Goal: Task Accomplishment & Management: Manage account settings

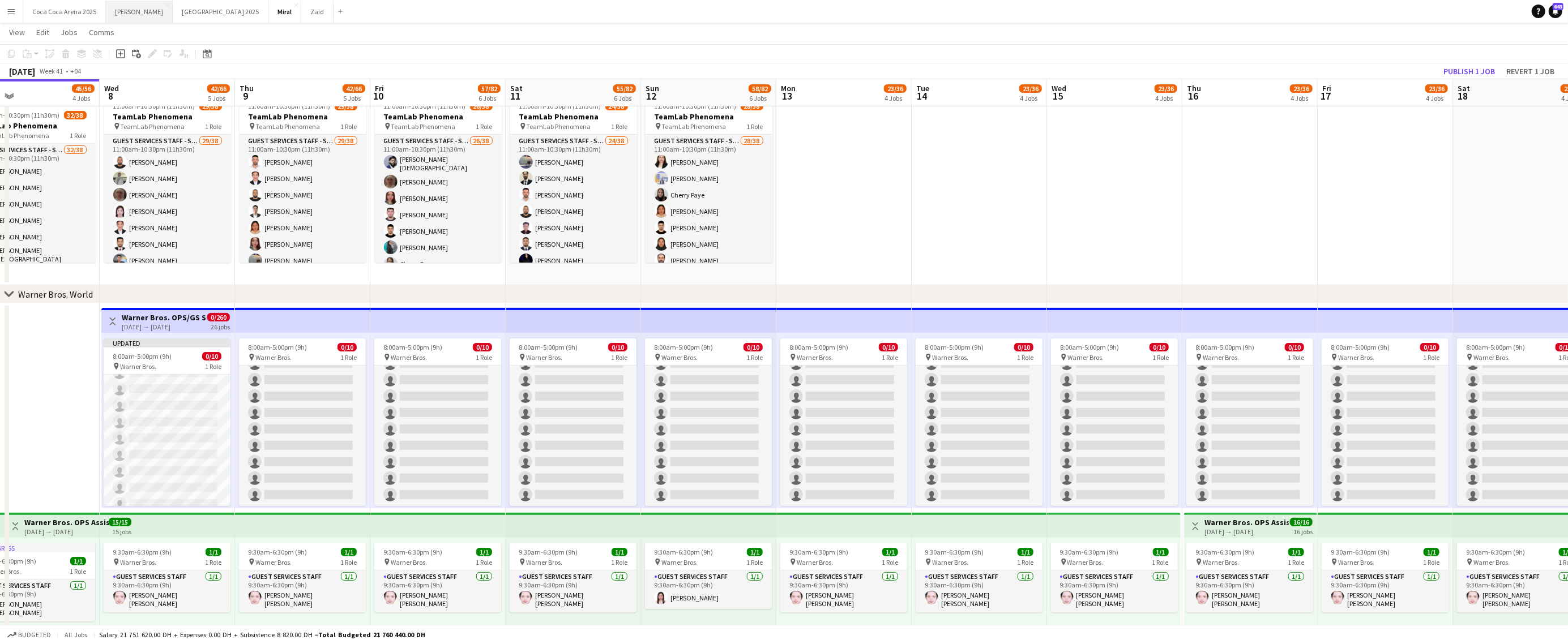
click at [123, 5] on button "[PERSON_NAME]" at bounding box center [139, 12] width 67 height 22
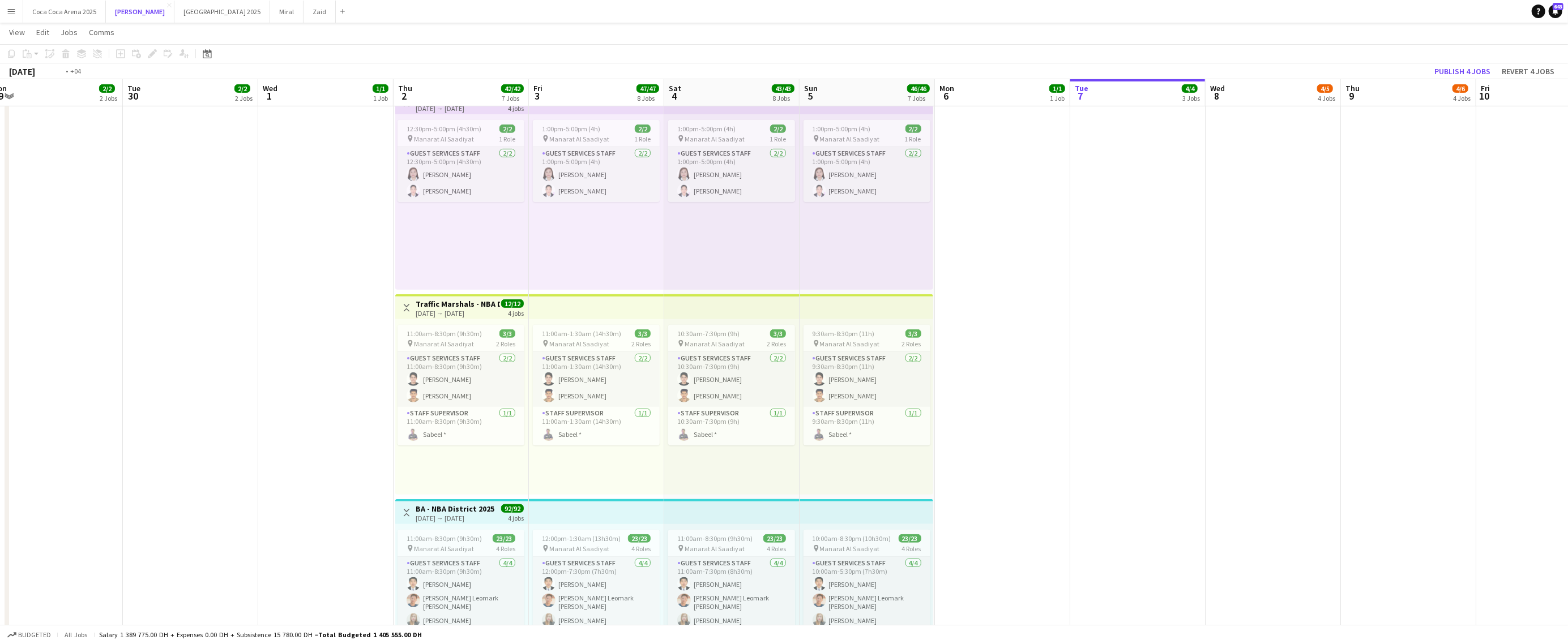
scroll to position [0, 349]
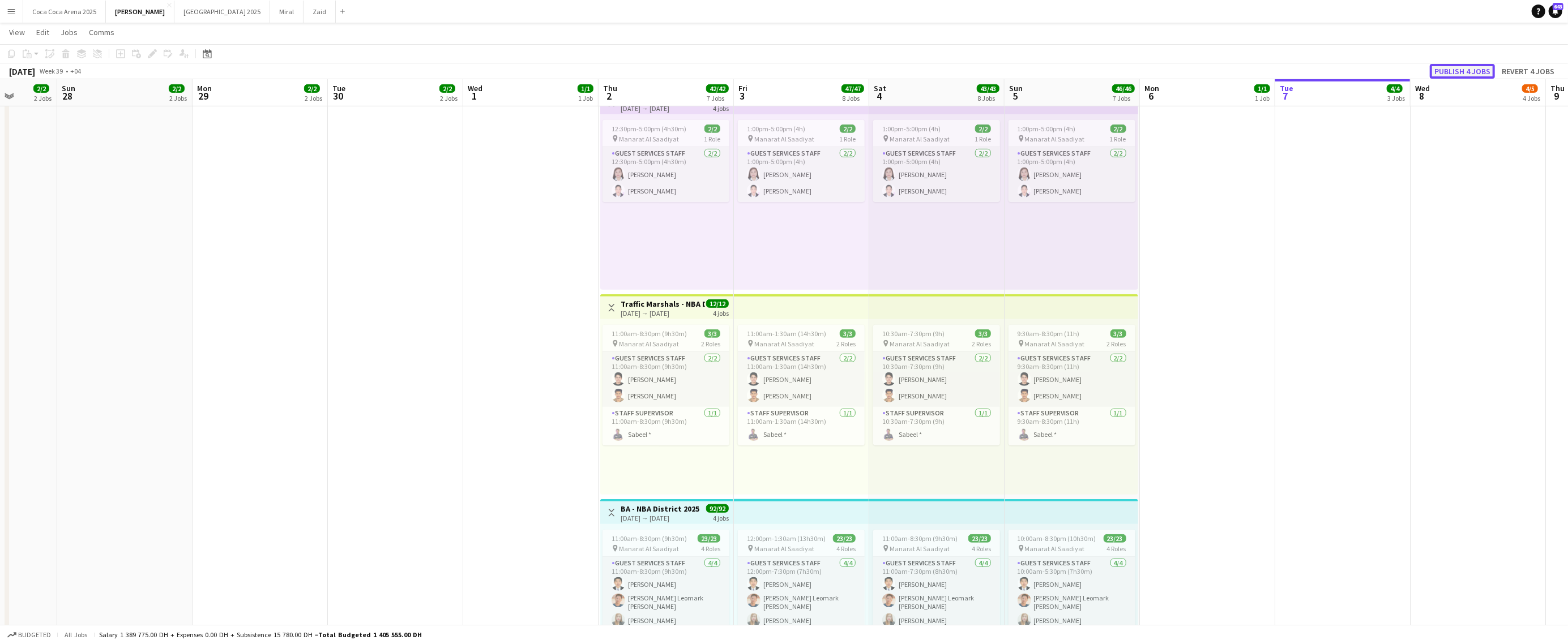
click at [1441, 65] on button "Publish 4 jobs" at bounding box center [1462, 71] width 65 height 15
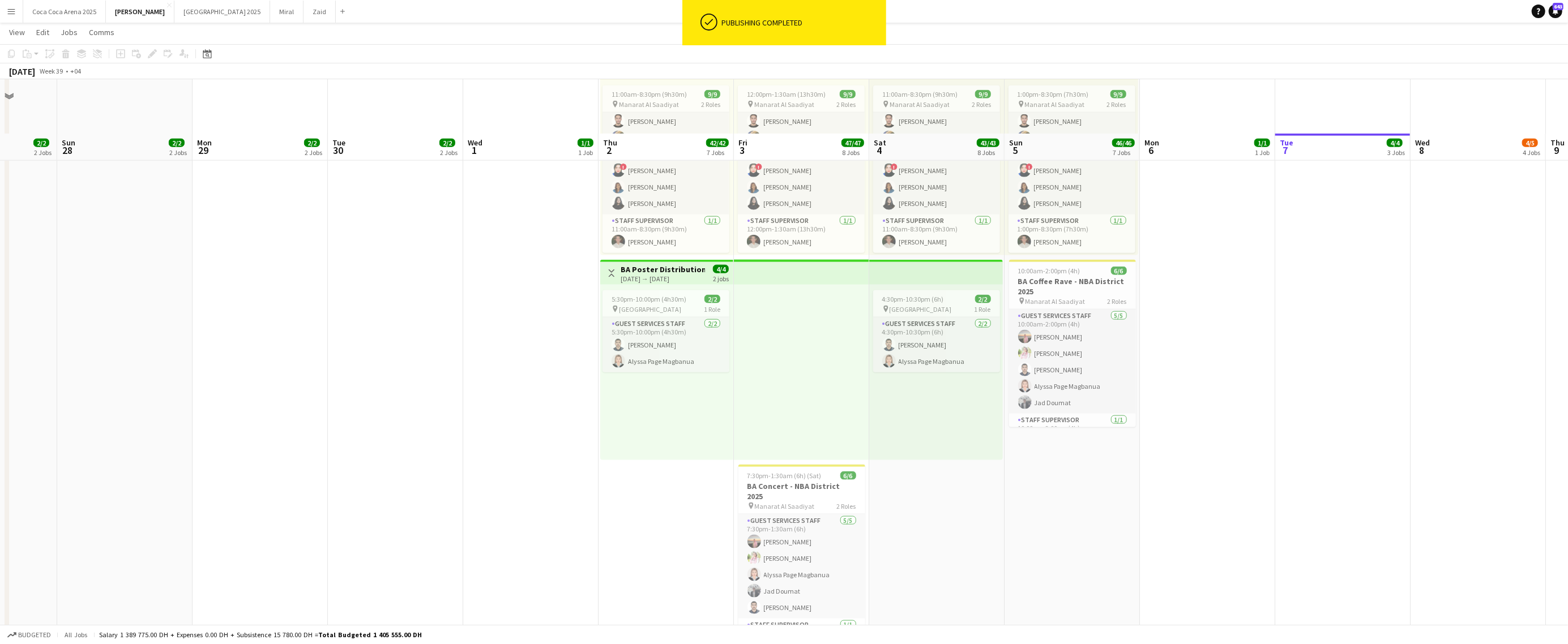
scroll to position [1659, 0]
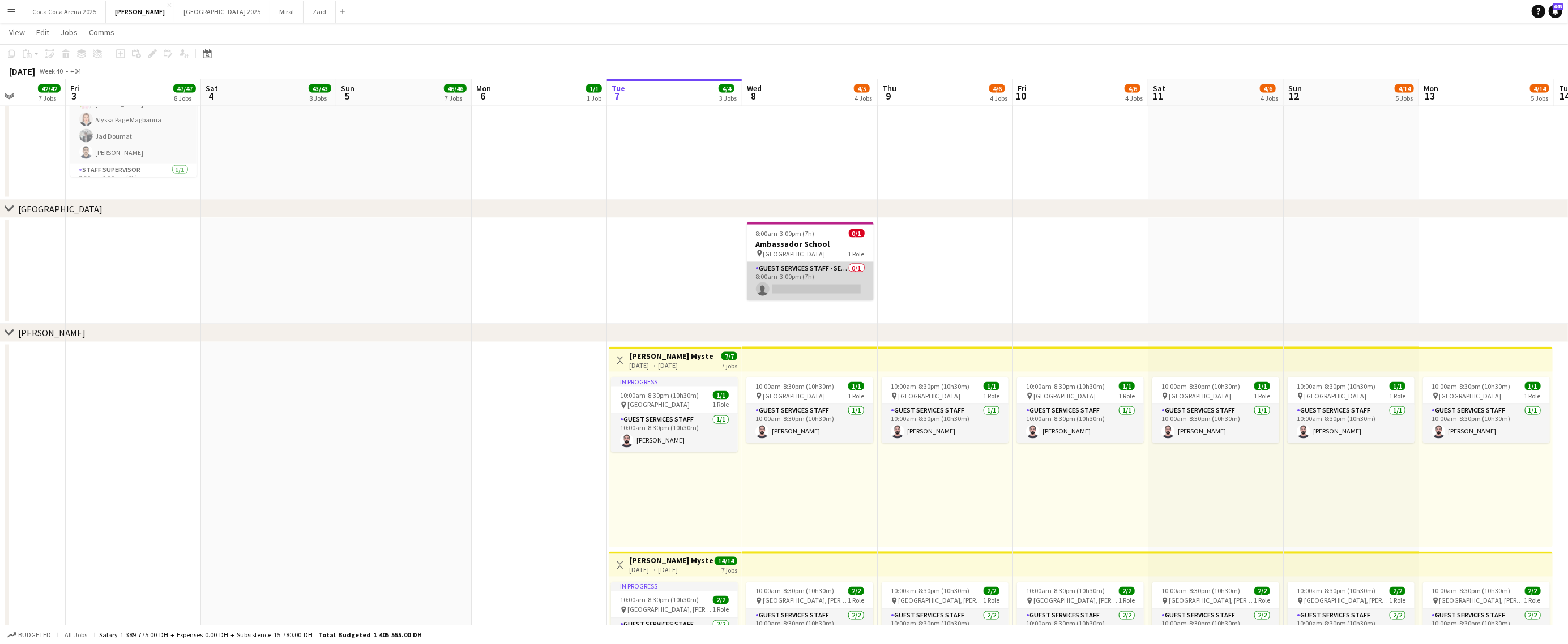
click at [797, 286] on app-card-role "Guest Services Staff - Senior 0/1 8:00am-3:00pm (7h) single-neutral-actions" at bounding box center [810, 281] width 127 height 39
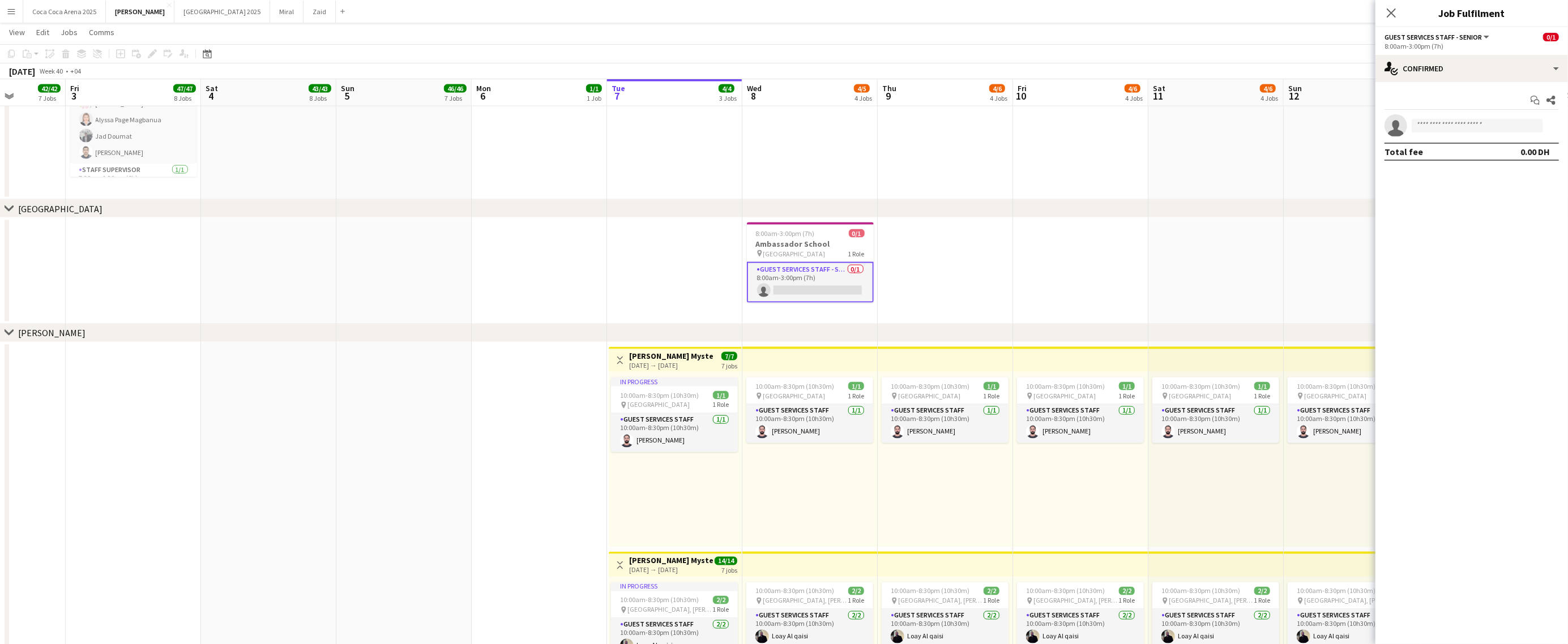
click at [1452, 133] on app-invite-slot "single-neutral-actions" at bounding box center [1472, 125] width 193 height 23
type input "***"
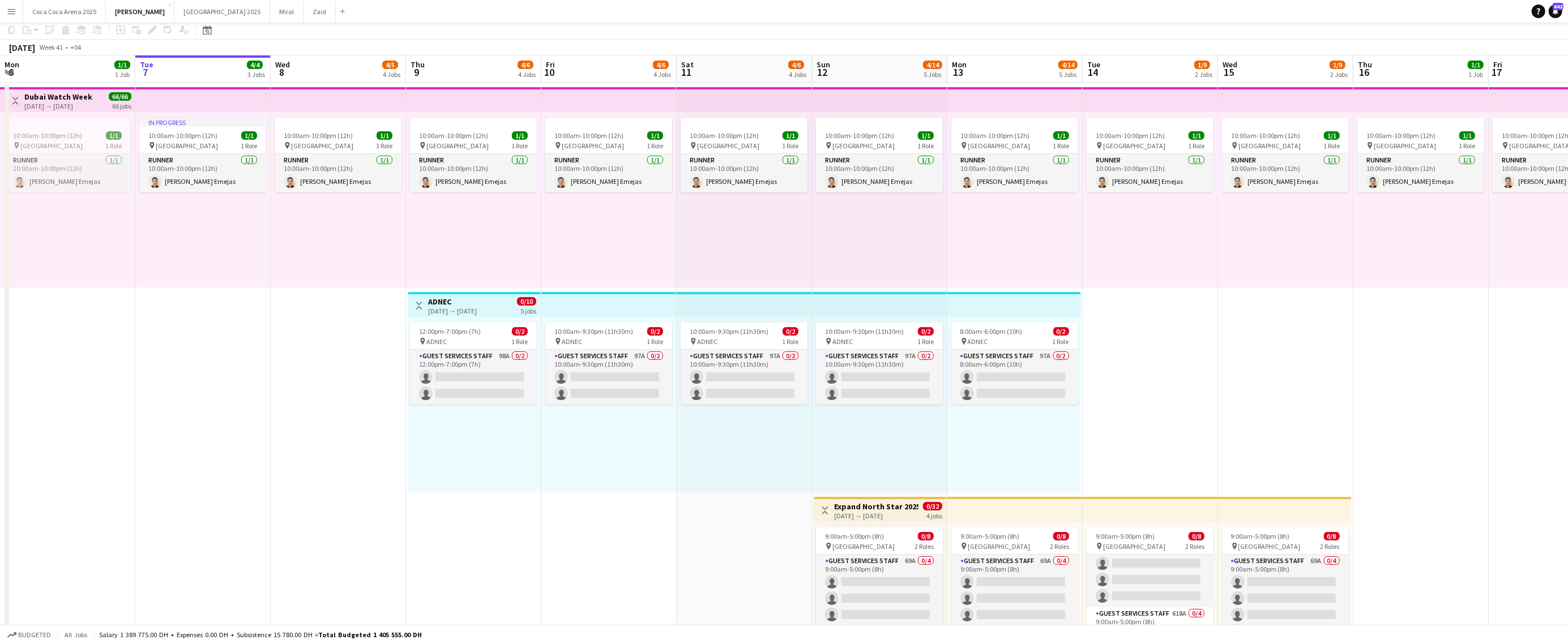
scroll to position [46, 0]
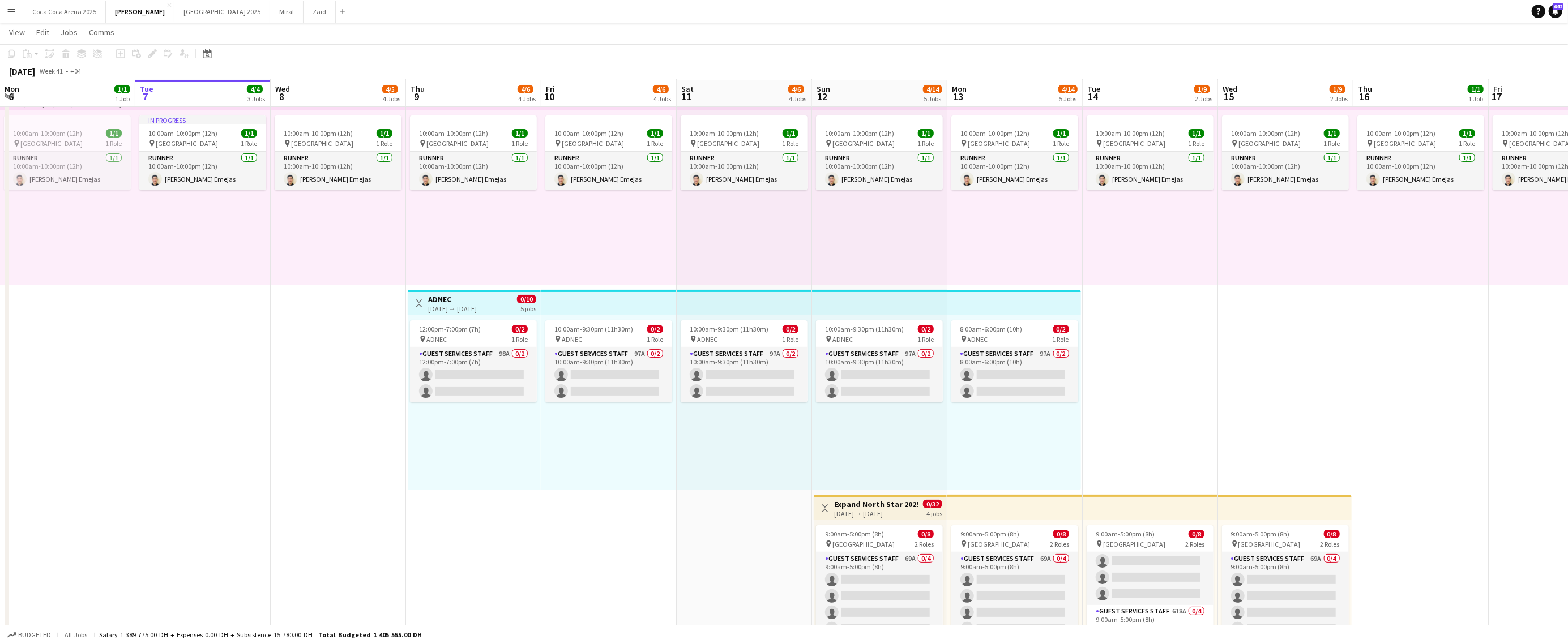
click at [424, 295] on div "Toggle View ADNEC [DATE] → [DATE] 0/10 5 jobs" at bounding box center [474, 304] width 124 height 19
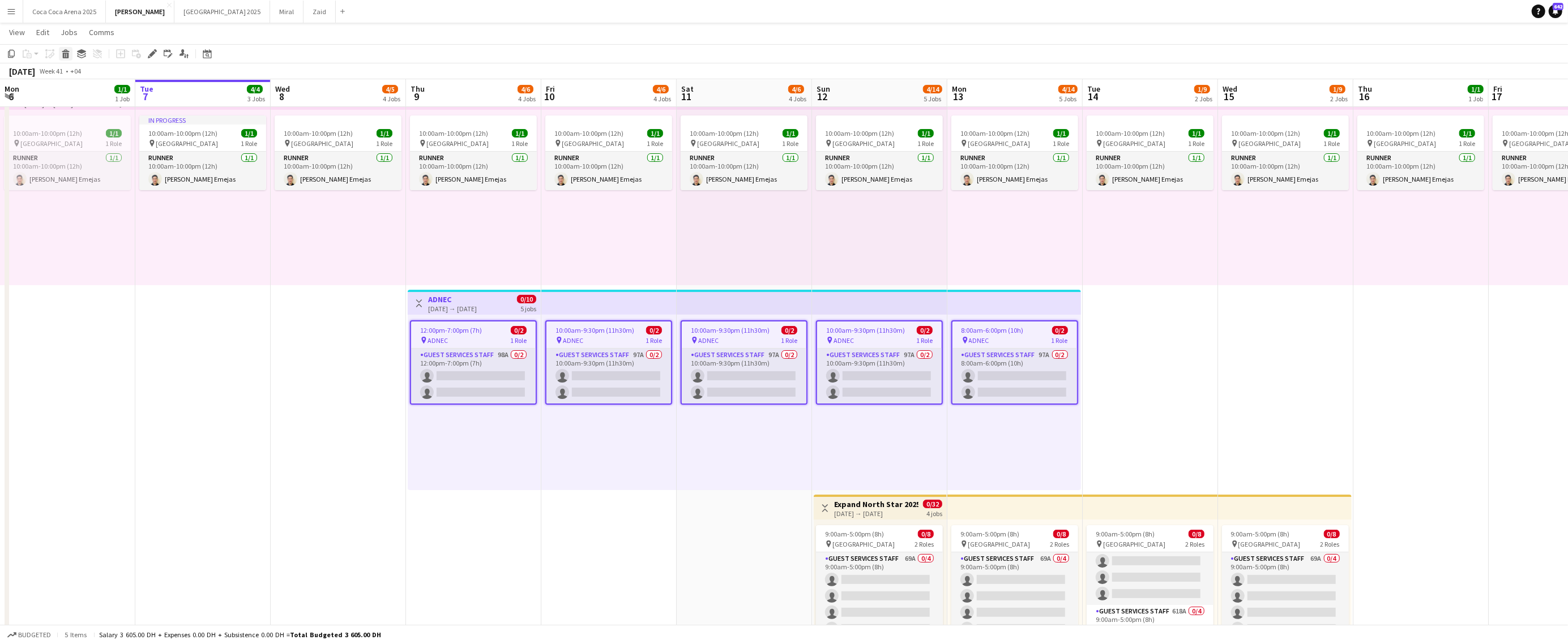
click at [67, 53] on icon at bounding box center [66, 55] width 6 height 6
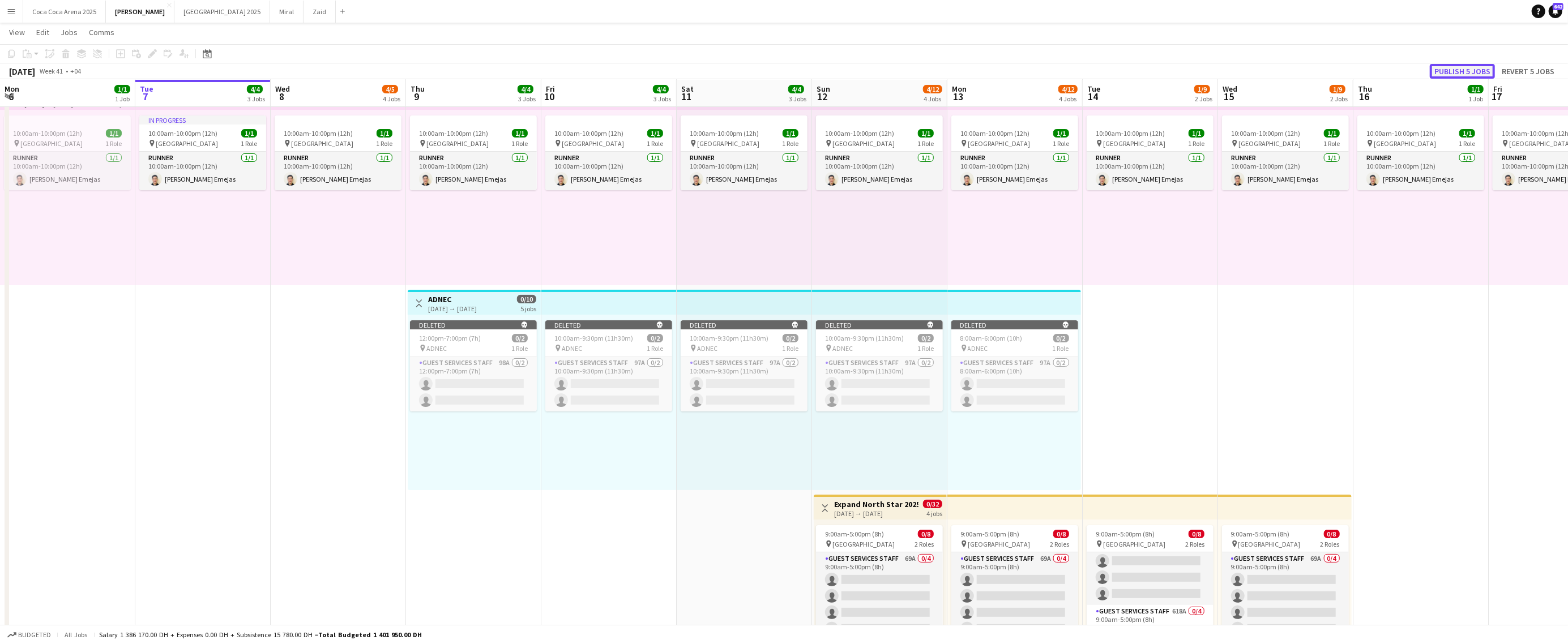
click at [1472, 69] on button "Publish 5 jobs" at bounding box center [1462, 71] width 65 height 15
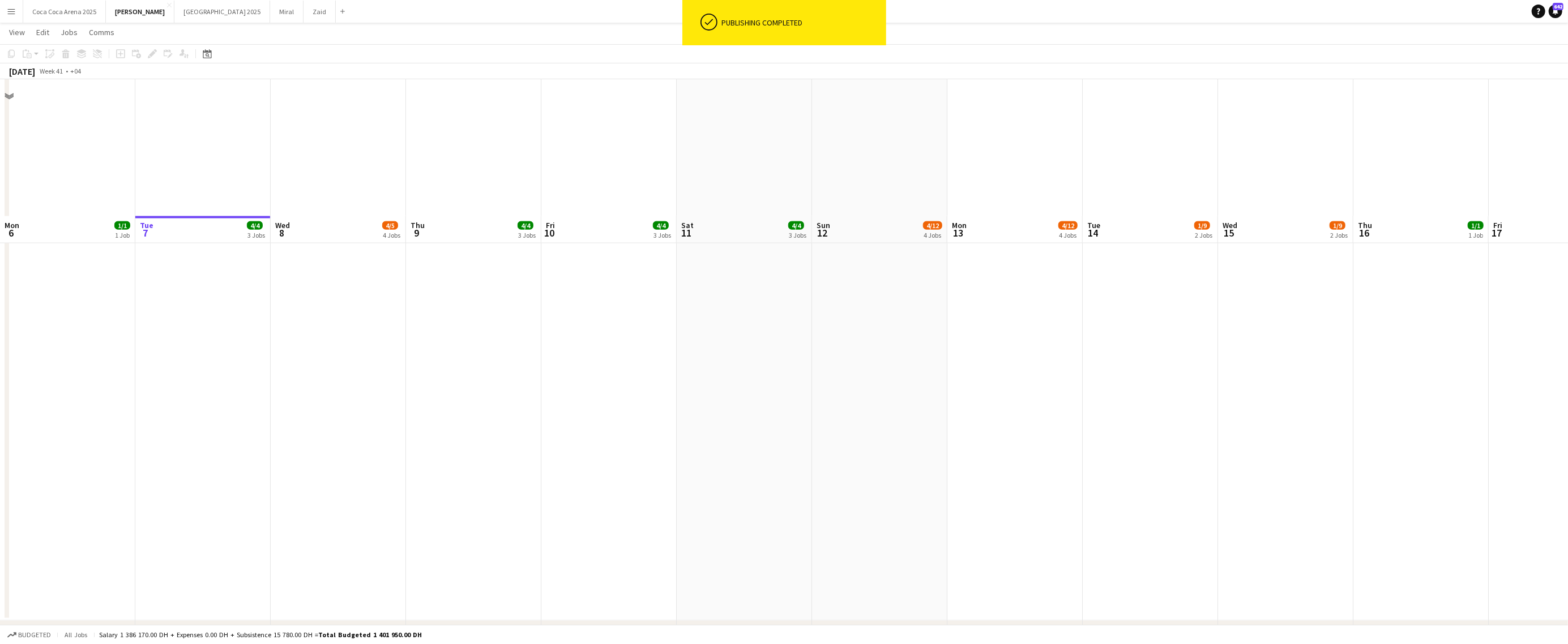
scroll to position [1816, 0]
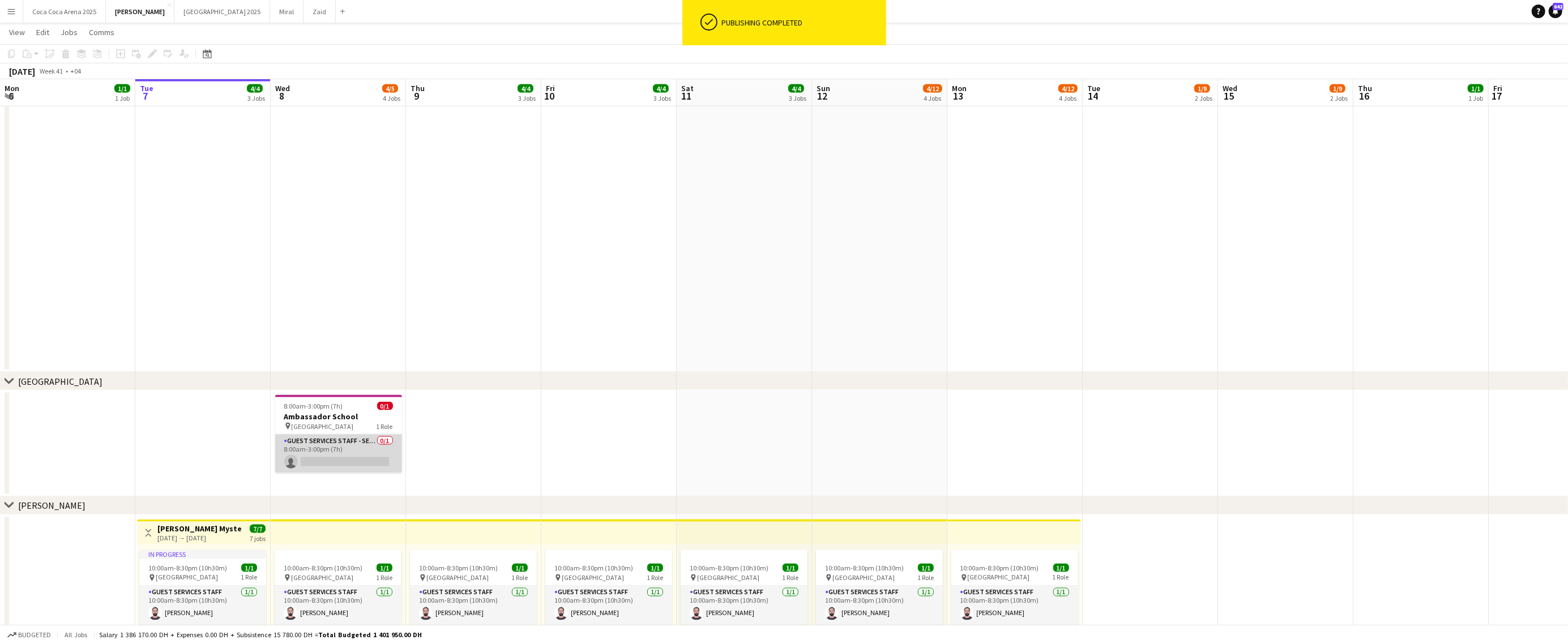
click at [355, 467] on app-card-role "Guest Services Staff - Senior 0/1 8:00am-3:00pm (7h) single-neutral-actions" at bounding box center [338, 454] width 127 height 39
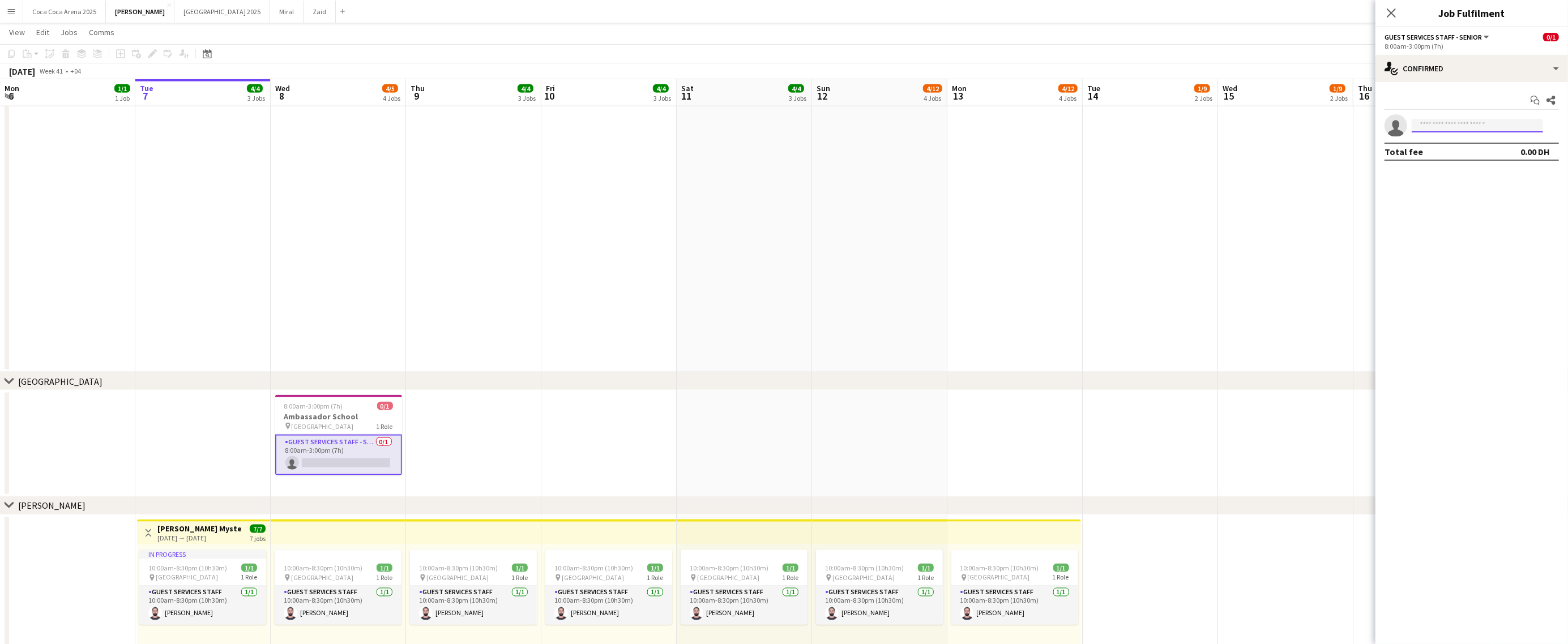
click at [1504, 123] on input at bounding box center [1476, 126] width 131 height 14
type input "*"
type input "**********"
click at [1470, 128] on input "**********" at bounding box center [1476, 126] width 131 height 14
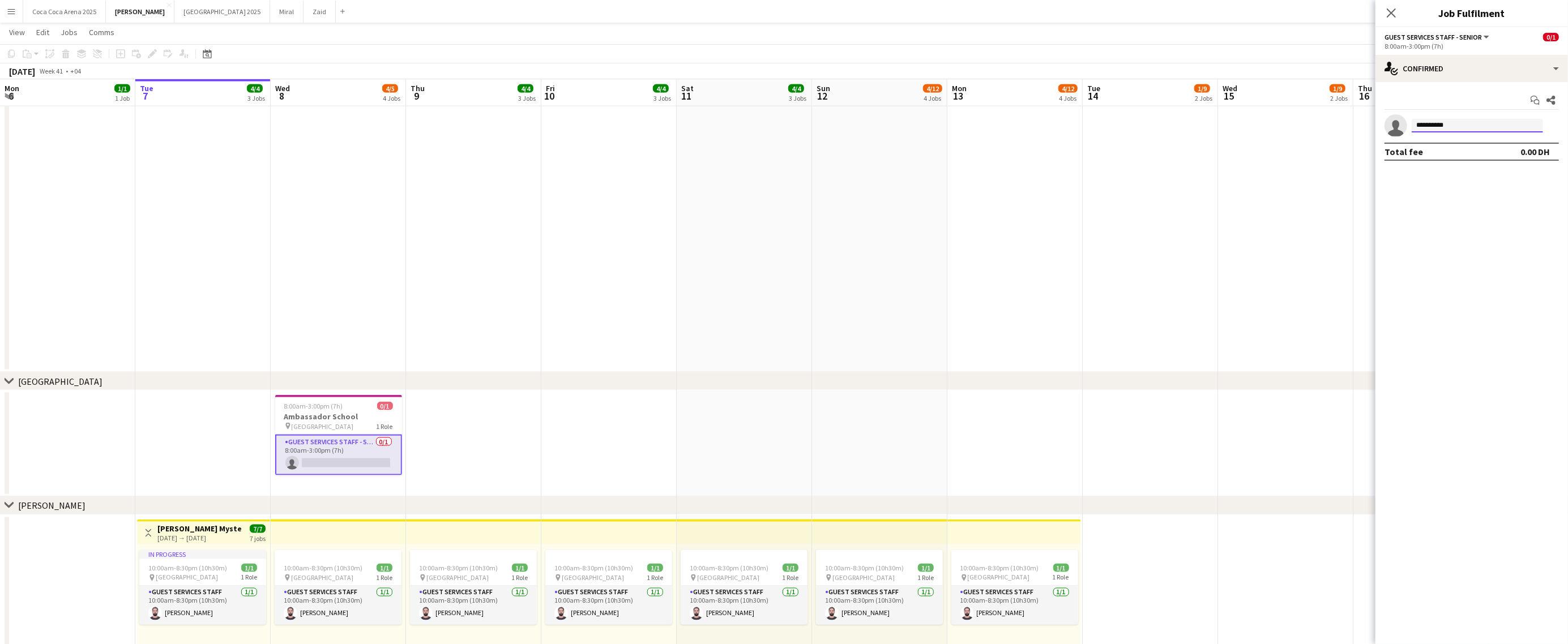
click at [1470, 128] on input "**********" at bounding box center [1476, 126] width 131 height 14
type input "**********"
type input "*******"
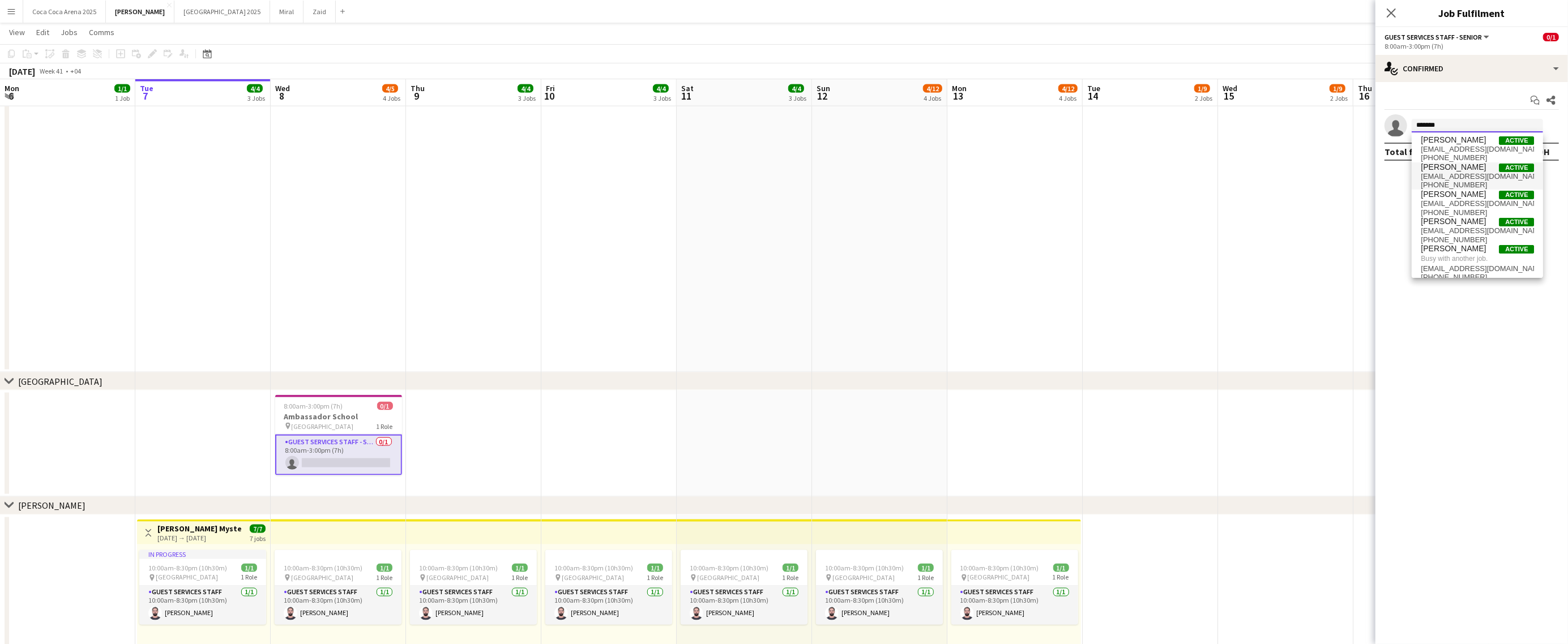
scroll to position [0, 0]
click at [1466, 127] on input "*******" at bounding box center [1476, 126] width 131 height 14
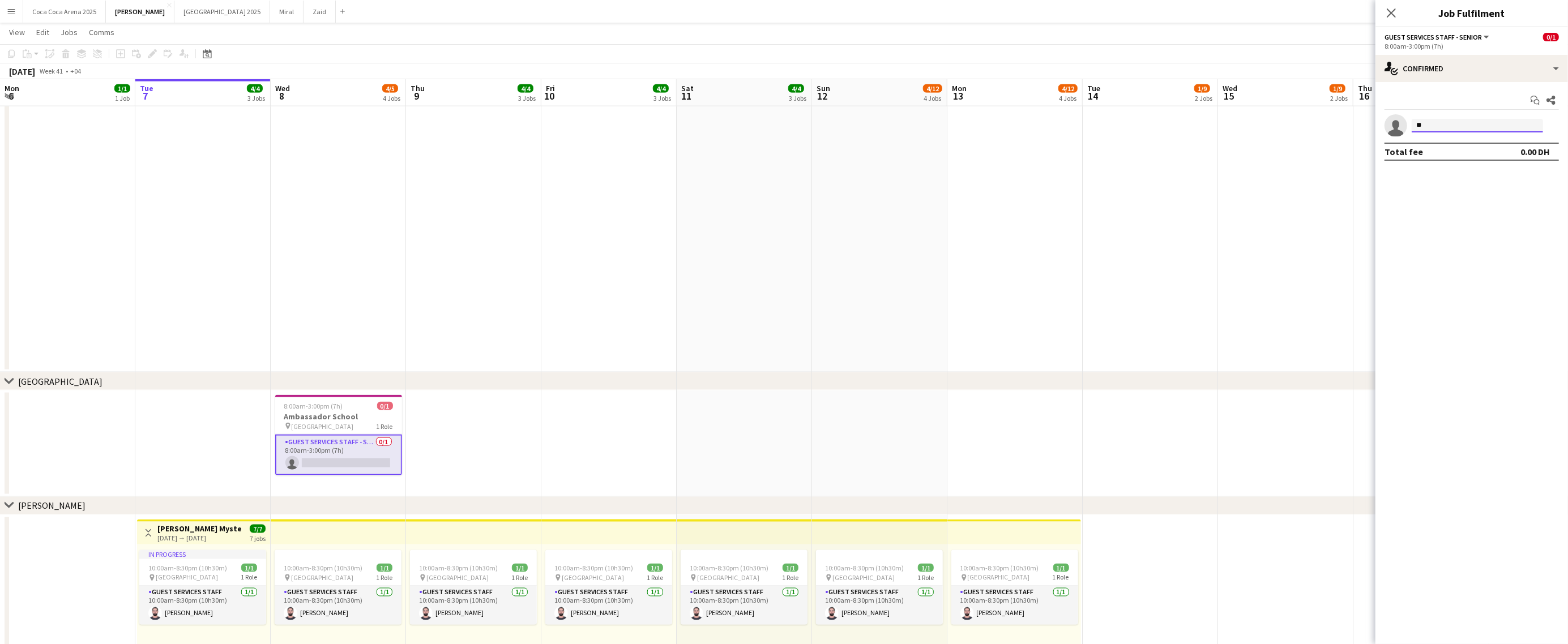
type input "*"
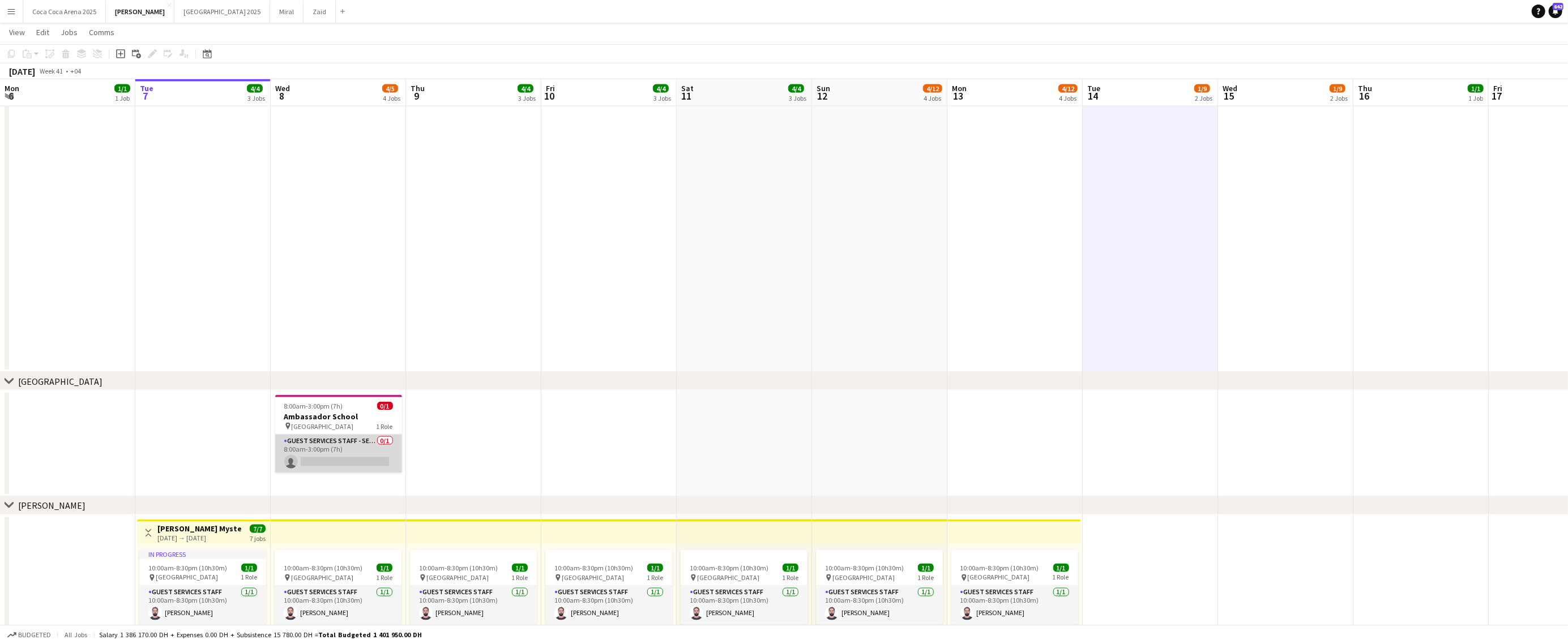
click at [362, 465] on app-card-role "Guest Services Staff - Senior 0/1 8:00am-3:00pm (7h) single-neutral-actions" at bounding box center [338, 454] width 127 height 39
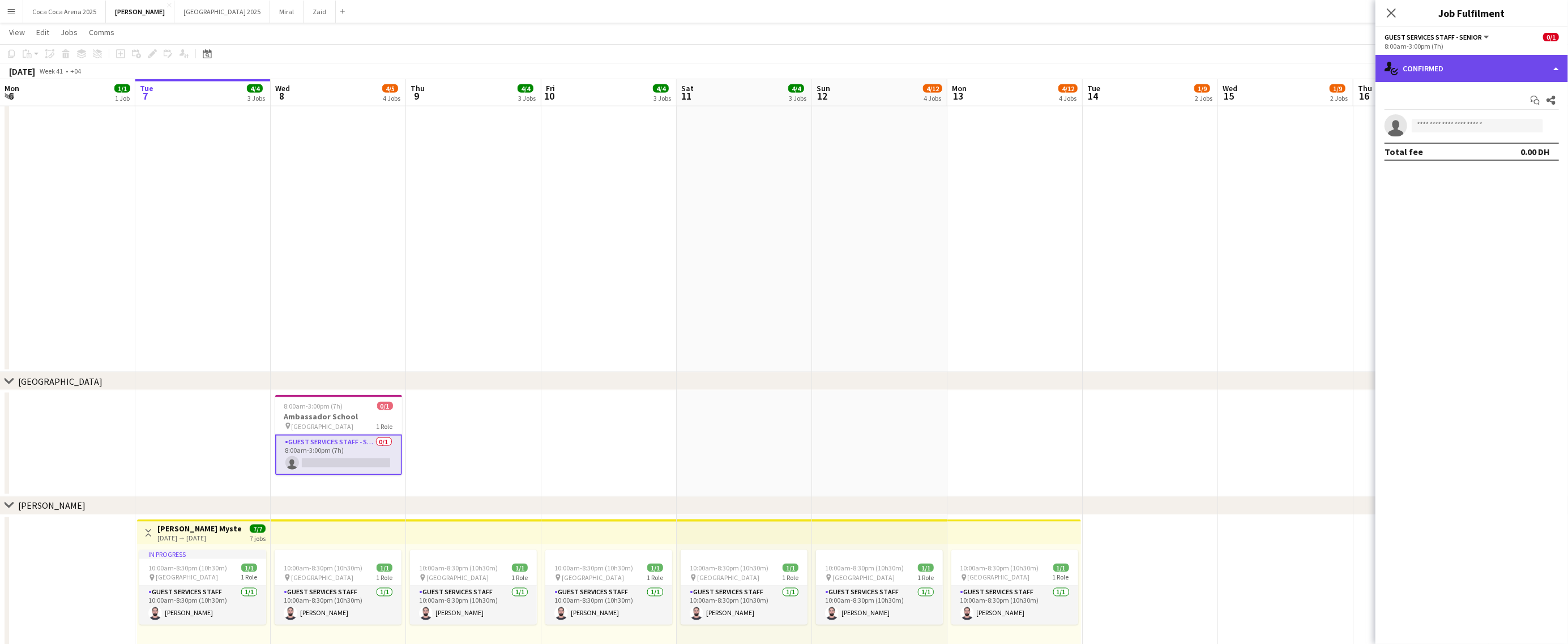
click at [1456, 68] on div "single-neutral-actions-check-2 Confirmed" at bounding box center [1472, 68] width 193 height 27
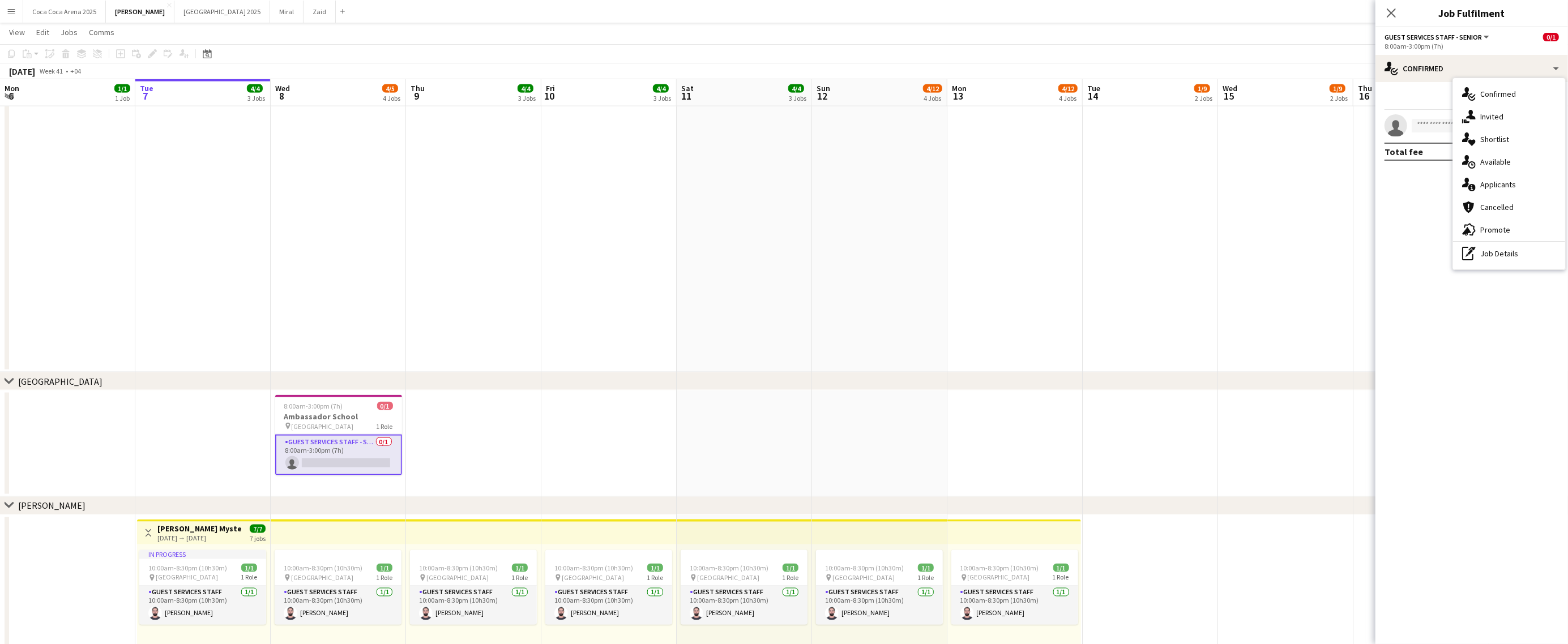
click at [326, 443] on app-card-role "Guest Services Staff - Senior 0/1 8:00am-3:00pm (7h) single-neutral-actions" at bounding box center [338, 455] width 127 height 41
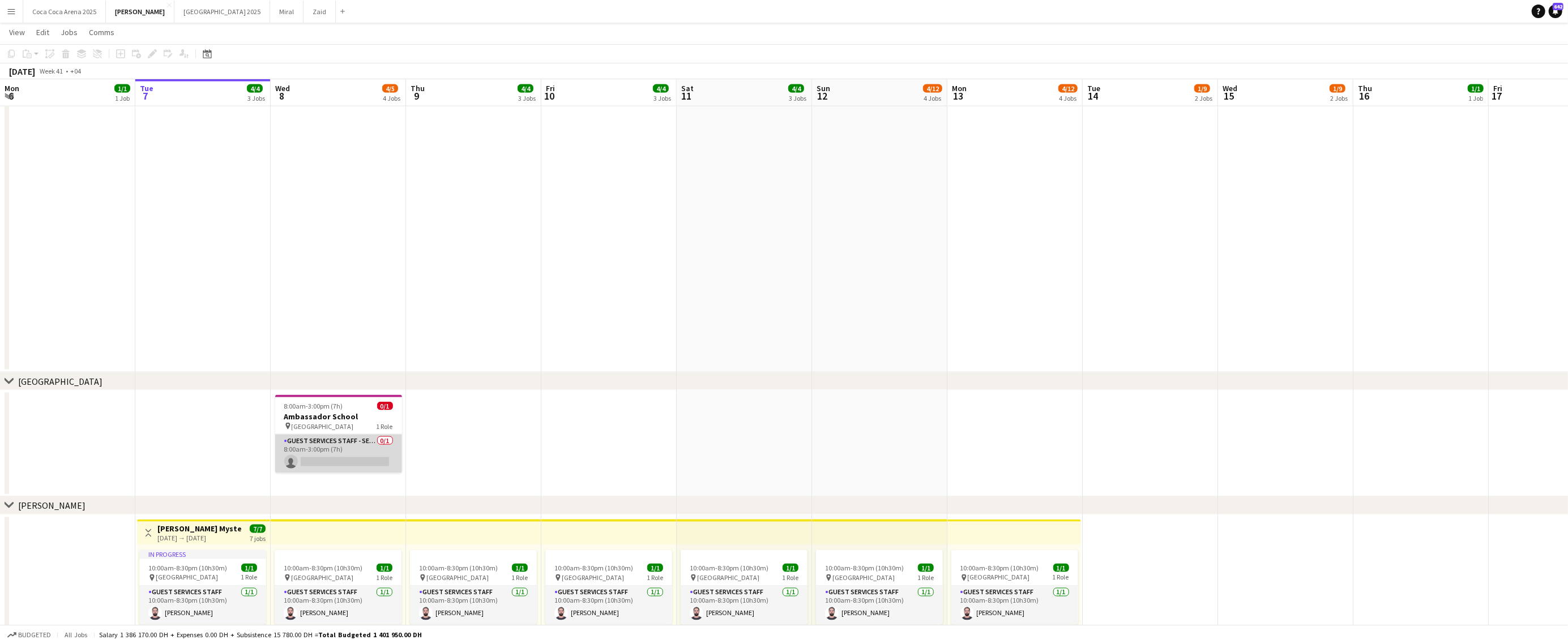
click at [324, 450] on app-card-role "Guest Services Staff - Senior 0/1 8:00am-3:00pm (7h) single-neutral-actions" at bounding box center [338, 454] width 127 height 39
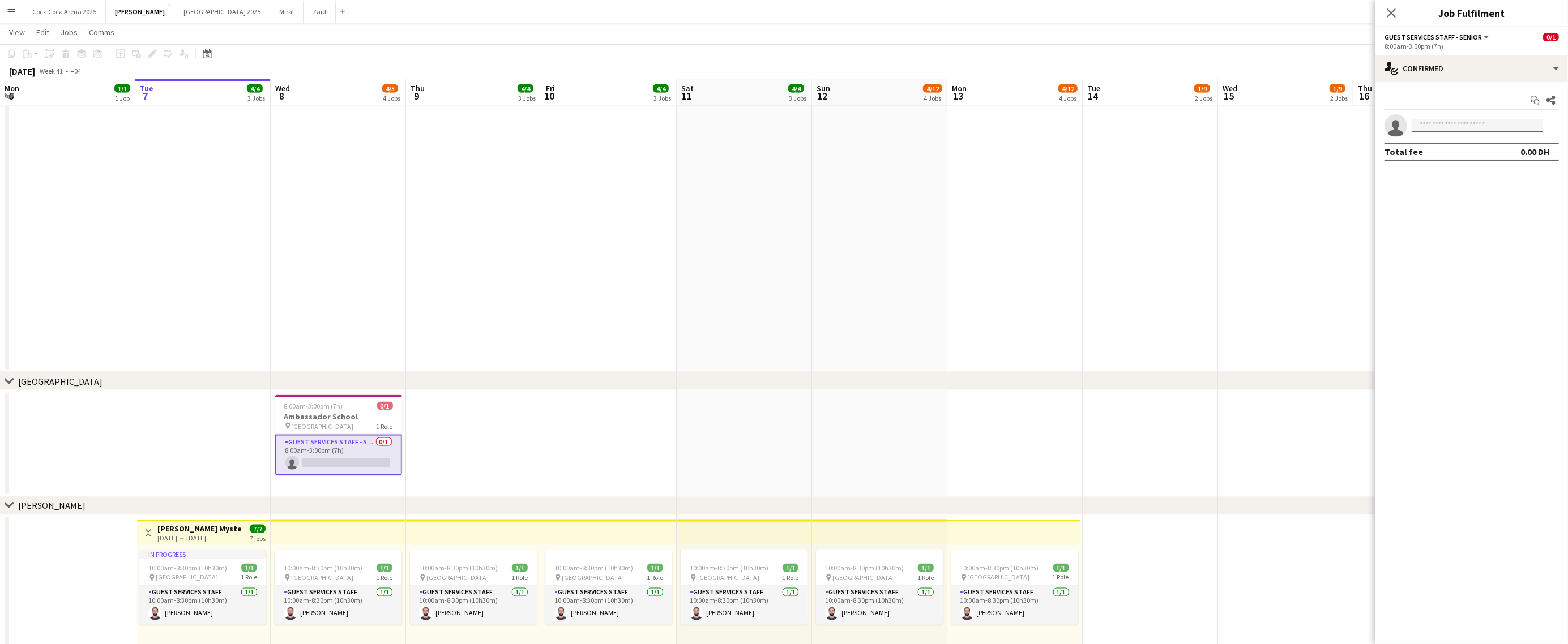
click at [1460, 130] on input at bounding box center [1476, 126] width 131 height 14
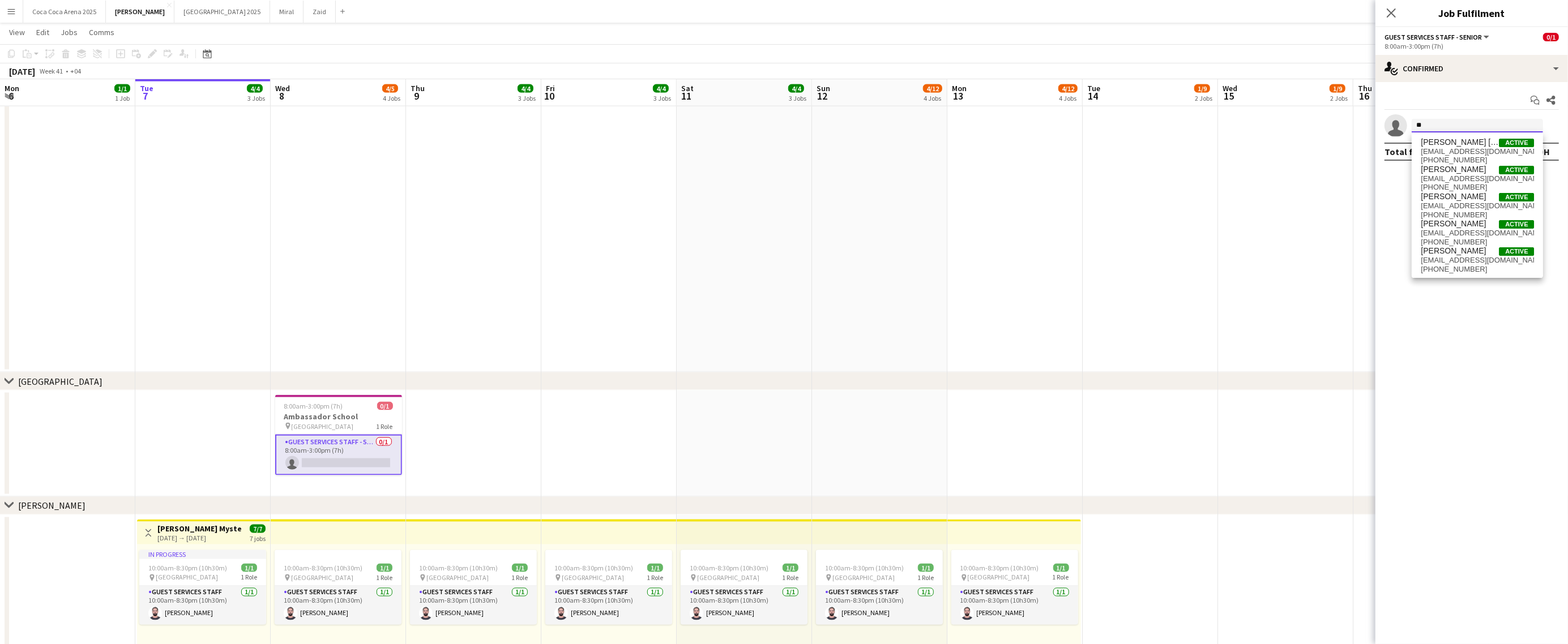
type input "*"
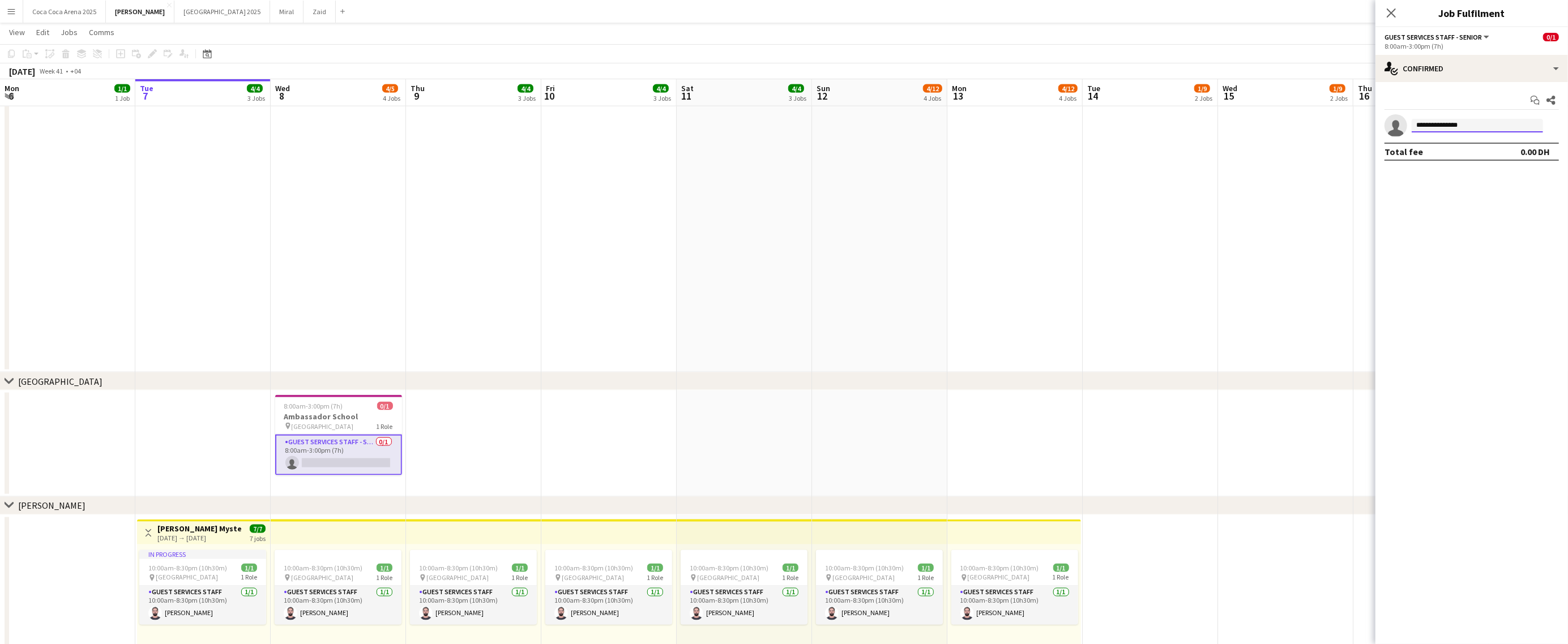
type input "**********"
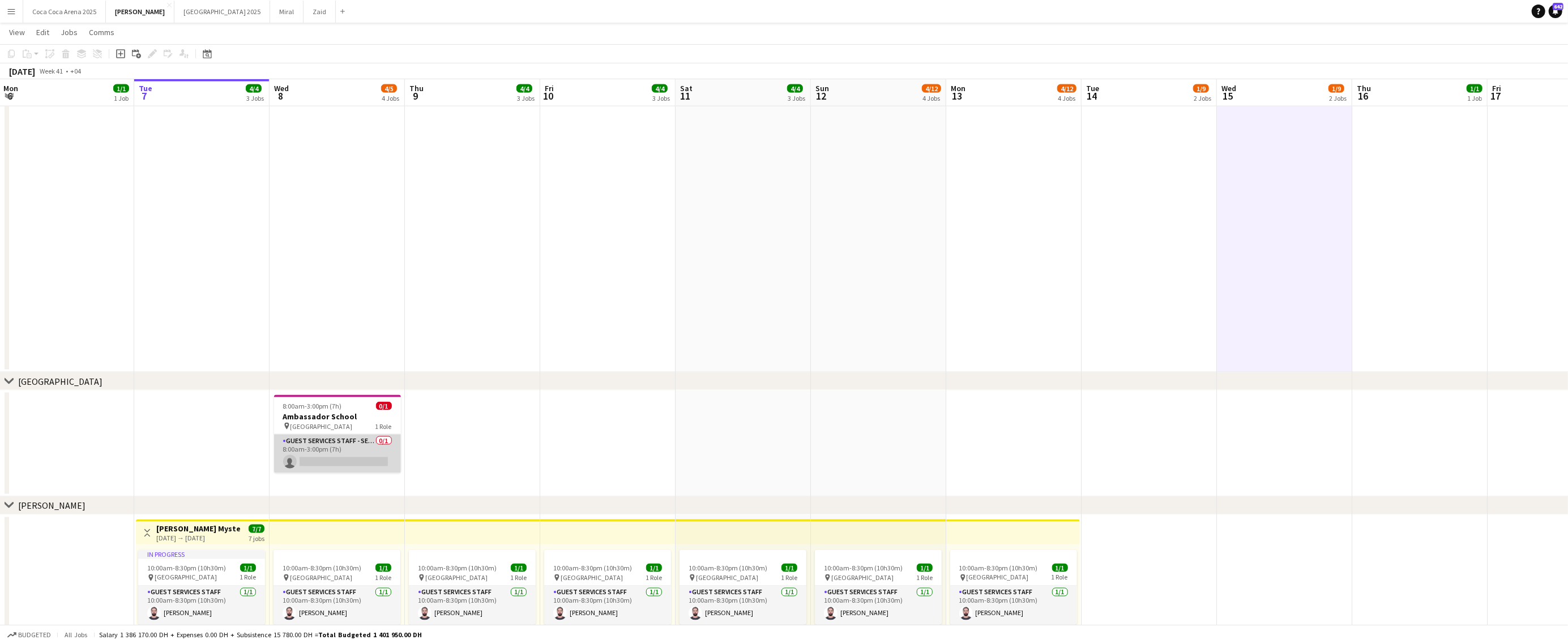
click at [325, 447] on app-card-role "Guest Services Staff - Senior 0/1 8:00am-3:00pm (7h) single-neutral-actions" at bounding box center [337, 454] width 127 height 39
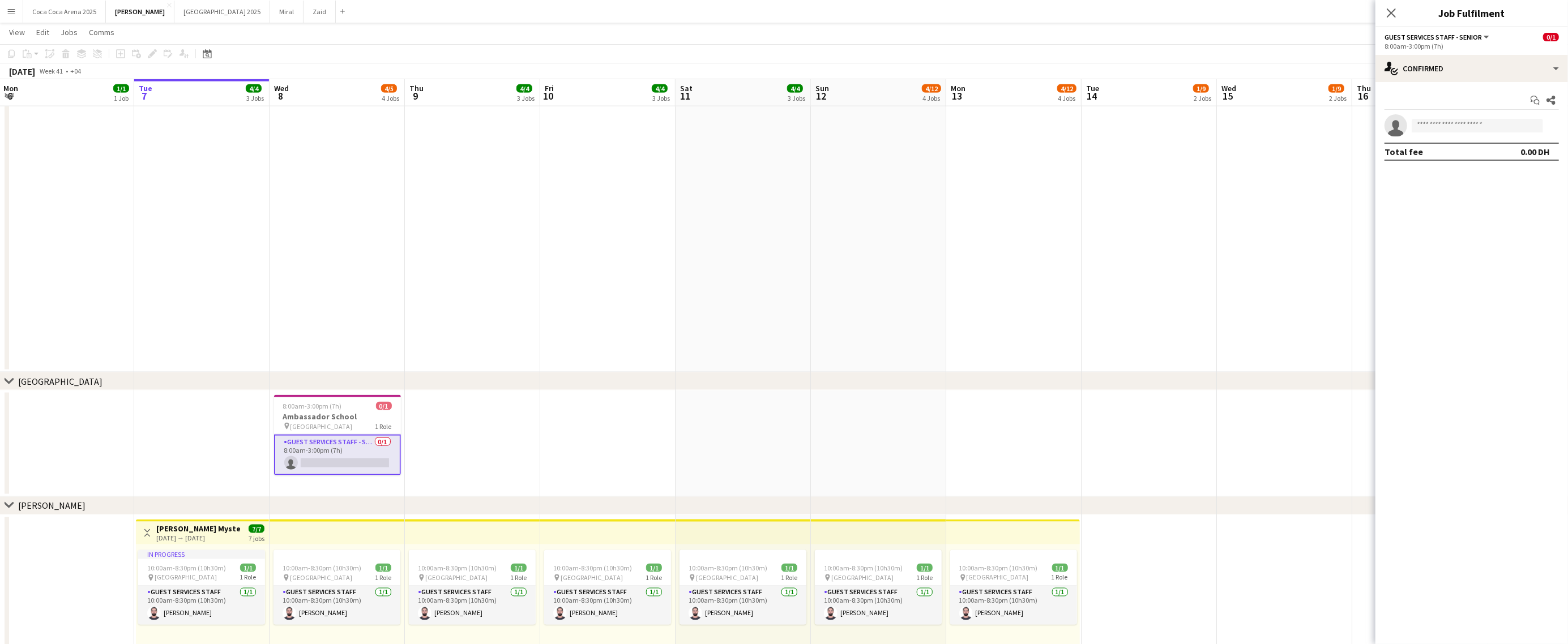
click at [1456, 134] on app-invite-slot "single-neutral-actions" at bounding box center [1472, 125] width 193 height 23
click at [1465, 119] on input at bounding box center [1476, 126] width 131 height 14
paste input "**********"
type input "**********"
click at [1466, 151] on span "[EMAIL_ADDRESS][DOMAIN_NAME]" at bounding box center [1476, 151] width 113 height 9
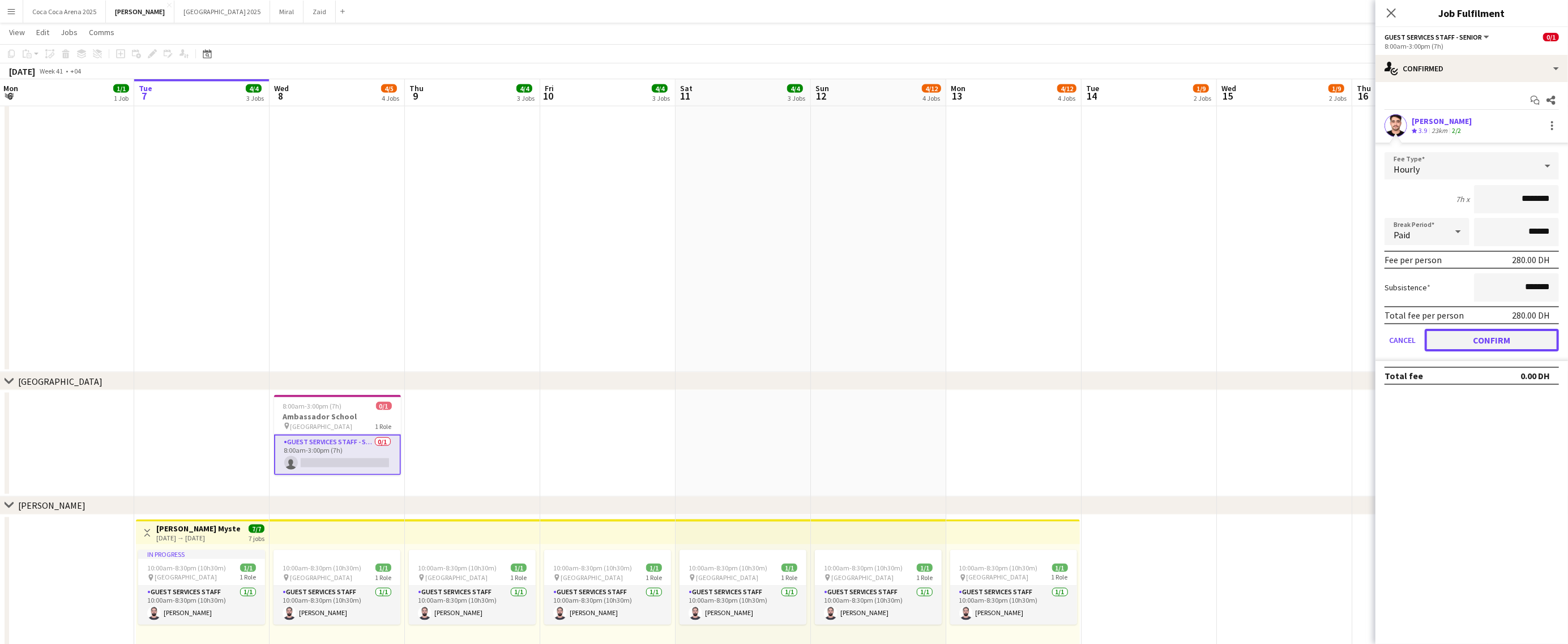
click at [1478, 330] on button "Confirm" at bounding box center [1492, 340] width 134 height 23
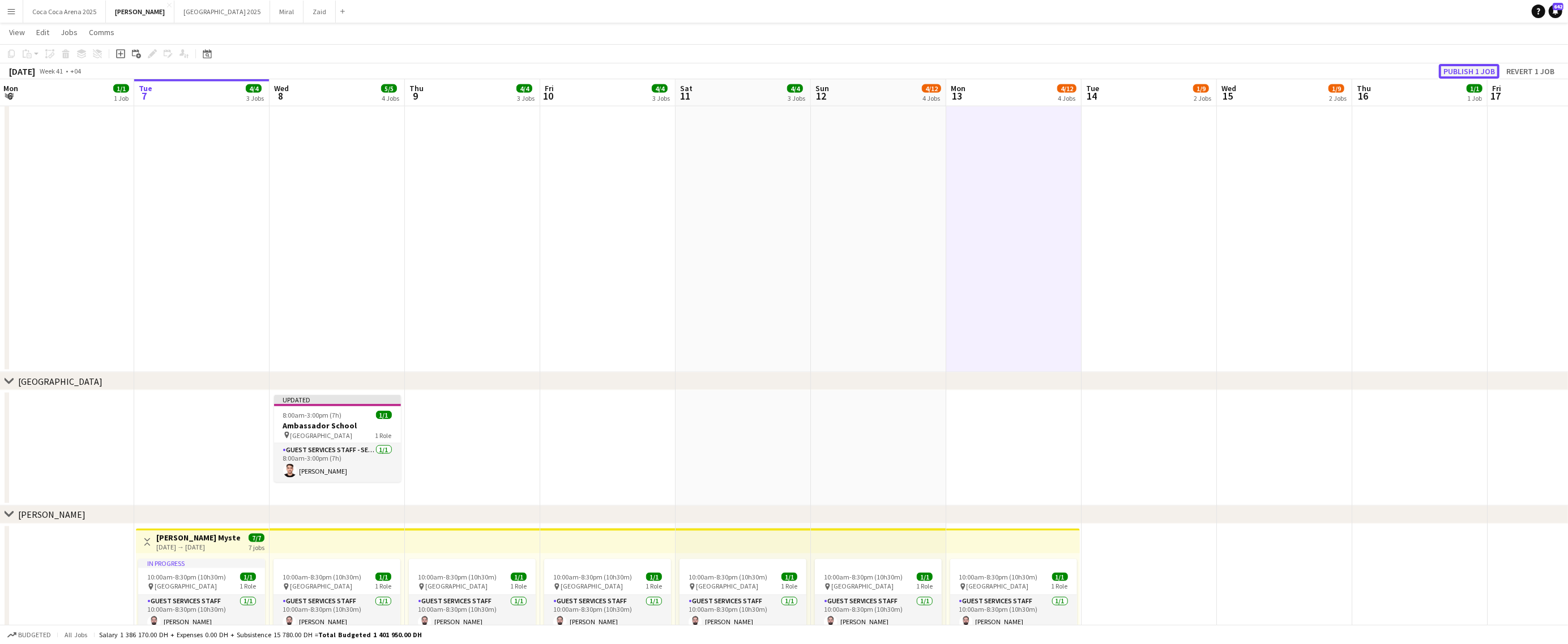
click at [1447, 69] on button "Publish 1 job" at bounding box center [1468, 71] width 60 height 15
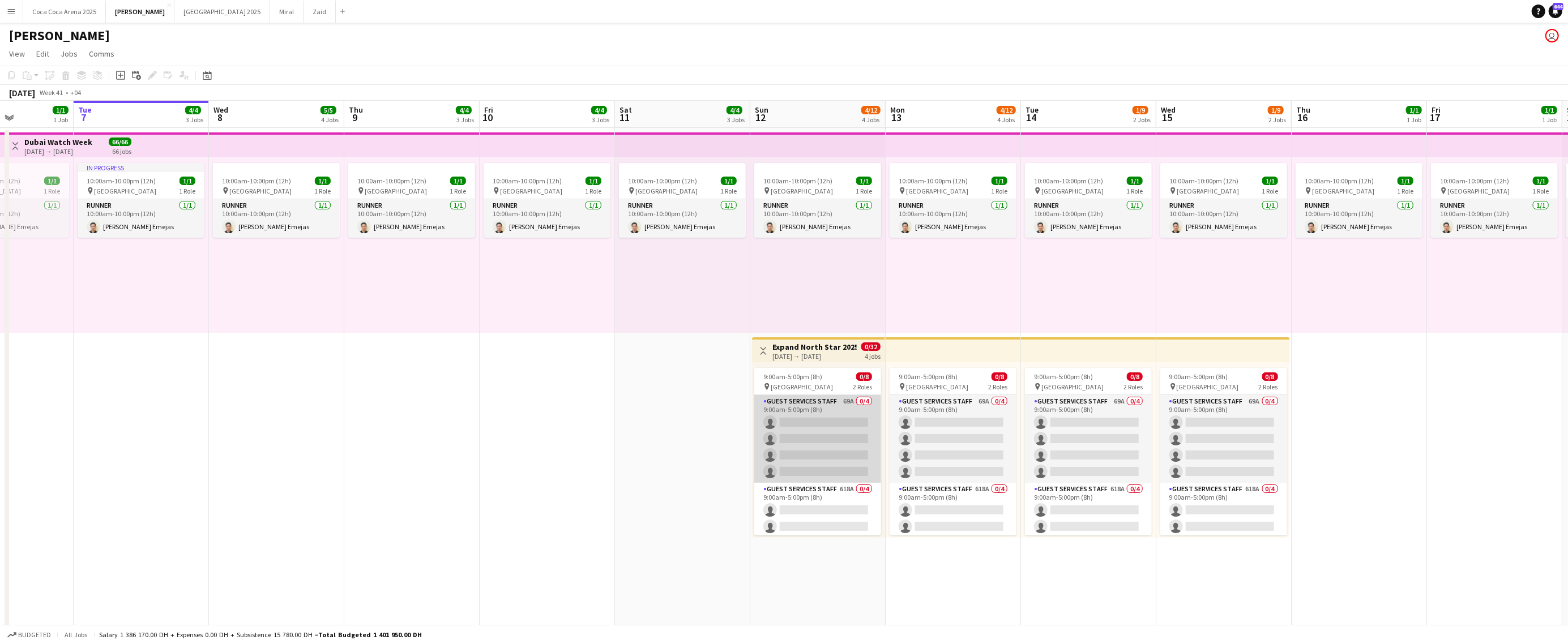
scroll to position [0, 0]
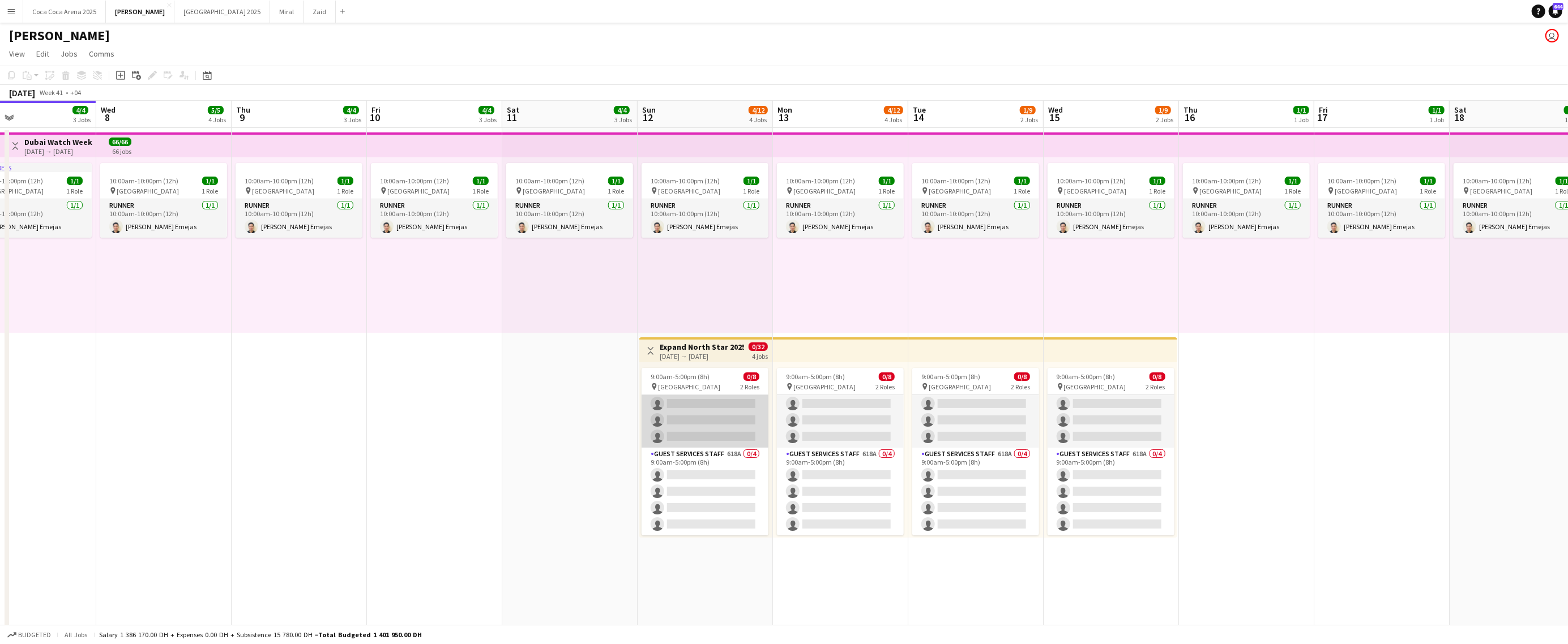
click at [712, 415] on app-card-role "Guest Services Staff 69A 0/4 9:00am-5:00pm (8h) single-neutral-actions single-n…" at bounding box center [704, 403] width 127 height 88
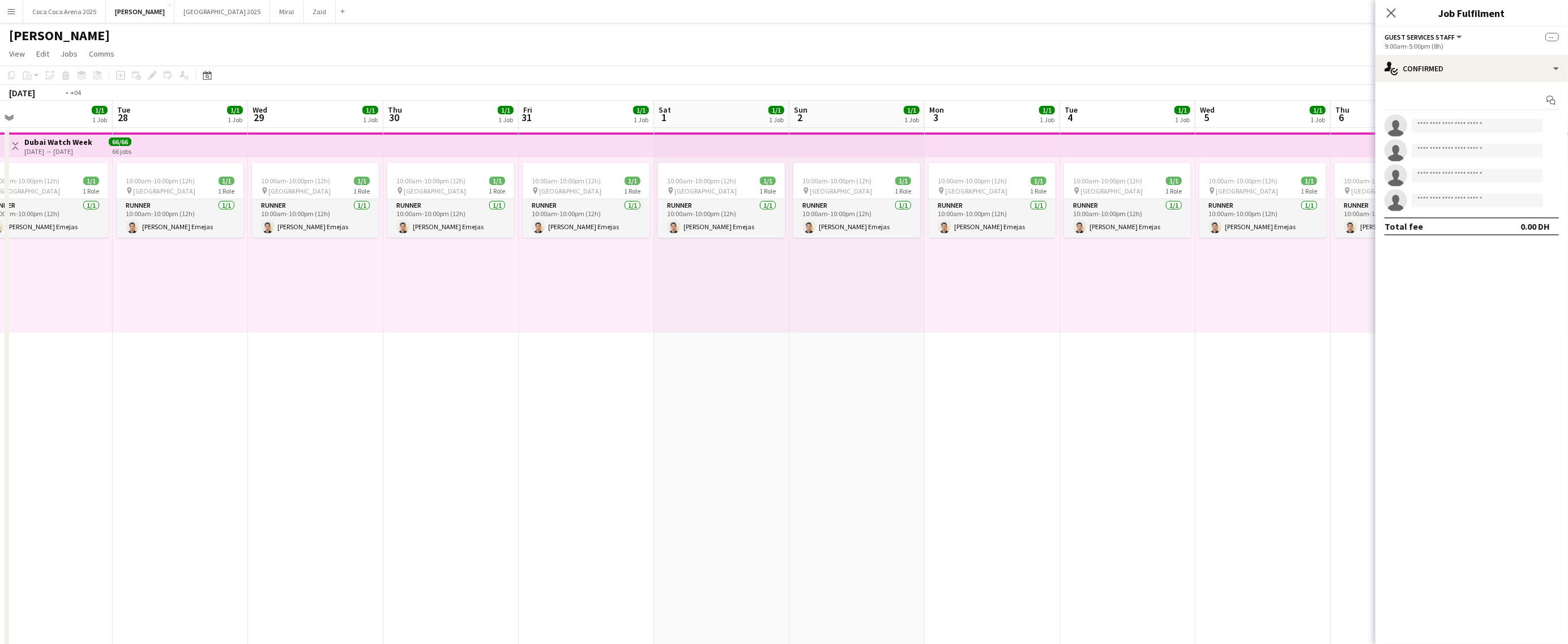
click at [890, 415] on app-date-cell "10:00am-10:00pm (12h) 1/1 pin Dubai 1 Role Runner 1/1 10:00am-10:00pm (12h) Jes…" at bounding box center [857, 438] width 135 height 620
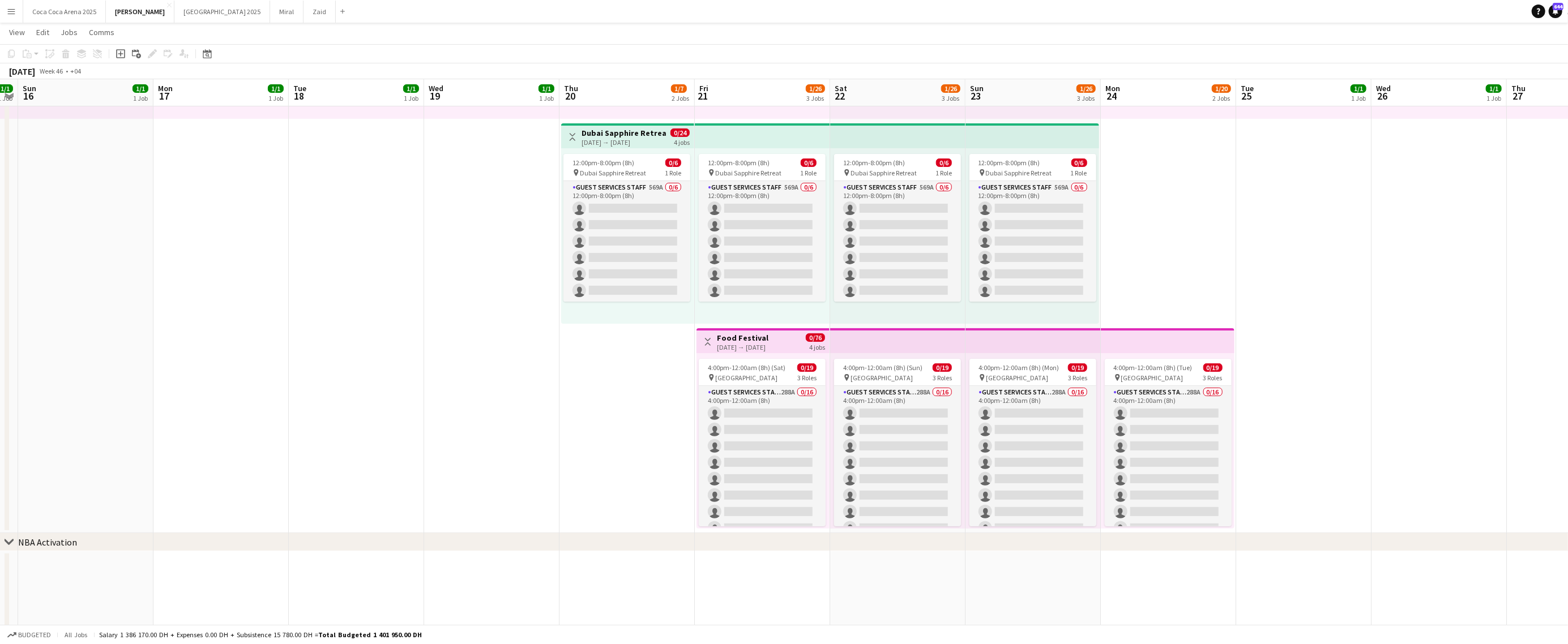
click at [737, 360] on app-job-card "4:00pm-12:00am (8h) (Sat) 0/19 pin Abu Dhabi 3 Roles Guest Services Staff 288A …" at bounding box center [762, 443] width 127 height 168
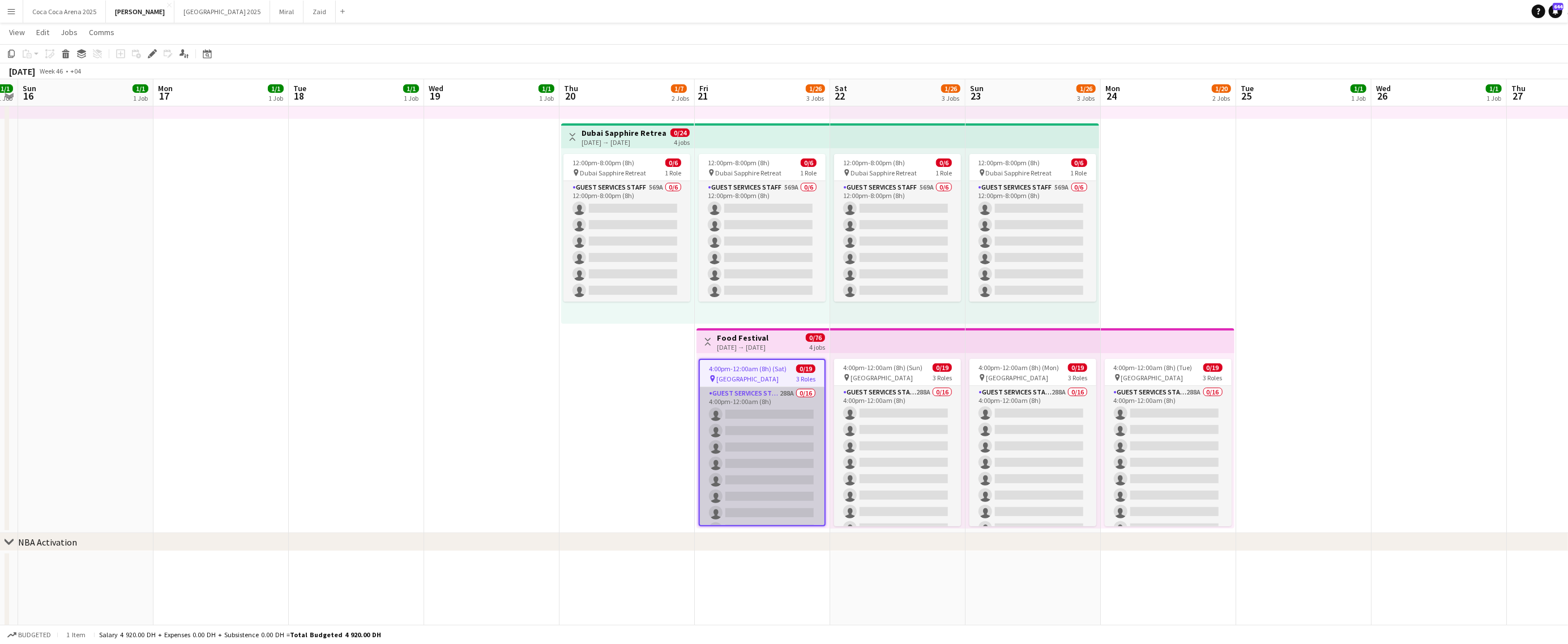
click at [737, 423] on app-card-role "Guest Services Staff 288A 0/16 4:00pm-12:00am (8h) single-neutral-actions singl…" at bounding box center [762, 530] width 125 height 285
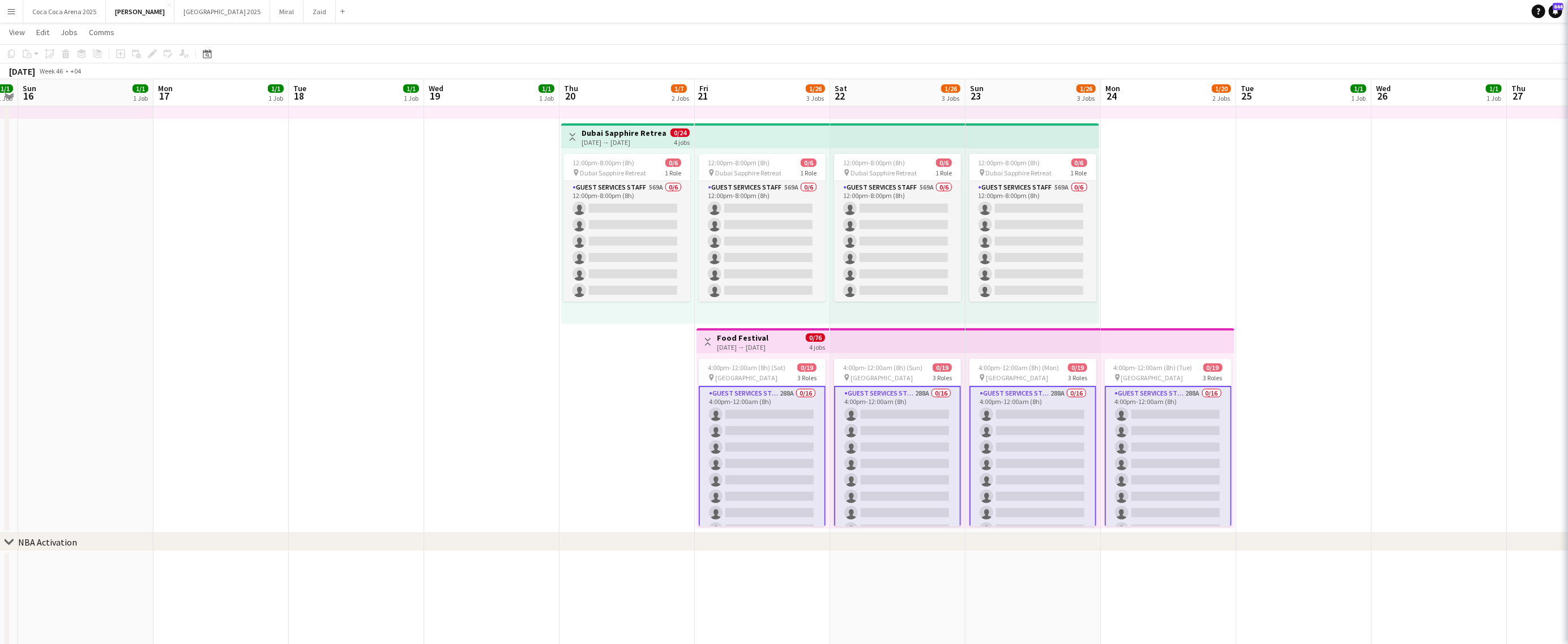
click at [740, 357] on div "4:00pm-12:00am (8h) (Sat) 0/19 pin Abu Dhabi 3 Roles Guest Services Staff 288A …" at bounding box center [763, 441] width 133 height 175
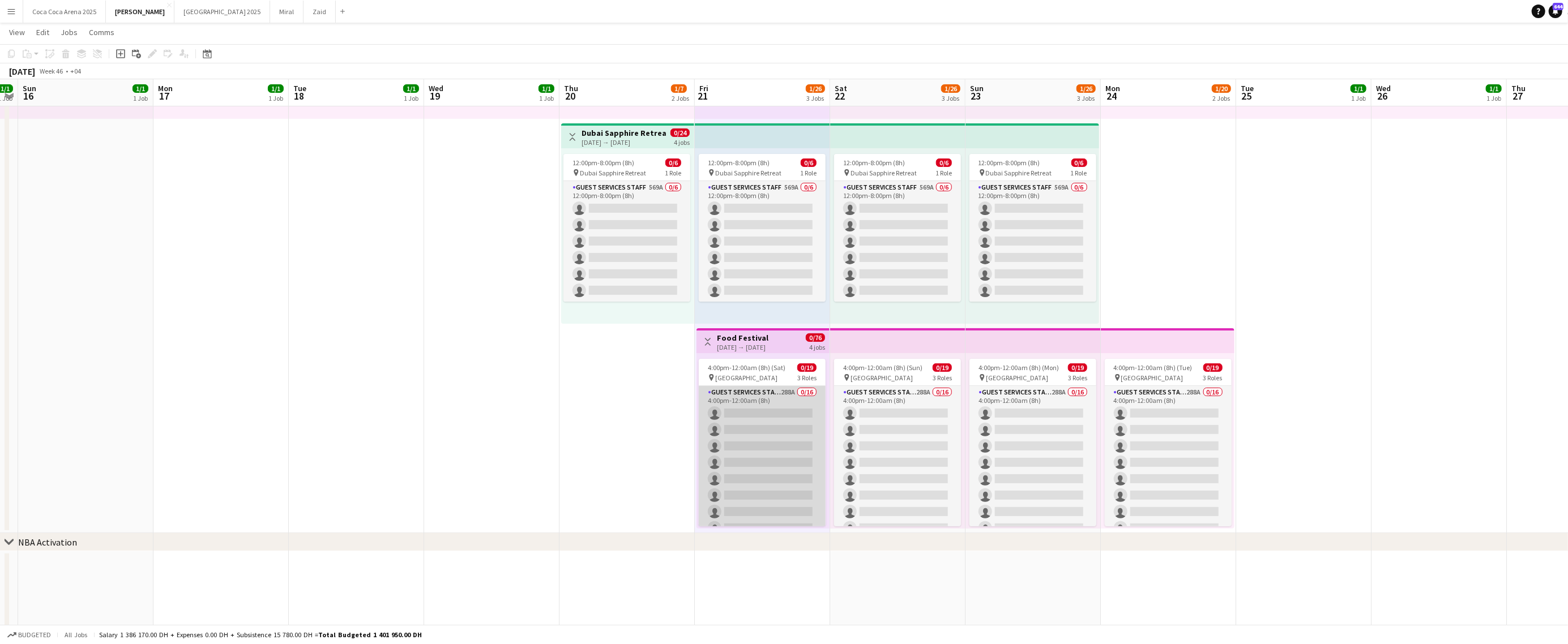
click at [742, 394] on app-card-role "Guest Services Staff 288A 0/16 4:00pm-12:00am (8h) single-neutral-actions singl…" at bounding box center [762, 528] width 127 height 285
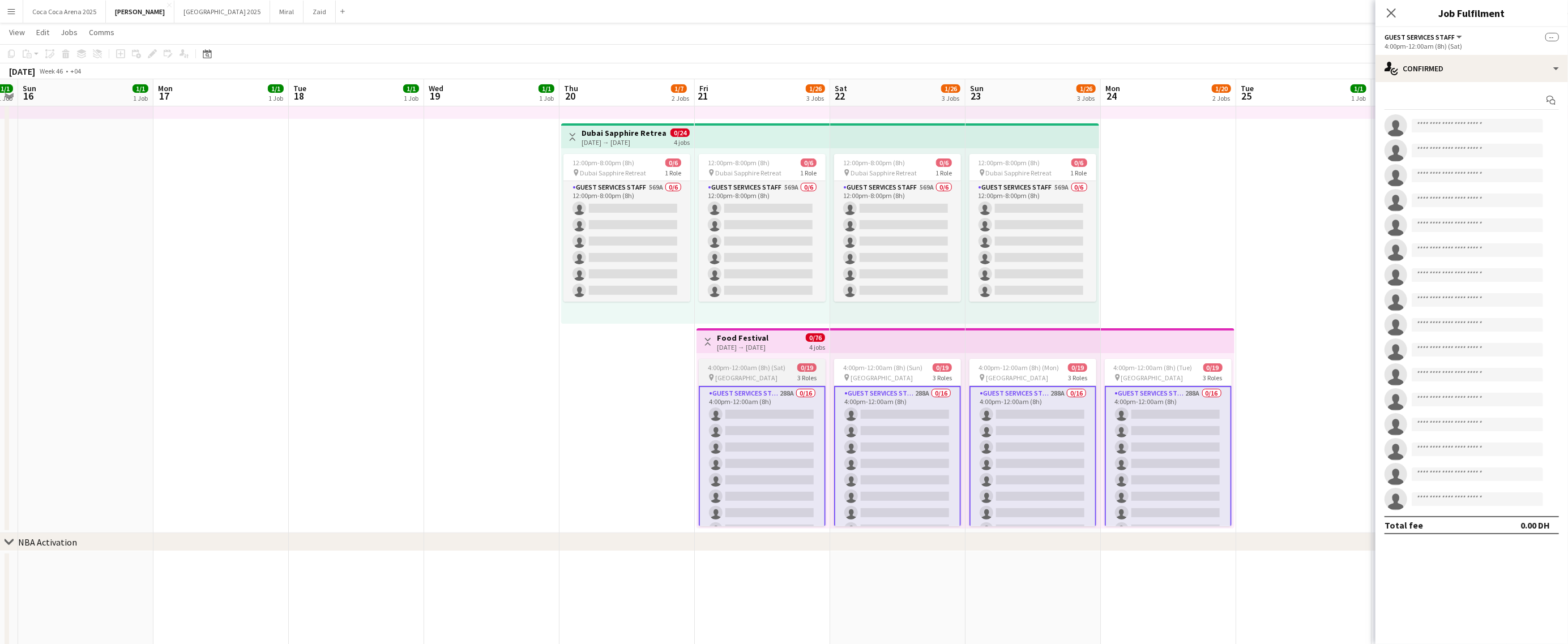
click at [742, 374] on span "[GEOGRAPHIC_DATA]" at bounding box center [747, 378] width 62 height 8
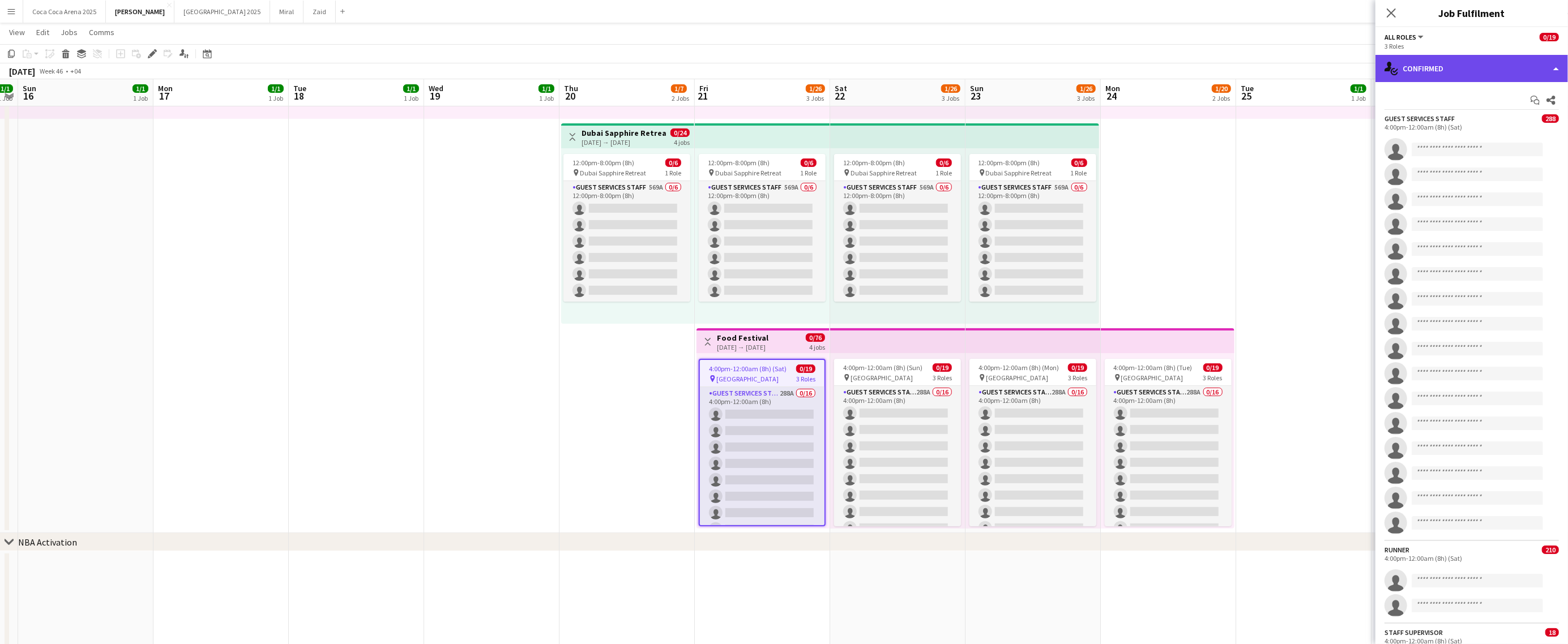
click at [1441, 69] on div "single-neutral-actions-check-2 Confirmed" at bounding box center [1472, 68] width 193 height 27
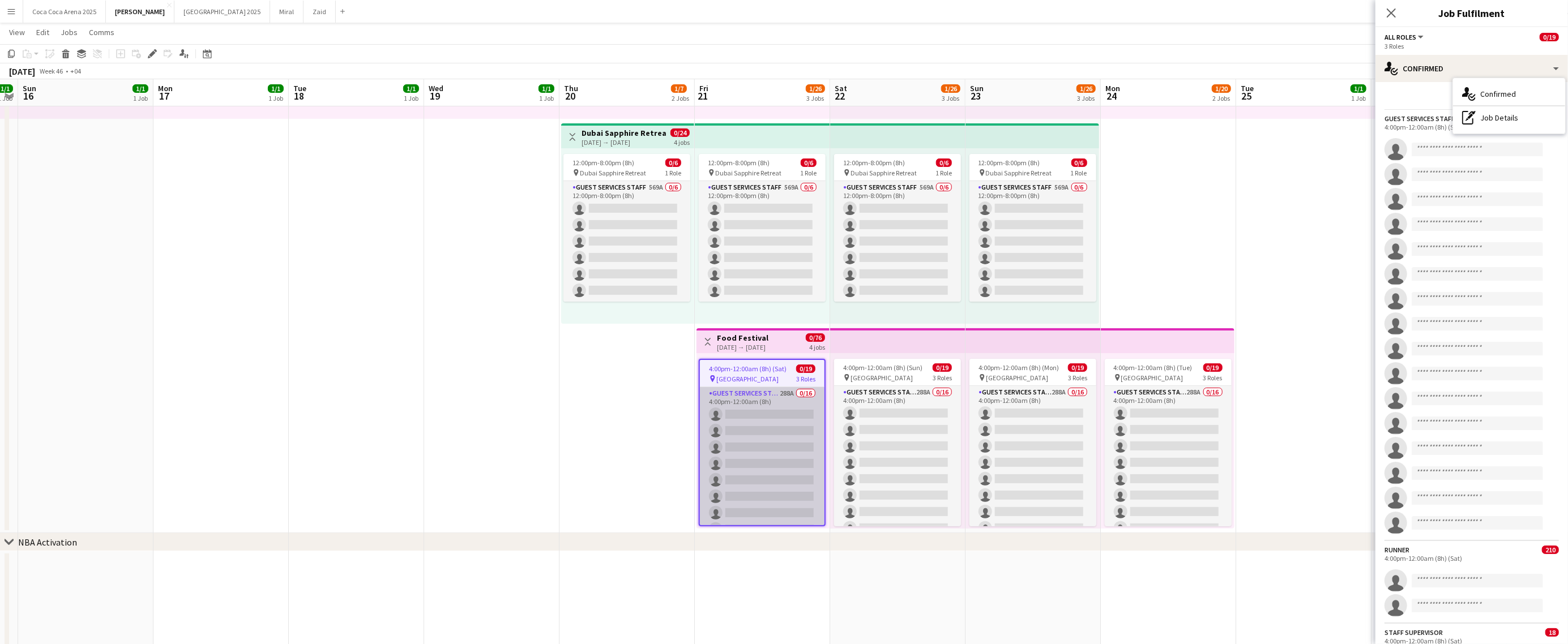
click at [774, 439] on app-card-role "Guest Services Staff 288A 0/16 4:00pm-12:00am (8h) single-neutral-actions singl…" at bounding box center [762, 530] width 125 height 285
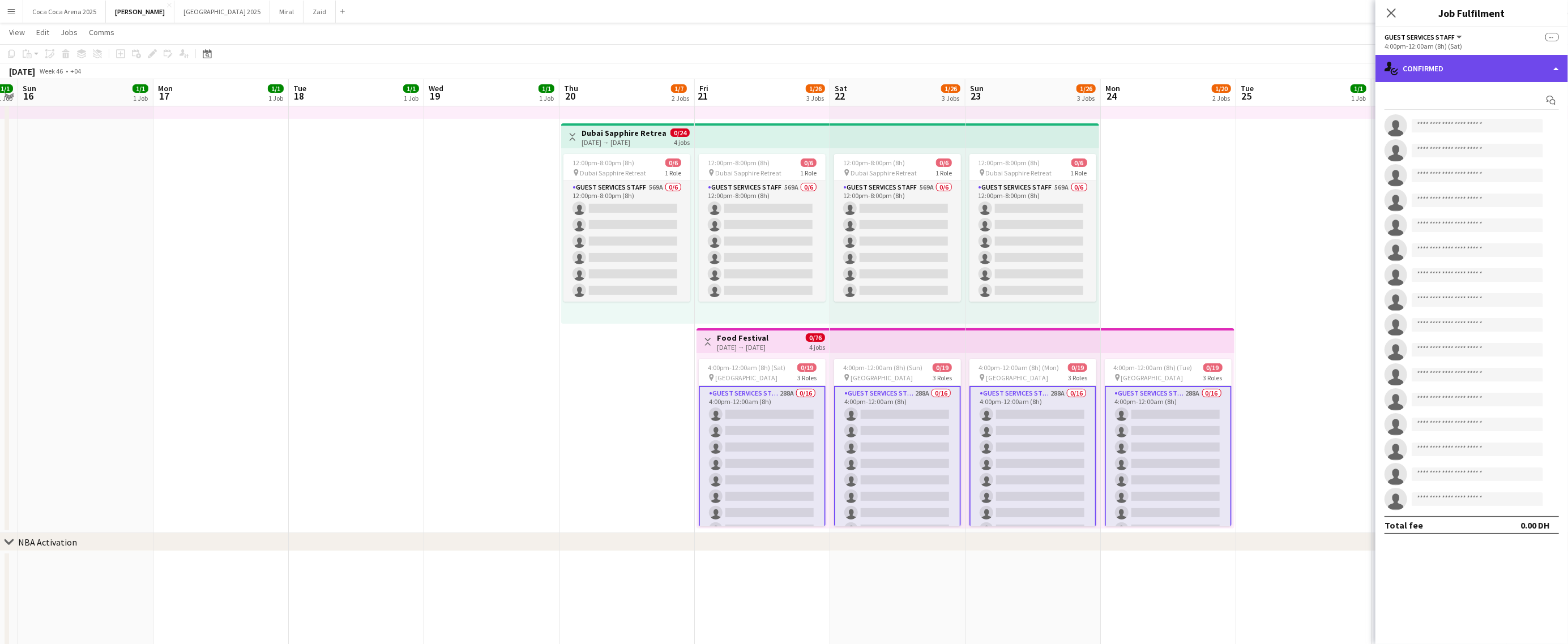
click at [1464, 62] on div "single-neutral-actions-check-2 Confirmed" at bounding box center [1472, 68] width 193 height 27
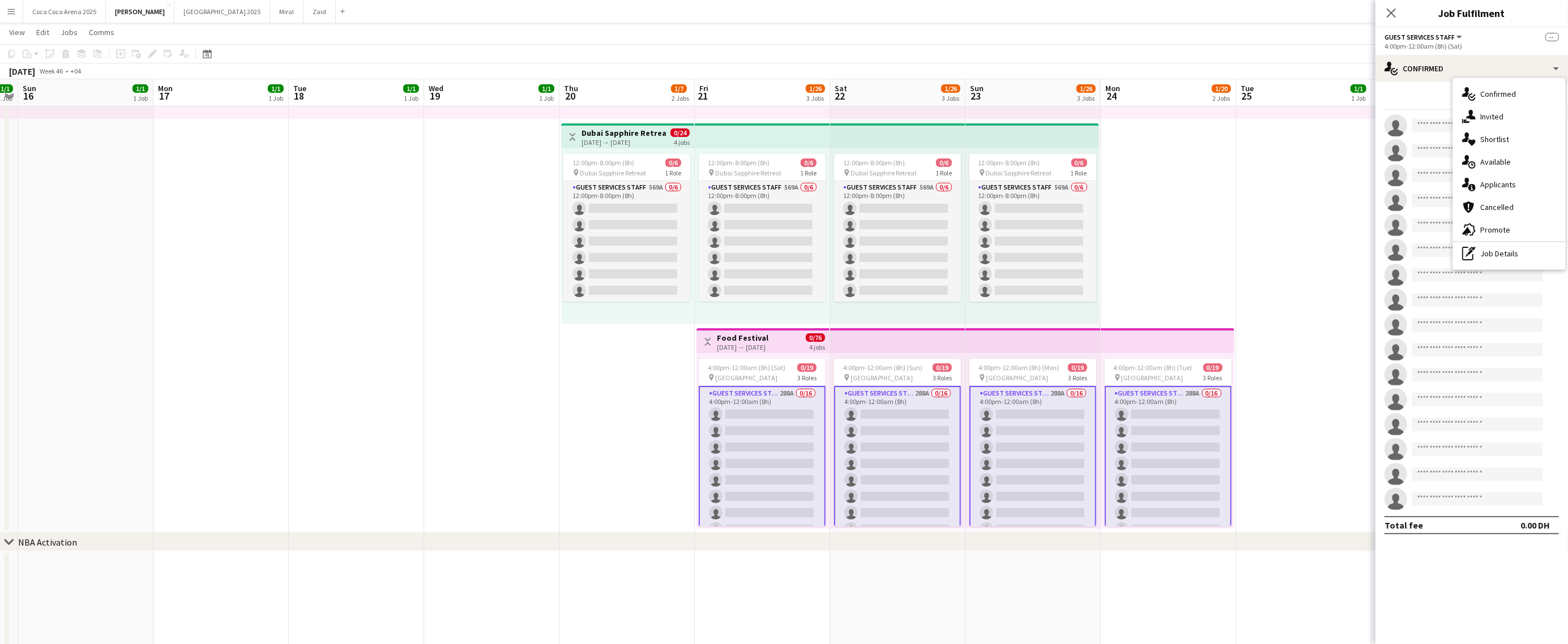
click at [781, 416] on app-card-role "Guest Services Staff 288A 0/16 4:00pm-12:00am (8h) single-neutral-actions singl…" at bounding box center [762, 530] width 127 height 287
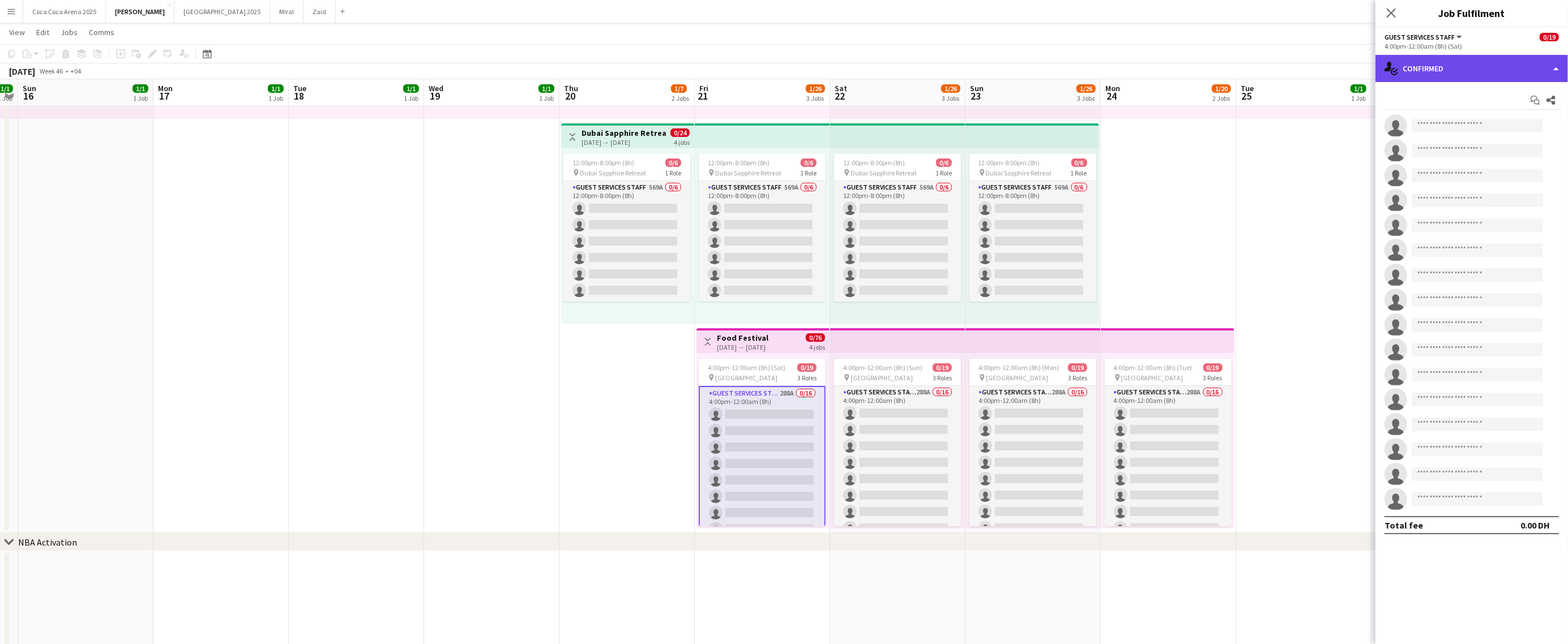
click at [1464, 62] on div "single-neutral-actions-check-2 Confirmed" at bounding box center [1472, 68] width 193 height 27
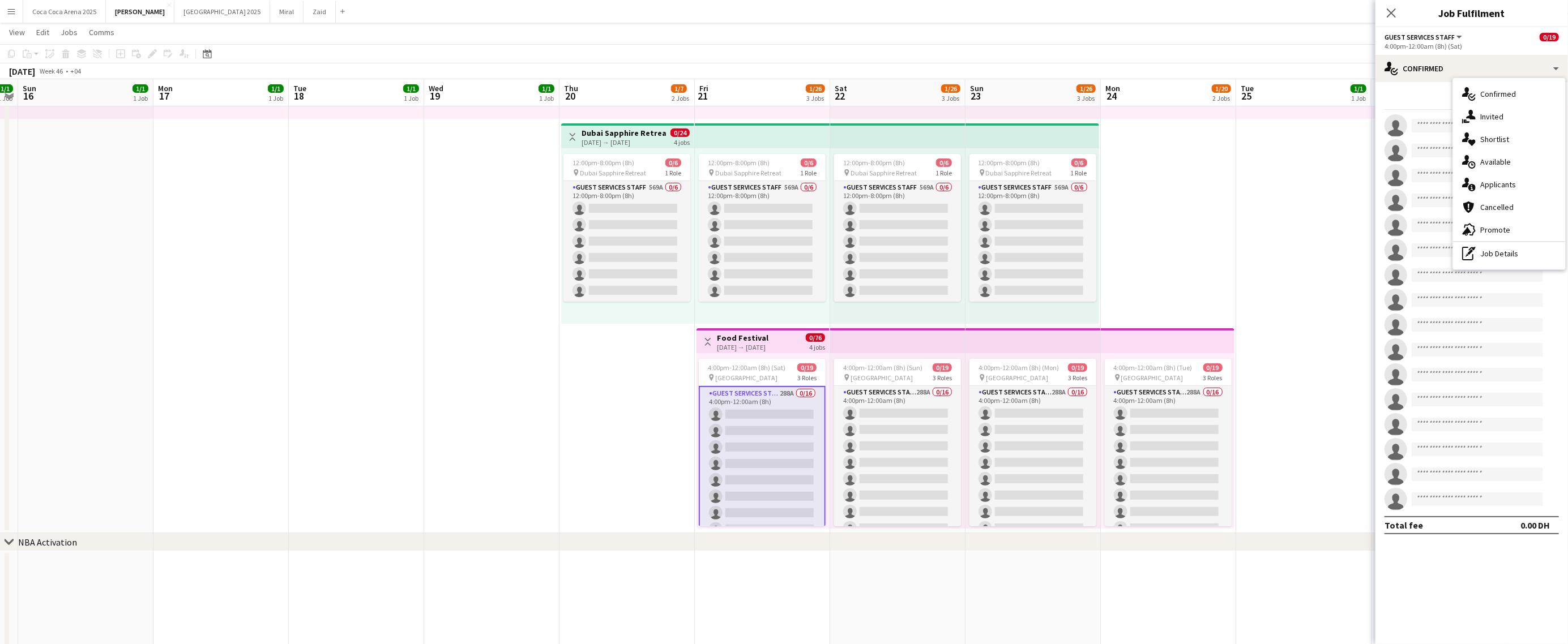
click at [1489, 181] on span "Applicants" at bounding box center [1497, 184] width 35 height 10
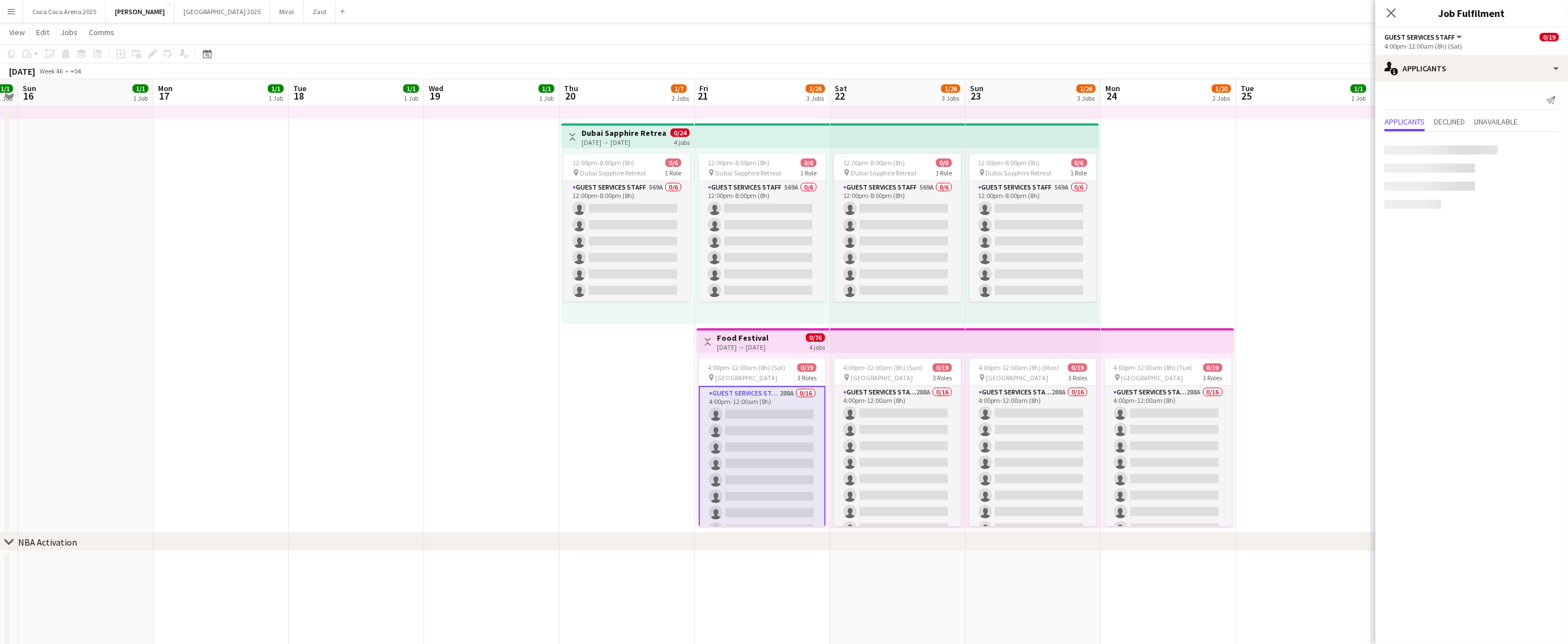
click at [1503, 187] on app-content-placeholder at bounding box center [1472, 186] width 175 height 9
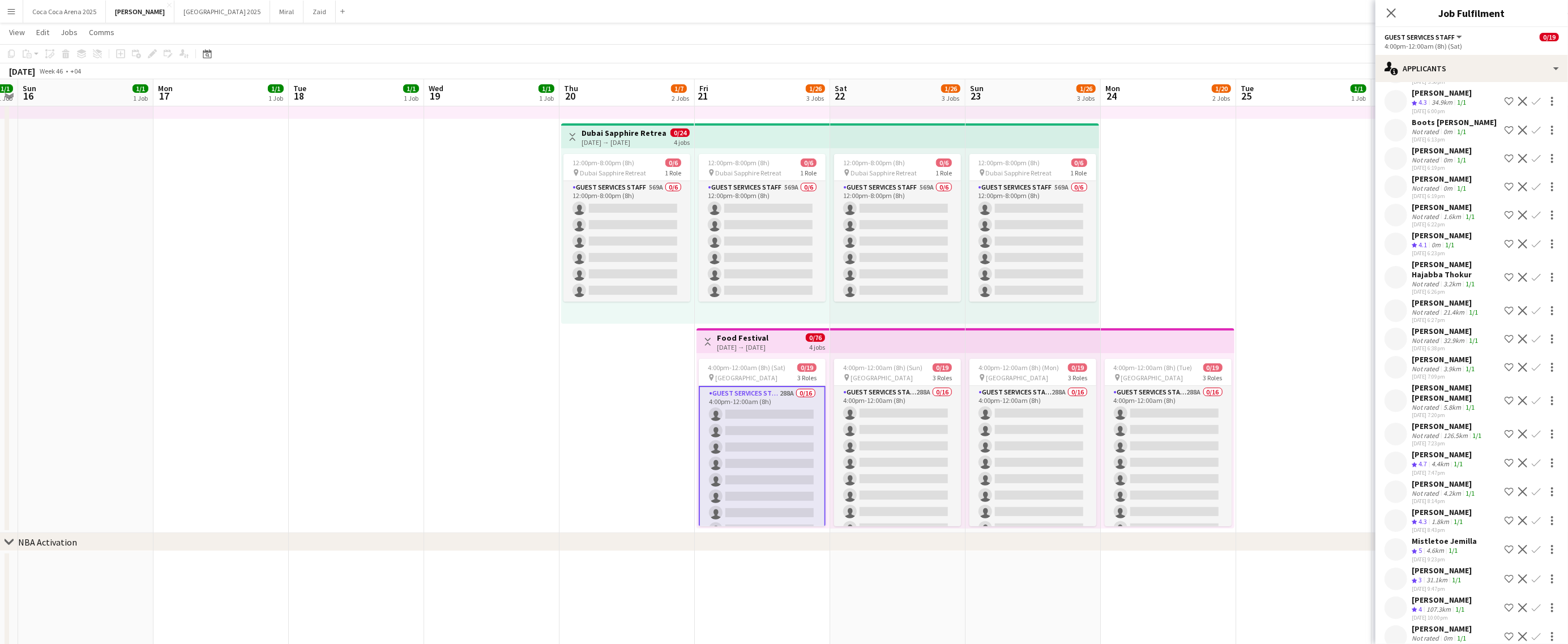
scroll to position [7936, 0]
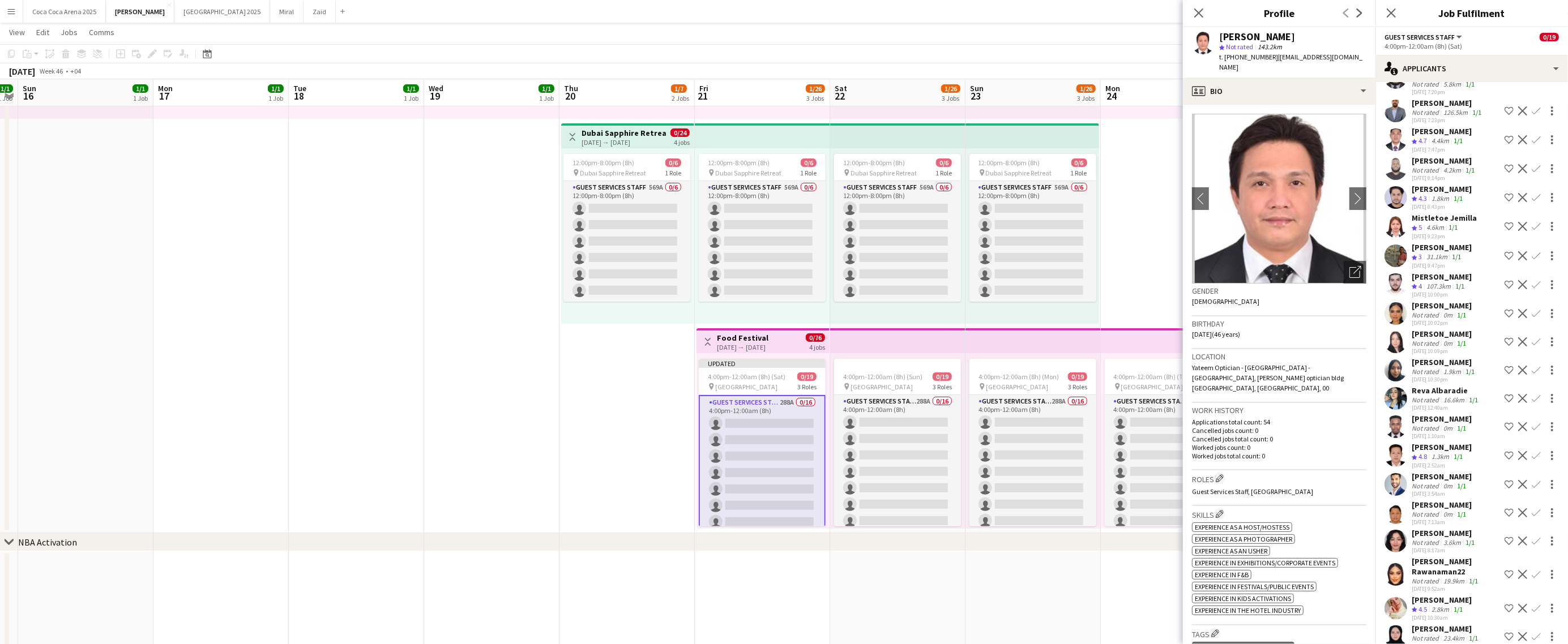
click at [1445, 634] on div "23.4km" at bounding box center [1454, 638] width 26 height 8
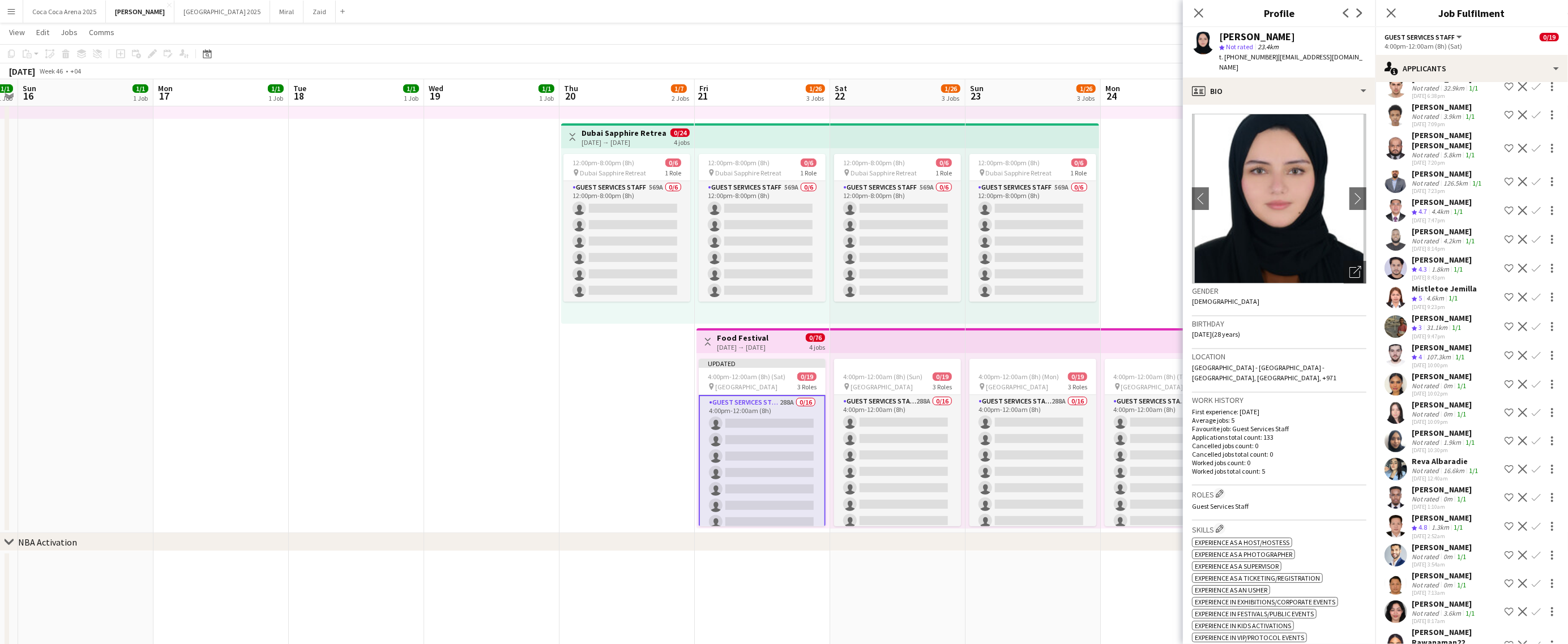
scroll to position [7859, 0]
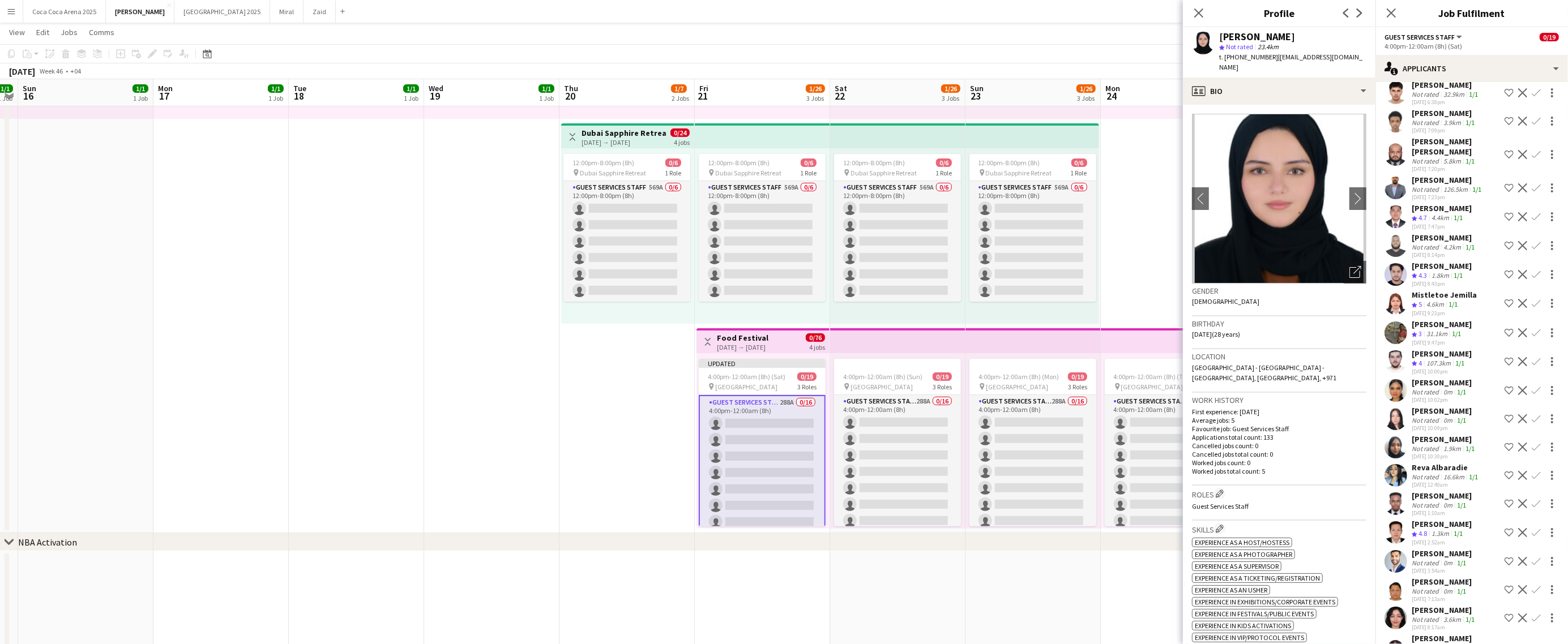
click at [1445, 634] on div "Rawan Aman Rawanaman22" at bounding box center [1455, 643] width 88 height 20
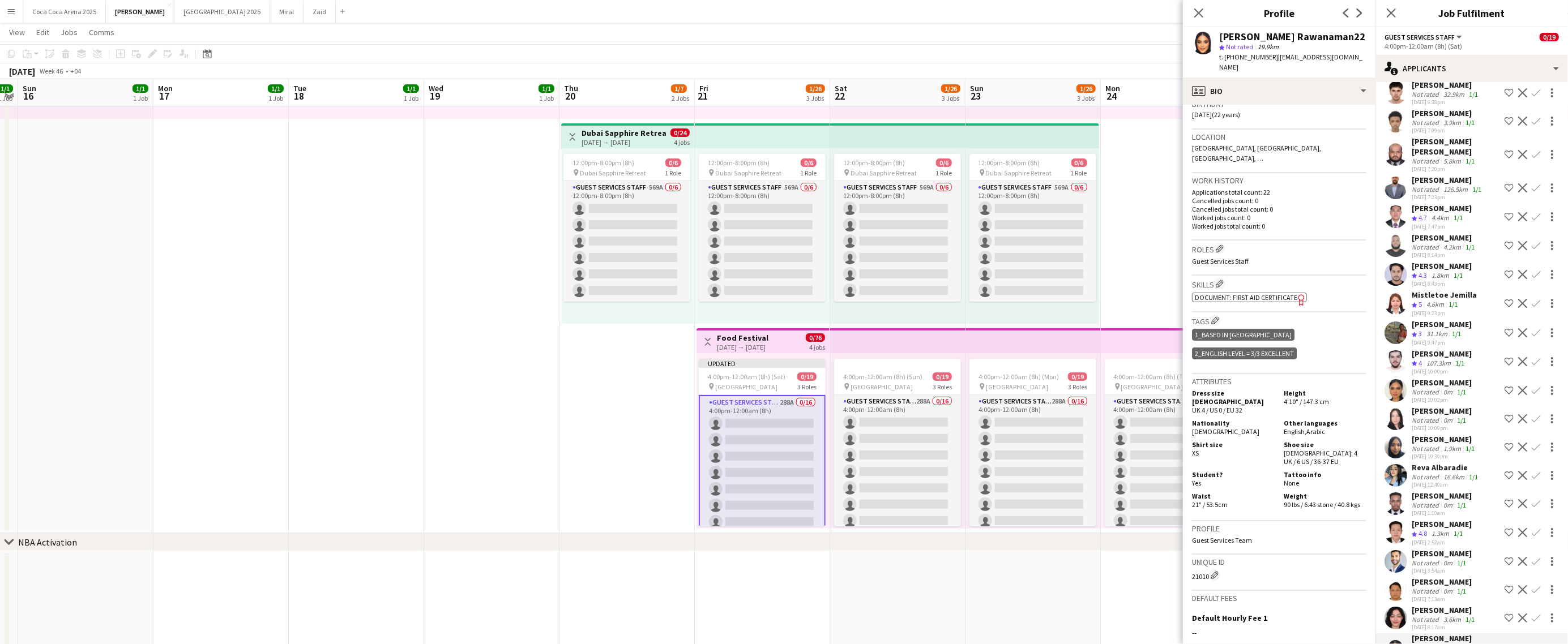
scroll to position [223, 0]
drag, startPoint x: 1511, startPoint y: 510, endPoint x: 1253, endPoint y: 637, distance: 287.6
click at [1511, 644] on app-icon "Shortlist crew" at bounding box center [1508, 652] width 9 height 9
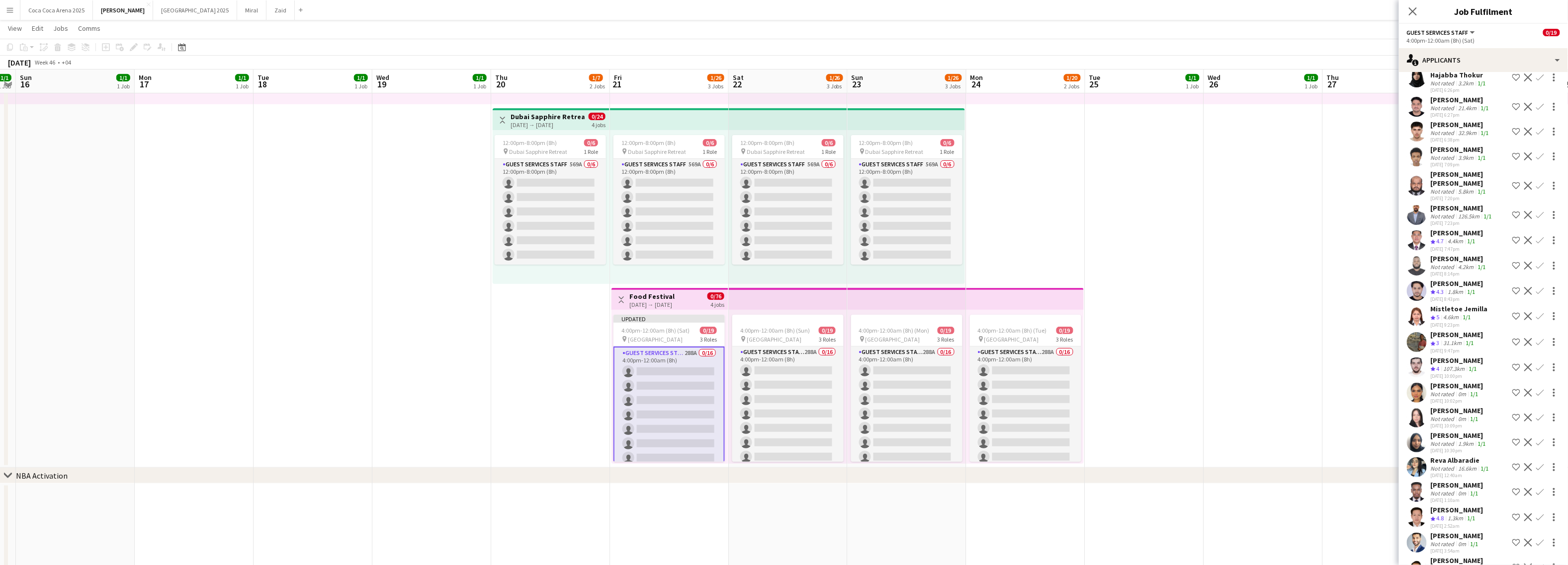
scroll to position [6843, 0]
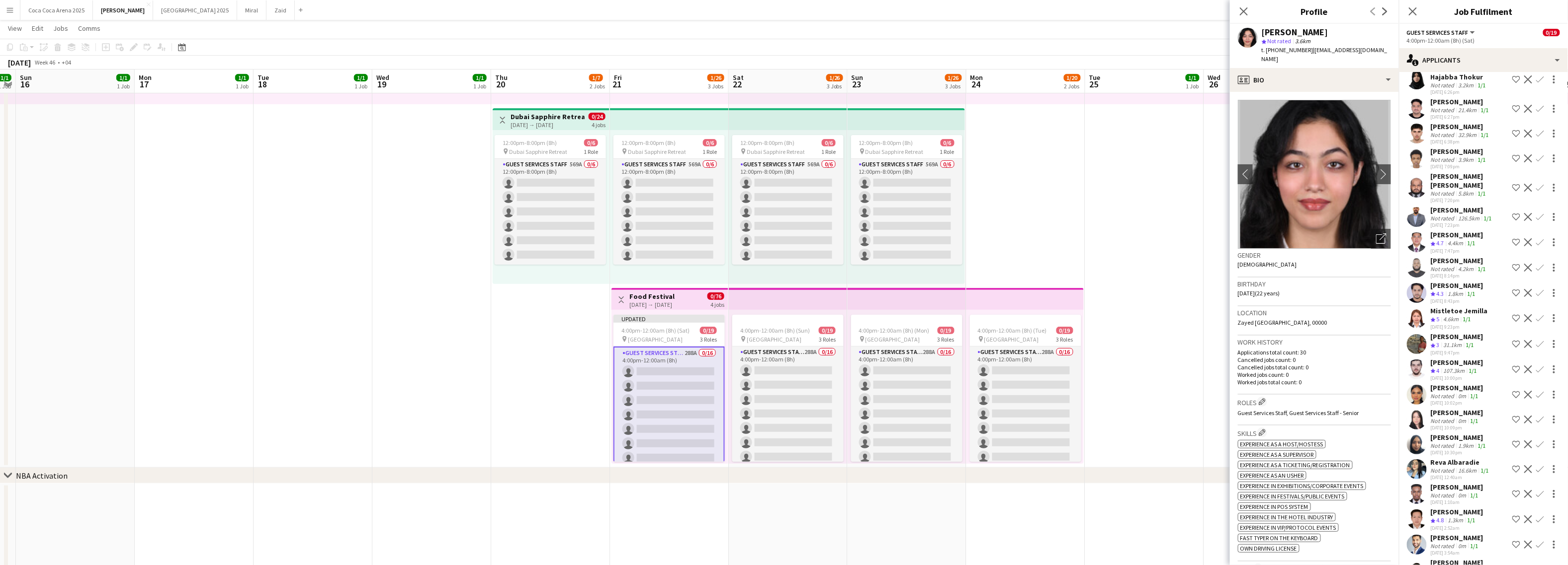
click at [1376, 565] on div "Not rated" at bounding box center [1444, 571] width 26 height 7
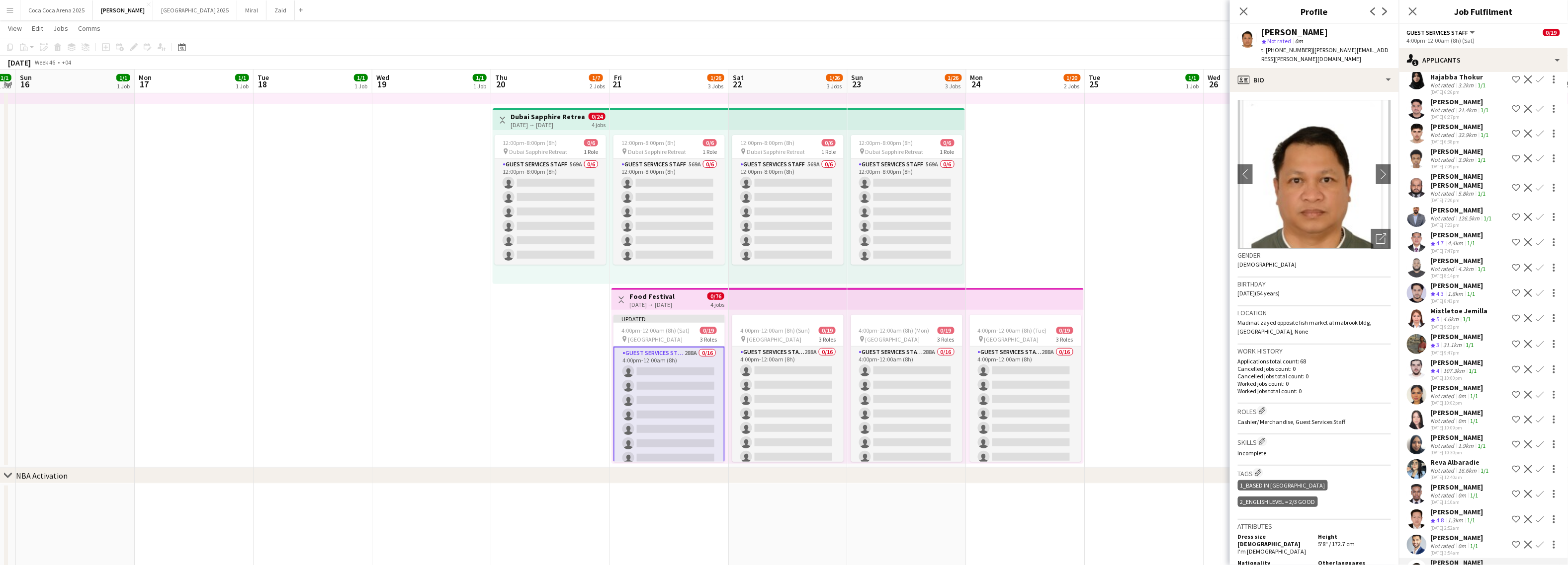
drag, startPoint x: 1447, startPoint y: 415, endPoint x: 1446, endPoint y: 389, distance: 26.0
click at [1376, 533] on div "Amer Albaziri" at bounding box center [1457, 538] width 53 height 9
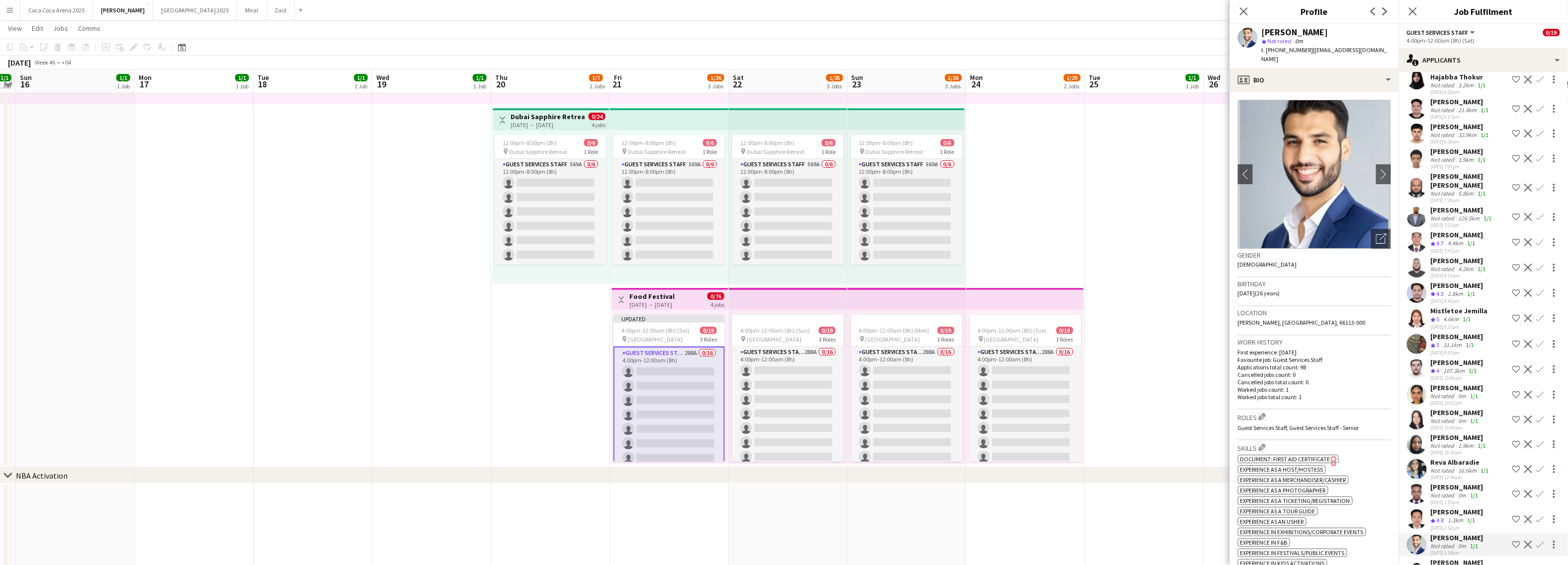
click at [1376, 508] on div "Reydan Luna" at bounding box center [1457, 512] width 53 height 9
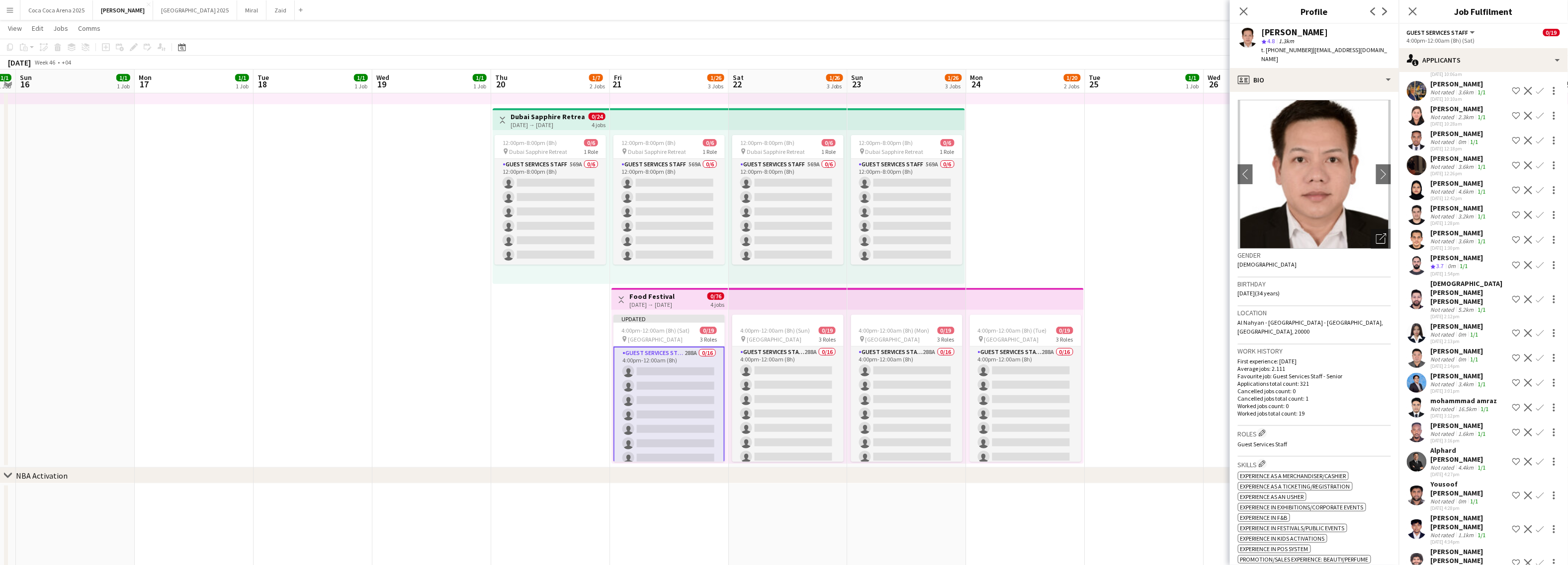
scroll to position [5794, 0]
click at [1376, 265] on app-icon "Shortlist crew" at bounding box center [1516, 268] width 8 height 8
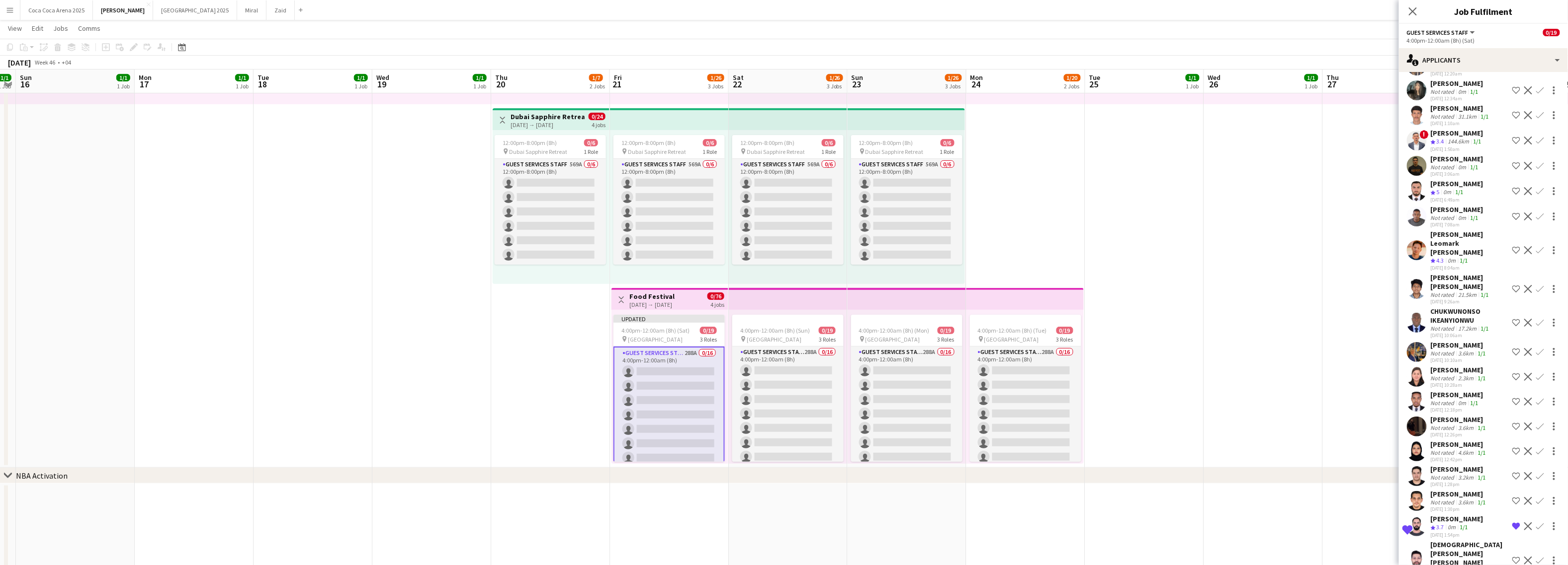
scroll to position [5514, 0]
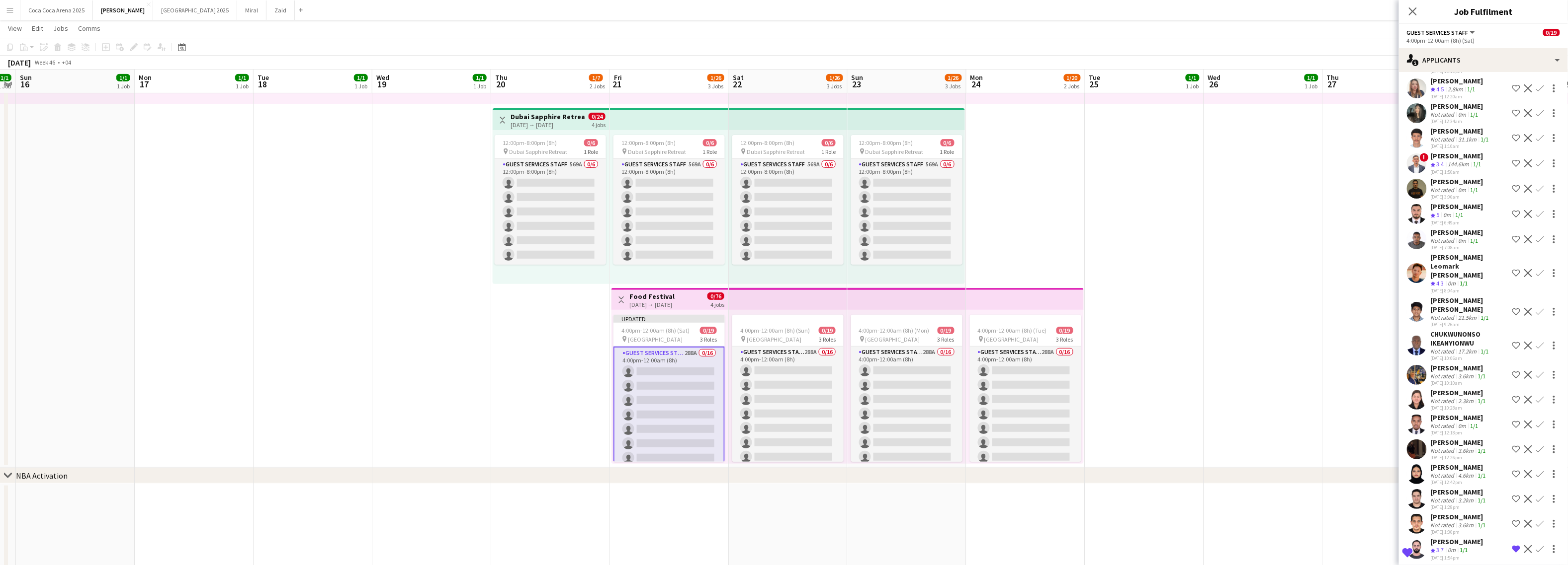
click at [1376, 269] on app-icon "Shortlist crew" at bounding box center [1516, 273] width 8 height 8
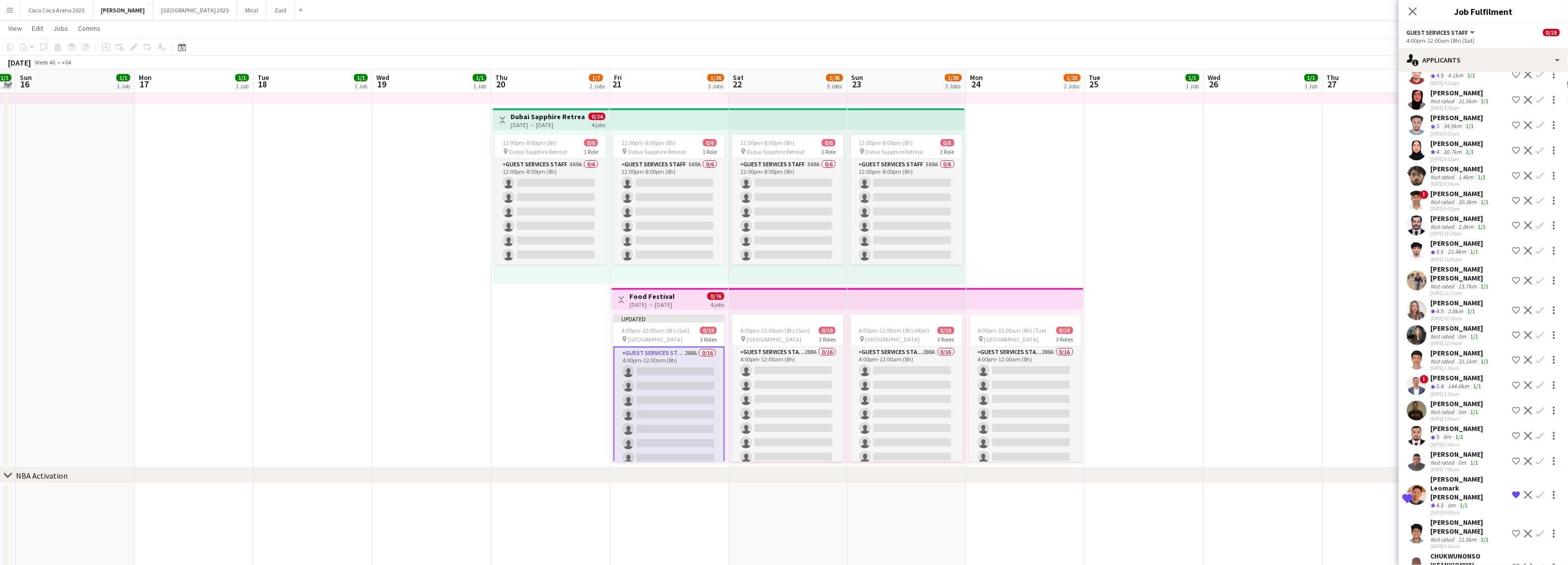
scroll to position [5284, 0]
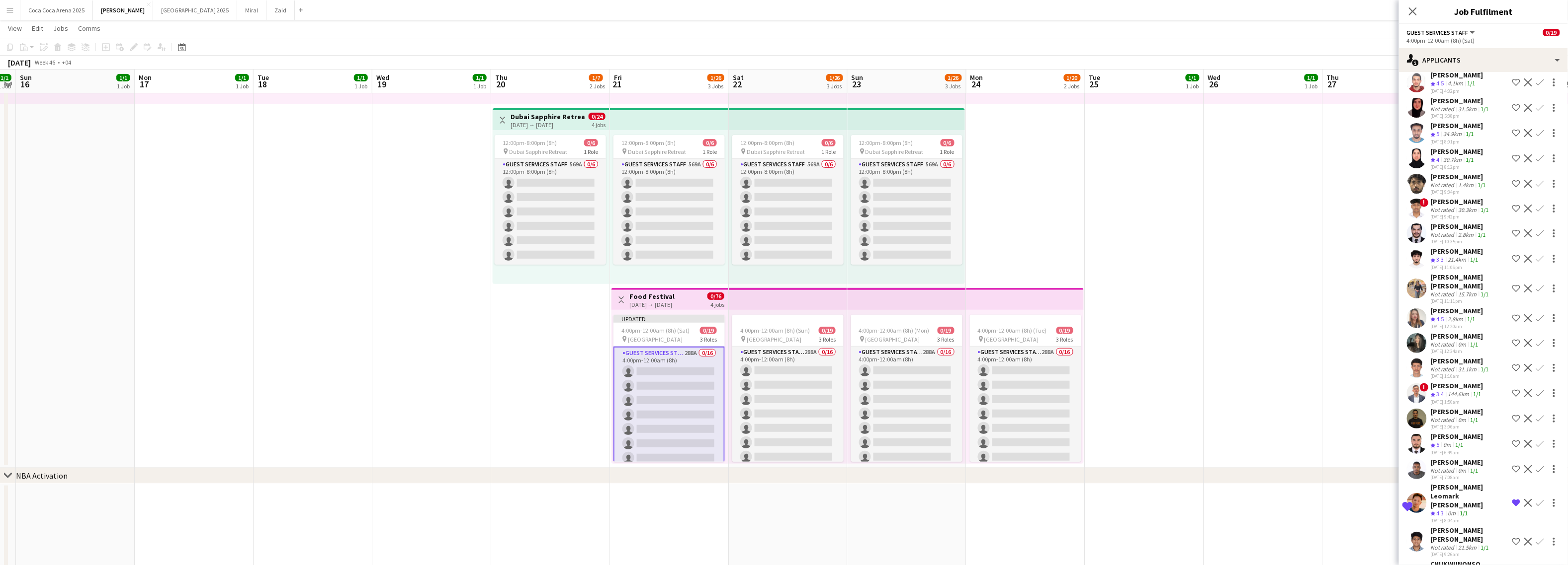
click at [1376, 255] on app-icon "Shortlist crew" at bounding box center [1516, 258] width 8 height 8
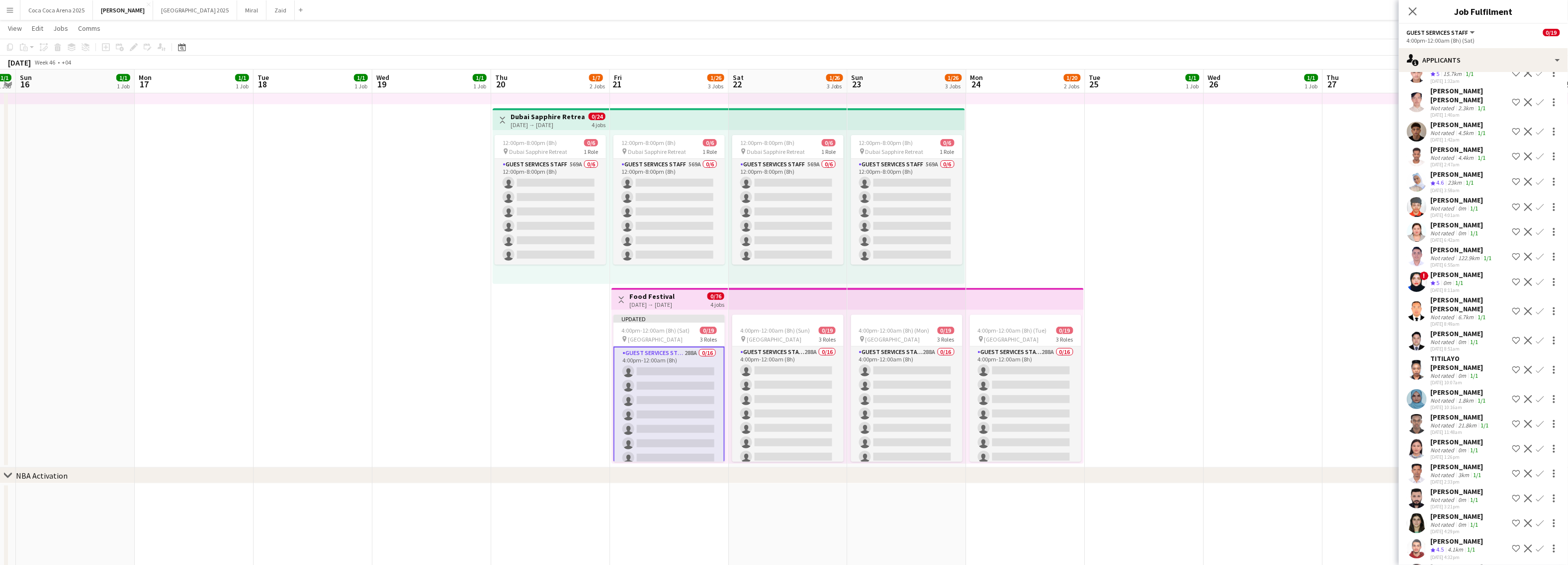
scroll to position [4811, 0]
click at [1376, 284] on app-icon "Shortlist crew" at bounding box center [1516, 288] width 8 height 8
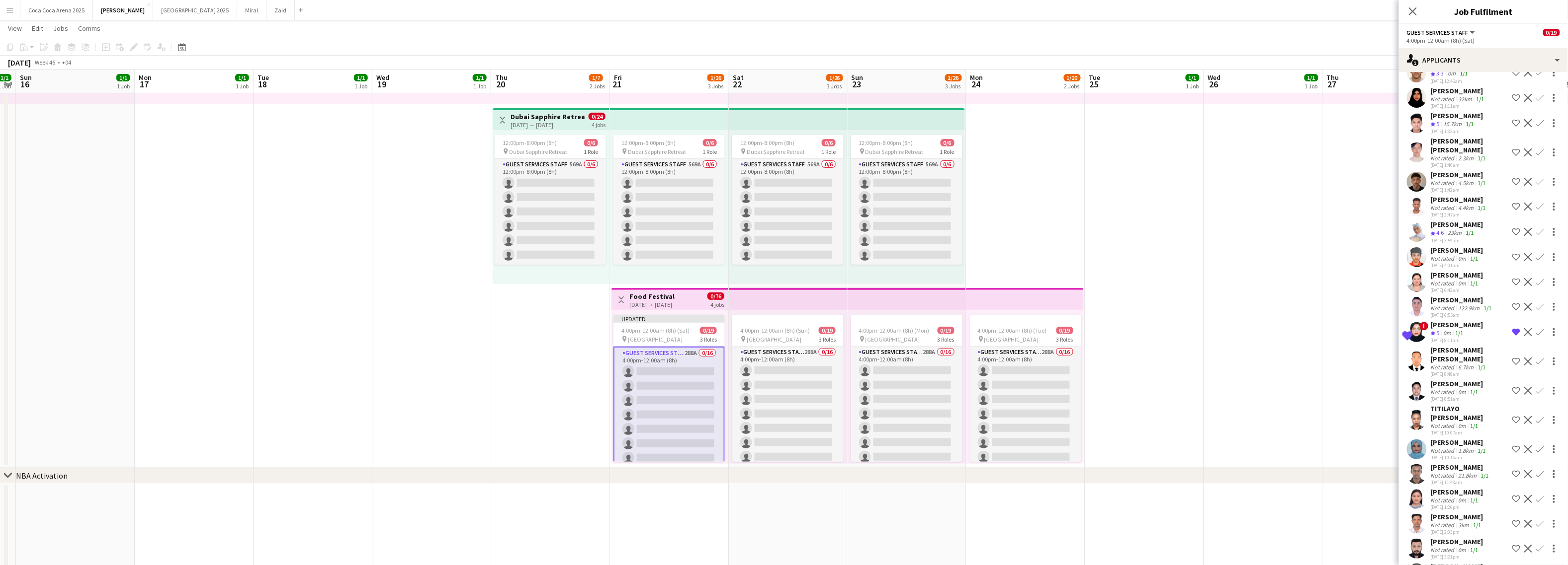
click at [1376, 228] on app-icon "Shortlist crew" at bounding box center [1516, 232] width 8 height 8
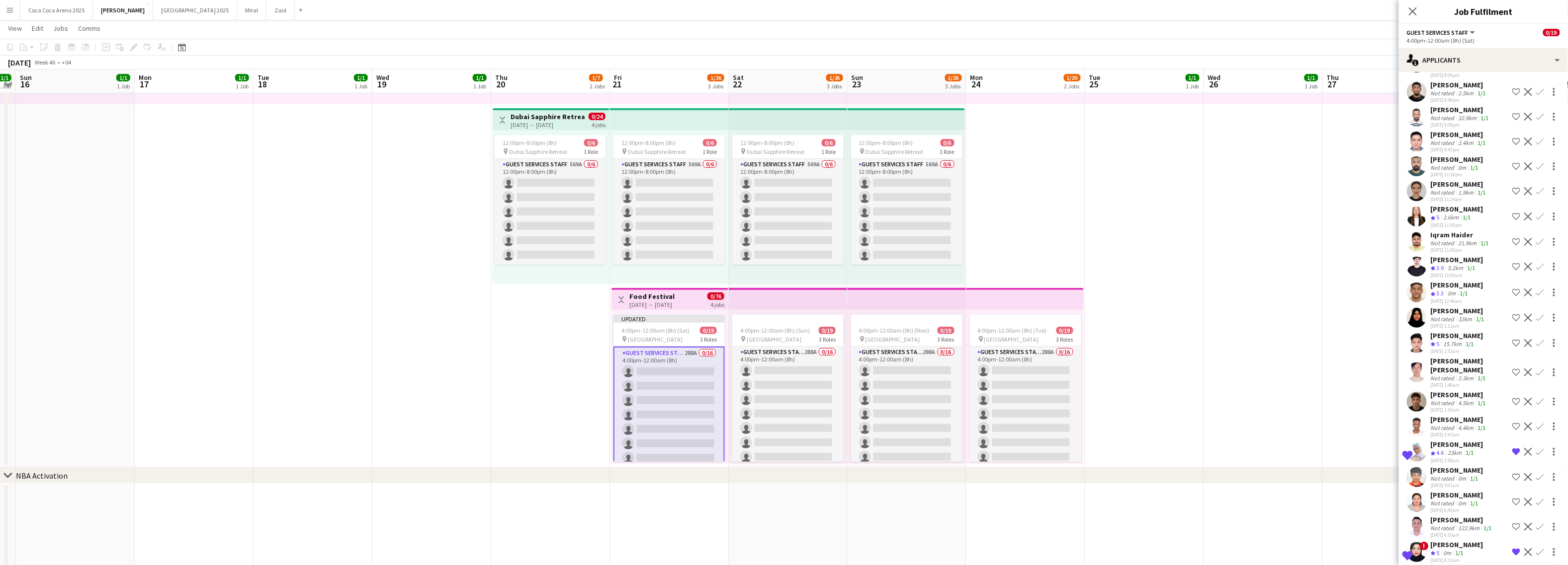
scroll to position [4546, 0]
click at [1376, 340] on app-icon "Shortlist crew" at bounding box center [1516, 344] width 8 height 8
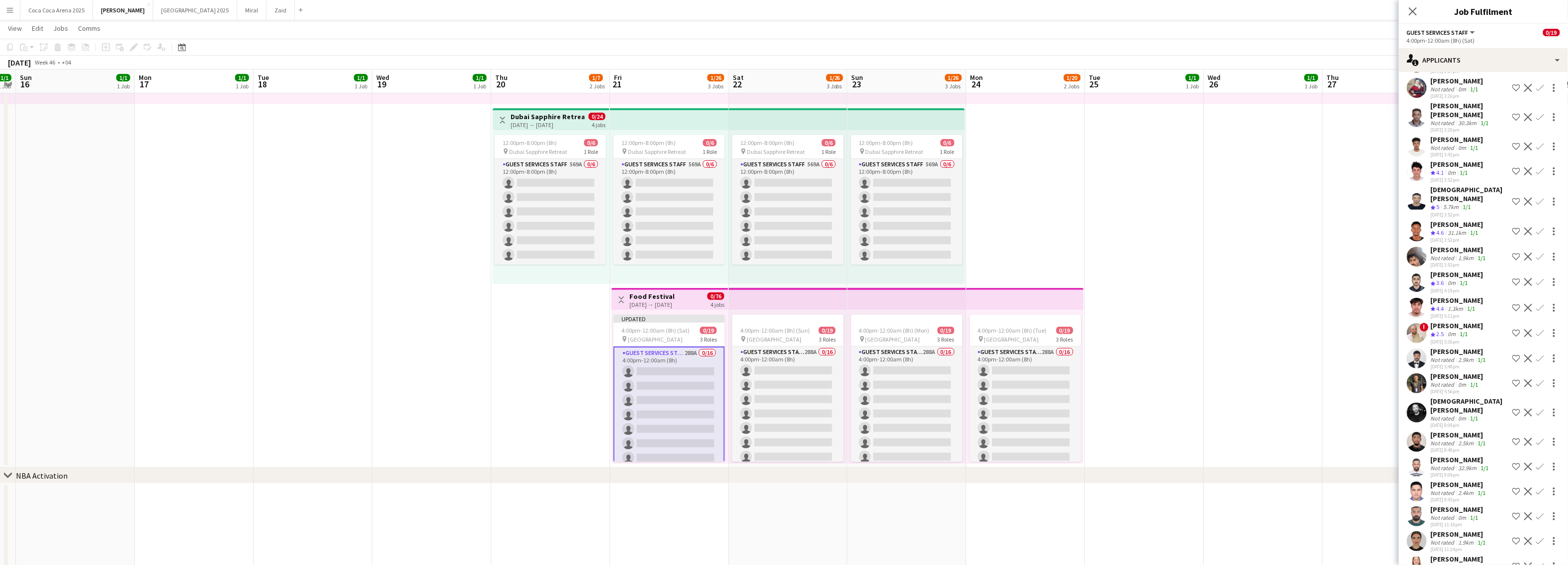
scroll to position [4196, 0]
click at [1376, 305] on app-icon "Shortlist crew" at bounding box center [1516, 308] width 8 height 8
click at [1376, 279] on app-icon "Shortlist crew" at bounding box center [1516, 282] width 8 height 8
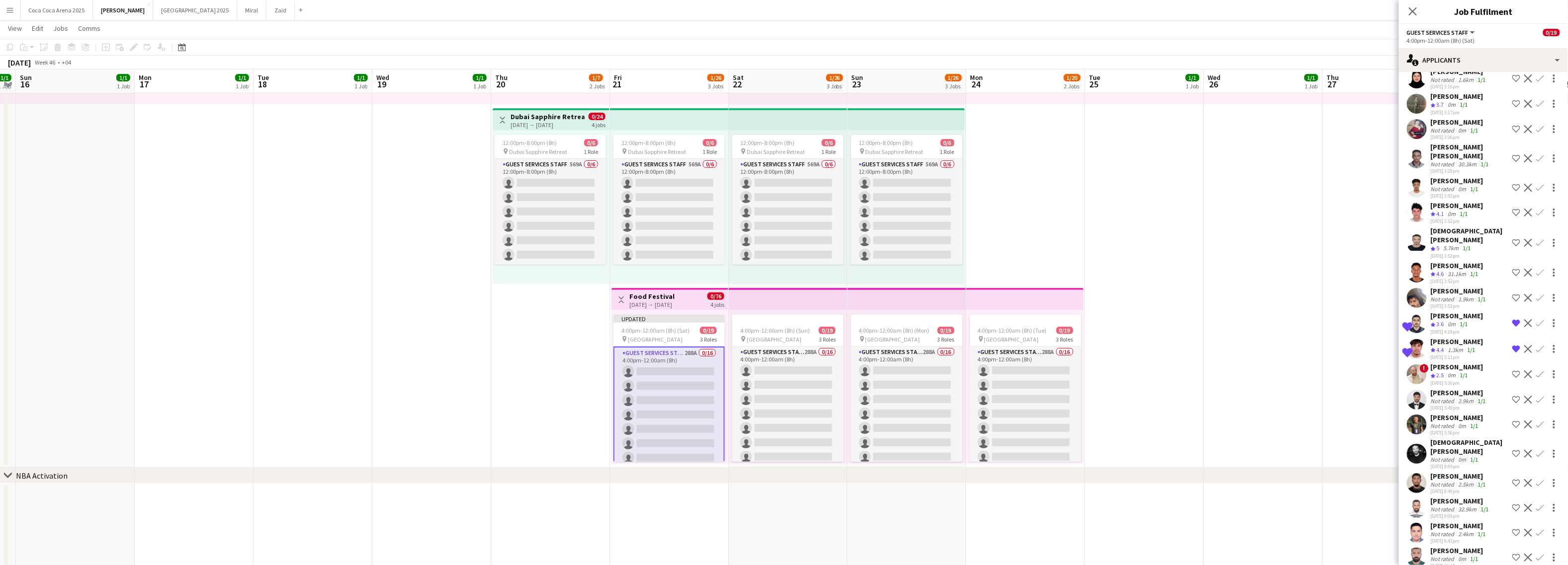
scroll to position [4147, 0]
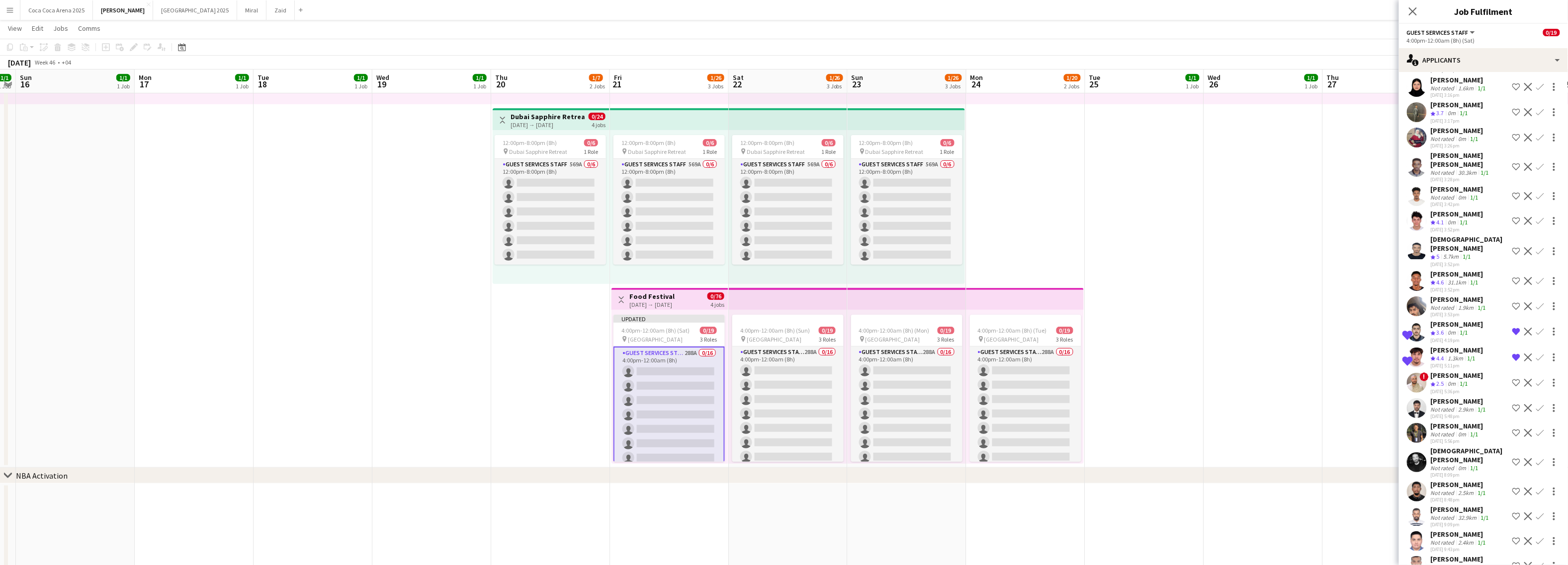
click at [1376, 217] on app-icon "Shortlist crew" at bounding box center [1516, 221] width 8 height 8
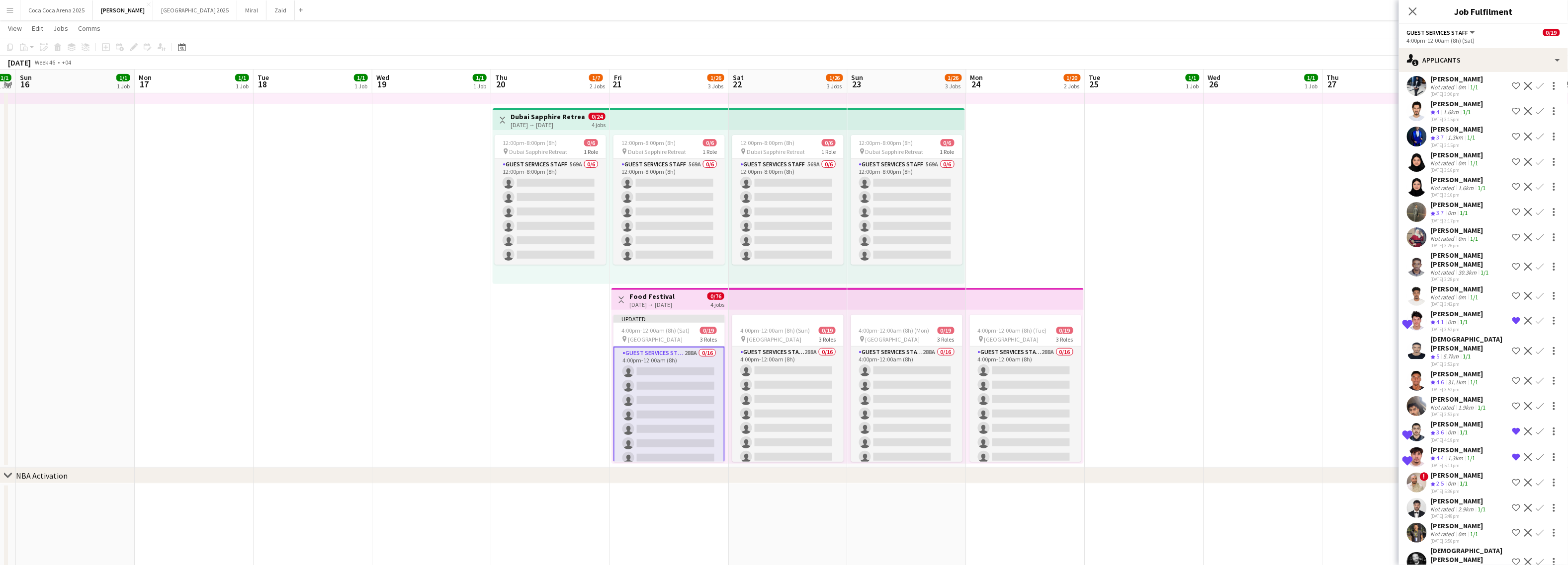
scroll to position [4044, 0]
click at [1376, 229] on div "Rafah Mohammed" at bounding box center [1457, 234] width 53 height 9
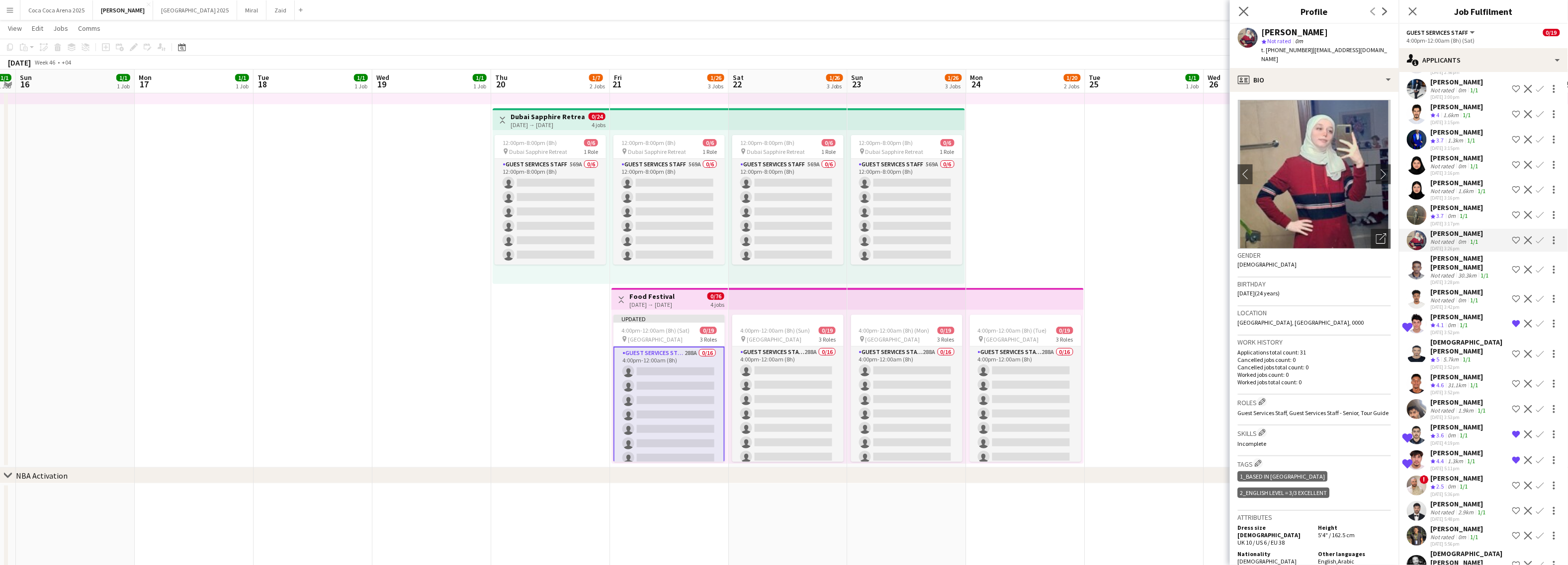
click at [1242, 5] on app-icon "Close pop-in" at bounding box center [1244, 12] width 15 height 15
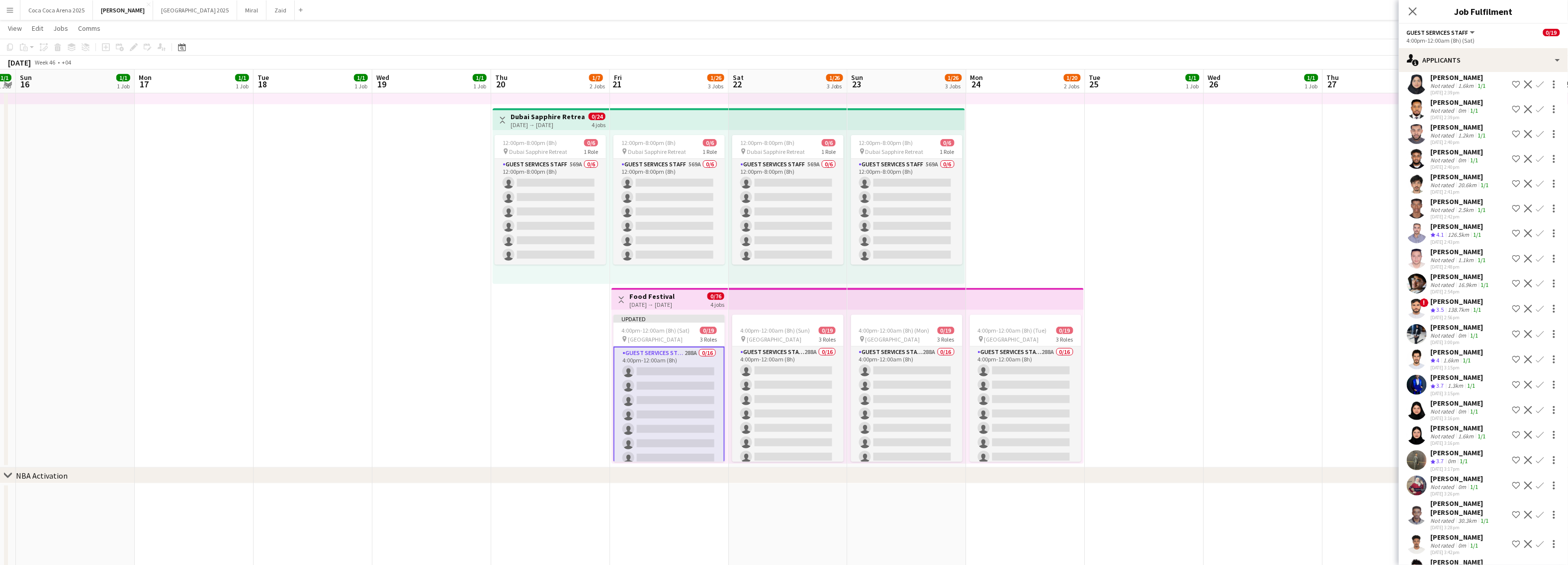
scroll to position [3787, 0]
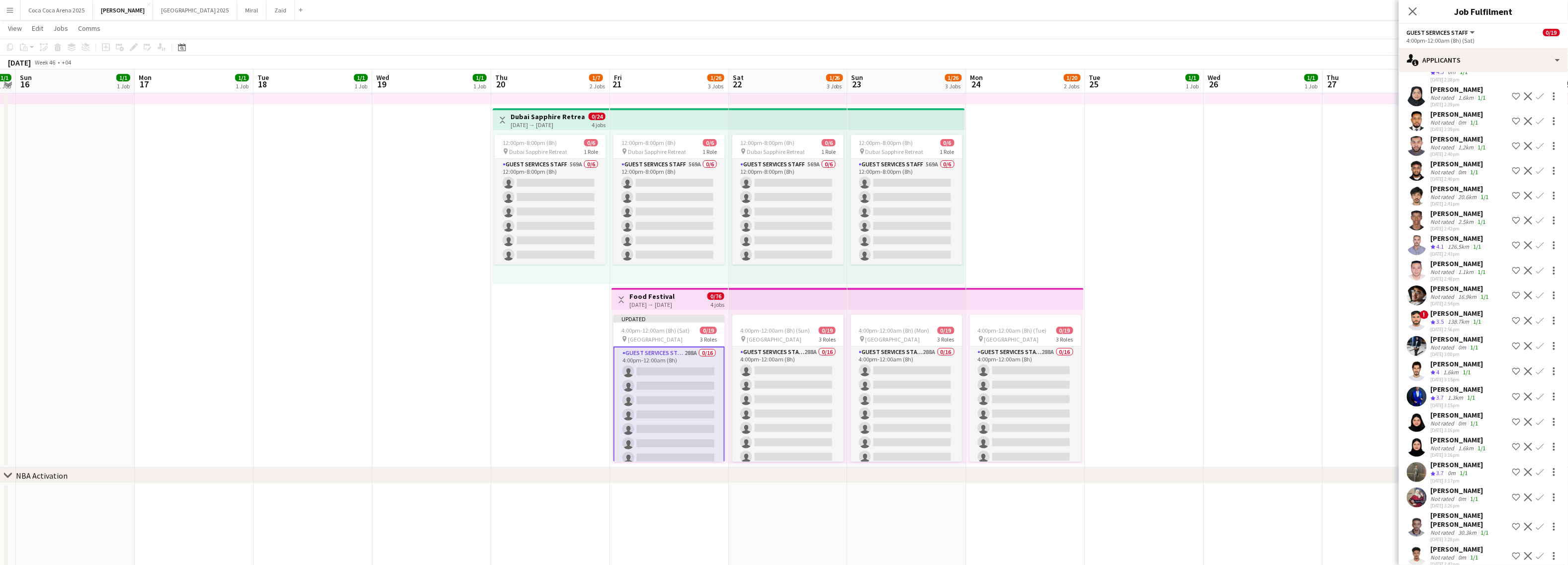
click at [1376, 317] on app-icon "Shortlist crew" at bounding box center [1516, 321] width 8 height 8
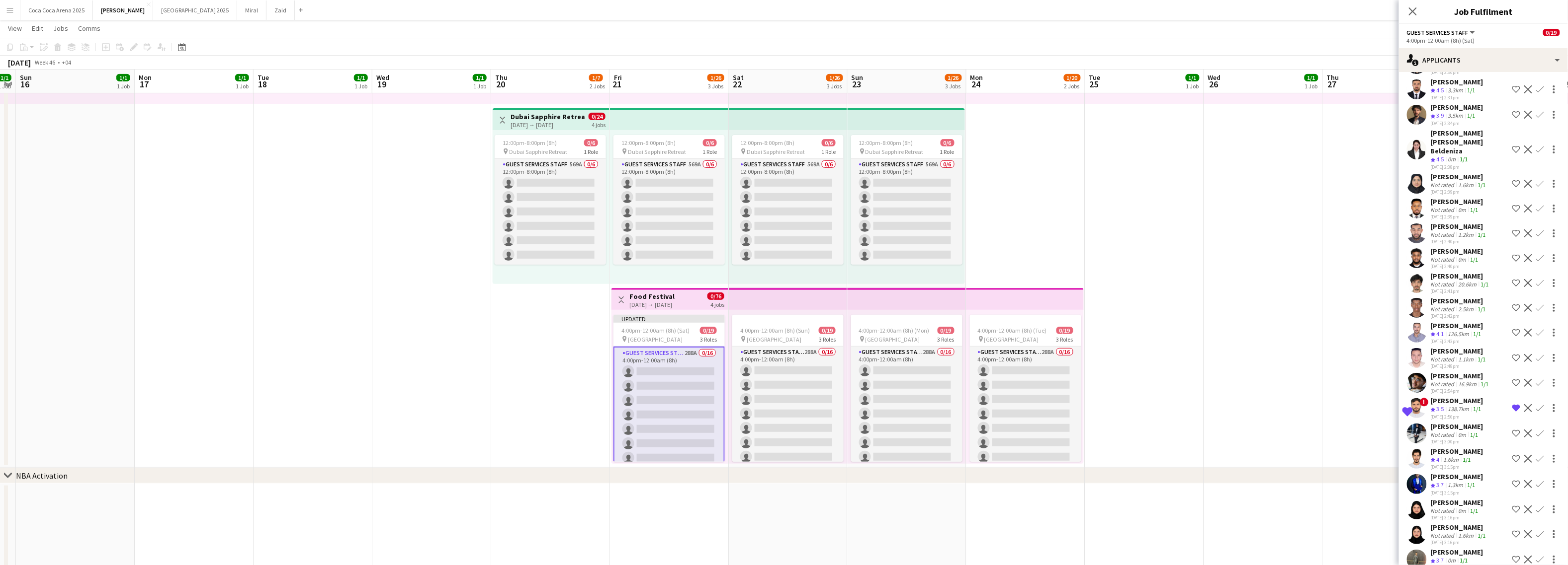
scroll to position [3698, 0]
click at [1376, 330] on app-icon "Shortlist crew" at bounding box center [1516, 333] width 8 height 8
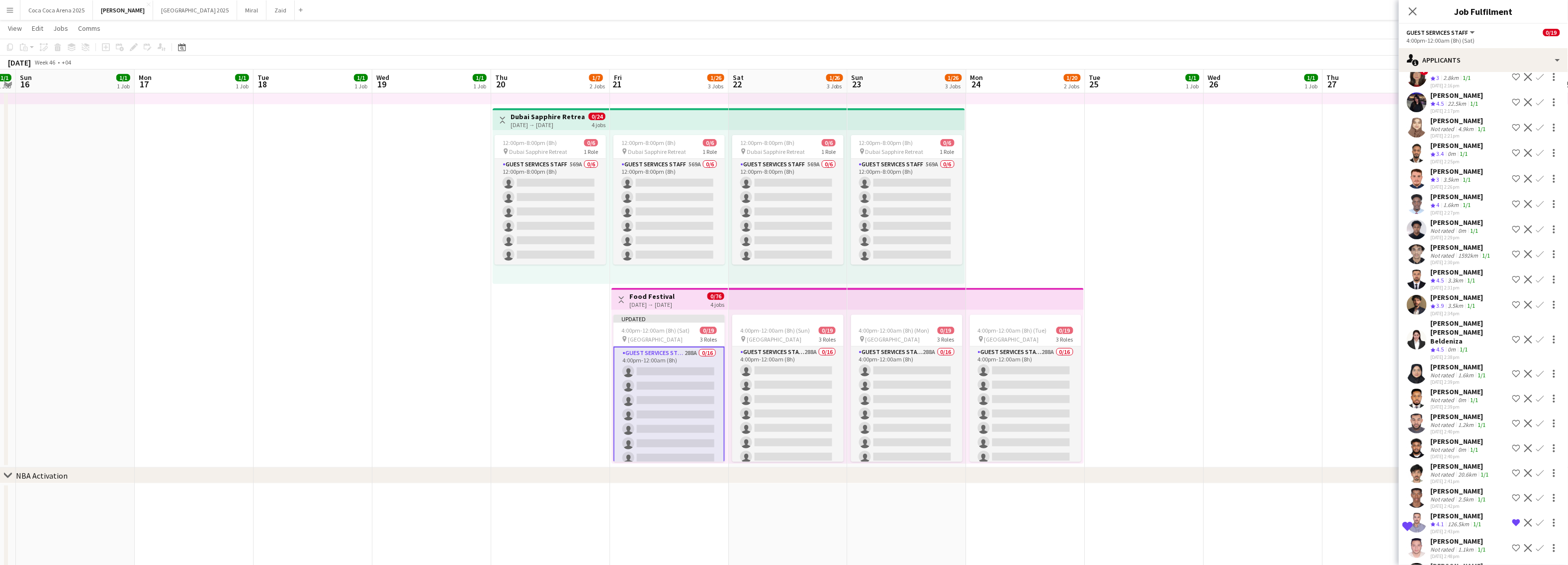
scroll to position [3507, 0]
click at [1376, 321] on div "Maria Rachel Beldeniza" at bounding box center [1469, 334] width 77 height 27
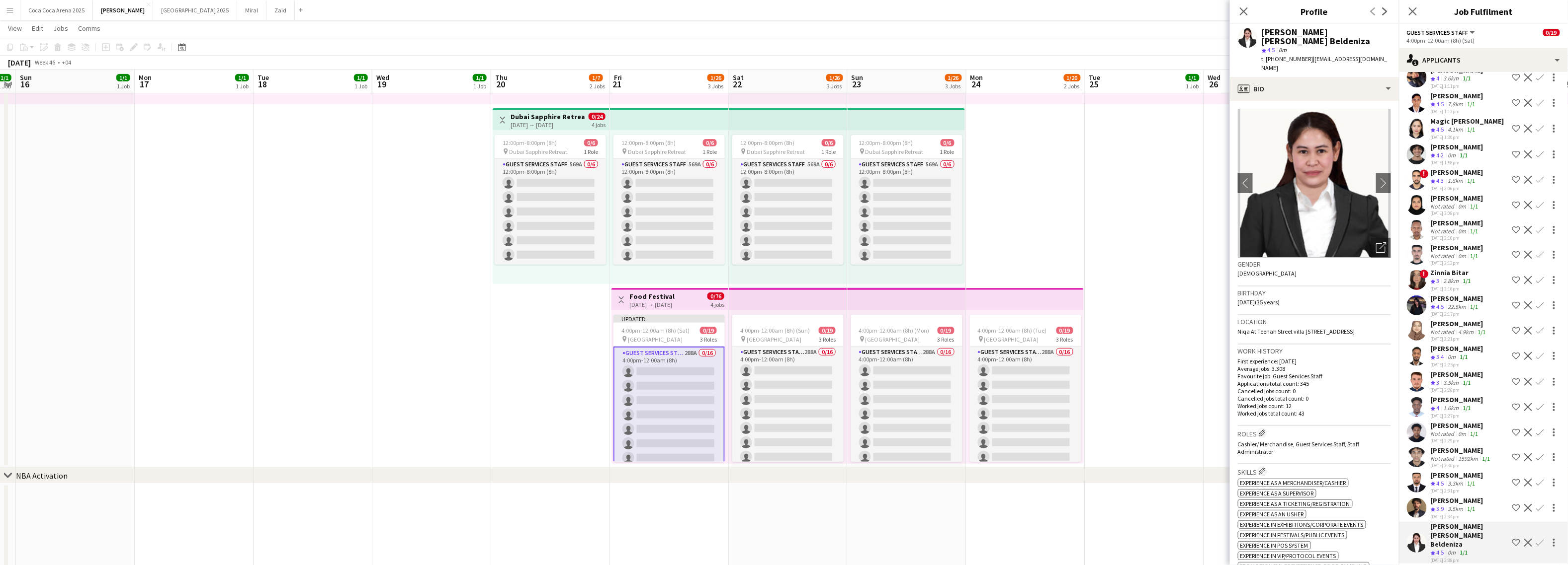
scroll to position [3300, 0]
click at [1376, 282] on app-icon "Shortlist crew" at bounding box center [1516, 286] width 8 height 8
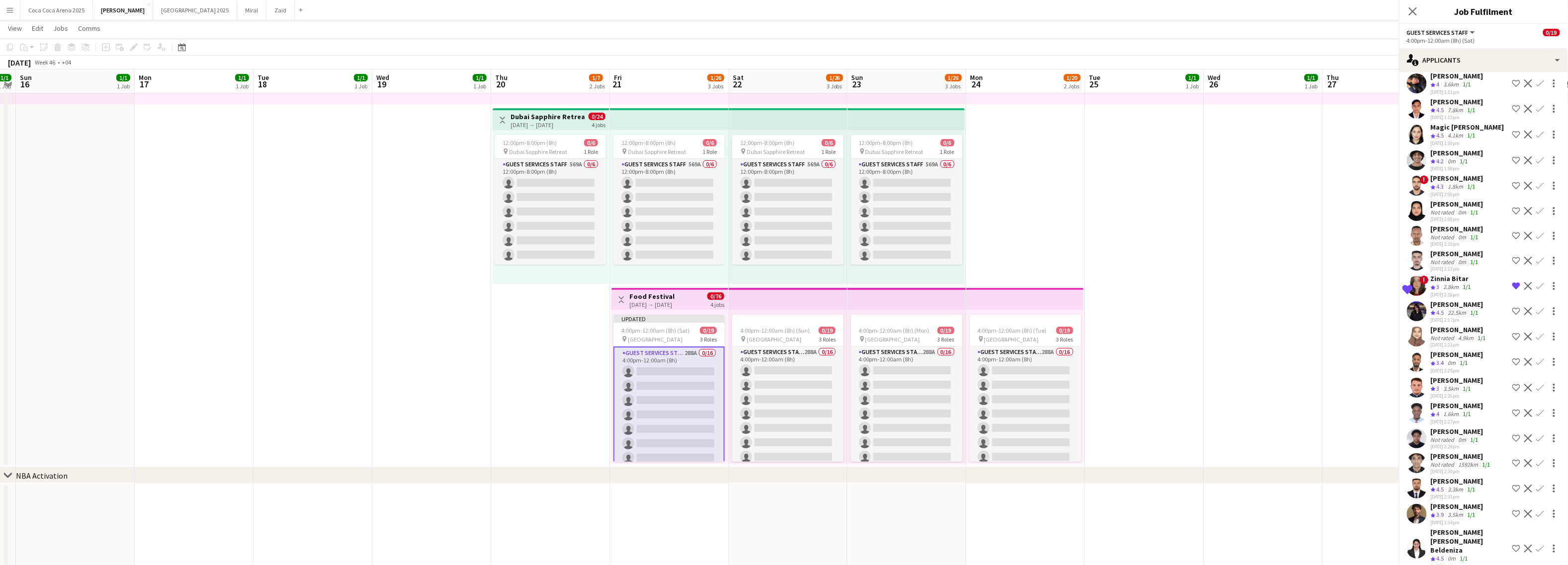
scroll to position [3250, 0]
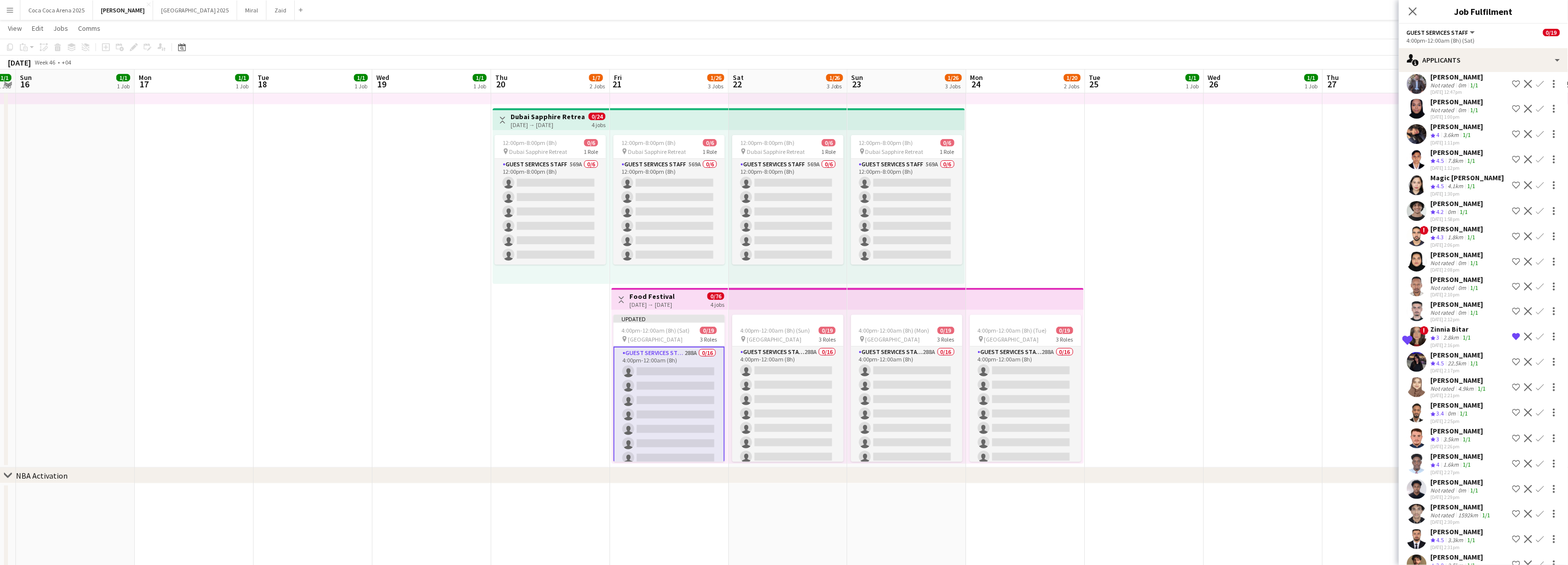
drag, startPoint x: 1517, startPoint y: 223, endPoint x: 1508, endPoint y: 241, distance: 20.1
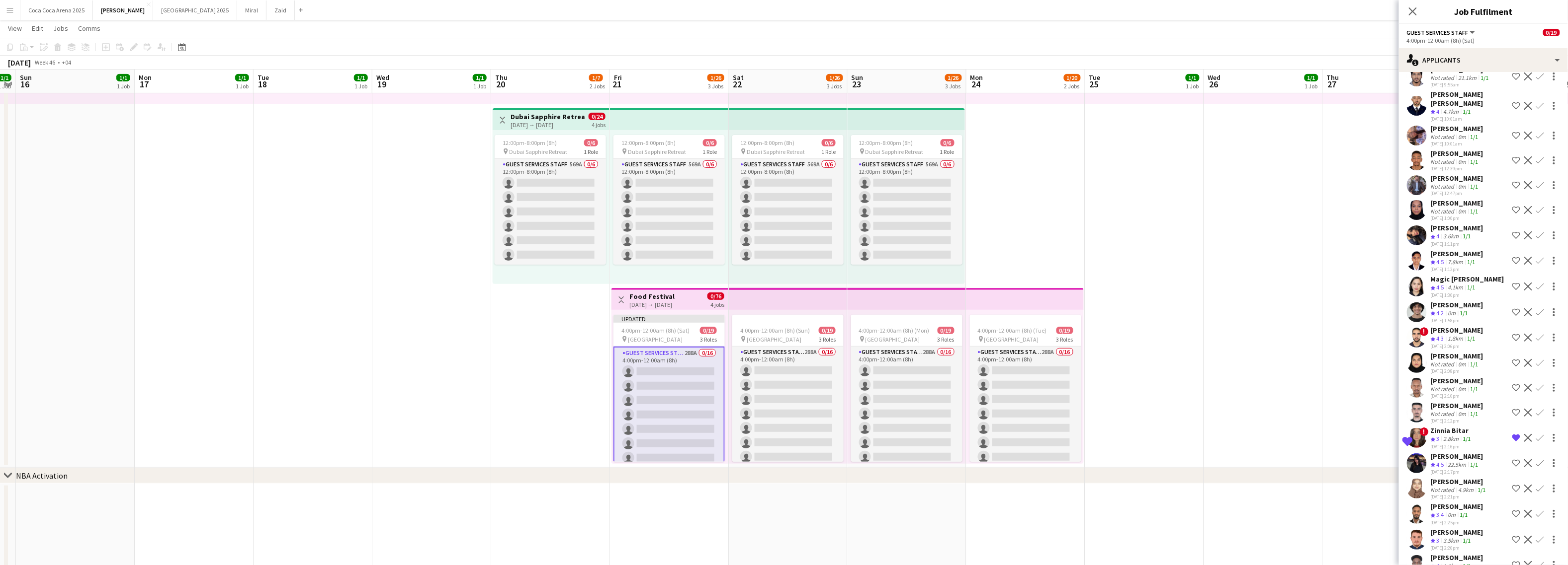
scroll to position [3140, 0]
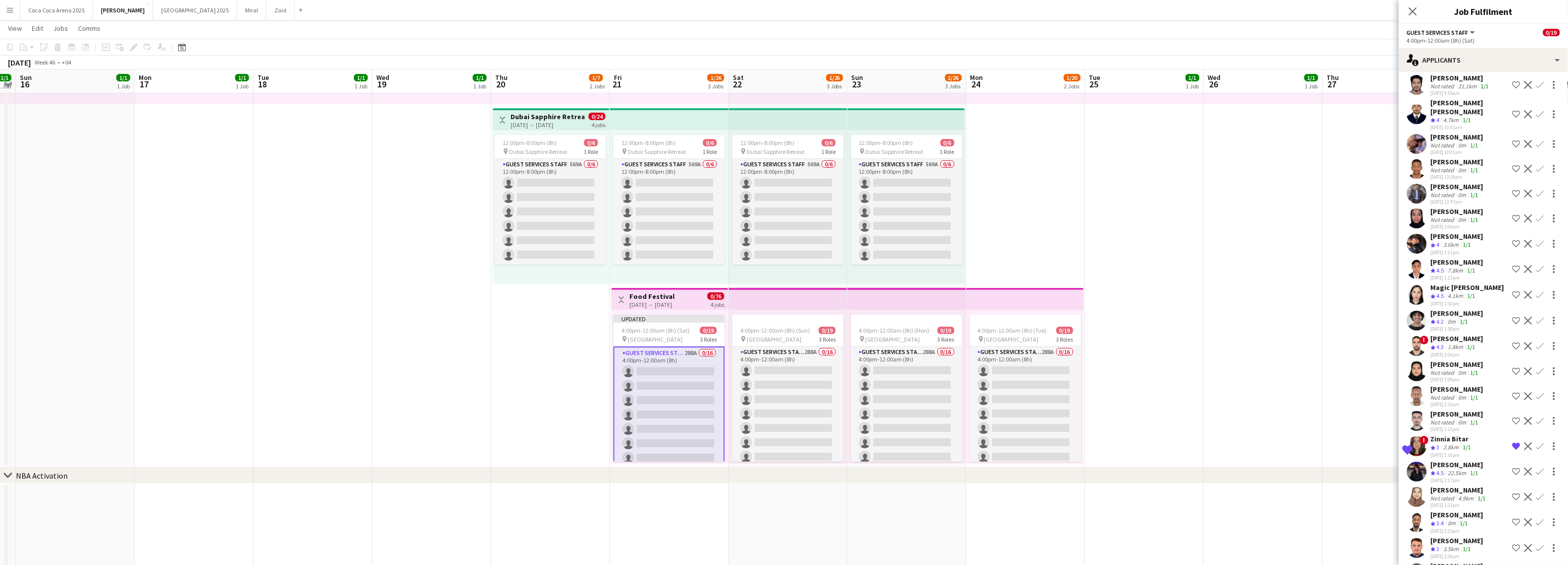
click at [1376, 265] on app-icon "Shortlist crew" at bounding box center [1516, 269] width 8 height 8
click at [1376, 342] on app-icon "Shortlist crew" at bounding box center [1516, 346] width 8 height 8
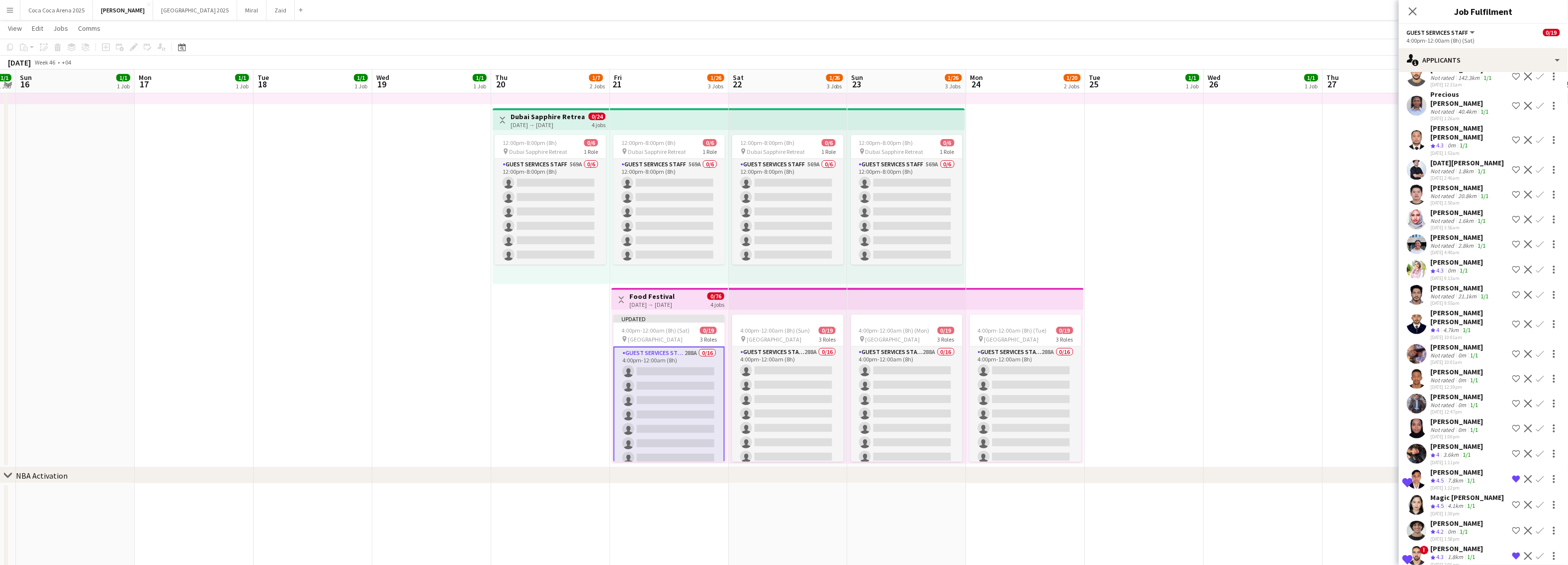
scroll to position [2914, 0]
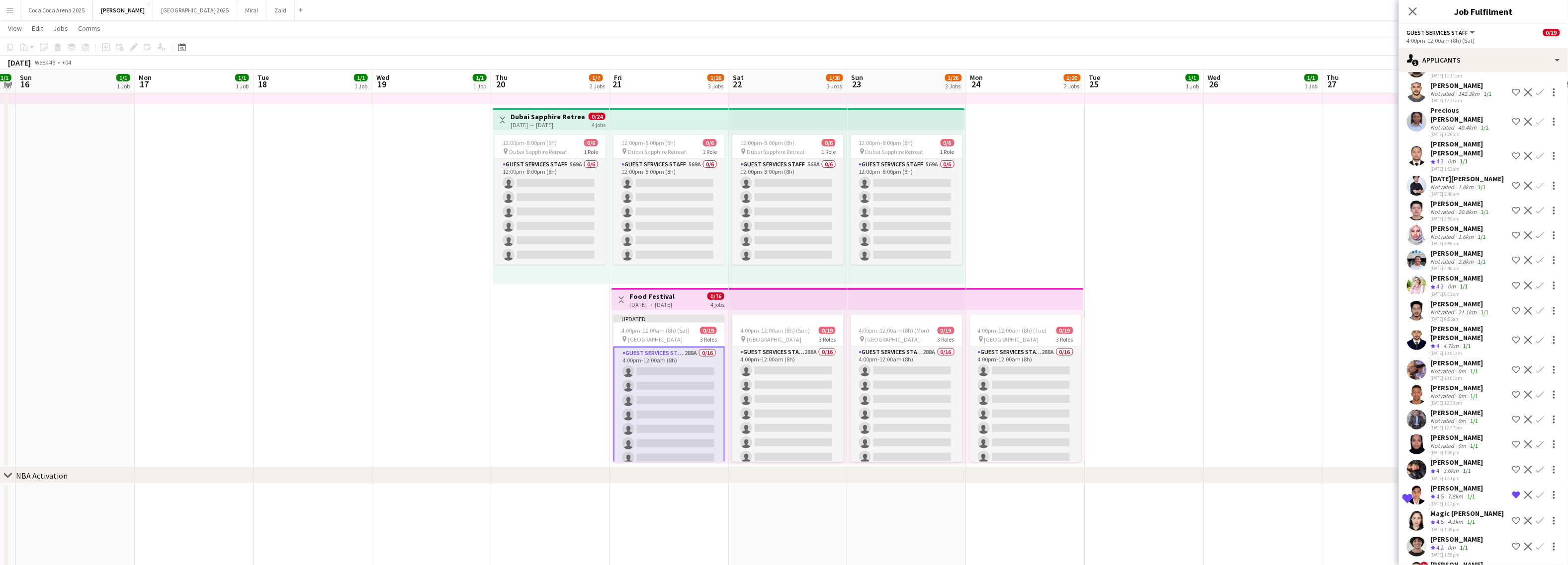
click at [1376, 282] on app-icon "Shortlist crew" at bounding box center [1516, 285] width 8 height 8
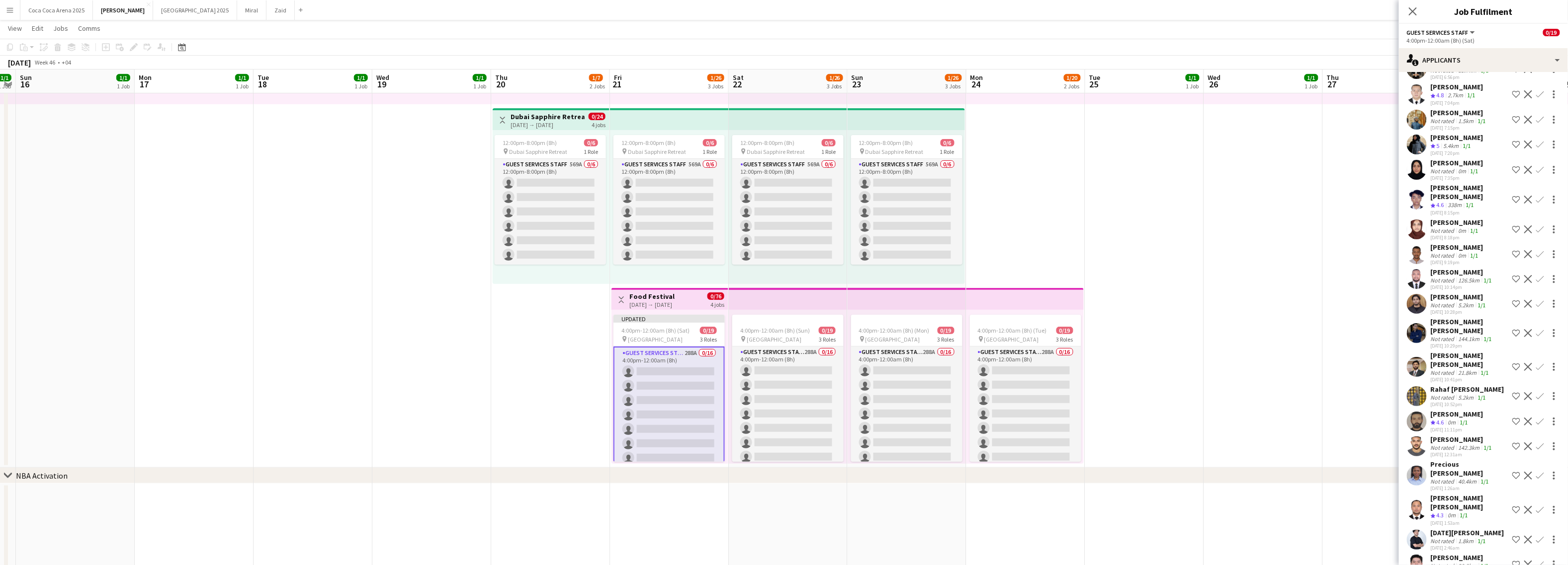
scroll to position [2544, 0]
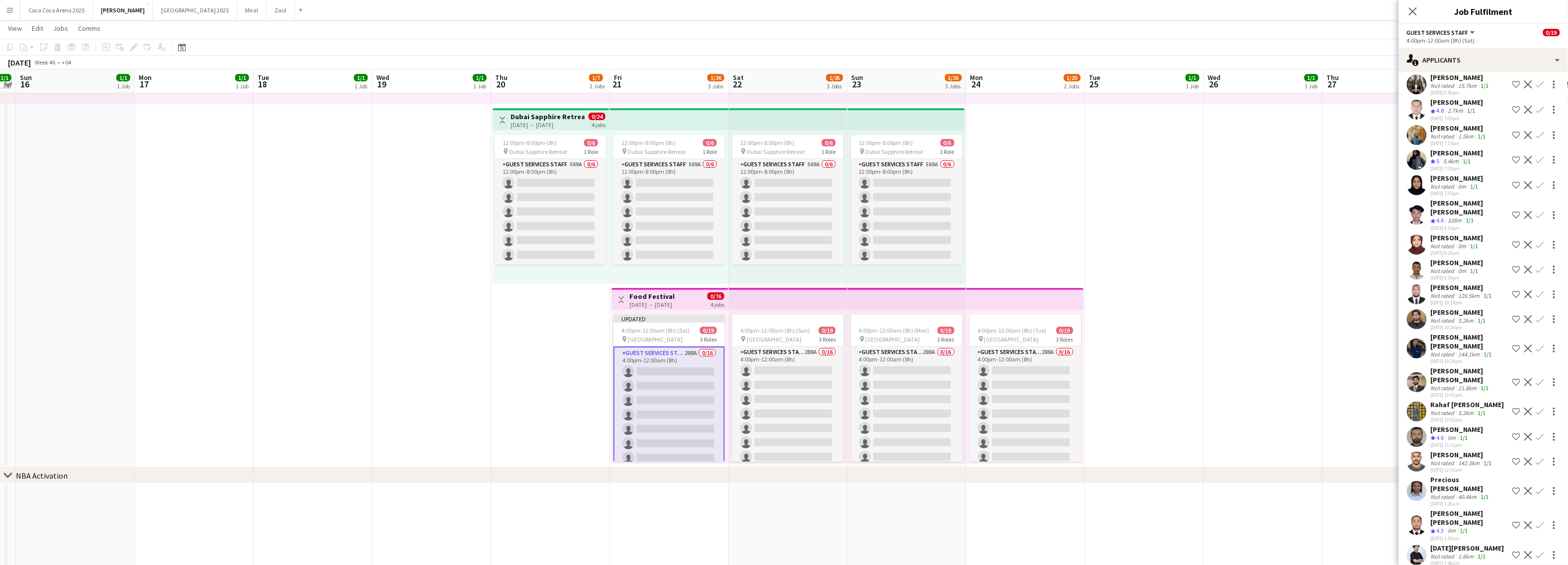
click at [1376, 211] on app-icon "Shortlist crew" at bounding box center [1516, 215] width 8 height 8
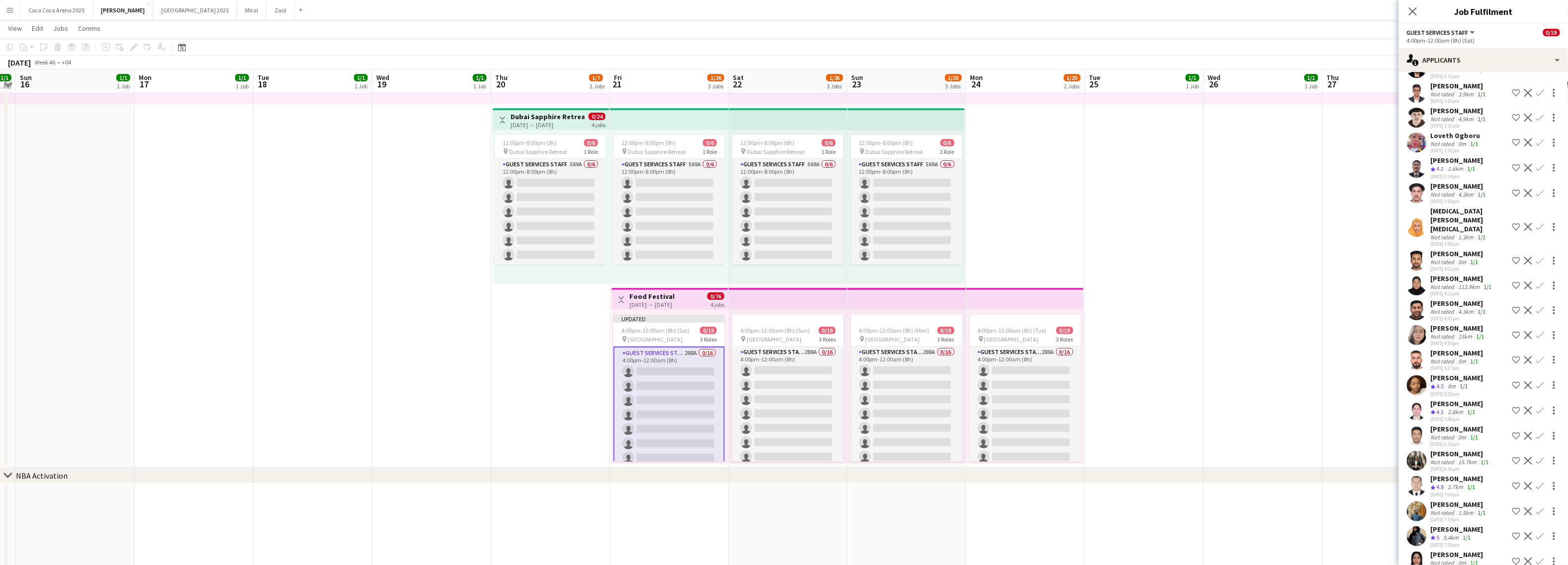
scroll to position [2160, 0]
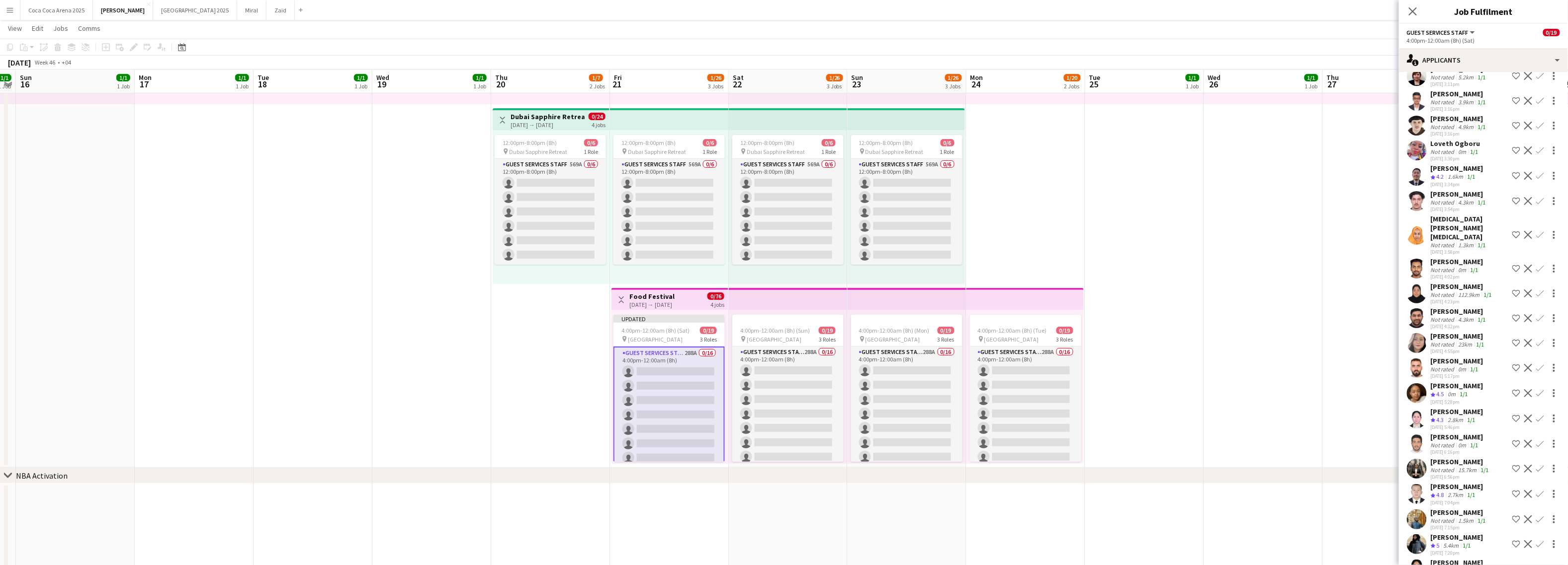
click at [1376, 364] on app-icon "Shortlist crew" at bounding box center [1516, 368] width 8 height 8
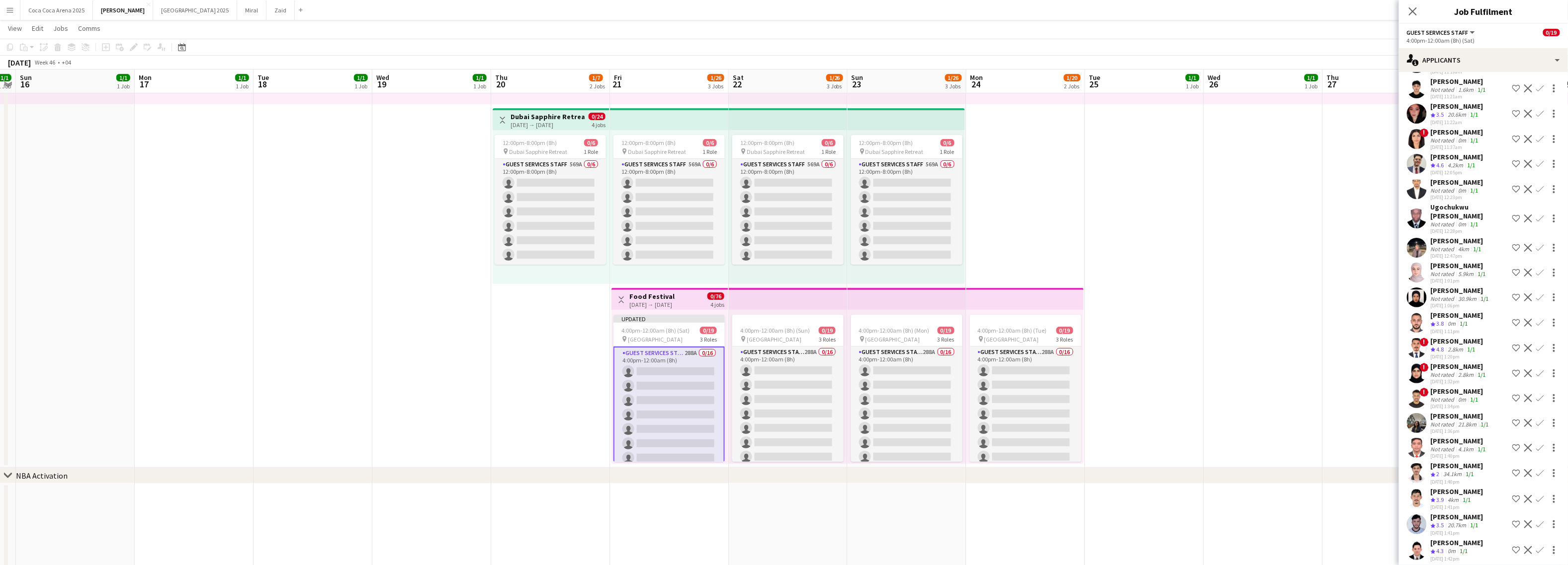
scroll to position [156, 0]
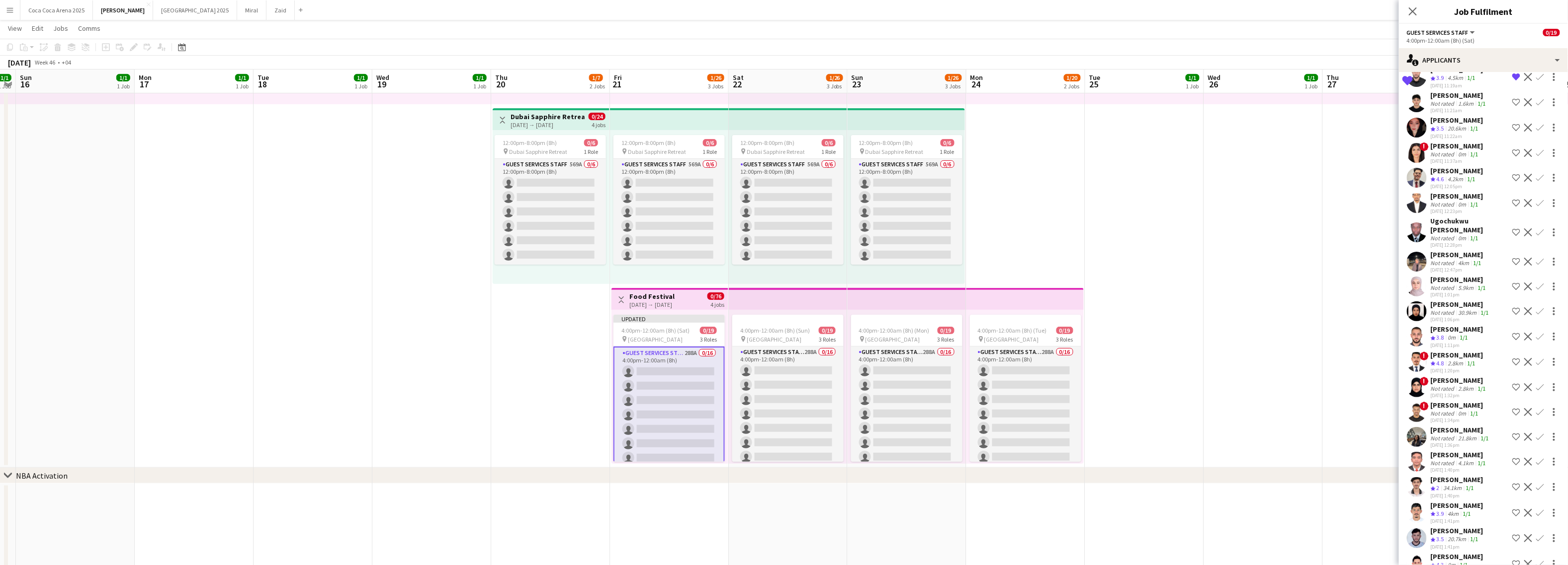
click at [1376, 334] on div "0m" at bounding box center [1452, 338] width 12 height 9
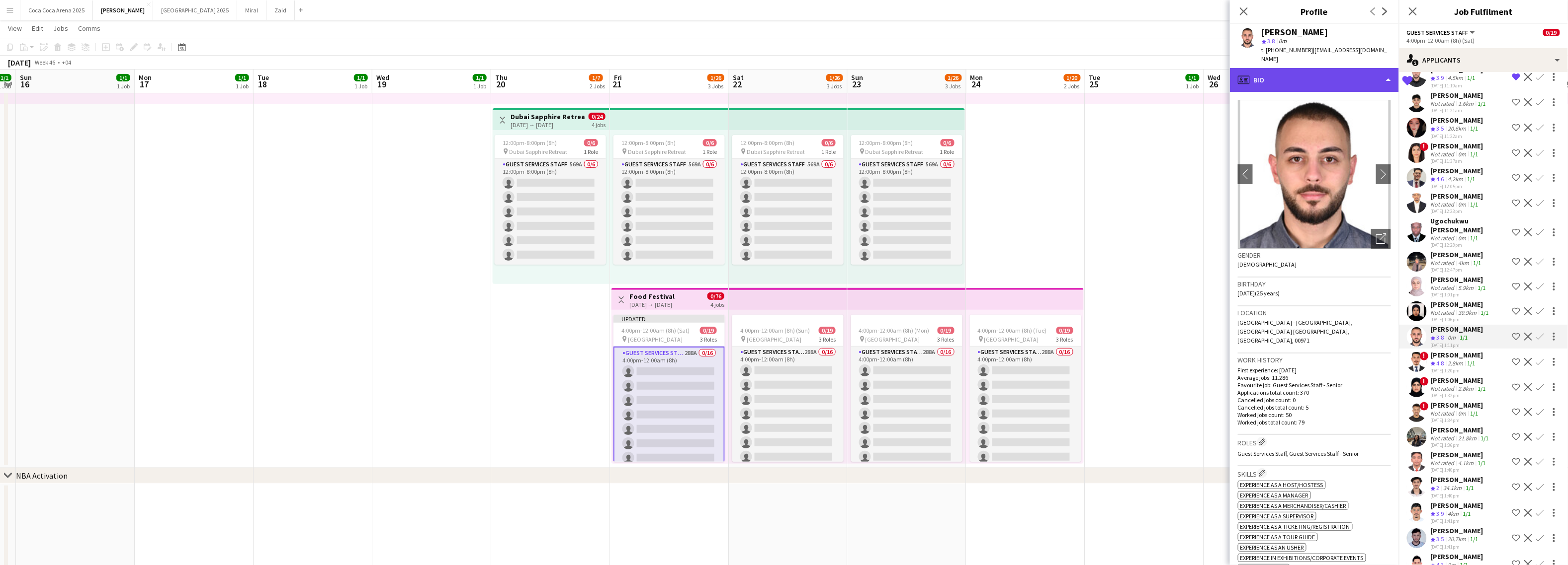
click at [1281, 80] on div "profile Bio" at bounding box center [1315, 80] width 169 height 24
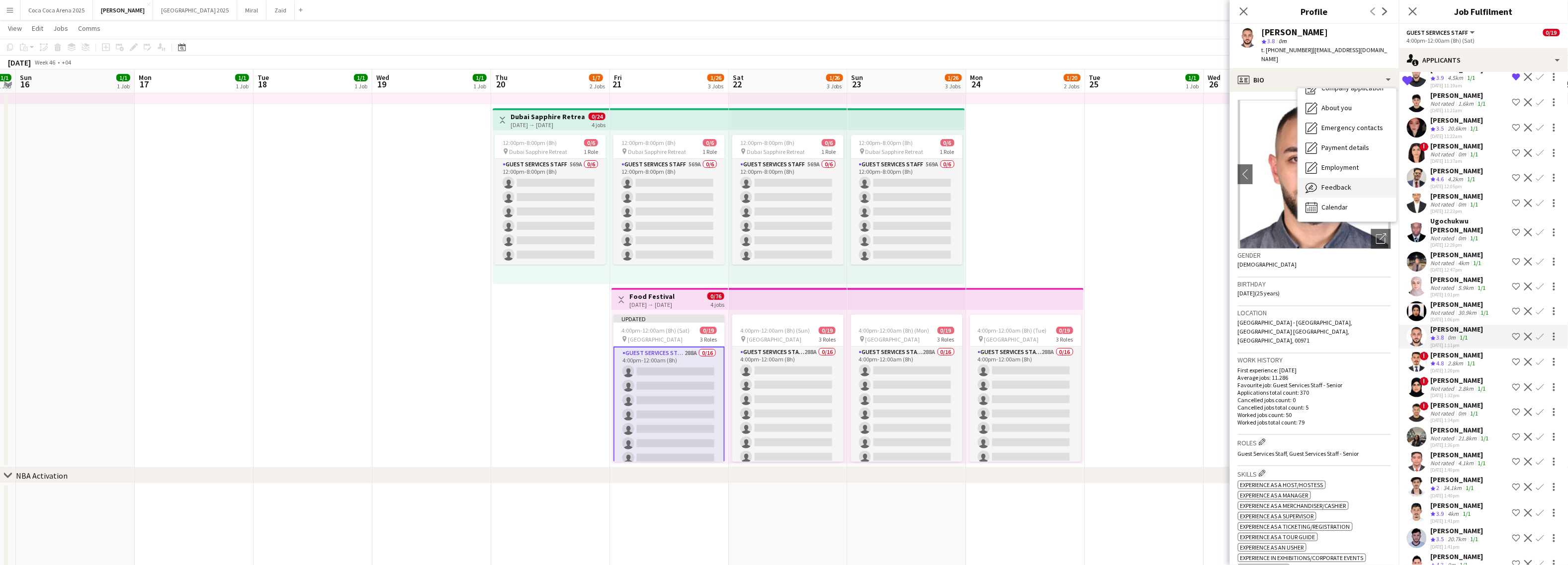
click at [1345, 191] on span "Feedback" at bounding box center [1337, 187] width 30 height 9
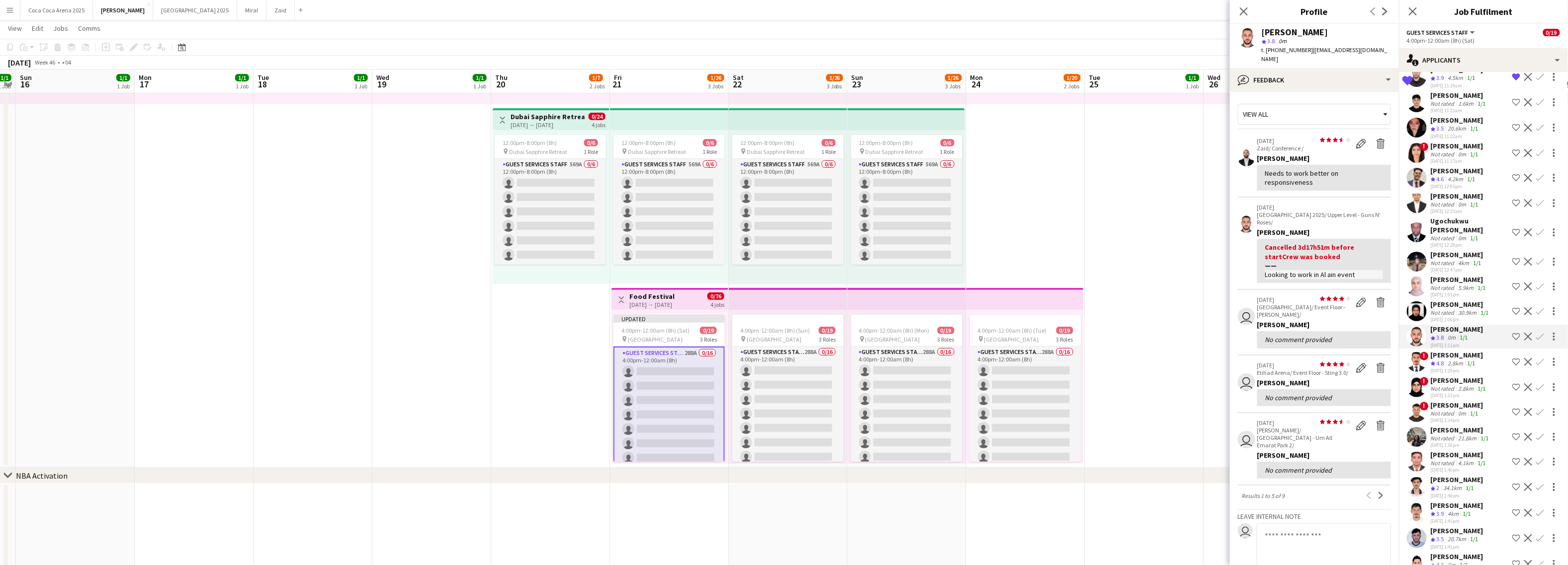
click at [1286, 524] on textarea at bounding box center [1324, 547] width 135 height 47
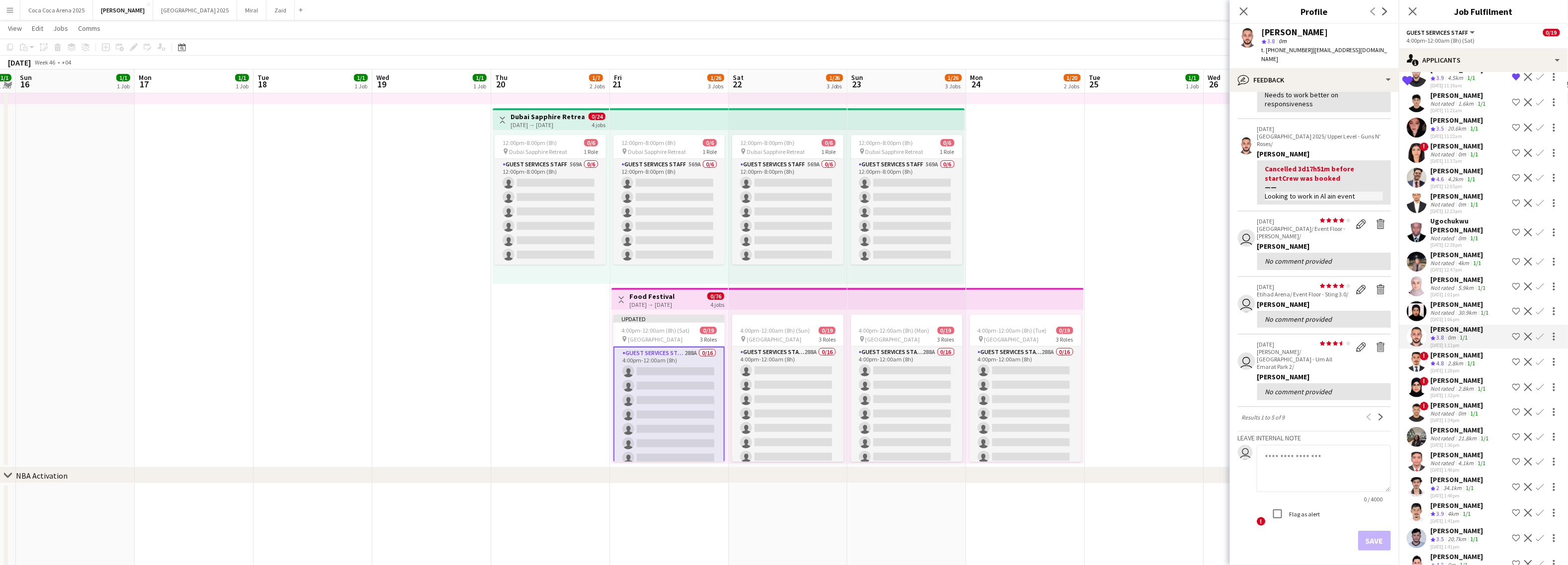
scroll to position [83, 0]
click at [1284, 440] on textarea at bounding box center [1324, 464] width 135 height 47
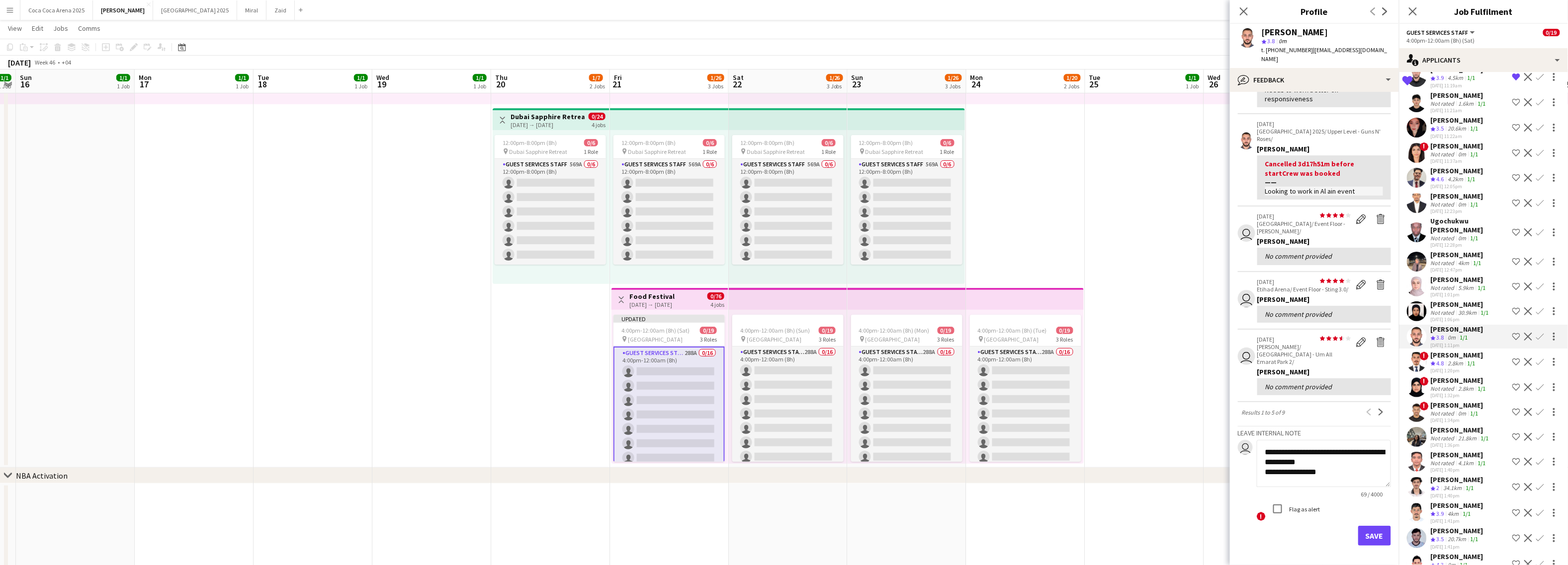
type textarea "**********"
click at [1376, 526] on button "Save" at bounding box center [1374, 536] width 33 height 20
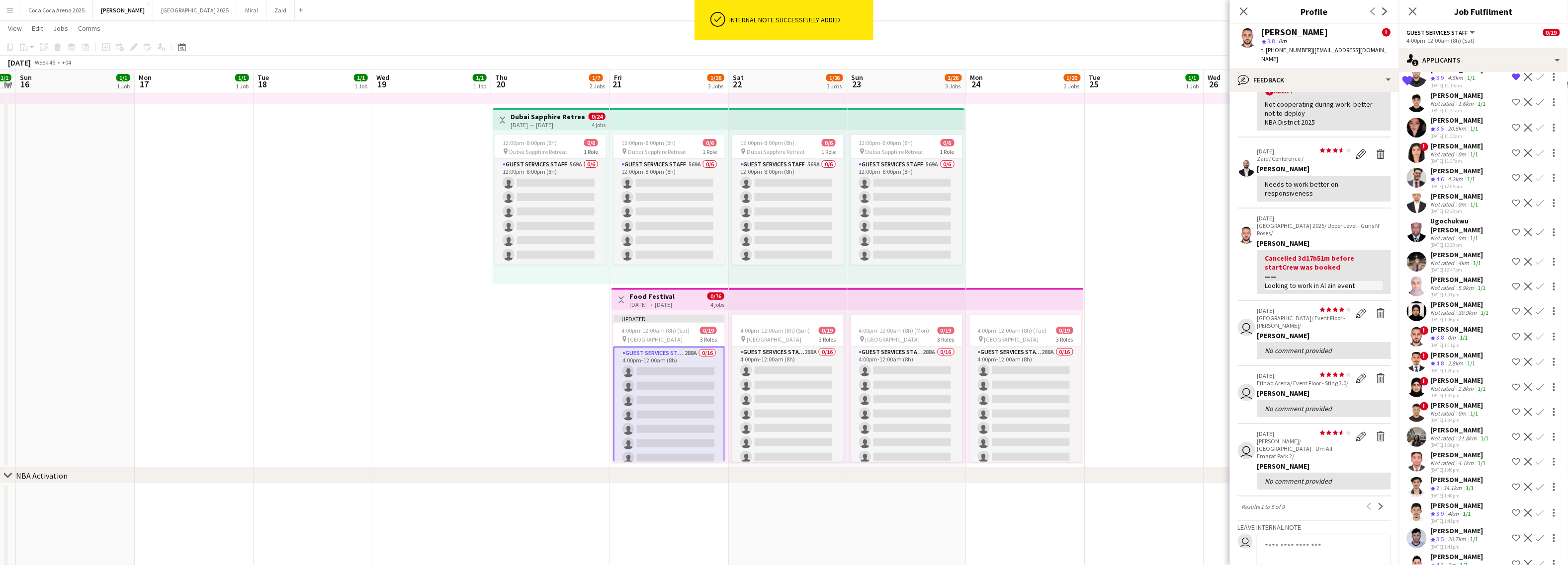
scroll to position [177, 0]
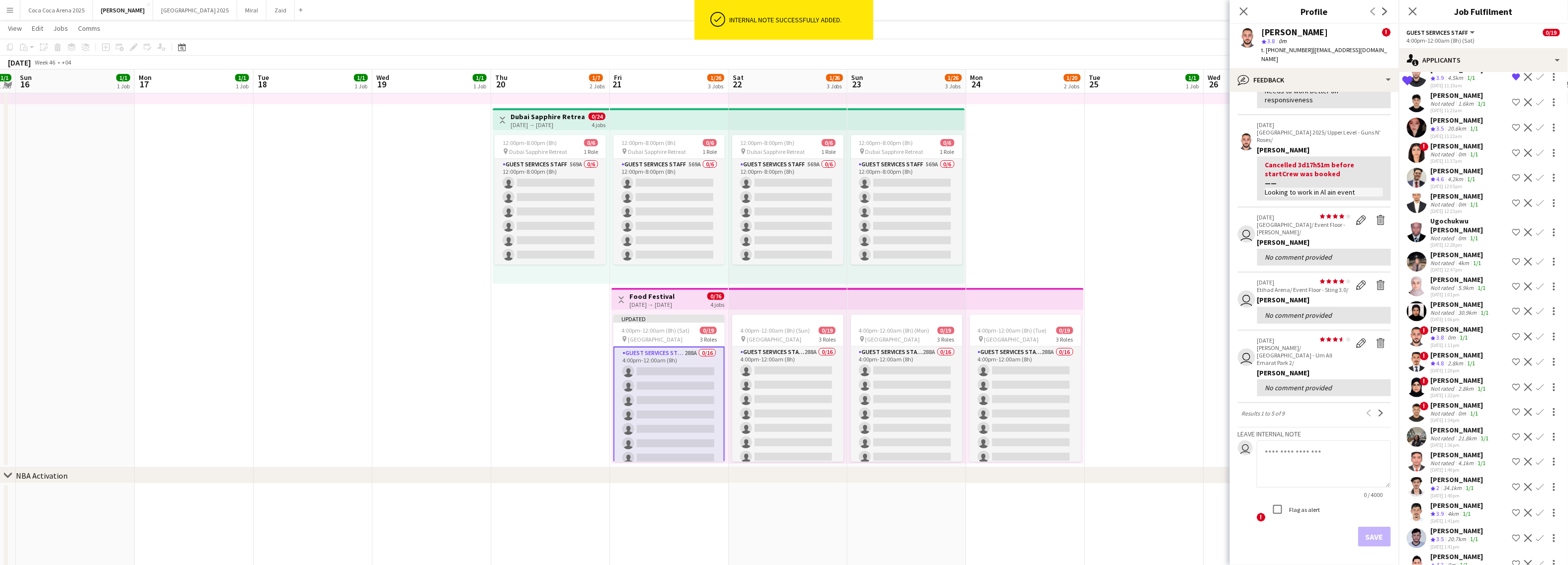
click at [1376, 309] on div "Not rated" at bounding box center [1444, 313] width 26 height 7
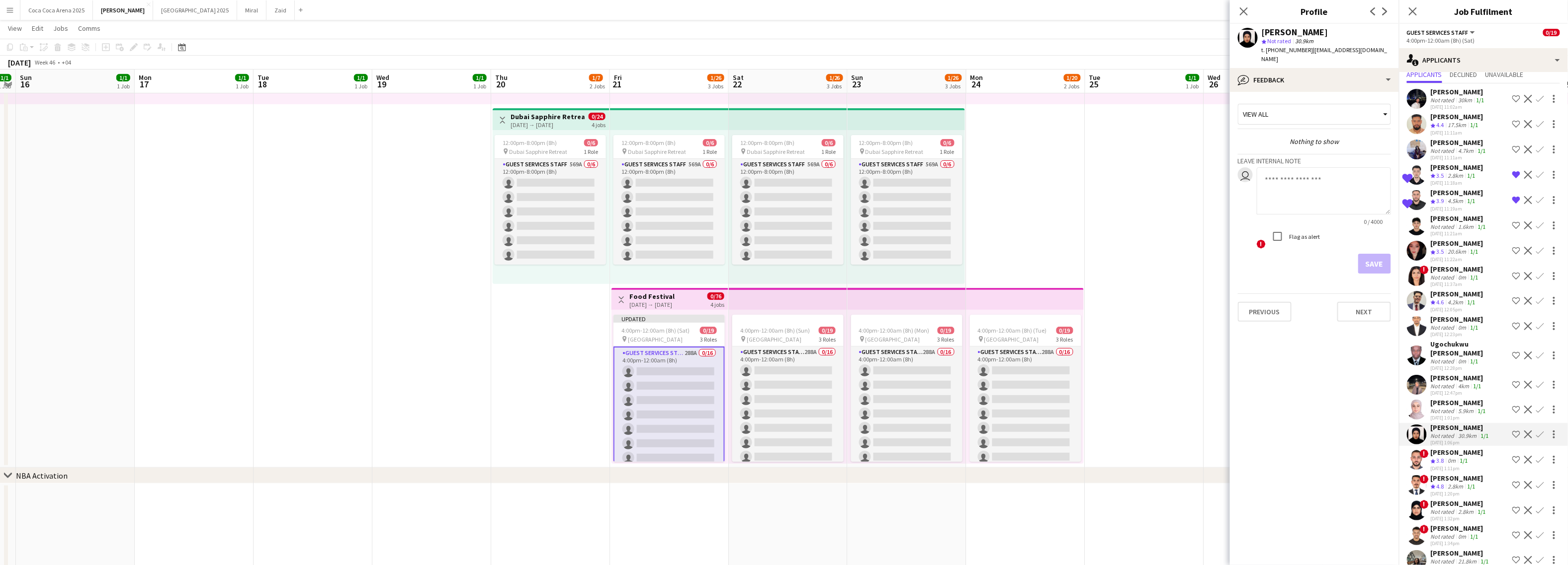
scroll to position [10, 0]
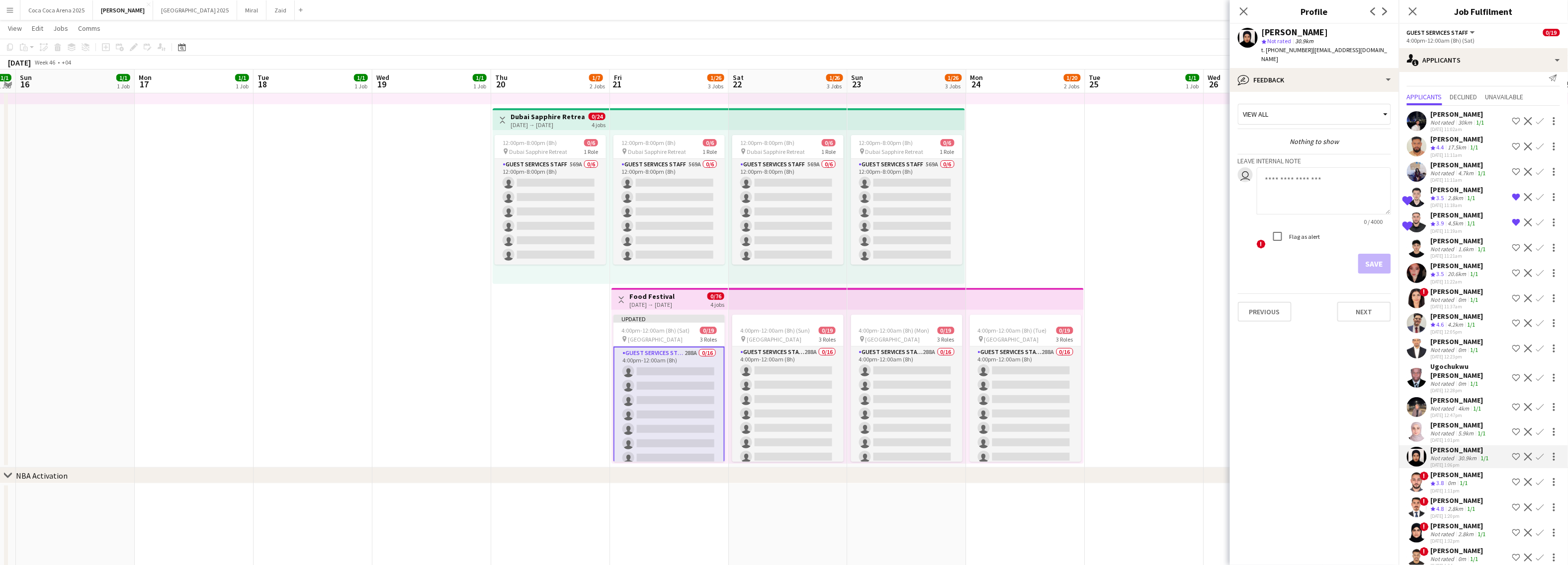
click at [1376, 269] on div "Suha Faisal" at bounding box center [1457, 266] width 53 height 9
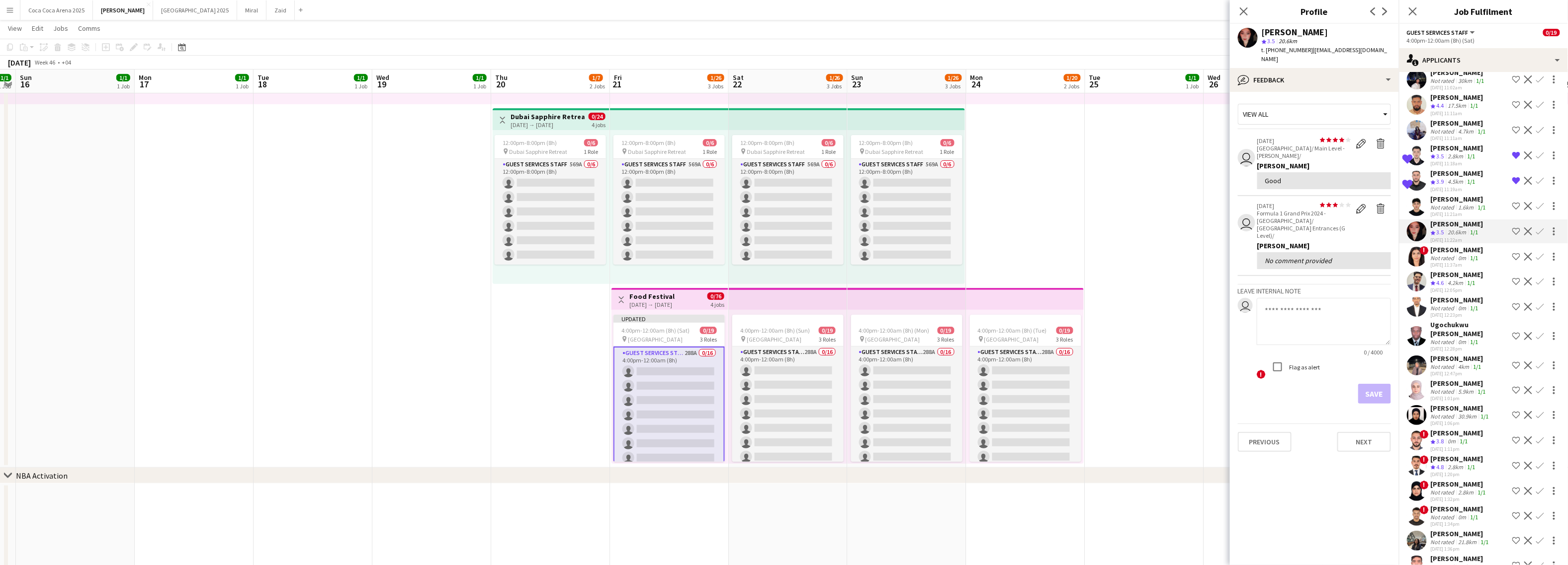
scroll to position [58, 0]
click at [1376, 217] on div "Suha Faisal" at bounding box center [1457, 218] width 53 height 9
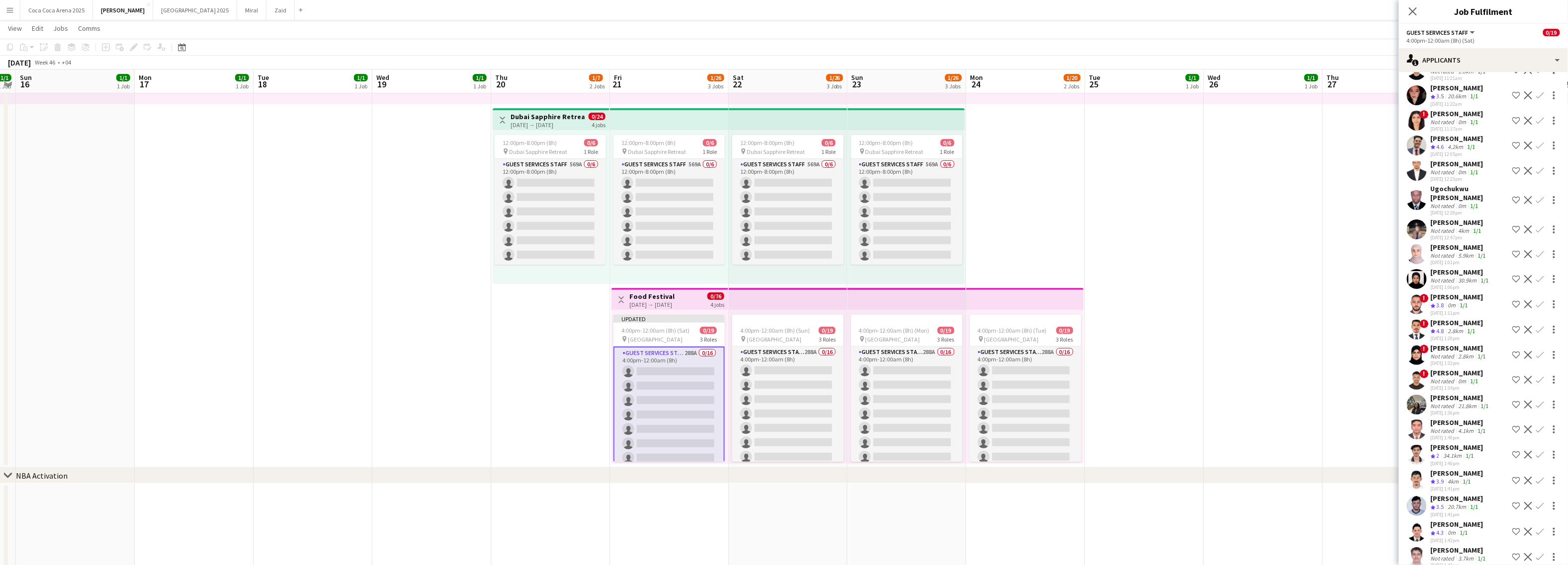
scroll to position [190, 0]
click at [1376, 342] on div "Aisha Ibrahim" at bounding box center [1460, 346] width 57 height 9
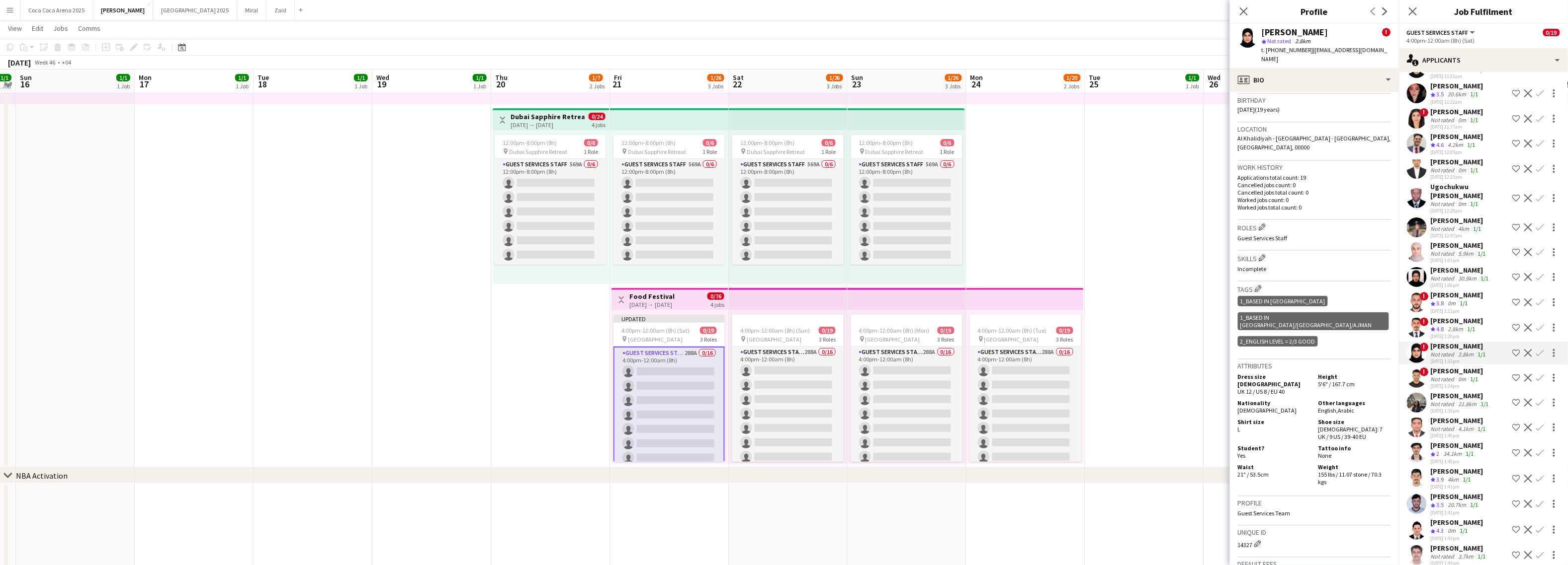
scroll to position [422, 0]
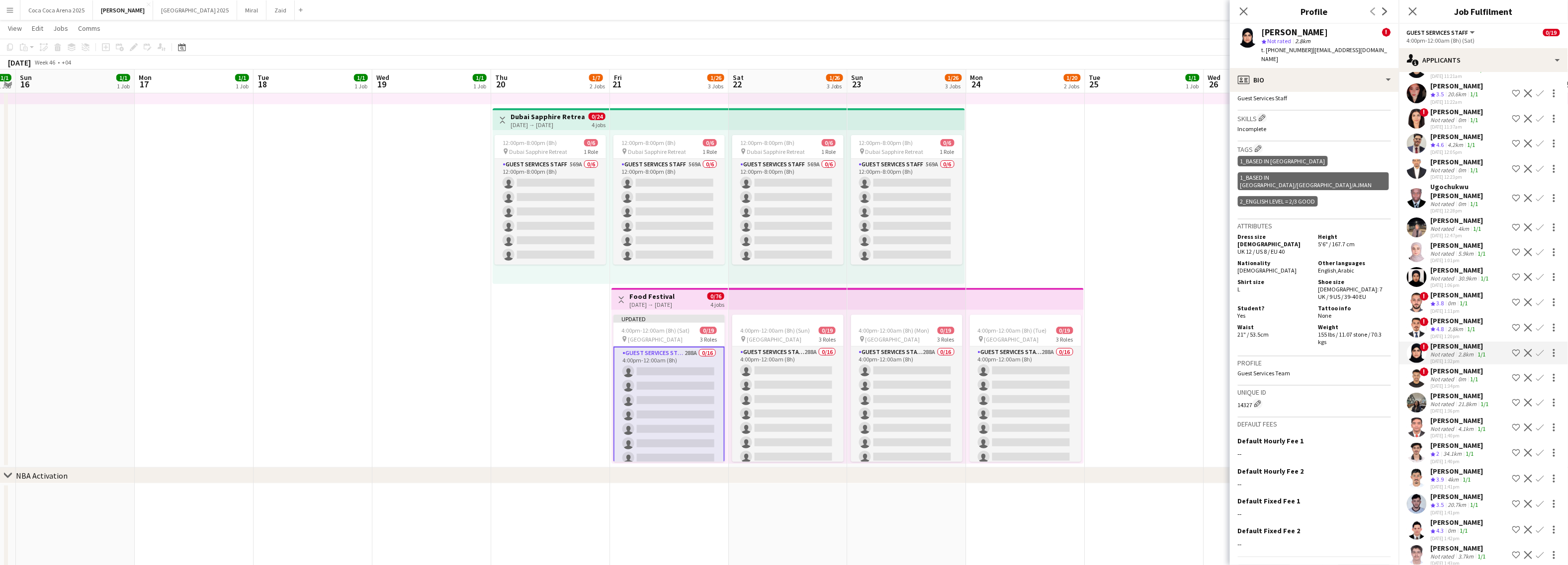
click at [1376, 349] on app-icon "Shortlist crew" at bounding box center [1516, 353] width 8 height 8
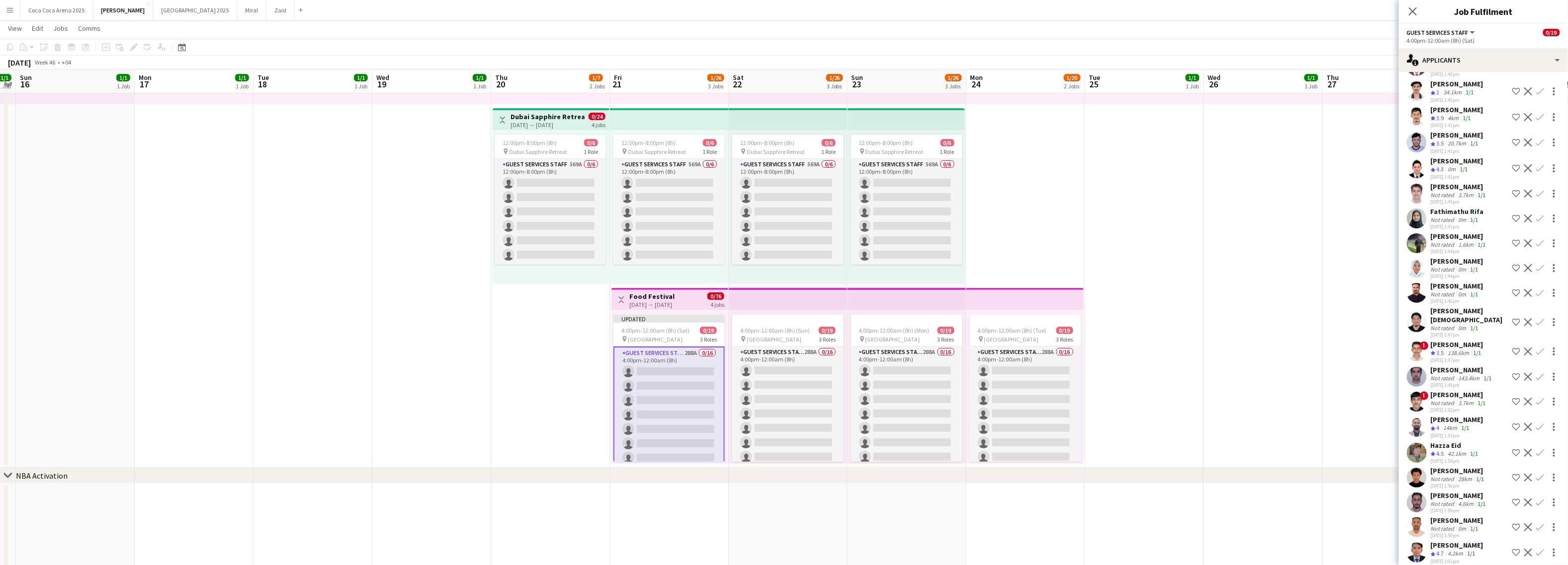
scroll to position [557, 0]
click at [1376, 419] on div "14km" at bounding box center [1451, 423] width 18 height 9
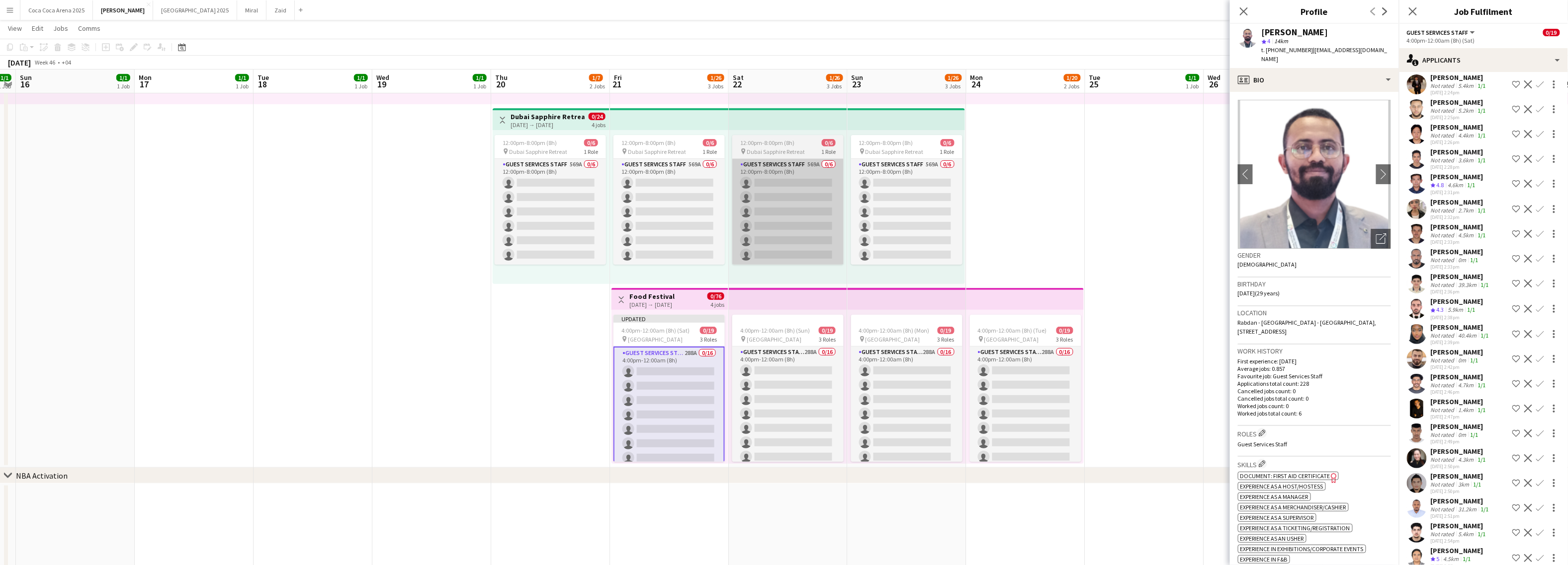
scroll to position [1631, 0]
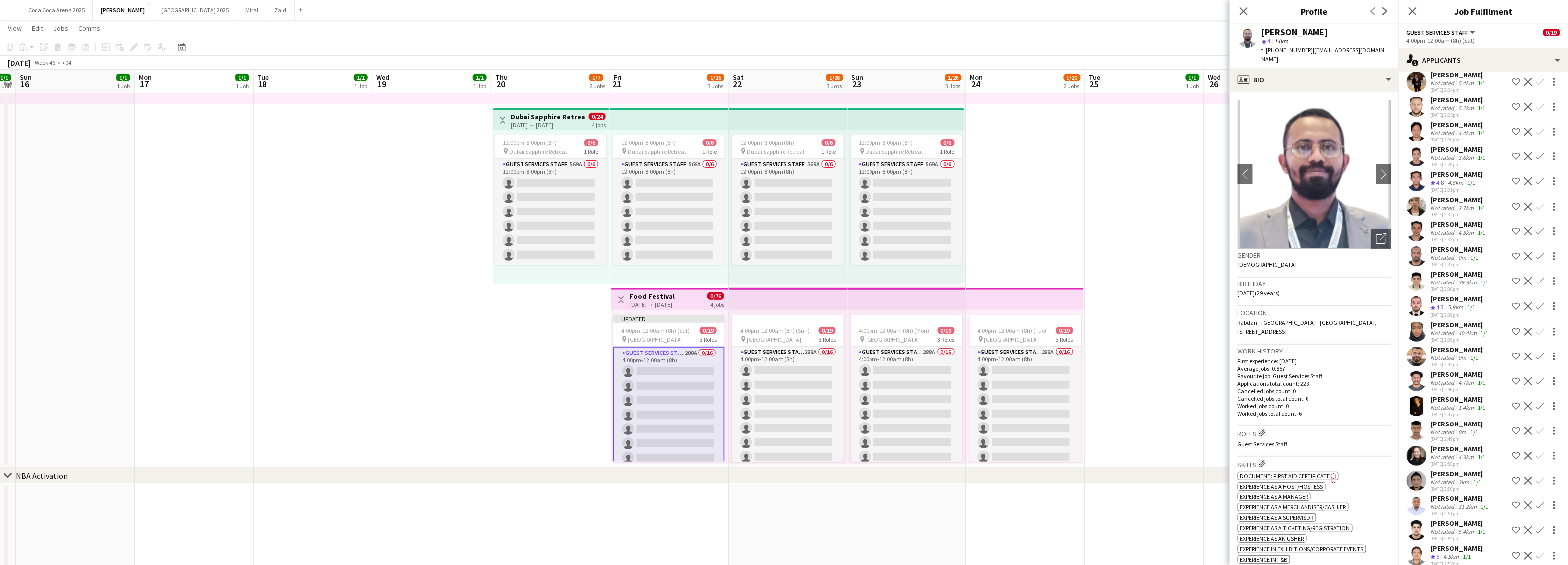
click at [1376, 302] on app-icon "Shortlist crew" at bounding box center [1516, 306] width 8 height 8
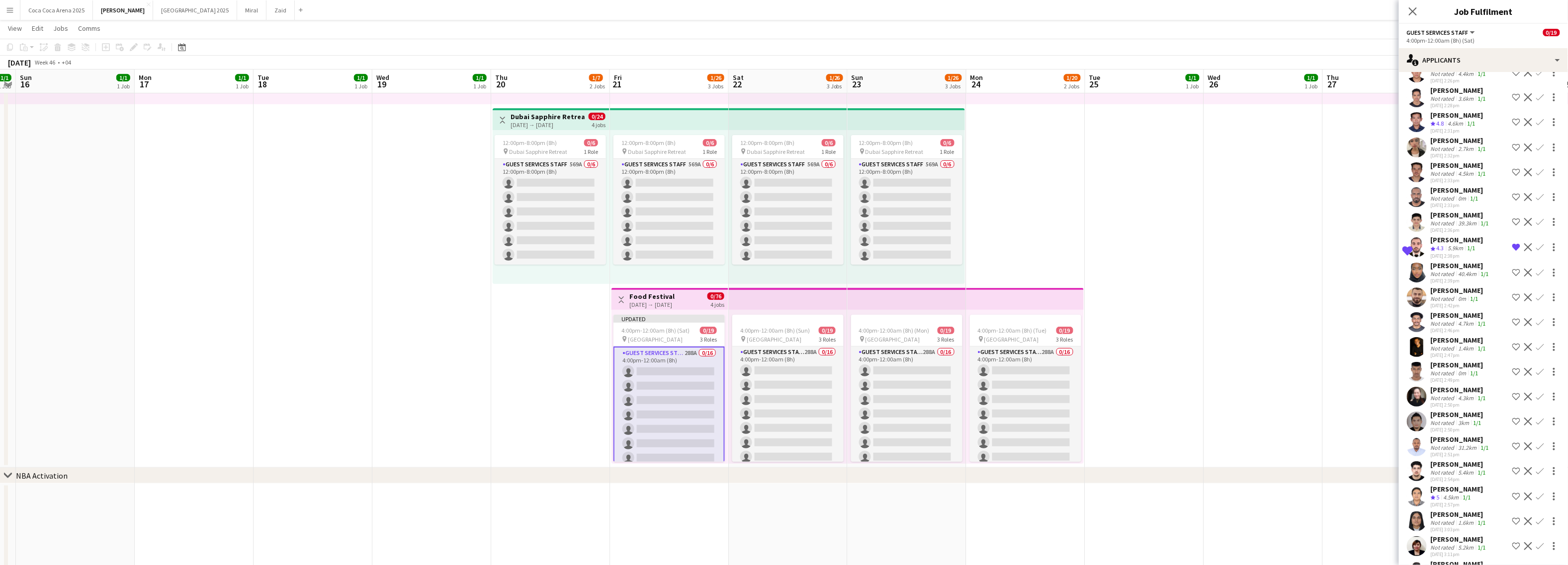
scroll to position [1693, 0]
click at [1376, 257] on div "daniya massoud" at bounding box center [1461, 262] width 60 height 9
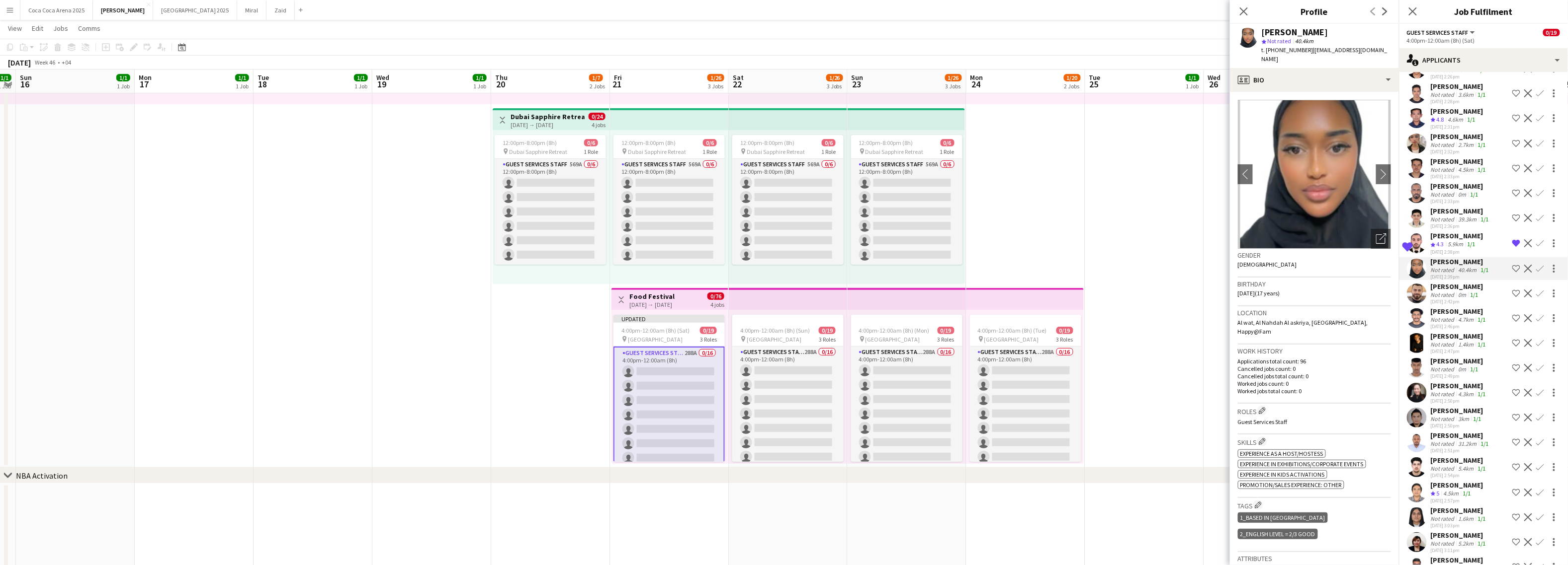
click at [1376, 265] on app-icon "Shortlist crew" at bounding box center [1516, 268] width 8 height 8
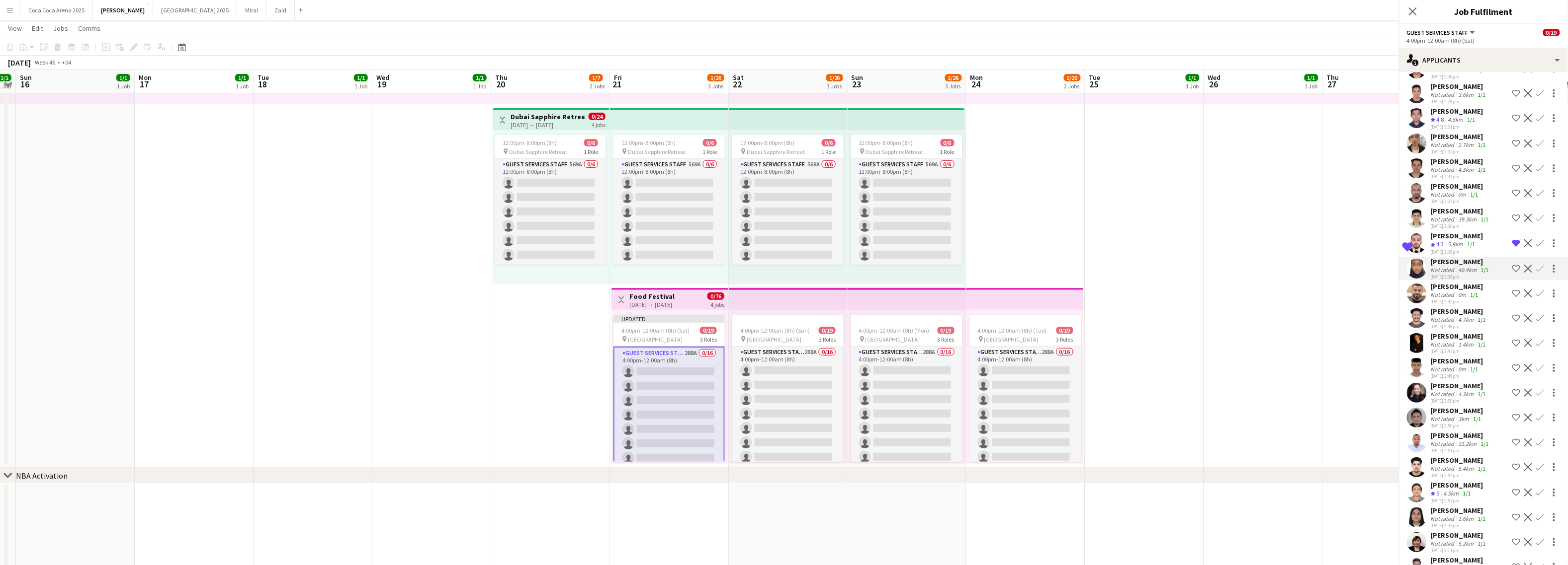
click at [1376, 341] on div "Not rated" at bounding box center [1444, 344] width 26 height 7
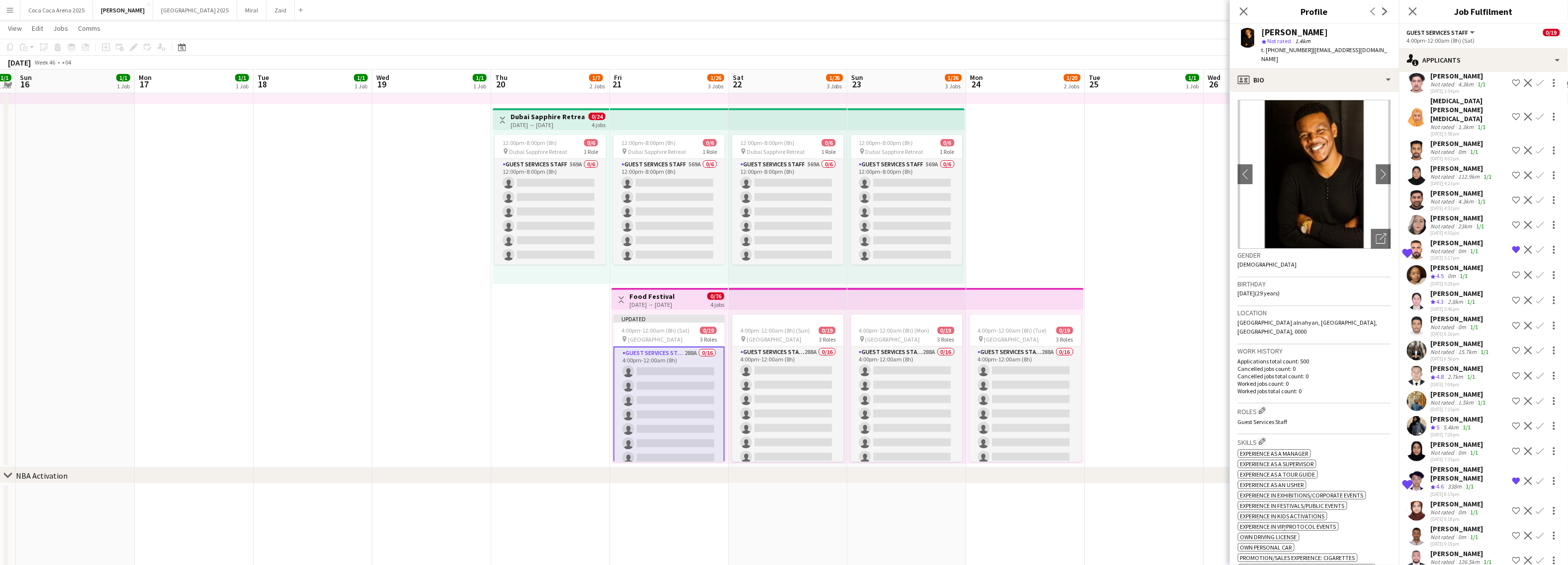
scroll to position [2282, 0]
click at [1376, 411] on div "Riha Parvez" at bounding box center [1457, 415] width 53 height 9
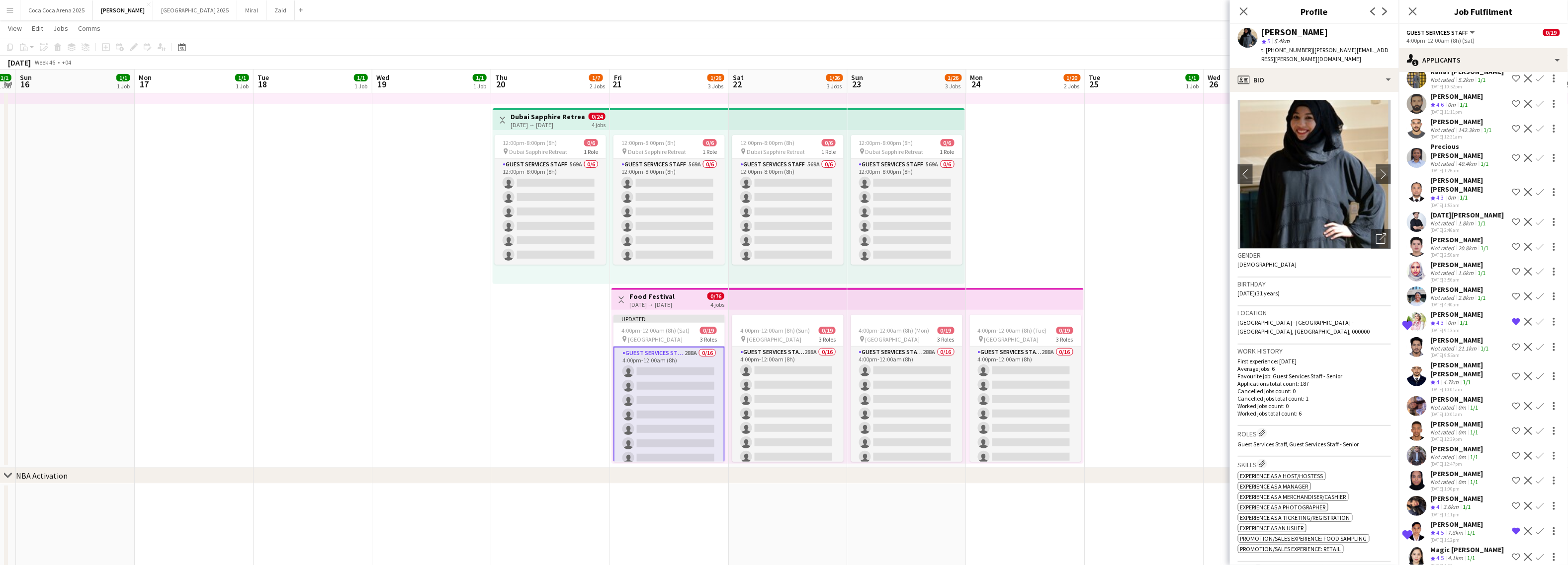
scroll to position [2883, 0]
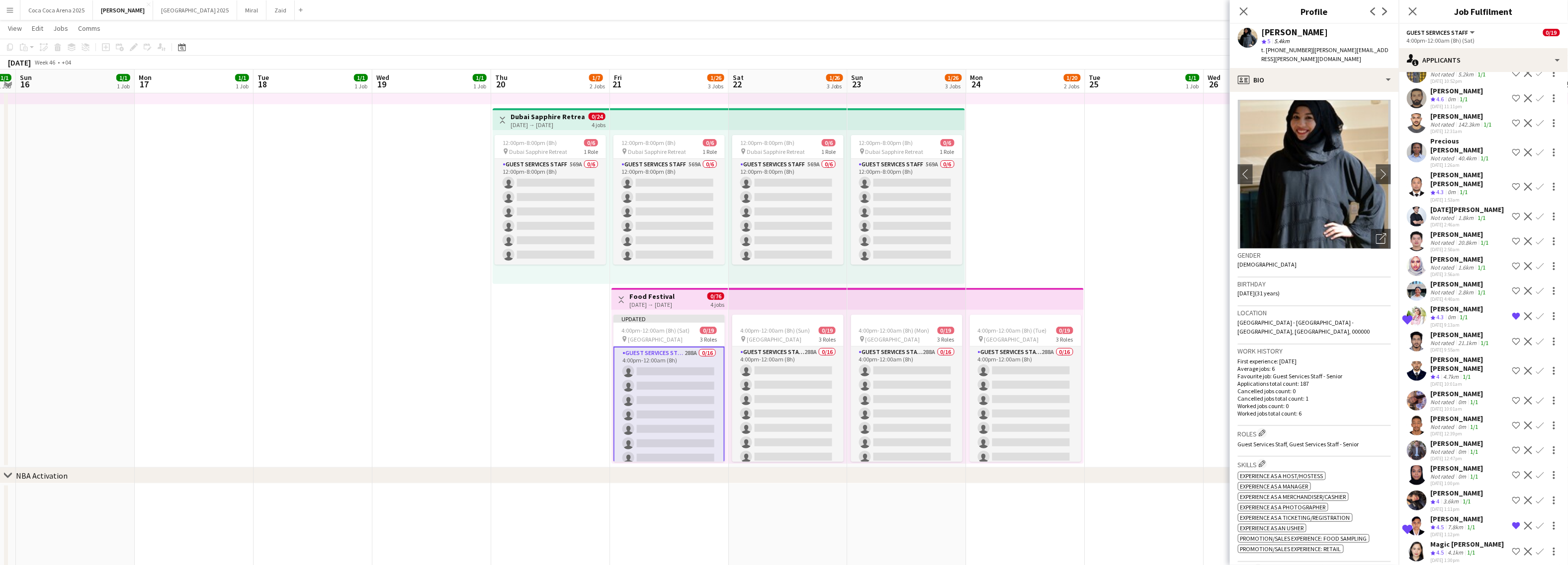
click at [1376, 497] on app-icon "Shortlist crew" at bounding box center [1516, 501] width 8 height 8
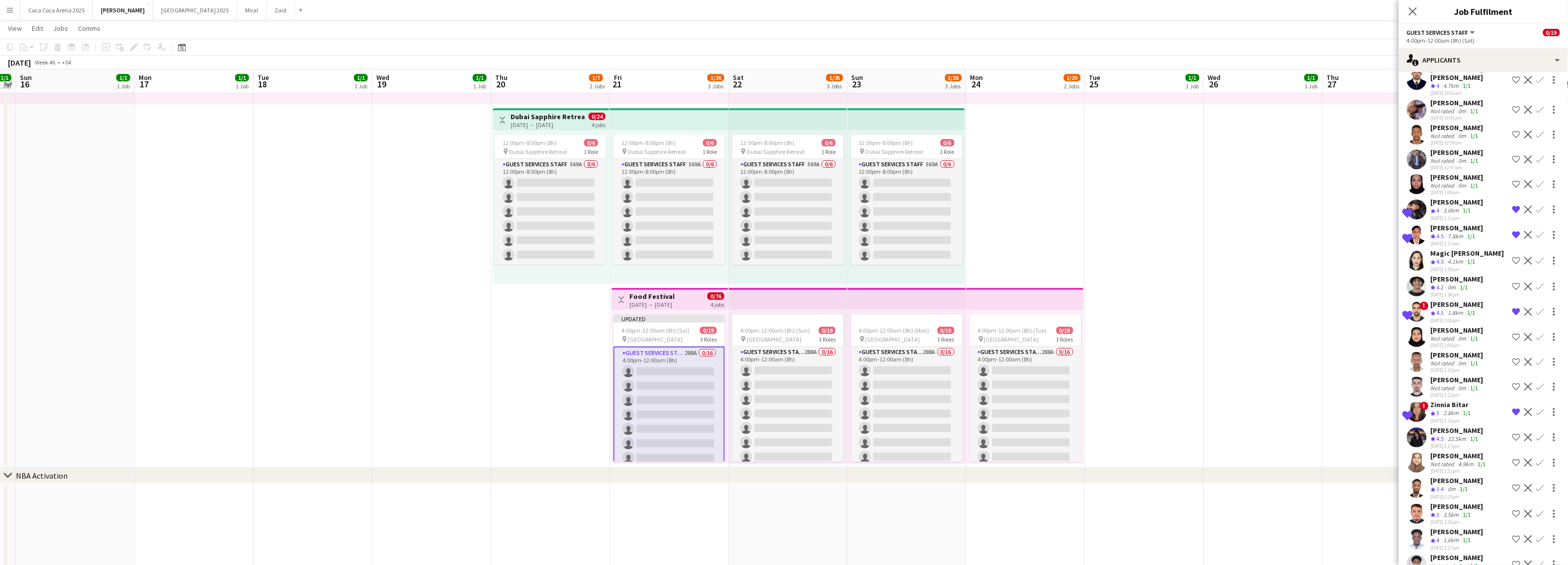
scroll to position [3191, 0]
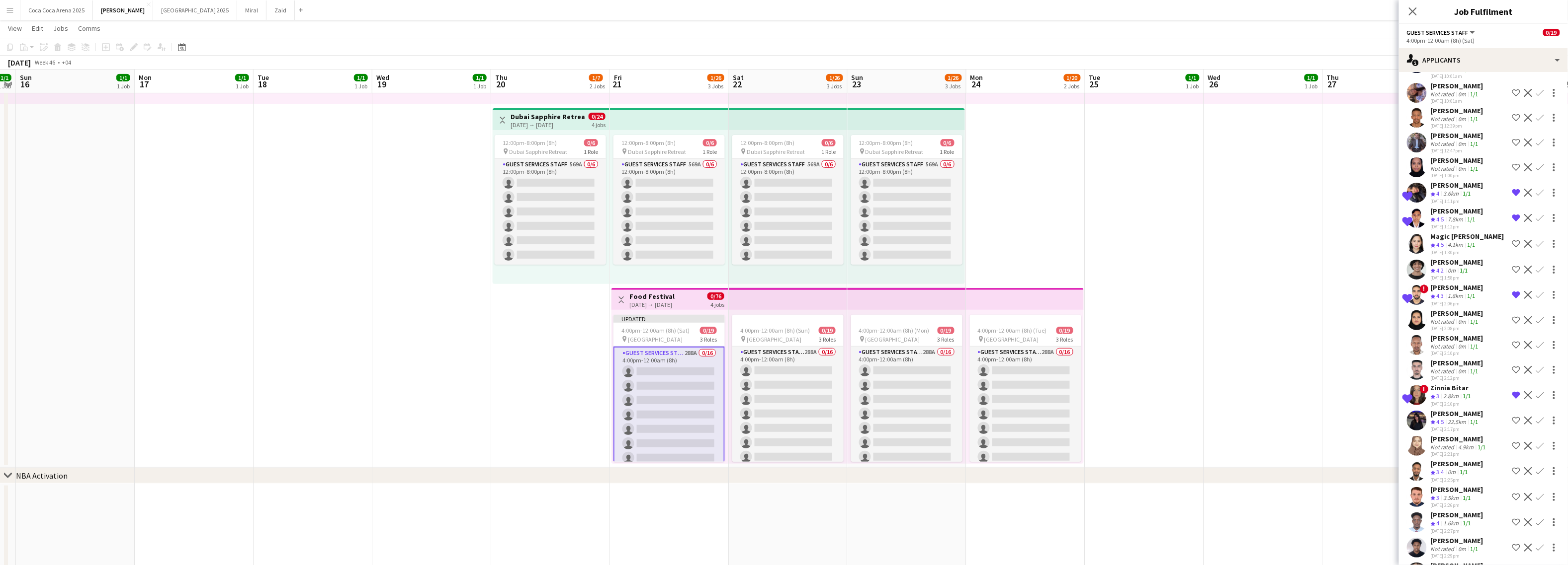
click at [1376, 468] on app-icon "Shortlist crew" at bounding box center [1516, 471] width 8 height 8
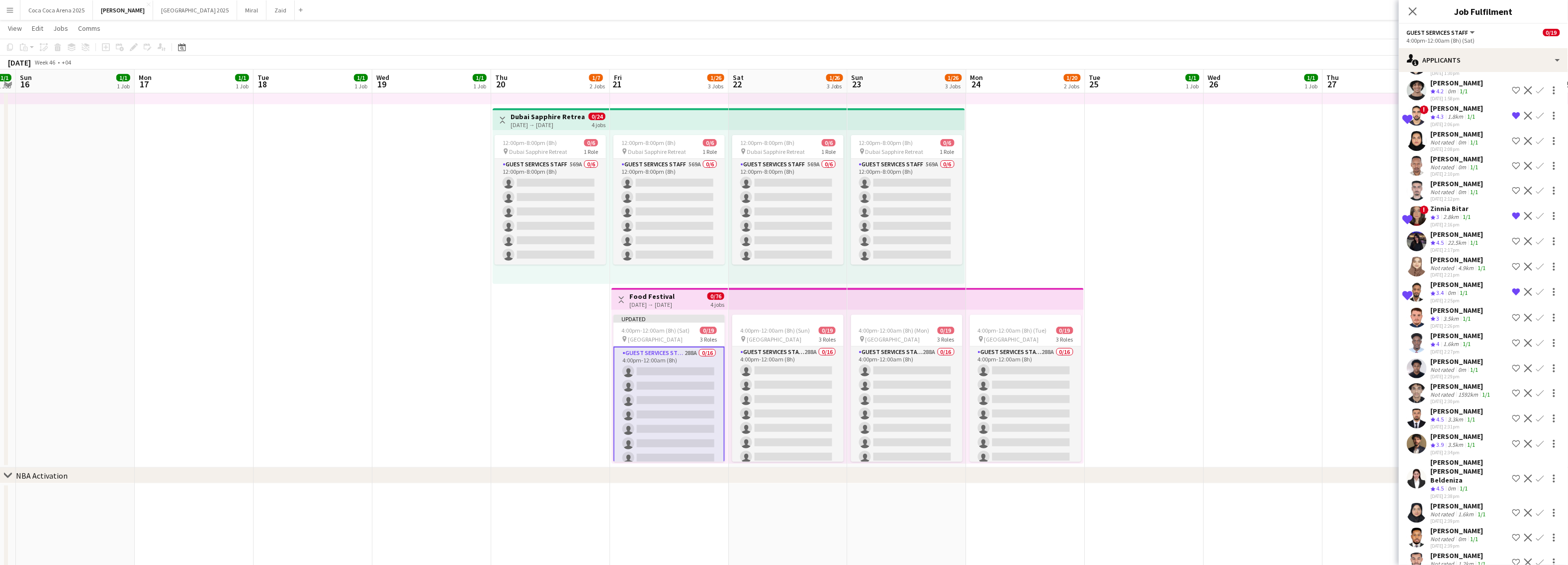
scroll to position [3373, 0]
click at [1376, 435] on button "Decline" at bounding box center [1528, 442] width 12 height 12
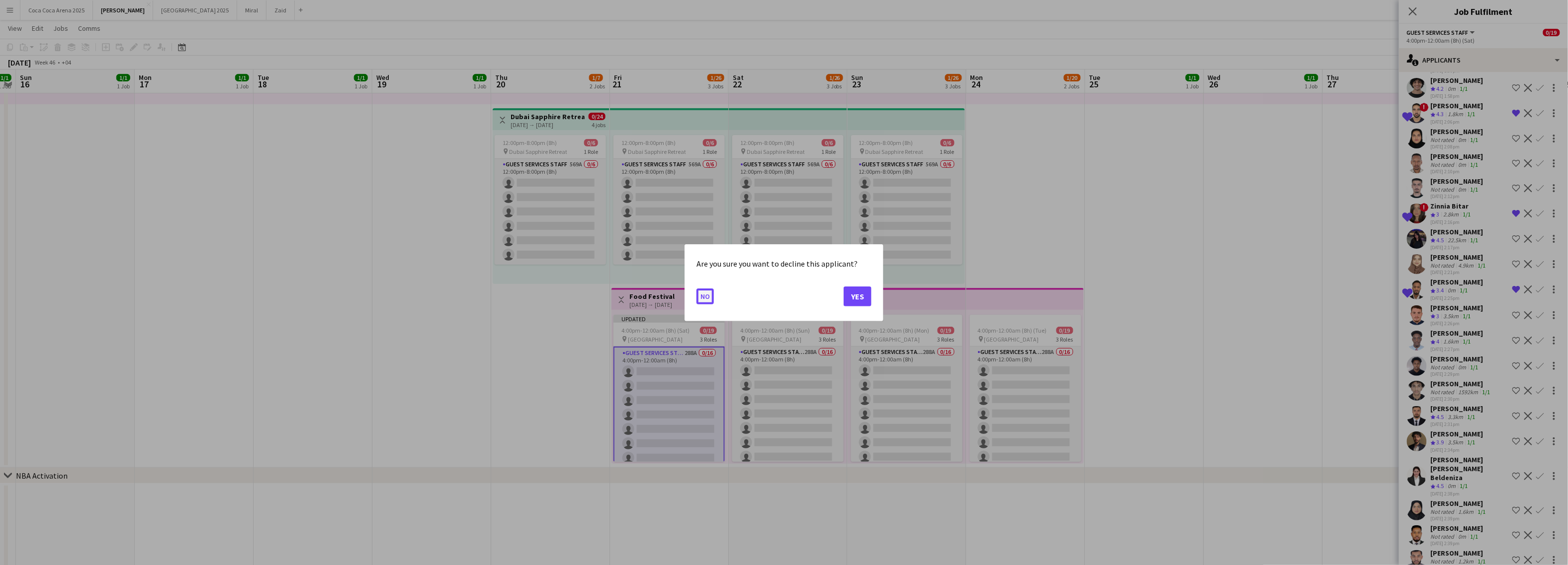
click at [705, 294] on button "No" at bounding box center [705, 296] width 18 height 16
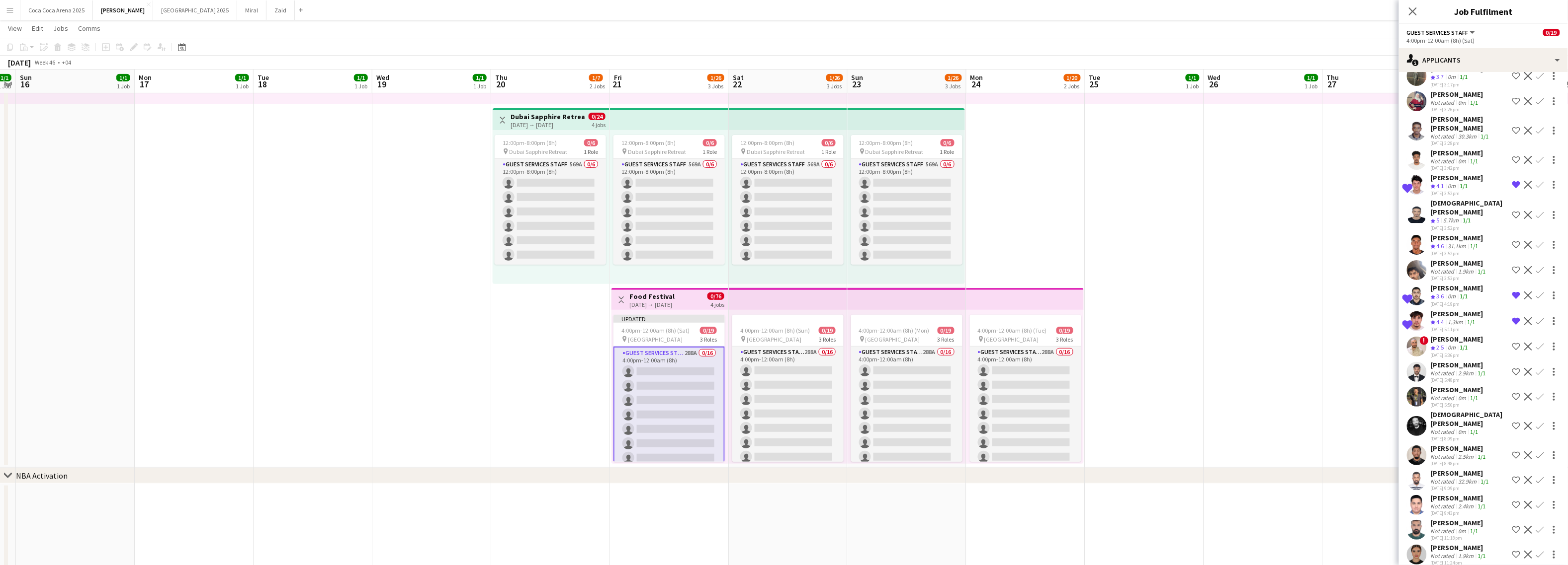
scroll to position [4198, 0]
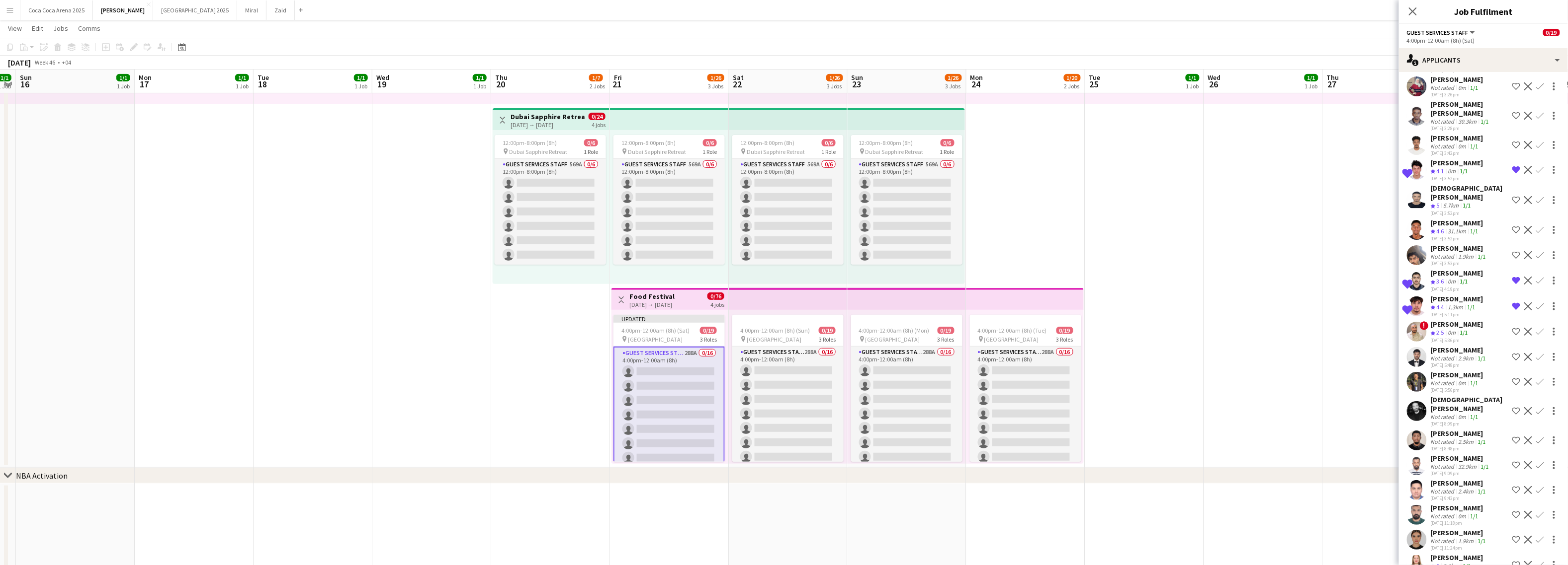
click at [1376, 331] on icon "Crew rating" at bounding box center [1433, 333] width 5 height 5
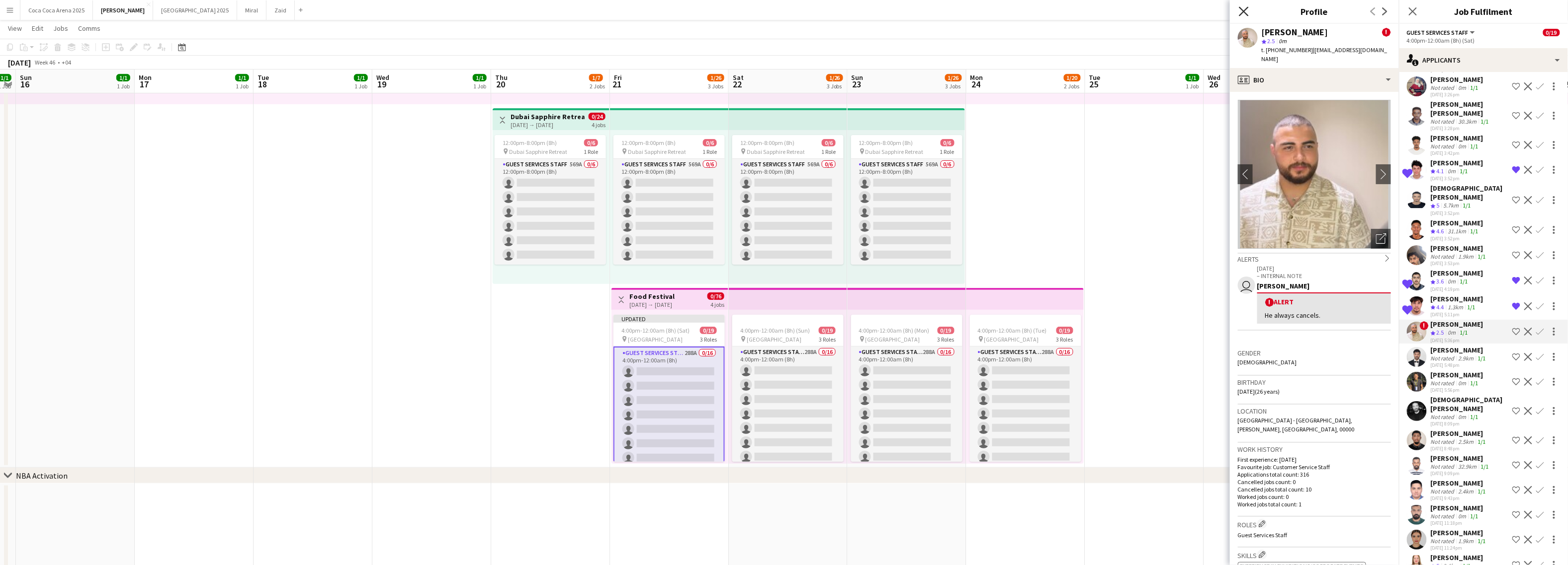
click at [1244, 15] on icon "Close pop-in" at bounding box center [1244, 12] width 10 height 10
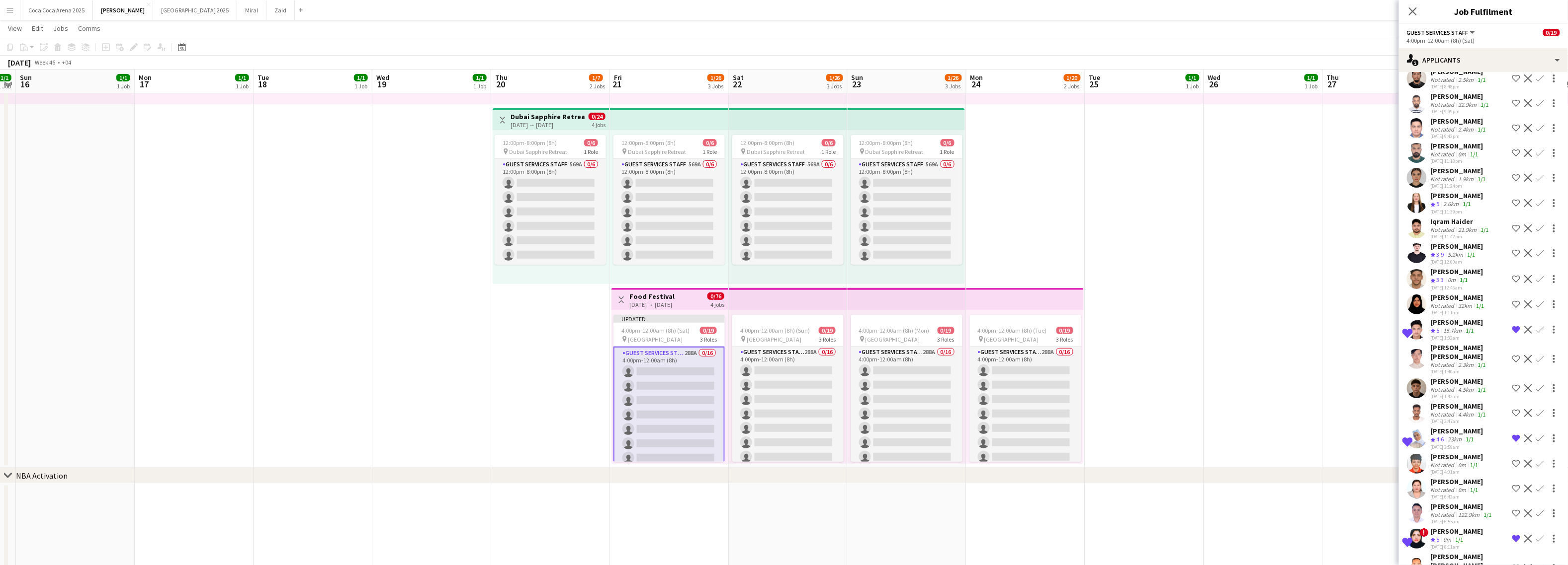
scroll to position [4561, 0]
click at [1376, 251] on span "3.9" at bounding box center [1440, 254] width 7 height 7
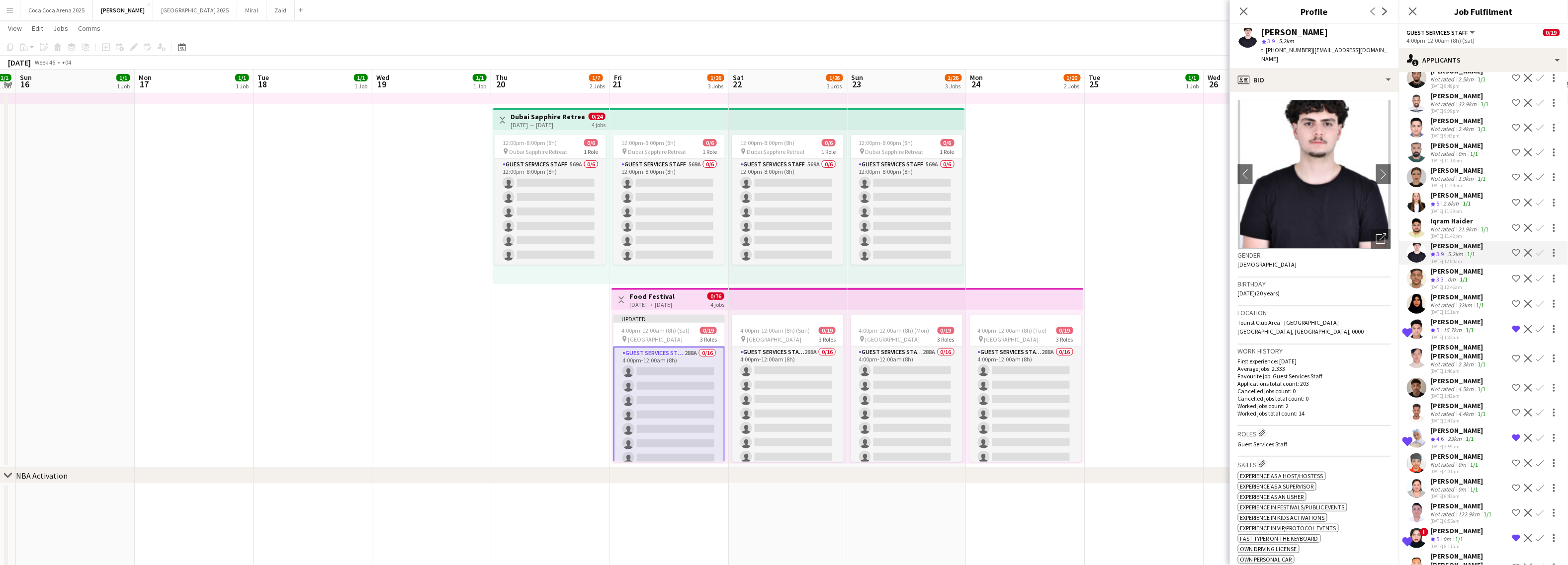
click at [1376, 249] on app-icon "Shortlist crew" at bounding box center [1516, 252] width 8 height 8
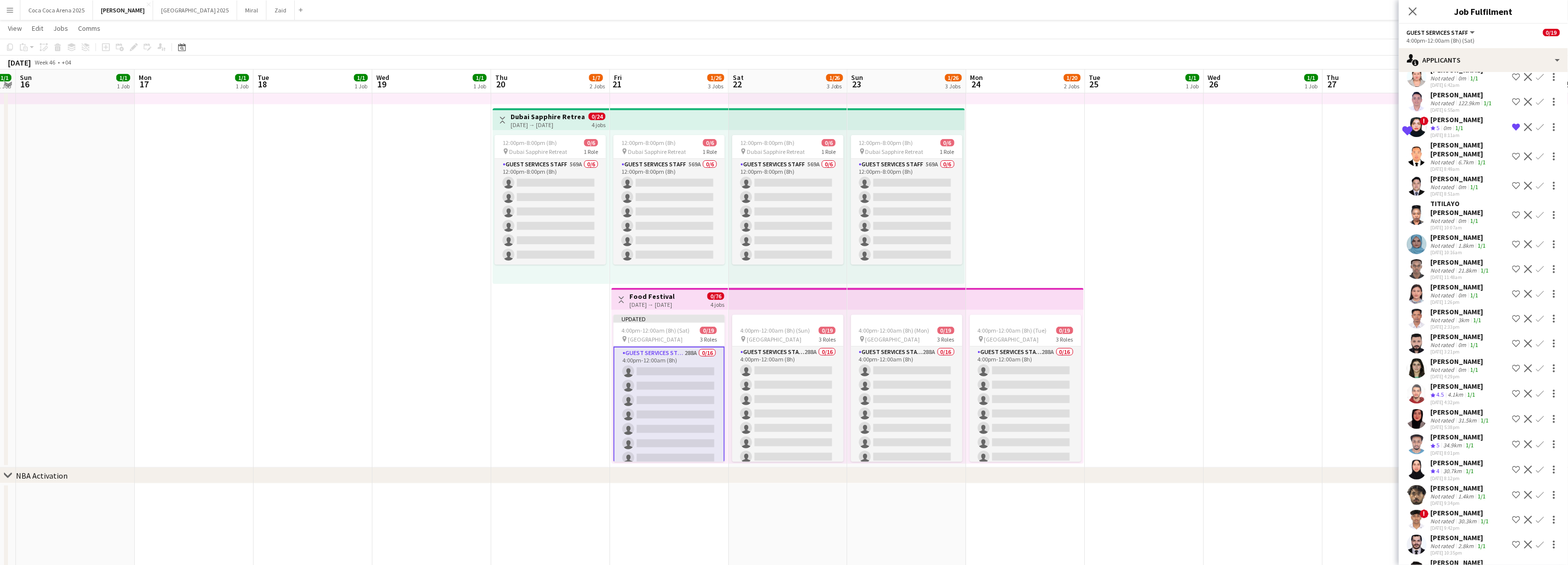
scroll to position [4968, 0]
click at [1376, 369] on app-icon "Shortlist crew" at bounding box center [1516, 373] width 8 height 8
click at [1376, 414] on div "31.5km" at bounding box center [1468, 417] width 23 height 7
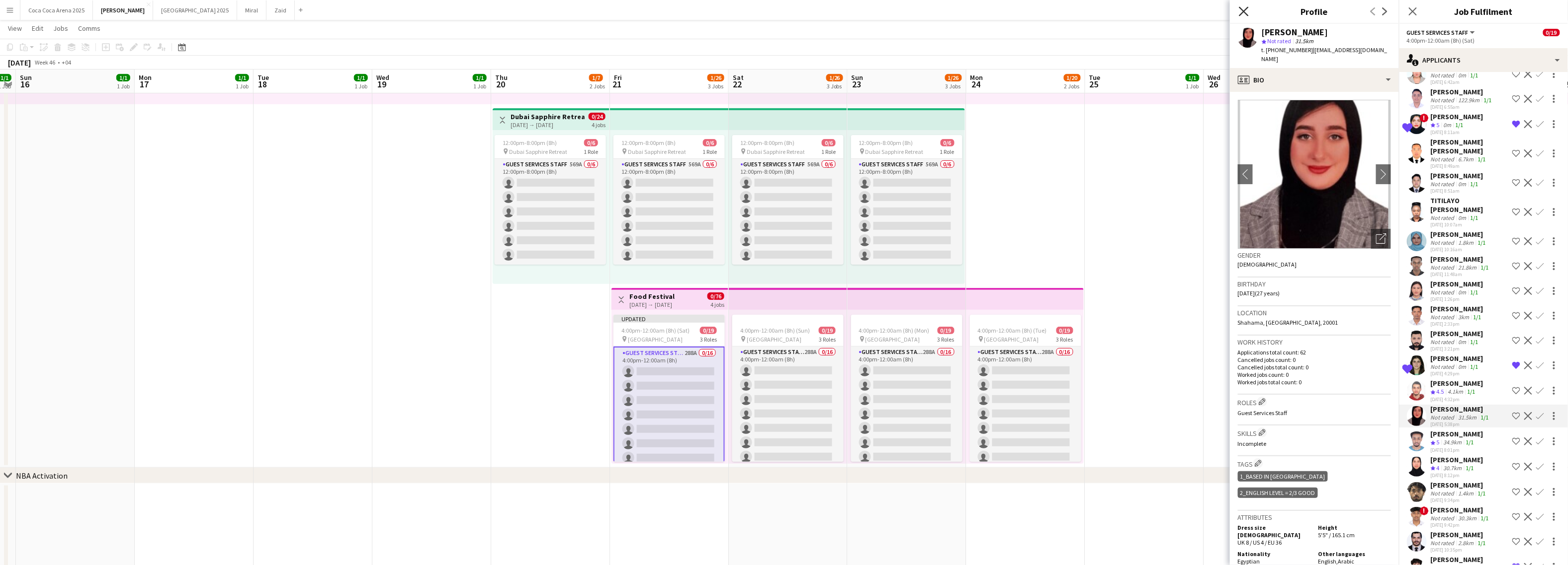
click at [1242, 13] on icon at bounding box center [1244, 12] width 10 height 10
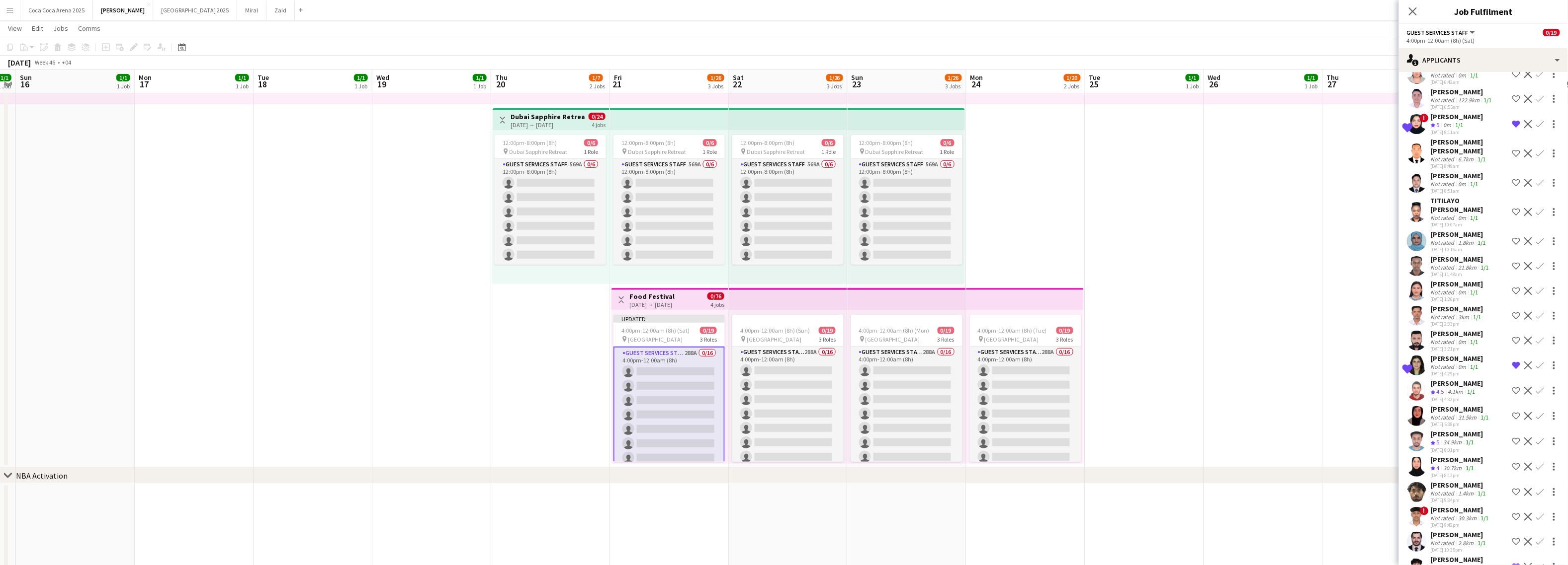
click at [1250, 258] on app-date-cell "10:00am-10:00pm (12h) 1/1 pin Dubai 1 Role Runner 1/1 10:00am-10:00pm (12h) Jes…" at bounding box center [1263, 196] width 119 height 544
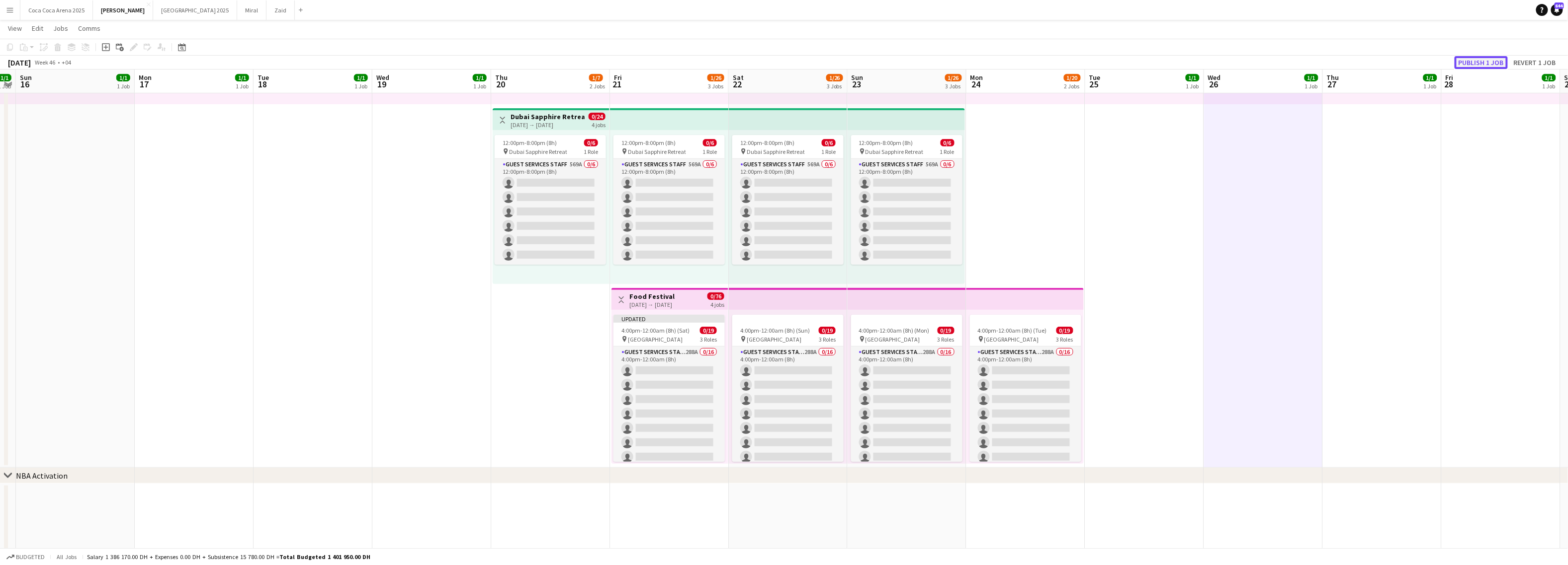
click at [1376, 60] on button "Publish 1 job" at bounding box center [1481, 62] width 53 height 13
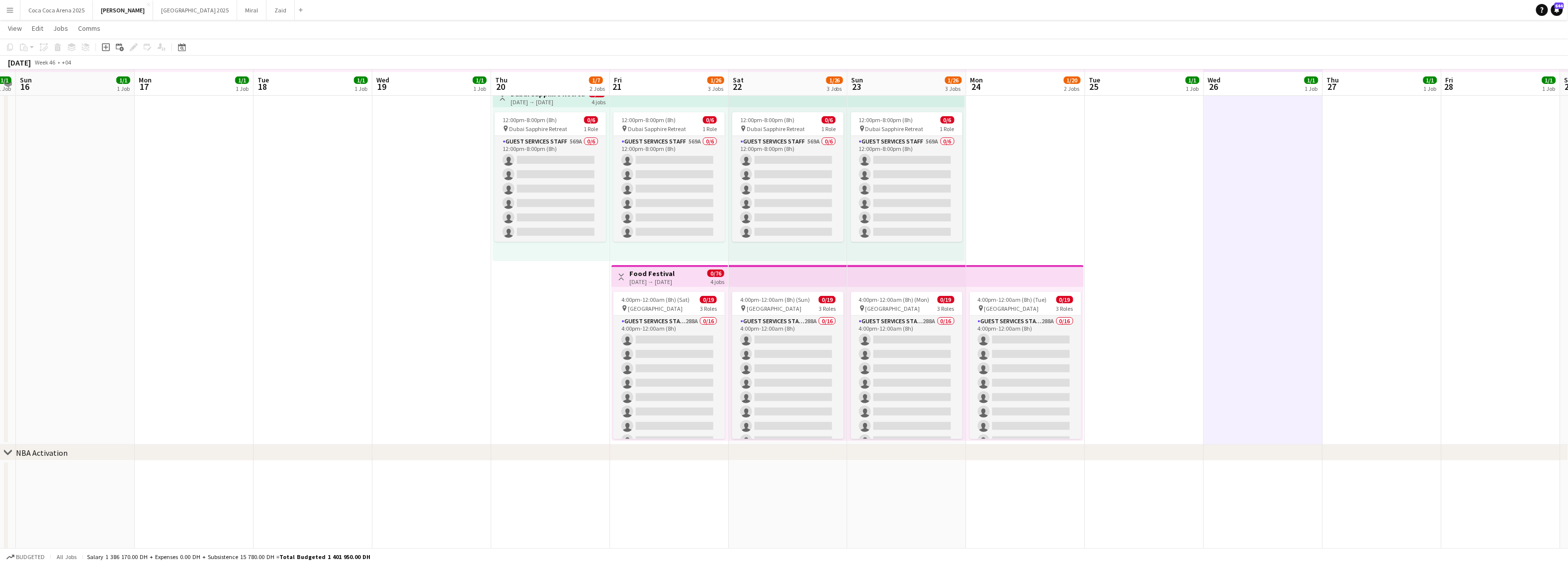
scroll to position [209, 0]
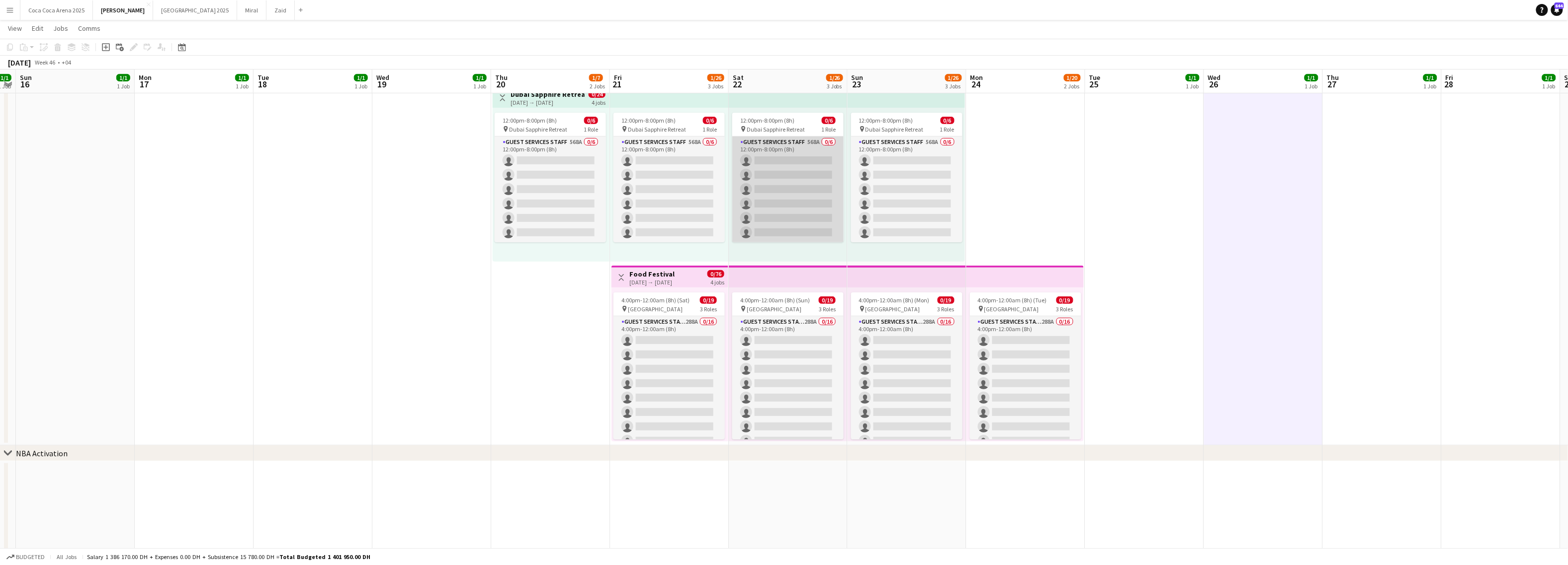
click at [761, 211] on app-card-role "Guest Services Staff 568A 0/6 12:00pm-8:00pm (8h) single-neutral-actions single…" at bounding box center [788, 190] width 111 height 106
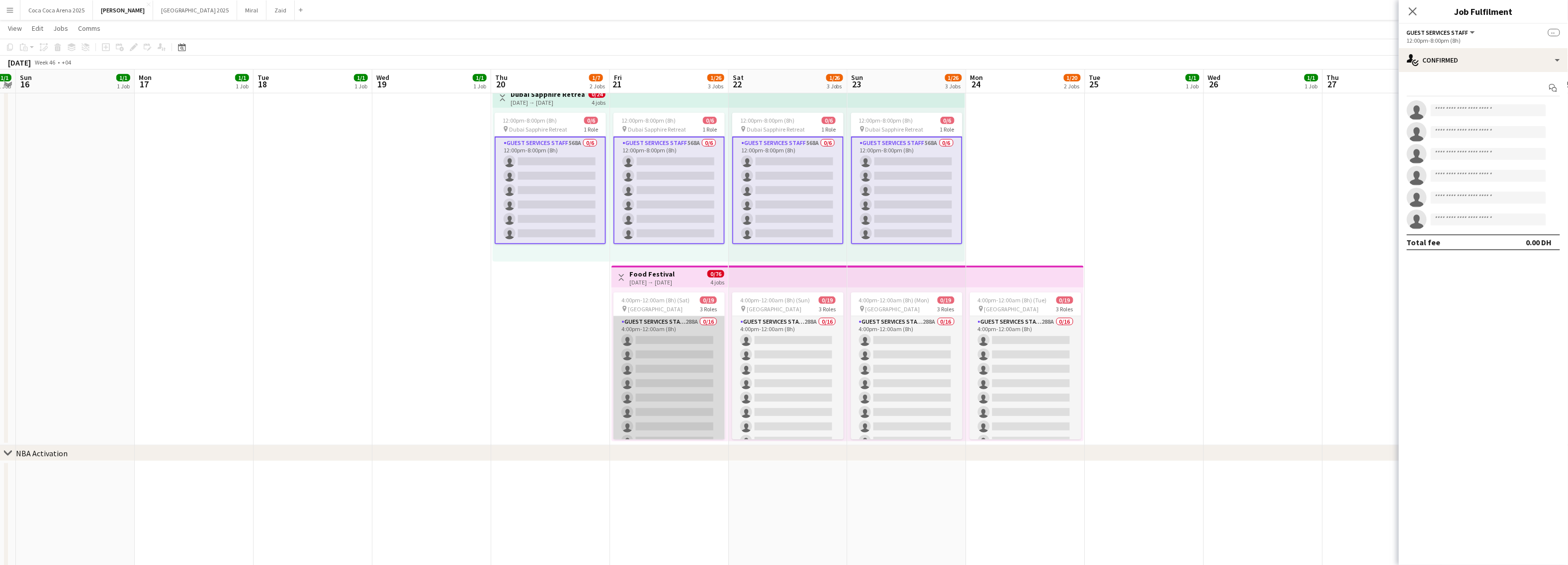
click at [674, 348] on app-card-role "Guest Services Staff 288A 0/16 4:00pm-12:00am (8h) single-neutral-actions singl…" at bounding box center [669, 441] width 111 height 250
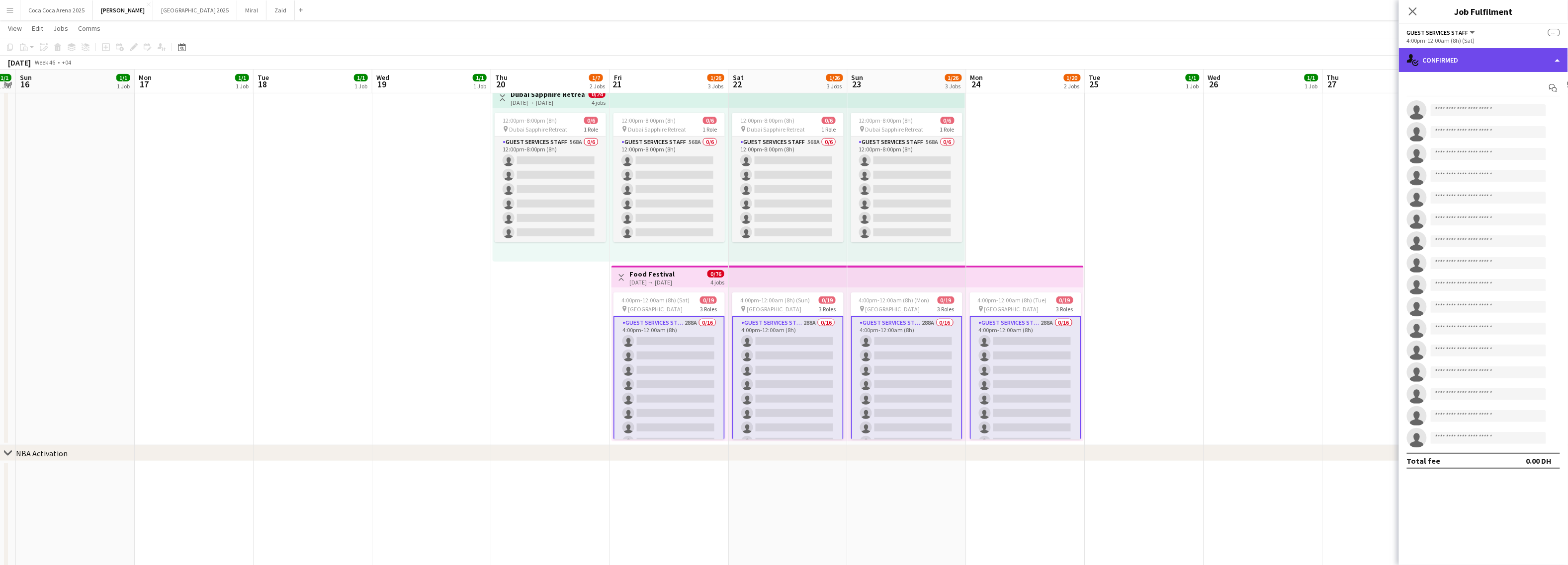
click at [1376, 54] on div "single-neutral-actions-check-2 Confirmed" at bounding box center [1483, 60] width 169 height 24
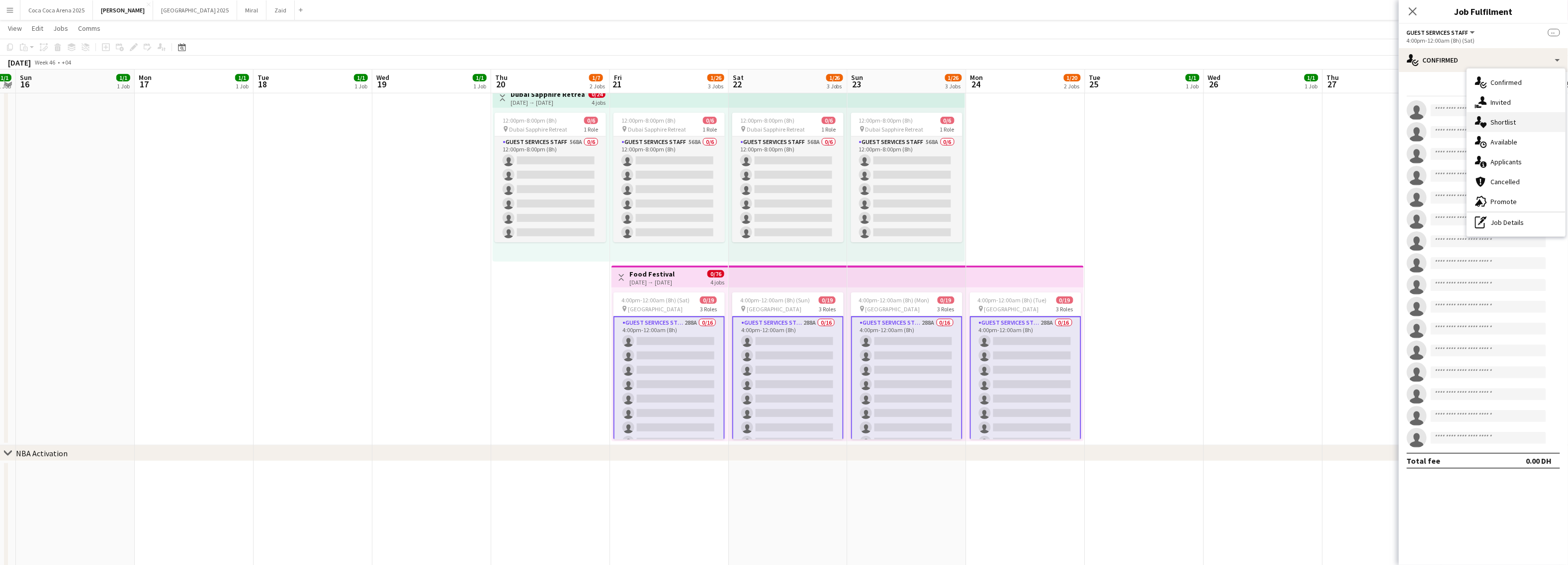
click at [1376, 122] on span "Shortlist" at bounding box center [1503, 122] width 26 height 9
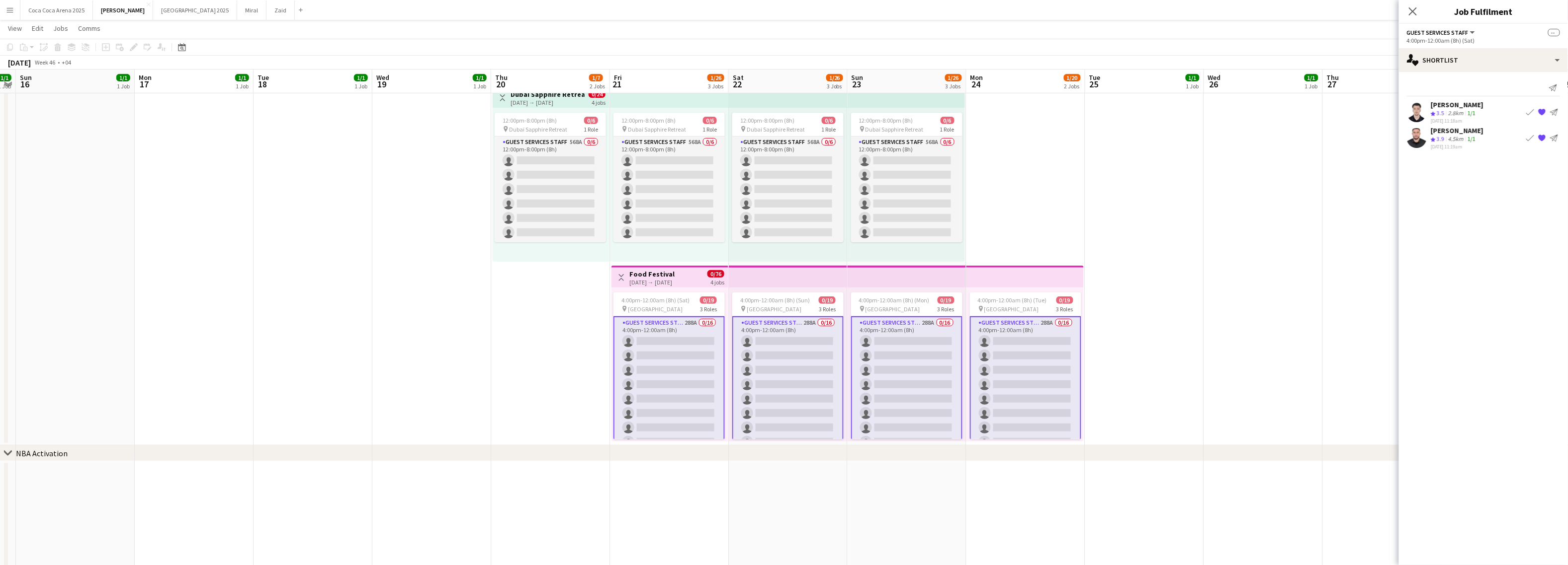
click at [666, 373] on app-card-role "Guest Services Staff 288A 0/16 4:00pm-12:00am (8h) single-neutral-actions singl…" at bounding box center [669, 442] width 111 height 252
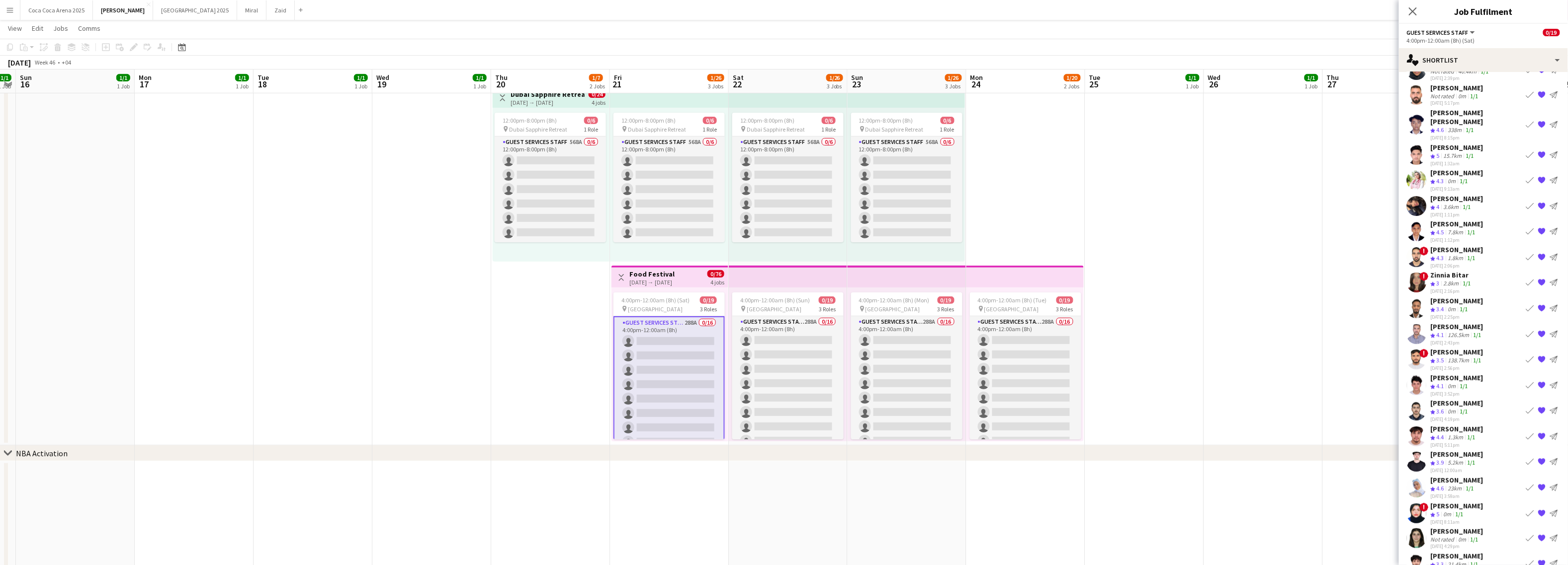
scroll to position [256, 0]
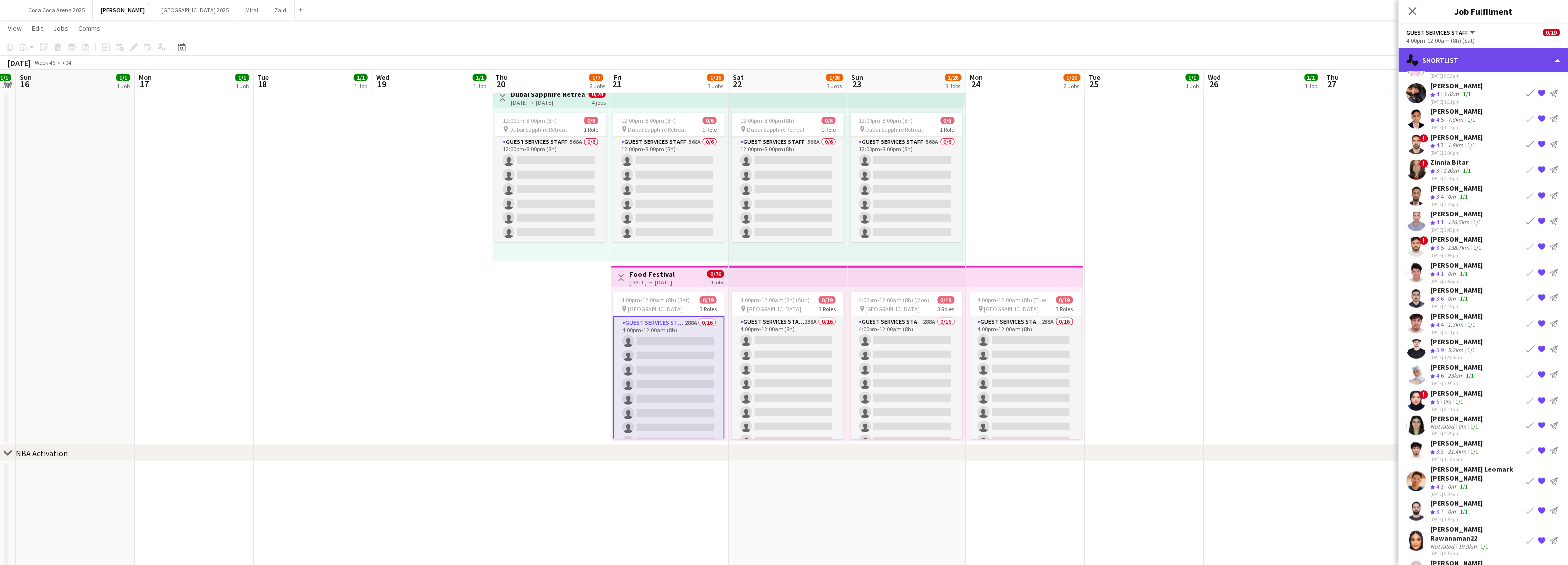
click at [1376, 55] on div "single-neutral-actions-heart Shortlist" at bounding box center [1483, 60] width 169 height 24
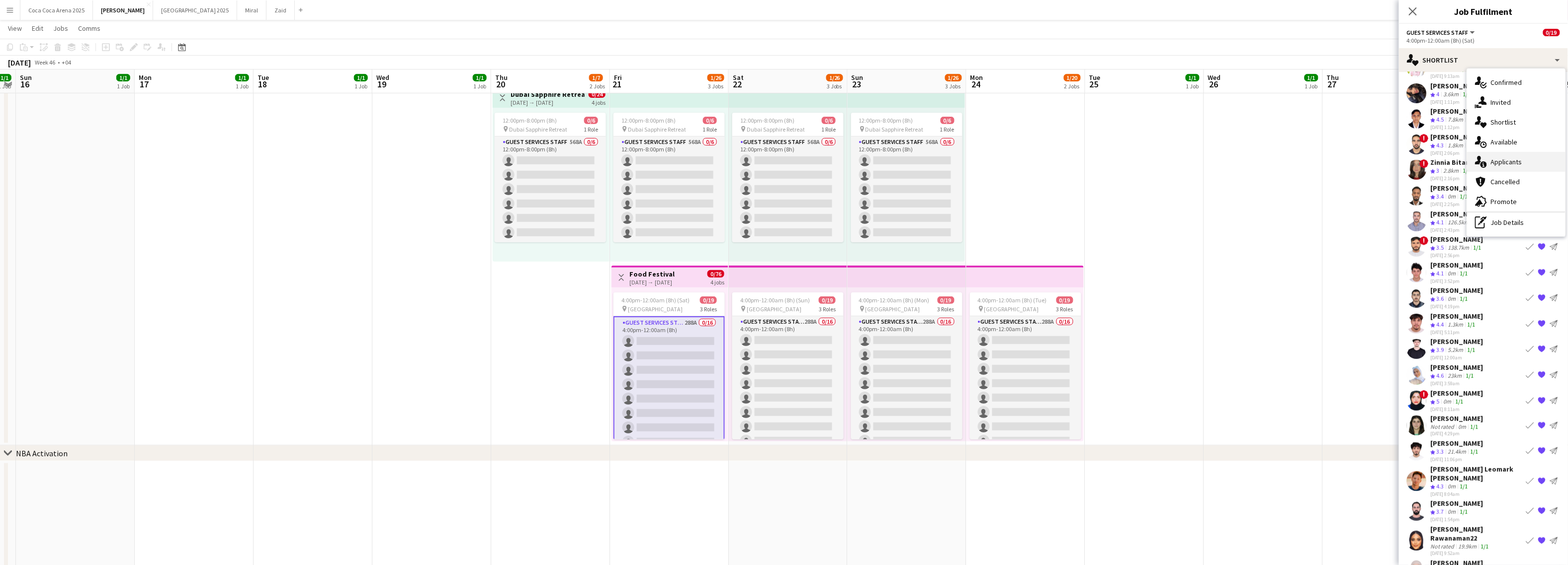
click at [1376, 163] on span "Applicants" at bounding box center [1506, 162] width 31 height 9
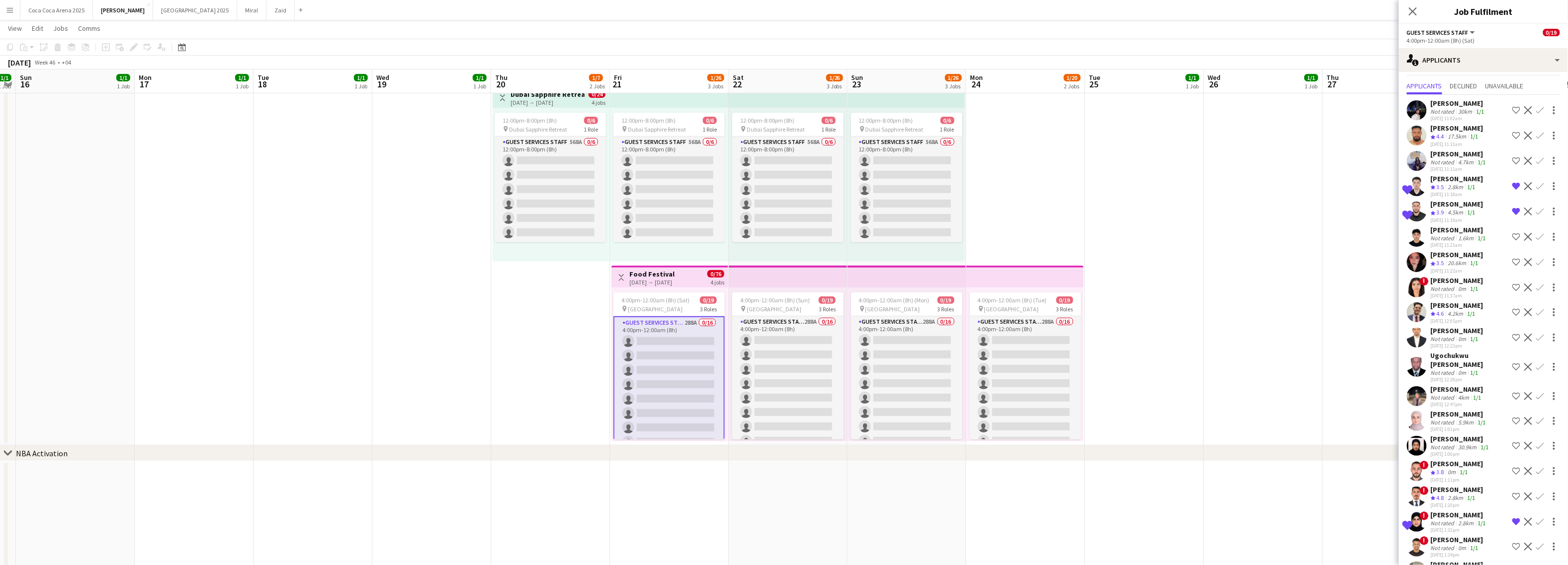
scroll to position [39, 0]
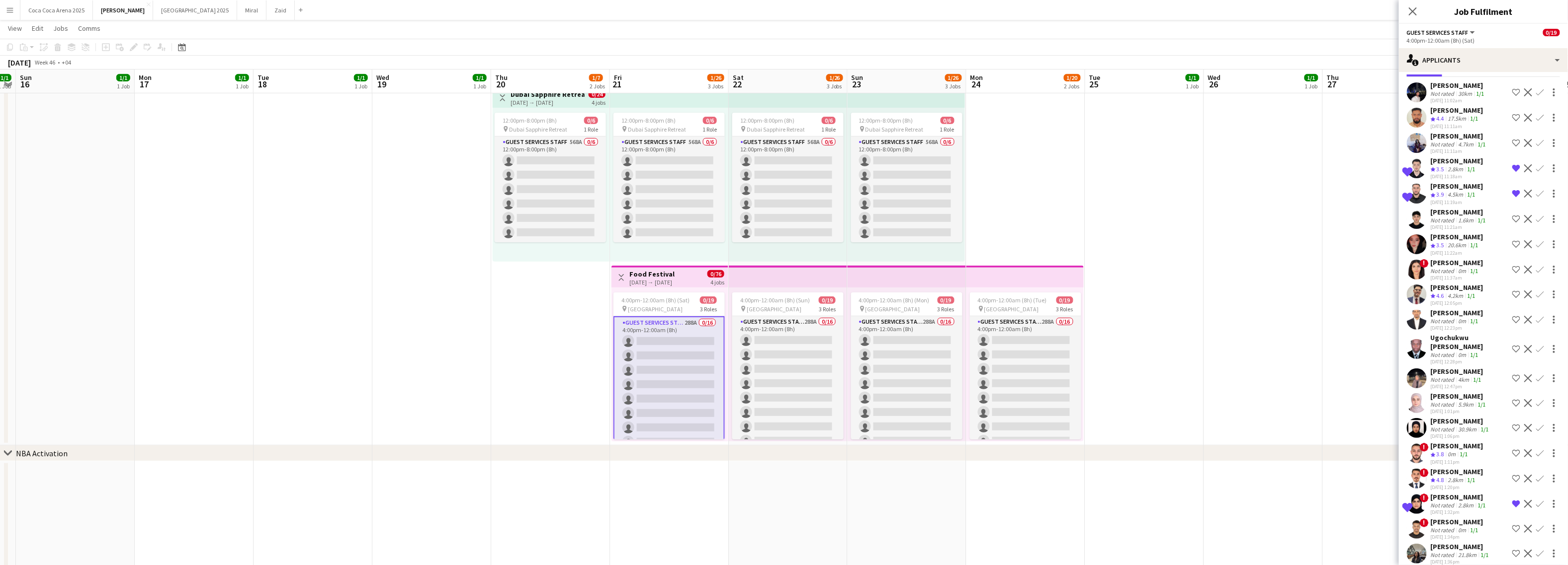
click at [1376, 400] on app-icon "Shortlist crew" at bounding box center [1516, 403] width 8 height 8
click at [1376, 268] on app-icon "Shortlist crew" at bounding box center [1516, 269] width 8 height 8
click at [1376, 244] on app-icon "Shortlist crew" at bounding box center [1516, 244] width 8 height 8
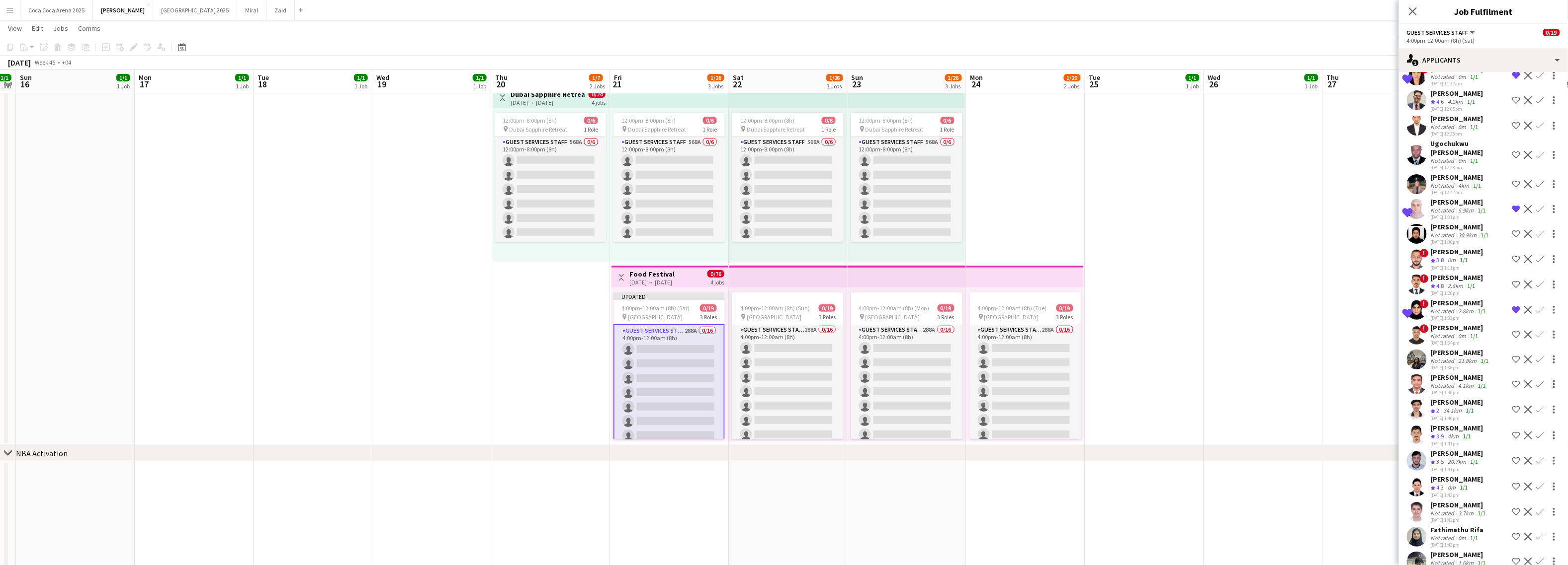
scroll to position [234, 0]
click at [1376, 431] on app-icon "Shortlist crew" at bounding box center [1516, 435] width 8 height 8
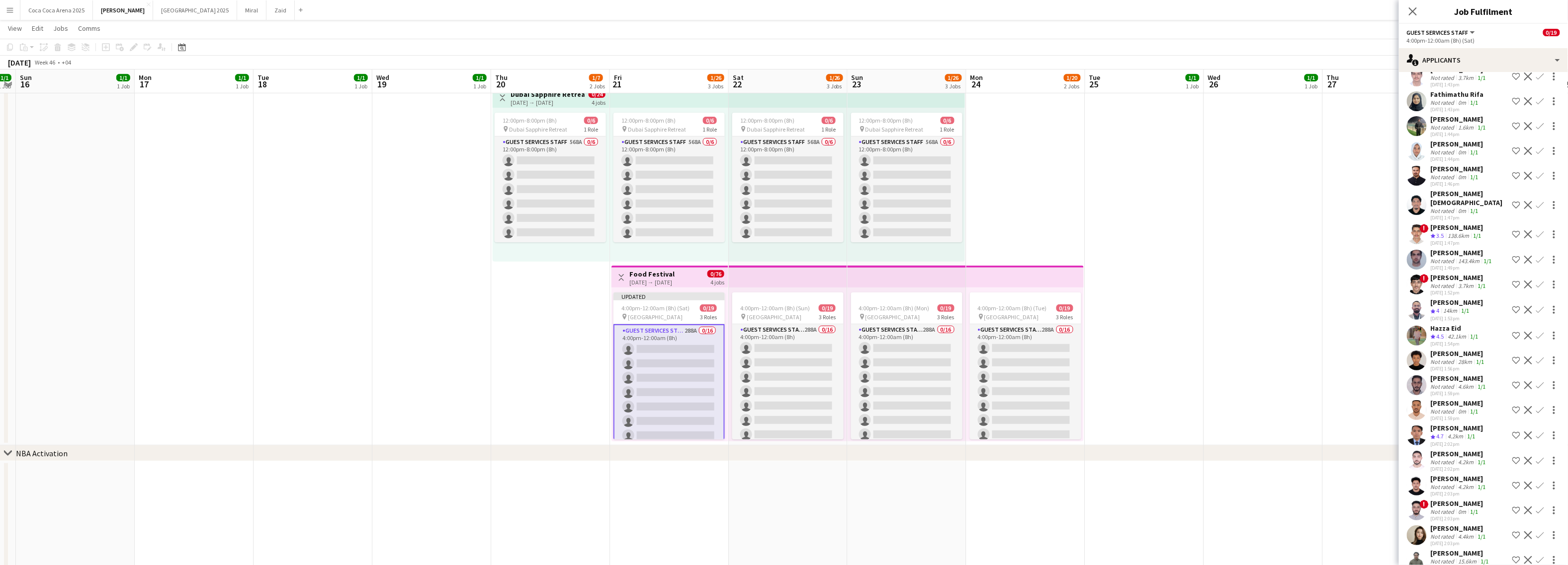
scroll to position [670, 0]
click at [1376, 456] on app-icon "Shortlist crew" at bounding box center [1516, 459] width 8 height 8
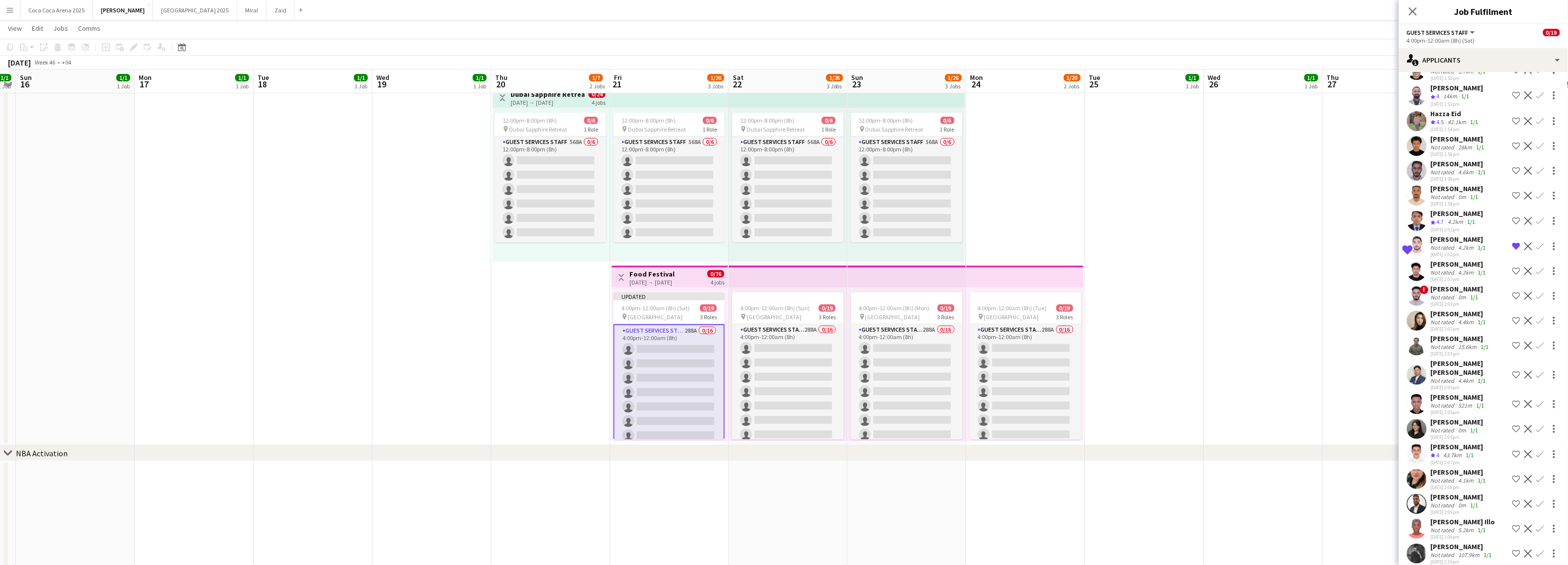
scroll to position [896, 0]
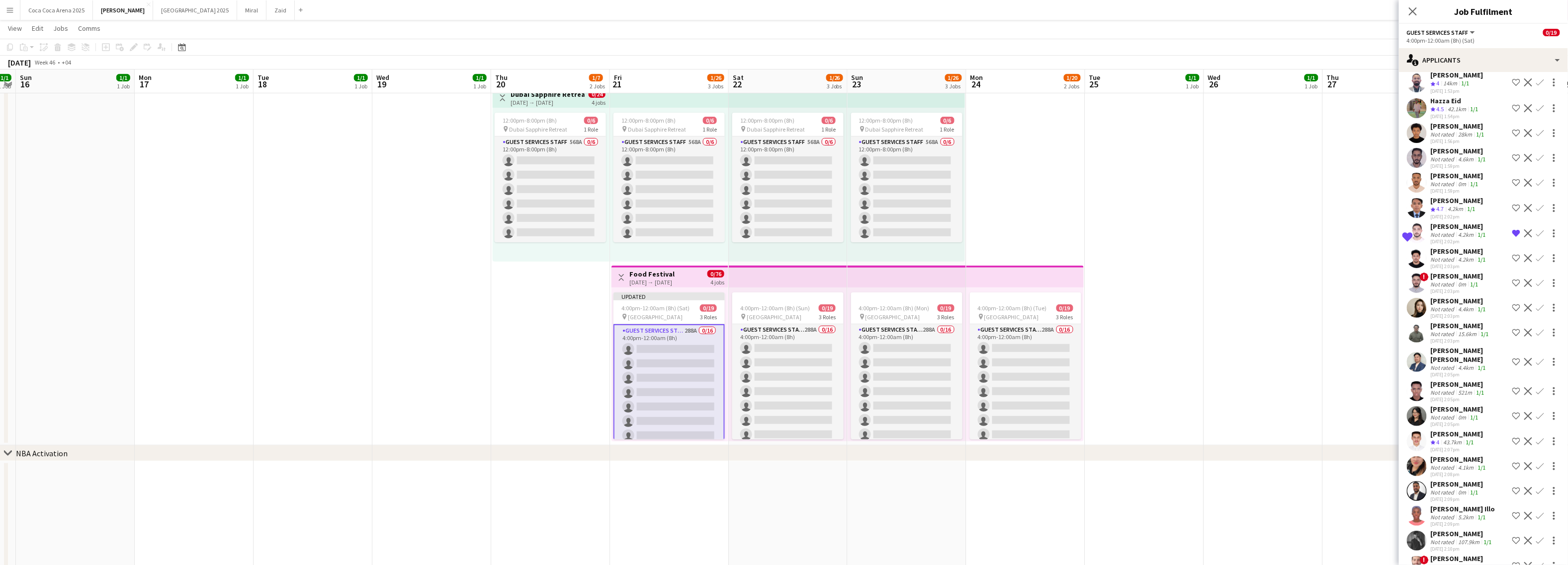
click at [1376, 438] on app-icon "Shortlist crew" at bounding box center [1516, 442] width 8 height 8
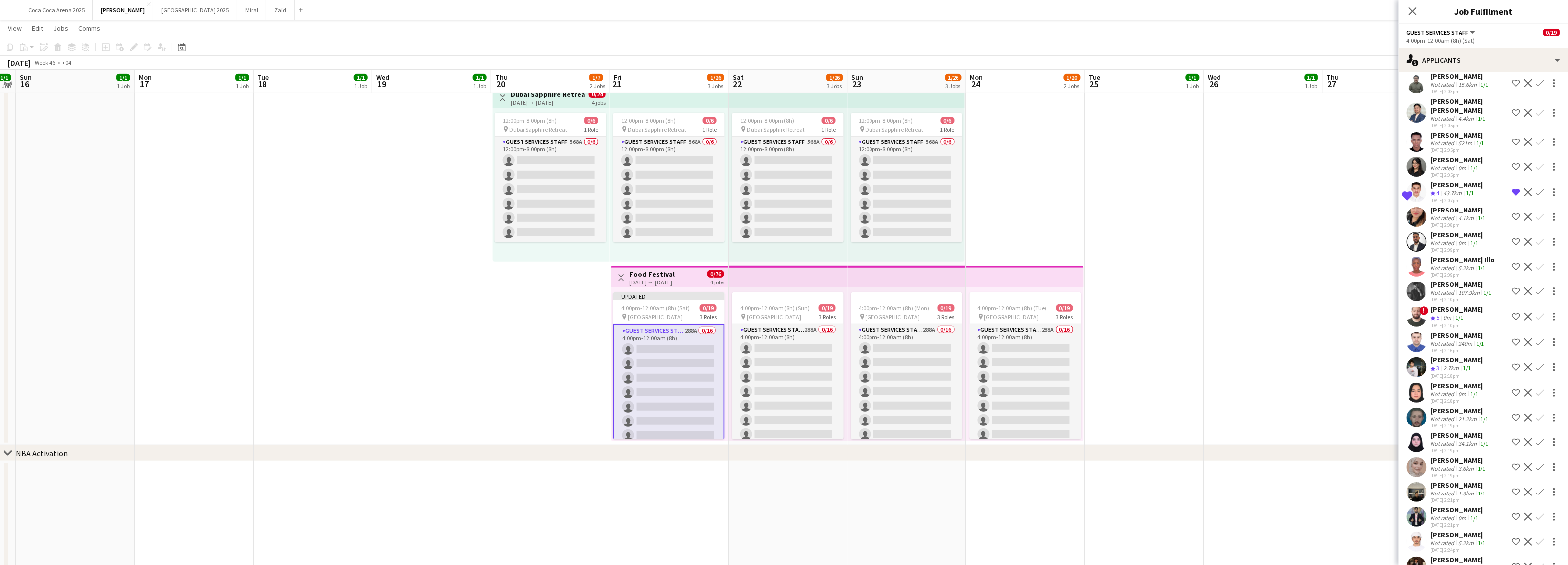
scroll to position [1148, 0]
click at [1376, 462] on app-icon "Shortlist crew" at bounding box center [1516, 465] width 8 height 8
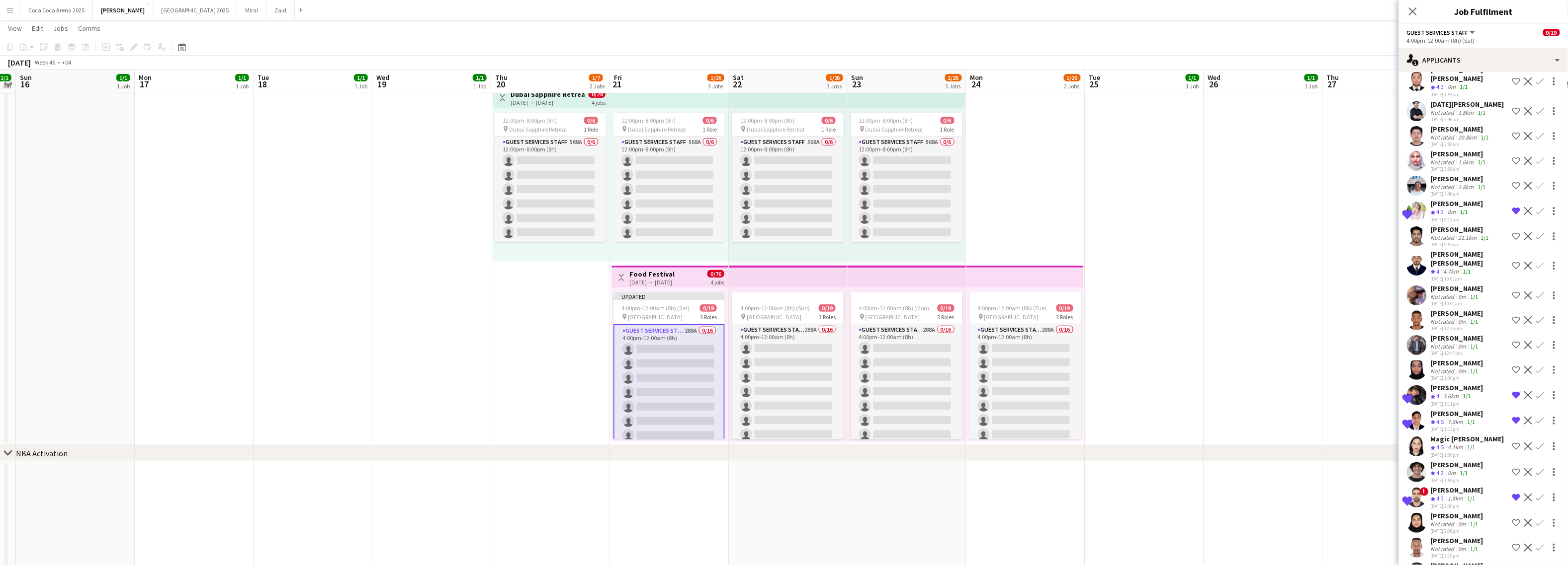
scroll to position [2997, 0]
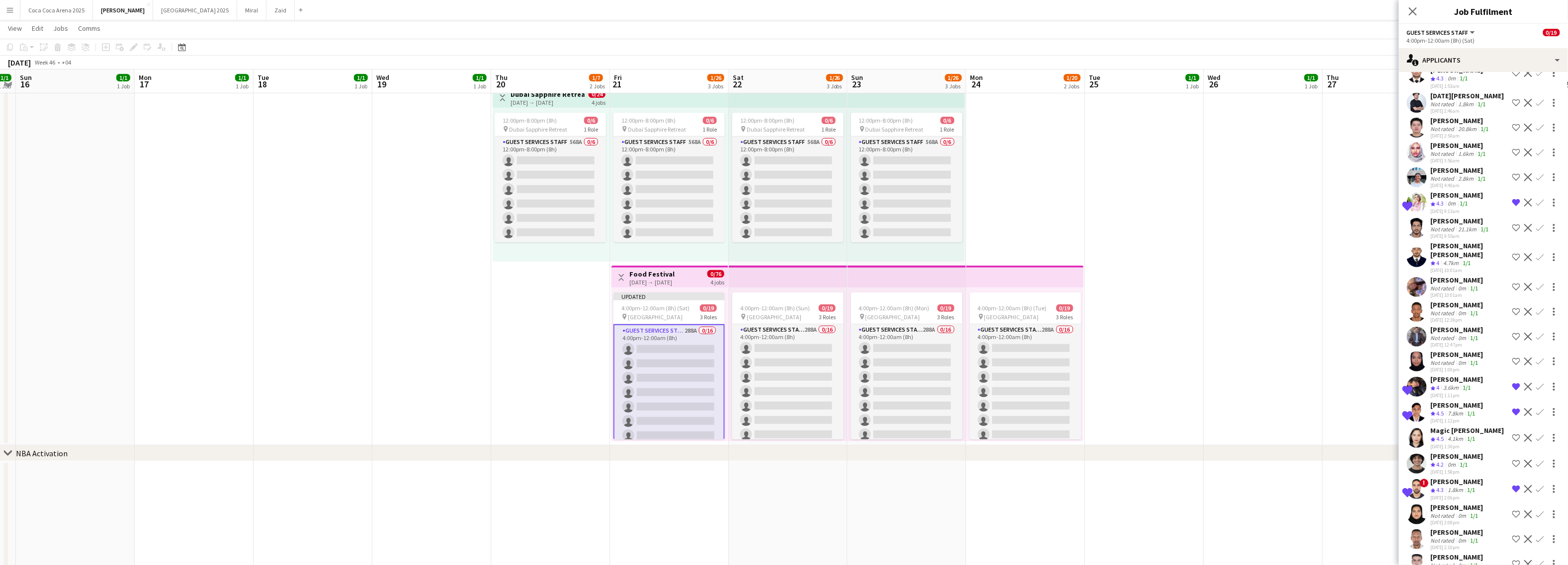
click at [1376, 460] on app-icon "Shortlist crew" at bounding box center [1516, 463] width 8 height 8
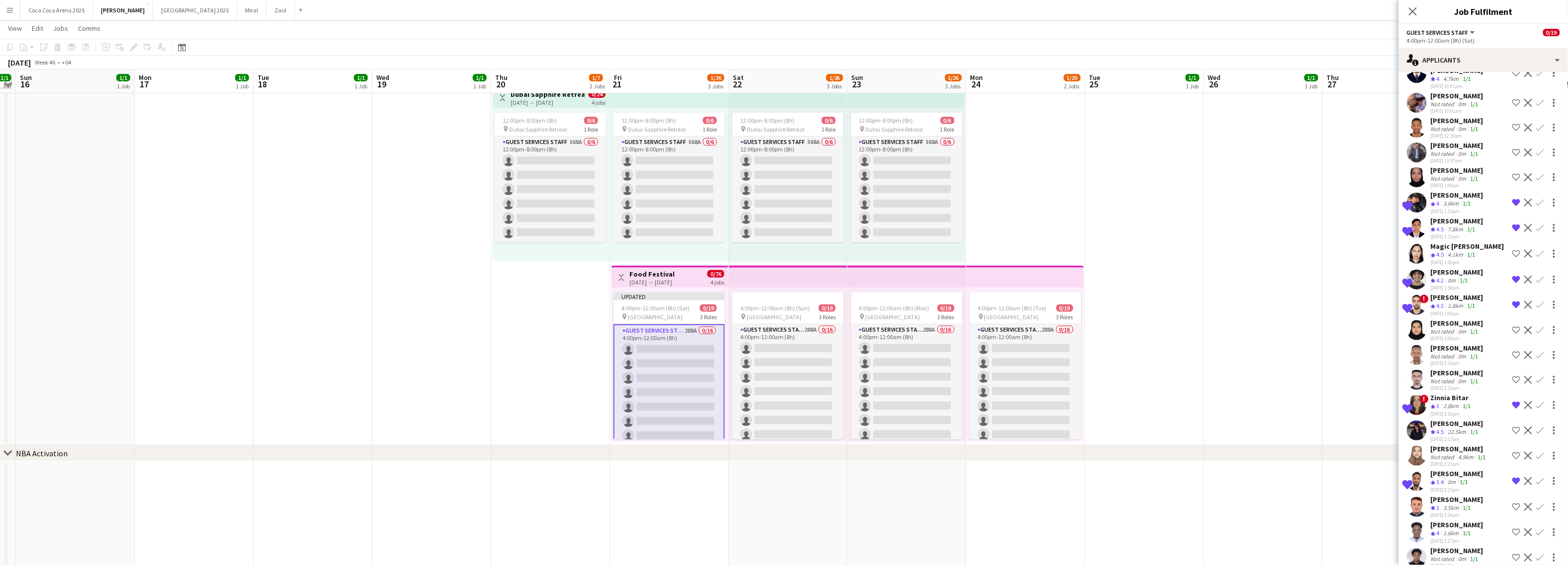
scroll to position [3181, 0]
click at [1376, 503] on app-icon "Shortlist crew" at bounding box center [1516, 507] width 8 height 8
click at [1376, 426] on app-icon "Shortlist crew" at bounding box center [1516, 430] width 8 height 8
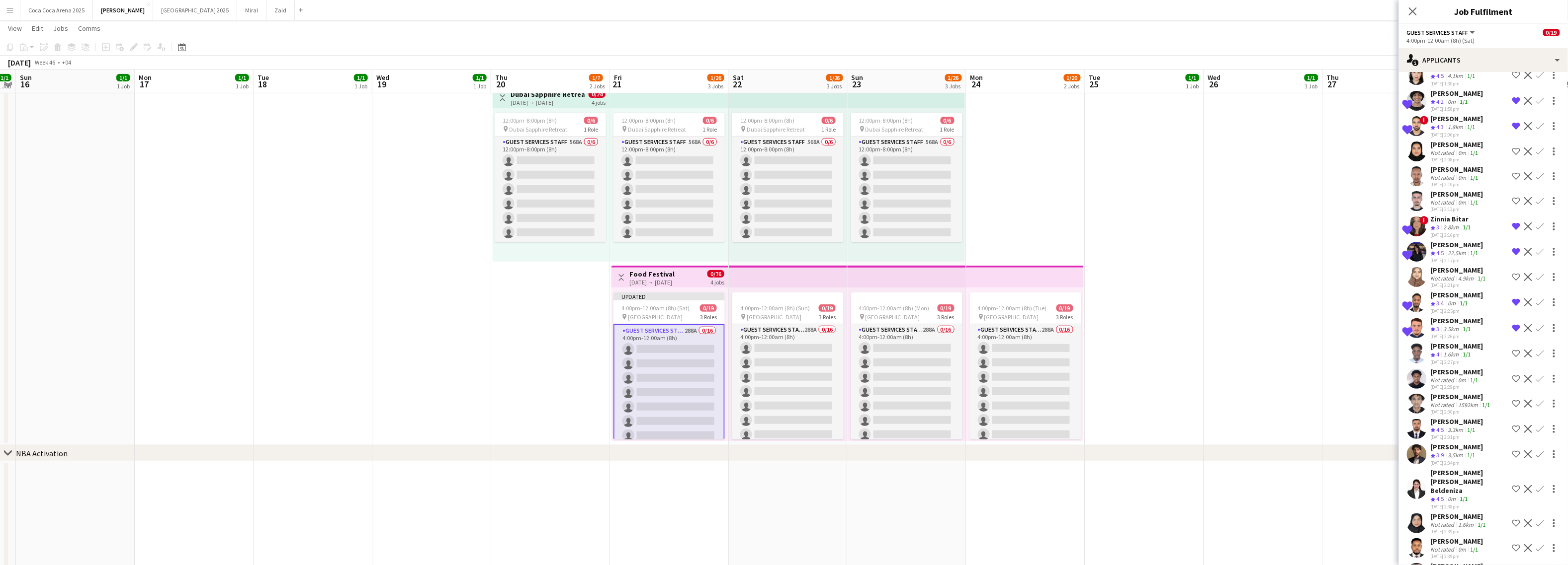
scroll to position [3360, 0]
click at [1376, 425] on app-icon "Shortlist crew" at bounding box center [1516, 428] width 8 height 8
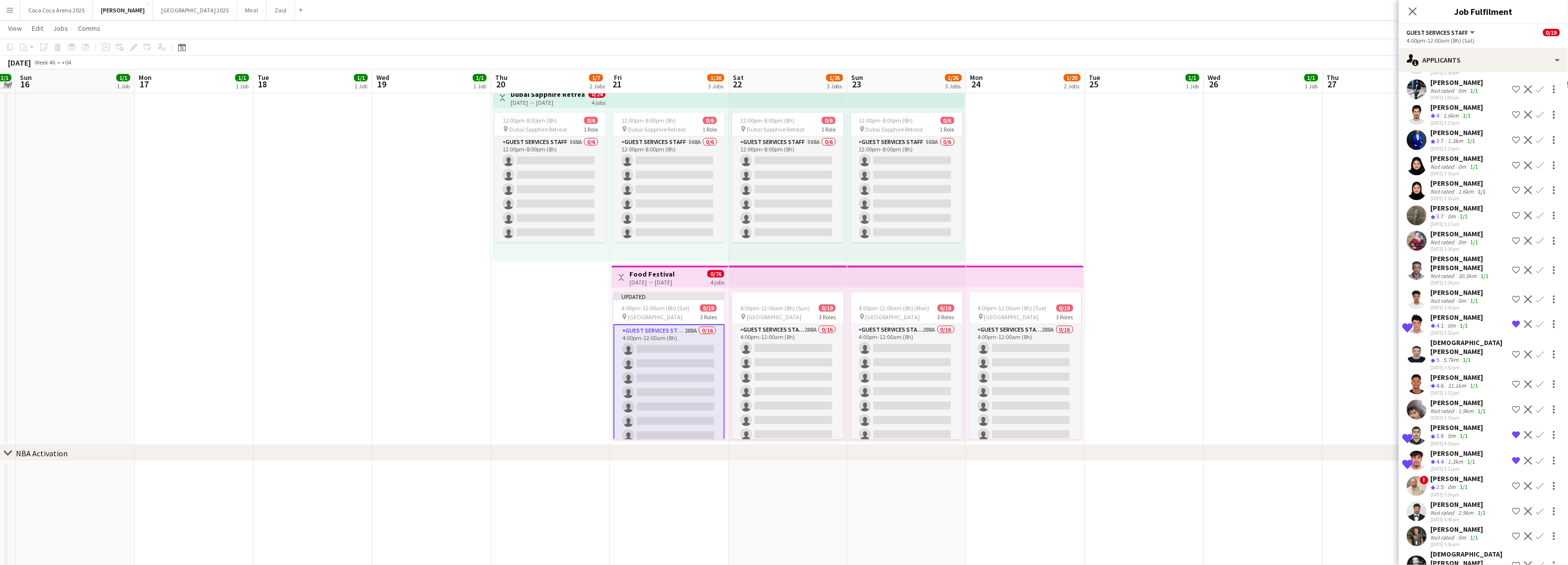
scroll to position [4047, 0]
drag, startPoint x: 1516, startPoint y: 417, endPoint x: 1433, endPoint y: 479, distance: 103.6
click at [1376, 504] on app-icon "Shortlist crew" at bounding box center [1516, 508] width 8 height 8
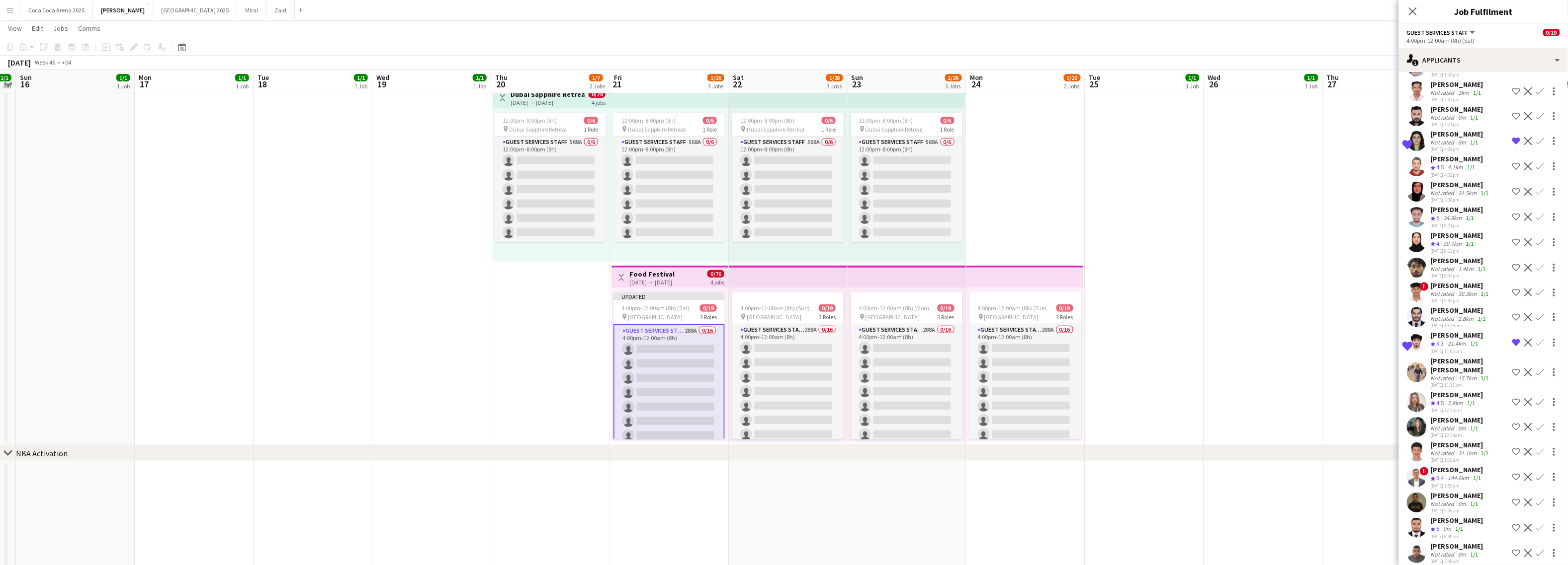
scroll to position [5204, 0]
click at [1376, 419] on app-icon "Shortlist crew" at bounding box center [1516, 423] width 8 height 8
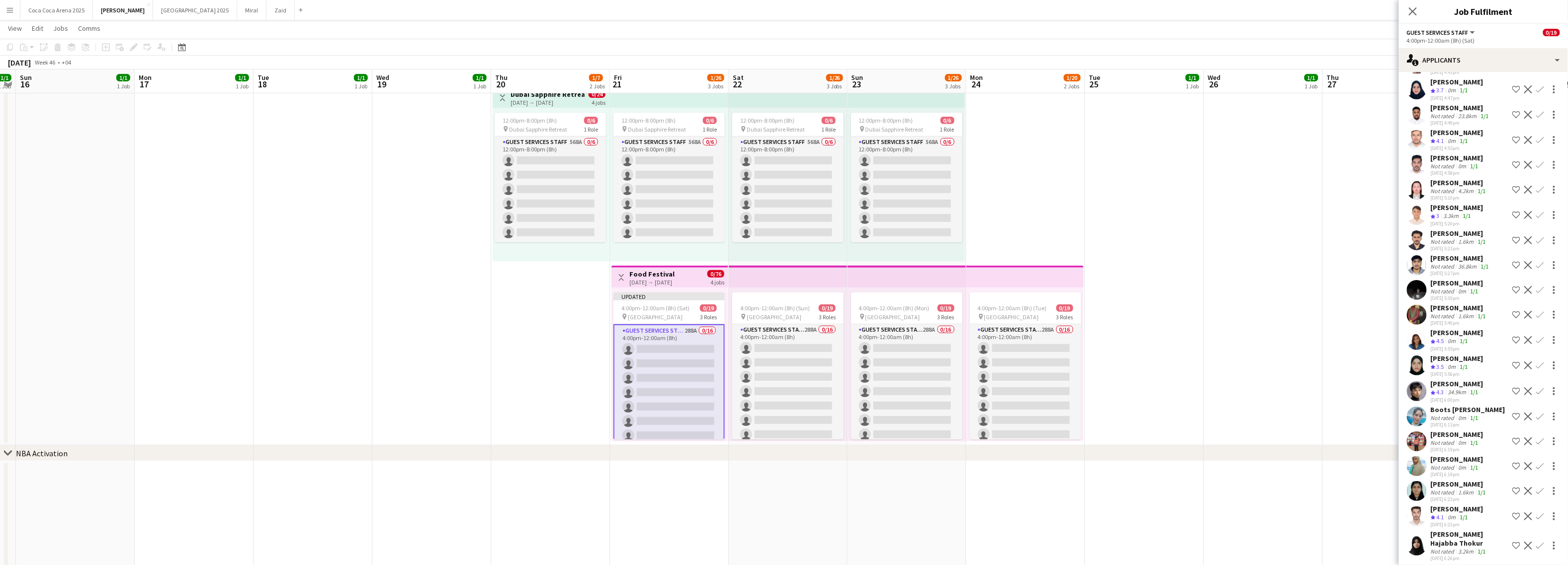
scroll to position [6387, 0]
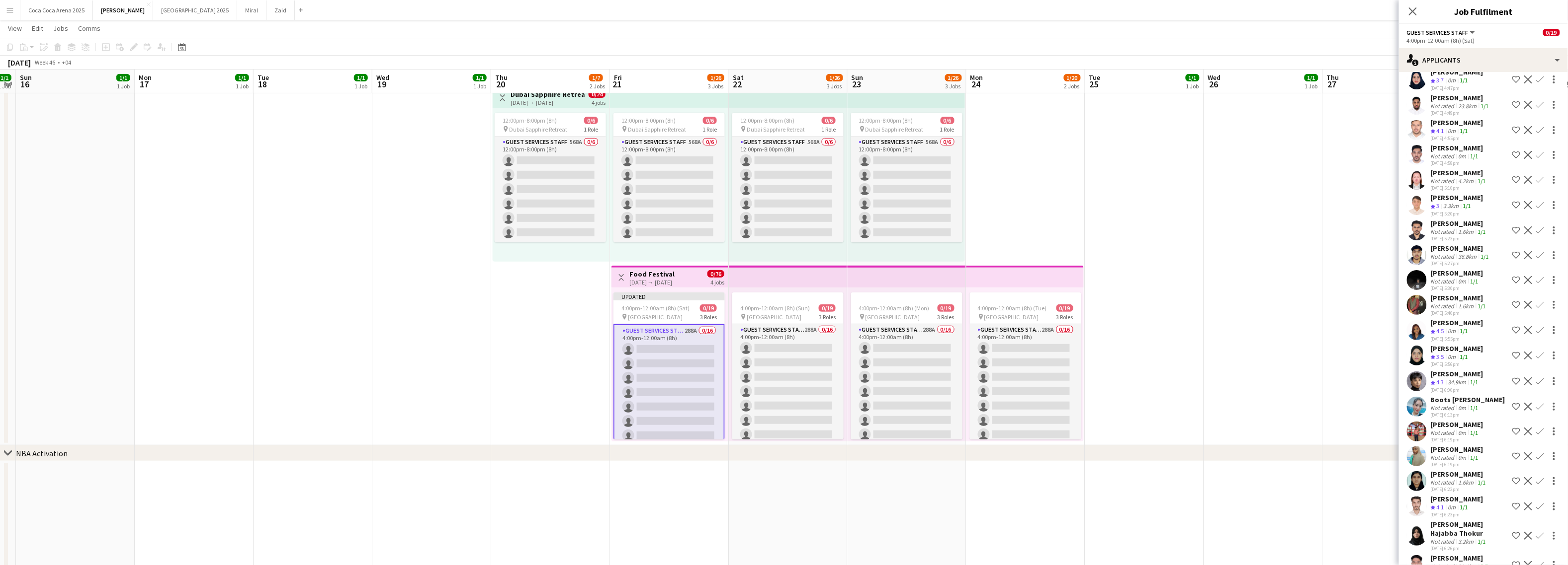
click at [1376, 503] on app-icon "Shortlist crew" at bounding box center [1516, 507] width 8 height 8
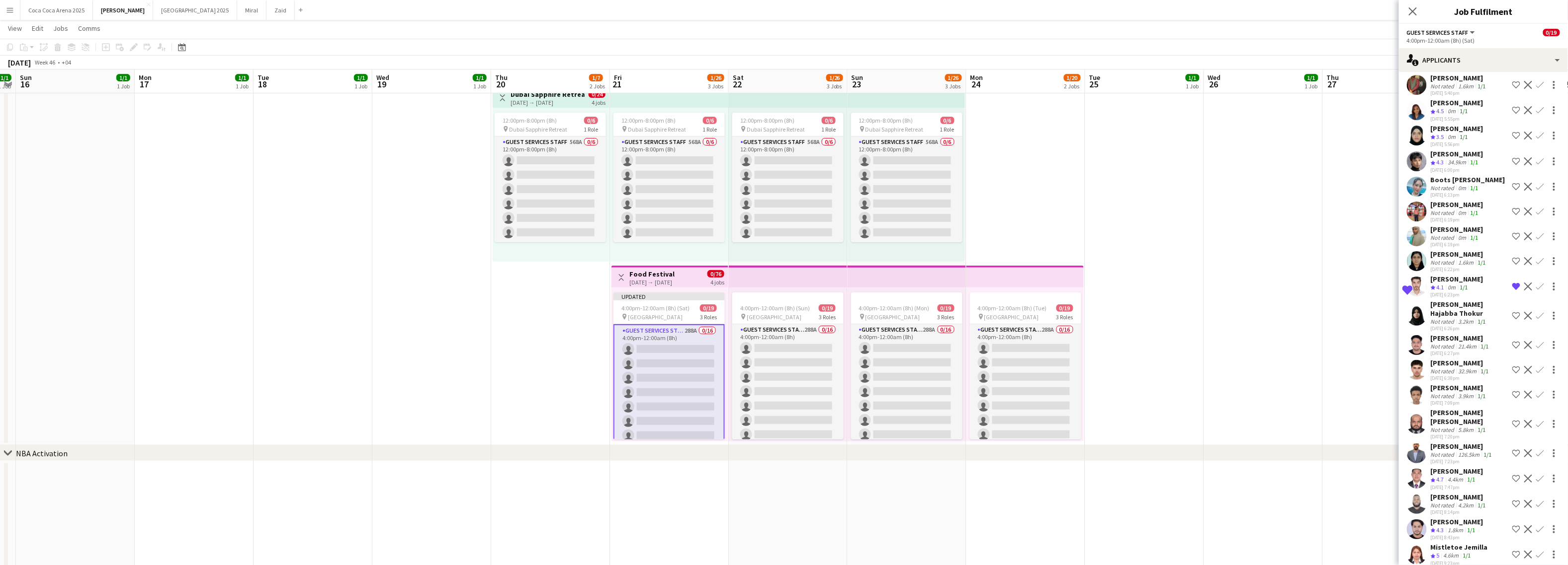
scroll to position [6615, 0]
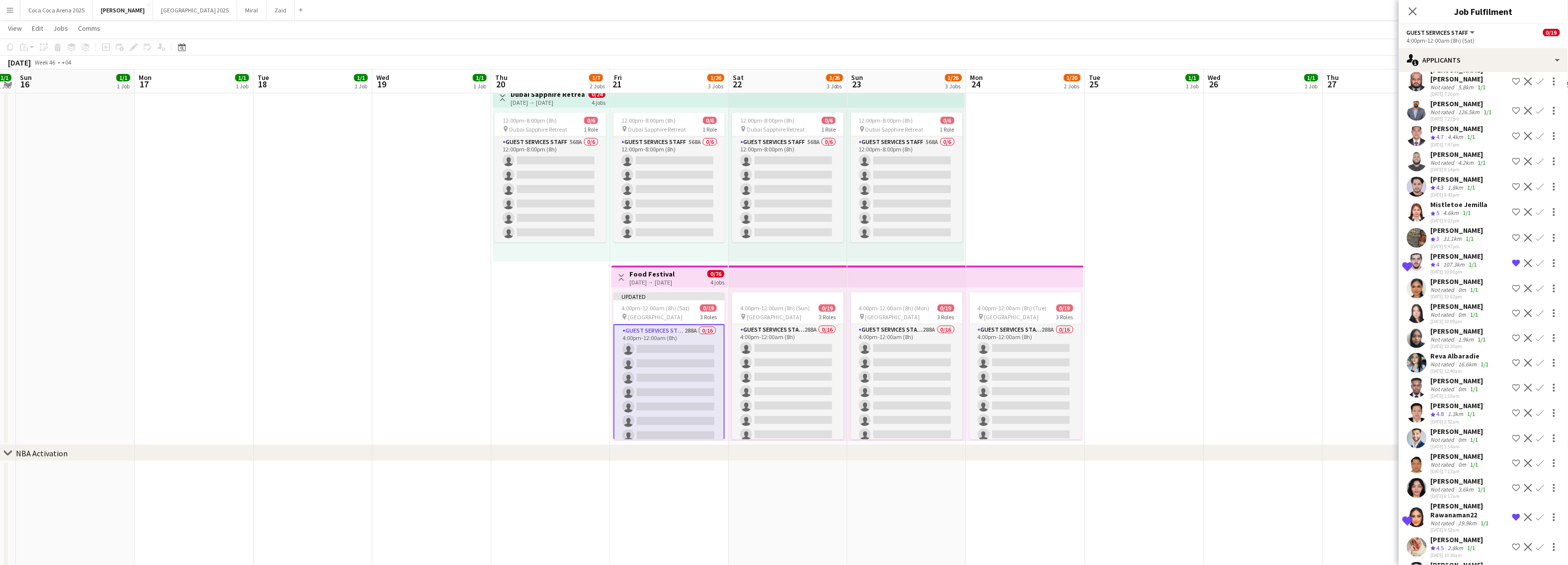
scroll to position [6962, 0]
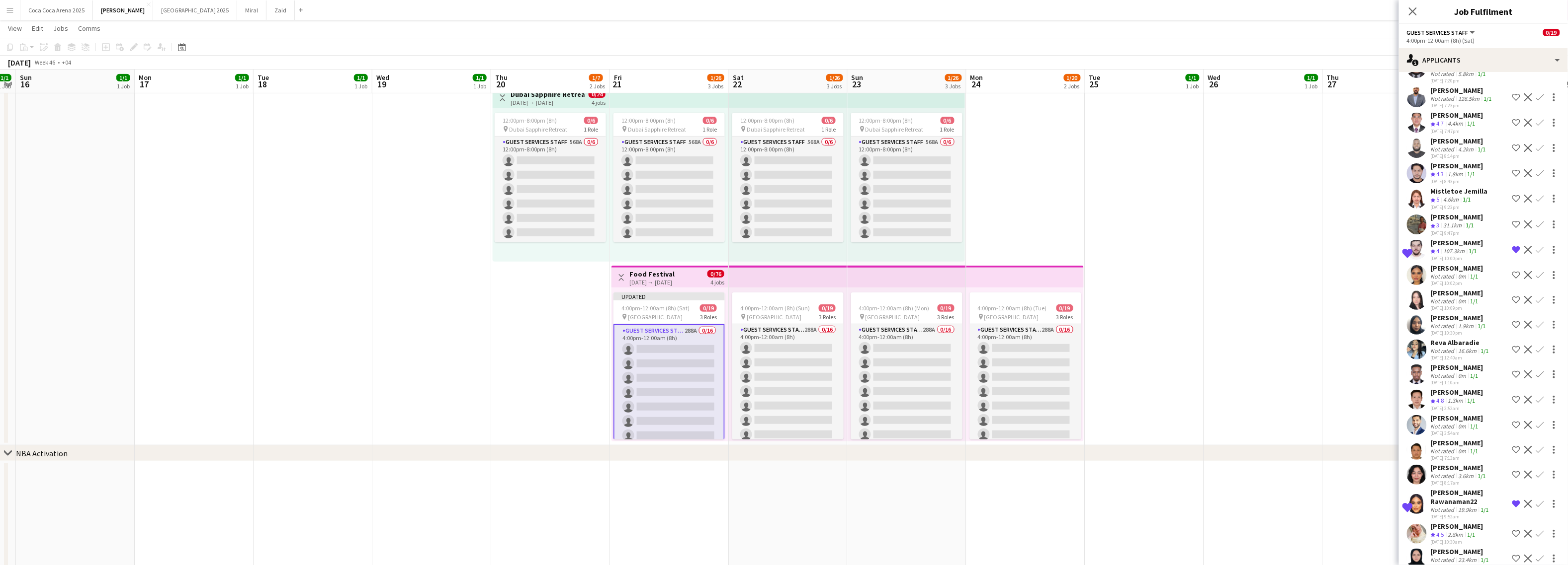
click at [1312, 384] on app-date-cell "10:00am-10:00pm (12h) 1/1 pin Dubai 1 Role Runner 1/1 10:00am-10:00pm (12h) Jes…" at bounding box center [1263, 174] width 119 height 544
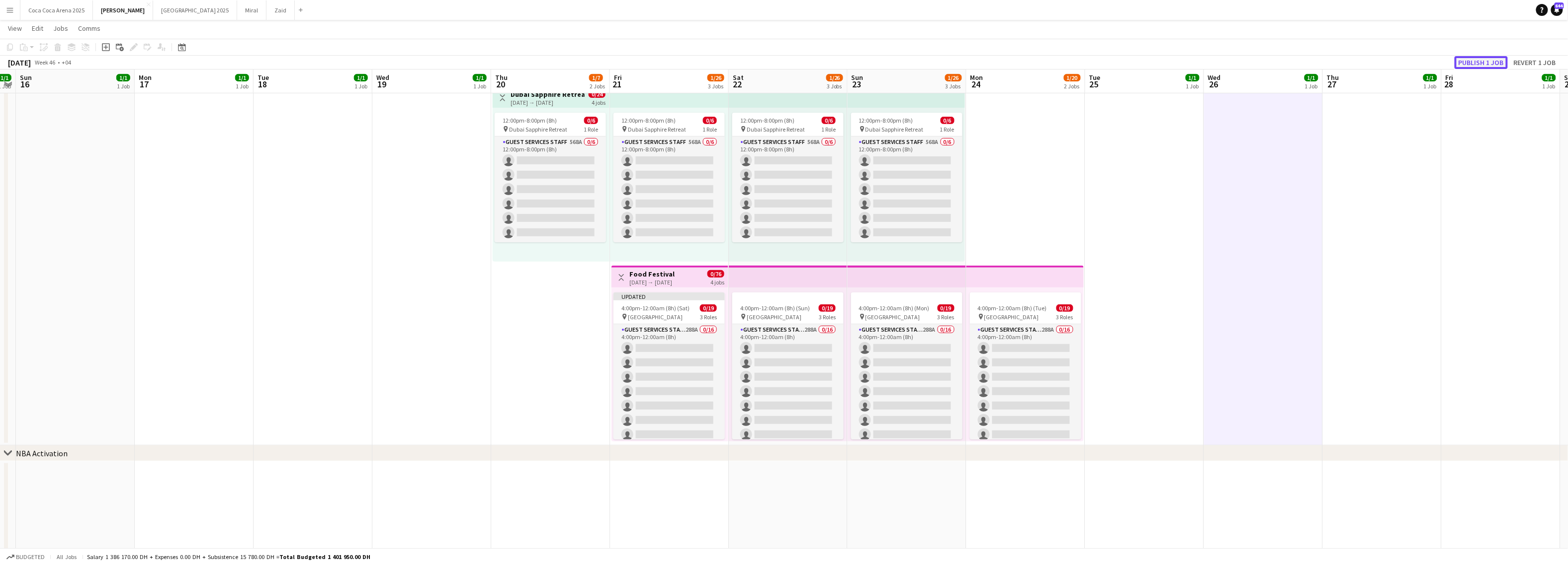
click at [1376, 61] on button "Publish 1 job" at bounding box center [1481, 62] width 53 height 13
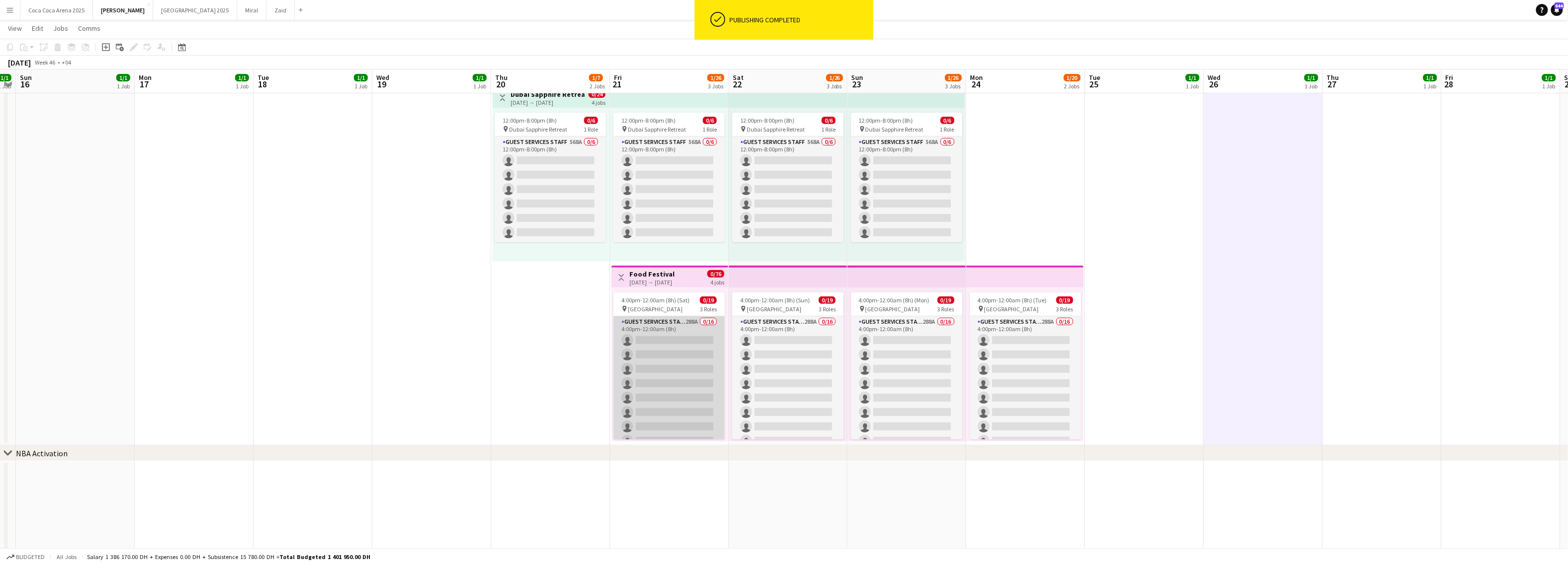
scroll to position [210, 0]
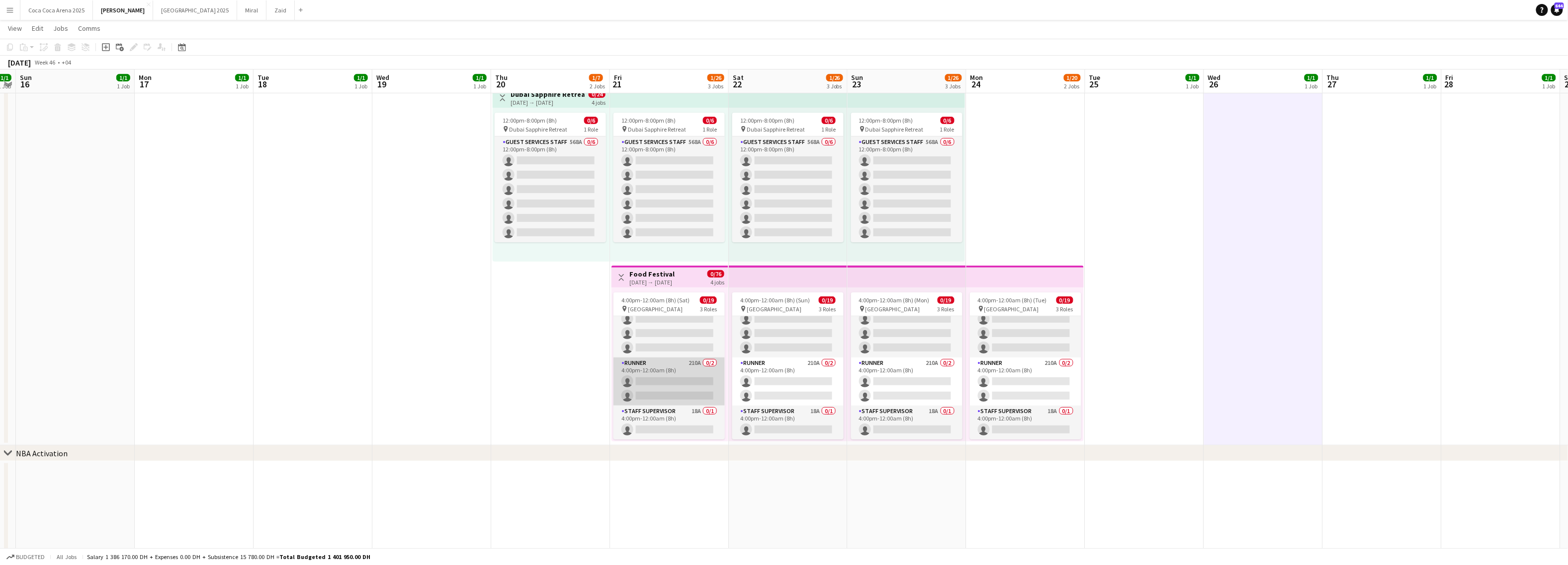
click at [659, 373] on app-card-role "Runner 210A 0/2 4:00pm-12:00am (8h) single-neutral-actions single-neutral-actio…" at bounding box center [669, 381] width 111 height 48
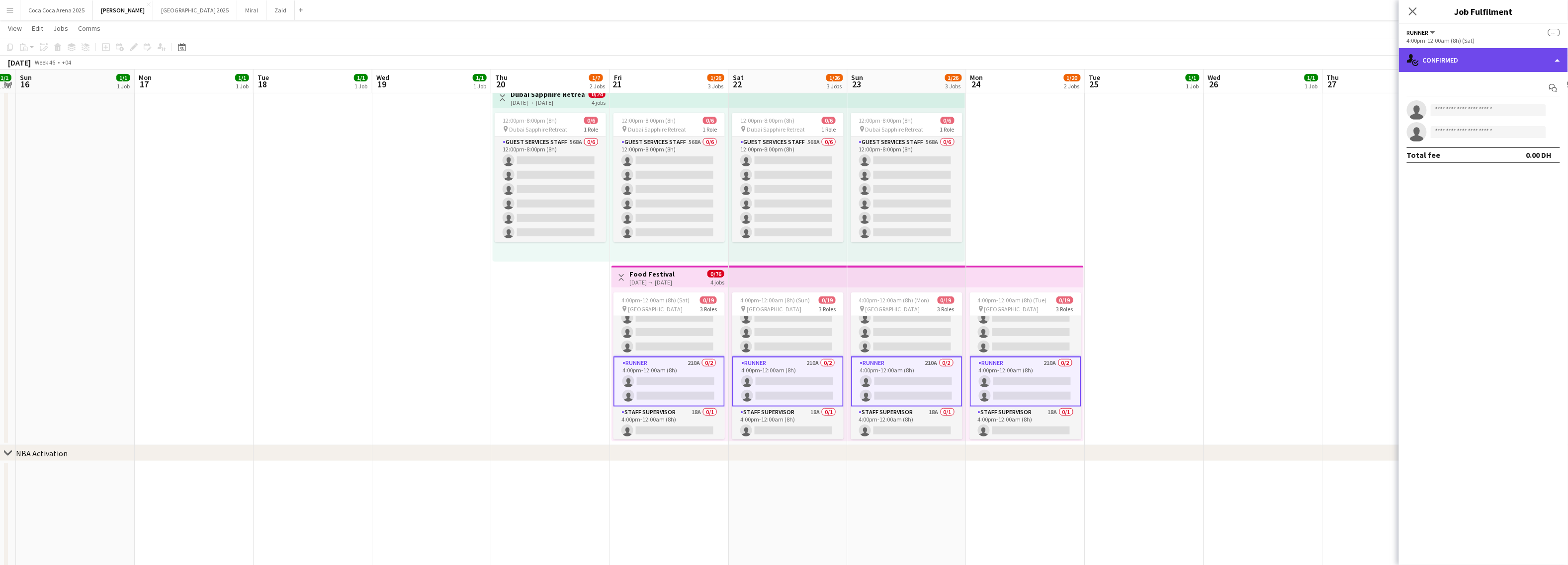
click at [1376, 64] on div "single-neutral-actions-check-2 Confirmed" at bounding box center [1483, 60] width 169 height 24
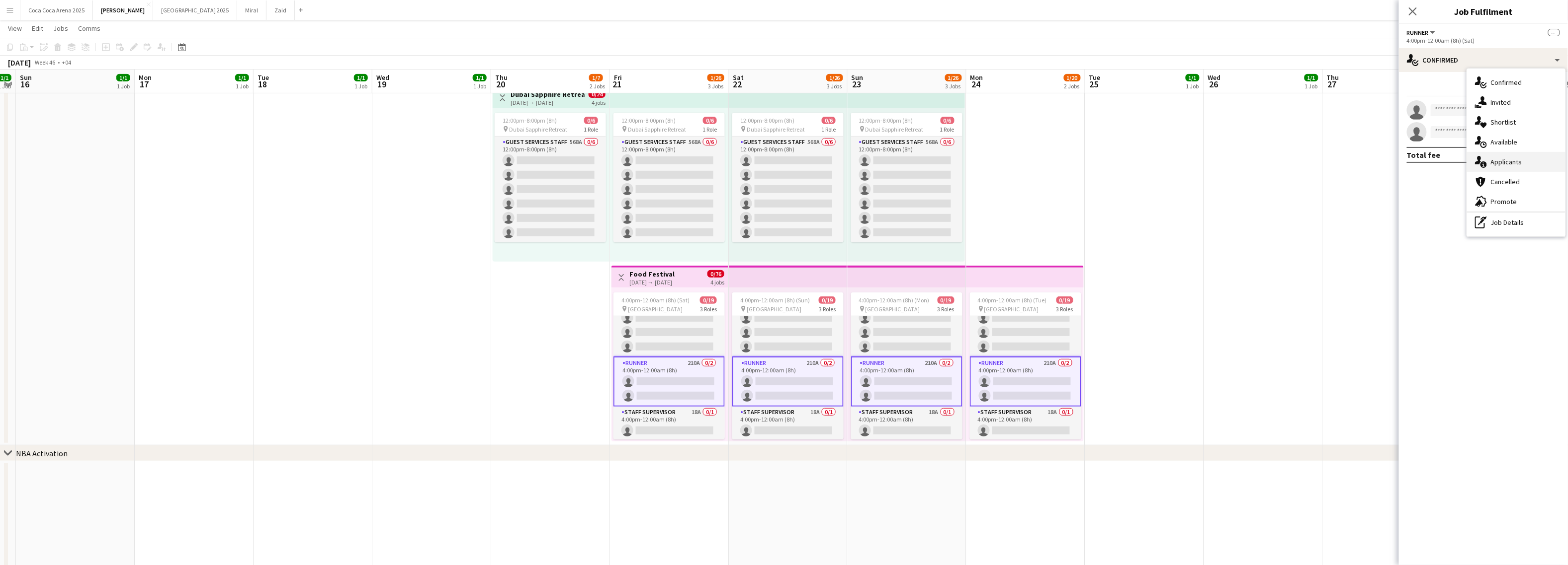
click at [1376, 161] on span "Applicants" at bounding box center [1506, 162] width 31 height 9
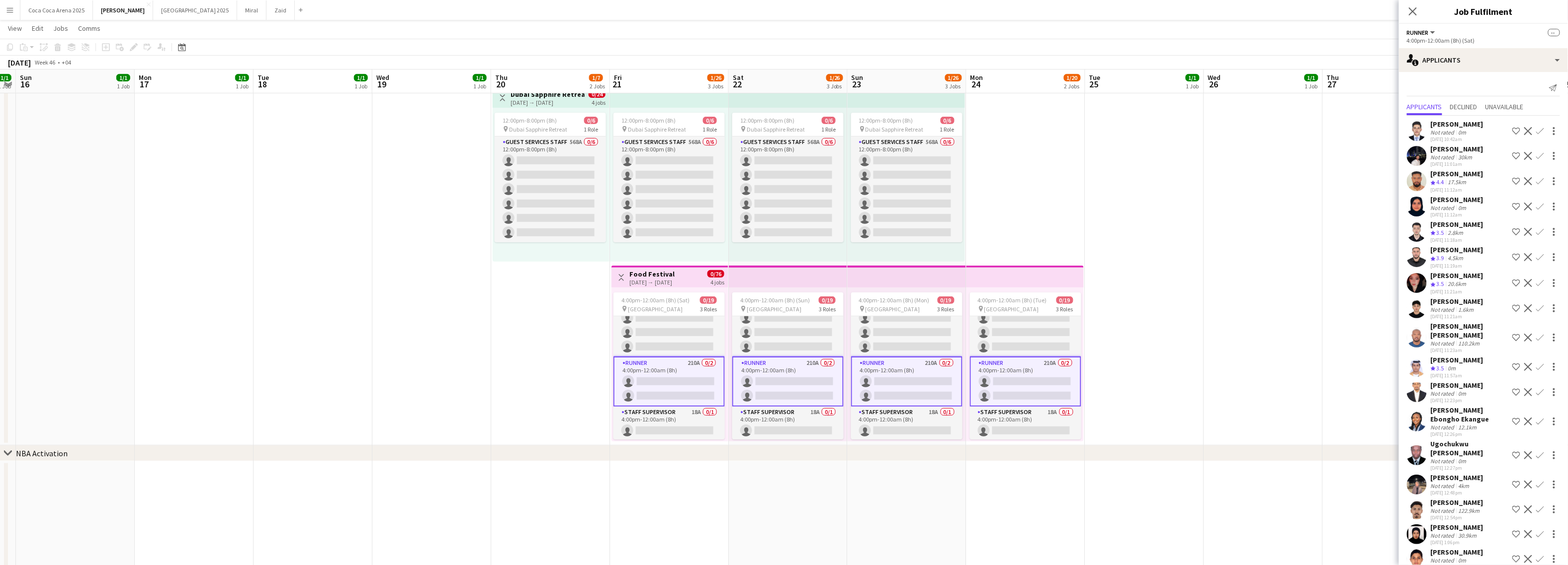
click at [1376, 255] on app-icon "Shortlist crew" at bounding box center [1516, 257] width 8 height 8
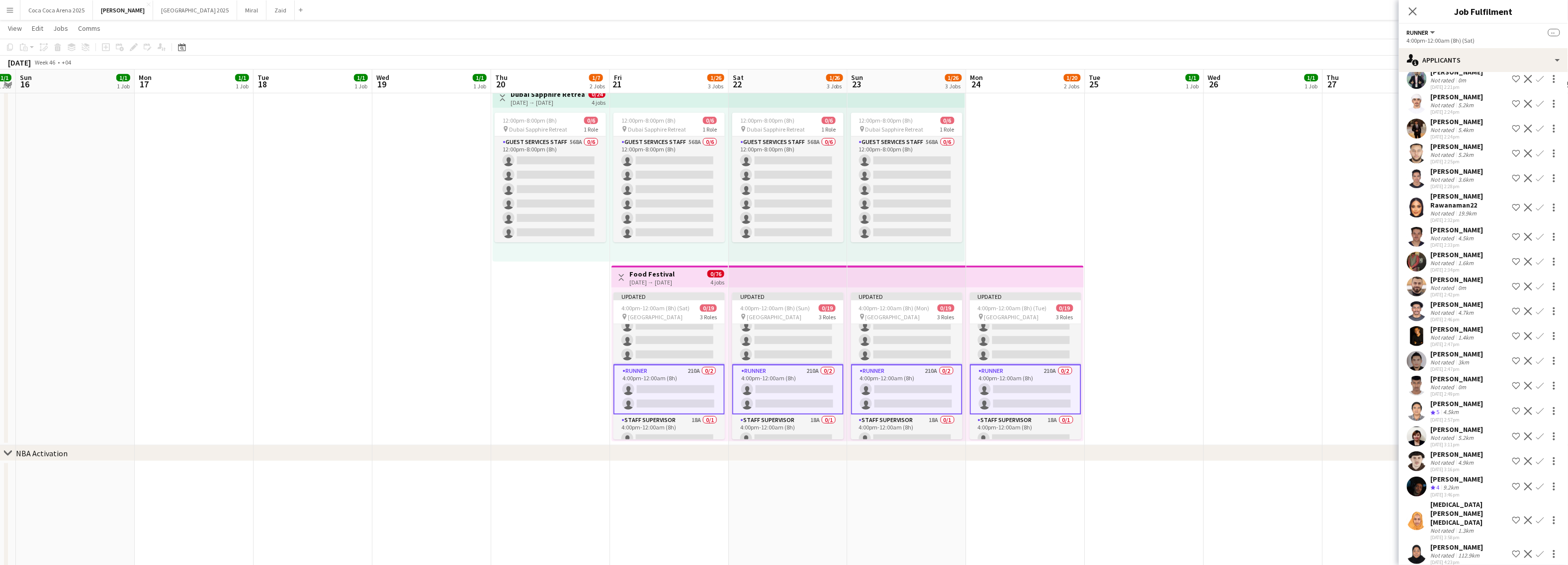
scroll to position [1221, 0]
click at [1376, 401] on app-icon "Shortlist crew" at bounding box center [1516, 405] width 8 height 8
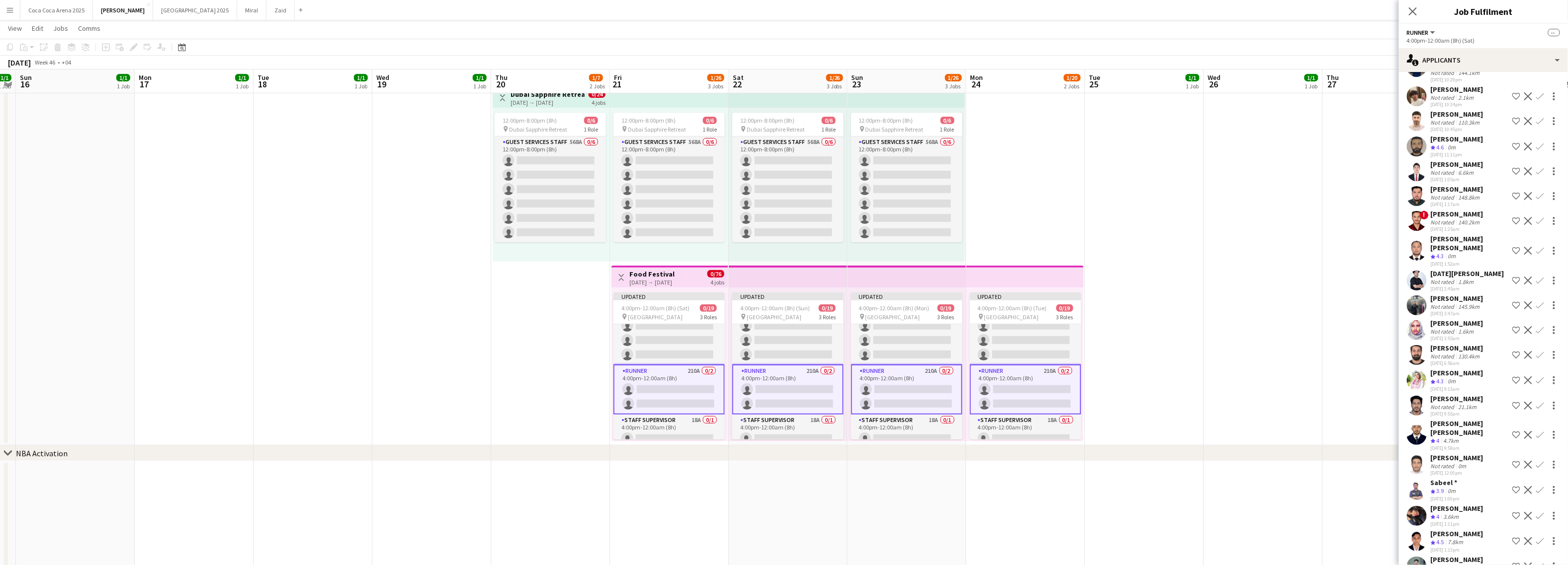
scroll to position [1936, 0]
click at [1376, 482] on app-icon "Shortlist crew" at bounding box center [1516, 485] width 8 height 8
click at [1376, 533] on app-icon "Shortlist crew" at bounding box center [1516, 536] width 8 height 8
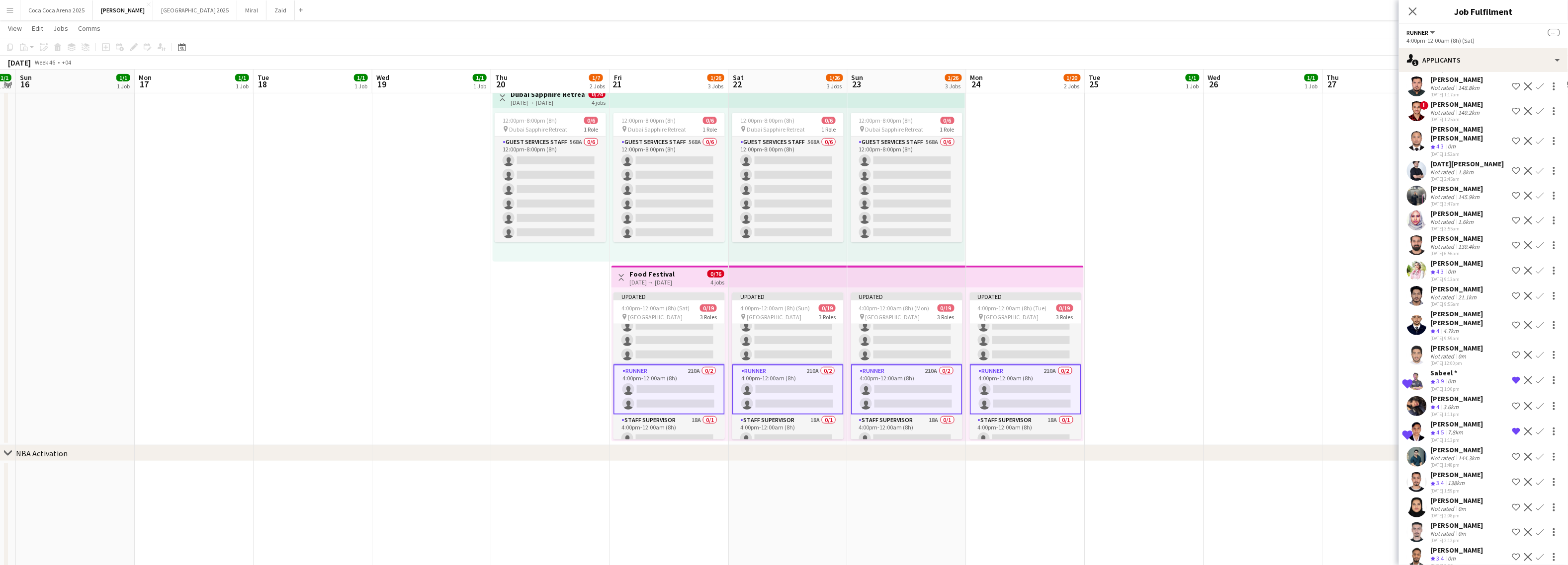
scroll to position [2043, 0]
click at [1376, 476] on app-icon "Shortlist crew" at bounding box center [1516, 479] width 8 height 8
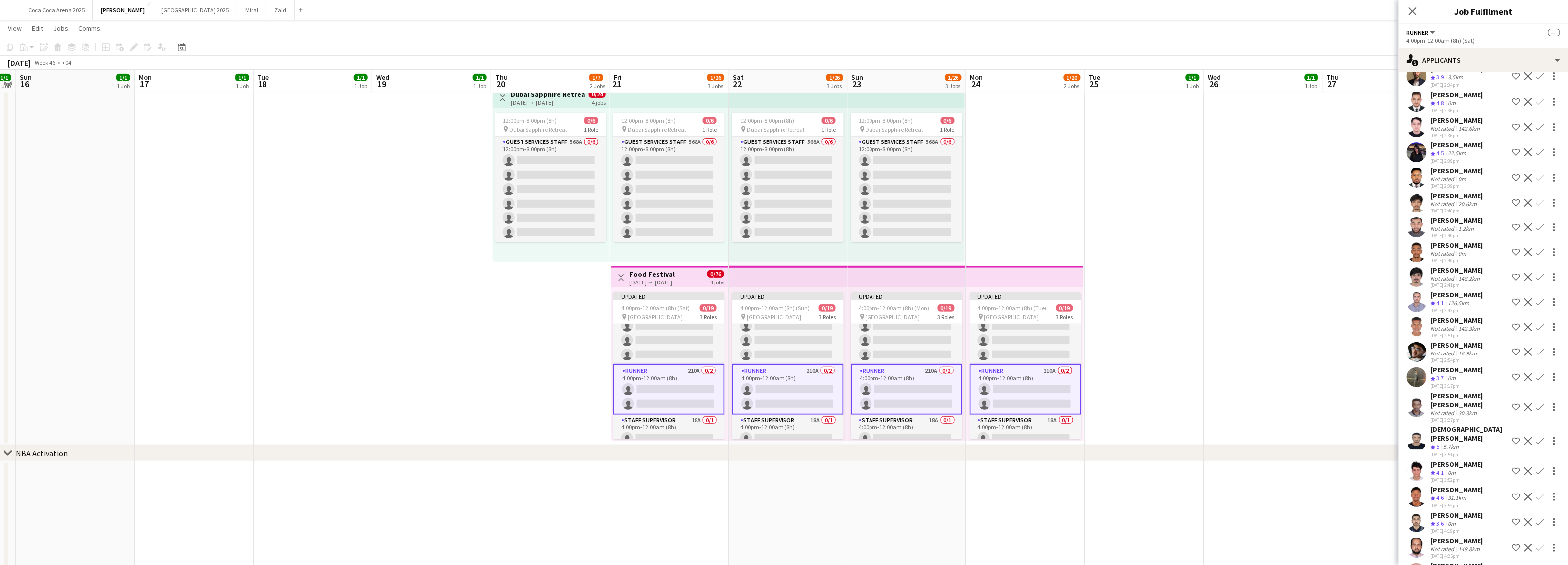
scroll to position [2552, 0]
click at [1376, 514] on app-icon "Shortlist crew" at bounding box center [1516, 518] width 8 height 8
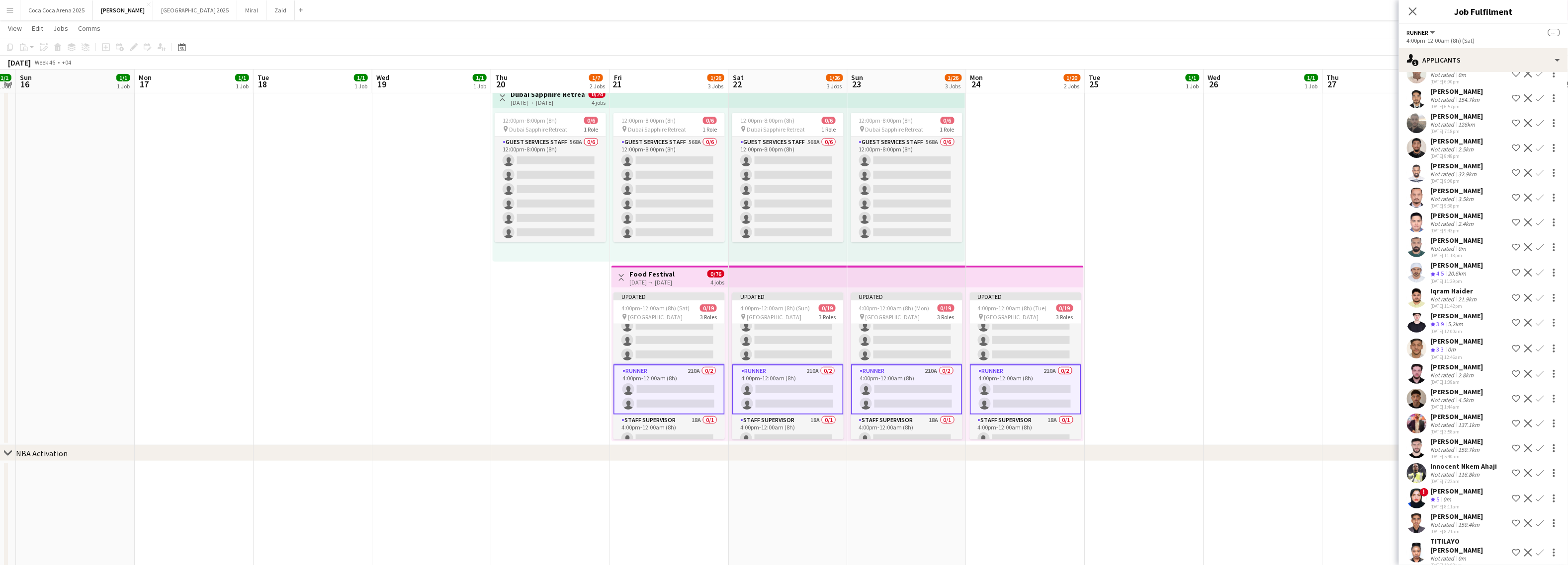
scroll to position [3212, 0]
click at [1284, 416] on app-date-cell "10:00am-10:00pm (12h) 1/1 pin Dubai 1 Role Runner 1/1 10:00am-10:00pm (12h) Jes…" at bounding box center [1263, 174] width 119 height 544
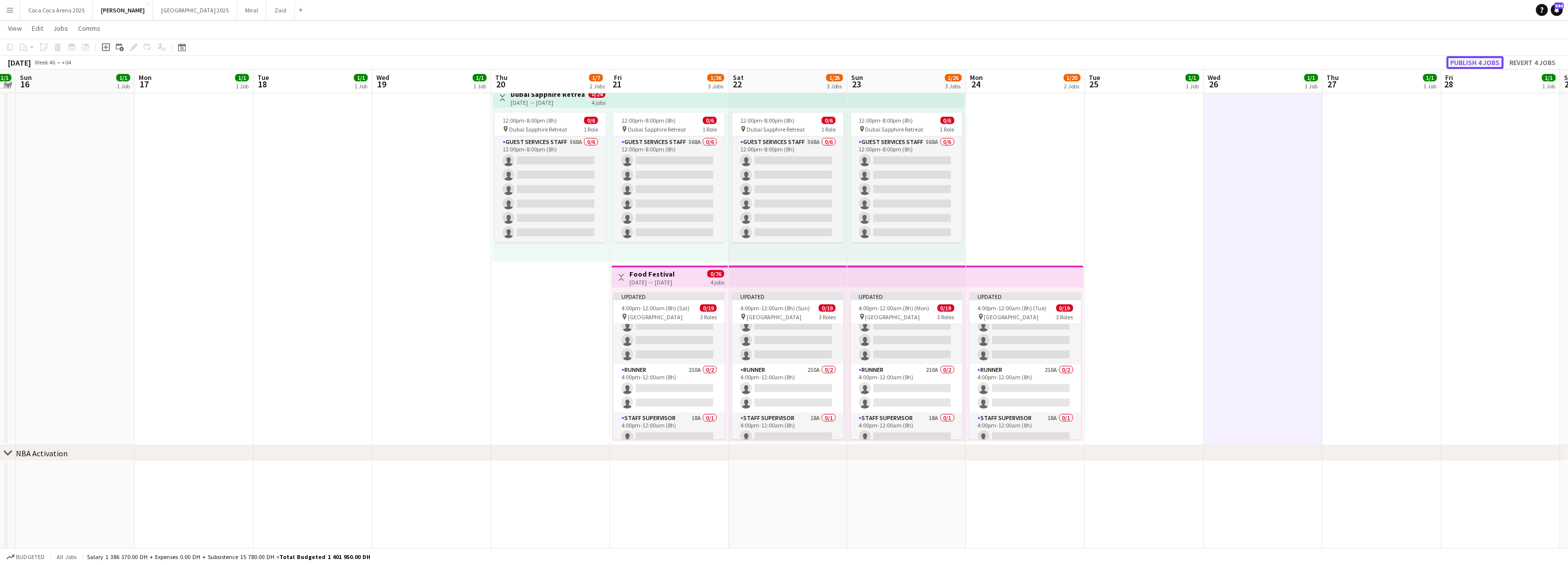
click at [1376, 62] on button "Publish 4 jobs" at bounding box center [1475, 62] width 57 height 13
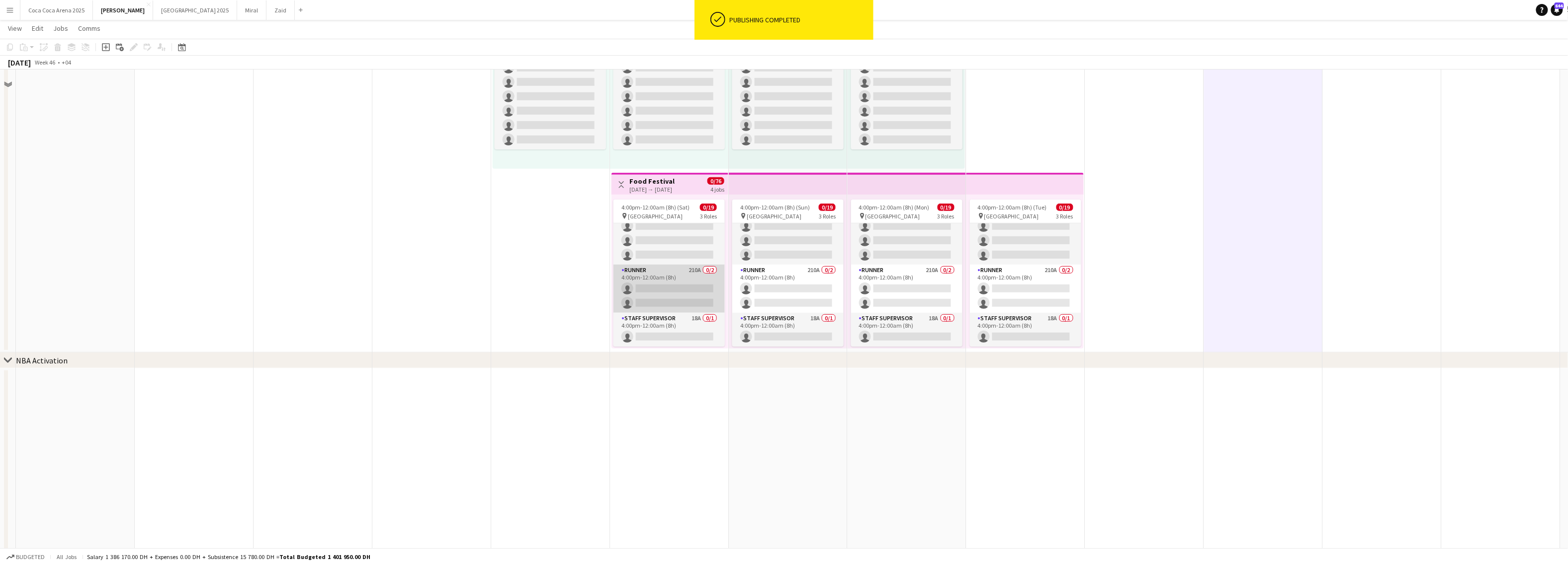
scroll to position [305, 0]
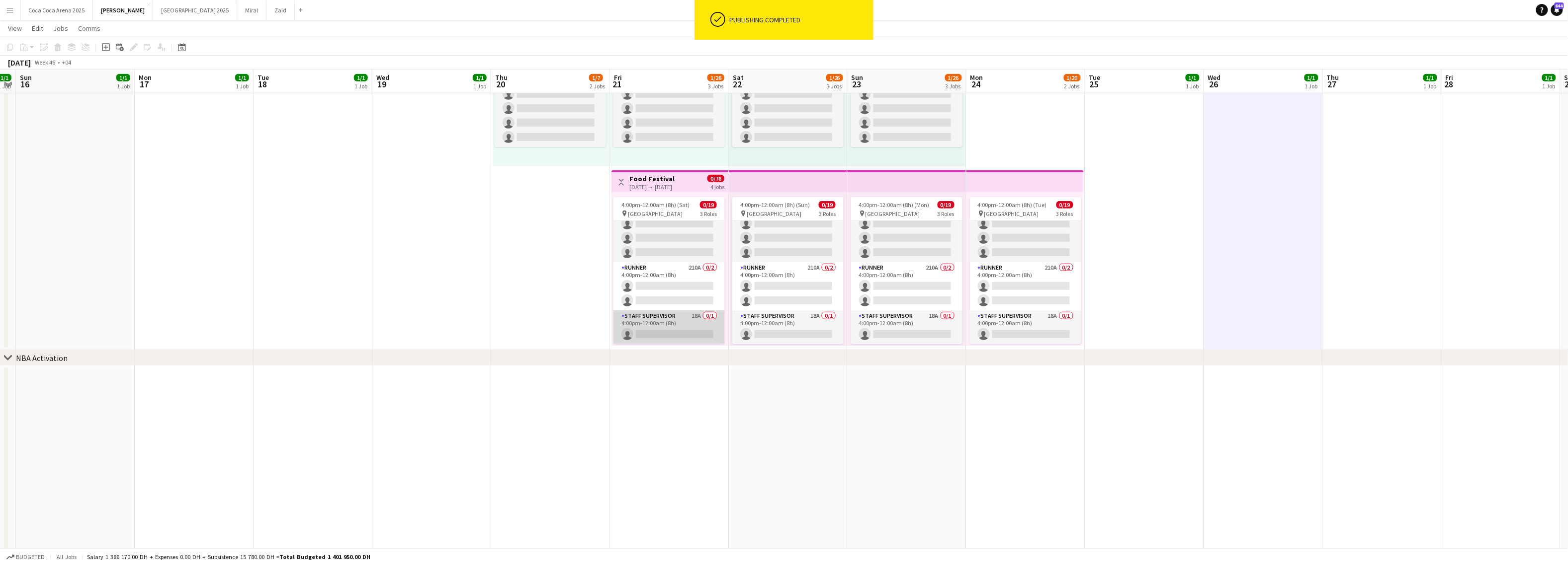
click at [690, 338] on app-card-role "Staff Supervisor 18A 0/1 4:00pm-12:00am (8h) single-neutral-actions" at bounding box center [669, 327] width 111 height 34
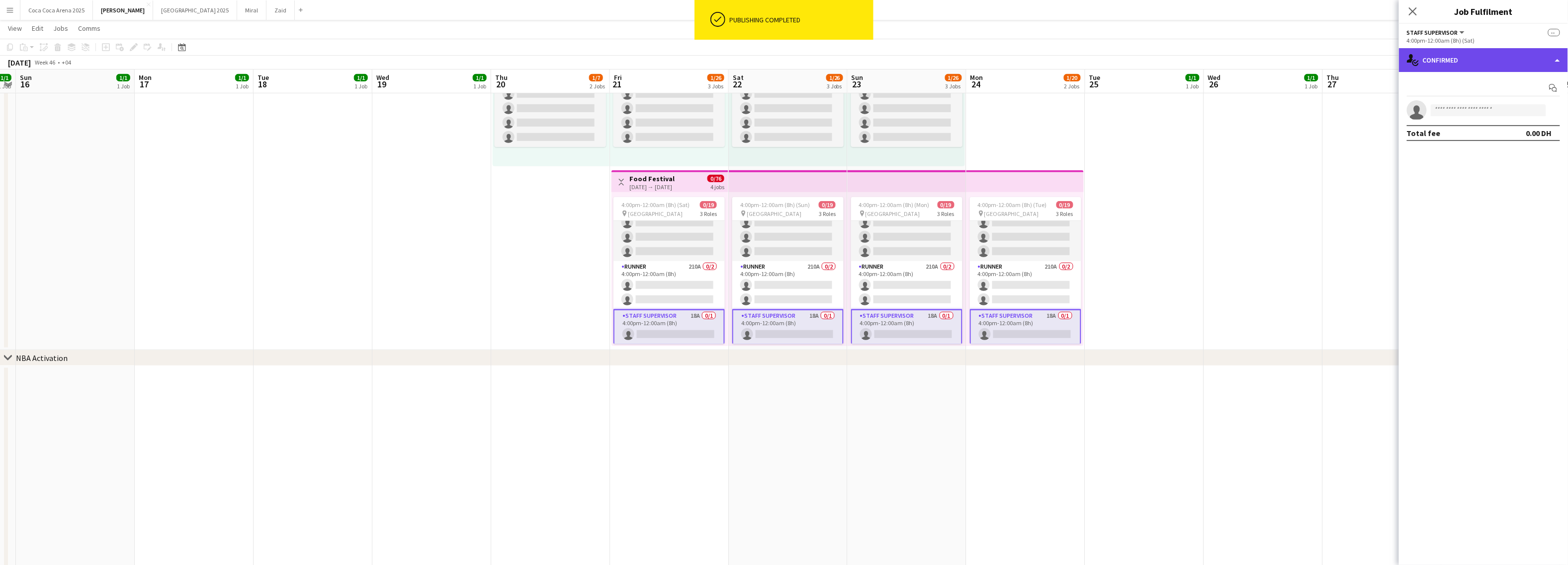
click at [1376, 54] on div "single-neutral-actions-check-2 Confirmed" at bounding box center [1483, 60] width 169 height 24
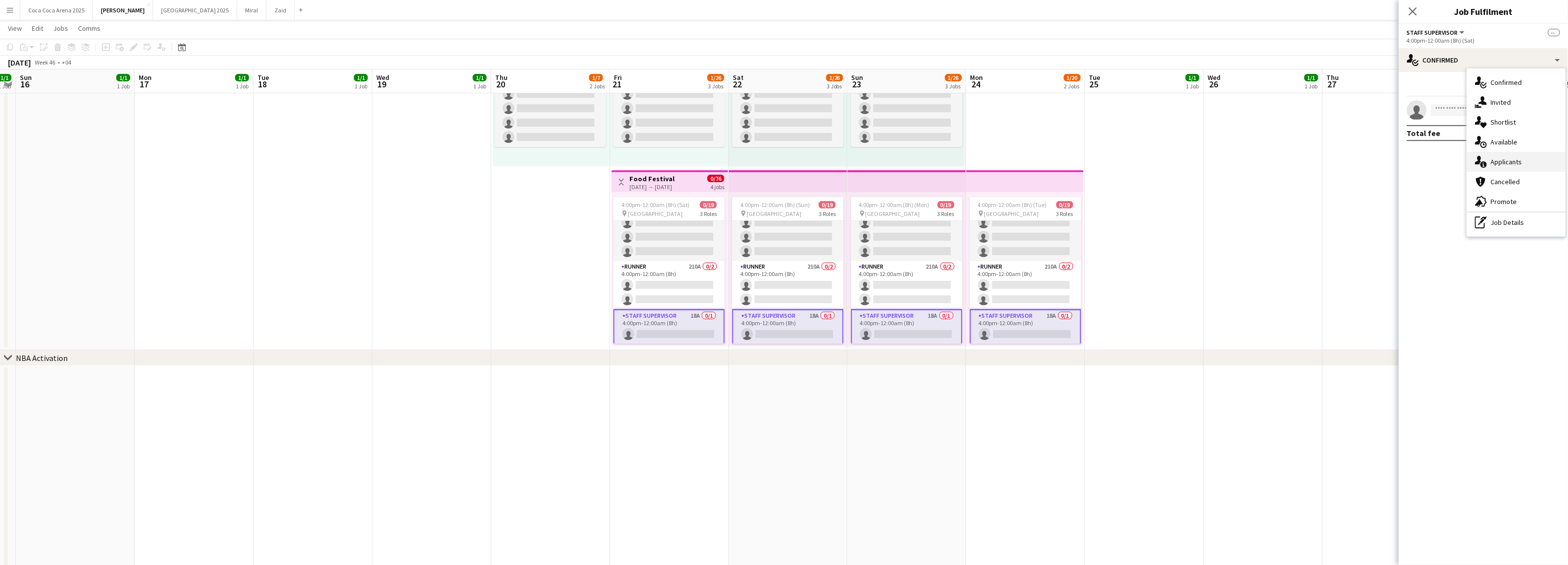
click at [1376, 165] on span "Applicants" at bounding box center [1506, 162] width 31 height 9
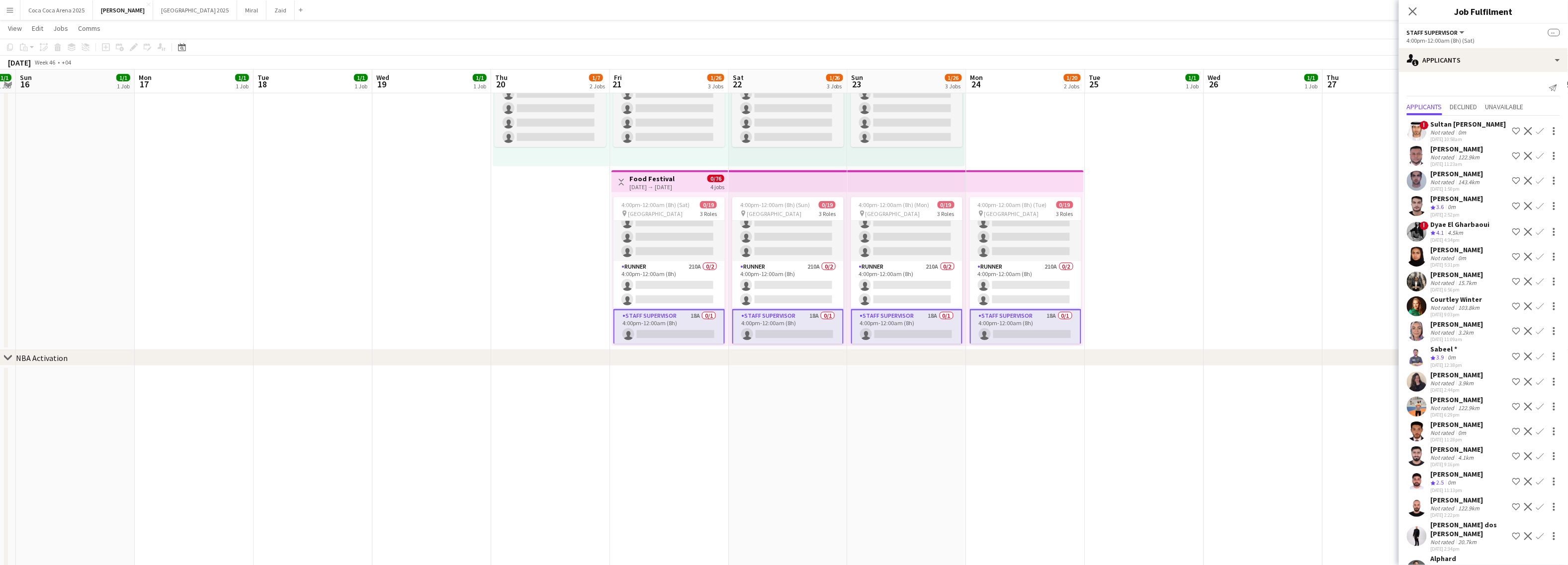
click at [1376, 355] on app-icon "Shortlist crew" at bounding box center [1516, 356] width 8 height 8
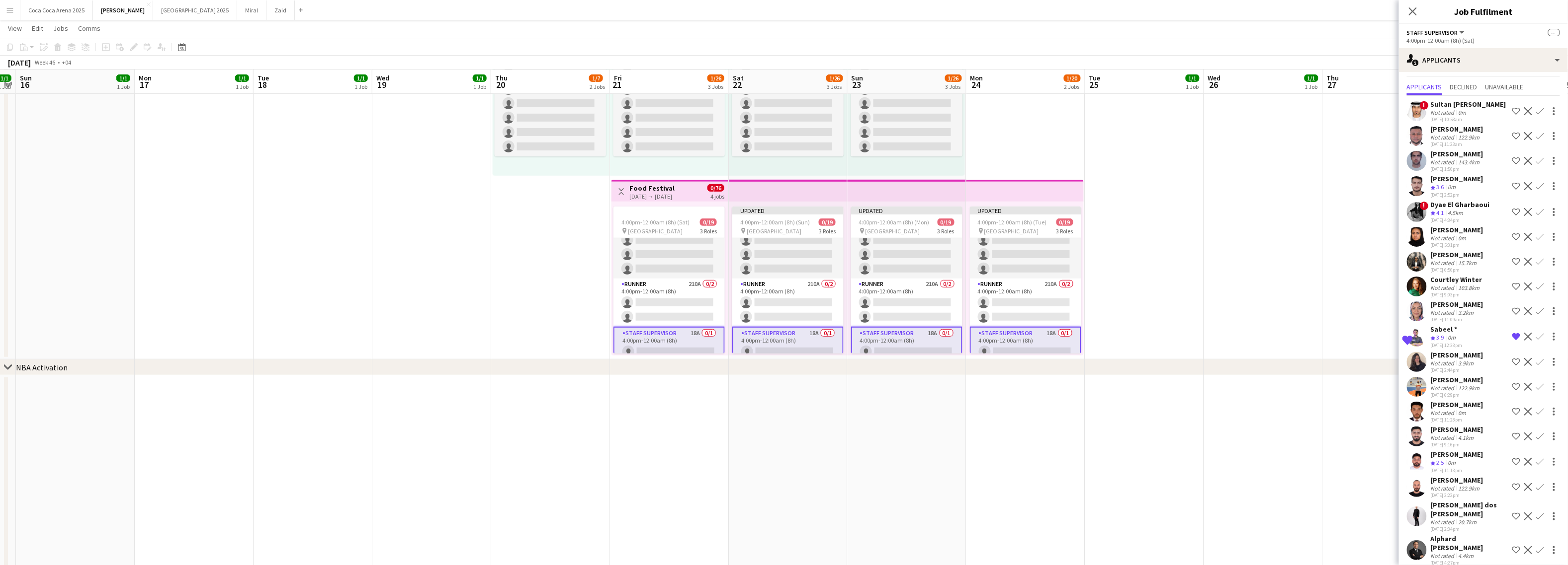
scroll to position [22, 0]
click at [1376, 334] on app-icon "Remove crew from shortlist" at bounding box center [1516, 334] width 8 height 8
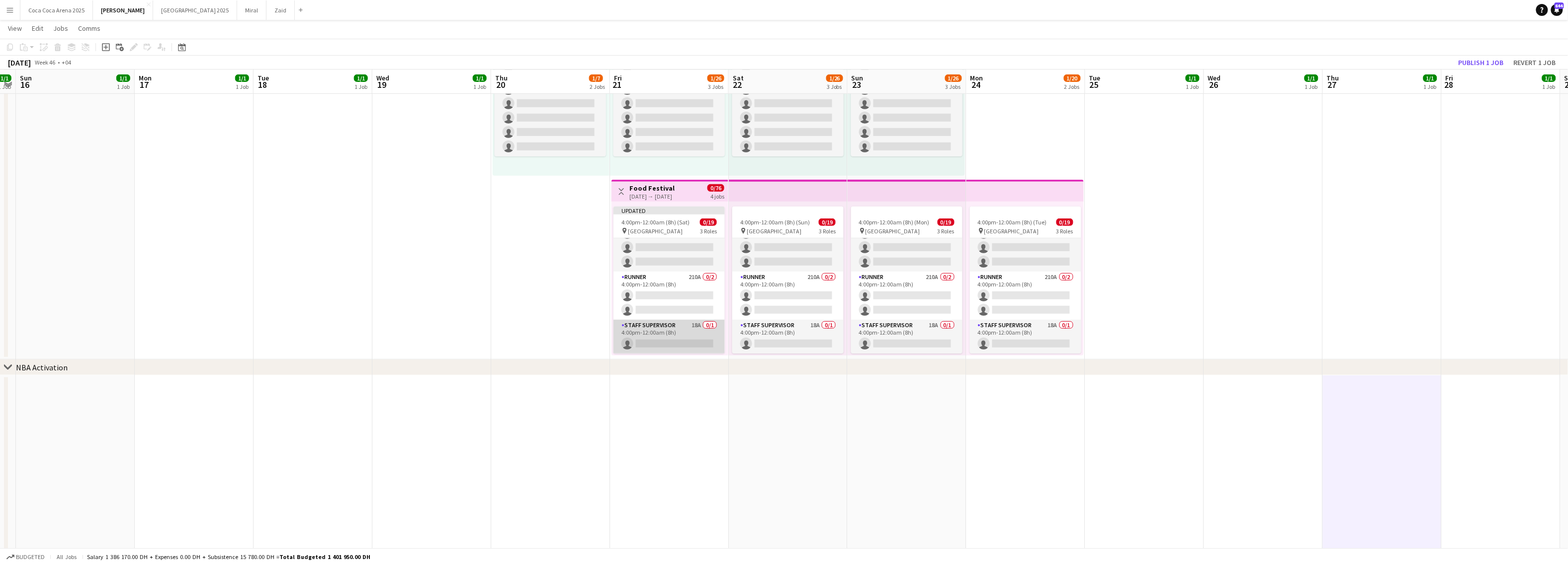
scroll to position [0, 341]
click at [677, 333] on app-card-role "Staff Supervisor 18A 0/1 4:00pm-12:00am (8h) single-neutral-actions" at bounding box center [668, 337] width 111 height 34
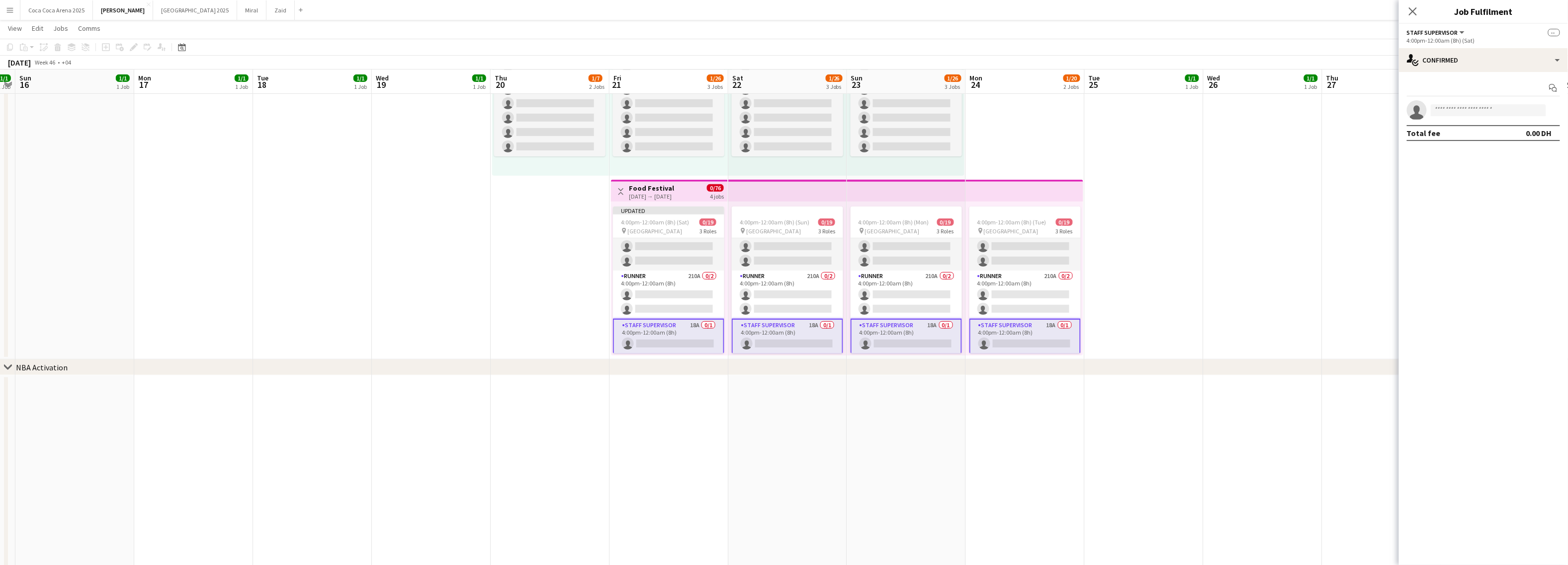
click at [677, 333] on app-card-role "Staff Supervisor 18A 0/1 4:00pm-12:00am (8h) single-neutral-actions" at bounding box center [668, 336] width 111 height 36
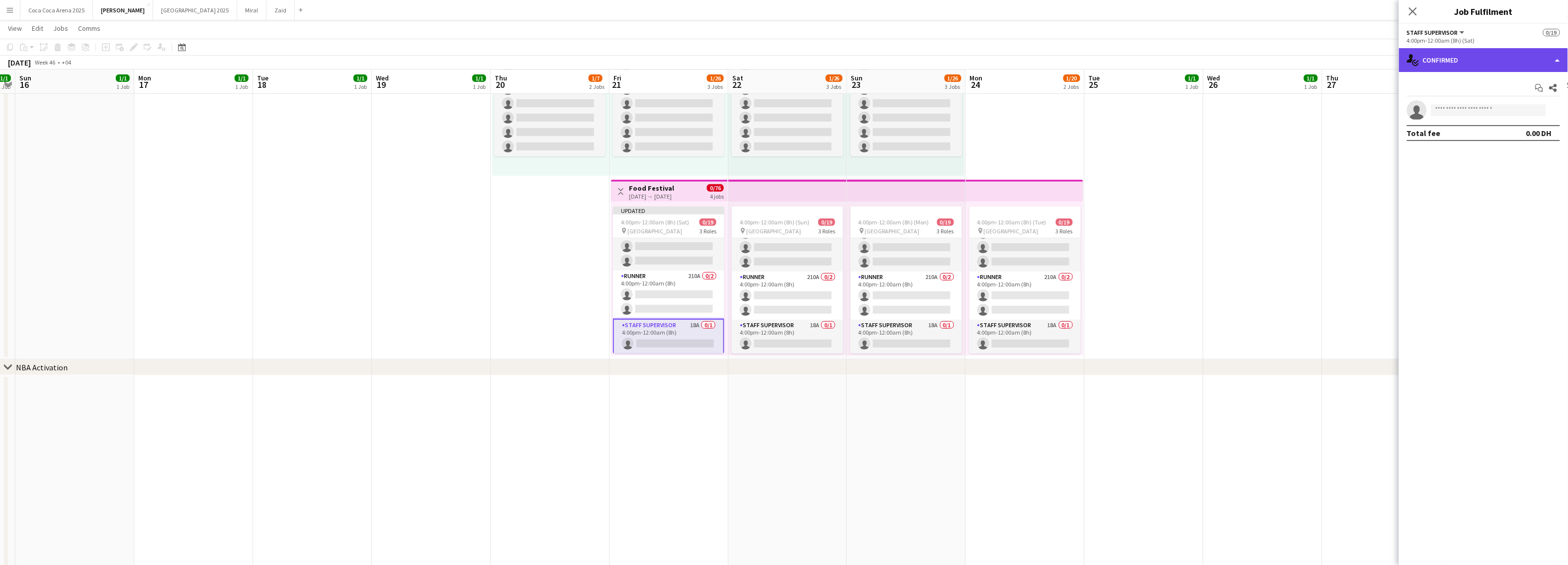
click at [1376, 55] on div "single-neutral-actions-check-2 Confirmed" at bounding box center [1483, 60] width 169 height 24
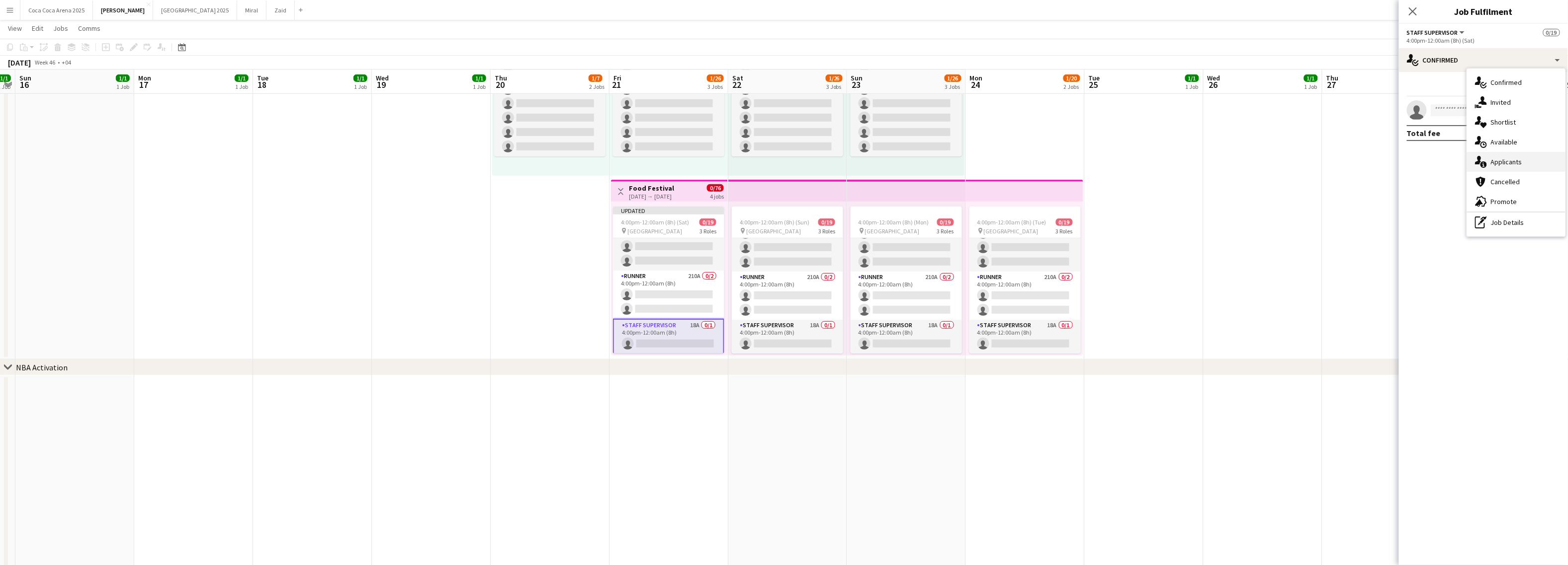
click at [1376, 161] on span "Applicants" at bounding box center [1506, 162] width 31 height 9
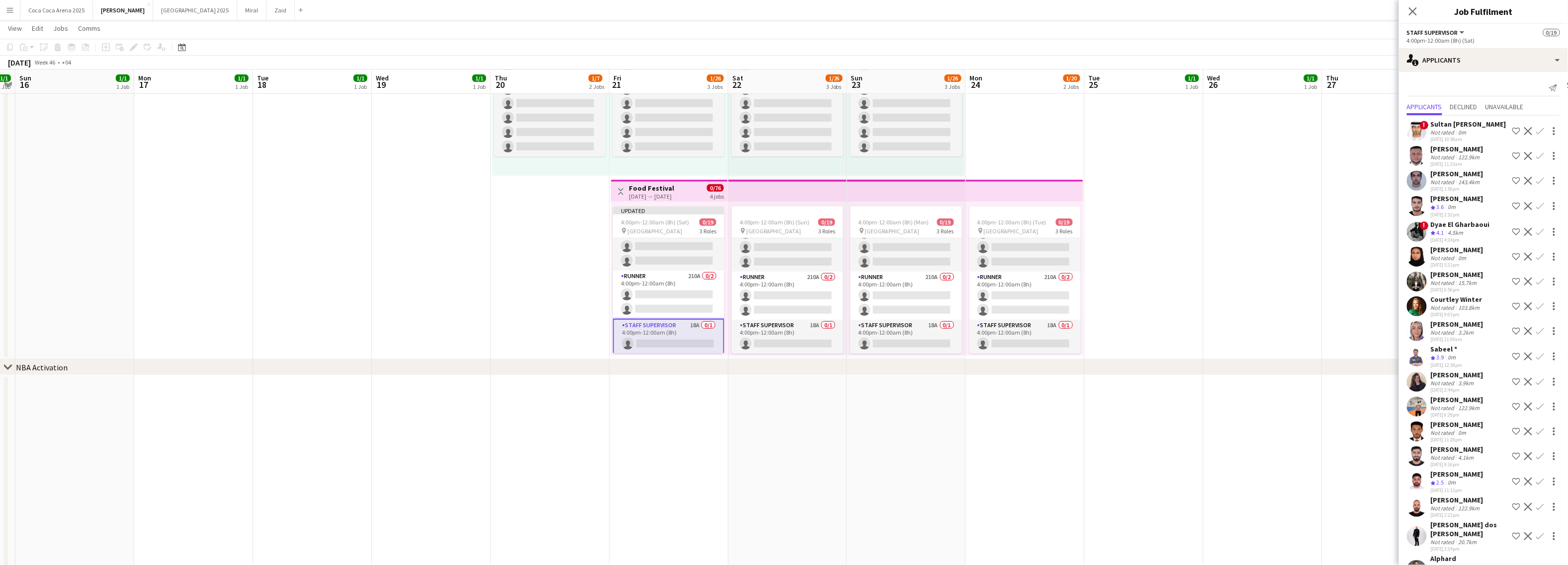
scroll to position [22, 0]
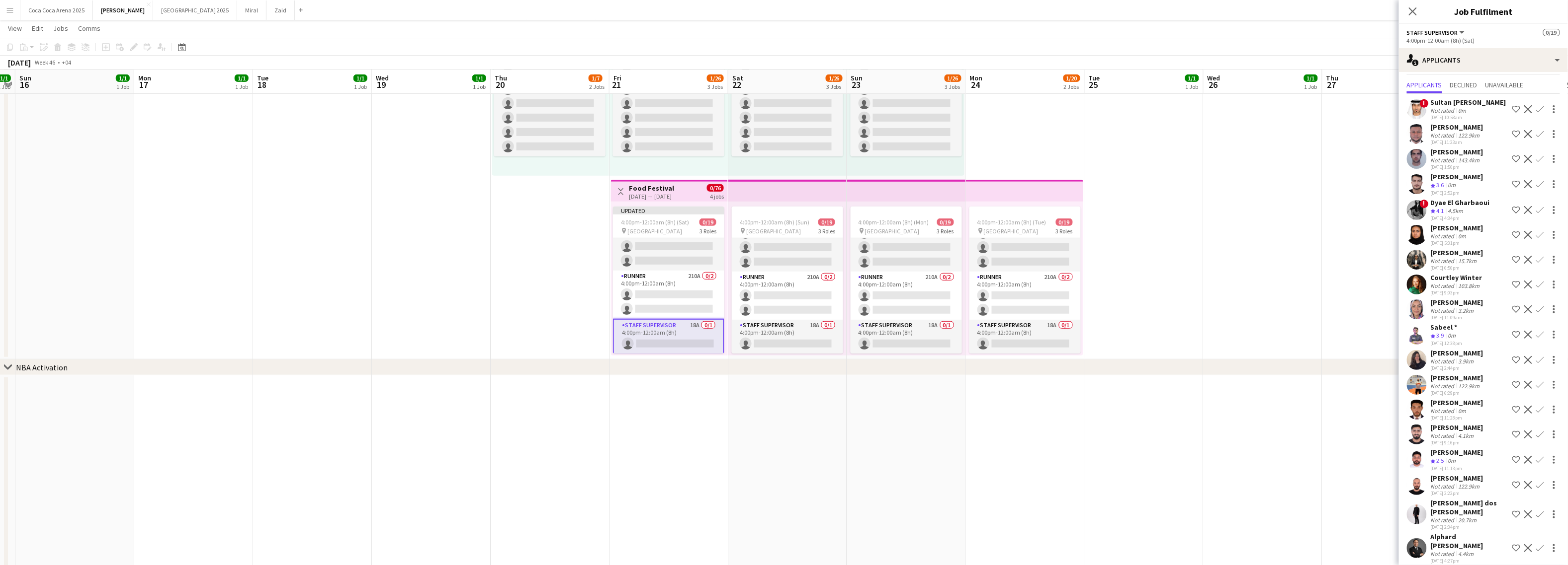
click at [1376, 332] on app-icon "Shortlist crew" at bounding box center [1516, 334] width 8 height 8
click at [1376, 383] on div "122.9km" at bounding box center [1469, 386] width 26 height 7
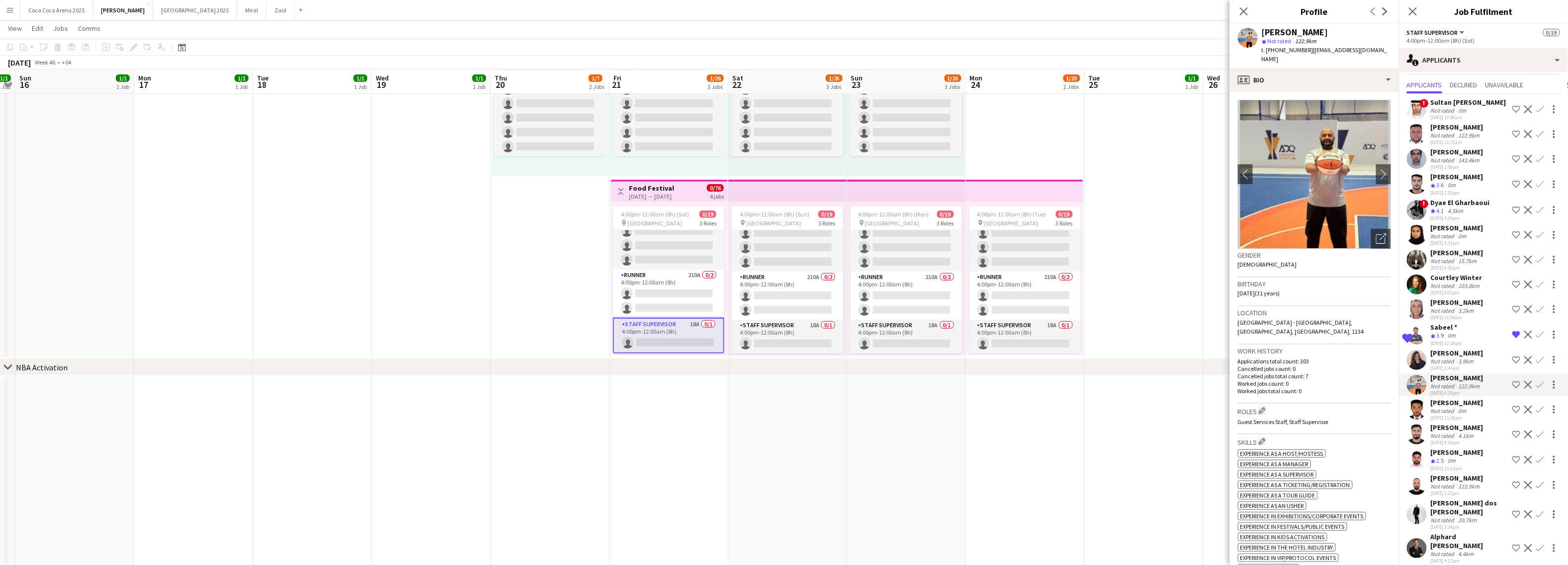
click at [1376, 407] on div "Not rated" at bounding box center [1444, 411] width 26 height 7
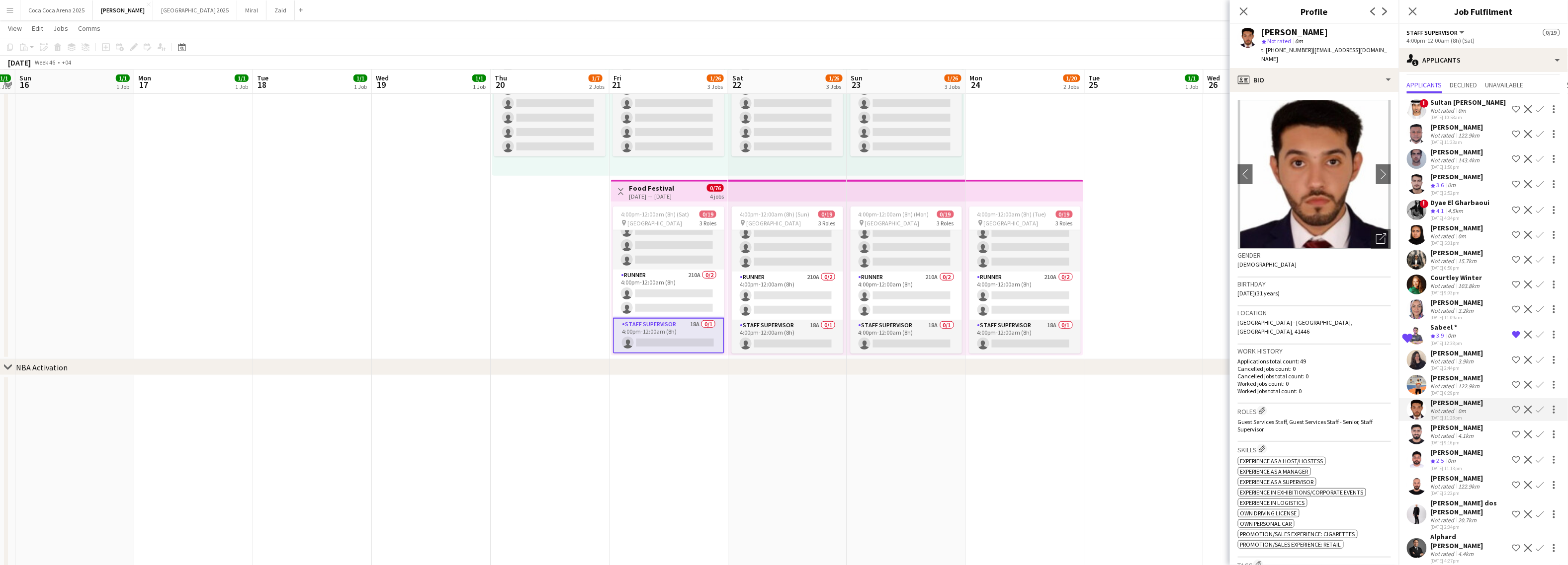
click at [1376, 432] on div "Not rated" at bounding box center [1444, 436] width 26 height 7
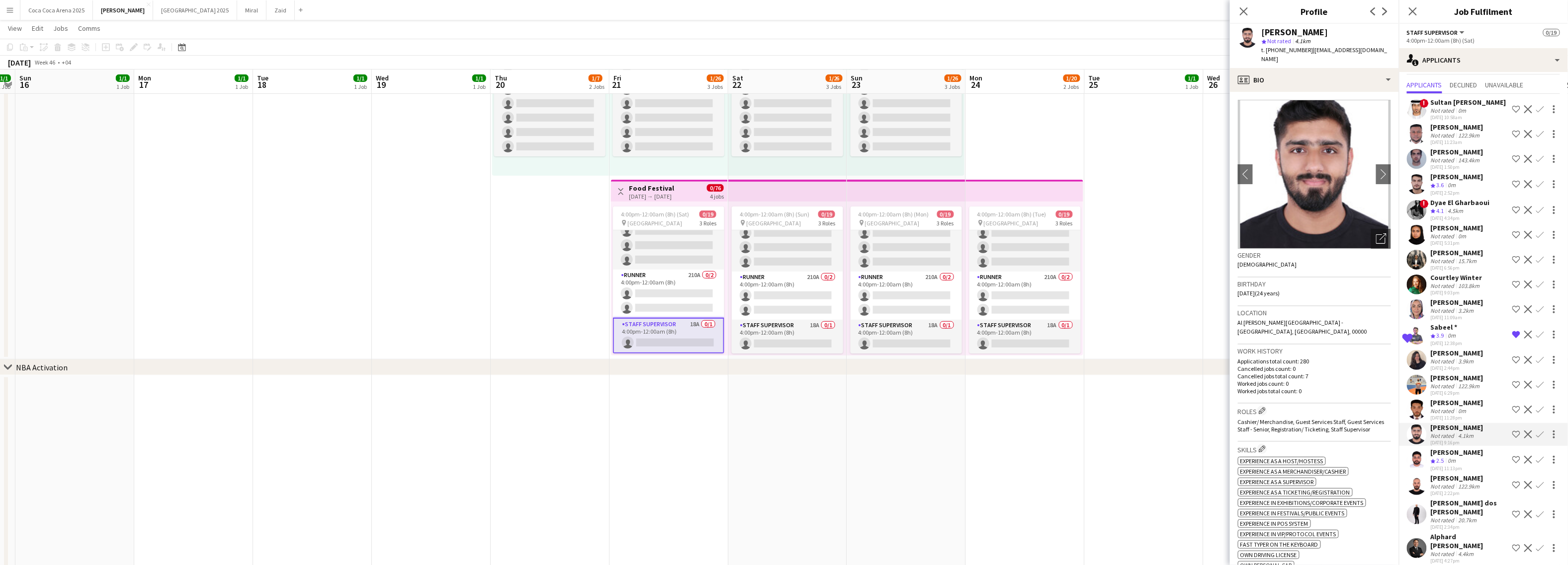
click at [1376, 459] on span "2.5" at bounding box center [1440, 460] width 7 height 7
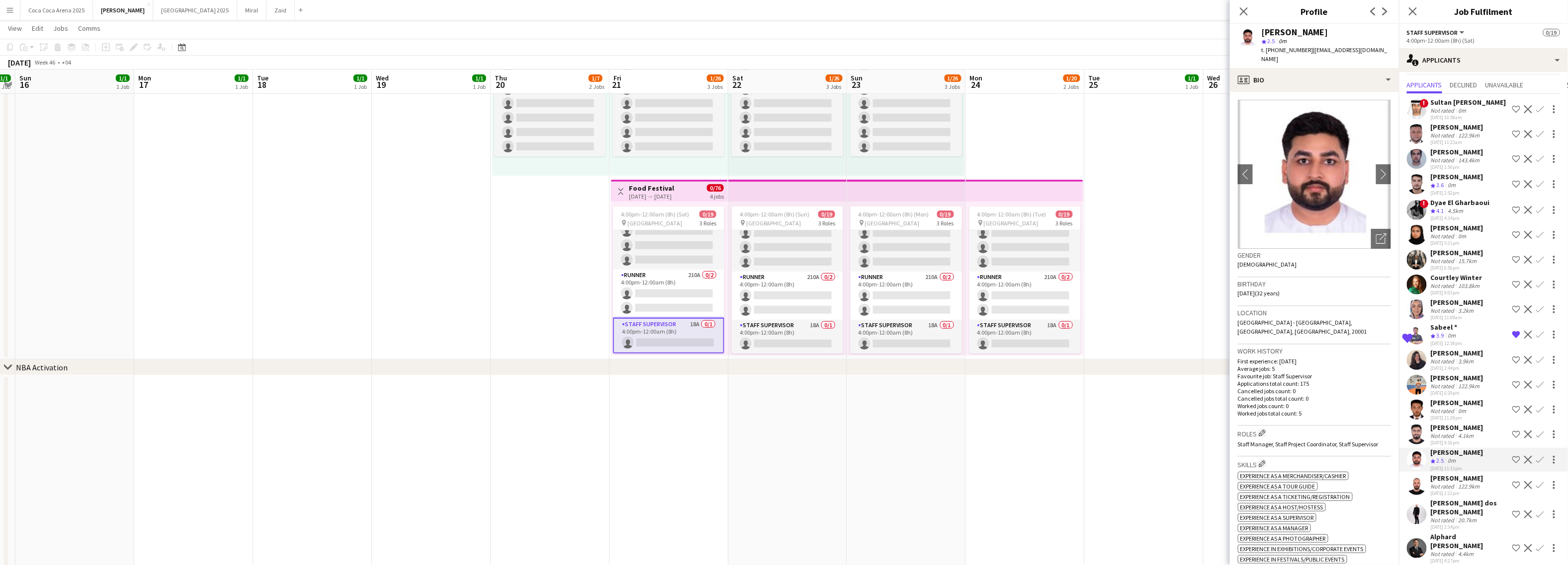
click at [1376, 487] on div "Not rated" at bounding box center [1444, 487] width 26 height 7
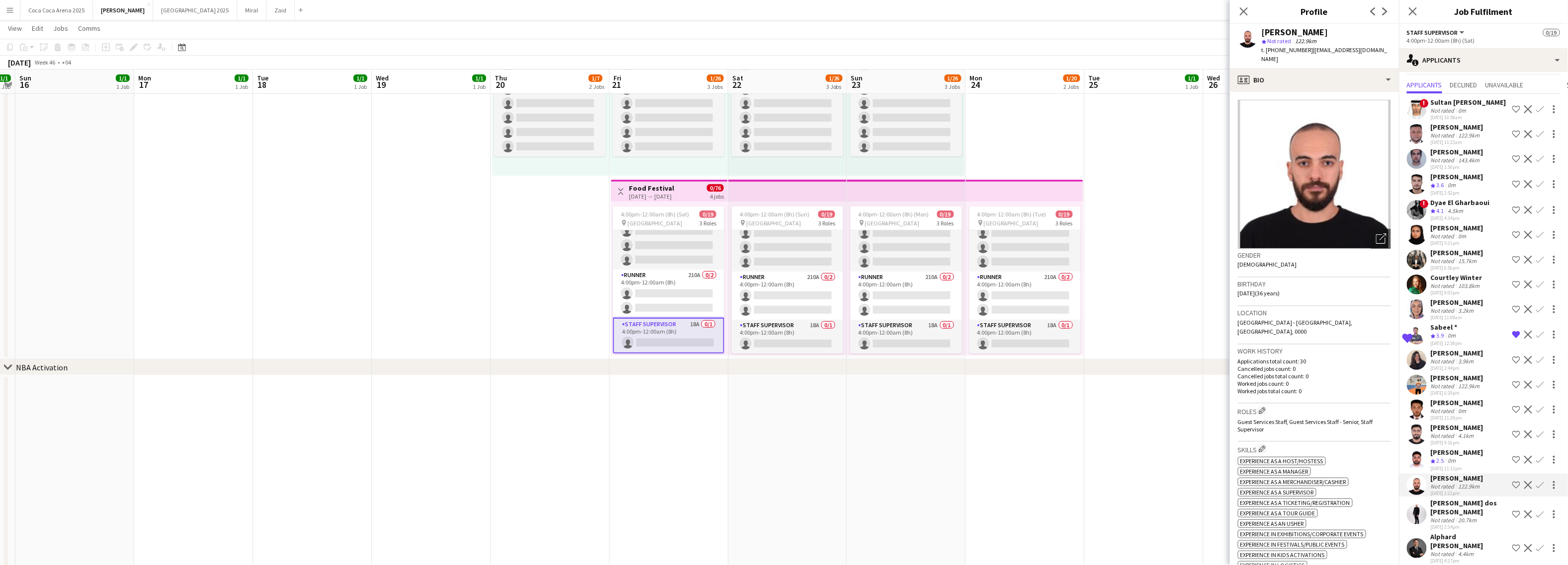
click at [1376, 524] on div "06-10-2025 2:34pm" at bounding box center [1469, 527] width 77 height 7
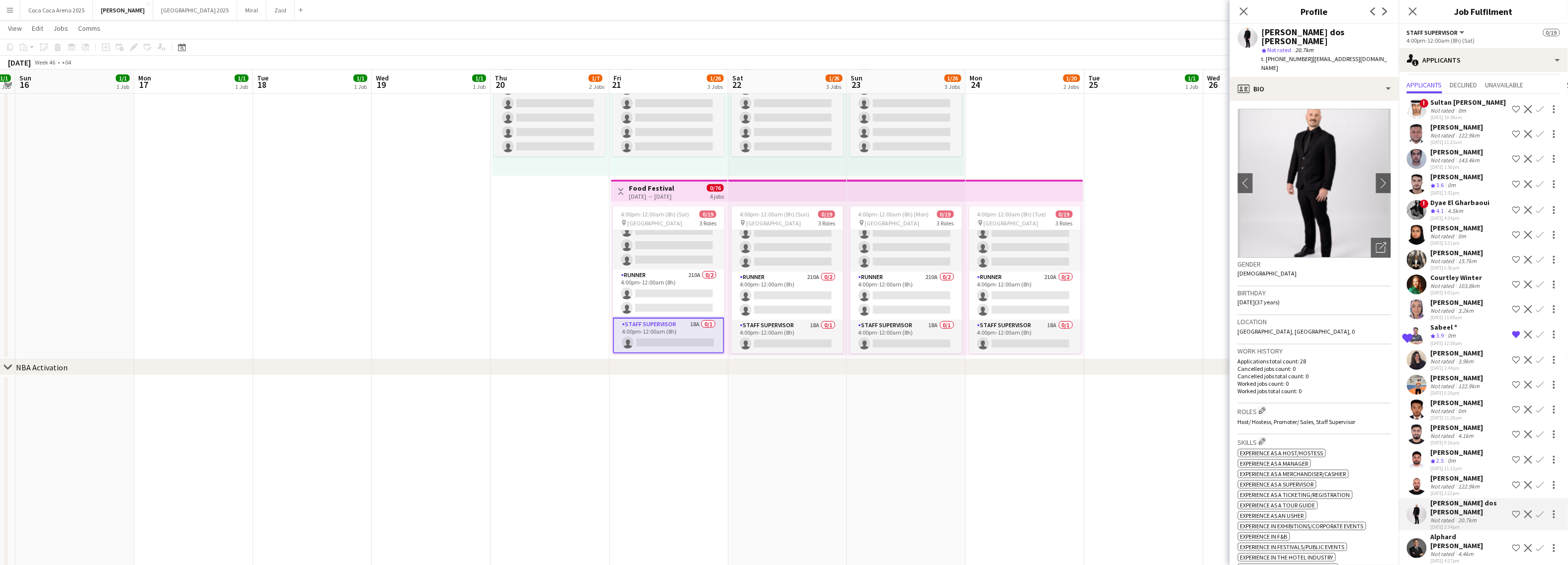
click at [1376, 539] on div "Alphard Florence Calderon" at bounding box center [1469, 541] width 77 height 18
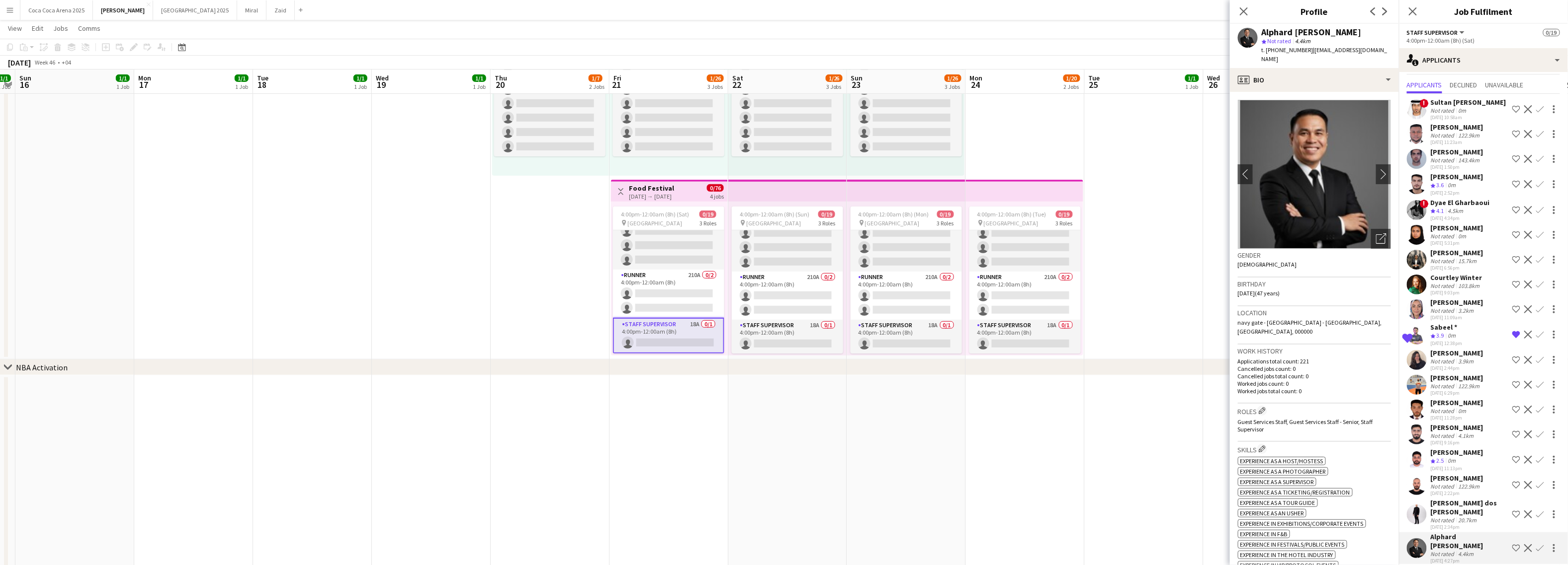
click at [1376, 100] on div "Sultan Al Sallami" at bounding box center [1469, 102] width 75 height 9
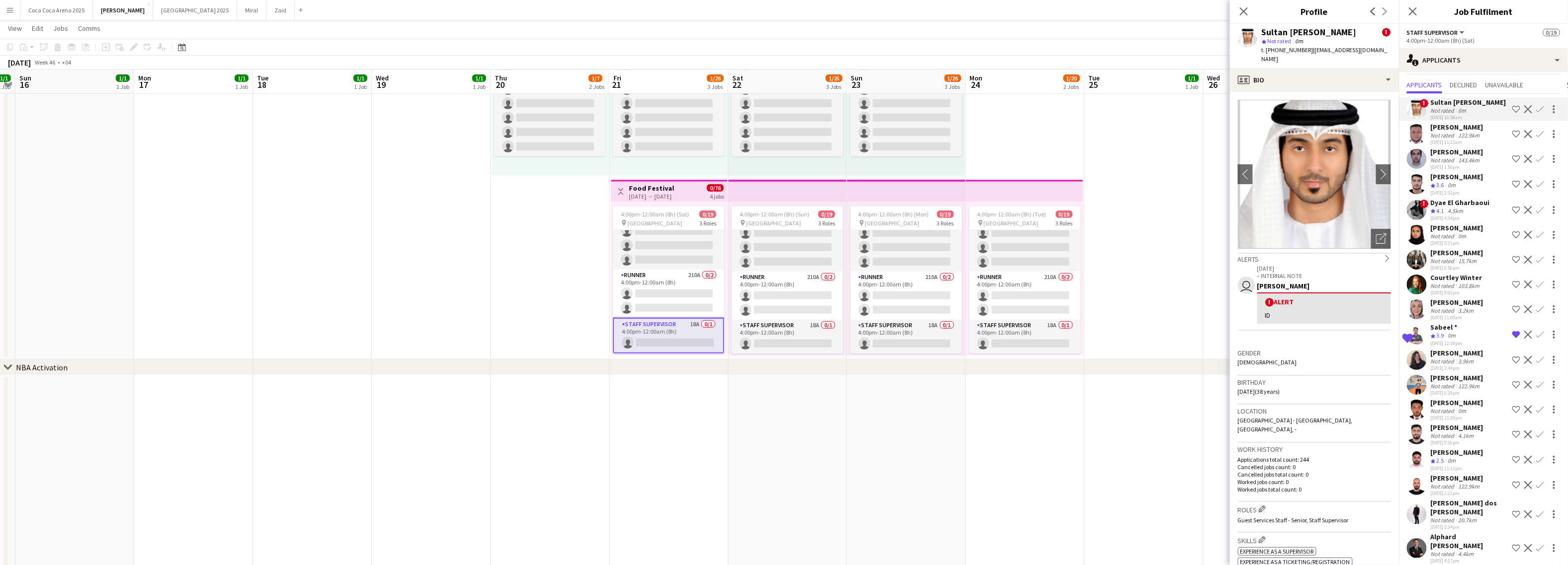
click at [1376, 131] on div "Jevas Nangsi" at bounding box center [1457, 127] width 53 height 9
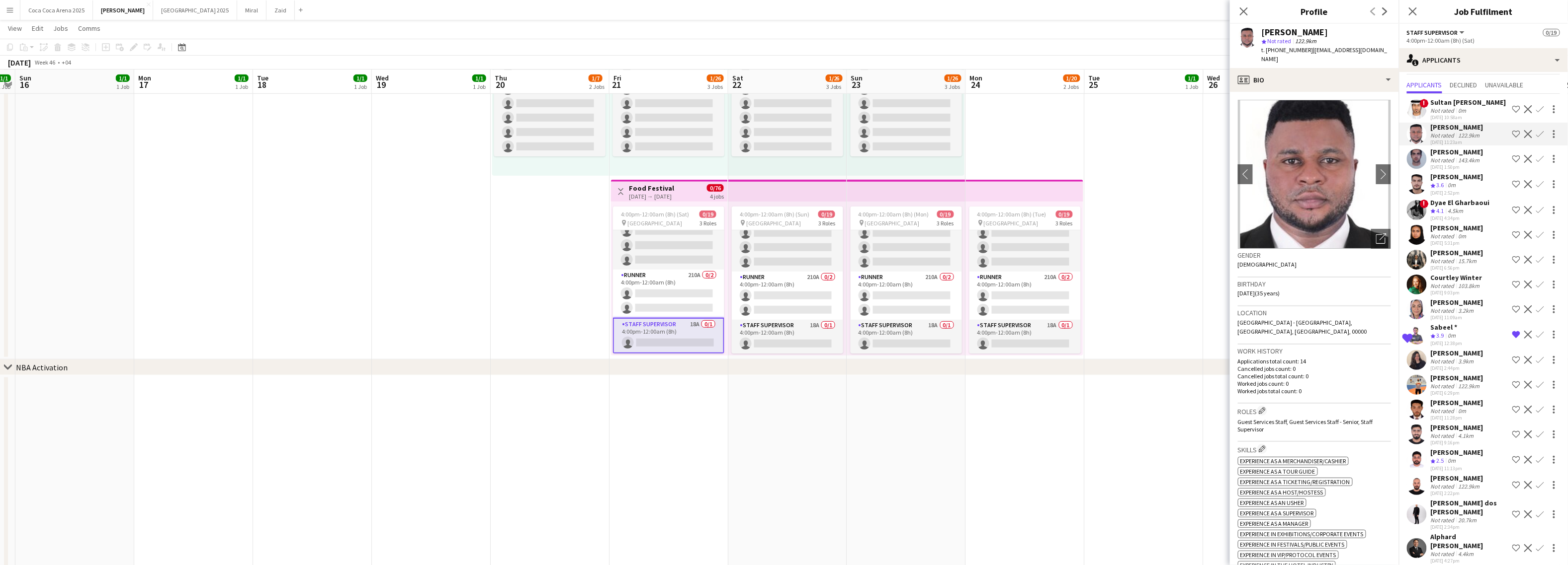
click at [1376, 151] on div "Siraj Mirzamuddin" at bounding box center [1457, 152] width 53 height 9
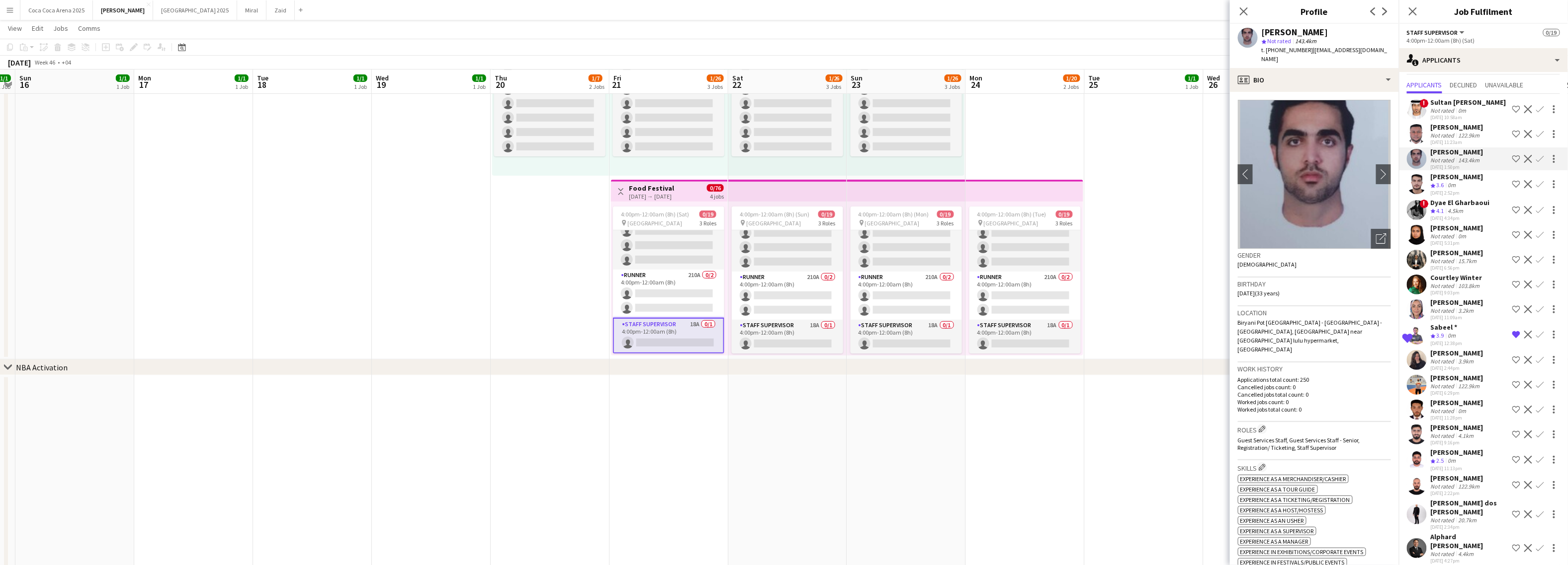
click at [1376, 175] on div "Mohammed Alaloul" at bounding box center [1457, 176] width 53 height 9
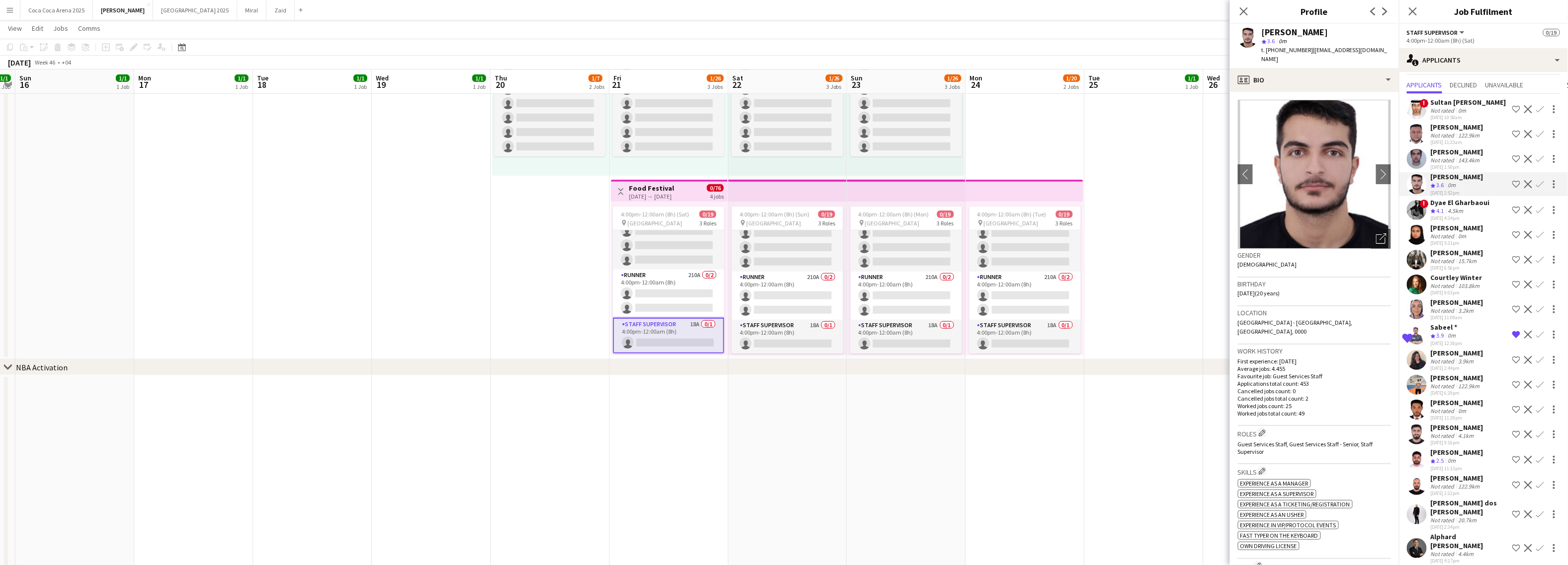
click at [1376, 205] on div "Dyae El Gharbaoui" at bounding box center [1460, 203] width 59 height 9
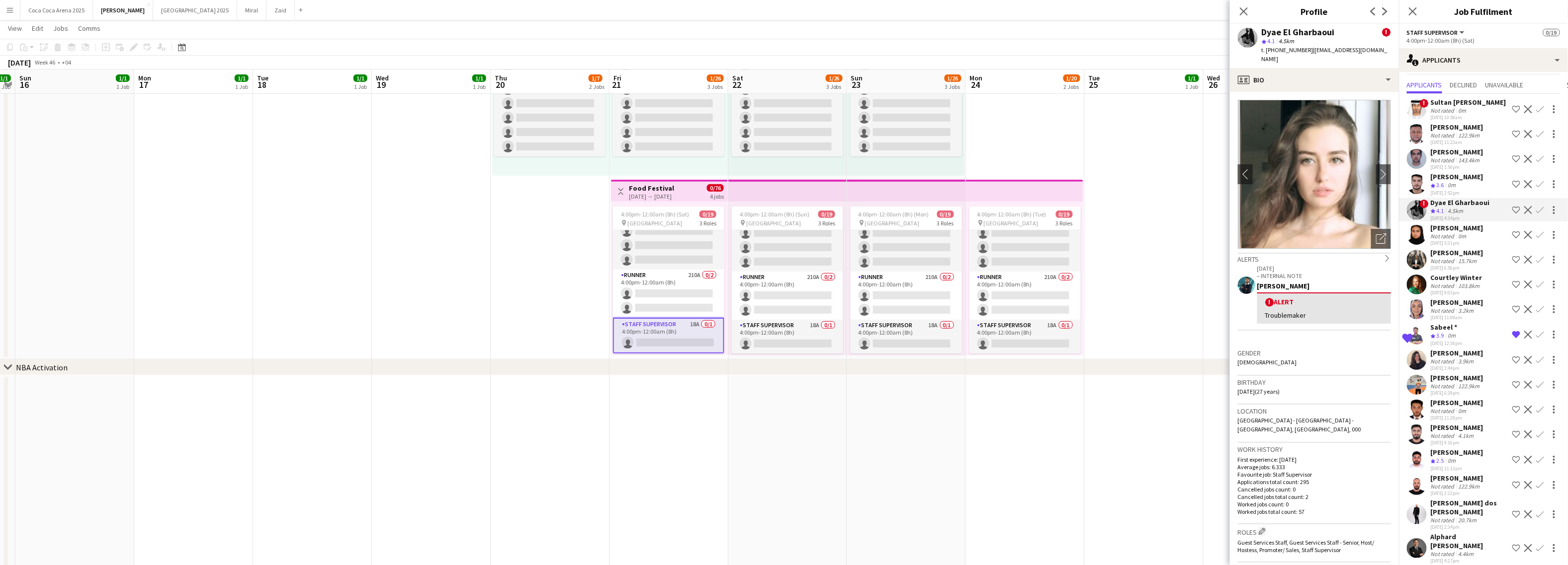
click at [1376, 230] on div "Rayan Mohammed" at bounding box center [1457, 228] width 53 height 9
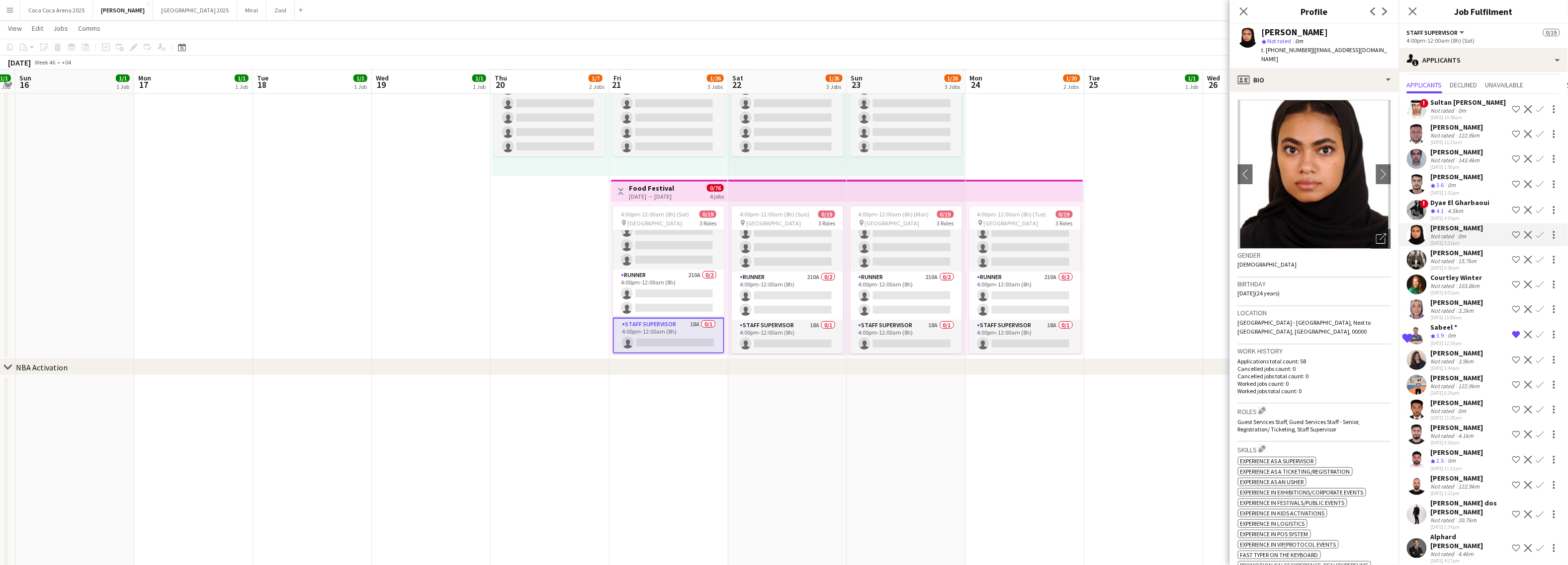
click at [1376, 253] on div "Nousheen Narawala" at bounding box center [1457, 252] width 53 height 9
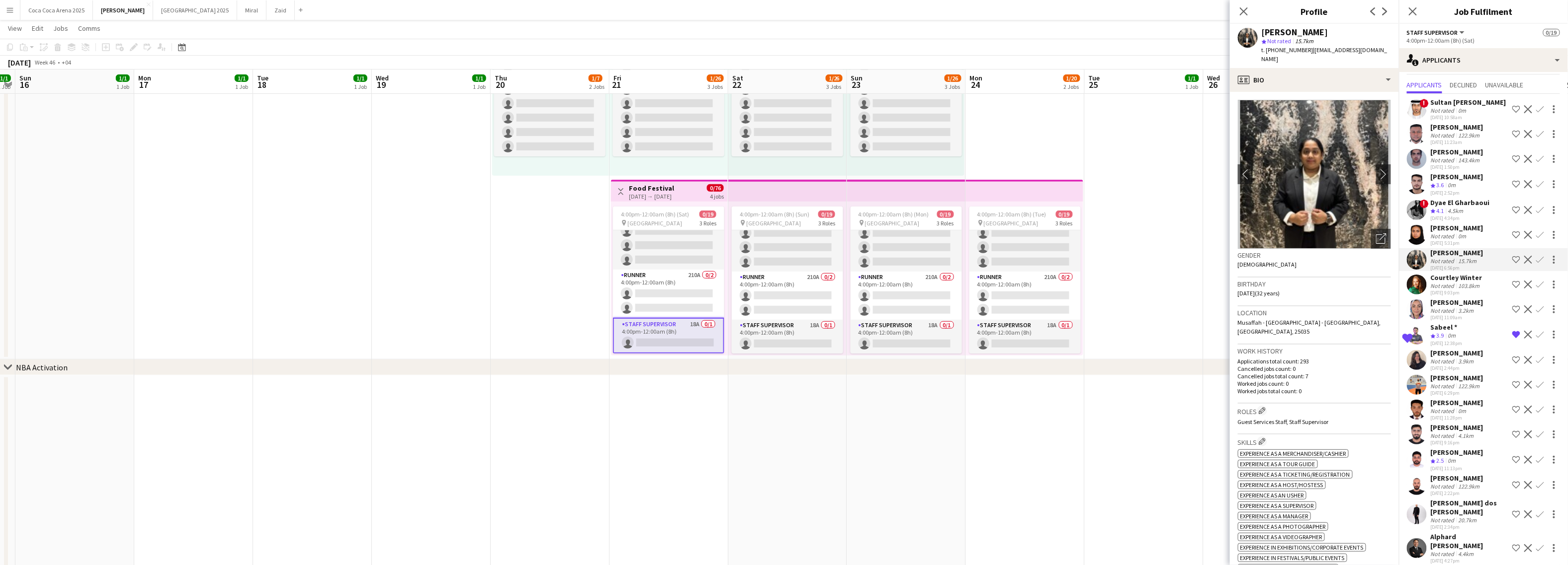
click at [1376, 278] on div "Courtley Winter" at bounding box center [1457, 277] width 52 height 9
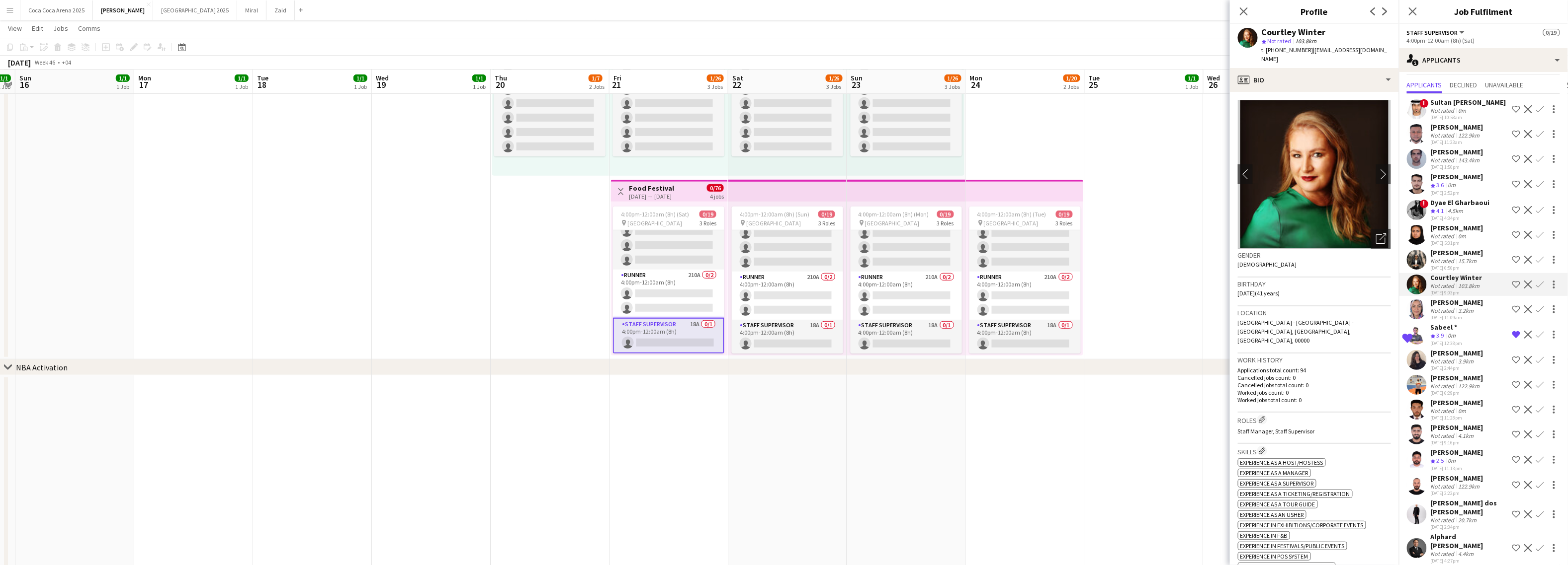
click at [1376, 305] on div "Dalia Mohamed" at bounding box center [1457, 302] width 53 height 9
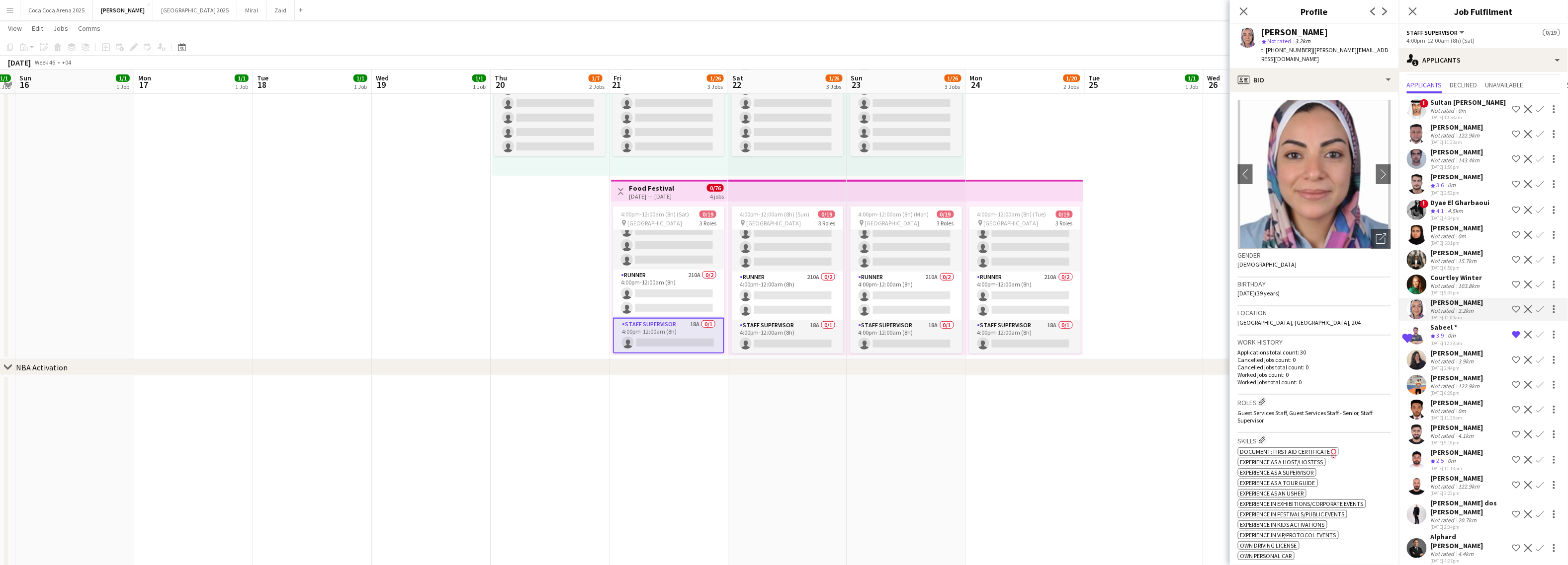
click at [1376, 351] on div "Esra AlSaleh" at bounding box center [1457, 353] width 53 height 9
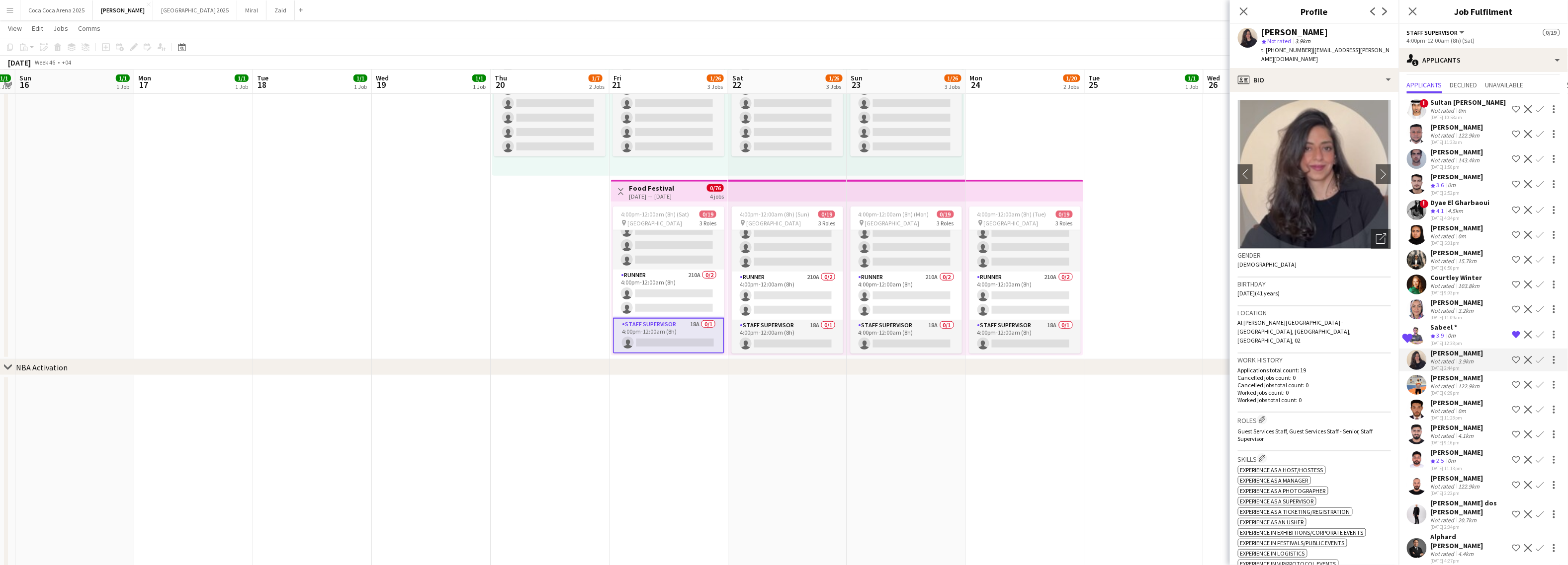
click at [1376, 380] on div "Abdallah Faisal" at bounding box center [1457, 378] width 53 height 9
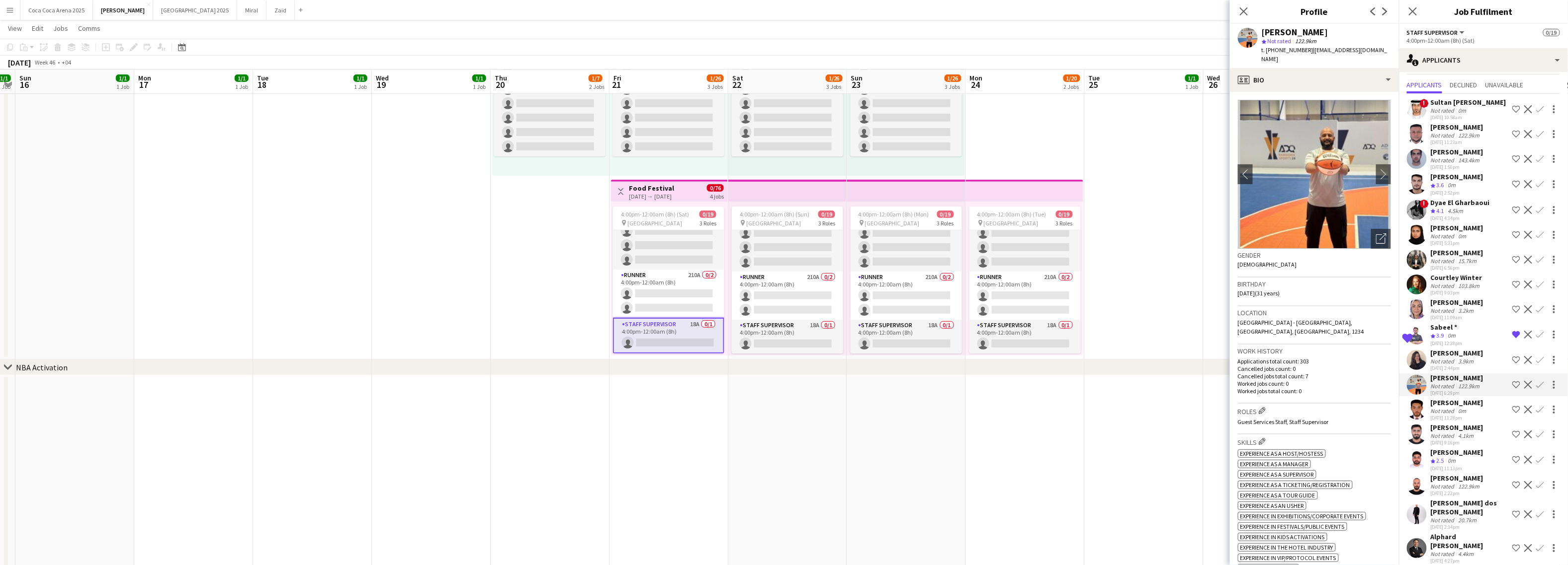
click at [1376, 406] on div "Ahmed Awad" at bounding box center [1457, 403] width 53 height 9
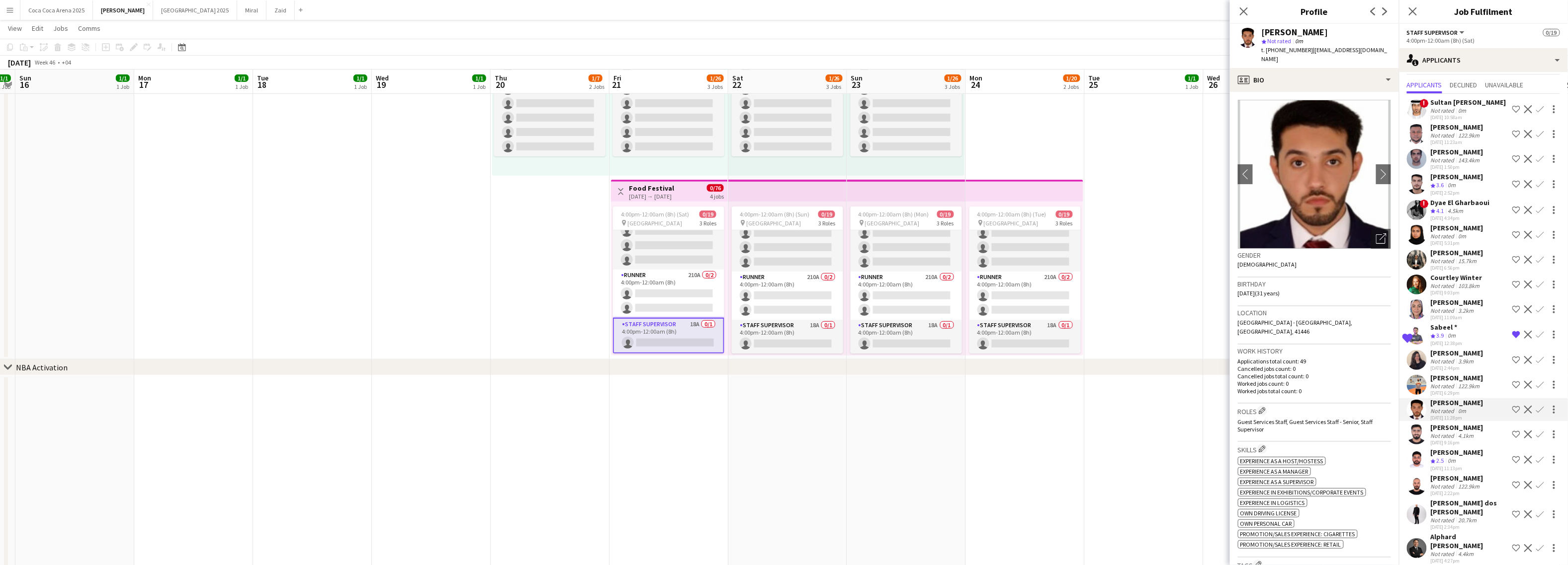
click at [1376, 431] on div "Abdul Mateen" at bounding box center [1457, 428] width 53 height 9
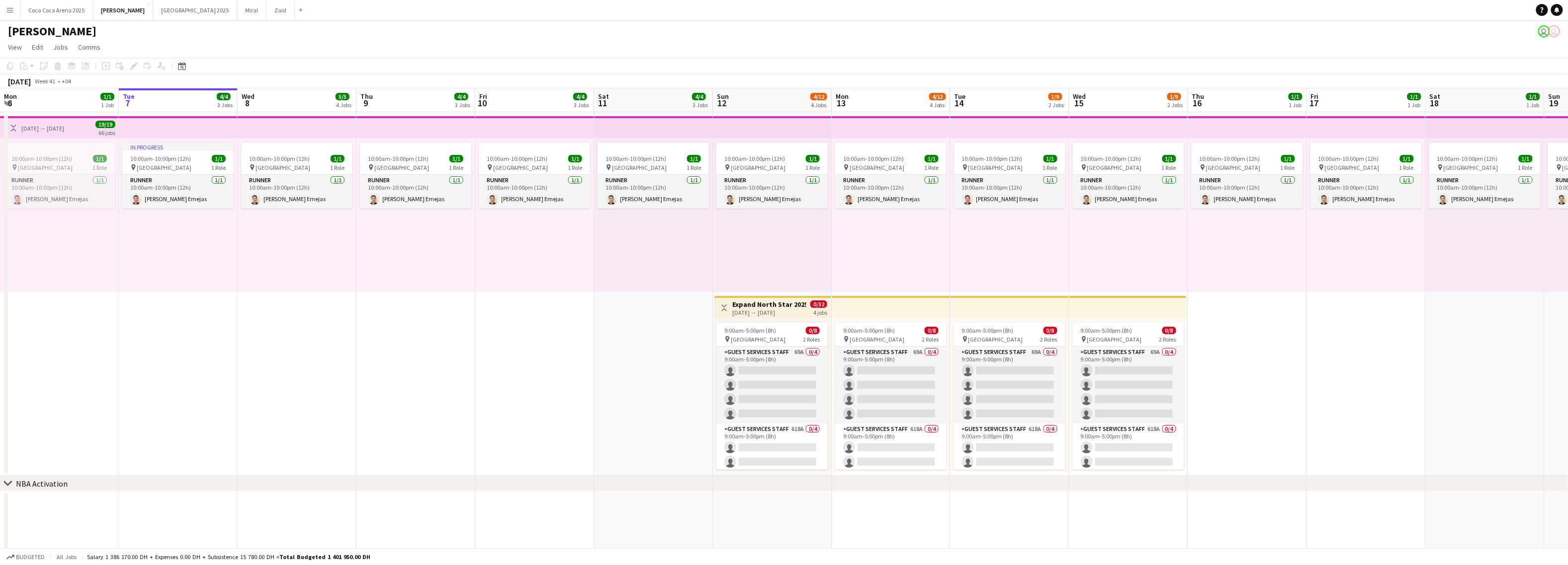
click at [10, 7] on app-icon "Menu" at bounding box center [10, 10] width 8 height 8
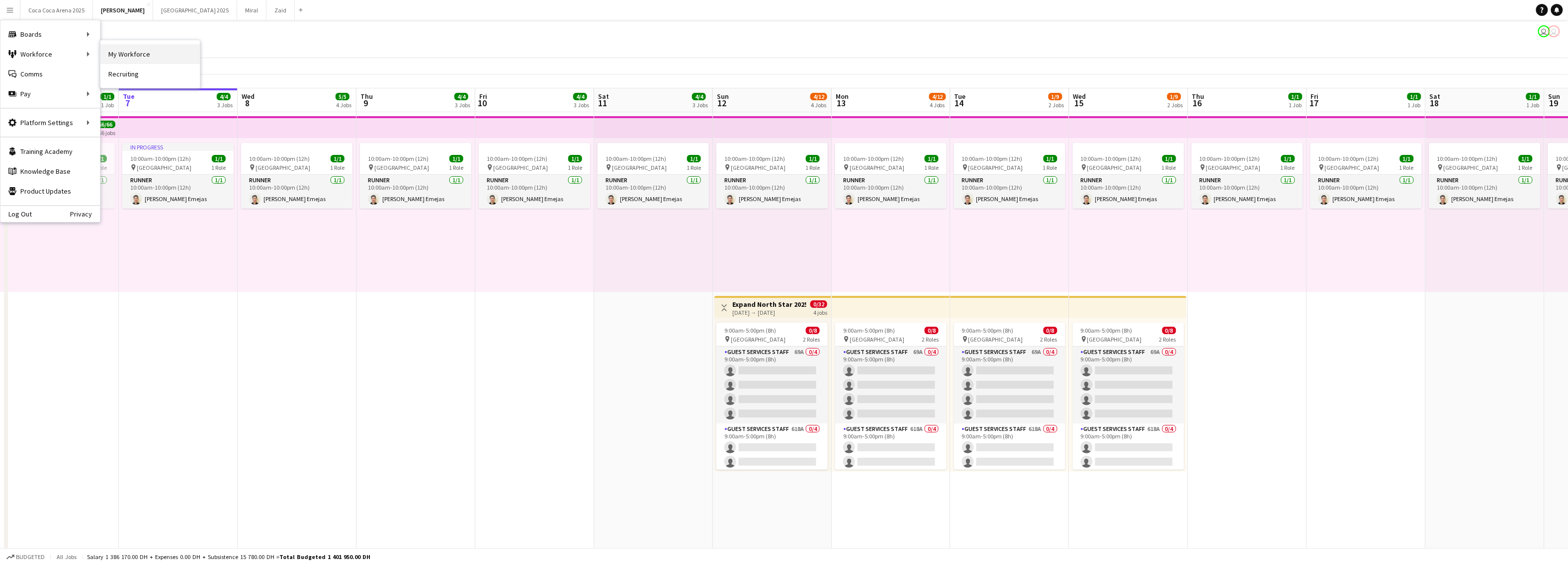
click at [123, 47] on link "My Workforce" at bounding box center [150, 54] width 99 height 20
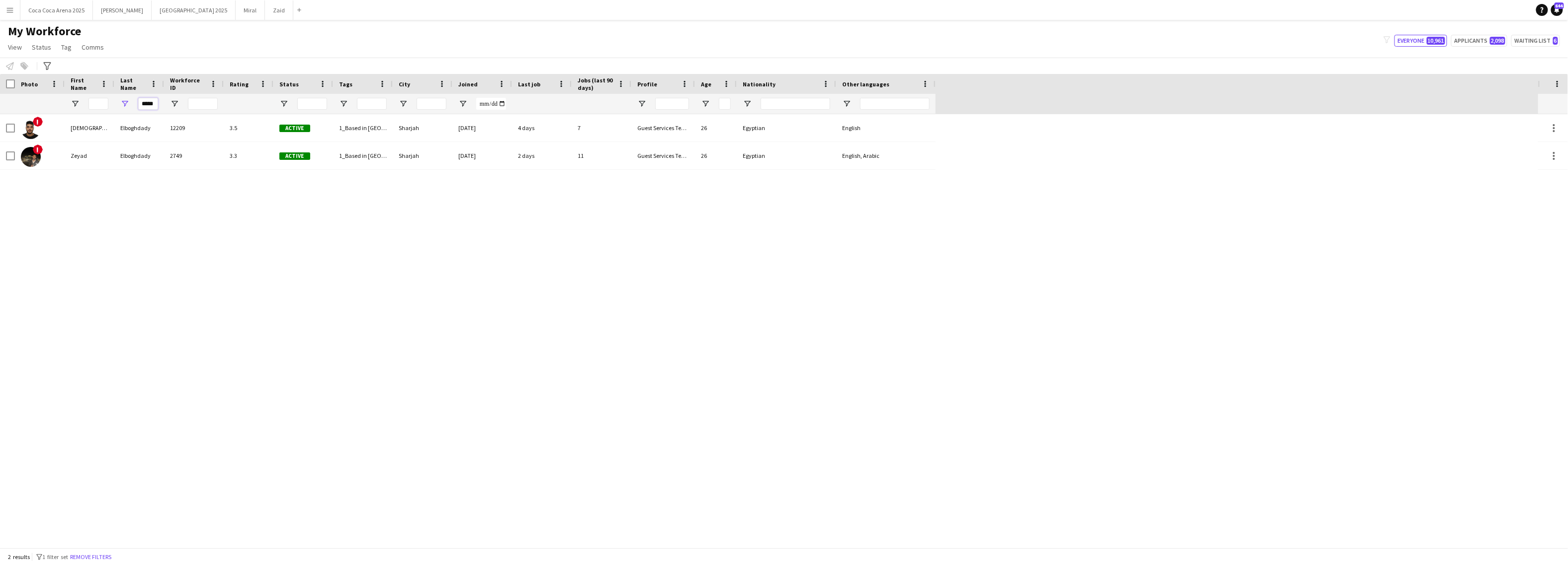
click at [145, 98] on input "*****" at bounding box center [148, 104] width 20 height 12
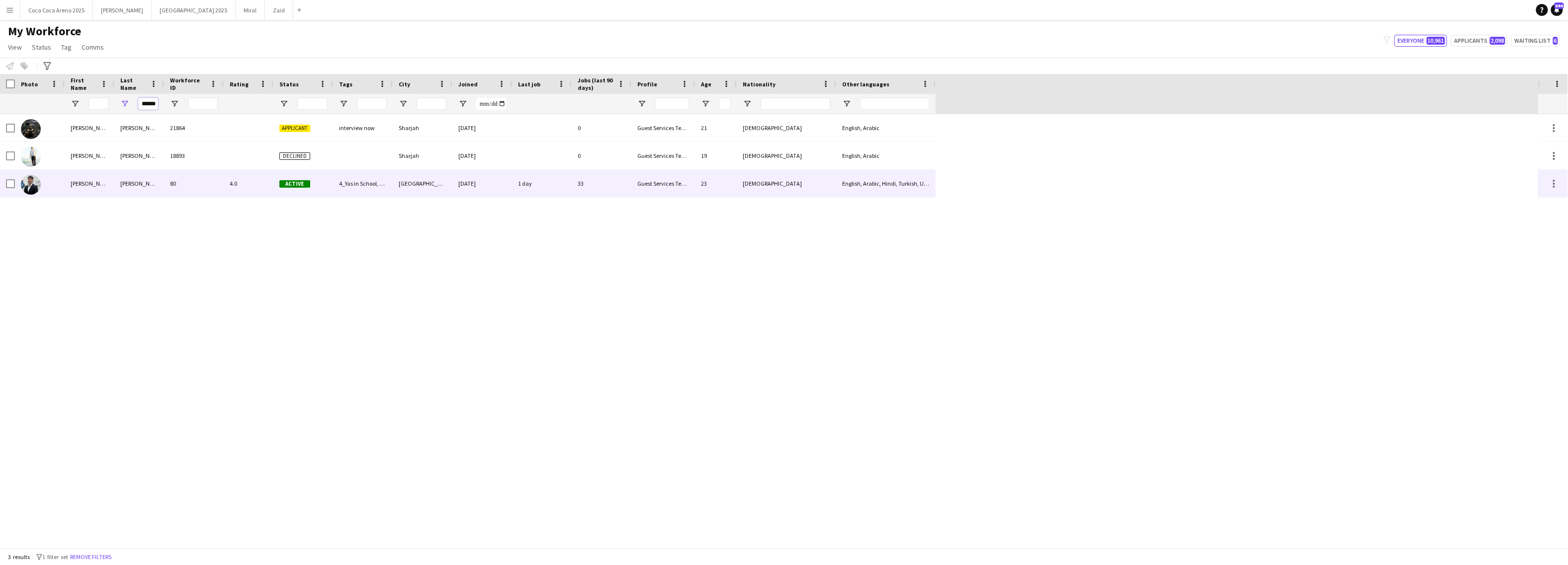
type input "******"
click at [74, 183] on div "Osama" at bounding box center [89, 183] width 50 height 27
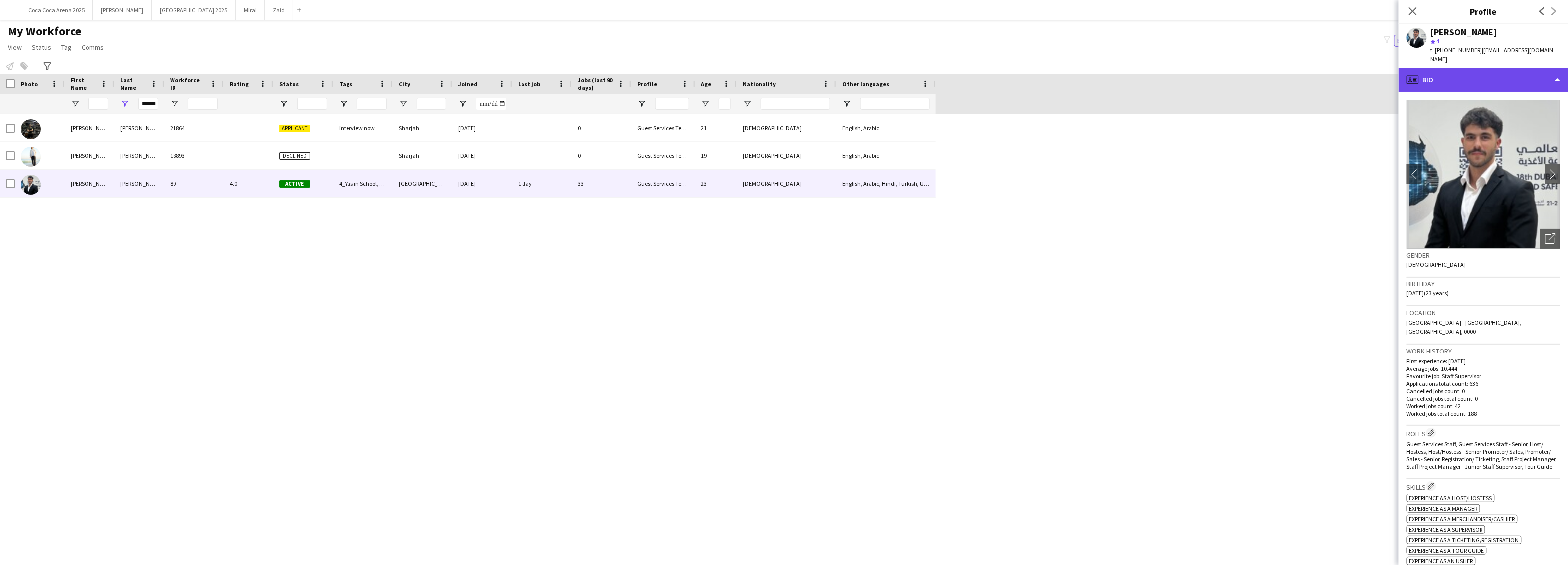
click at [1519, 77] on div "profile Bio" at bounding box center [1483, 80] width 169 height 24
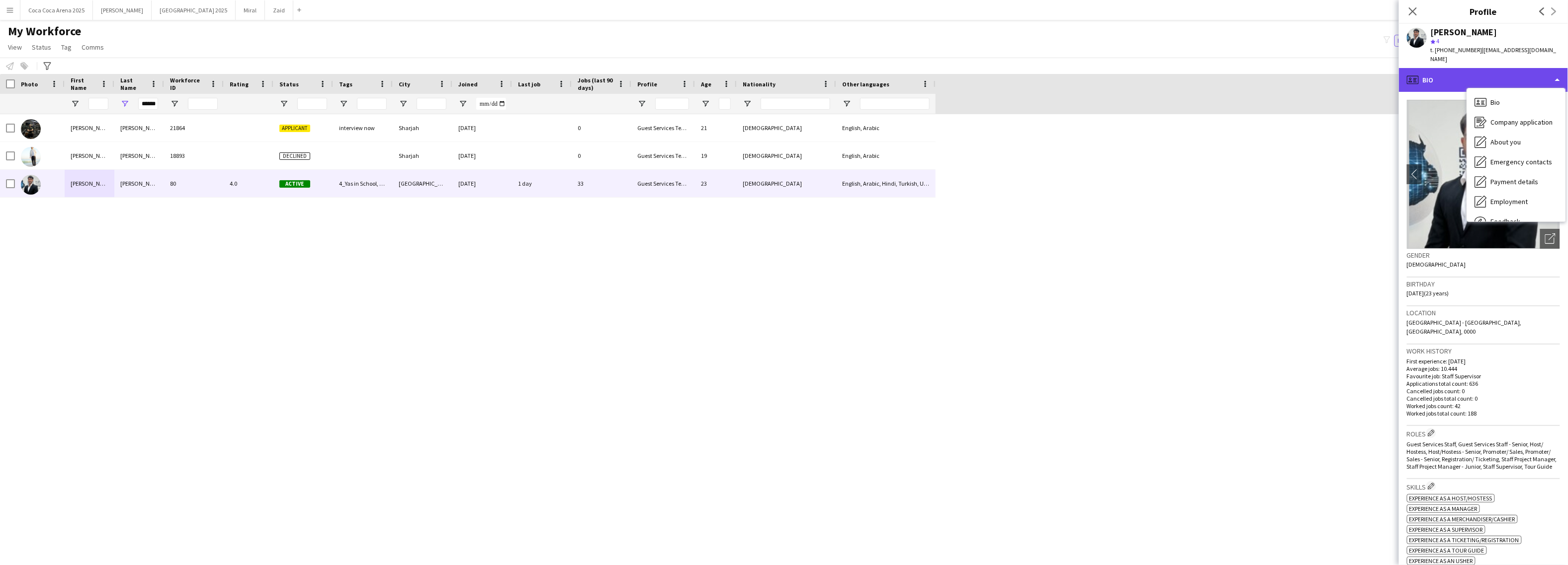
click at [1478, 68] on div "profile Bio" at bounding box center [1483, 80] width 169 height 24
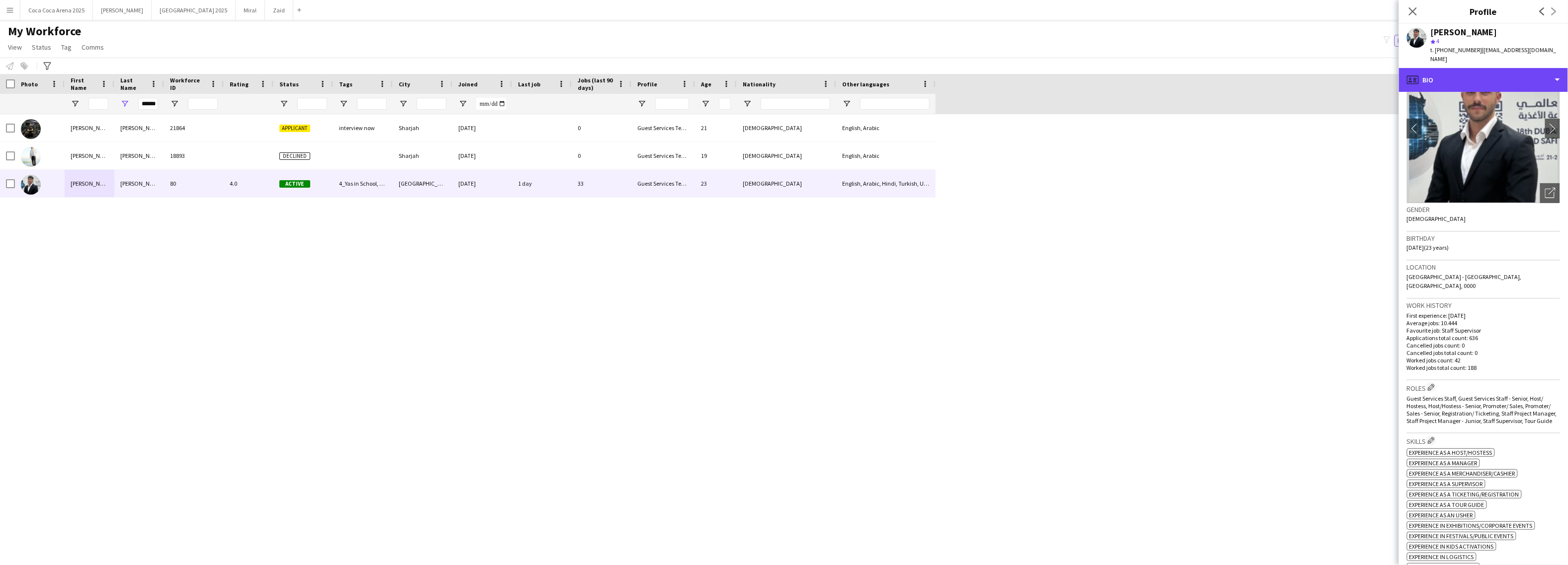
scroll to position [64, 0]
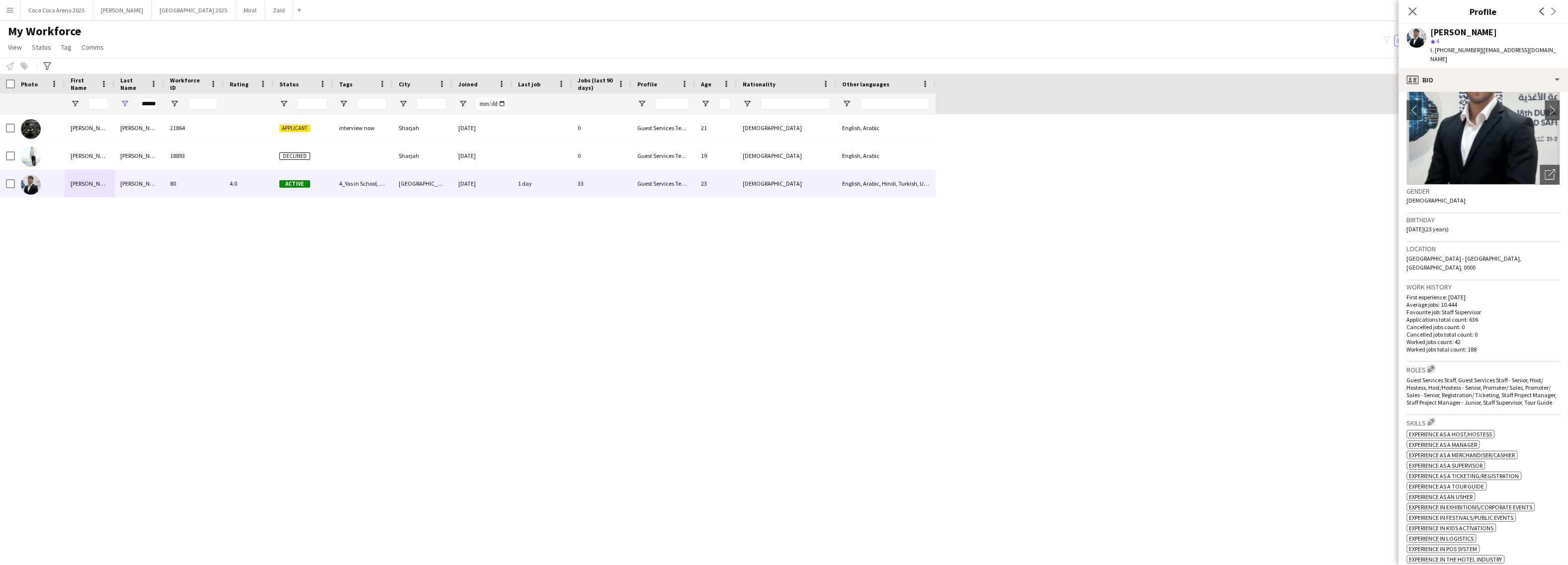
click at [1433, 366] on app-icon "Edit crew company roles" at bounding box center [1431, 369] width 7 height 7
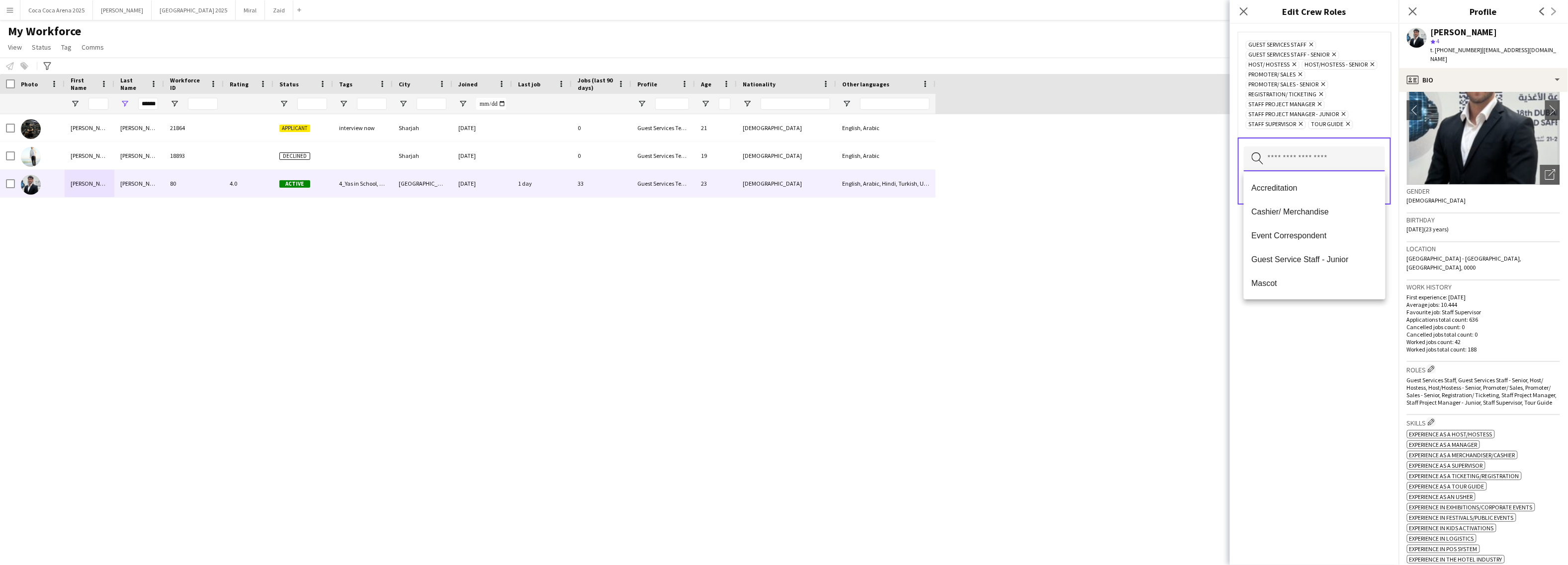
click at [1323, 153] on input "text" at bounding box center [1314, 159] width 141 height 25
click at [1301, 261] on span "Staff Manager" at bounding box center [1315, 260] width 126 height 10
click at [1293, 285] on span "Staff Project Coordinator" at bounding box center [1315, 283] width 126 height 10
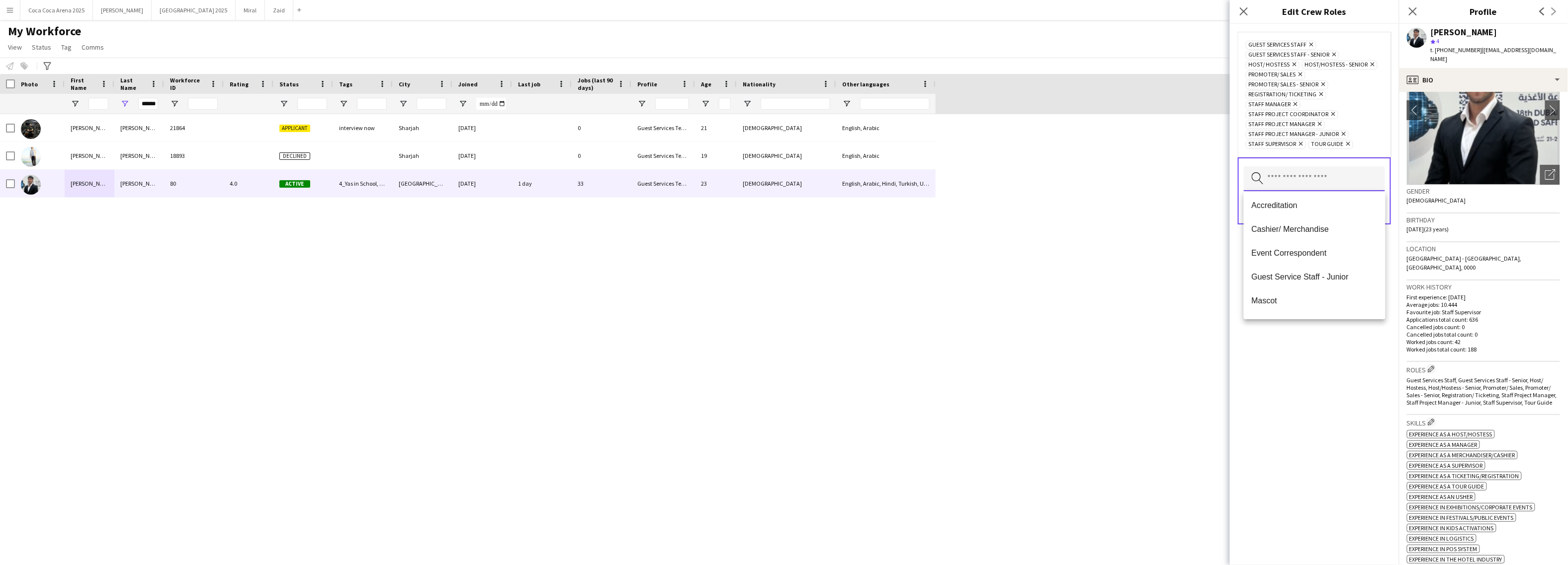
scroll to position [0, 0]
click at [1299, 362] on div "Guest Services Staff Remove Guest Services Staff - Senior Remove Host/ Hostess …" at bounding box center [1315, 294] width 169 height 541
click at [1374, 208] on button "Save" at bounding box center [1373, 208] width 23 height 16
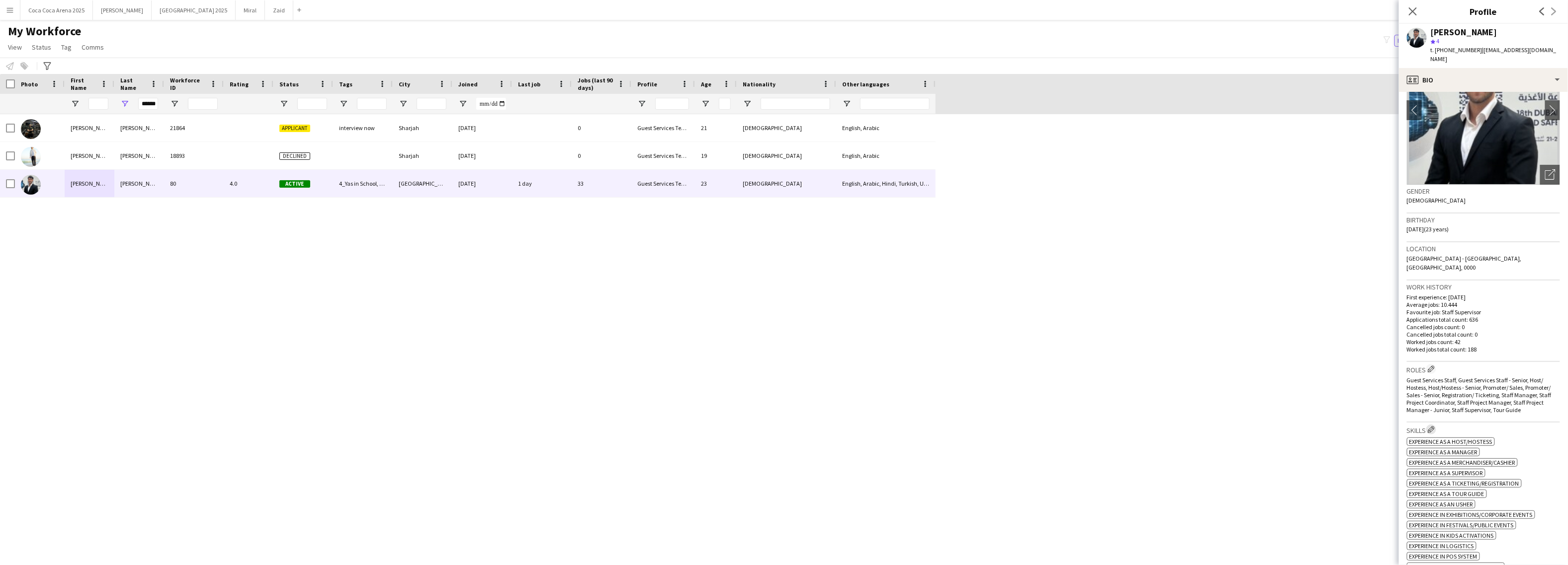
click at [1433, 425] on button "Edit crew company skills" at bounding box center [1431, 429] width 10 height 10
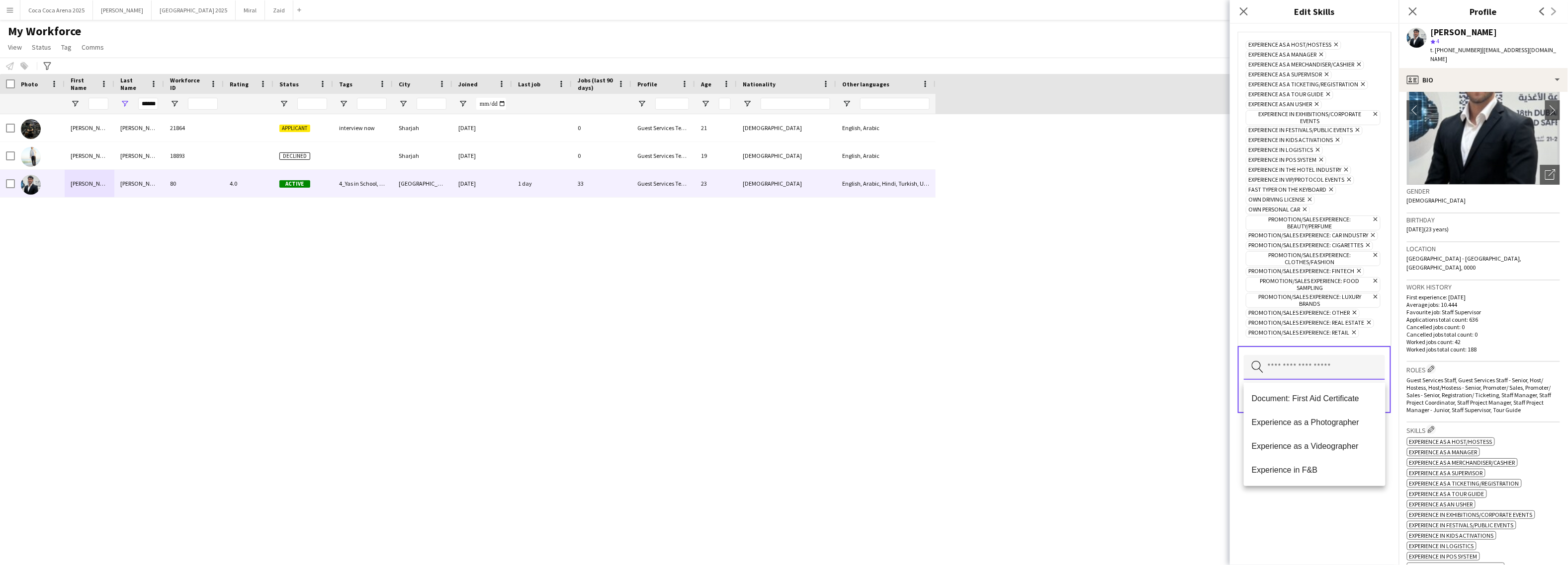
click at [1332, 380] on input "text" at bounding box center [1314, 367] width 141 height 25
type input "*"
type input "*****"
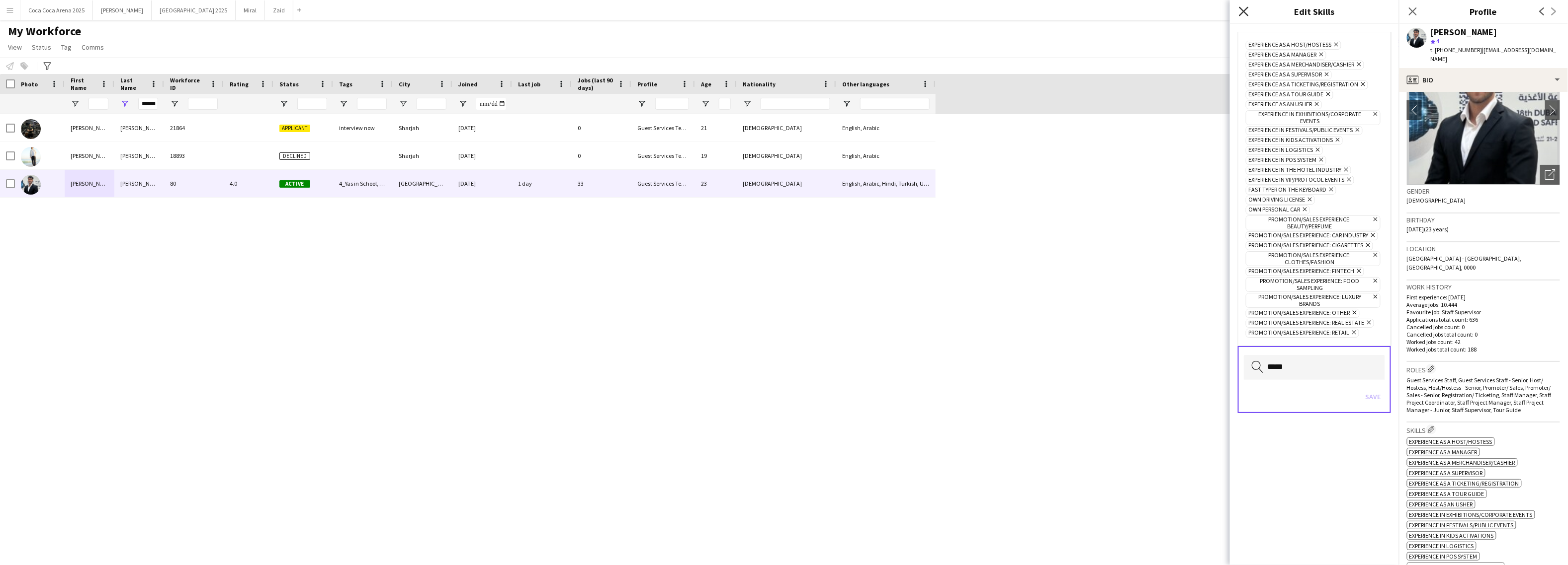
click at [1244, 7] on icon "Close pop-in" at bounding box center [1244, 12] width 10 height 10
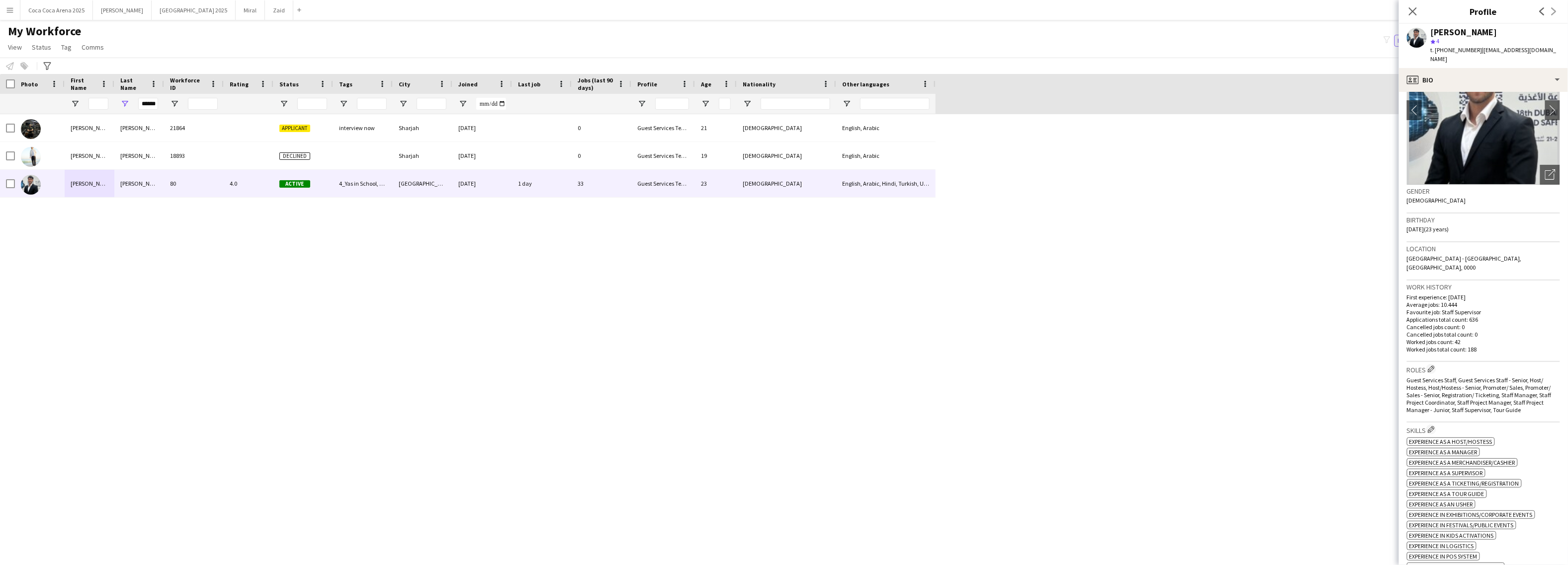
click at [1422, 12] on div "Close pop-in" at bounding box center [1413, 12] width 28 height 23
click at [1414, 12] on icon at bounding box center [1413, 12] width 10 height 10
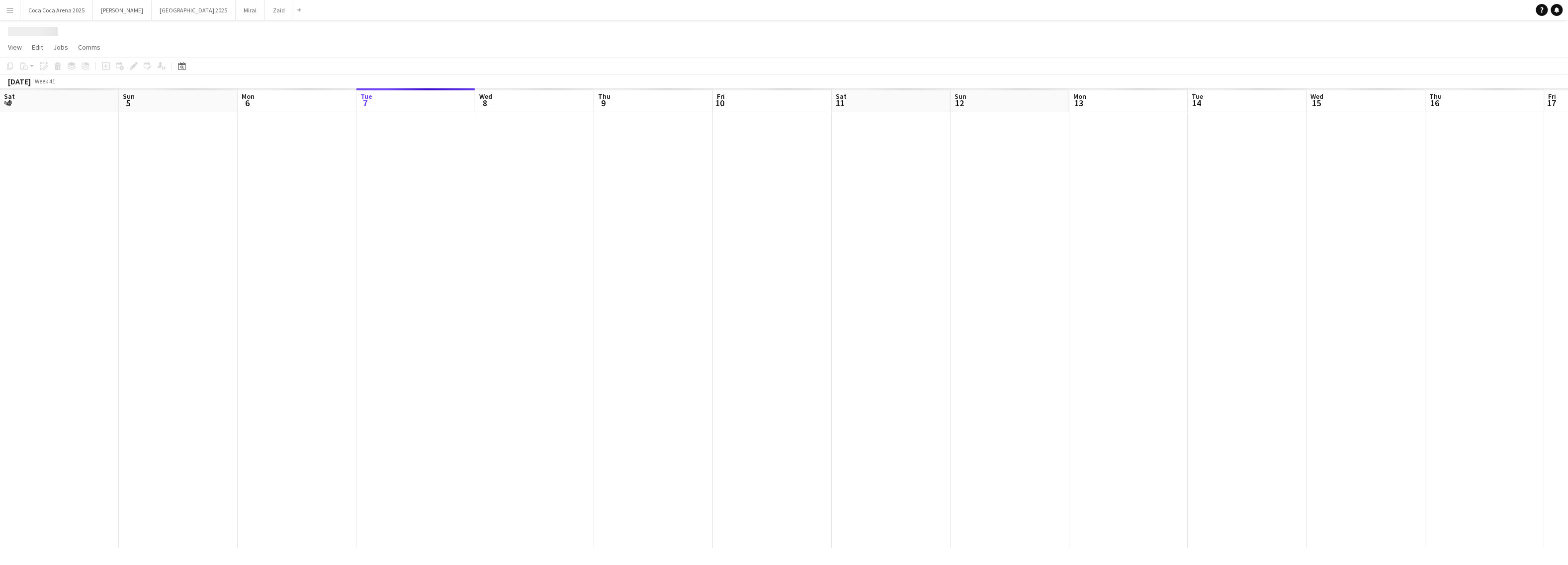
scroll to position [0, 237]
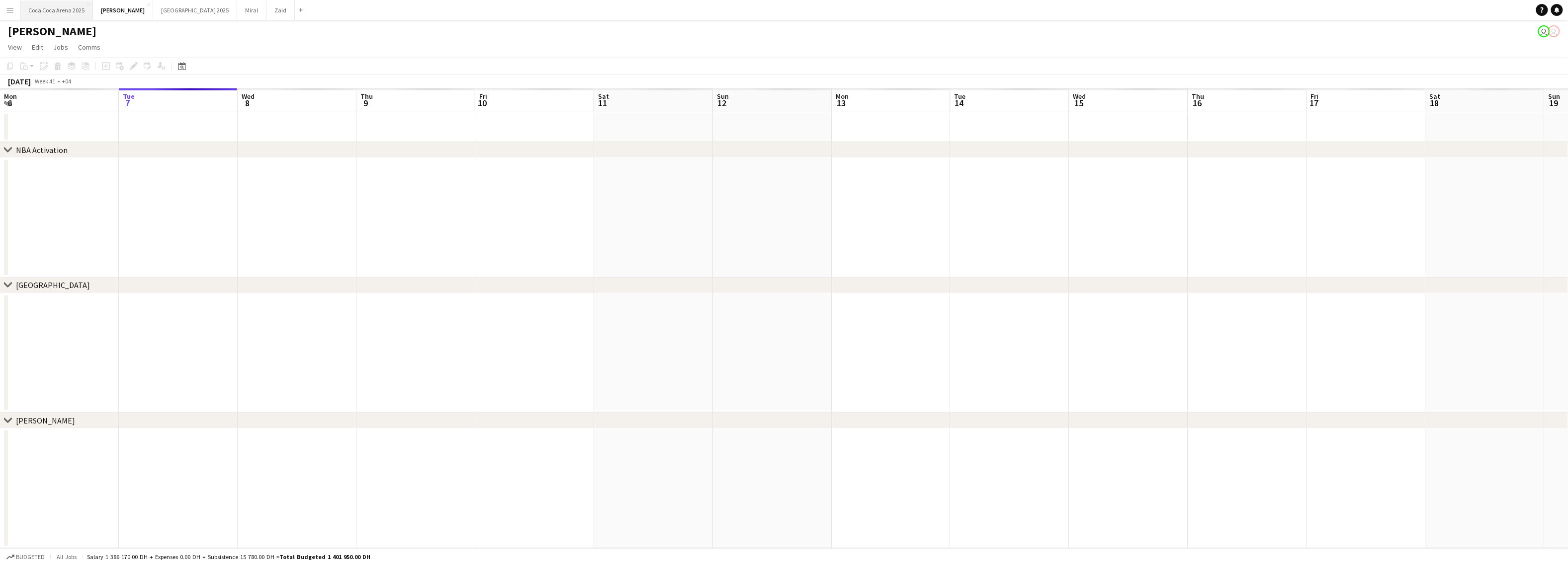
click at [74, 7] on button "Coca Coca Arena 2025 Close" at bounding box center [56, 10] width 72 height 19
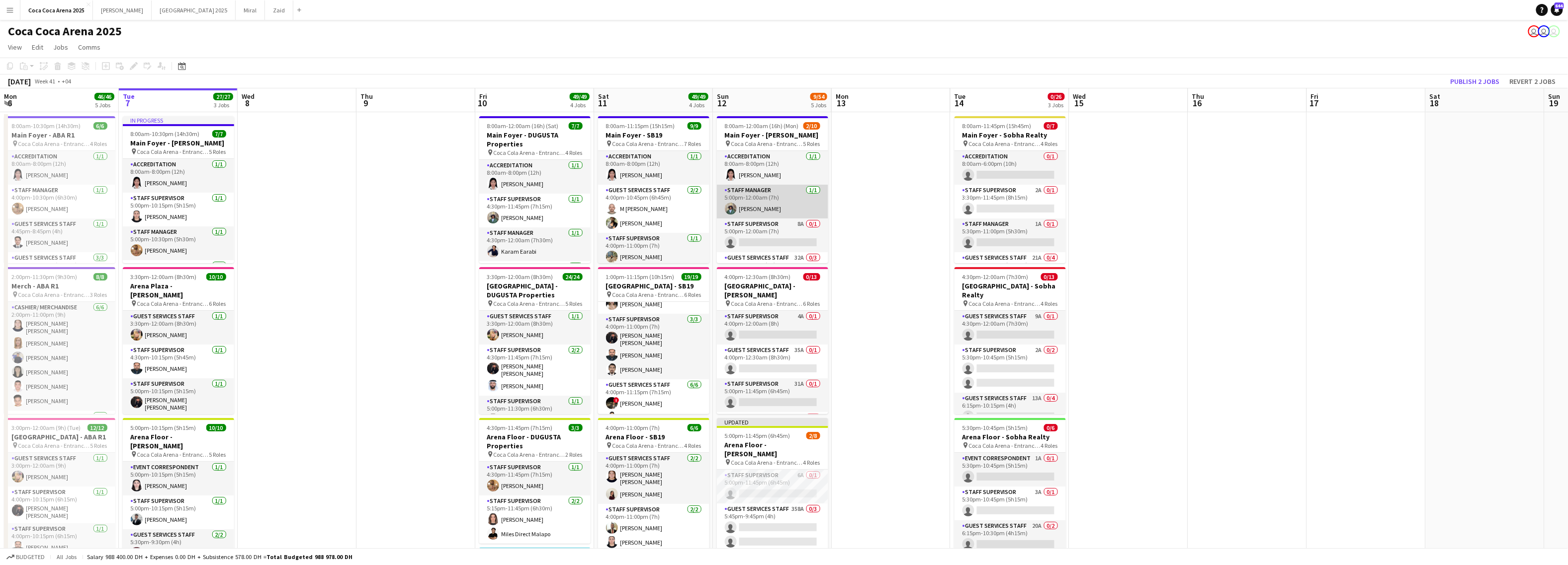
click at [768, 213] on app-card-role "Staff Manager 1/1 5:00pm-12:00am (7h) Mohamed Amer" at bounding box center [772, 202] width 111 height 34
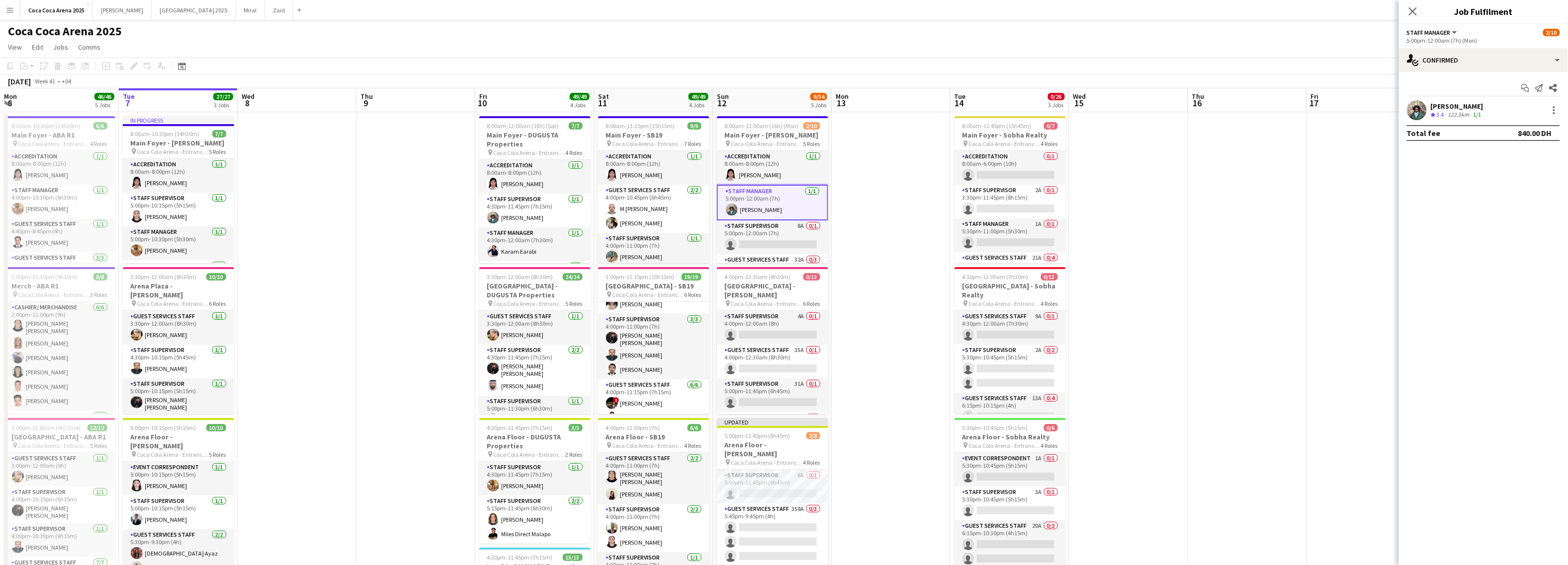
click at [738, 207] on app-card-role "Staff Manager 1/1 5:00pm-12:00am (7h) Mohamed Amer" at bounding box center [772, 203] width 111 height 36
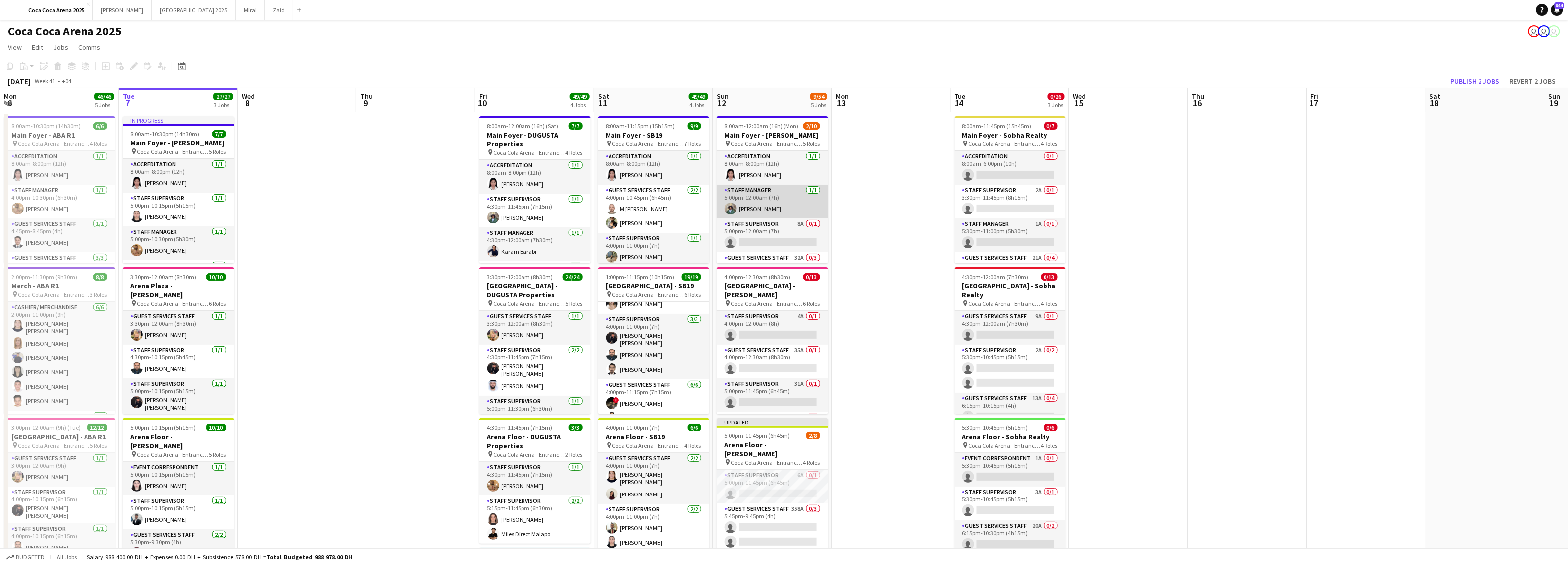
click at [738, 207] on app-card-role "Staff Manager 1/1 5:00pm-12:00am (7h) Mohamed Amer" at bounding box center [772, 202] width 111 height 34
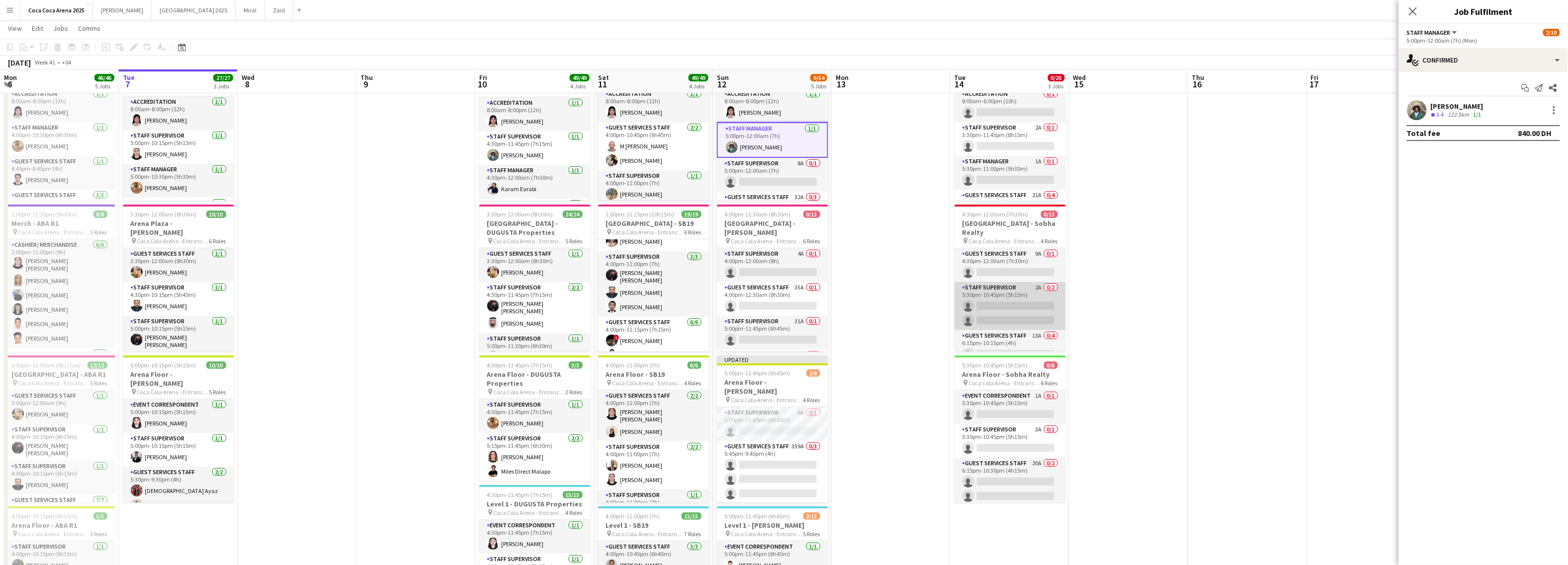
click at [1017, 297] on app-card-role "Staff Supervisor 2A 0/2 5:30pm-10:45pm (5h15m) single-neutral-actions single-ne…" at bounding box center [1010, 306] width 111 height 48
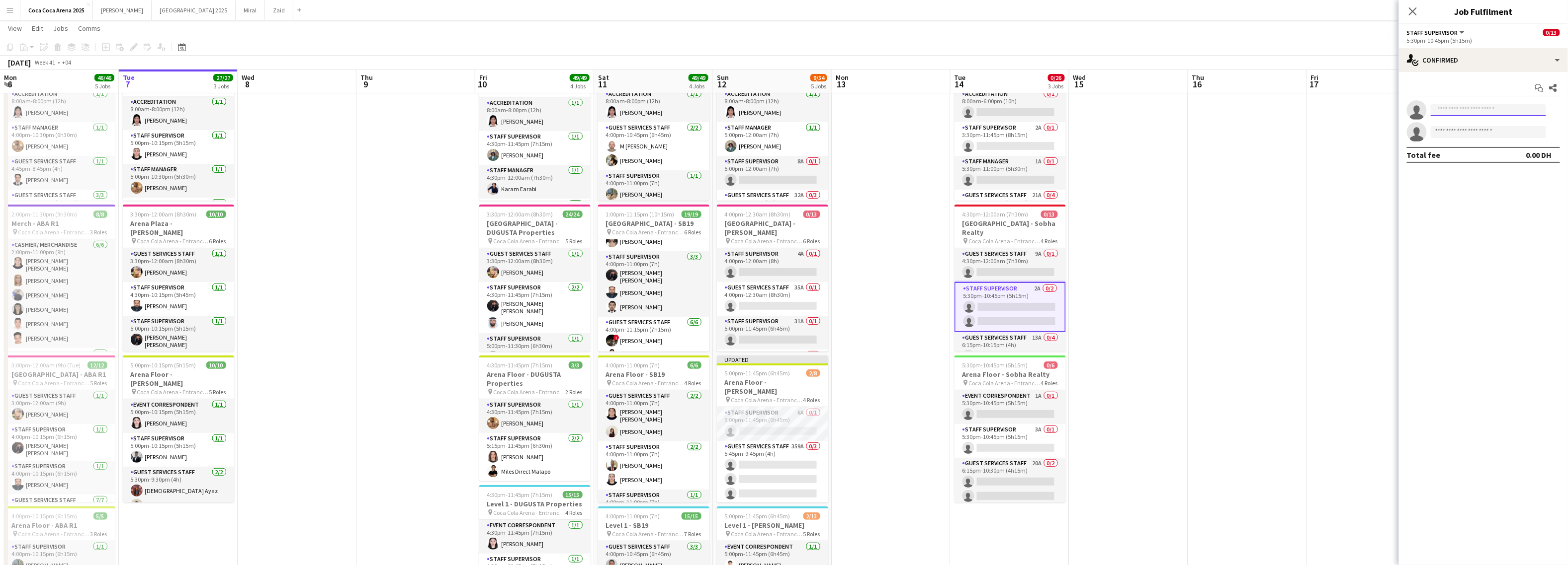
click at [1478, 113] on input at bounding box center [1488, 111] width 115 height 12
type input "******"
click at [1477, 130] on span "osamahj70@gmail.com" at bounding box center [1488, 133] width 99 height 8
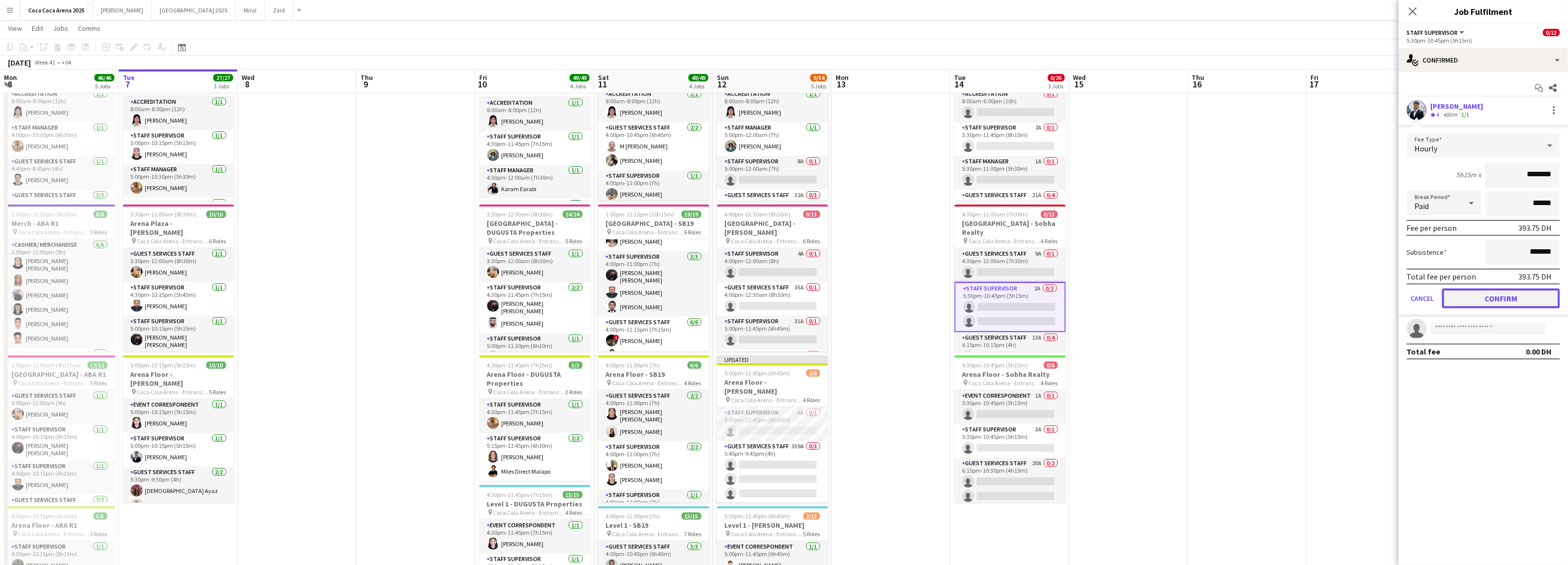
click at [1477, 297] on button "Confirm" at bounding box center [1501, 299] width 118 height 20
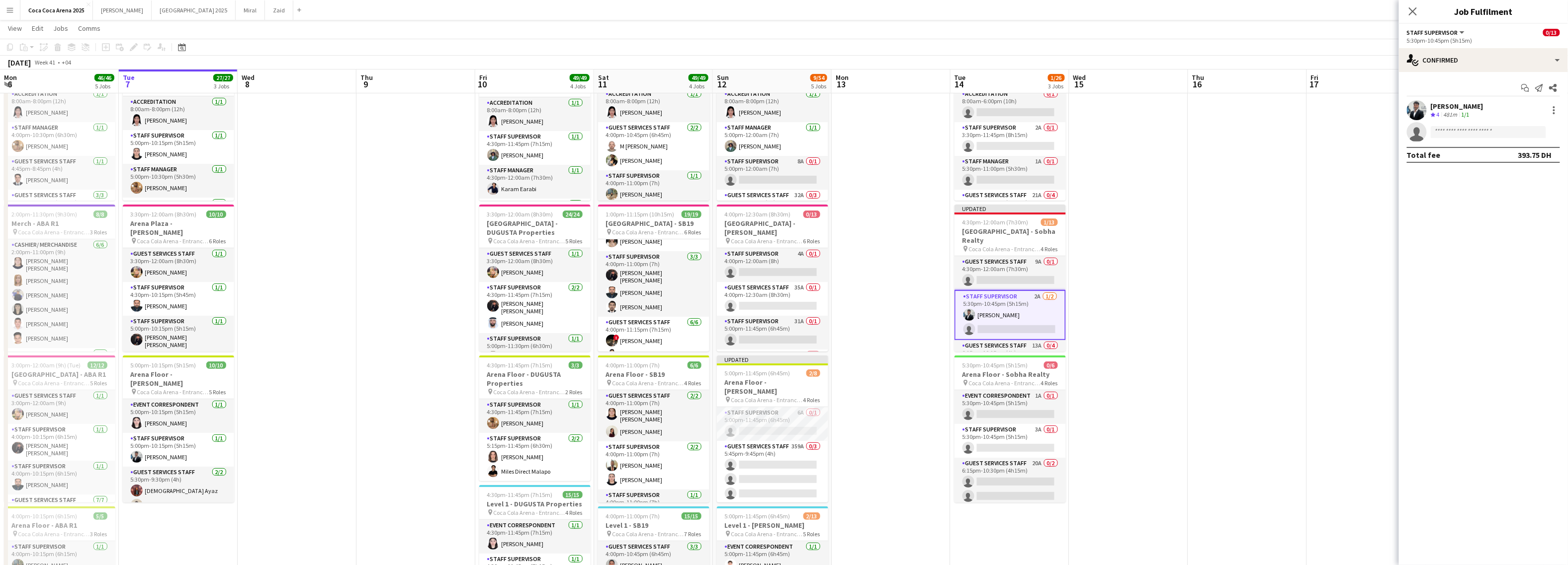
click at [1012, 306] on app-card-role "Staff Supervisor 2A 1/2 5:30pm-10:45pm (5h15m) Osama Hejazi single-neutral-acti…" at bounding box center [1010, 315] width 111 height 50
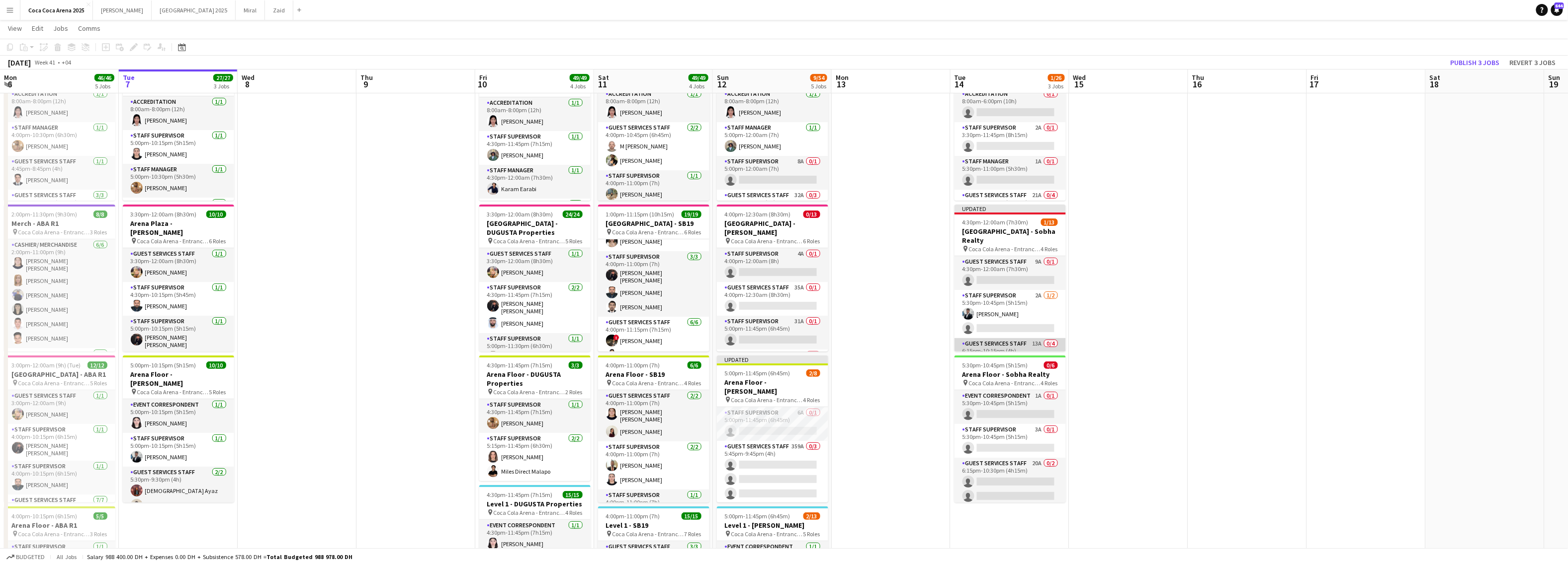
click at [992, 338] on app-card-role "Guest Services Staff 13A 0/4 6:15pm-10:15pm (4h) single-neutral-actions single-…" at bounding box center [1010, 376] width 111 height 77
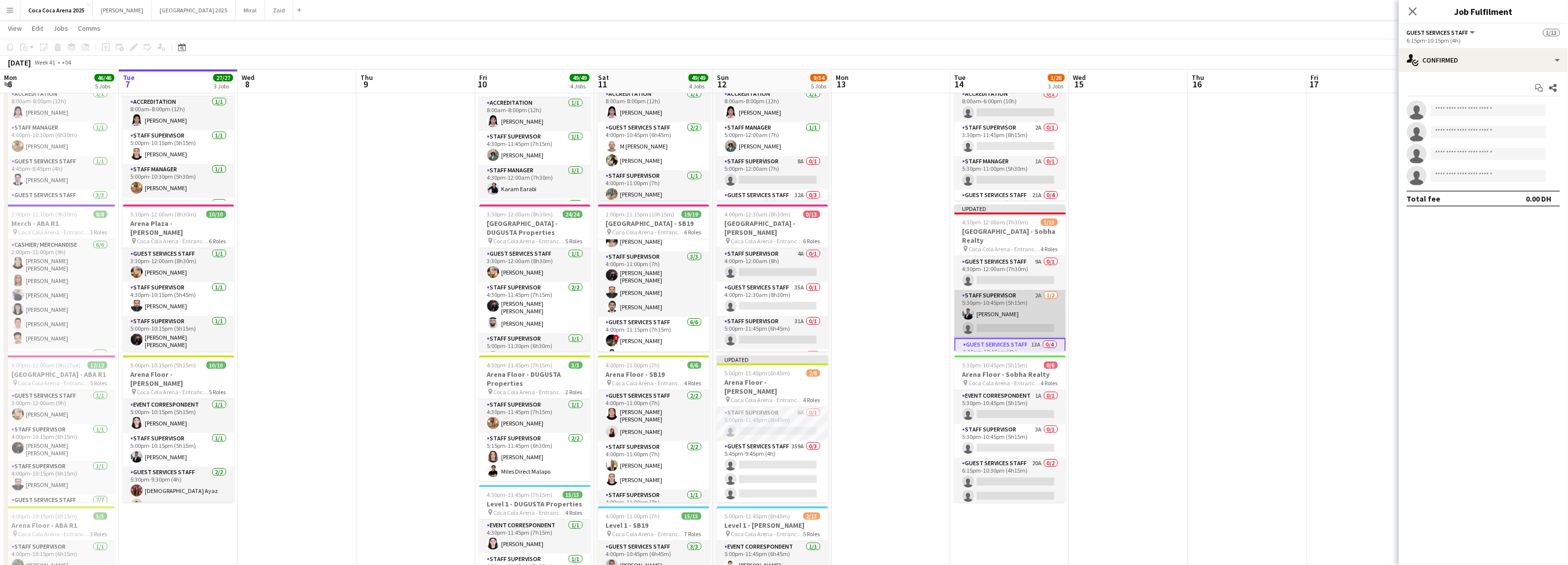
click at [995, 297] on app-card-role "Staff Supervisor 2A 1/2 5:30pm-10:45pm (5h15m) Osama Hejazi single-neutral-acti…" at bounding box center [1010, 314] width 111 height 48
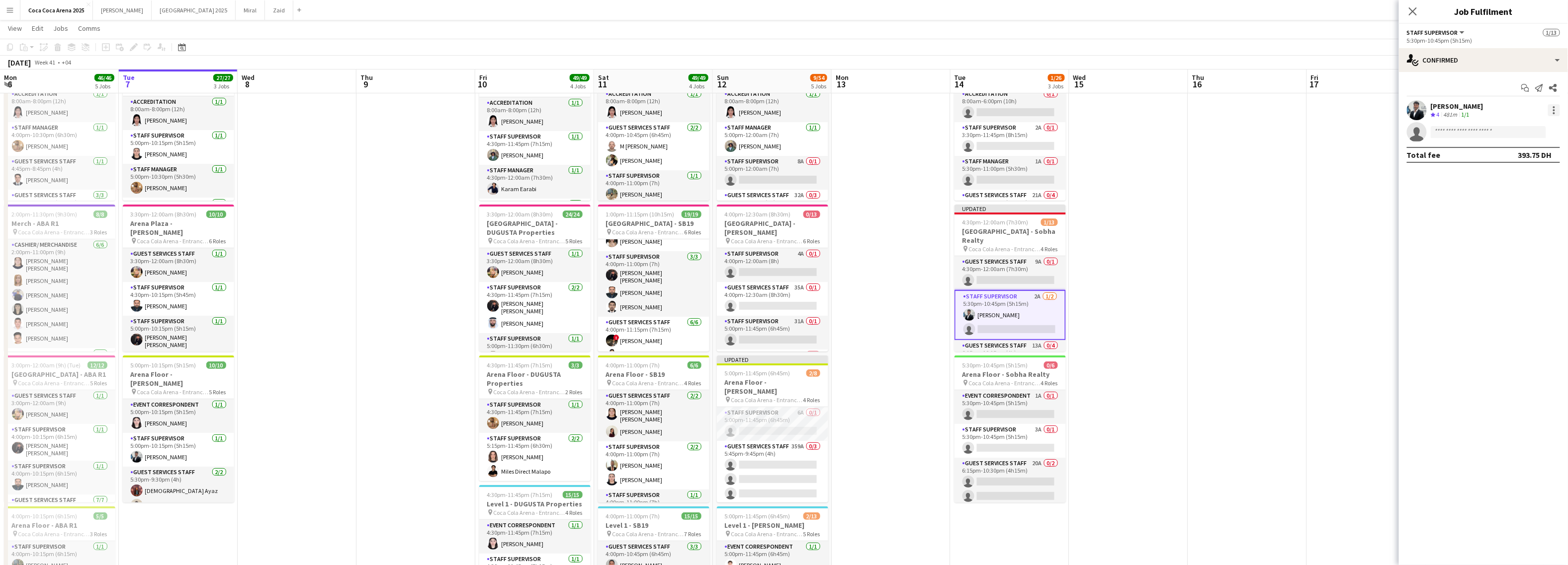
click at [1552, 108] on div at bounding box center [1554, 111] width 12 height 12
click at [1511, 215] on button "Remove" at bounding box center [1521, 224] width 77 height 24
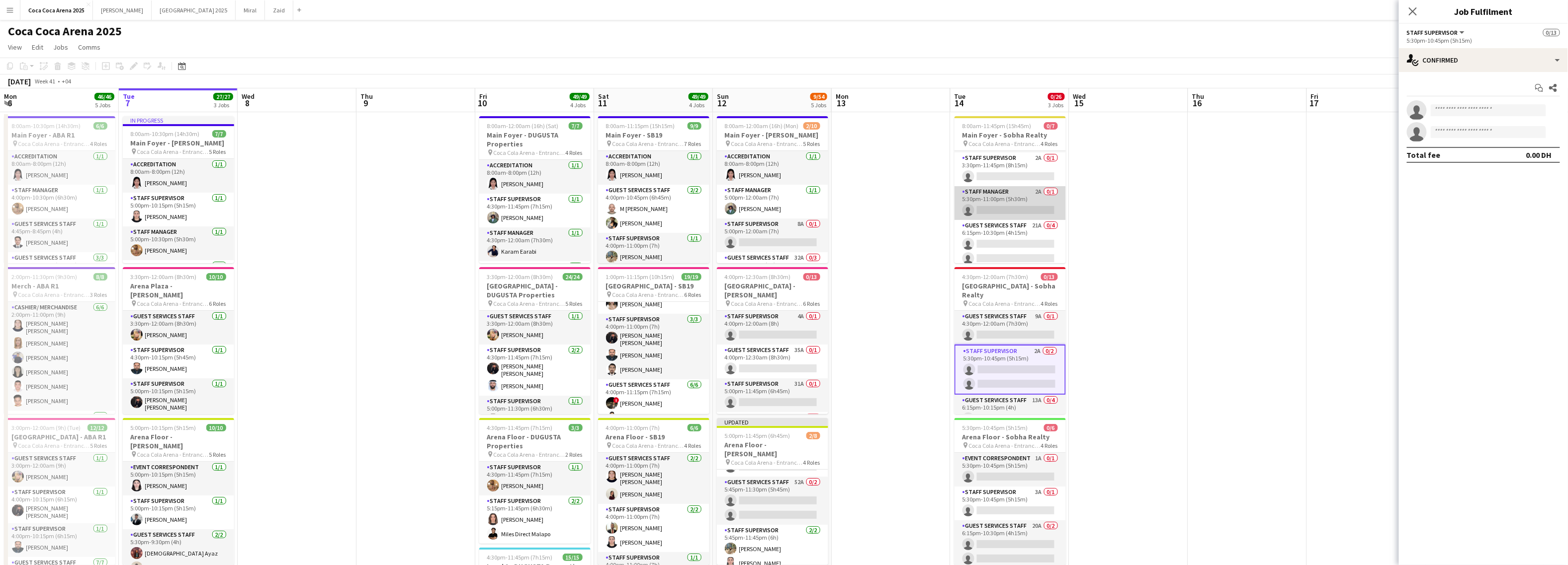
scroll to position [34, 0]
click at [1015, 206] on app-card-role "Staff Manager 2A 0/1 5:30pm-11:00pm (5h30m) single-neutral-actions" at bounding box center [1010, 202] width 111 height 34
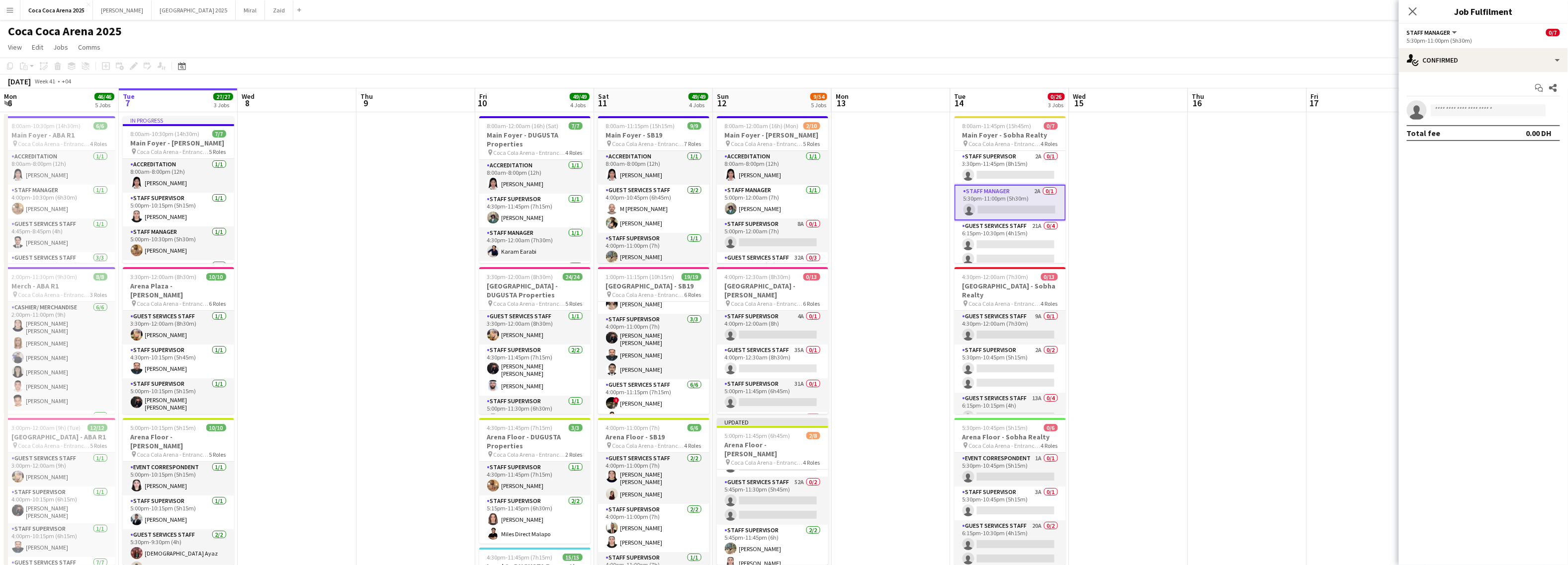
click at [951, 251] on app-date-cell "8:00am-11:45pm (15h45m) 0/7 Main Foyer - Sobha Realty pin Coca Cola Arena - Ent…" at bounding box center [1010, 500] width 119 height 775
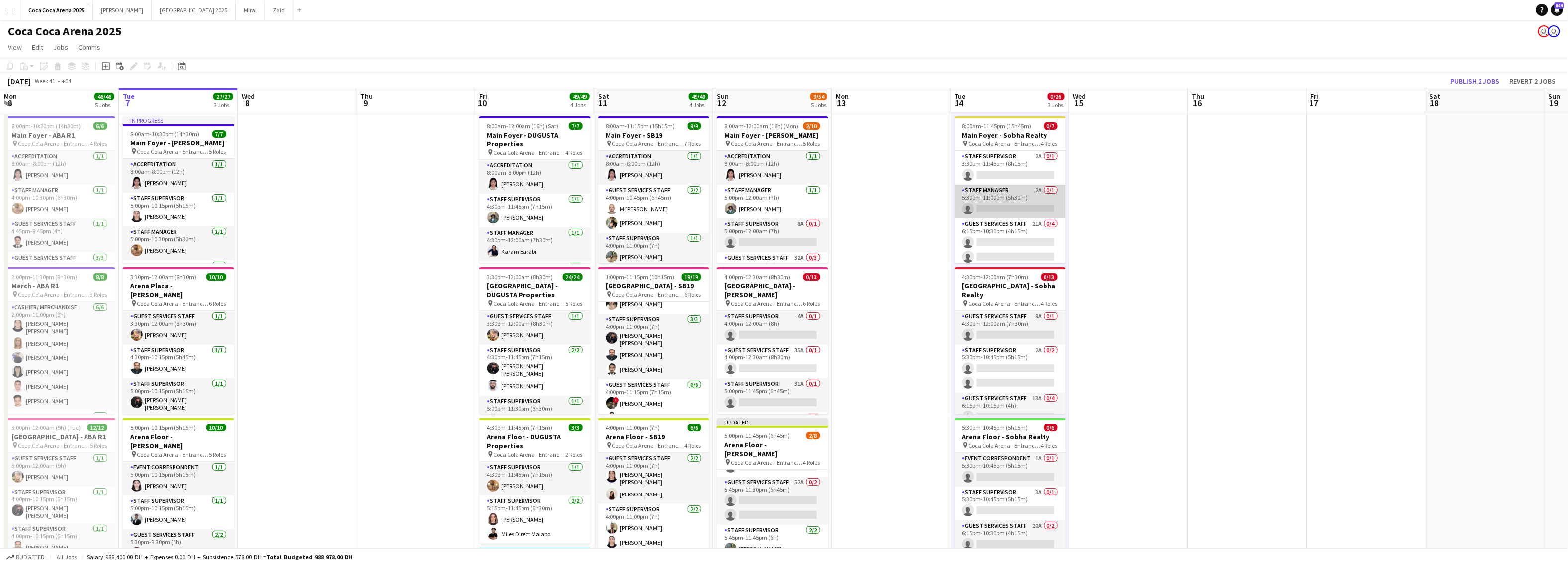
click at [1003, 210] on app-card-role "Staff Manager 2A 0/1 5:30pm-11:00pm (5h30m) single-neutral-actions" at bounding box center [1010, 202] width 111 height 34
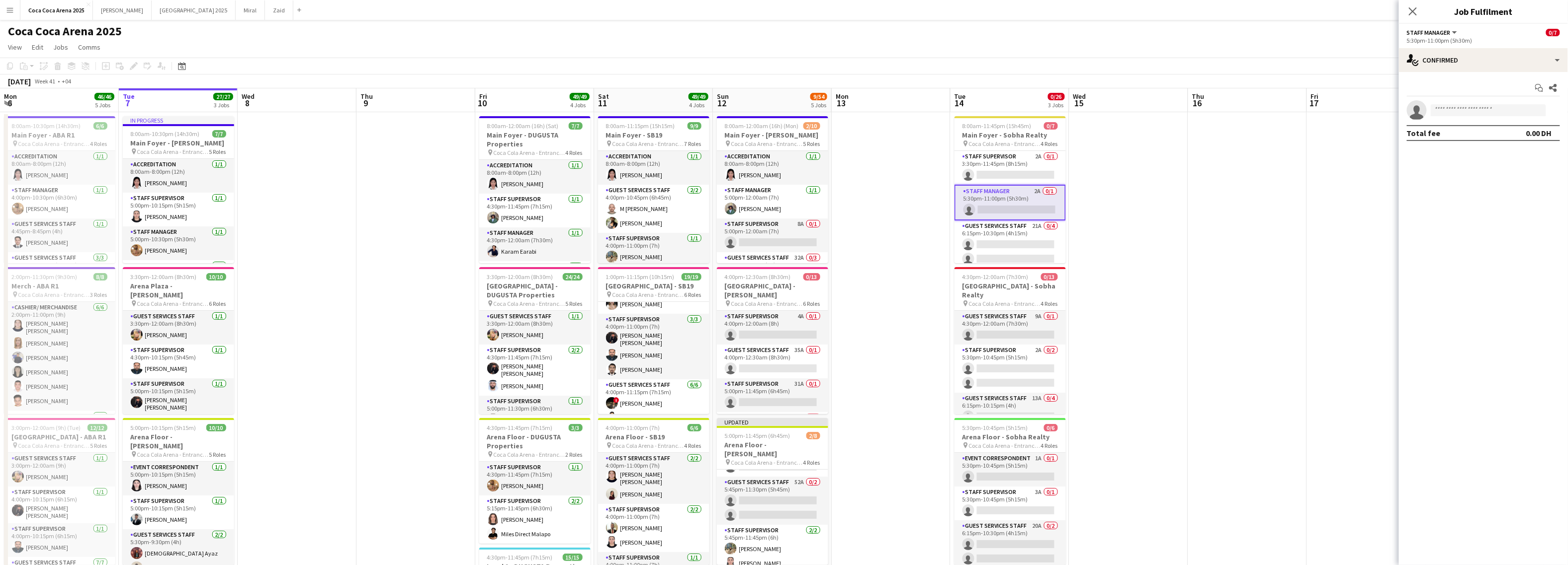
click at [1105, 218] on app-date-cell at bounding box center [1129, 500] width 119 height 775
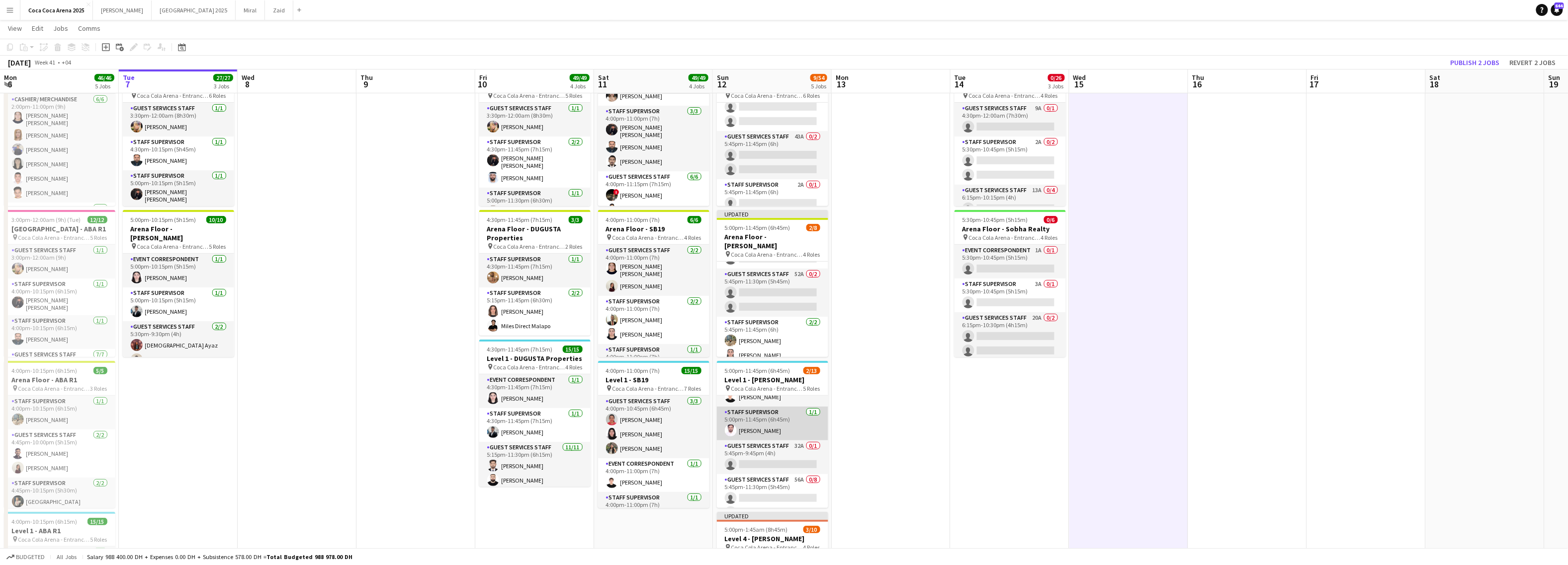
scroll to position [173, 0]
click at [766, 484] on app-card-role "Staff Supervisor 6A 0/2 5:45pm-11:45pm (6h) single-neutral-actions single-neutr…" at bounding box center [772, 484] width 111 height 48
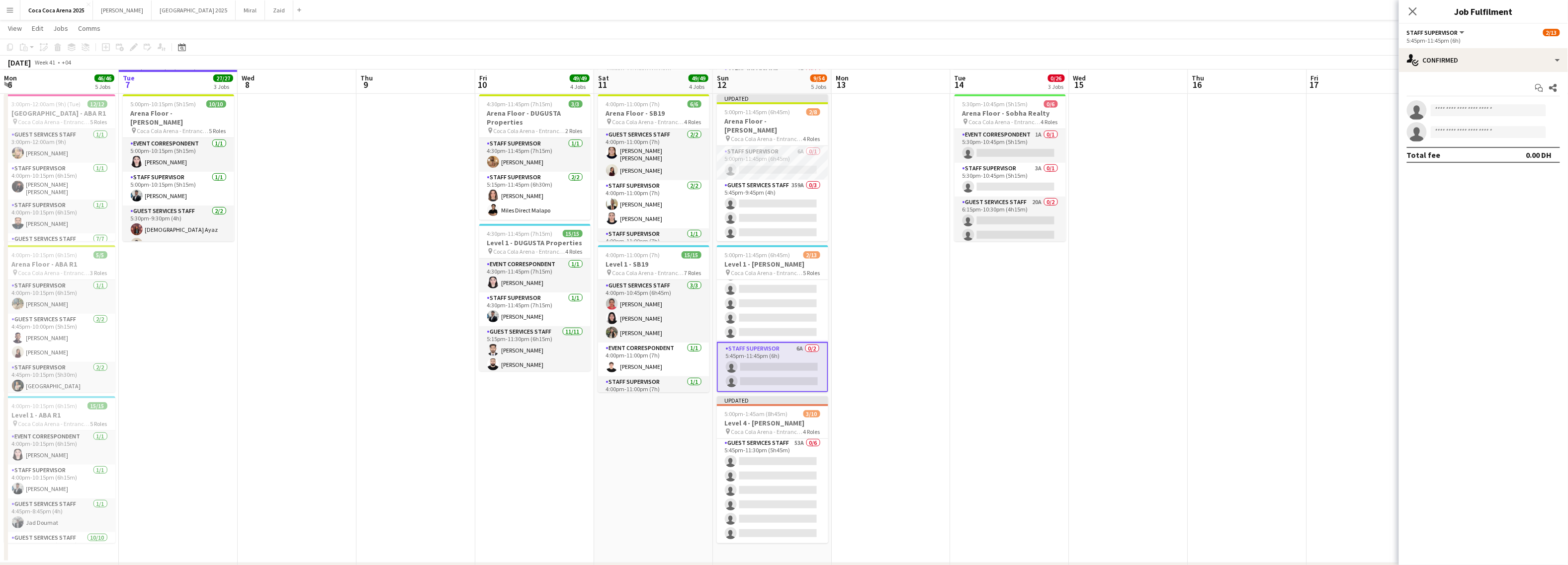
scroll to position [0, 239]
click at [929, 265] on app-date-cell at bounding box center [890, 176] width 119 height 775
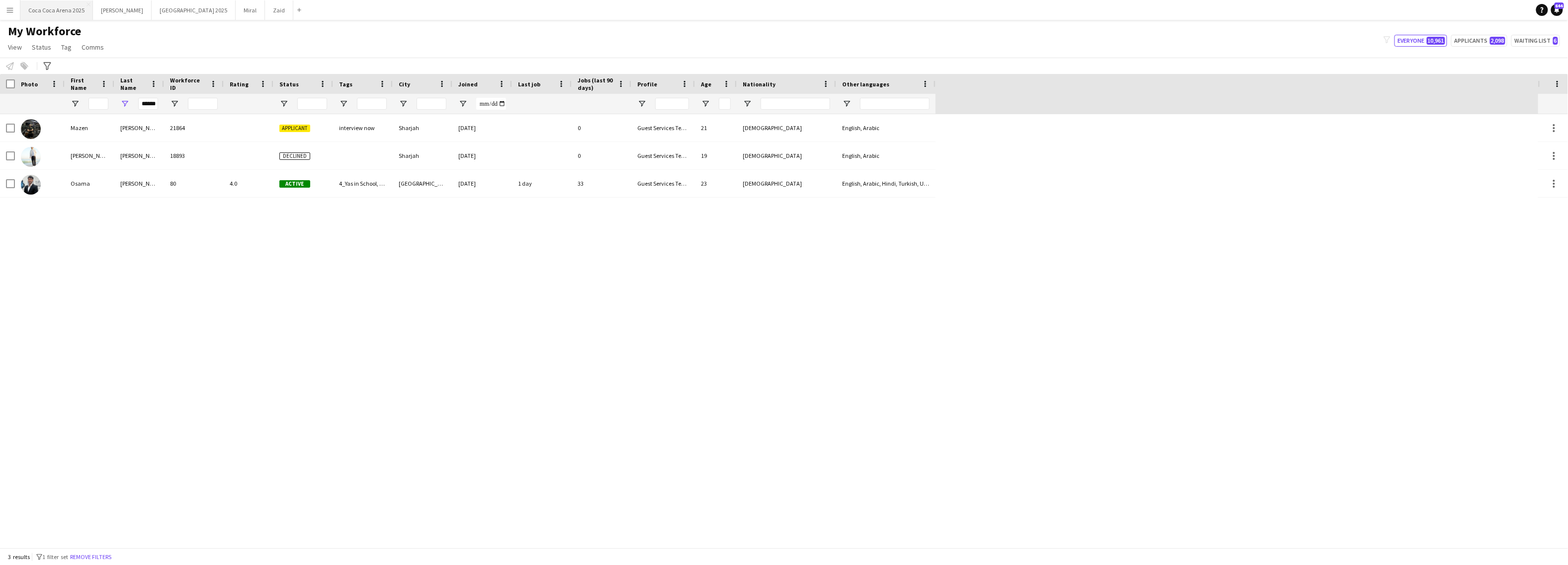
click at [80, 9] on button "[GEOGRAPHIC_DATA] 2025 Close" at bounding box center [56, 10] width 72 height 19
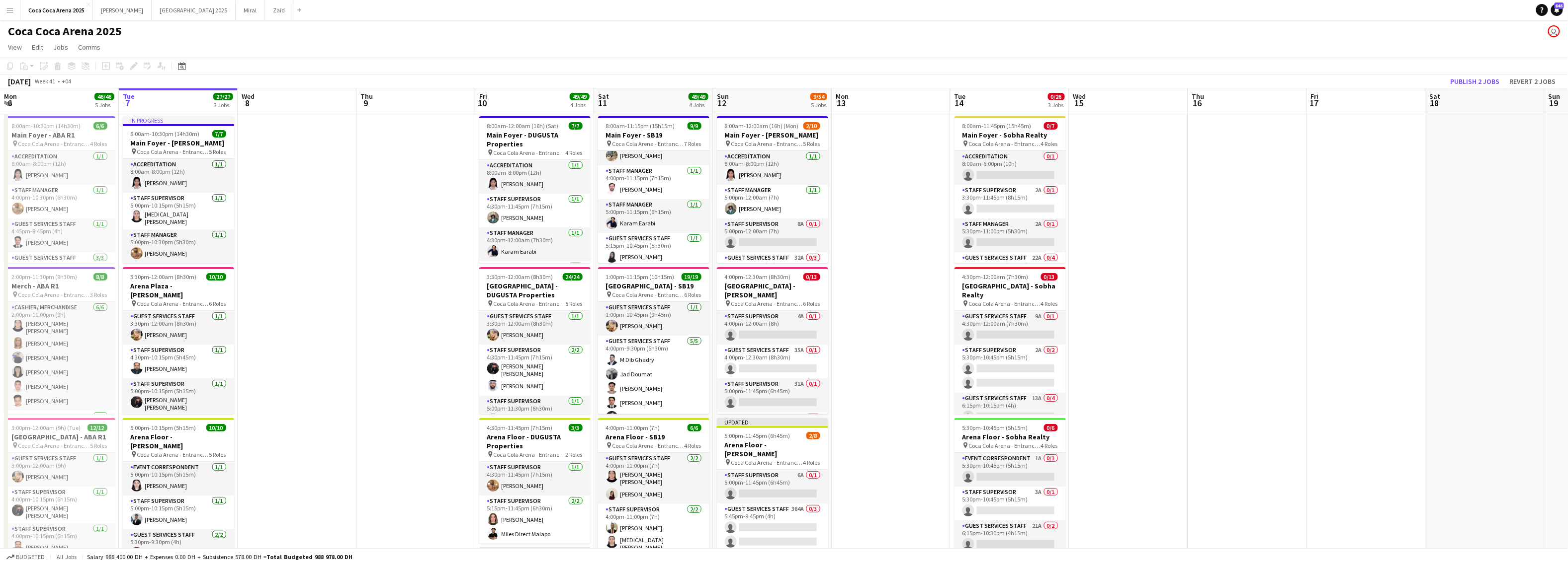
click at [17, 10] on button "Menu" at bounding box center [10, 10] width 20 height 20
click at [32, 50] on div "Workforce Workforce" at bounding box center [50, 54] width 99 height 20
click at [31, 71] on link "Comms Comms" at bounding box center [50, 74] width 99 height 20
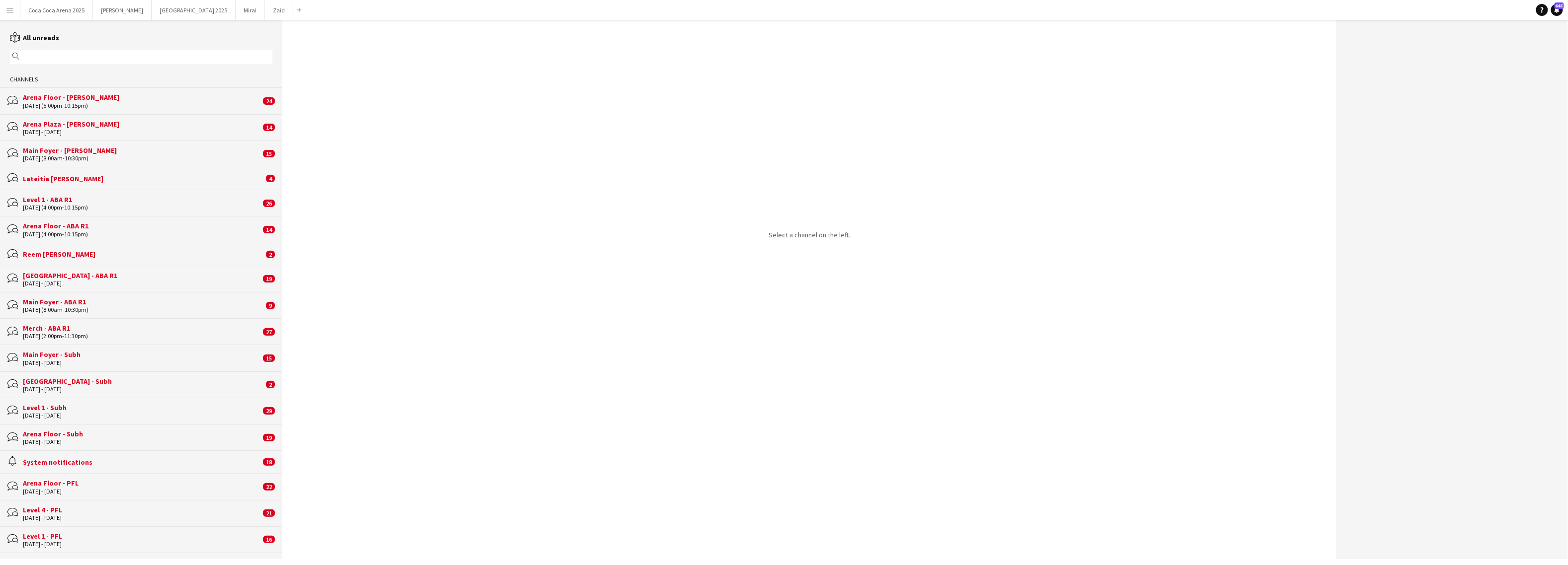
click at [31, 55] on input "text" at bounding box center [146, 57] width 248 height 9
click at [14, 12] on button "Menu" at bounding box center [10, 10] width 20 height 20
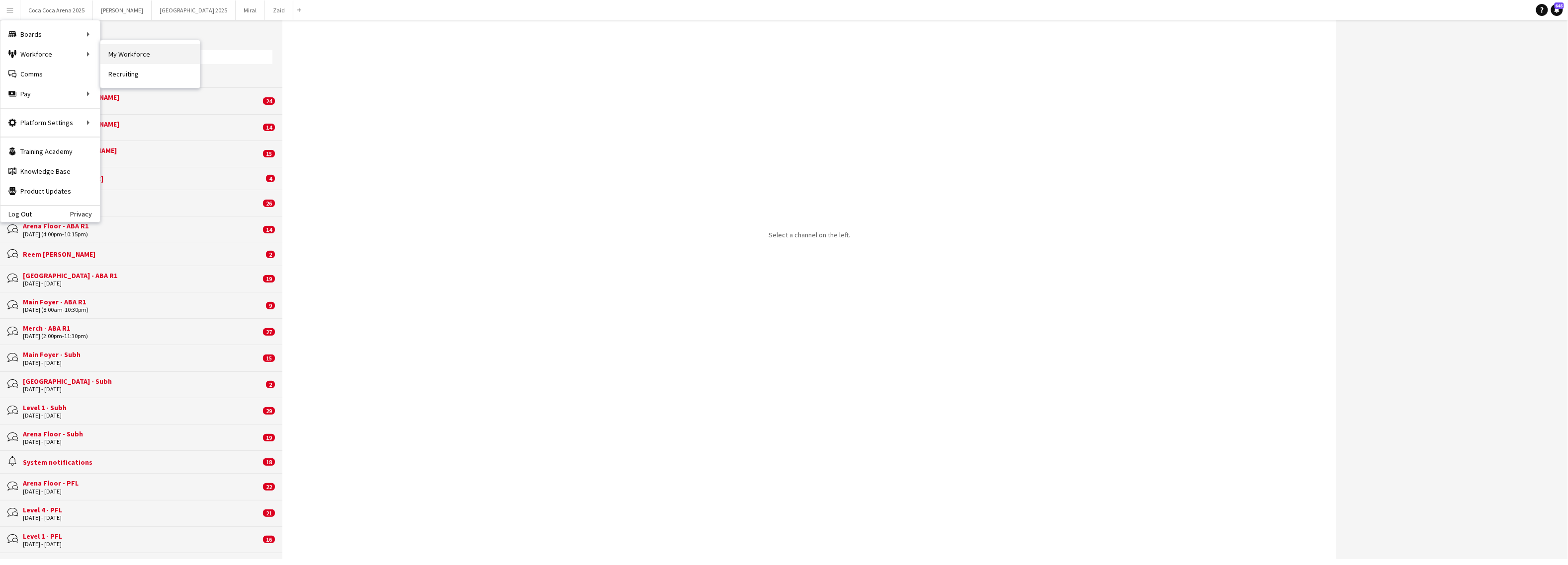
click at [119, 53] on link "My Workforce" at bounding box center [150, 54] width 99 height 20
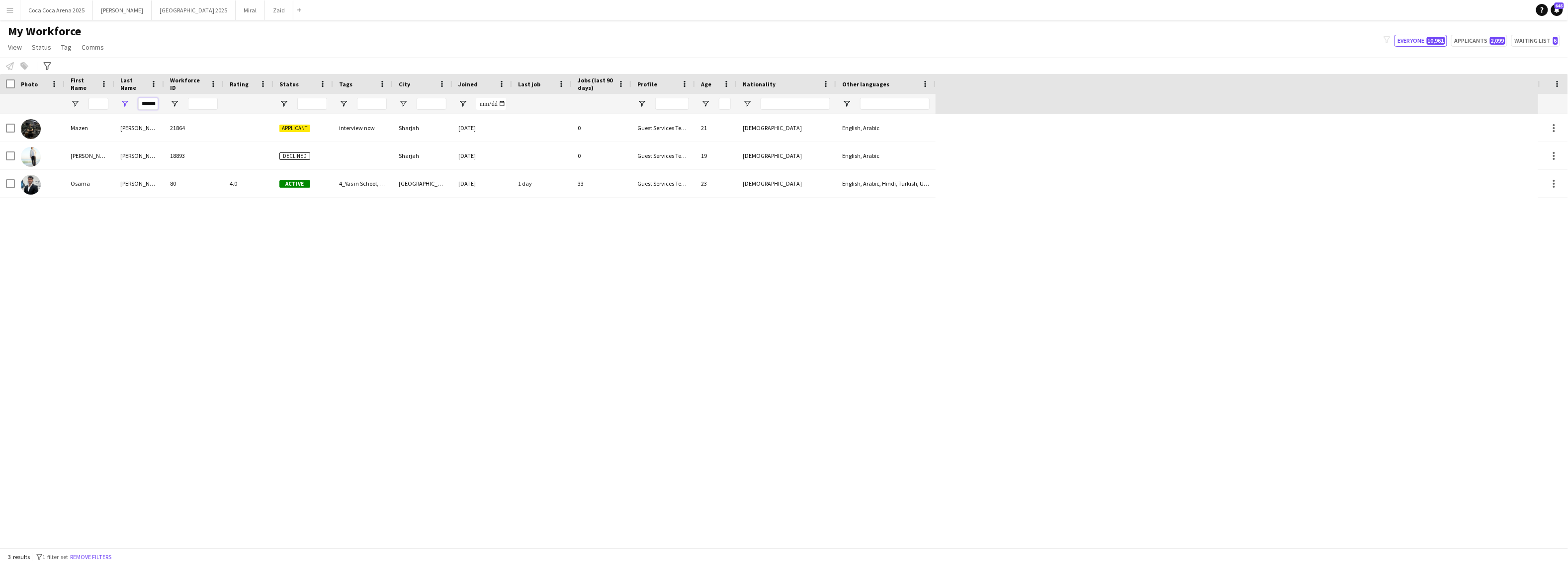
click at [150, 99] on input "******" at bounding box center [148, 104] width 20 height 12
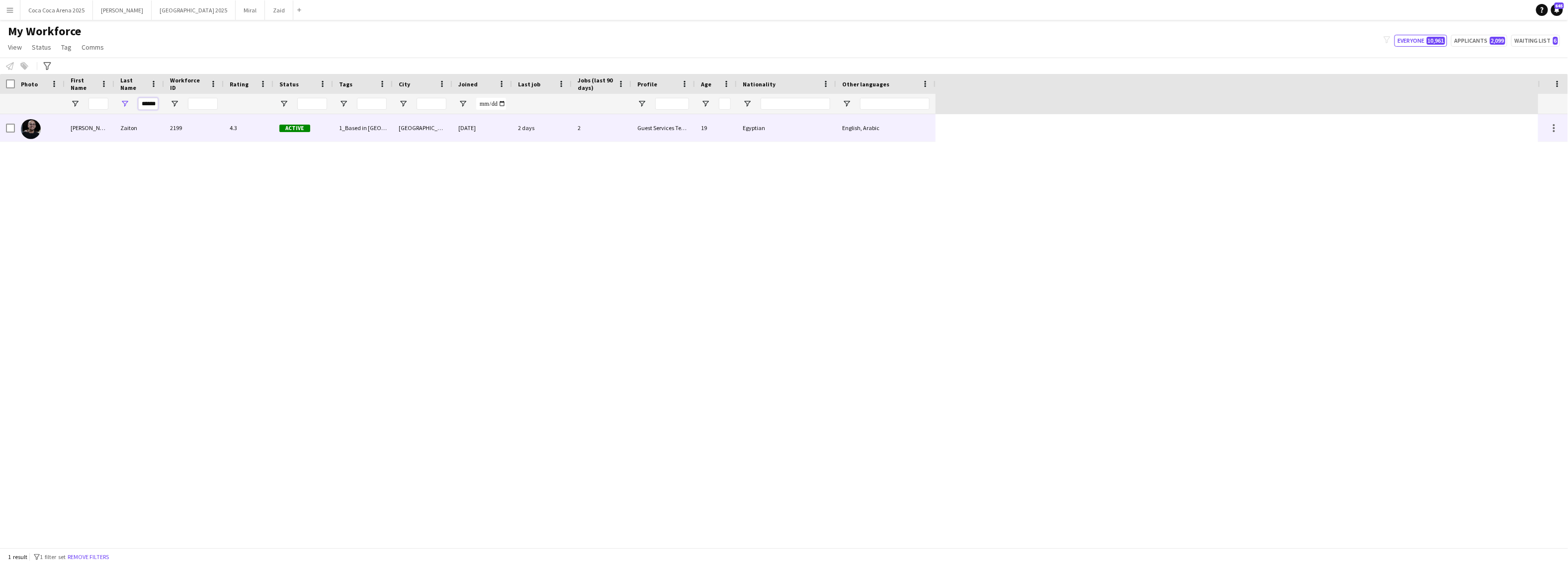
type input "******"
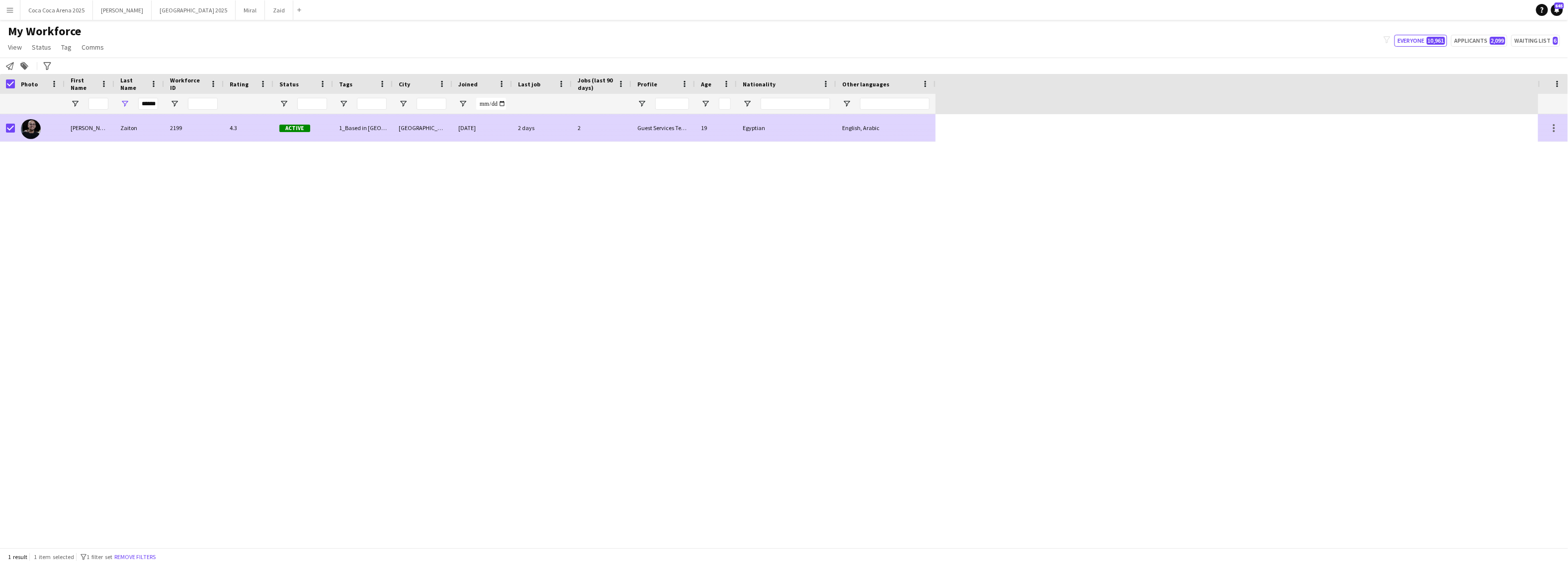
click at [66, 130] on div "[PERSON_NAME]" at bounding box center [89, 128] width 50 height 27
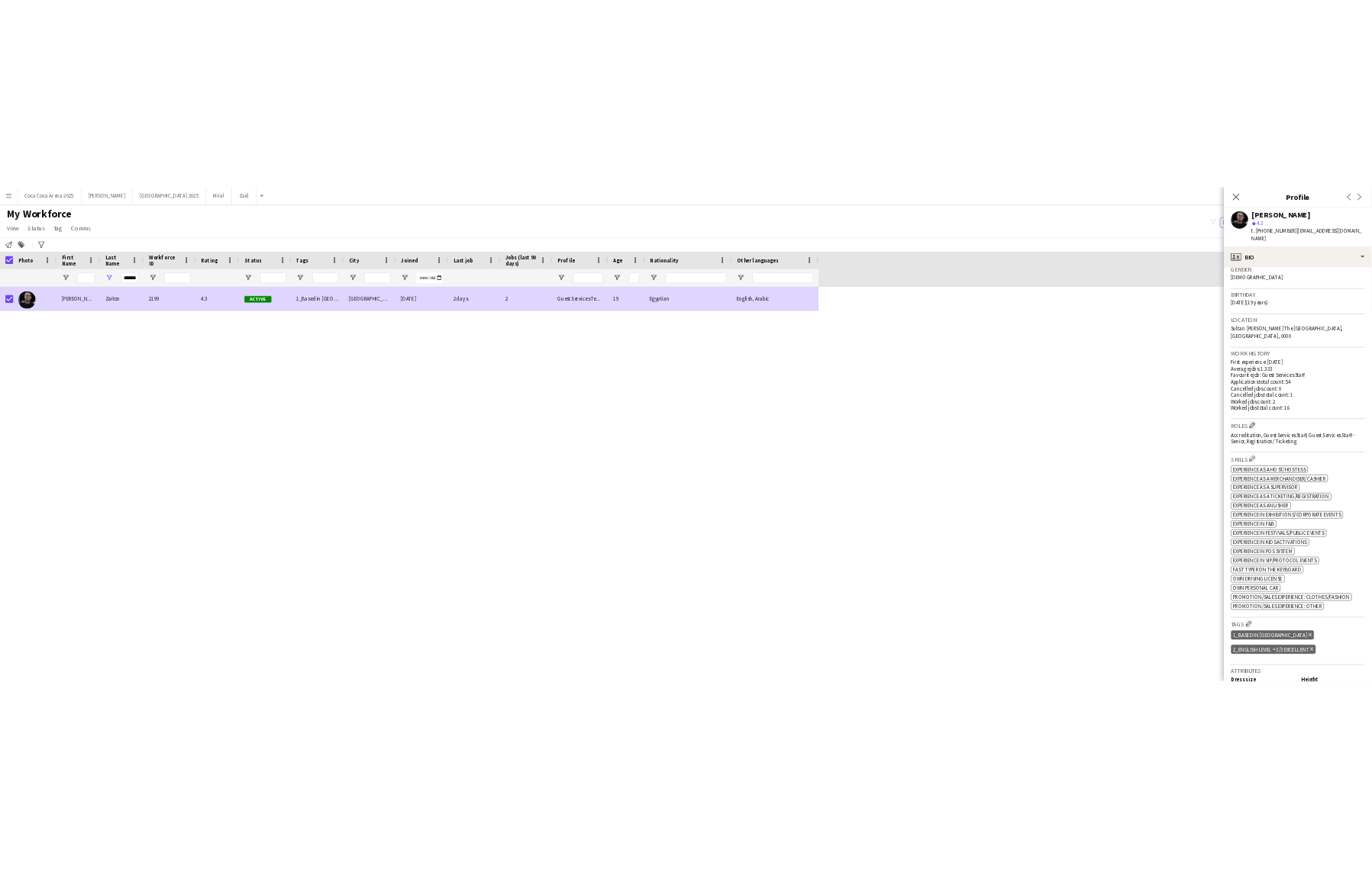
scroll to position [265, 0]
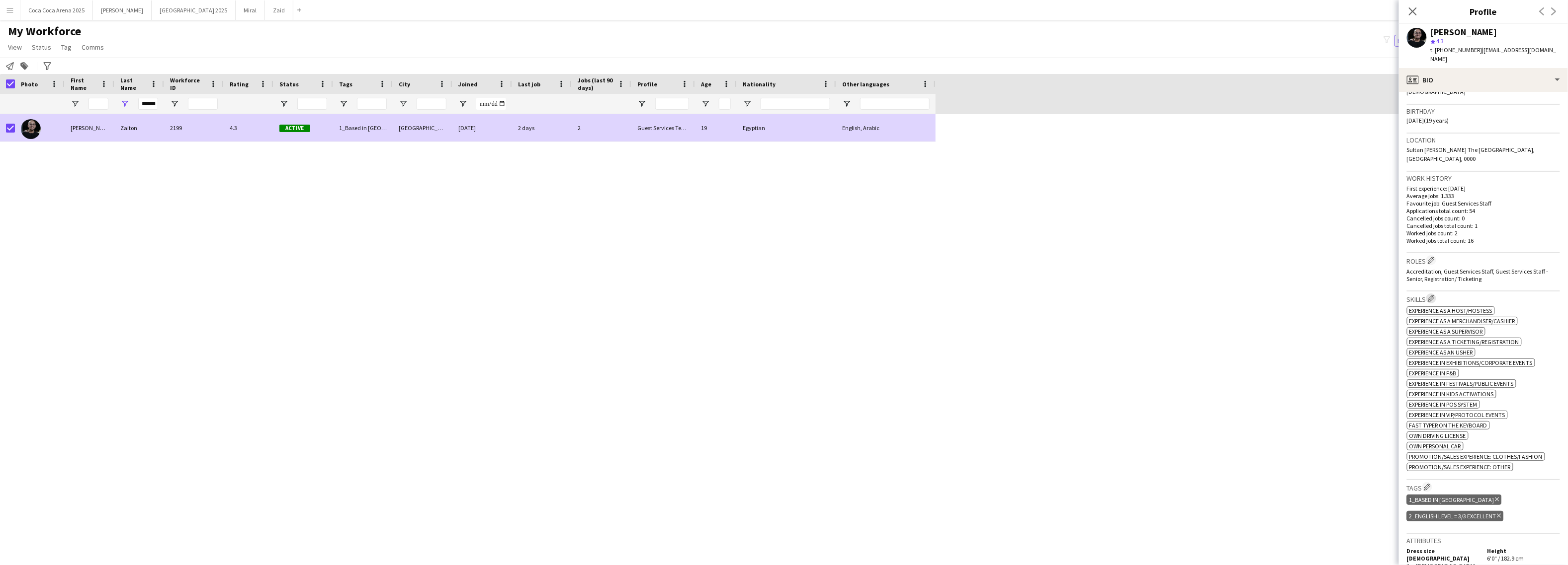
click at [1433, 295] on app-icon "Edit crew company skills" at bounding box center [1431, 298] width 7 height 7
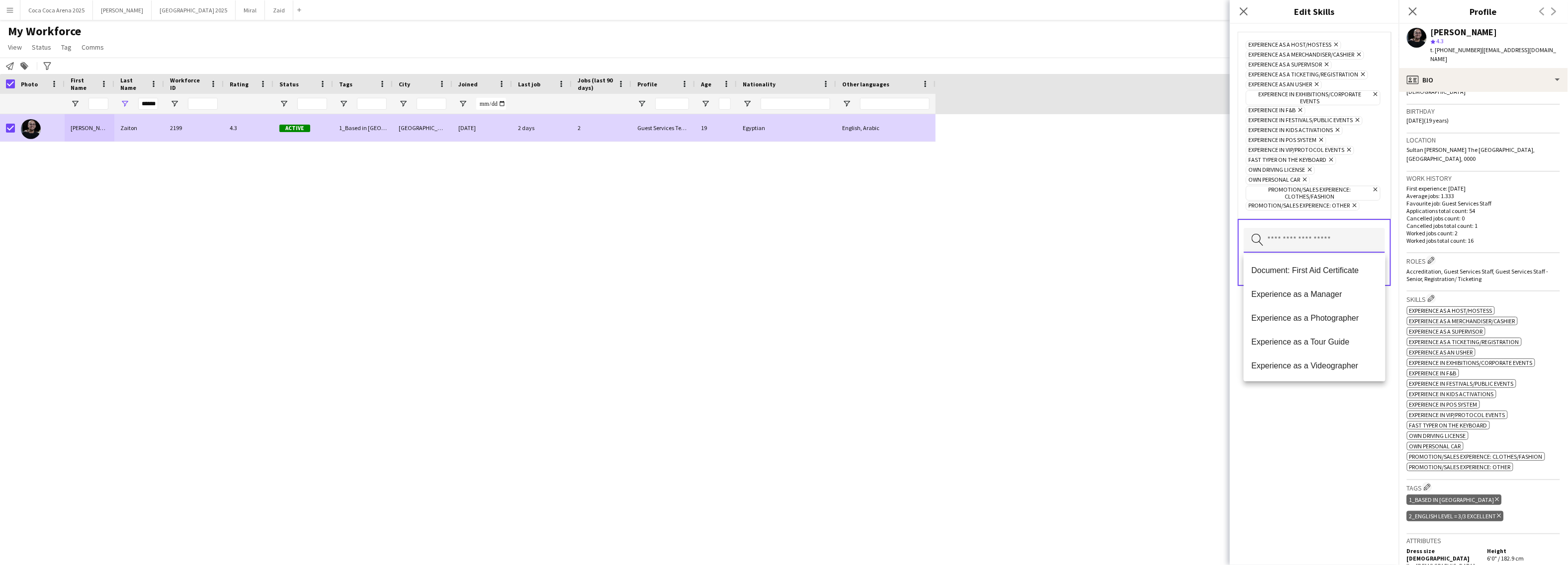
click at [1334, 235] on input "text" at bounding box center [1314, 240] width 141 height 25
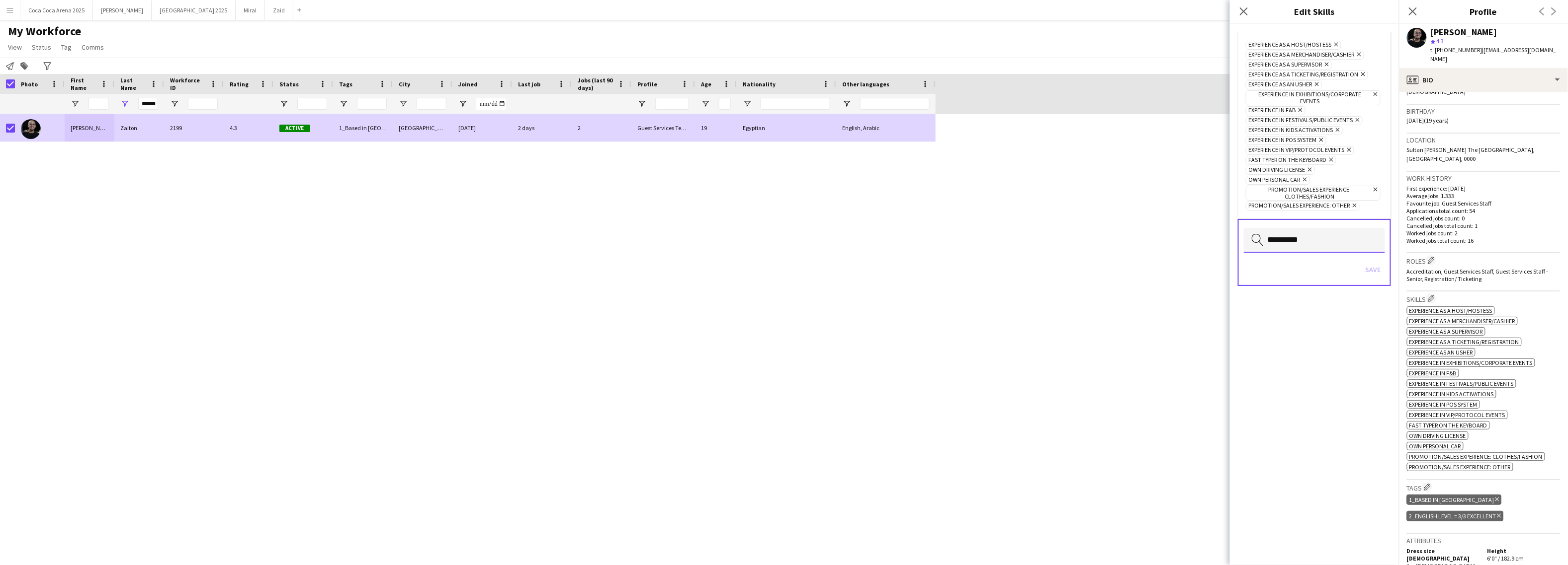
click at [1317, 237] on input "**********" at bounding box center [1314, 240] width 141 height 25
type input "**********"
click at [1329, 328] on div "**********" at bounding box center [1315, 294] width 169 height 541
click at [1430, 257] on app-icon "Edit crew company roles" at bounding box center [1431, 260] width 7 height 7
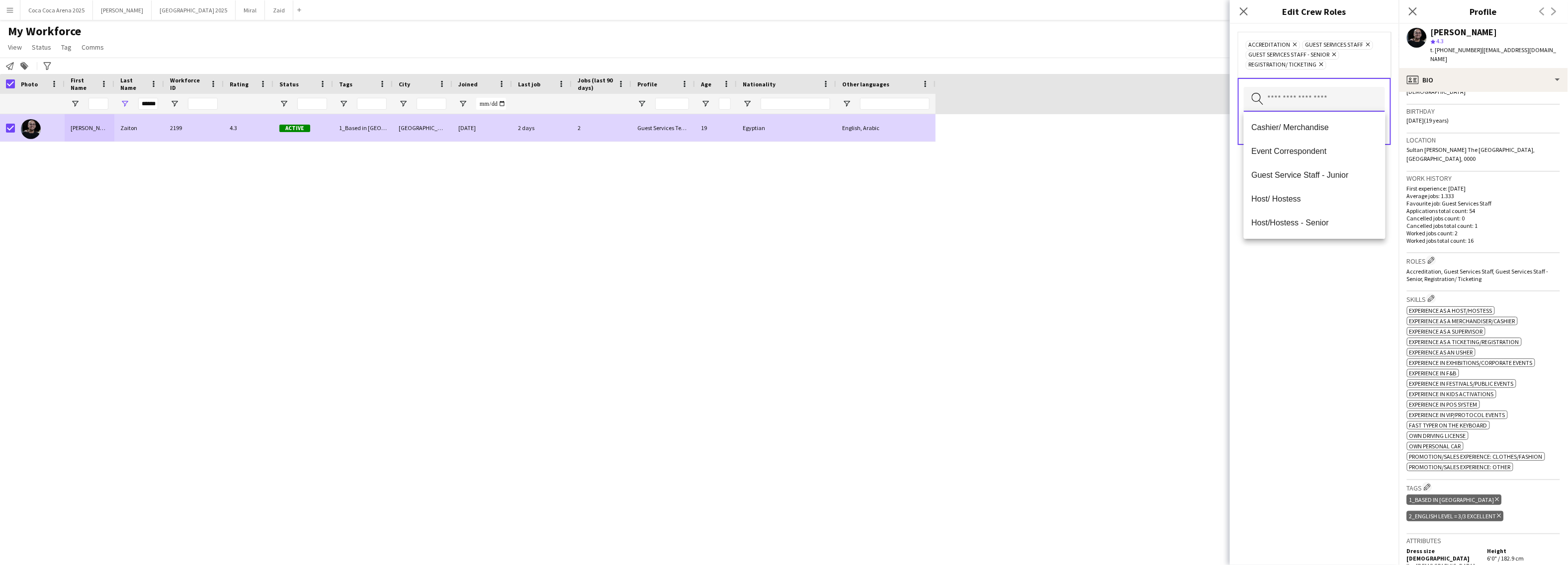
click at [1289, 90] on input "text" at bounding box center [1314, 99] width 141 height 25
type input "*****"
click at [1273, 129] on span "Staff Supervisor" at bounding box center [1315, 128] width 126 height 10
click at [1331, 330] on div "Accreditation Remove Guest Services Staff Remove Guest Services Staff - Senior …" at bounding box center [1315, 294] width 169 height 541
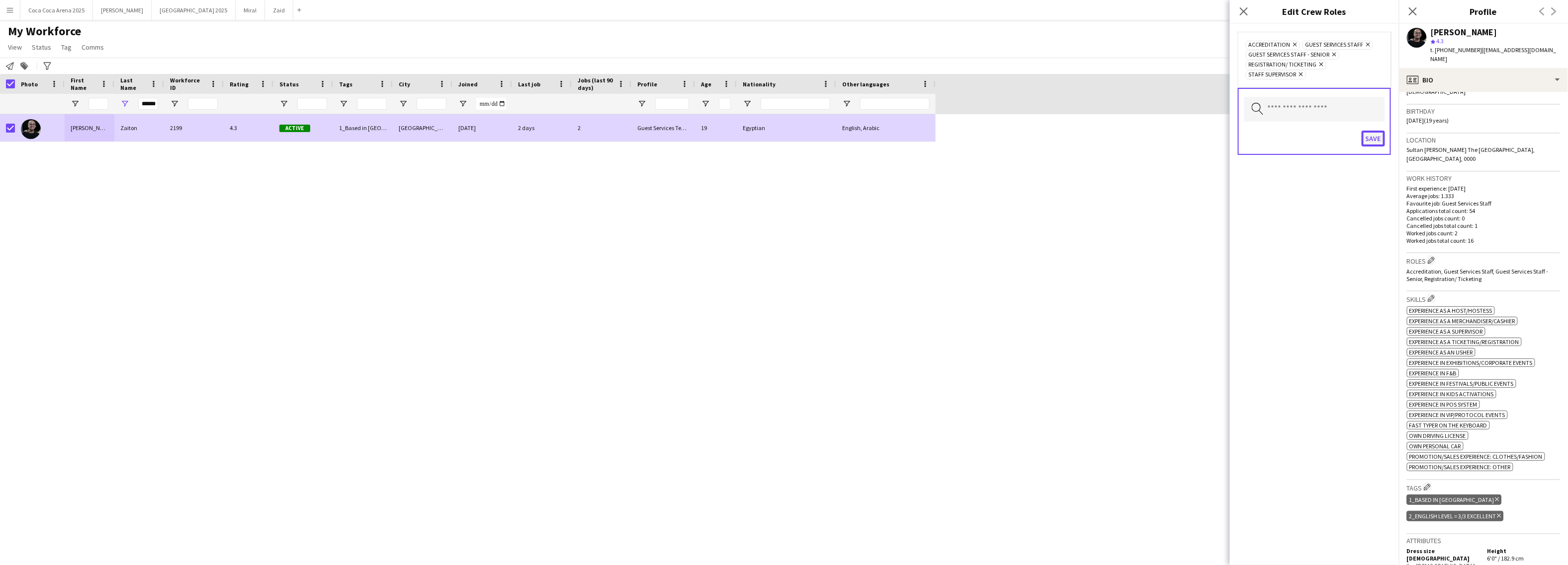
click at [1374, 137] on button "Save" at bounding box center [1373, 139] width 23 height 16
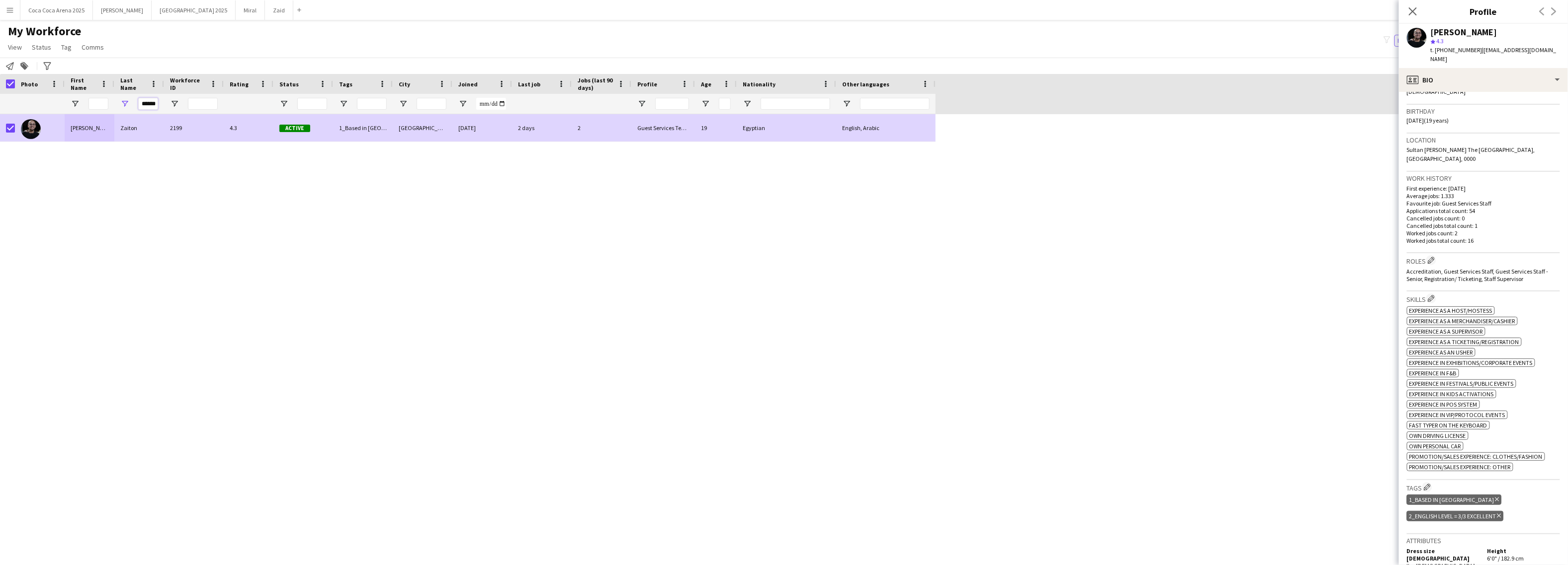
click at [153, 103] on input "******" at bounding box center [148, 104] width 20 height 12
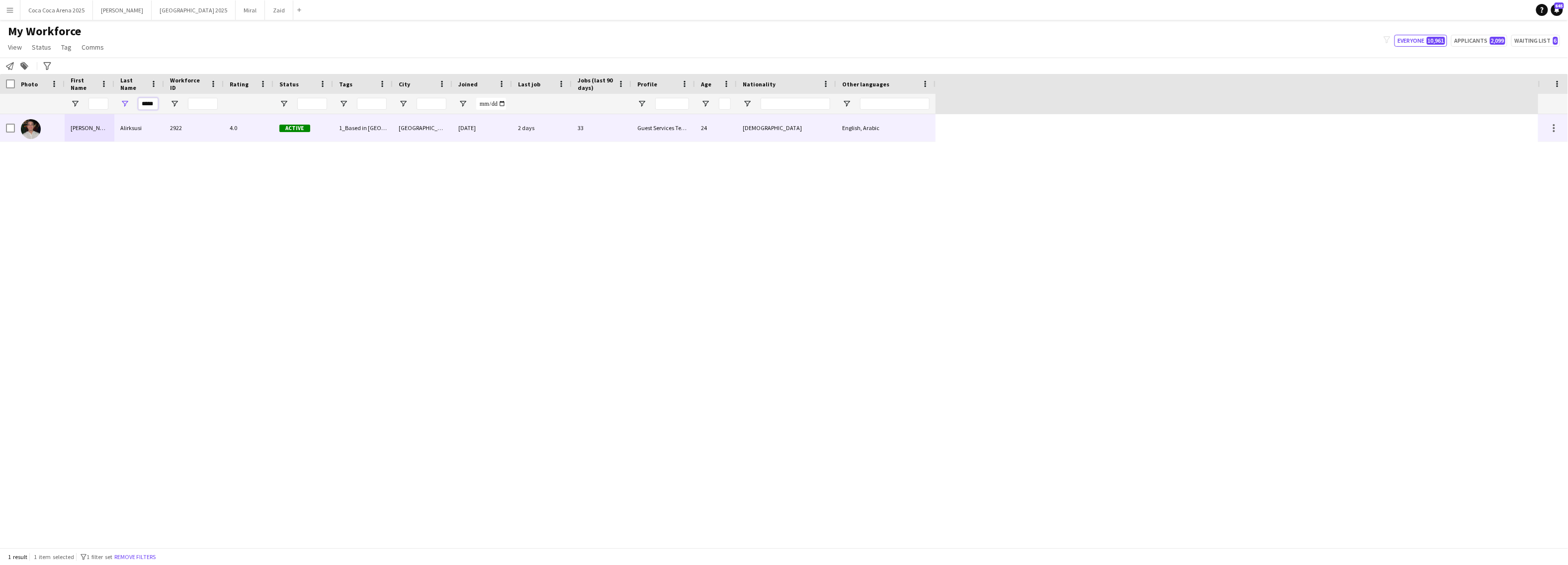
type input "*****"
click at [84, 129] on div "[PERSON_NAME]" at bounding box center [89, 128] width 50 height 27
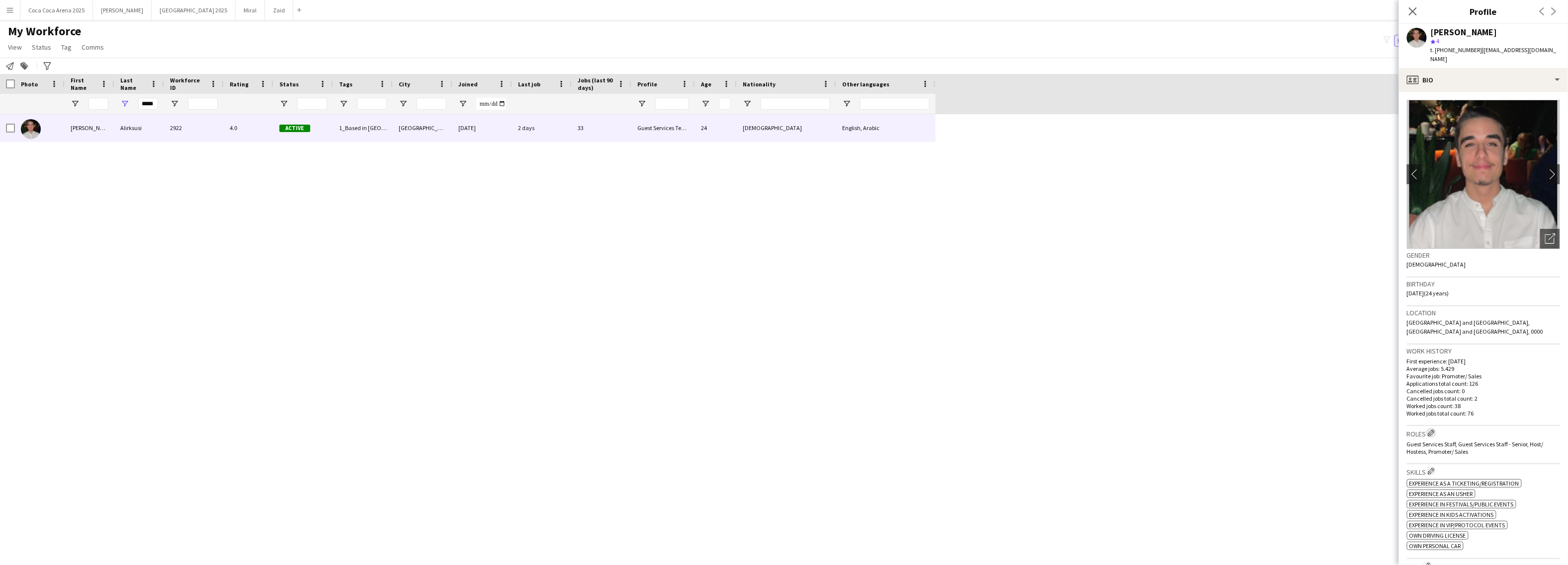
click at [1432, 428] on button "Edit crew company roles" at bounding box center [1431, 433] width 10 height 10
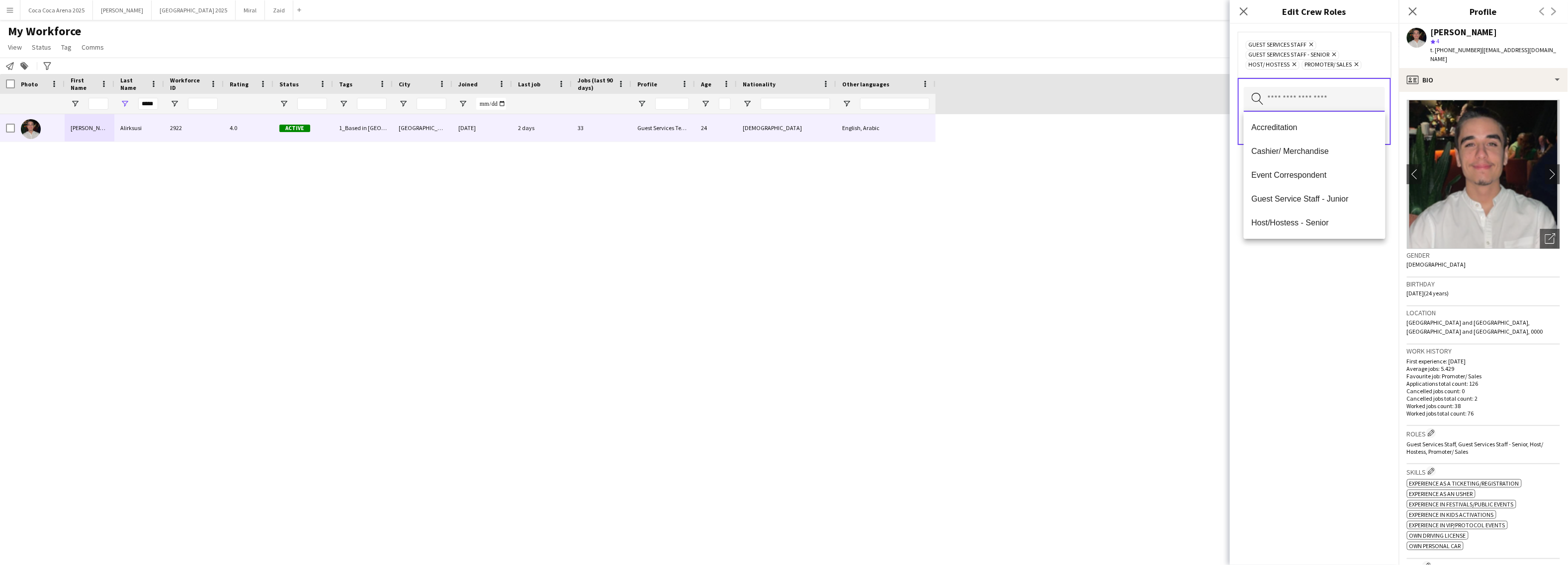
click at [1335, 102] on input "text" at bounding box center [1314, 99] width 141 height 25
type input "***"
click at [1298, 130] on span "Staff Supervisor" at bounding box center [1315, 128] width 126 height 10
click at [1300, 285] on div "Guest Services Staff Remove Guest Services Staff - Senior Remove Host/ Hostess …" at bounding box center [1315, 294] width 169 height 541
click at [1376, 139] on button "Save" at bounding box center [1373, 139] width 23 height 16
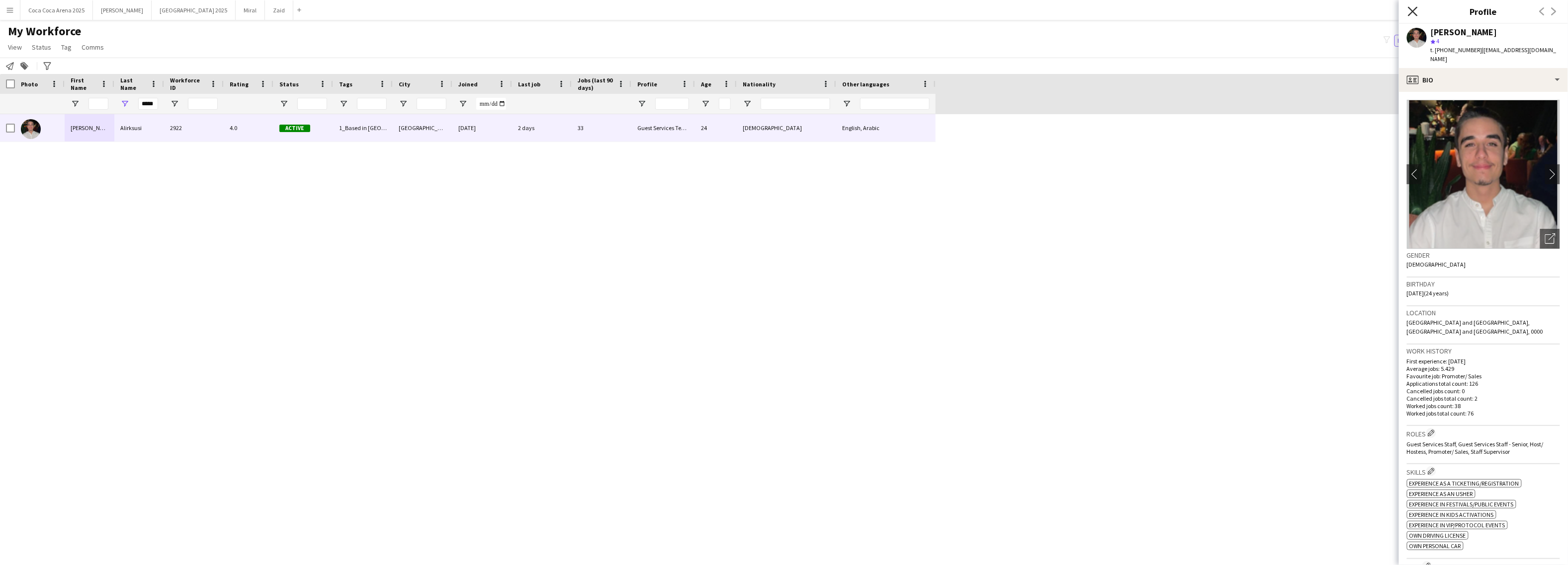
click at [1415, 9] on icon "Close pop-in" at bounding box center [1413, 12] width 10 height 10
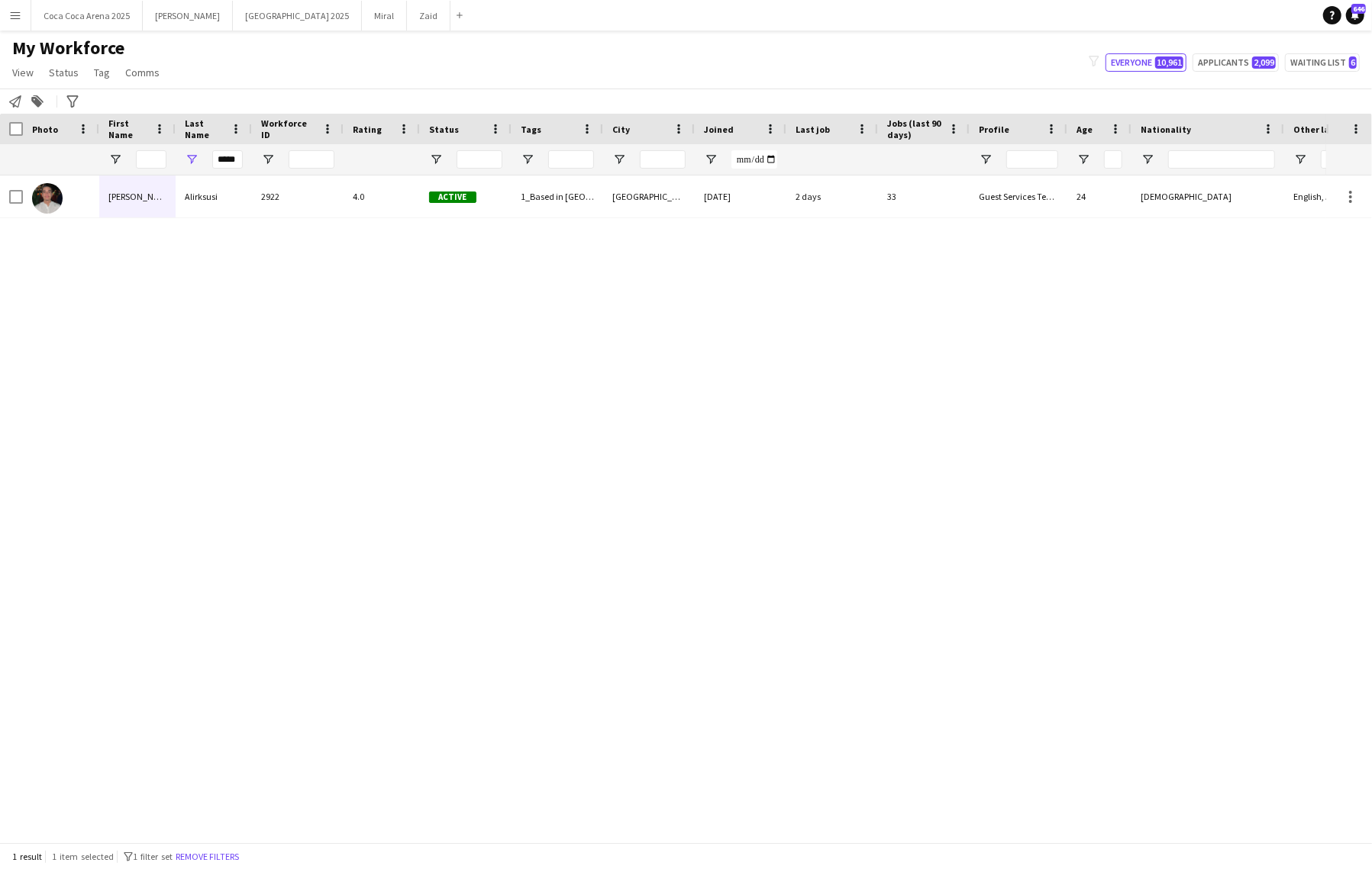
click at [19, 2] on button "Menu" at bounding box center [15, 15] width 31 height 31
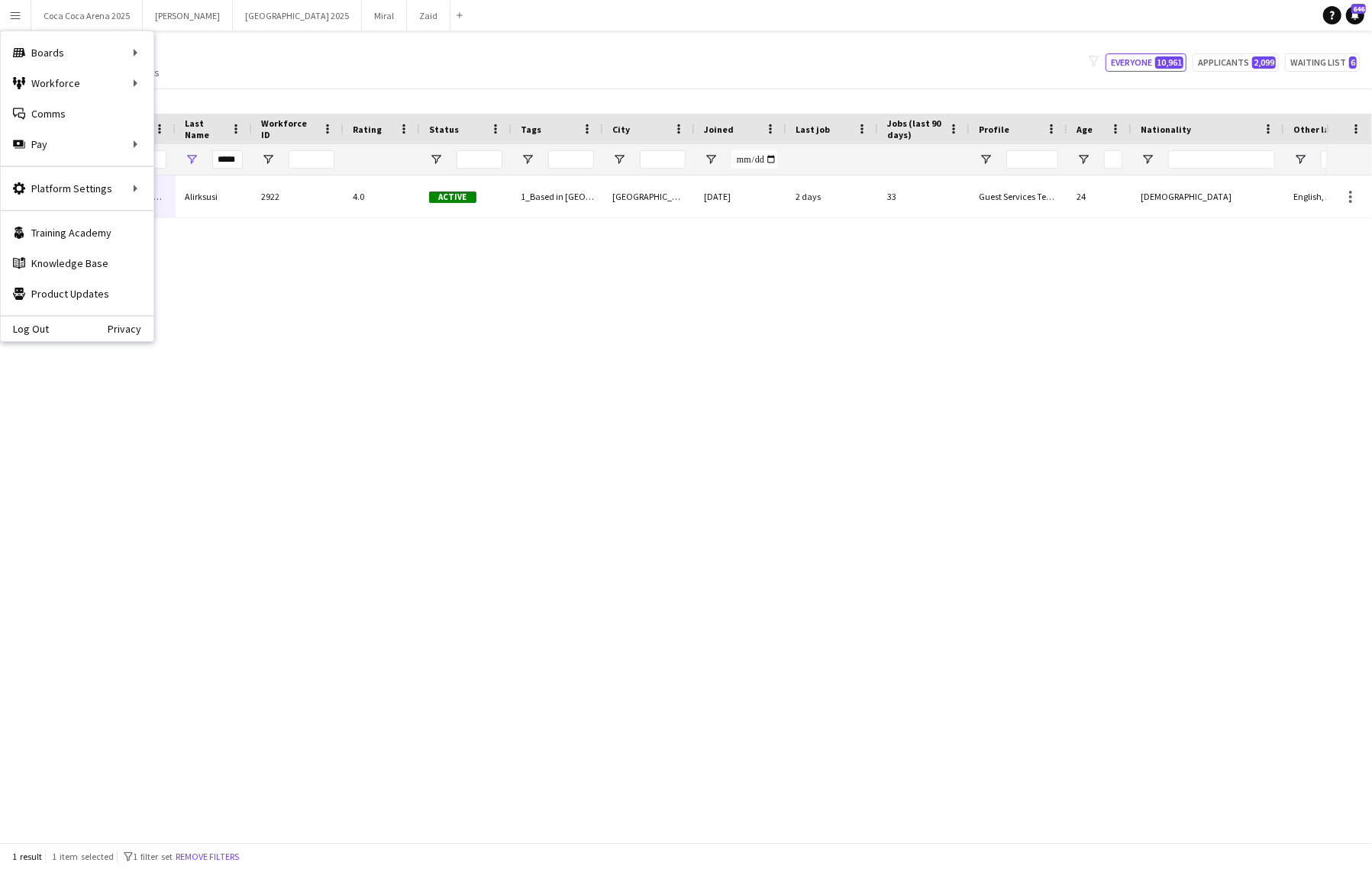
click at [206, 427] on div "[PERSON_NAME] 2922 4.0 Active 1_Based in [GEOGRAPHIC_DATA], 1_Based in [GEOGRAP…" at bounding box center [663, 509] width 1326 height 667
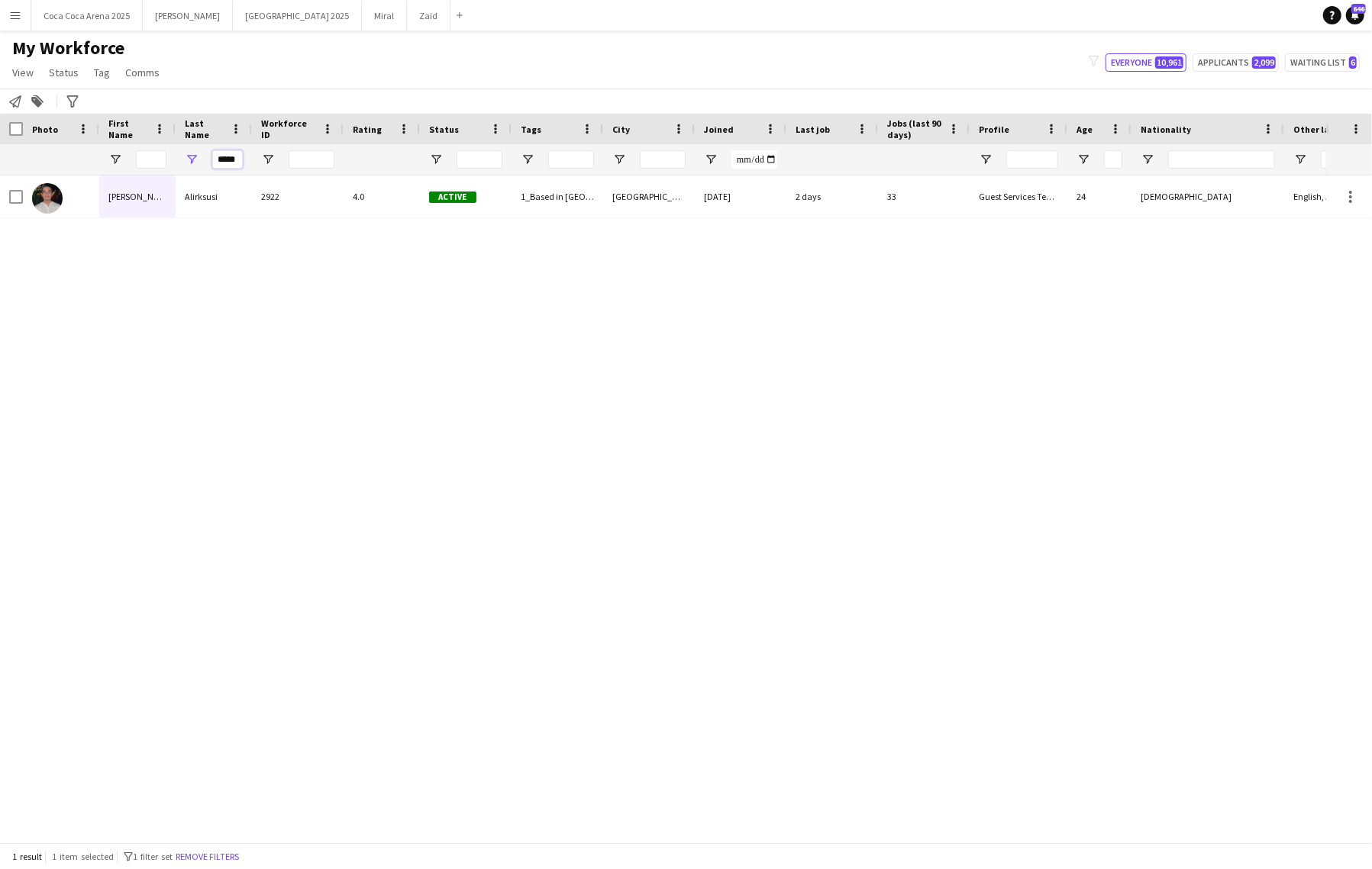
click at [225, 164] on input "*****" at bounding box center [227, 160] width 31 height 19
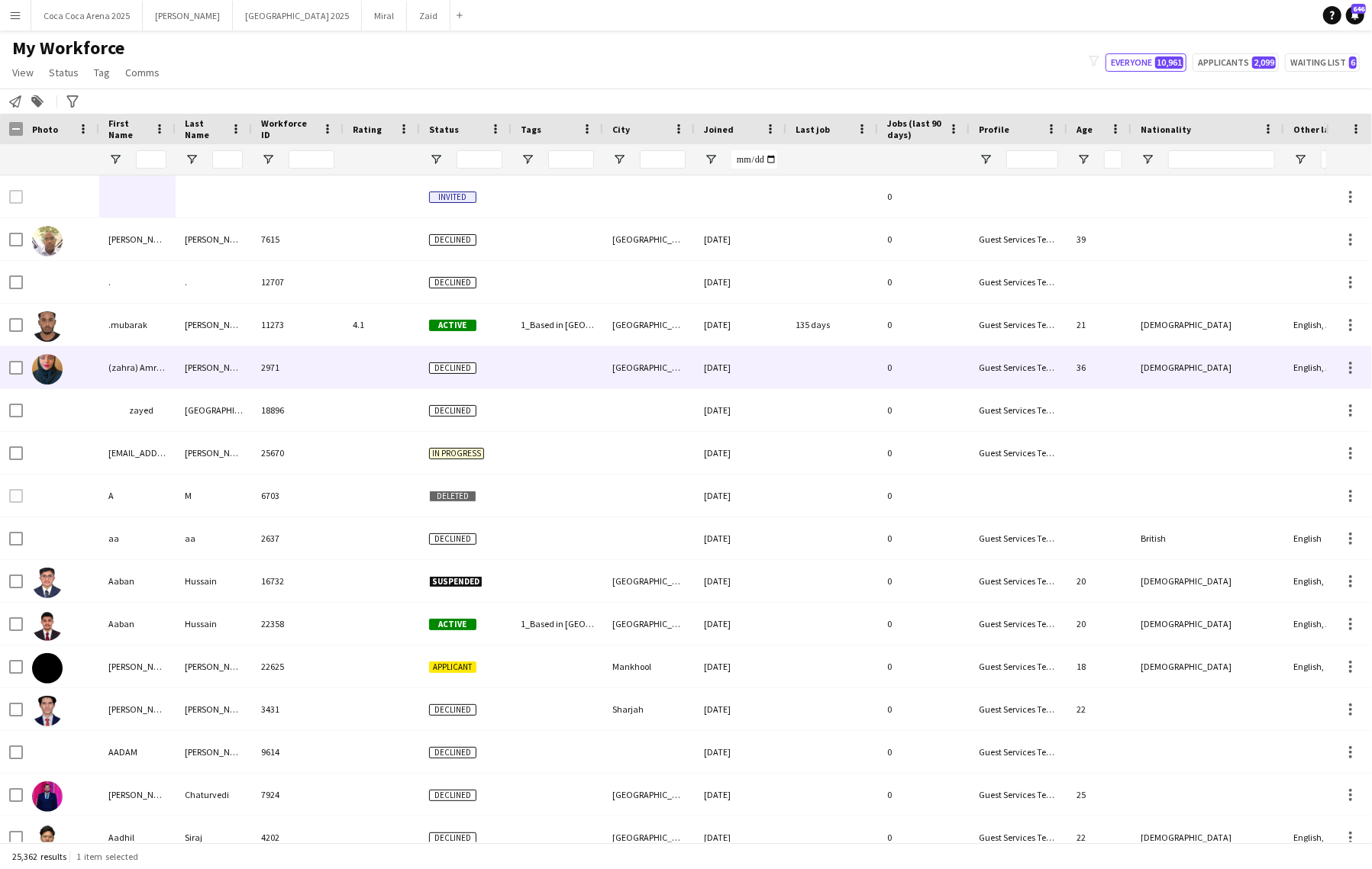
click at [321, 390] on div "18896" at bounding box center [298, 410] width 92 height 42
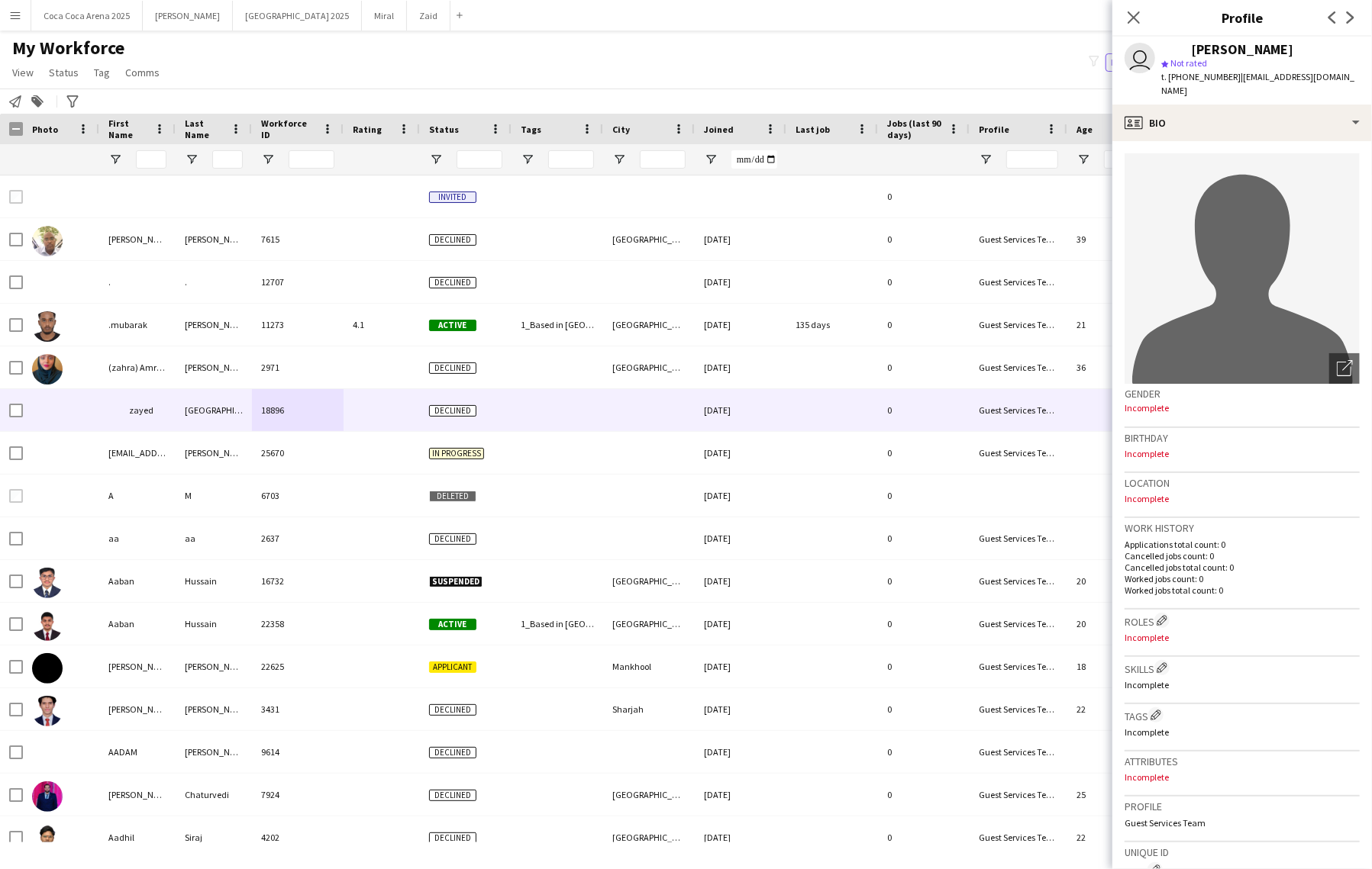
click at [15, 2] on button "Menu" at bounding box center [15, 15] width 31 height 31
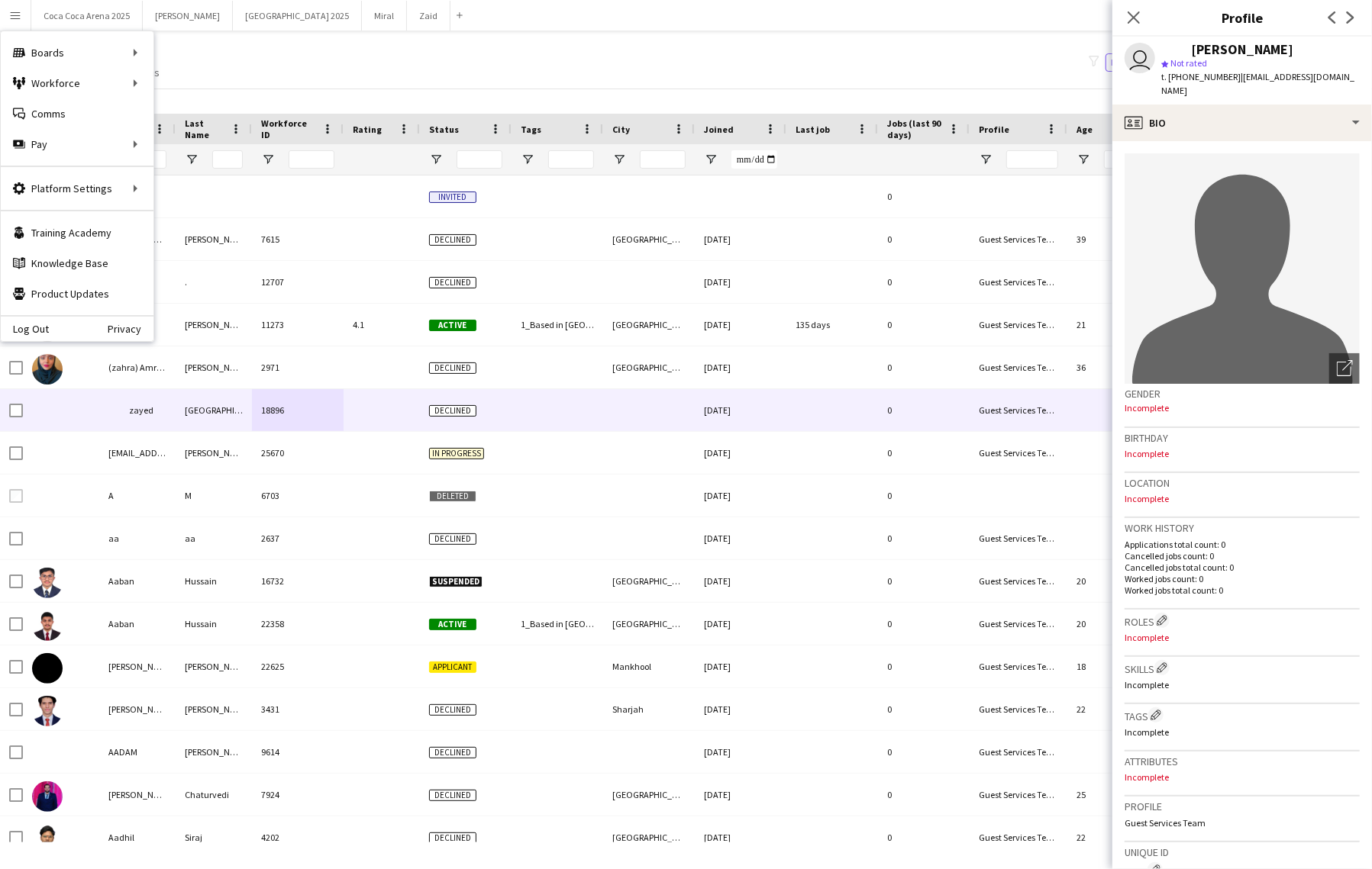
click at [460, 41] on div "My Workforce View Views Default view New view Update view Delete view Edit name…" at bounding box center [686, 63] width 1372 height 52
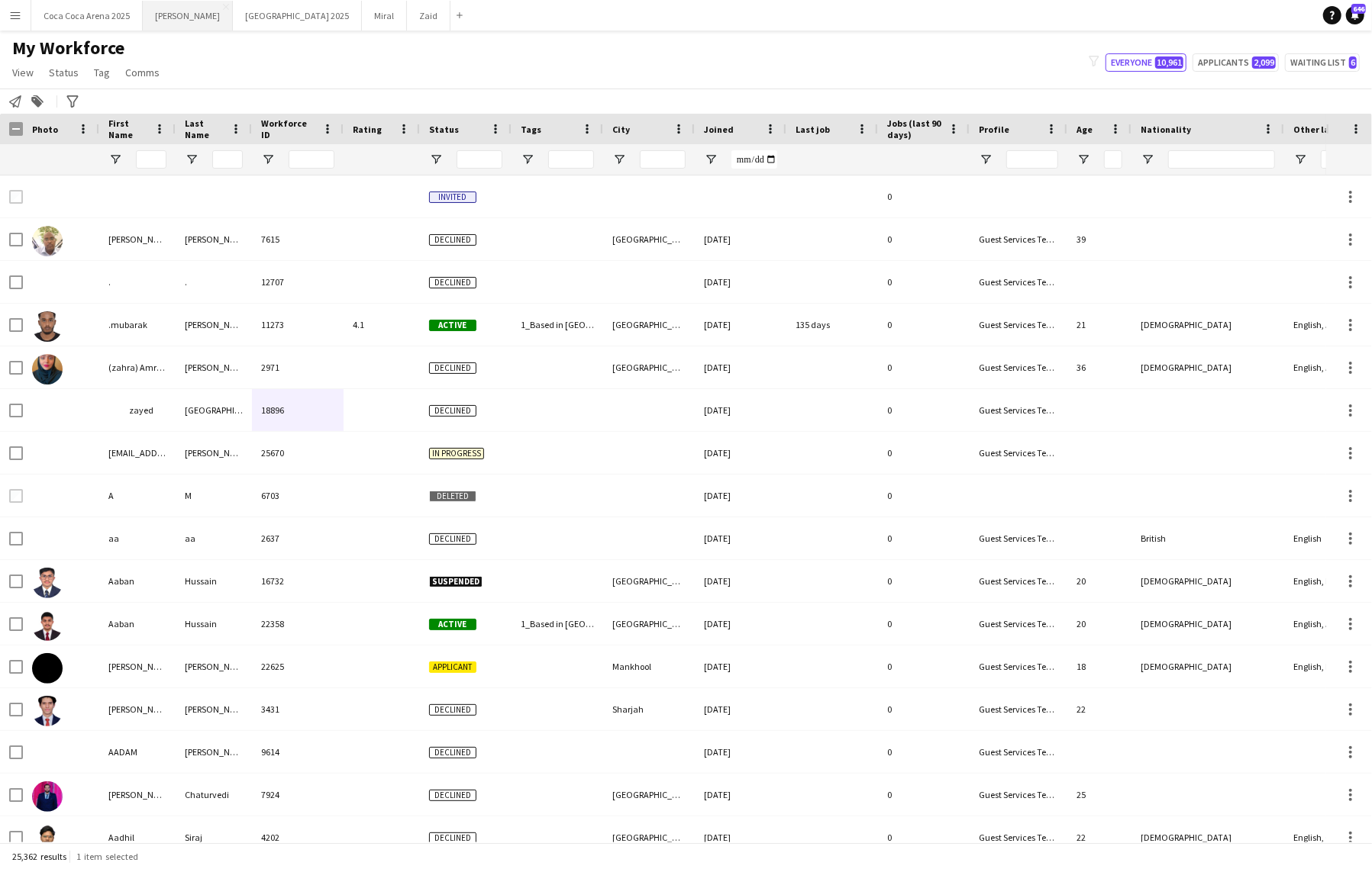
click at [170, 14] on button "[PERSON_NAME]" at bounding box center [188, 16] width 90 height 30
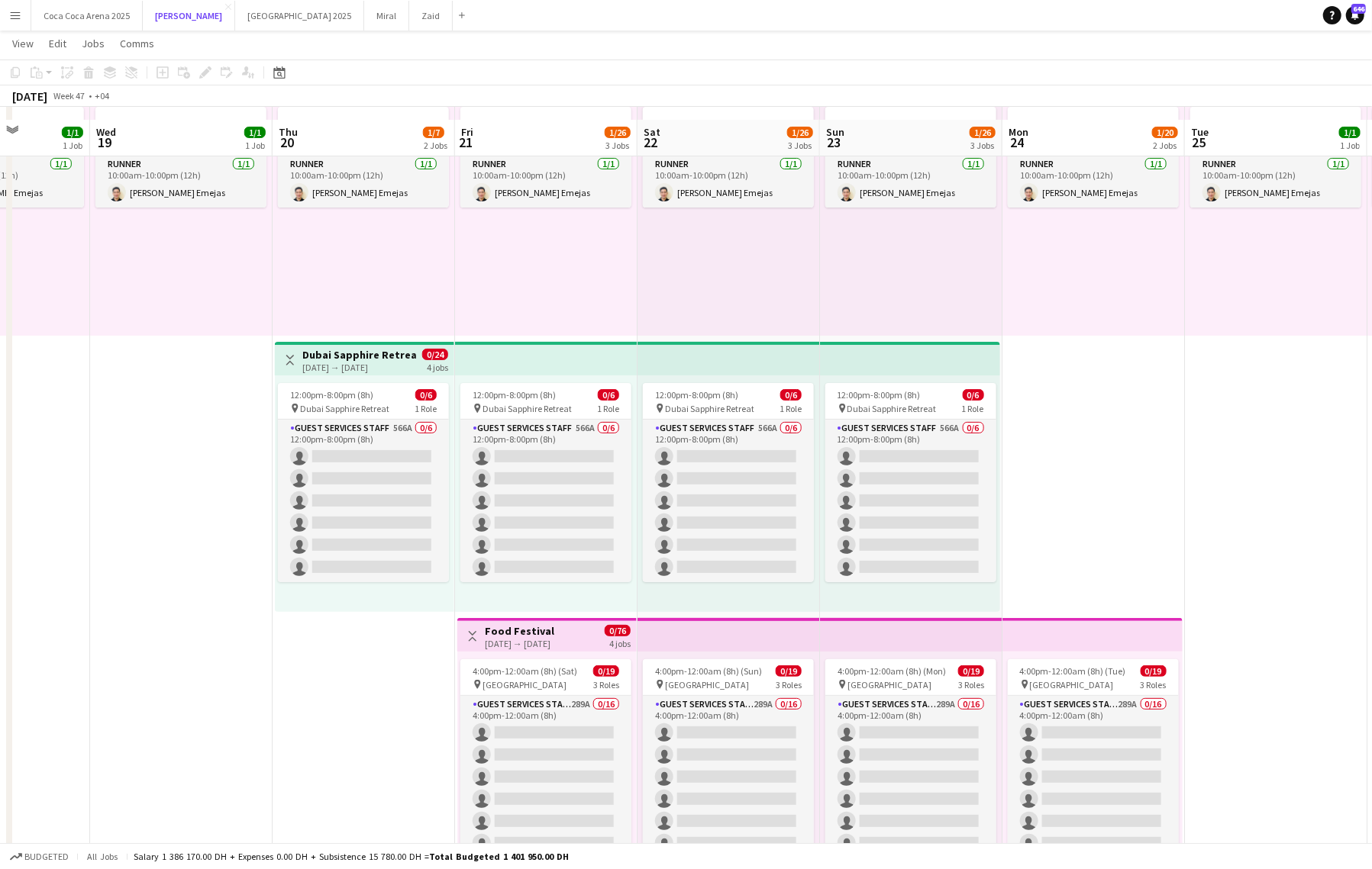
scroll to position [205, 0]
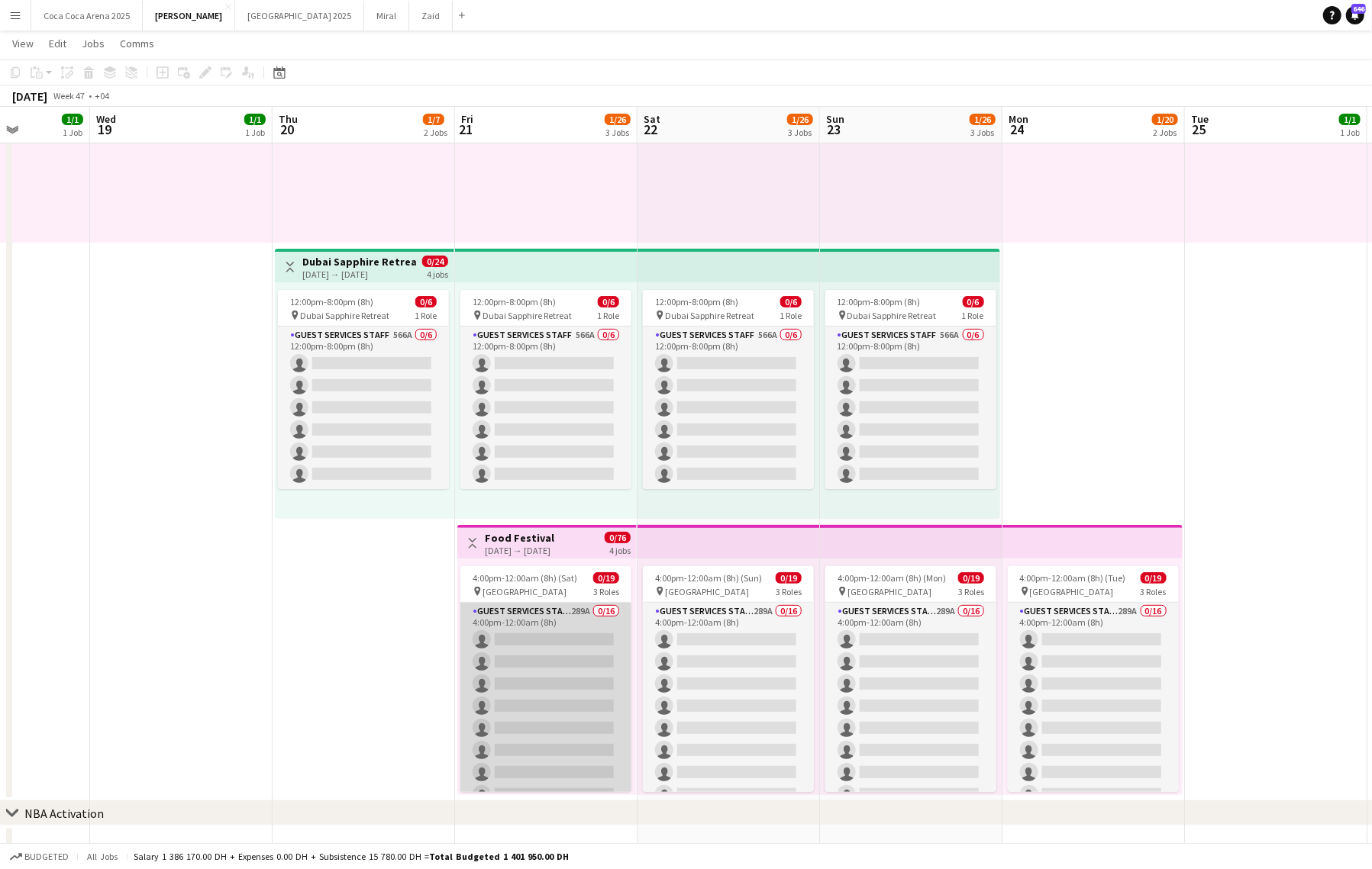
click at [573, 644] on app-card-role "Guest Services Staff 289A 0/16 4:00pm-12:00am (8h) single-neutral-actions singl…" at bounding box center [545, 794] width 171 height 384
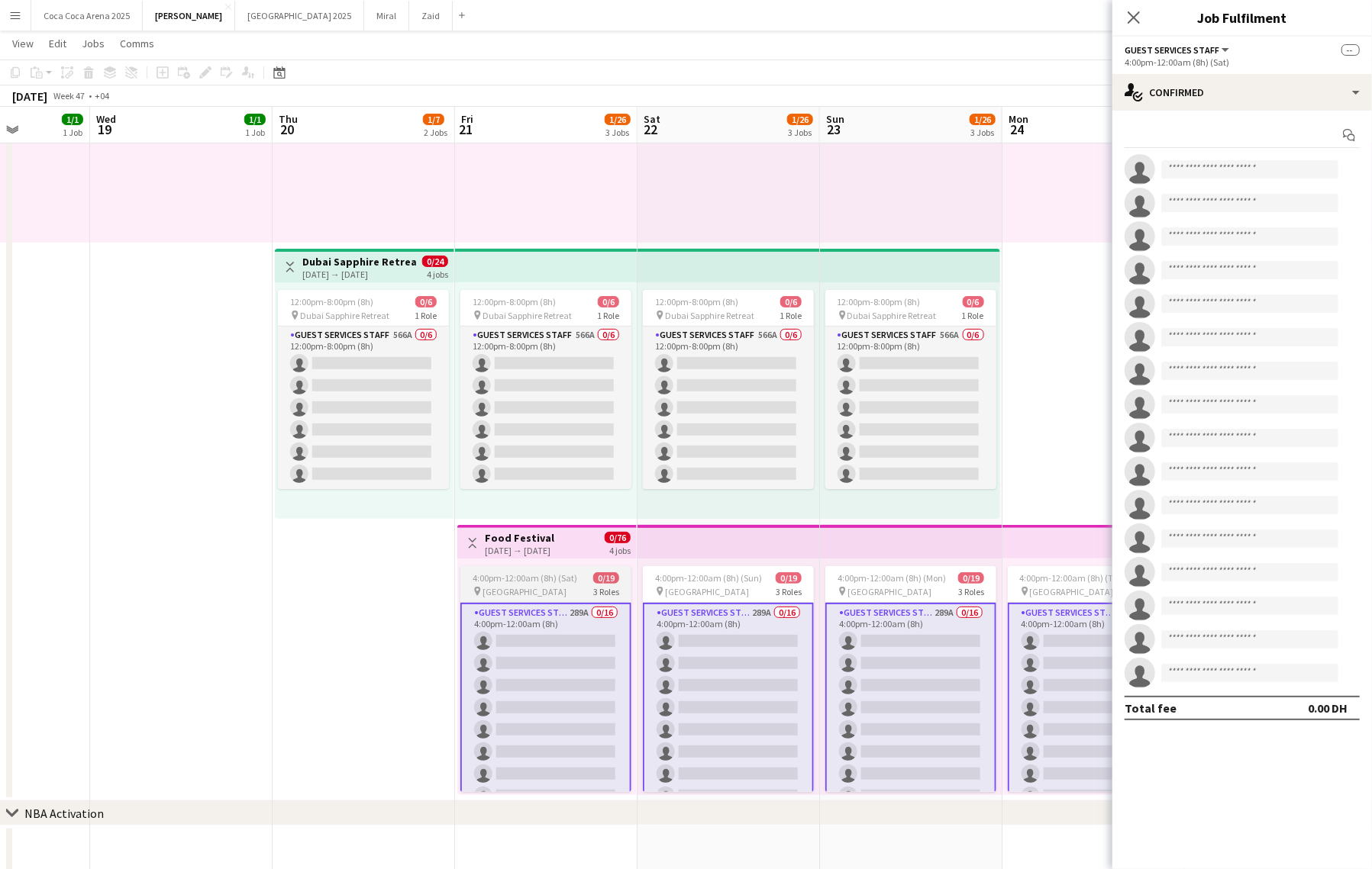
click at [539, 577] on span "4:00pm-12:00am (8h) (Sat)" at bounding box center [525, 578] width 105 height 11
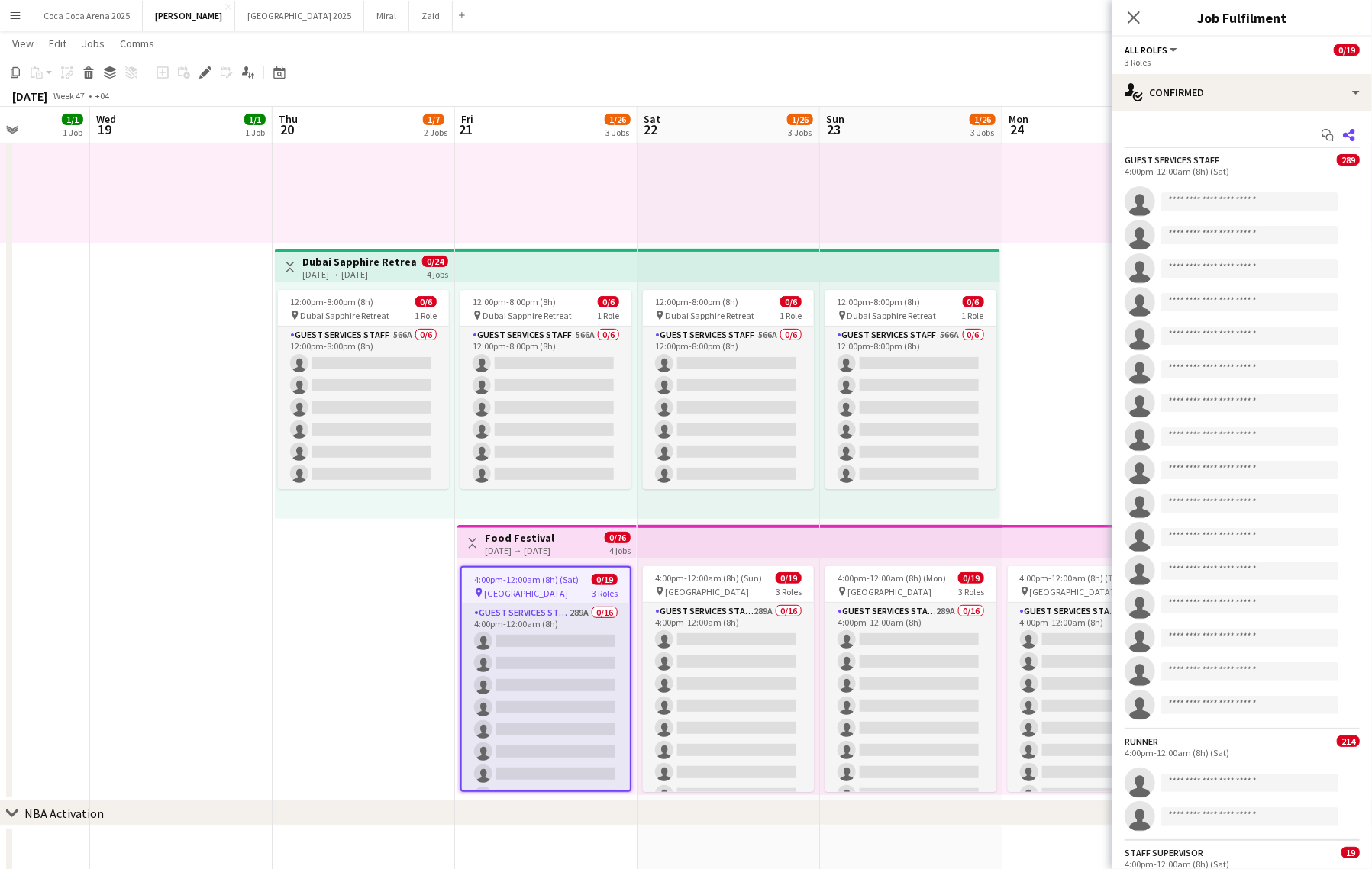
click at [1347, 135] on icon at bounding box center [1349, 135] width 12 height 12
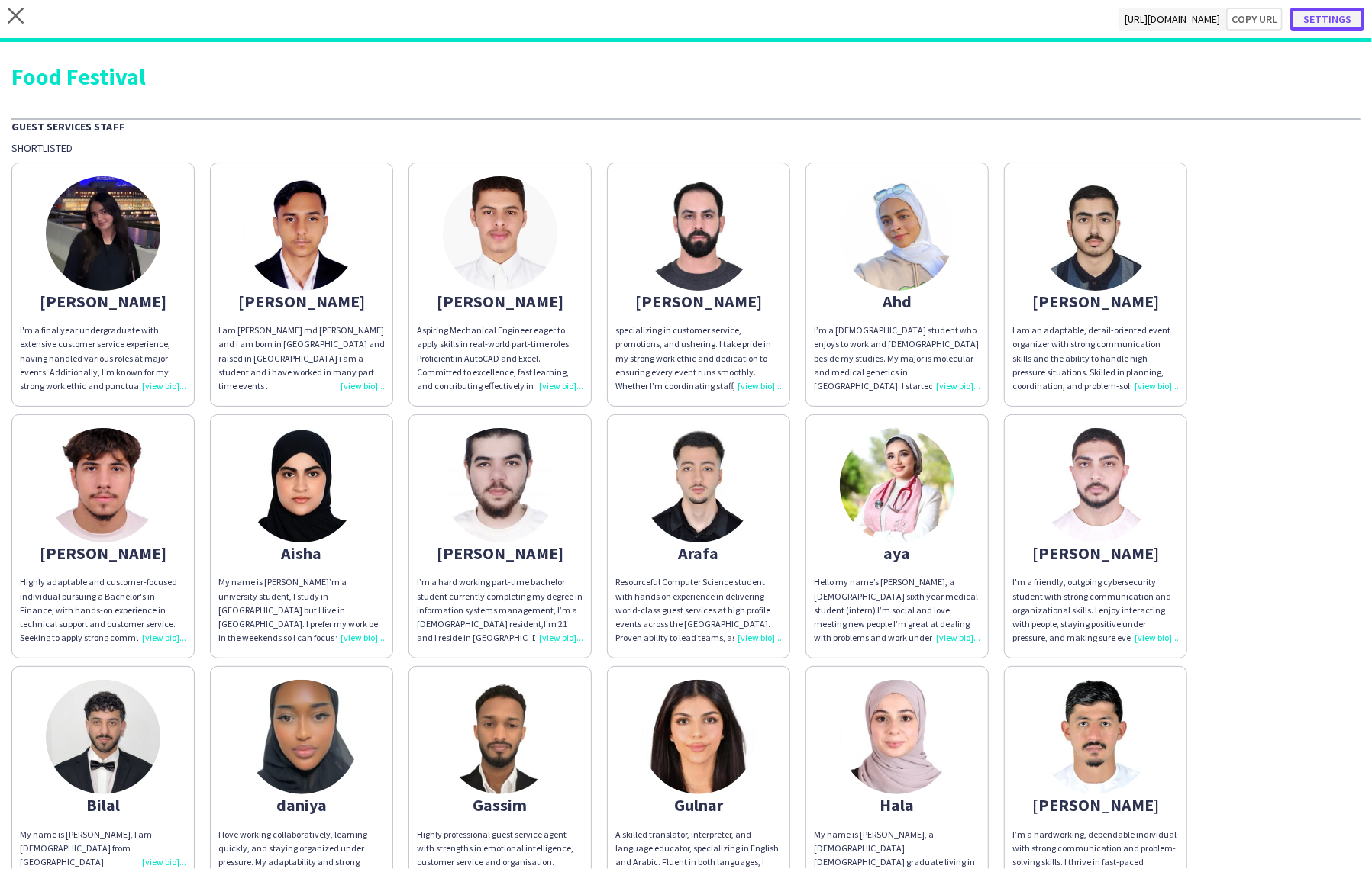
click at [1326, 27] on button "Settings" at bounding box center [1326, 19] width 74 height 23
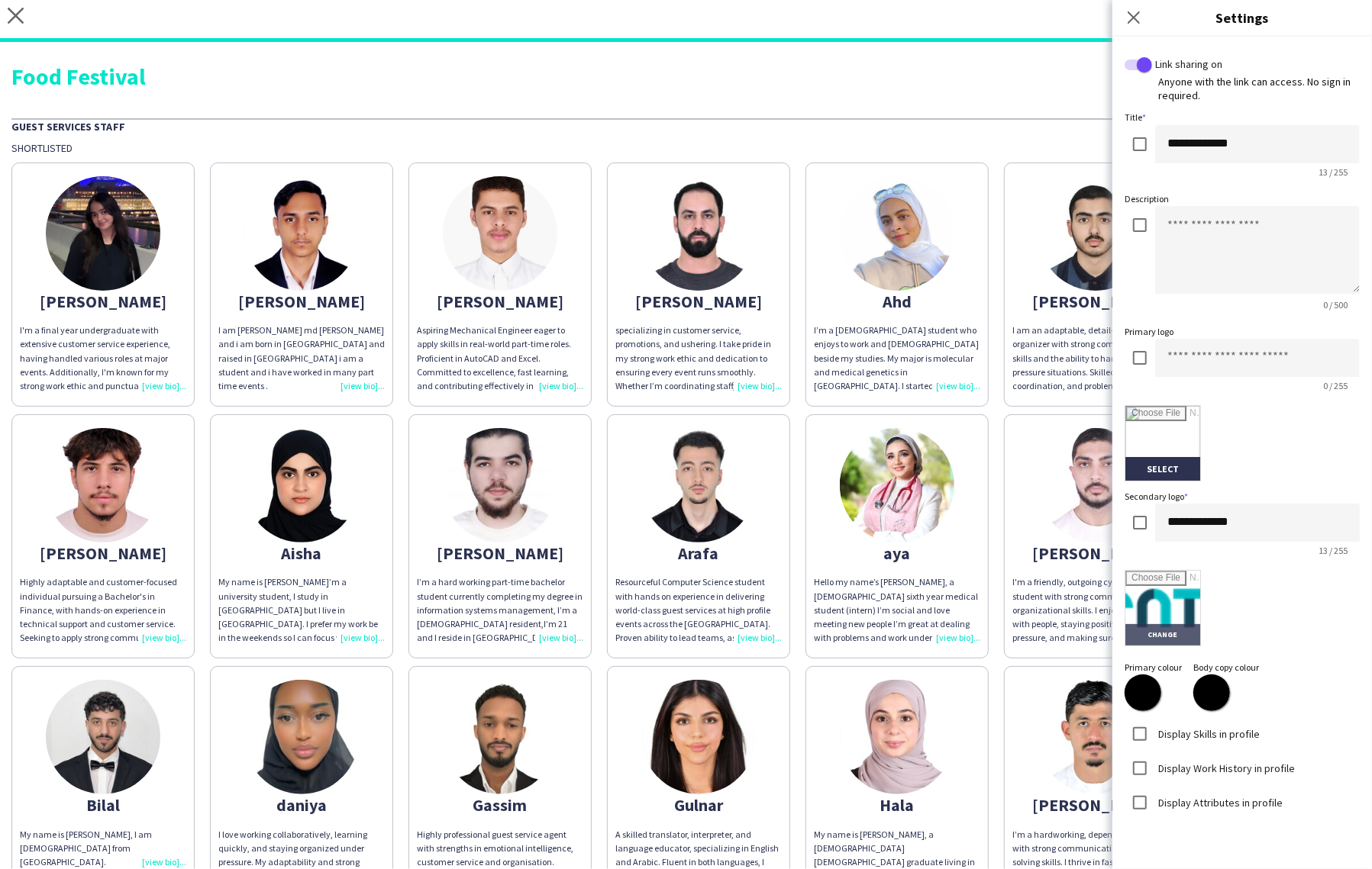
click at [1180, 615] on input "file" at bounding box center [1163, 608] width 75 height 75
type input "**********"
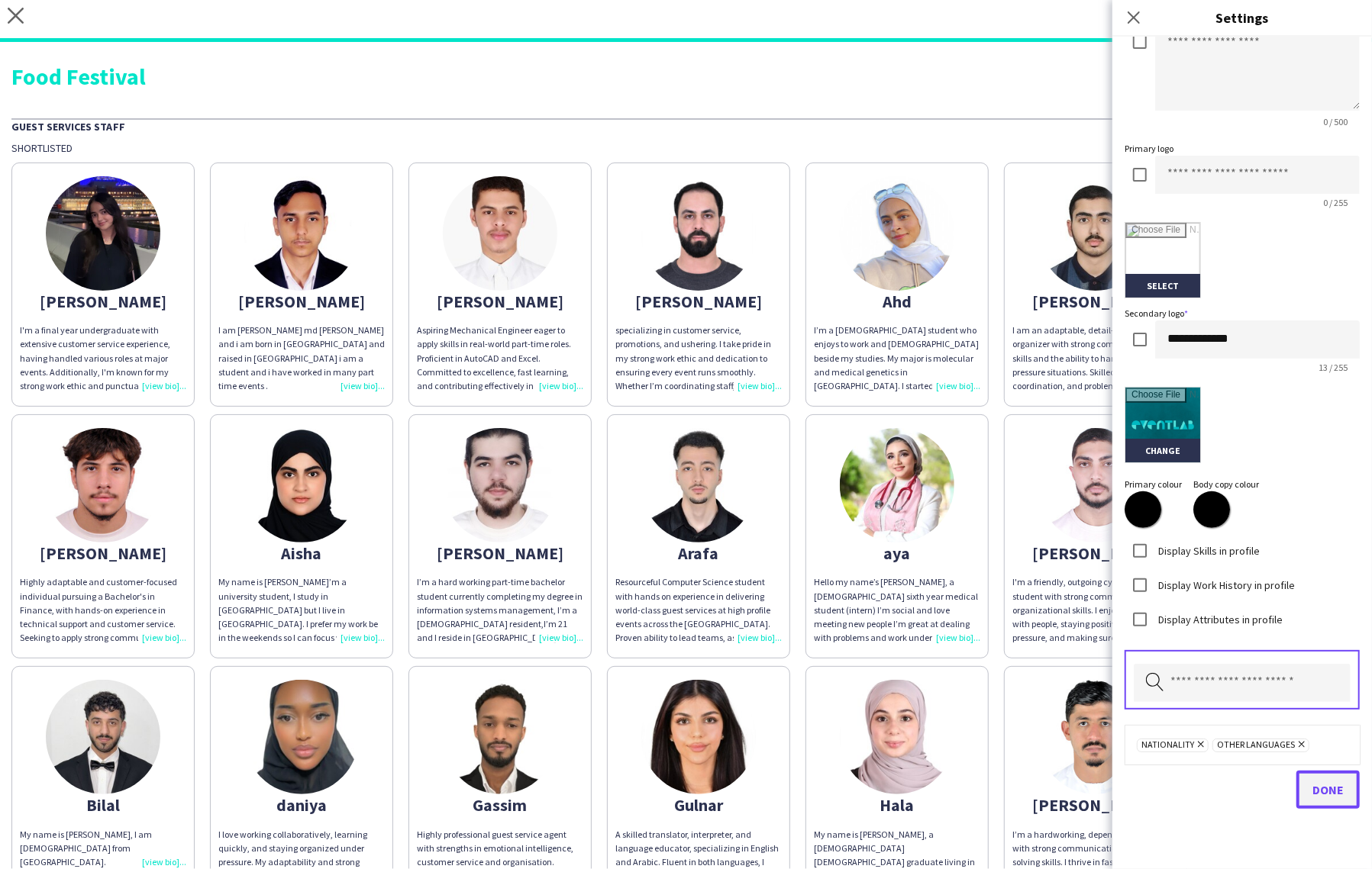
click at [1326, 784] on span "Done" at bounding box center [1327, 790] width 31 height 15
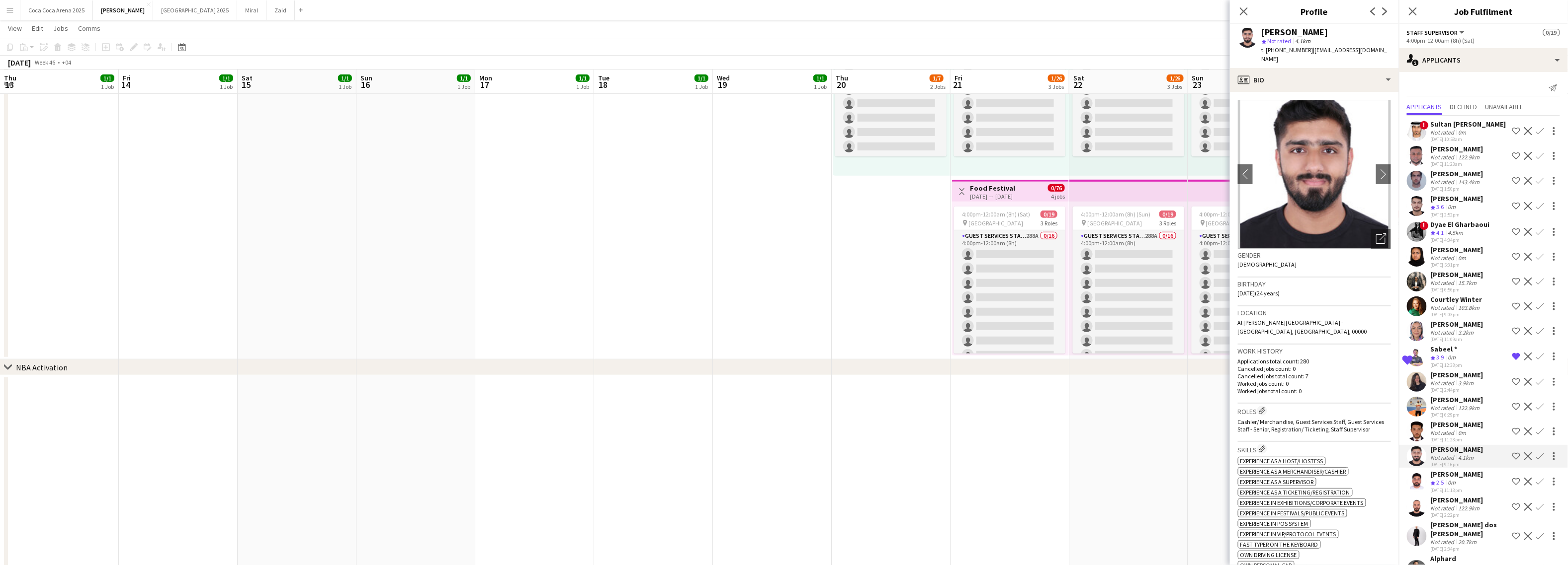
scroll to position [22, 0]
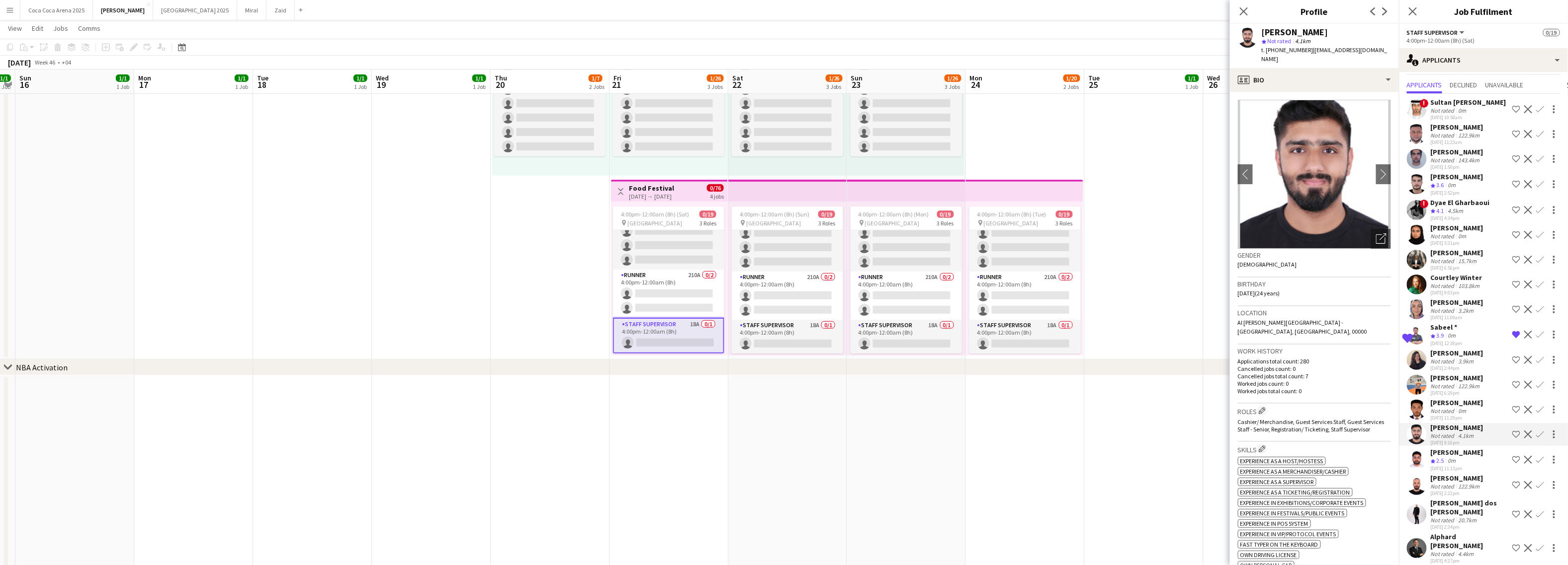
click at [1441, 459] on span "2.5" at bounding box center [1440, 460] width 7 height 7
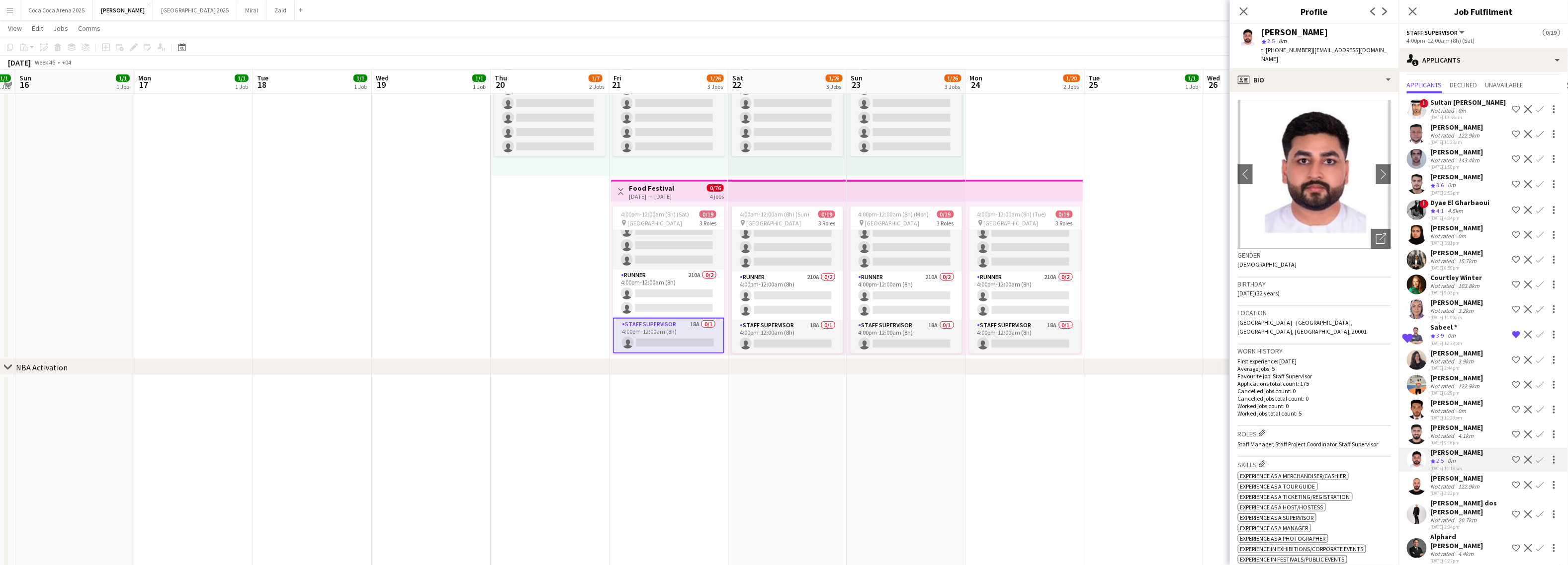
click at [1442, 483] on div "Not rated" at bounding box center [1444, 487] width 26 height 7
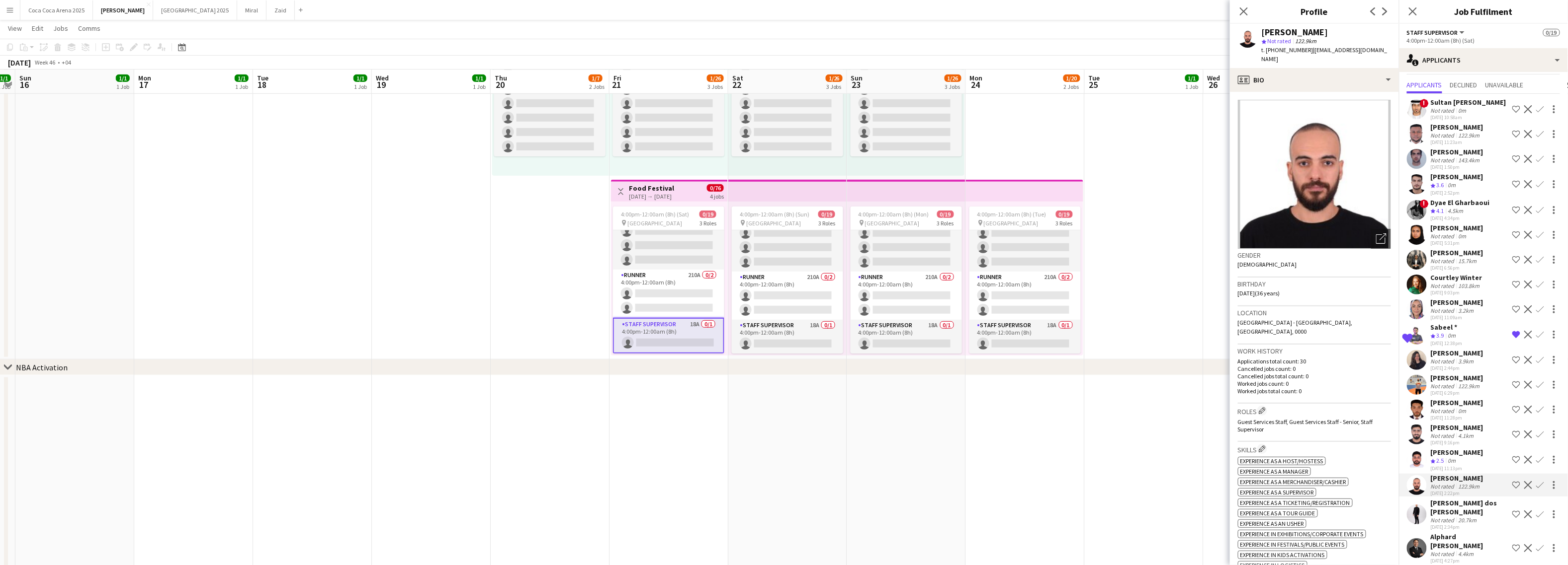
click at [1440, 505] on div "Tiago Molla dos Reis" at bounding box center [1469, 507] width 77 height 18
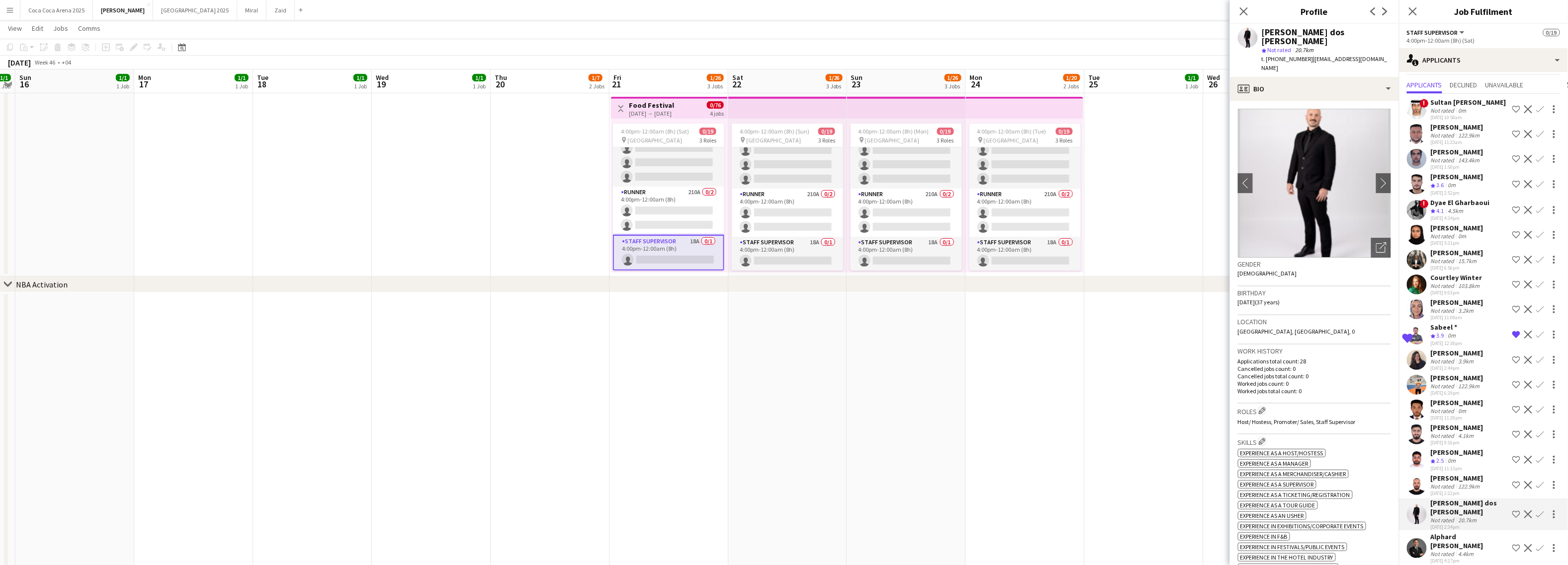
scroll to position [0, 0]
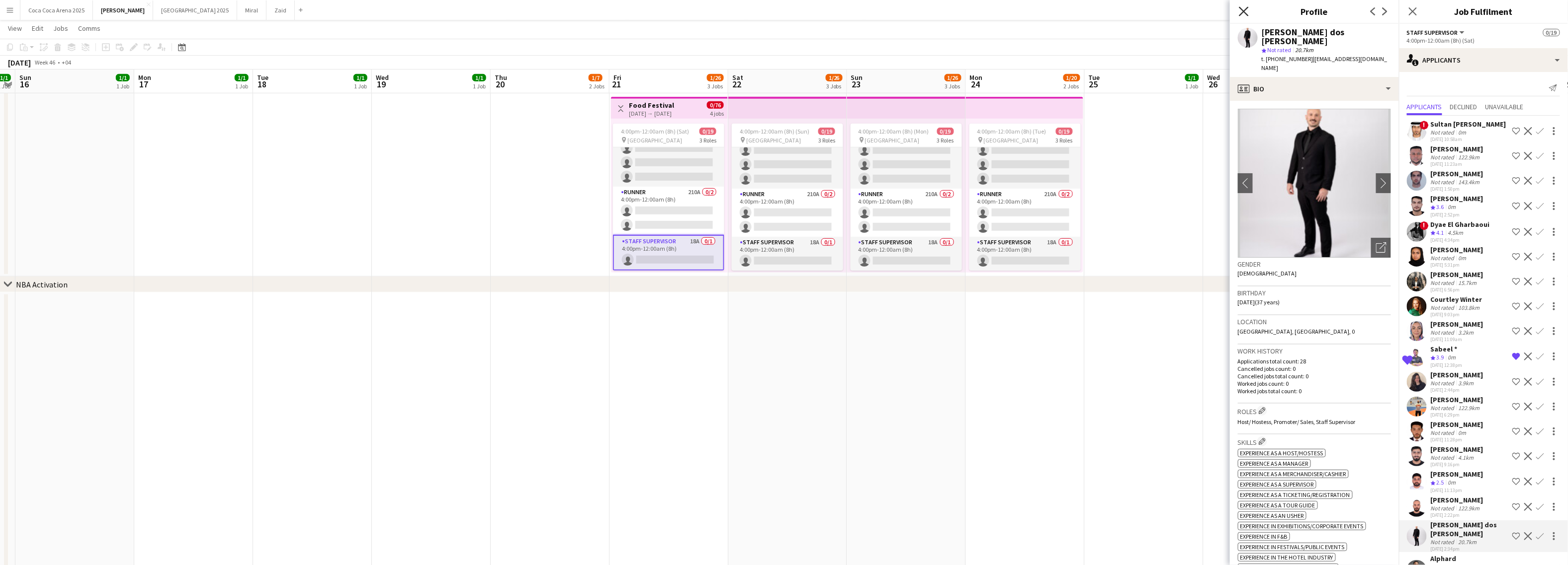
click at [1246, 13] on icon at bounding box center [1244, 12] width 10 height 10
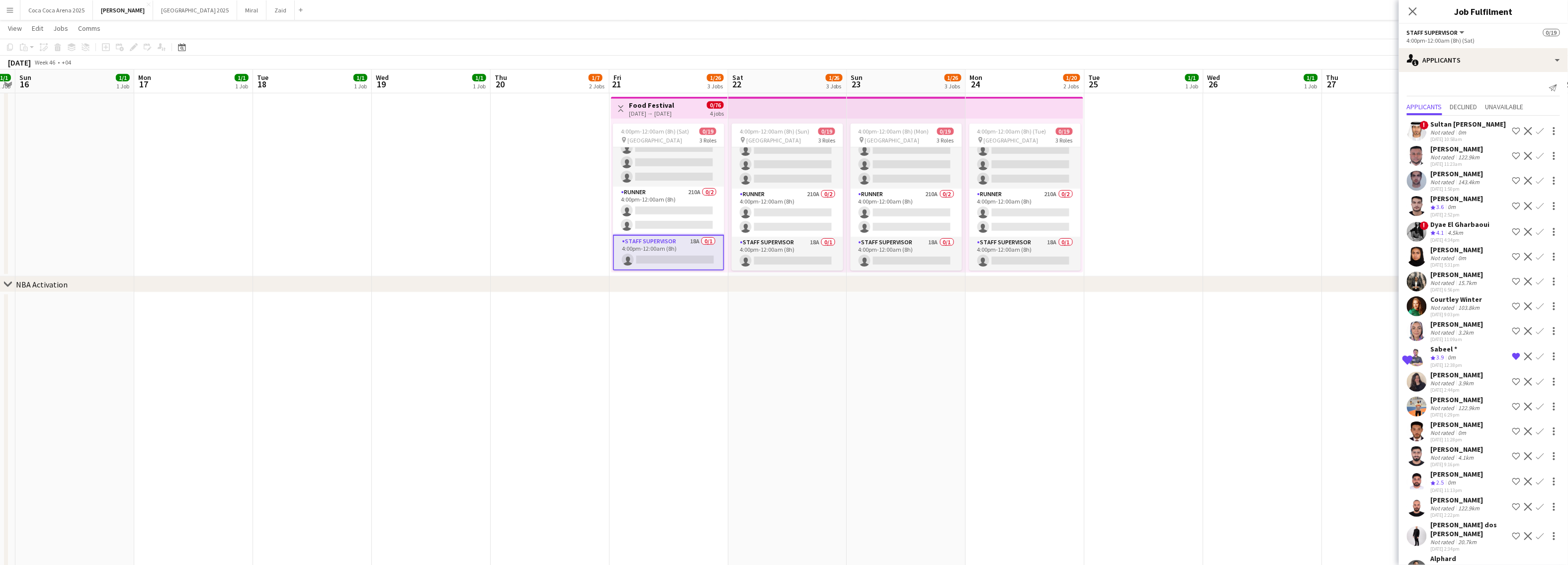
scroll to position [22, 0]
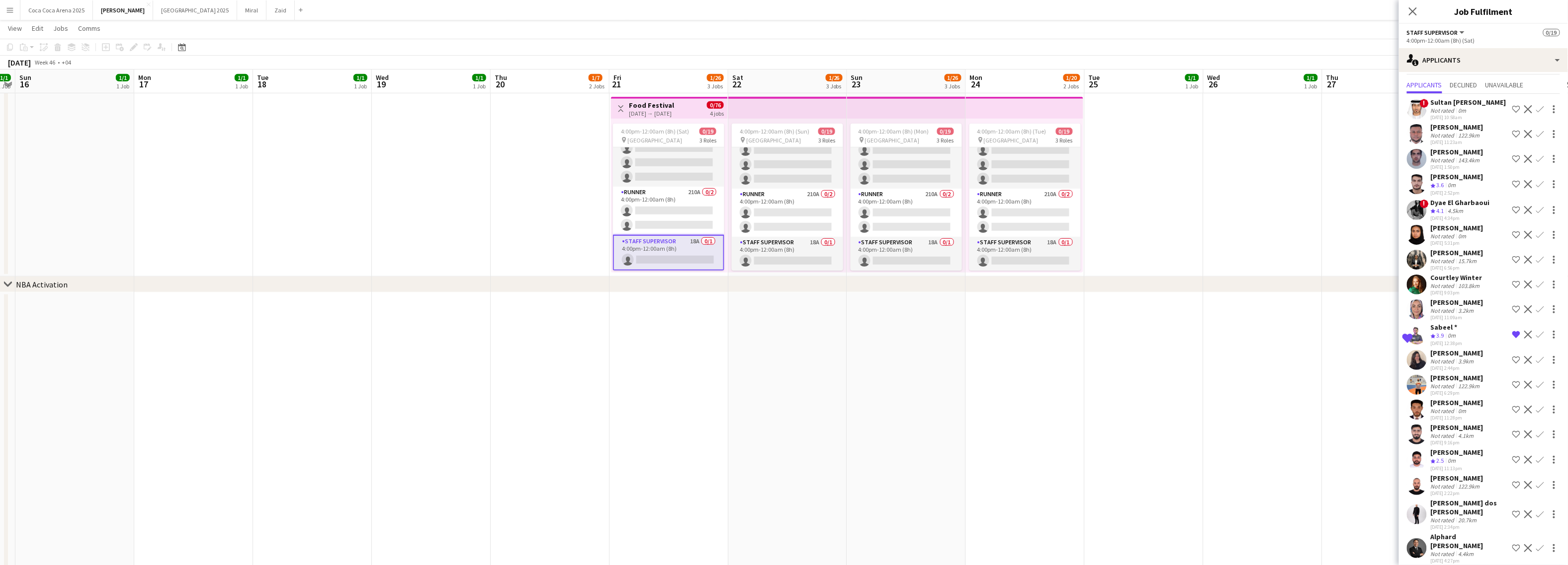
click at [1457, 362] on div "3.9km" at bounding box center [1466, 361] width 19 height 7
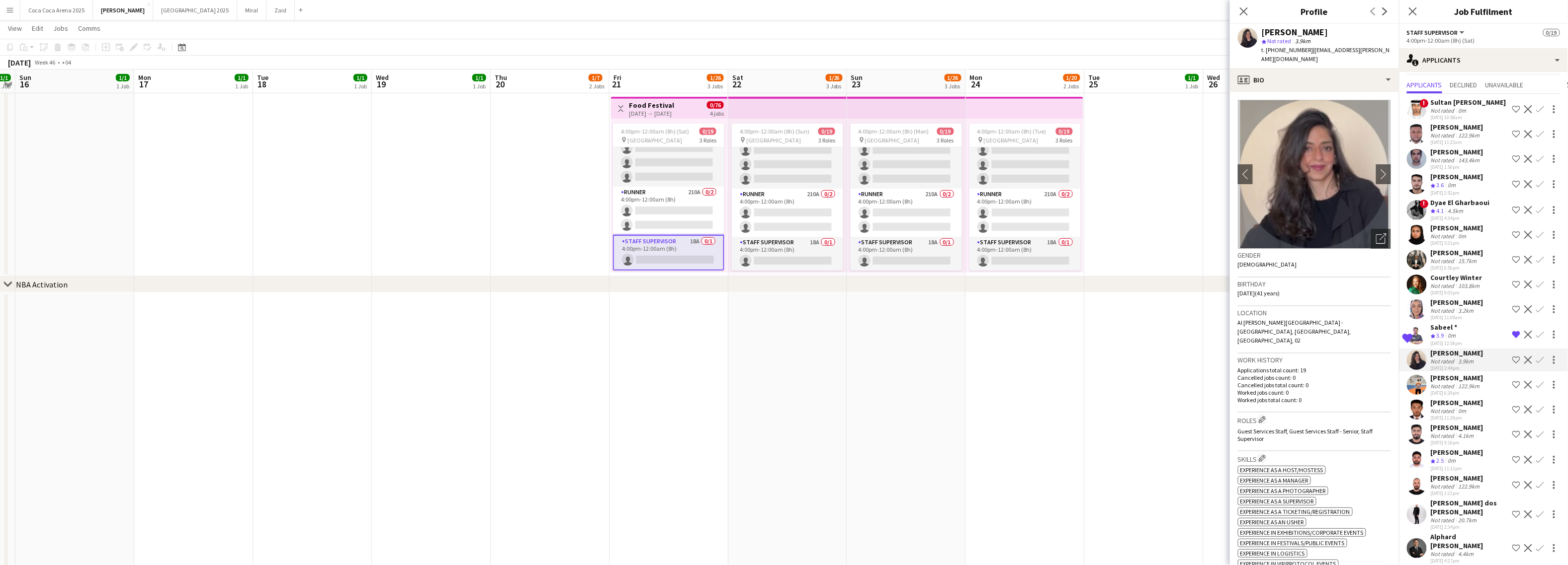
click at [1448, 383] on div "Not rated" at bounding box center [1444, 386] width 26 height 7
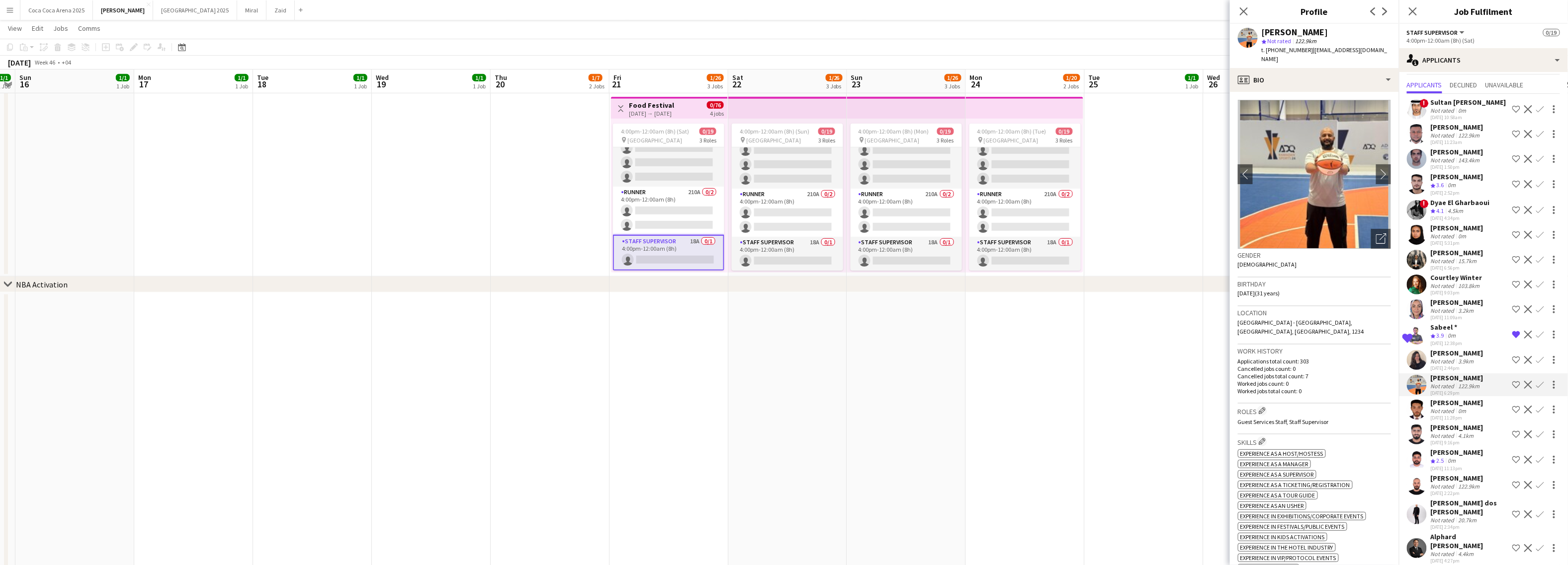
click at [1444, 407] on div "Ahmed Awad" at bounding box center [1457, 403] width 53 height 9
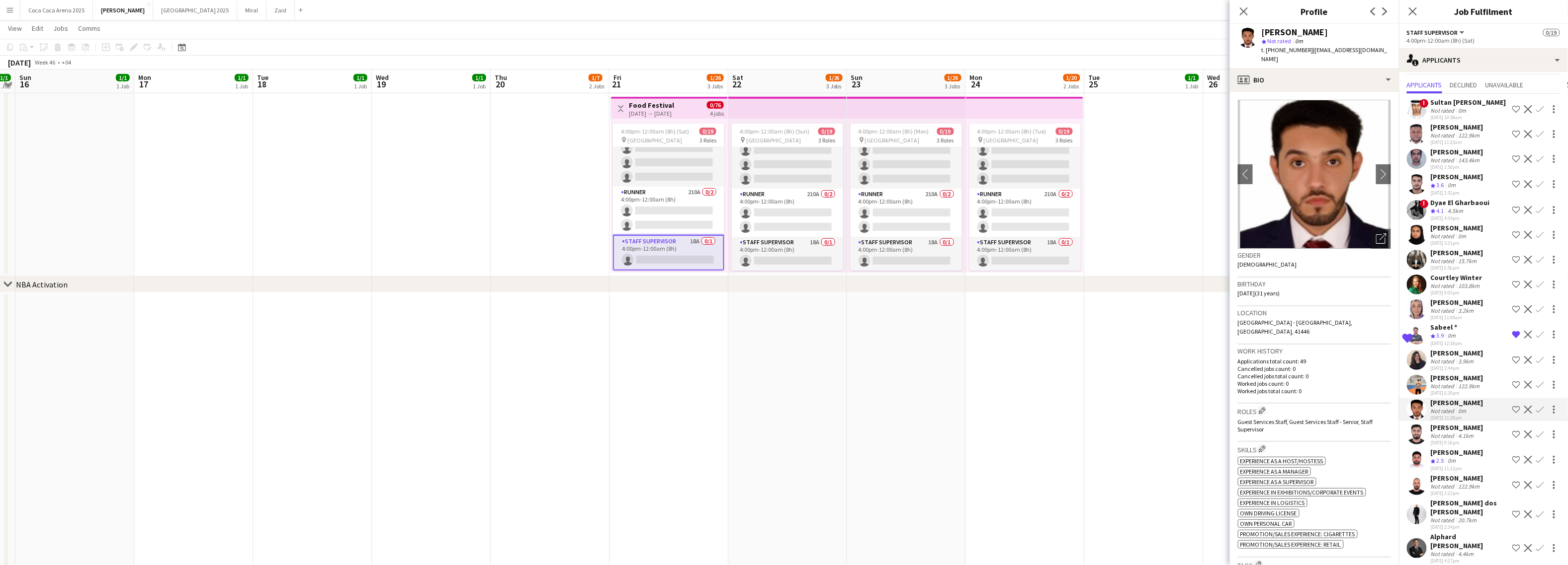
click at [1443, 429] on div "Abdul Mateen" at bounding box center [1457, 428] width 53 height 9
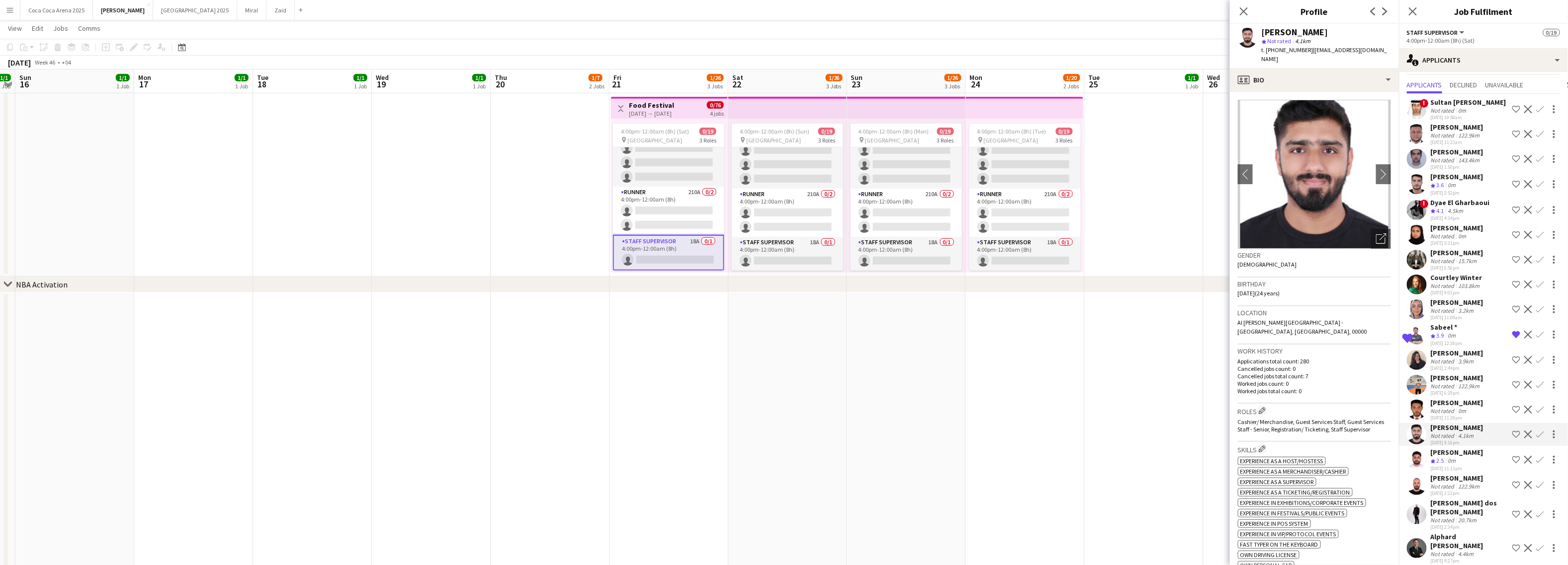
click at [1443, 453] on div "Suhail Sharieff" at bounding box center [1457, 452] width 53 height 9
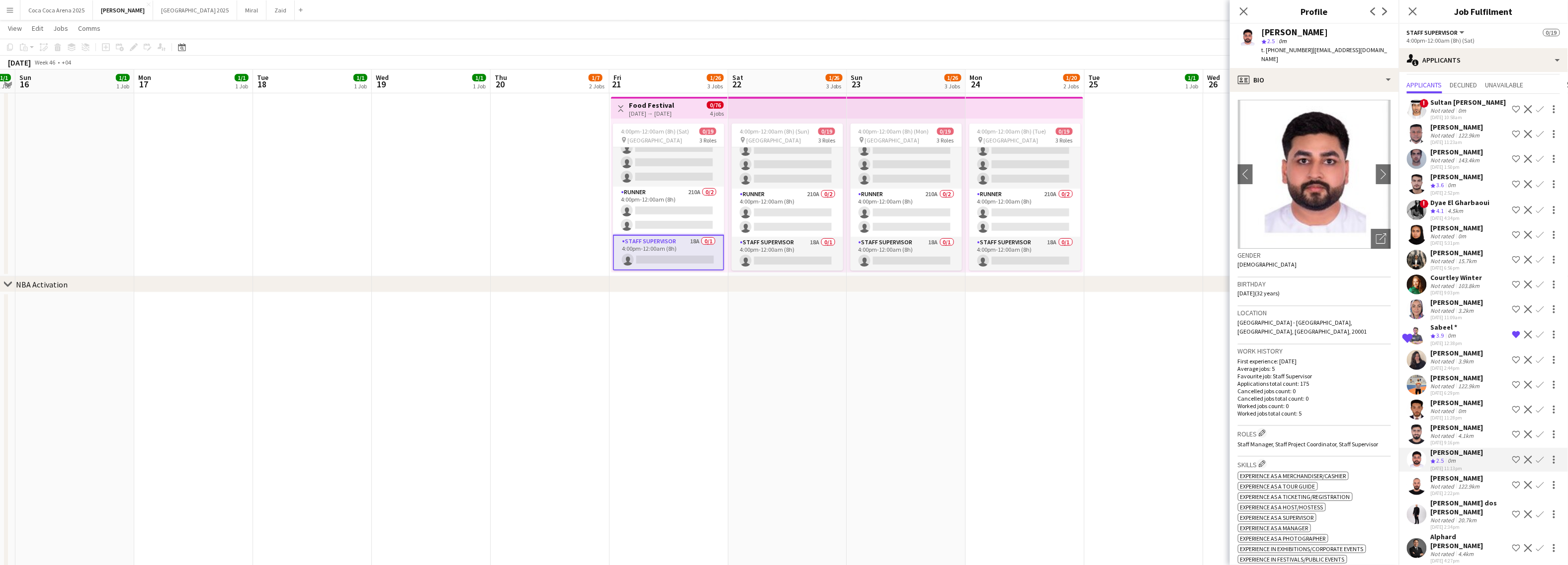
scroll to position [0, 0]
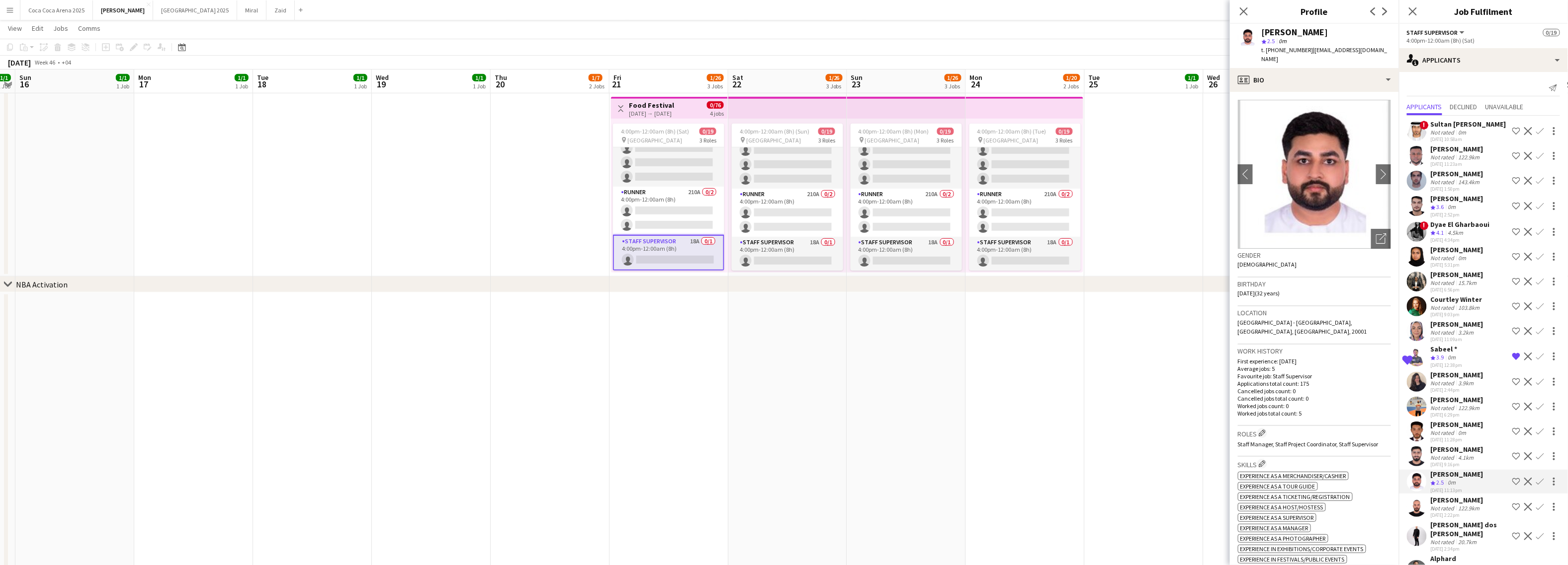
click at [1463, 150] on div "Jevas Nangsi" at bounding box center [1457, 149] width 53 height 9
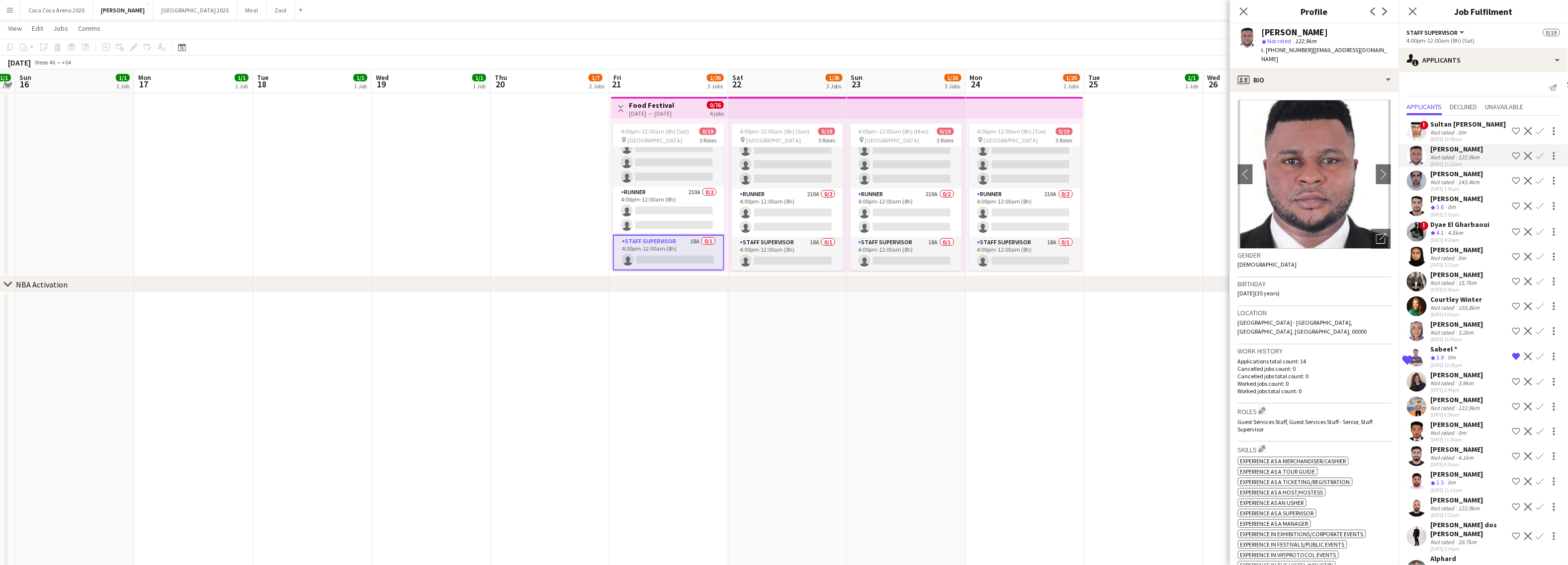
click at [1460, 134] on div "0m" at bounding box center [1463, 133] width 12 height 7
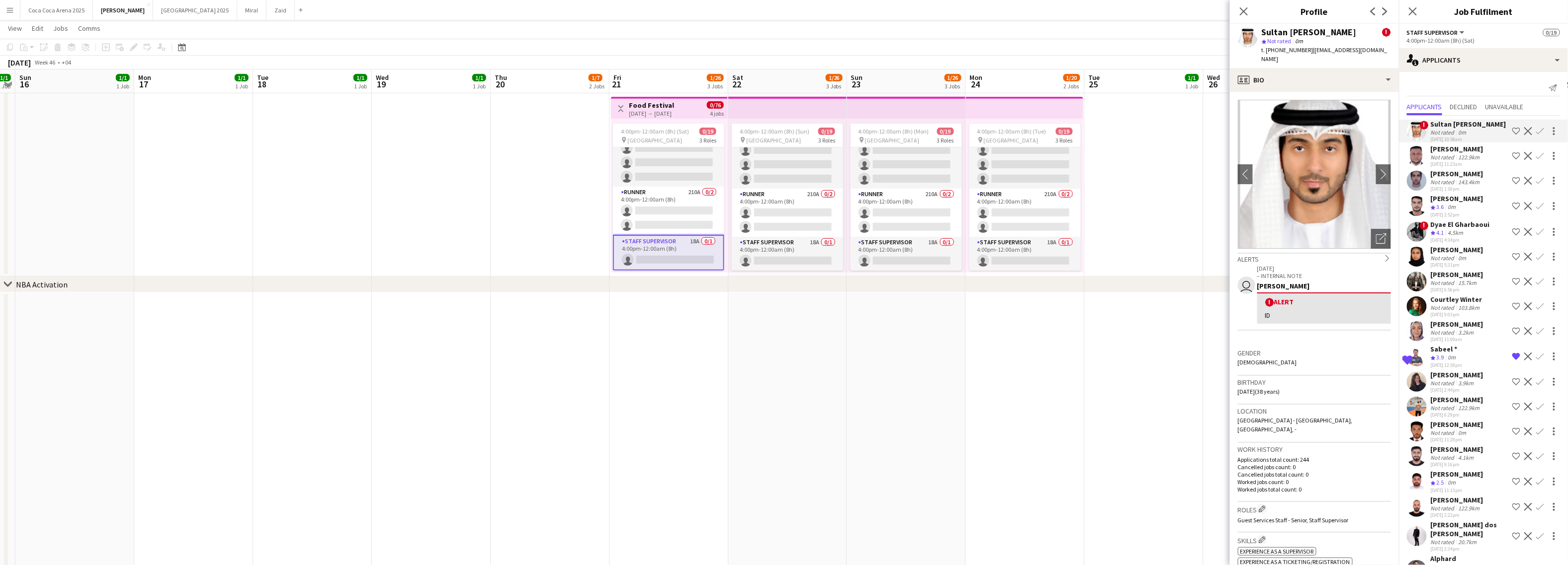
click at [1454, 151] on div "Jevas Nangsi" at bounding box center [1457, 149] width 53 height 9
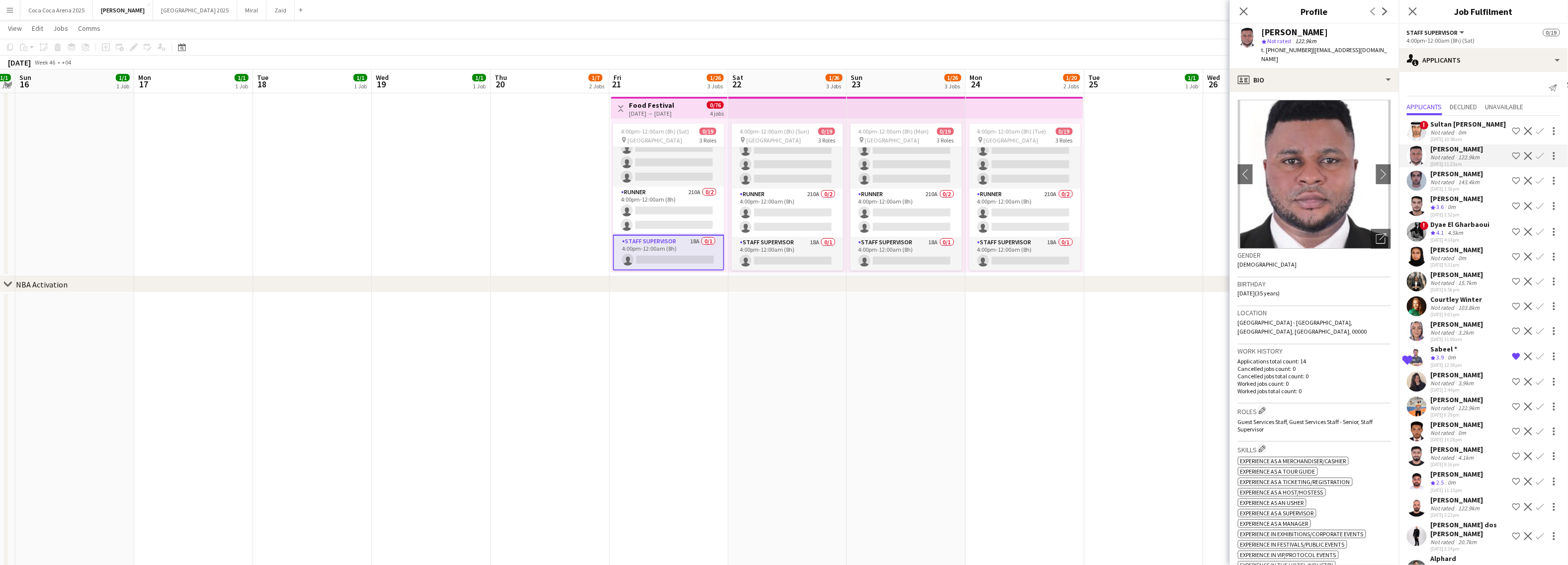
click at [1453, 178] on div "Siraj Mirzamuddin" at bounding box center [1457, 174] width 53 height 9
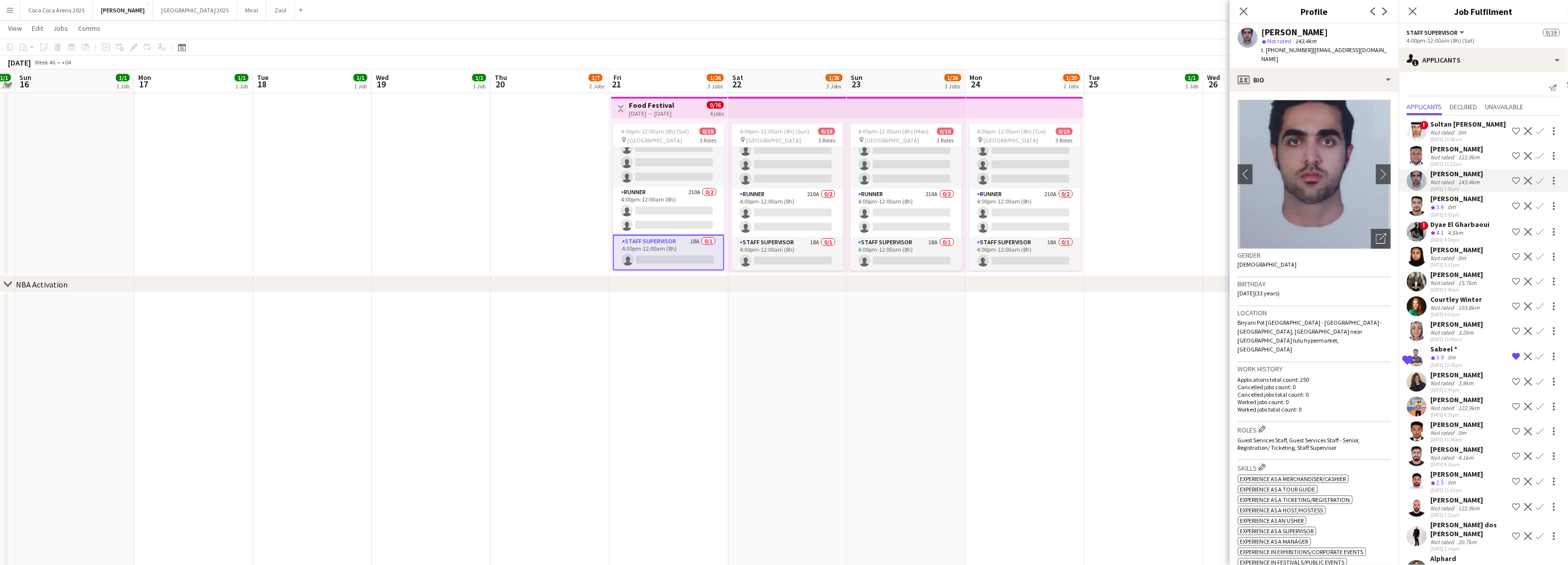
click at [1451, 201] on div "Mohammed Alaloul" at bounding box center [1457, 198] width 53 height 9
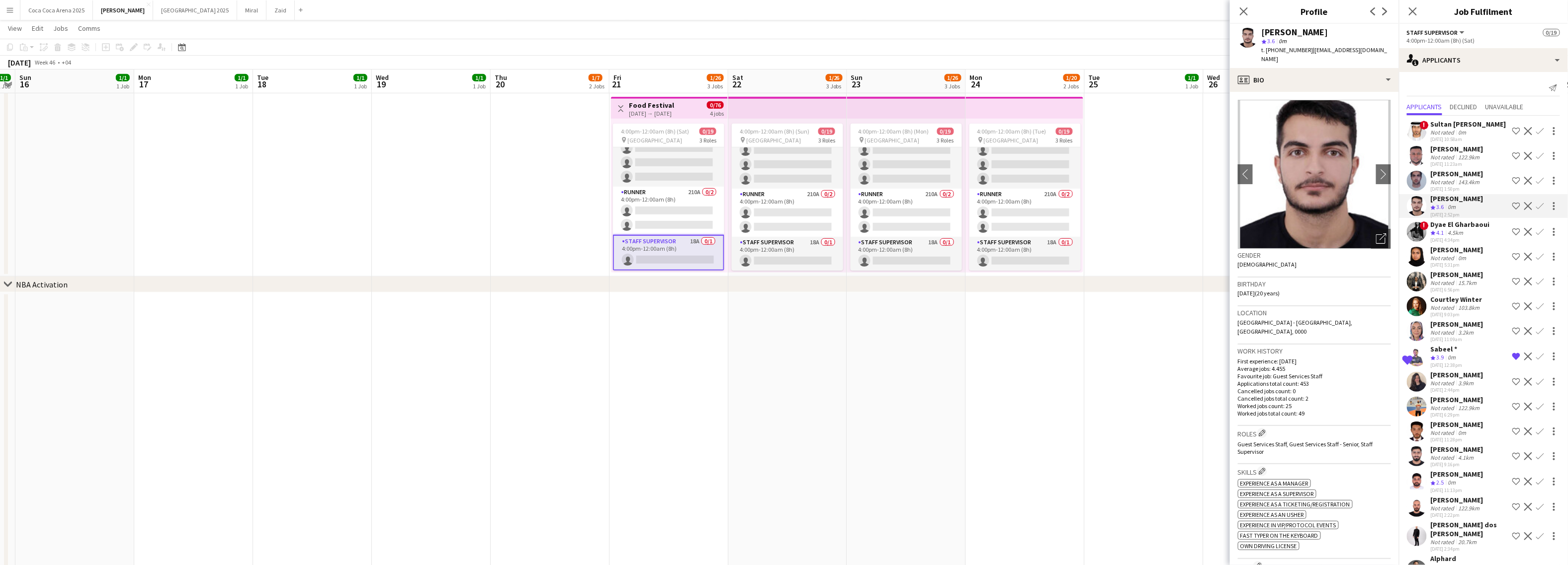
click at [1445, 237] on div "03-10-2025 4:34pm" at bounding box center [1460, 240] width 59 height 7
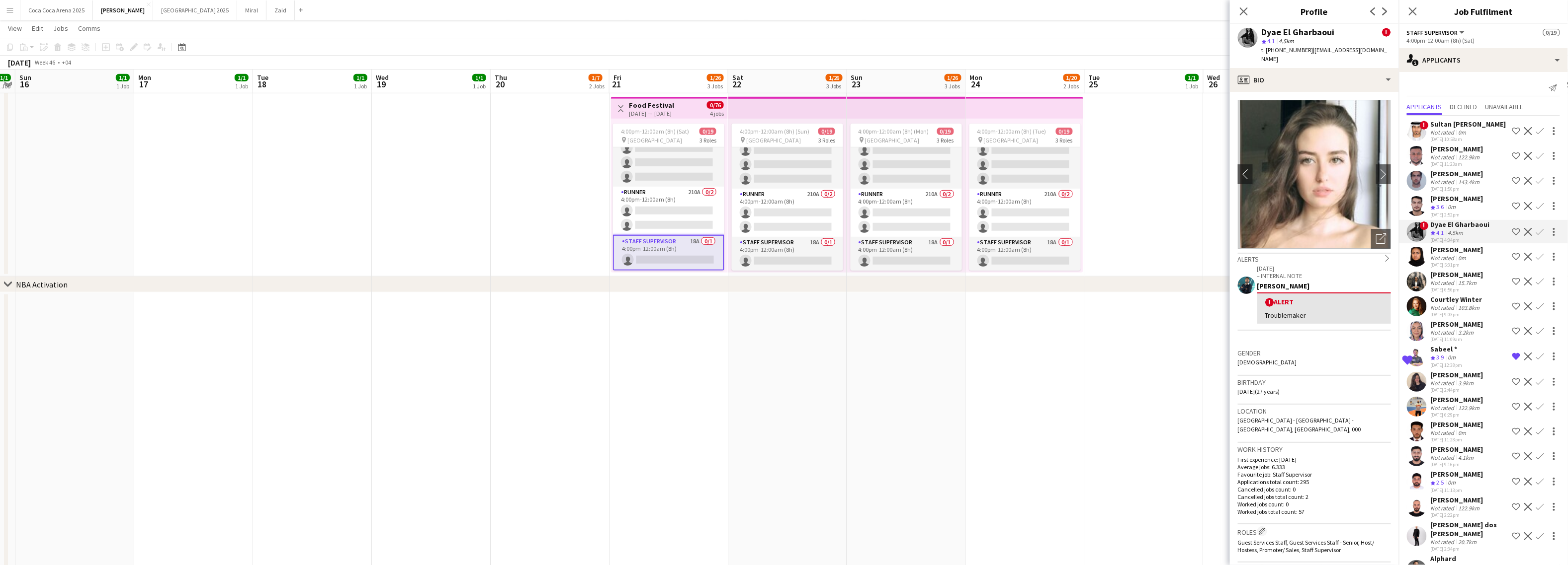
click at [1444, 252] on div "Rayan Mohammed" at bounding box center [1457, 249] width 53 height 9
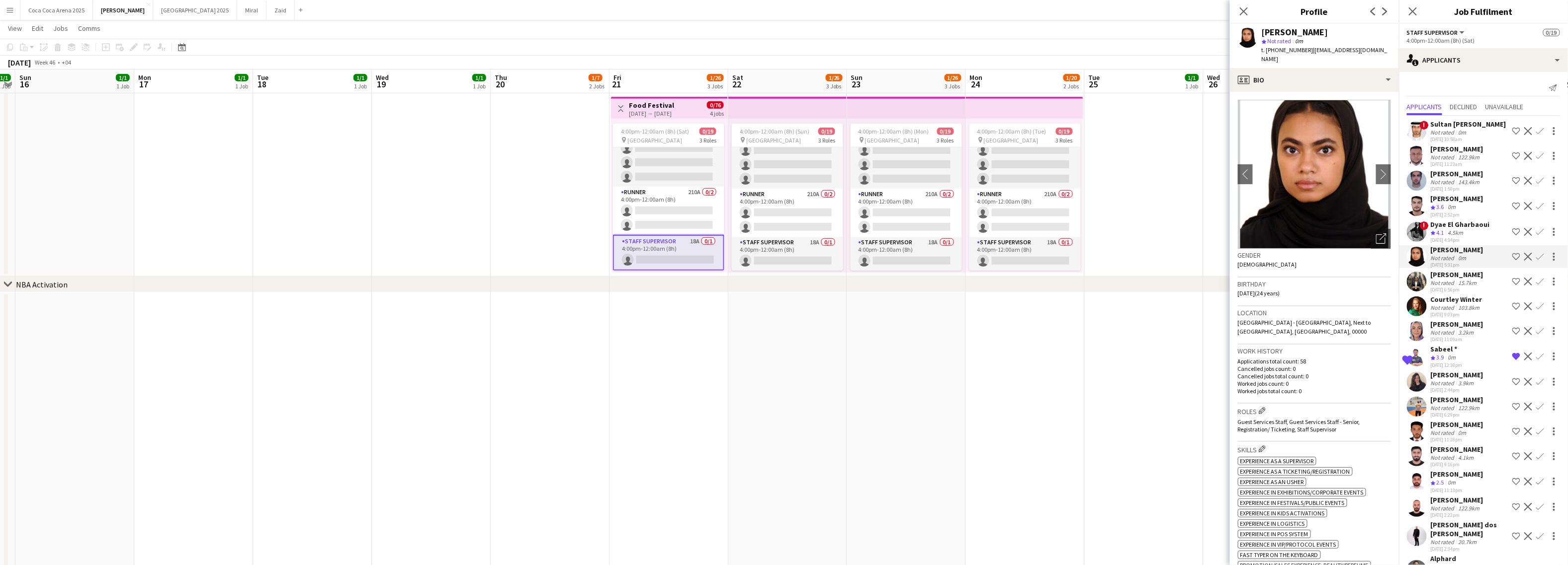
click at [1442, 272] on div "Nousheen Narawala" at bounding box center [1457, 274] width 53 height 9
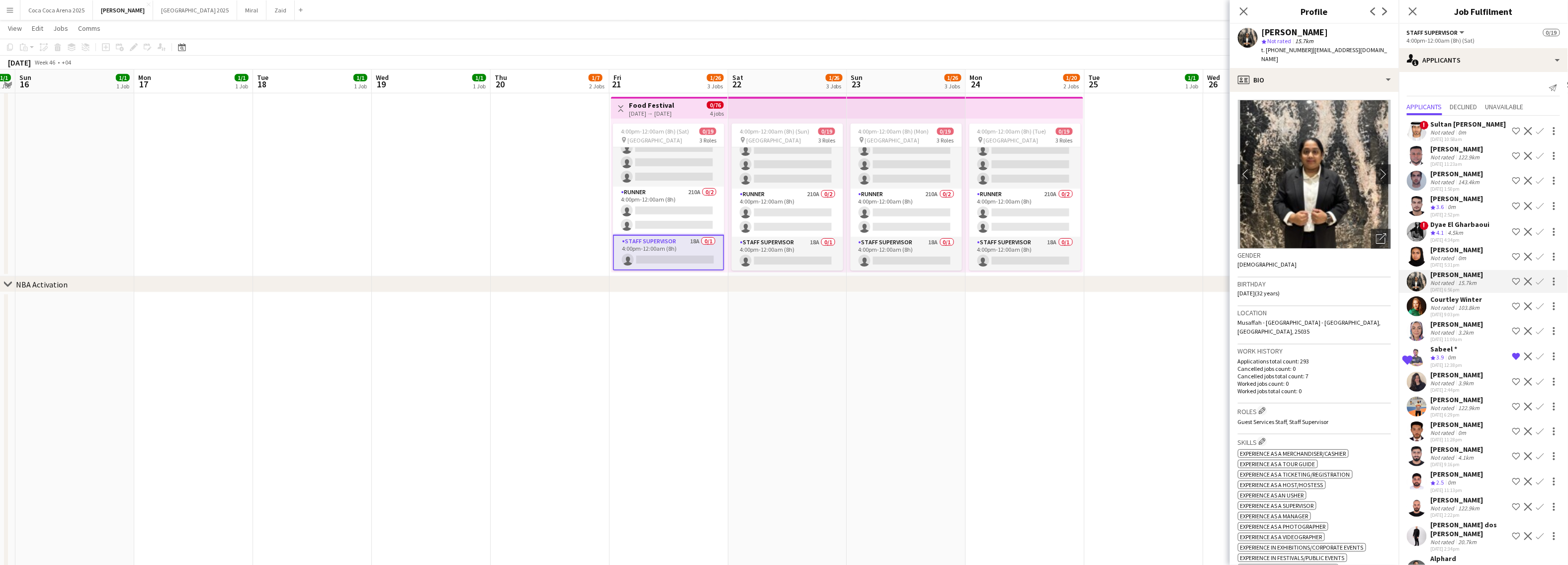
click at [1443, 326] on div "Dalia Mohamed" at bounding box center [1457, 324] width 53 height 9
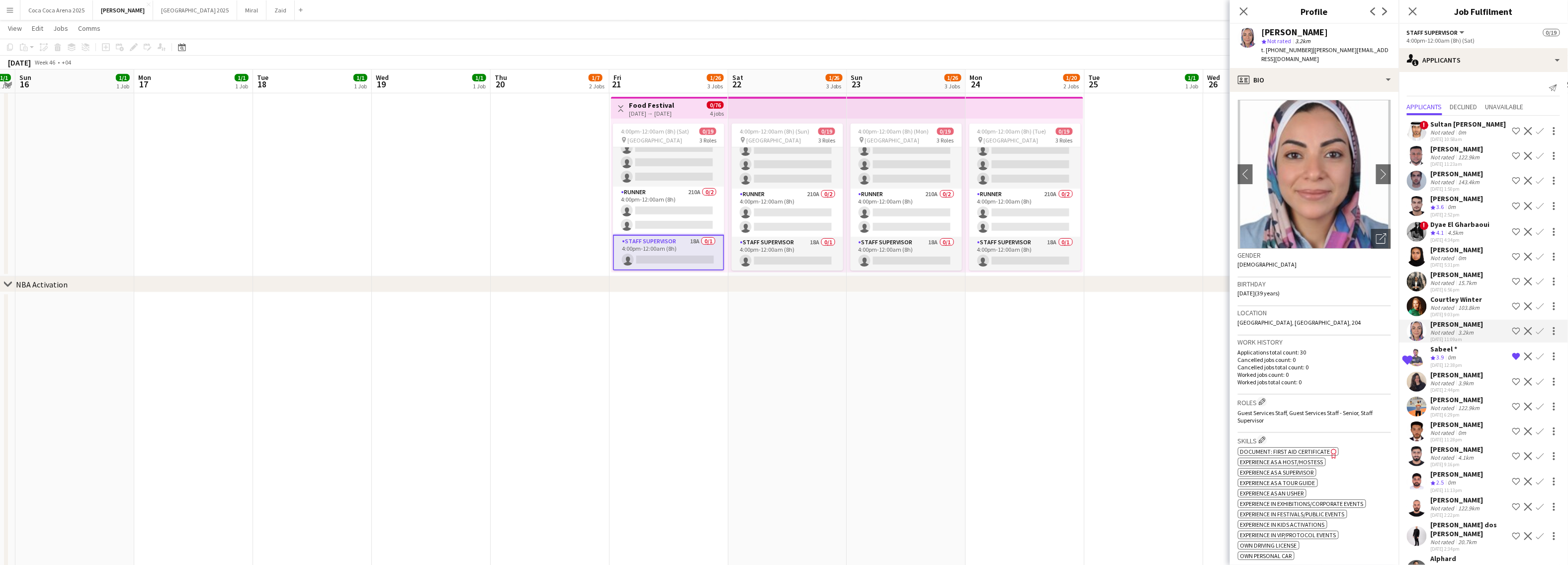
click at [1446, 356] on div "Crew rating 3.9" at bounding box center [1438, 358] width 15 height 9
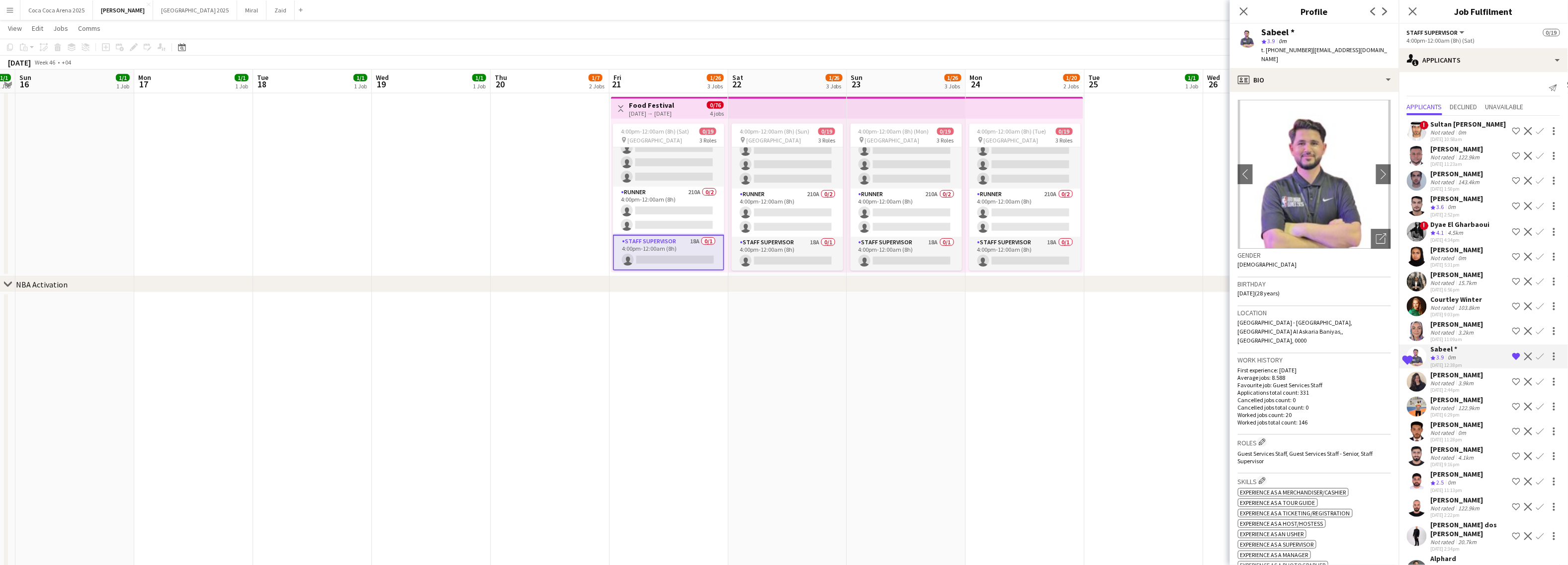
click at [1447, 380] on div "Not rated" at bounding box center [1444, 383] width 26 height 7
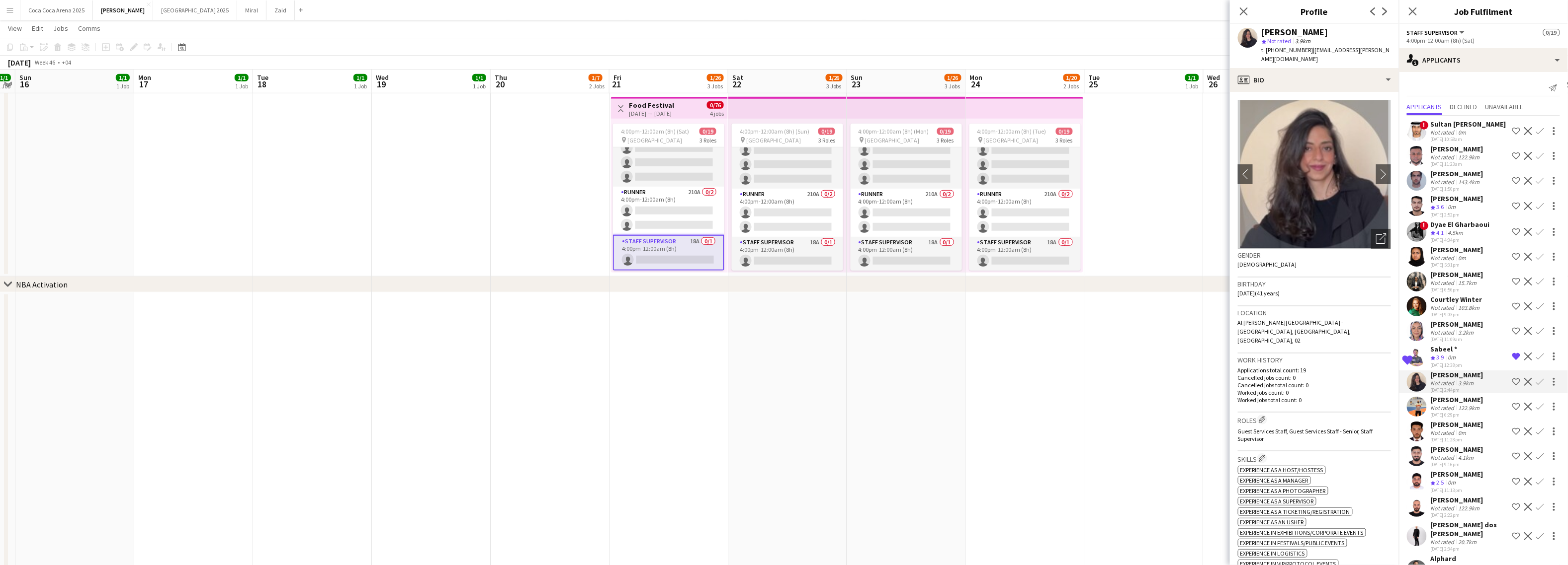
click at [1447, 398] on div "Abdallah Faisal" at bounding box center [1457, 400] width 53 height 9
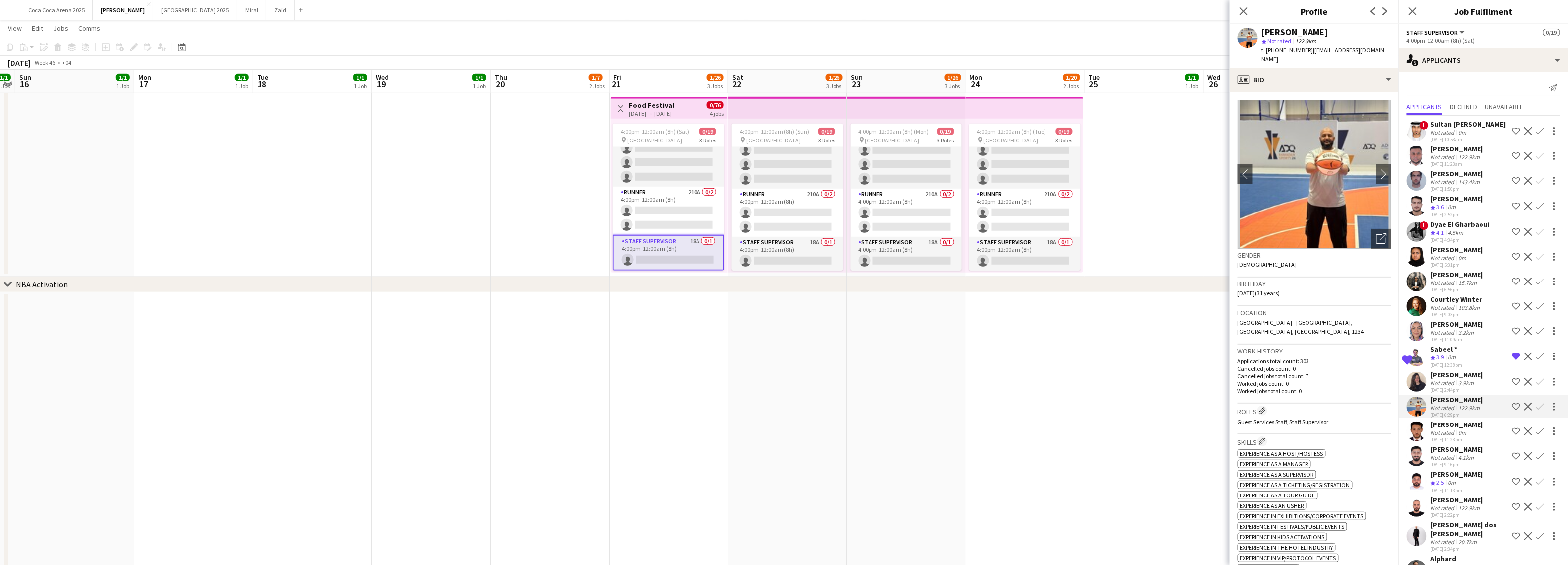
click at [1443, 423] on div "Ahmed Awad" at bounding box center [1457, 425] width 53 height 9
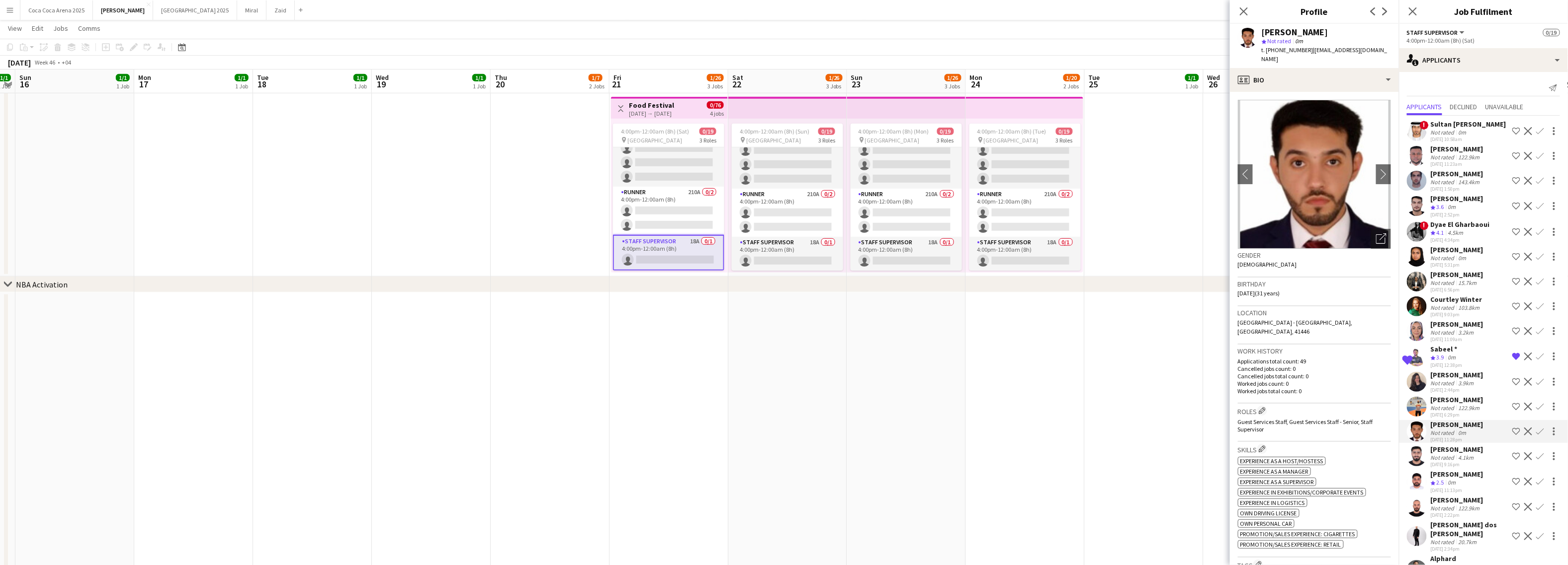
click at [1441, 452] on div "Abdul Mateen" at bounding box center [1457, 449] width 53 height 9
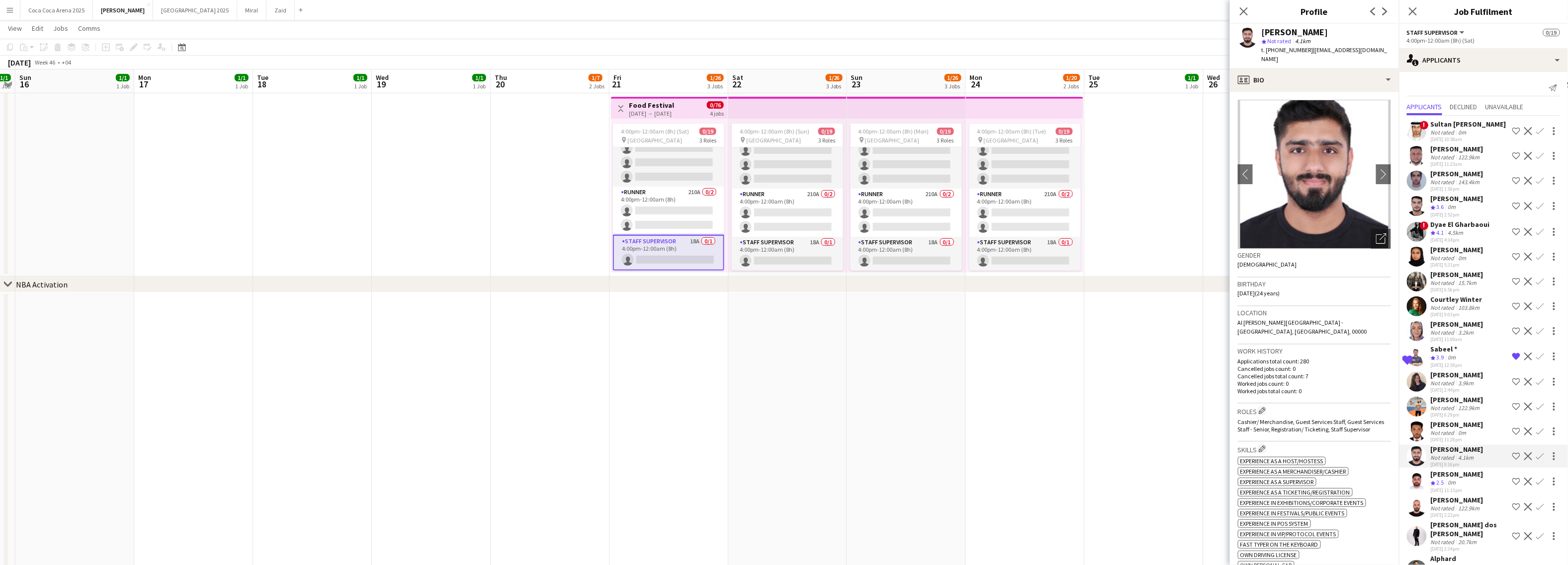
click at [1439, 480] on span "2.5" at bounding box center [1440, 482] width 7 height 7
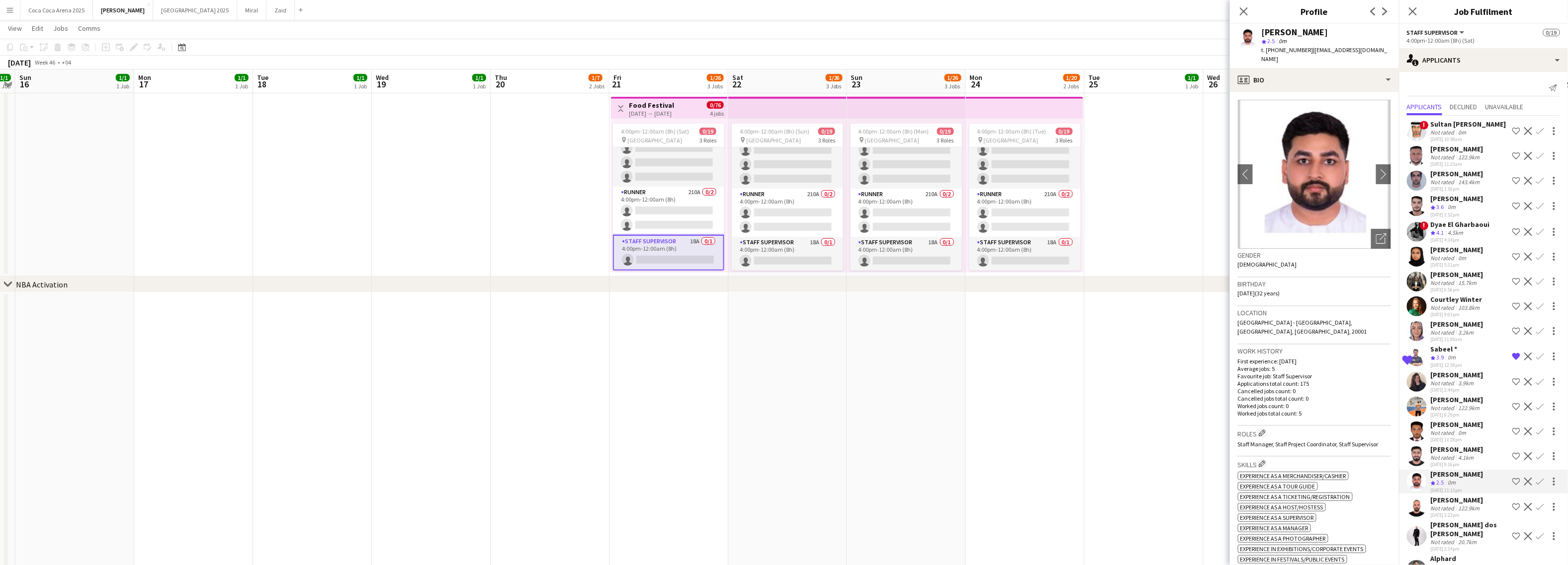
click at [1439, 505] on div "Not rated" at bounding box center [1444, 508] width 26 height 7
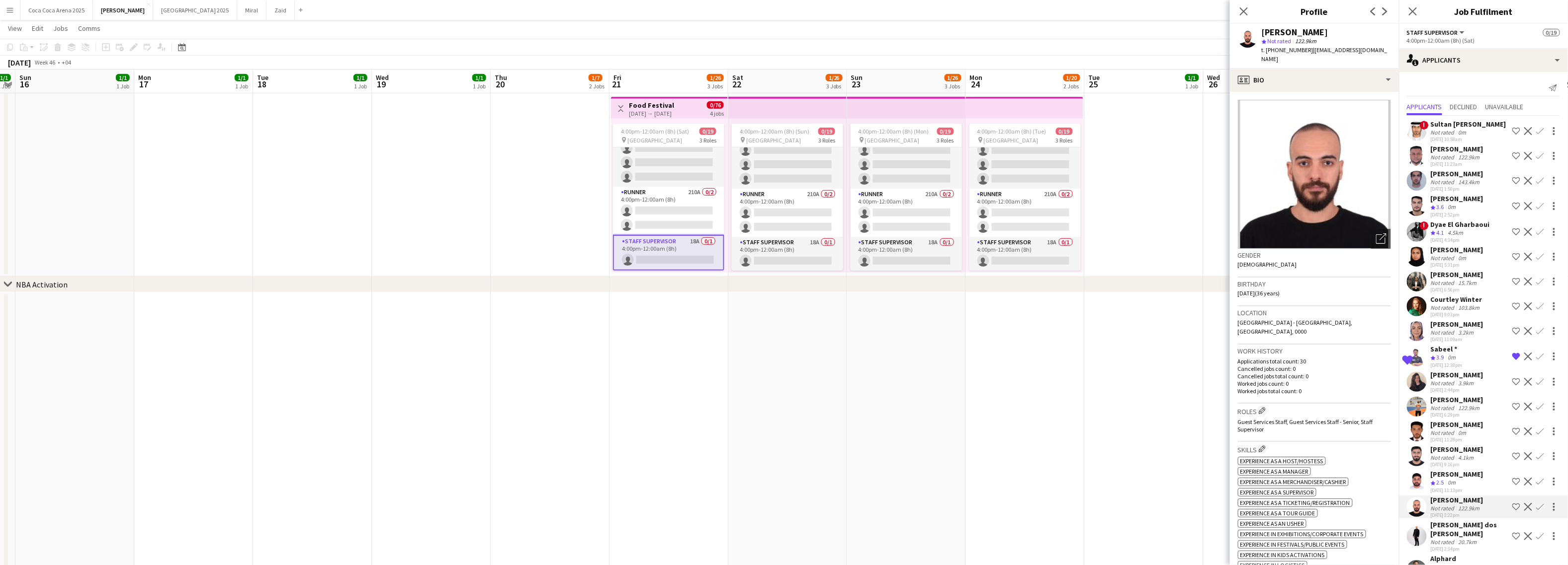
click at [1438, 526] on div "Tiago Molla dos Reis" at bounding box center [1469, 529] width 77 height 18
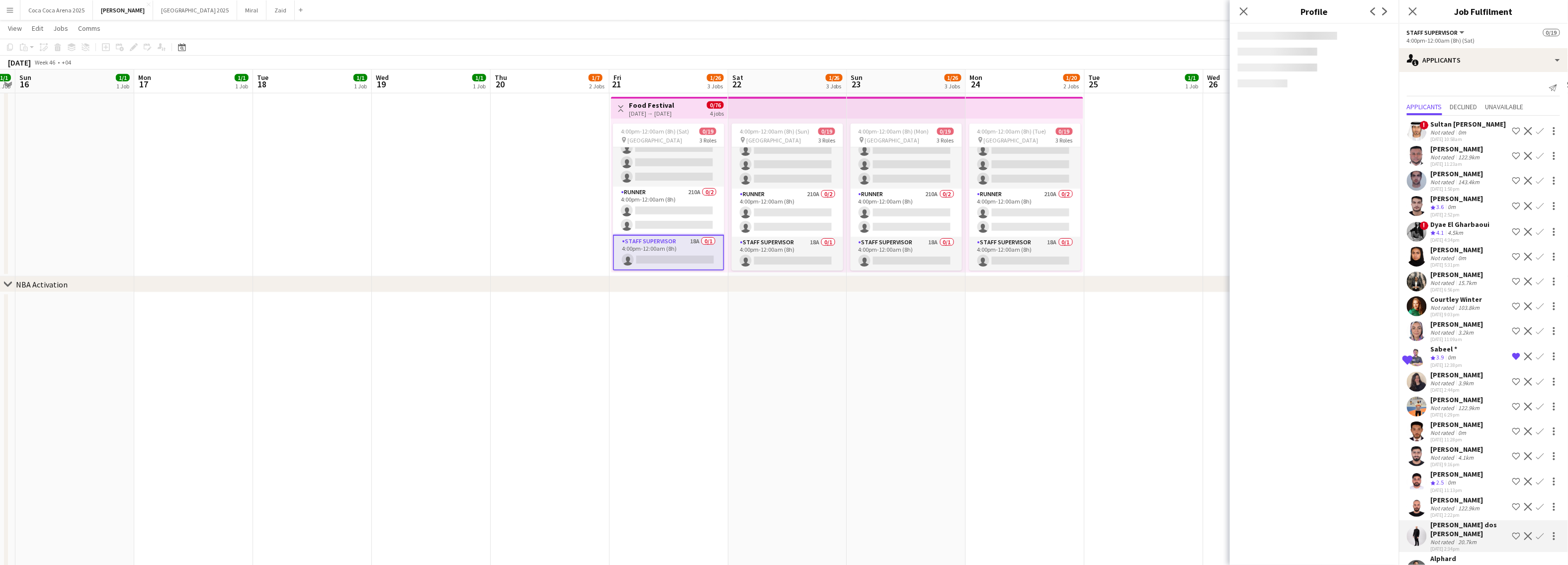
scroll to position [22, 0]
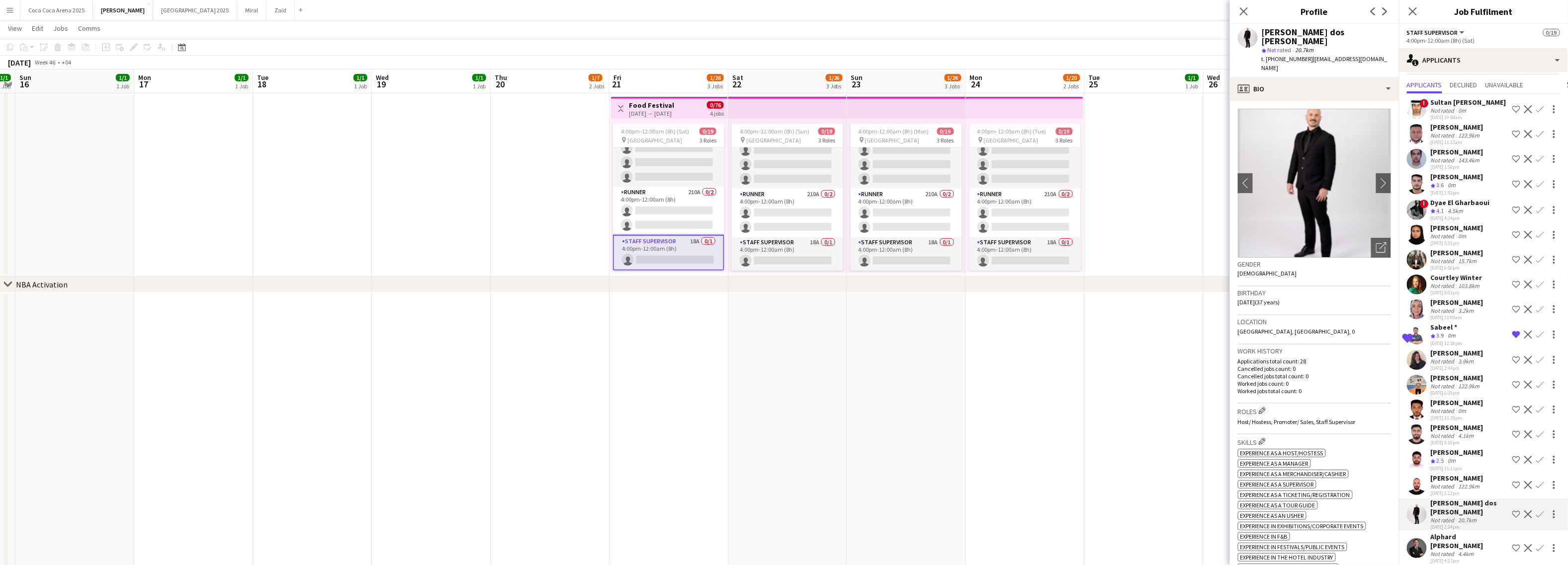
click at [1437, 539] on div "Alphard Florence Calderon" at bounding box center [1469, 541] width 77 height 18
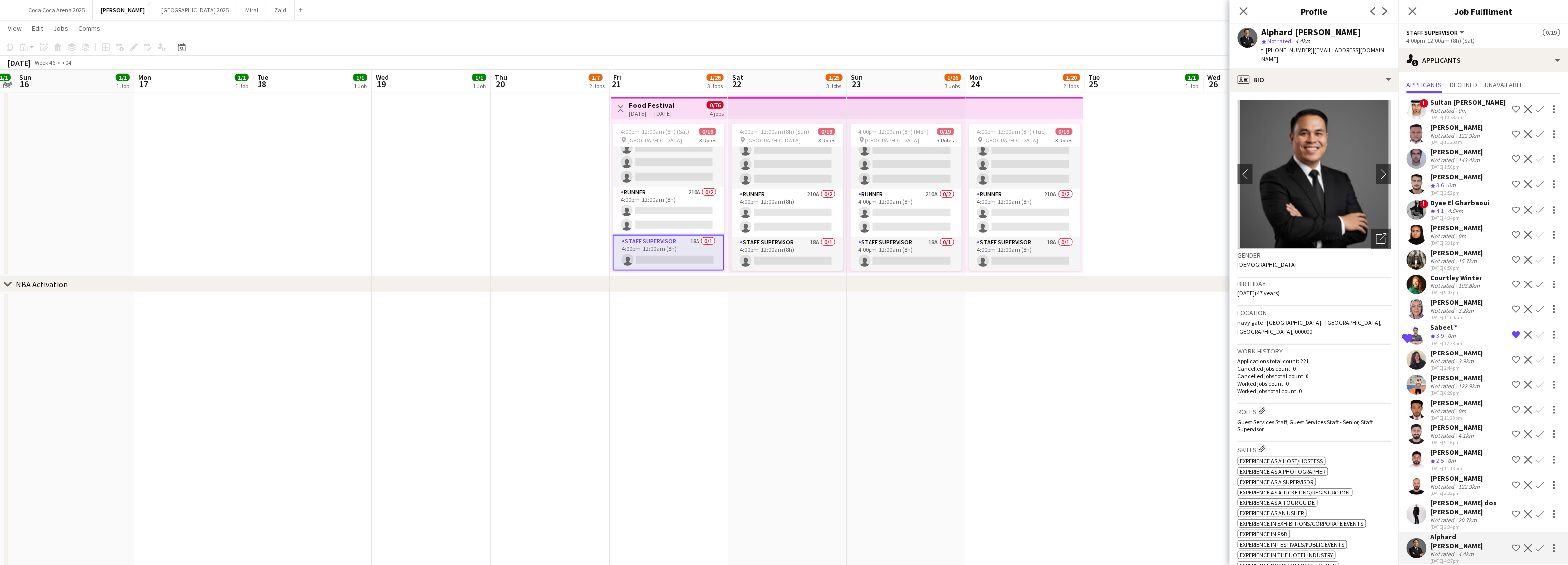
click at [1441, 516] on div "Not rated" at bounding box center [1444, 520] width 26 height 7
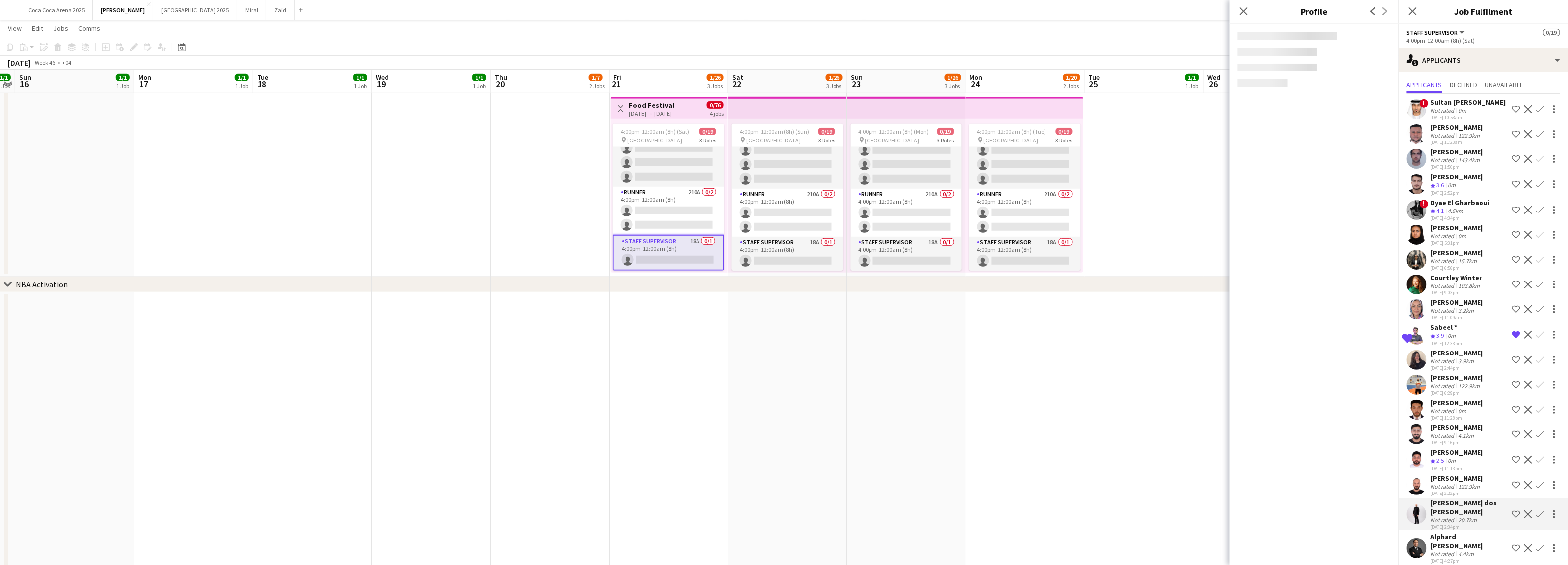
click at [1439, 487] on div "Not rated" at bounding box center [1444, 487] width 26 height 7
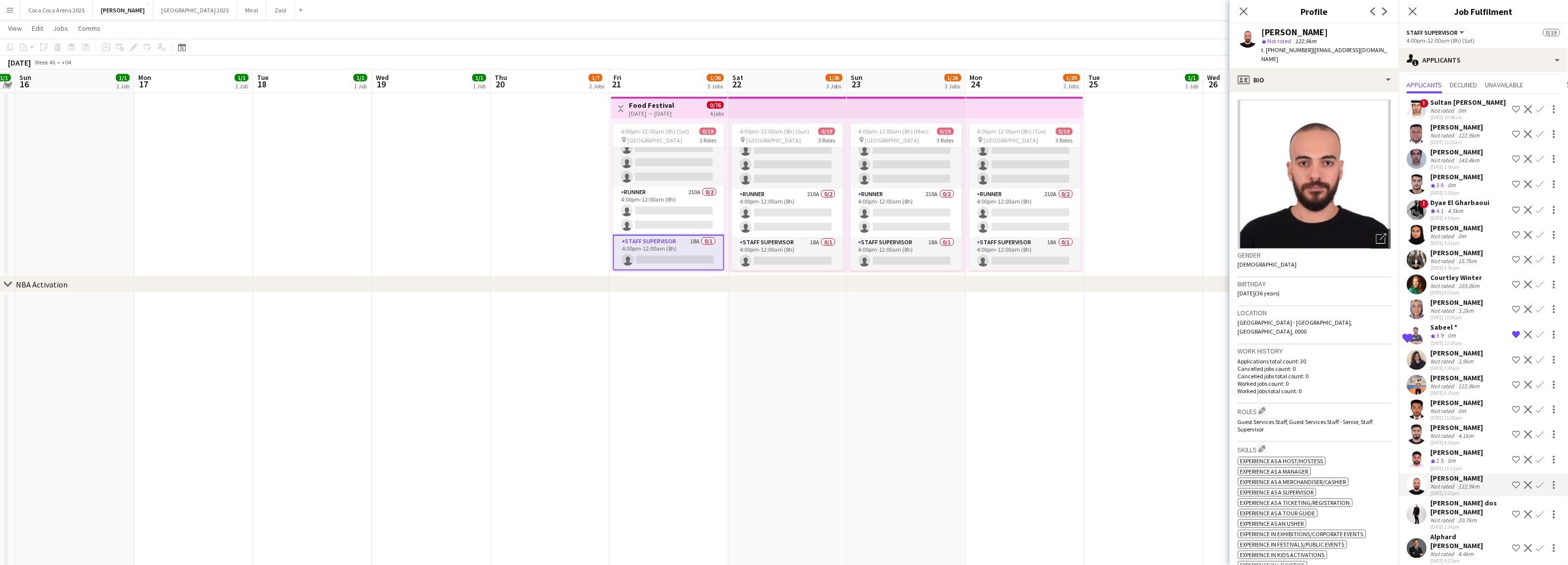
click at [1447, 454] on div "Suhail Sharieff" at bounding box center [1457, 452] width 53 height 9
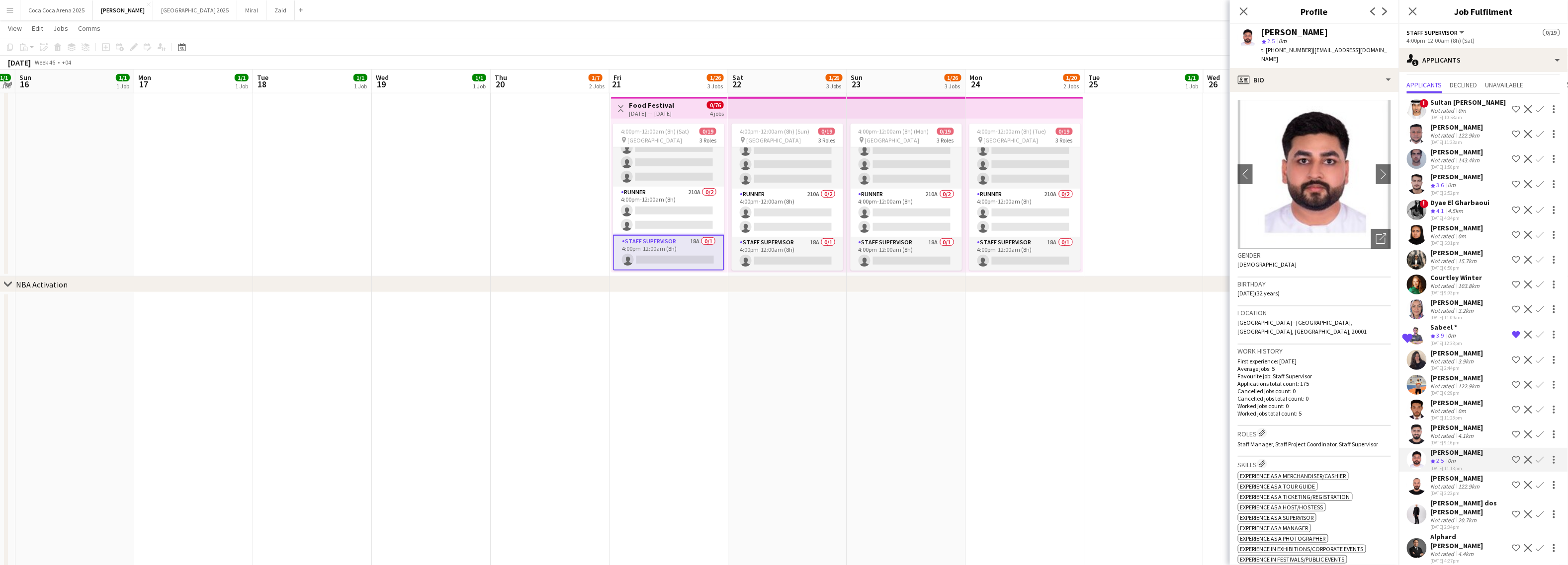
click at [1454, 434] on div "Not rated" at bounding box center [1444, 436] width 26 height 7
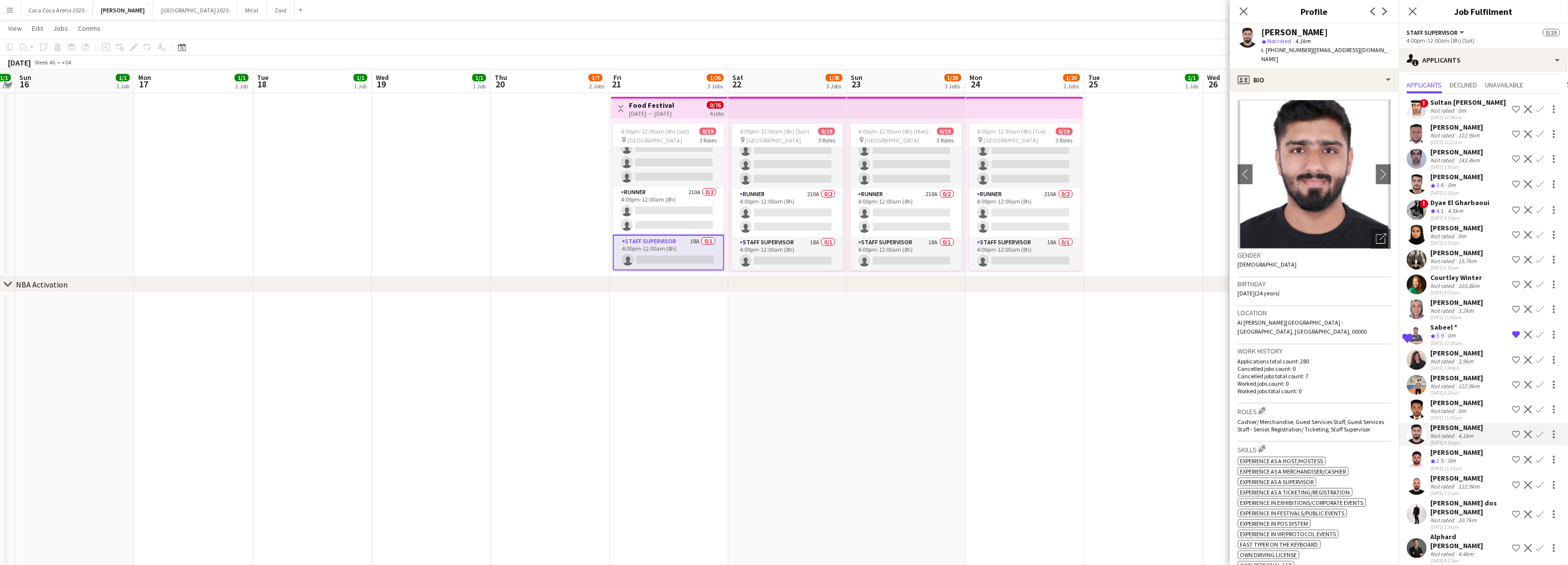
click at [1451, 406] on div "Ahmed Awad" at bounding box center [1457, 403] width 53 height 9
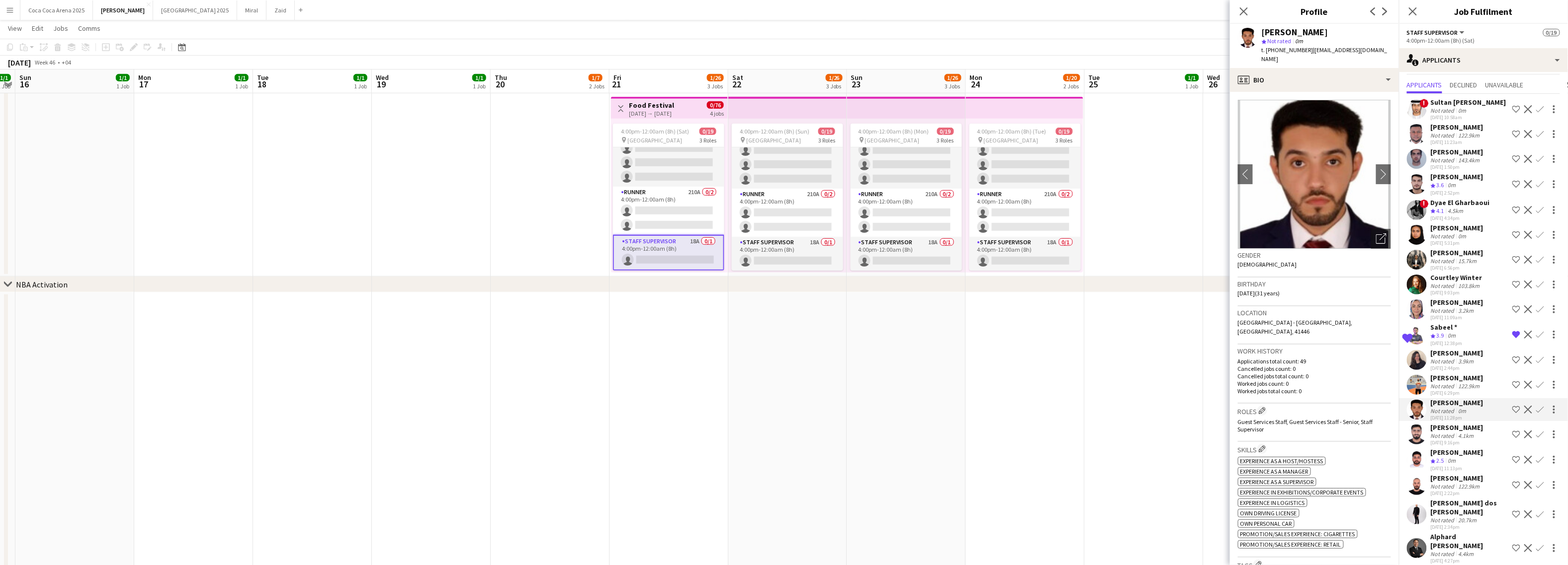
click at [1450, 384] on div "Not rated" at bounding box center [1444, 386] width 26 height 7
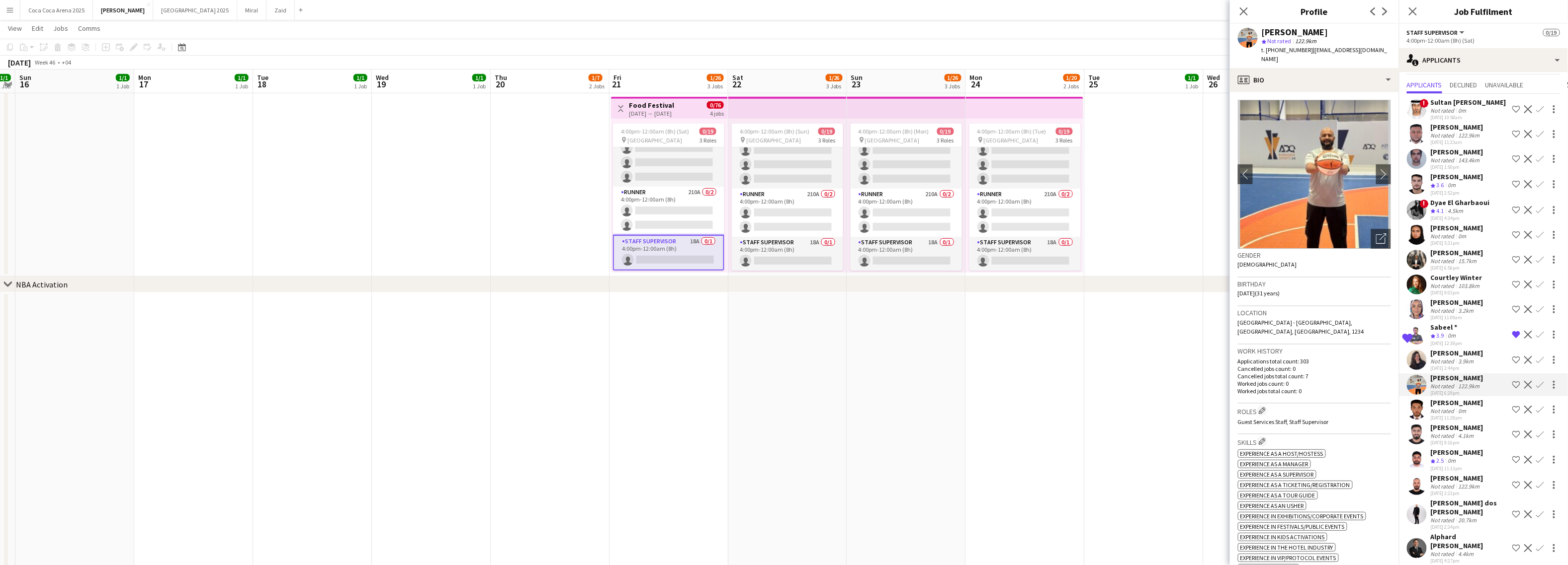
click at [1449, 359] on div "Not rated" at bounding box center [1444, 361] width 26 height 7
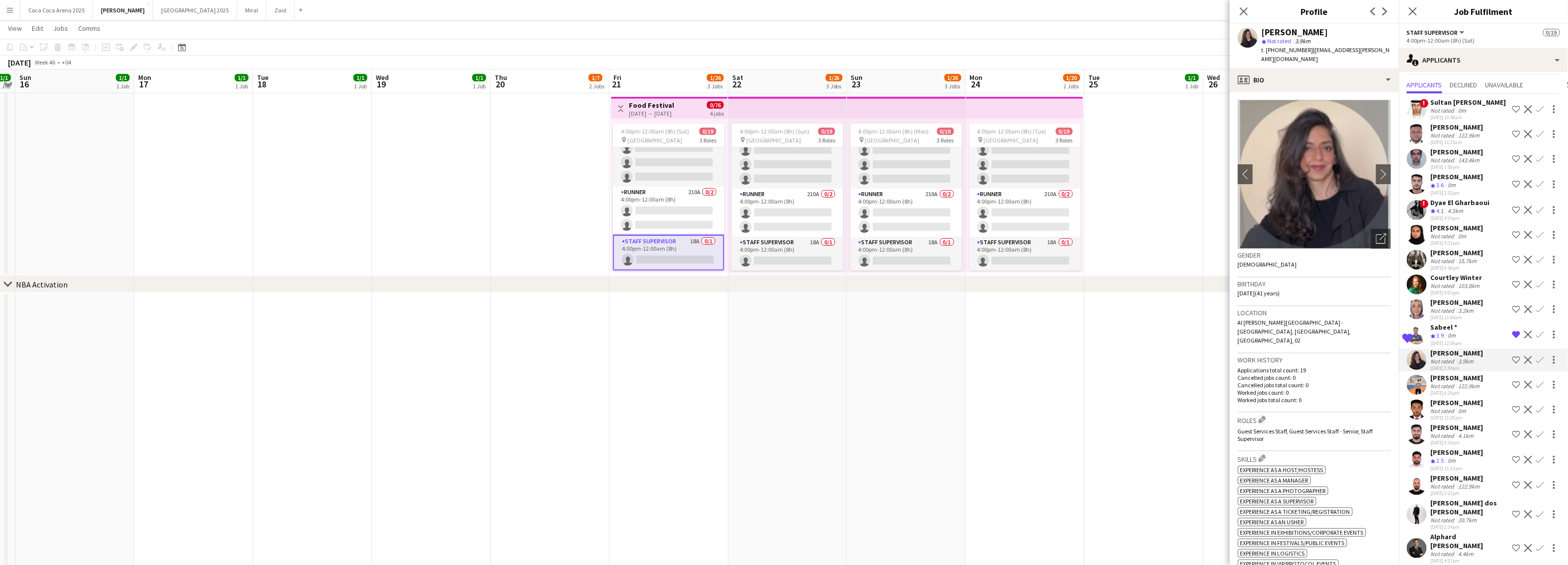
click at [1446, 323] on div "Sabeel *" at bounding box center [1447, 327] width 32 height 9
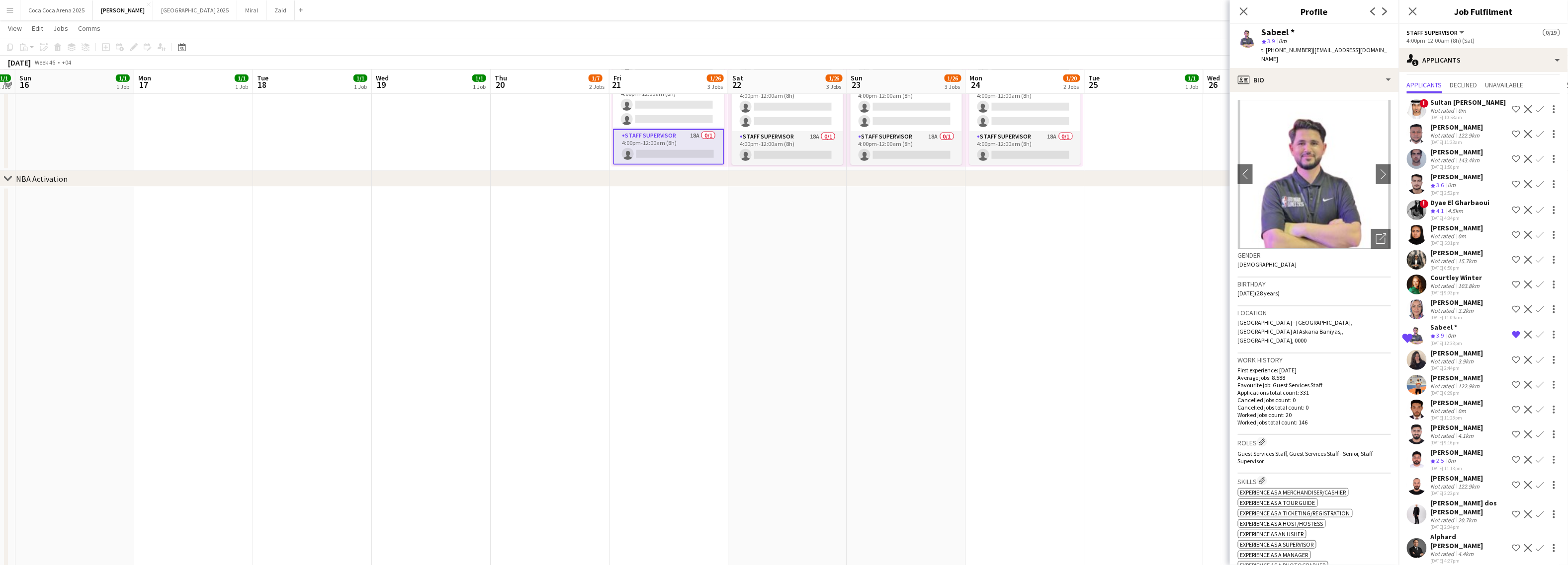
scroll to position [0, 0]
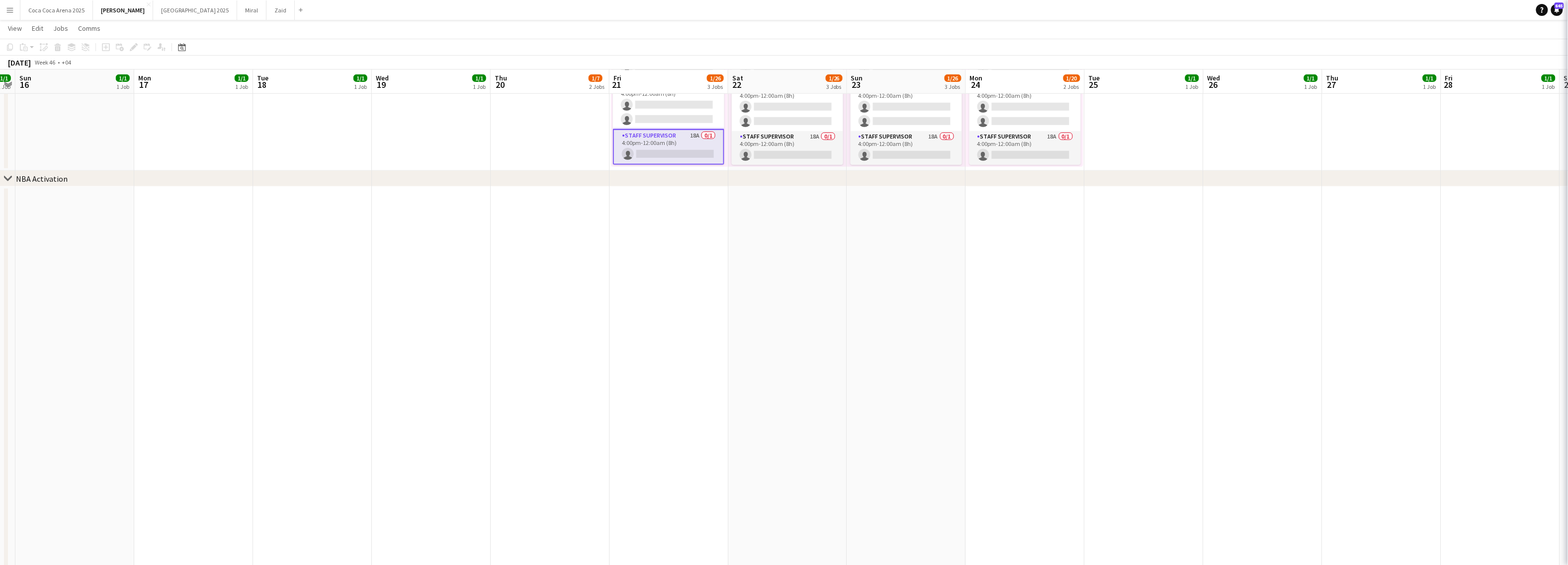
scroll to position [210, 0]
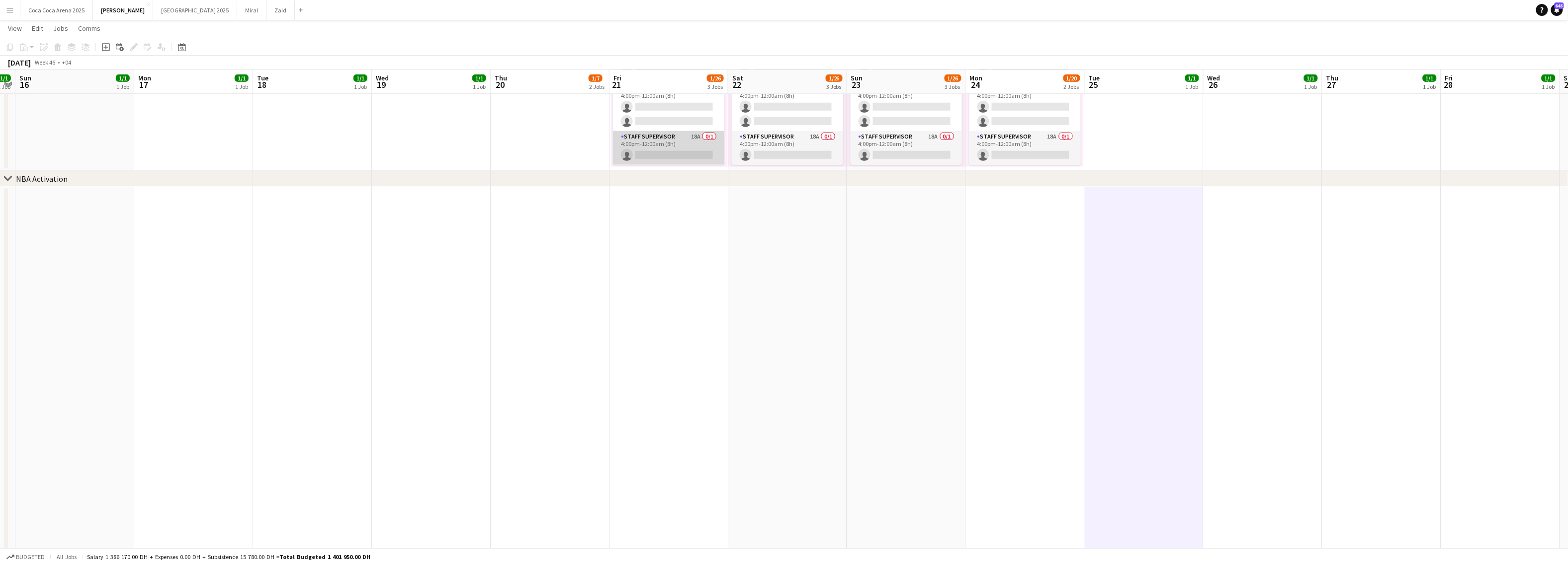
click at [671, 148] on app-card-role "Staff Supervisor 18A 0/1 4:00pm-12:00am (8h) single-neutral-actions" at bounding box center [668, 148] width 111 height 34
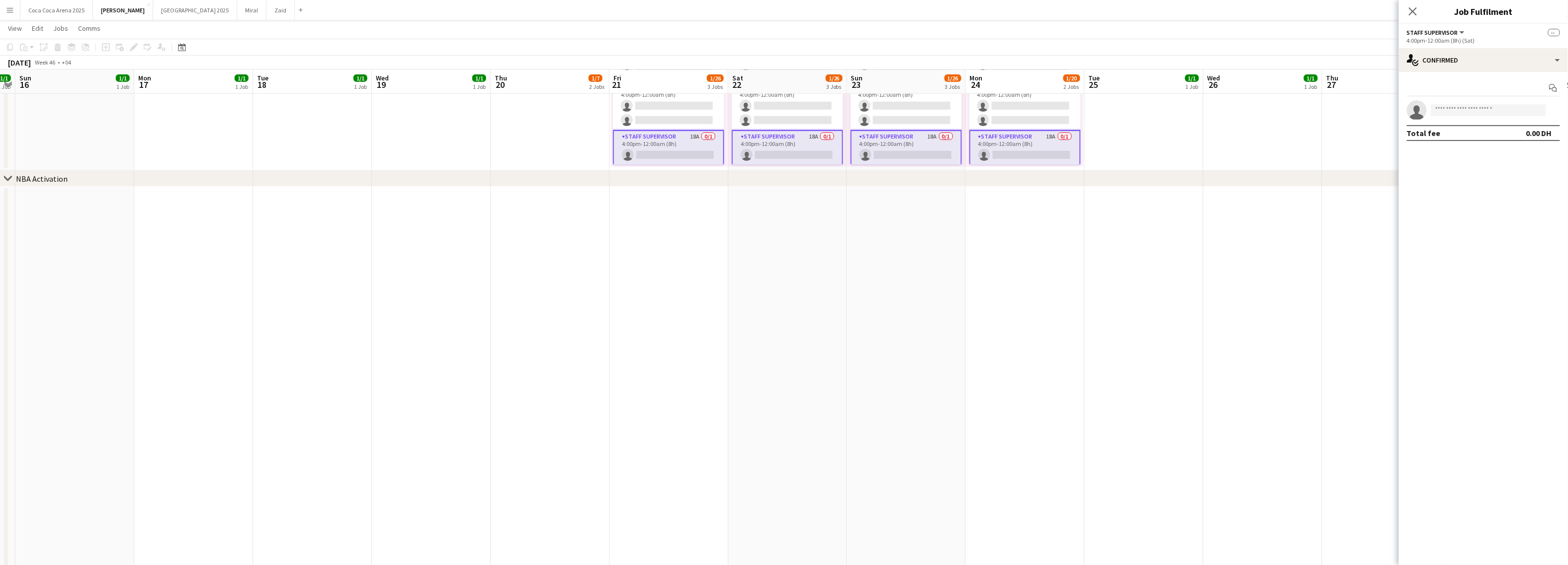
scroll to position [211, 0]
click at [1457, 55] on div "single-neutral-actions-check-2 Confirmed" at bounding box center [1483, 60] width 169 height 24
click at [1446, 210] on mat-expansion-panel "check Confirmed Start chat single-neutral-actions Total fee 0.00 DH" at bounding box center [1483, 318] width 169 height 493
click at [1514, 105] on input at bounding box center [1488, 111] width 115 height 12
click at [1437, 58] on div "single-neutral-actions-check-2 Confirmed" at bounding box center [1483, 60] width 169 height 24
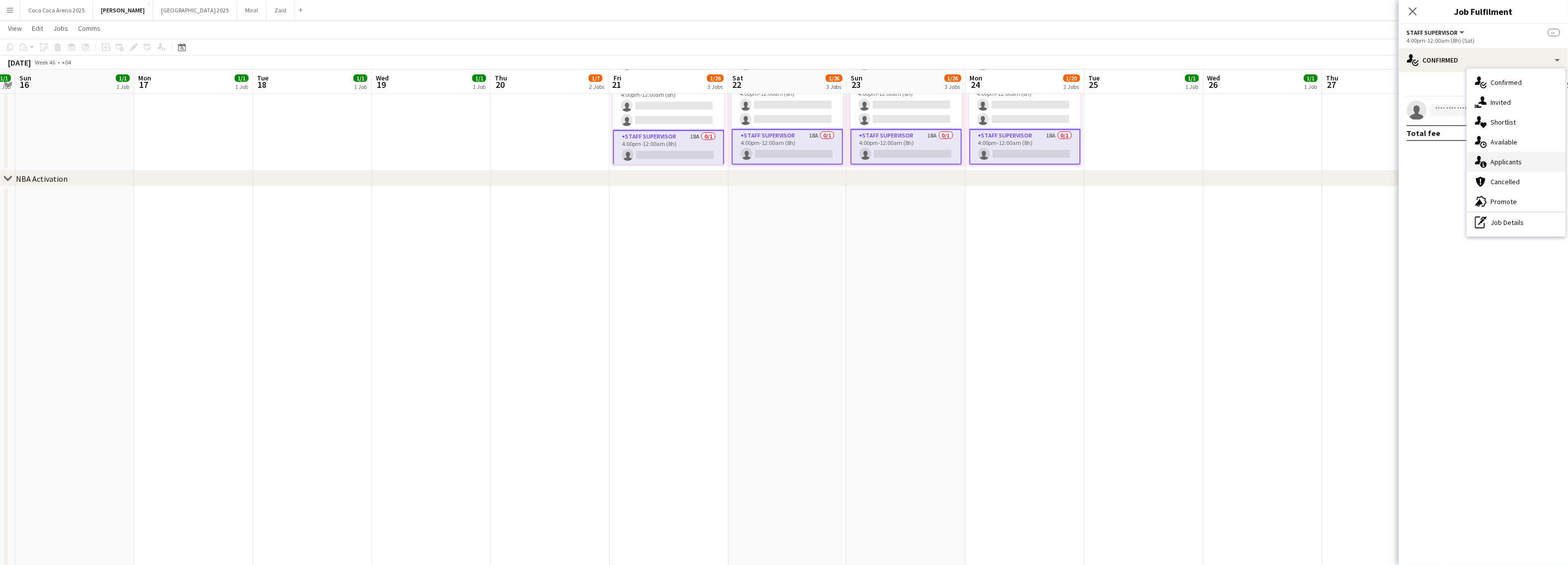
click at [1480, 159] on icon at bounding box center [1478, 160] width 7 height 9
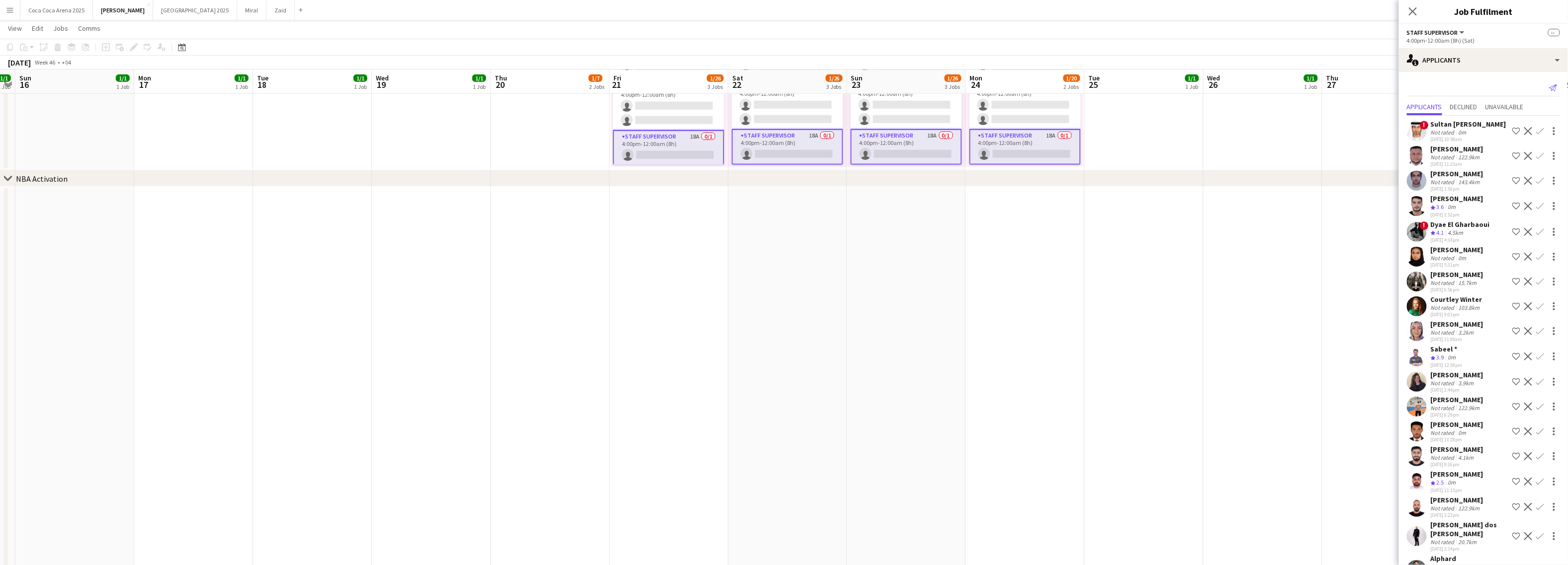
click at [1550, 84] on icon "Send notification" at bounding box center [1553, 88] width 8 height 8
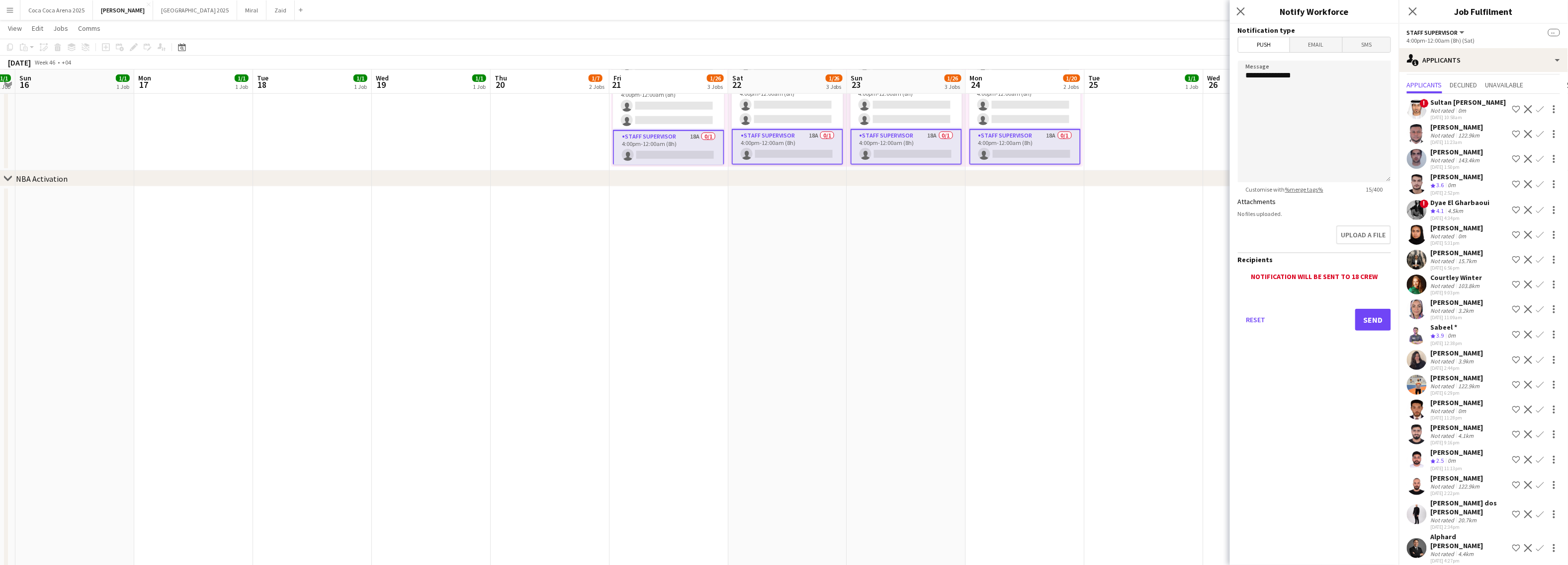
scroll to position [0, 0]
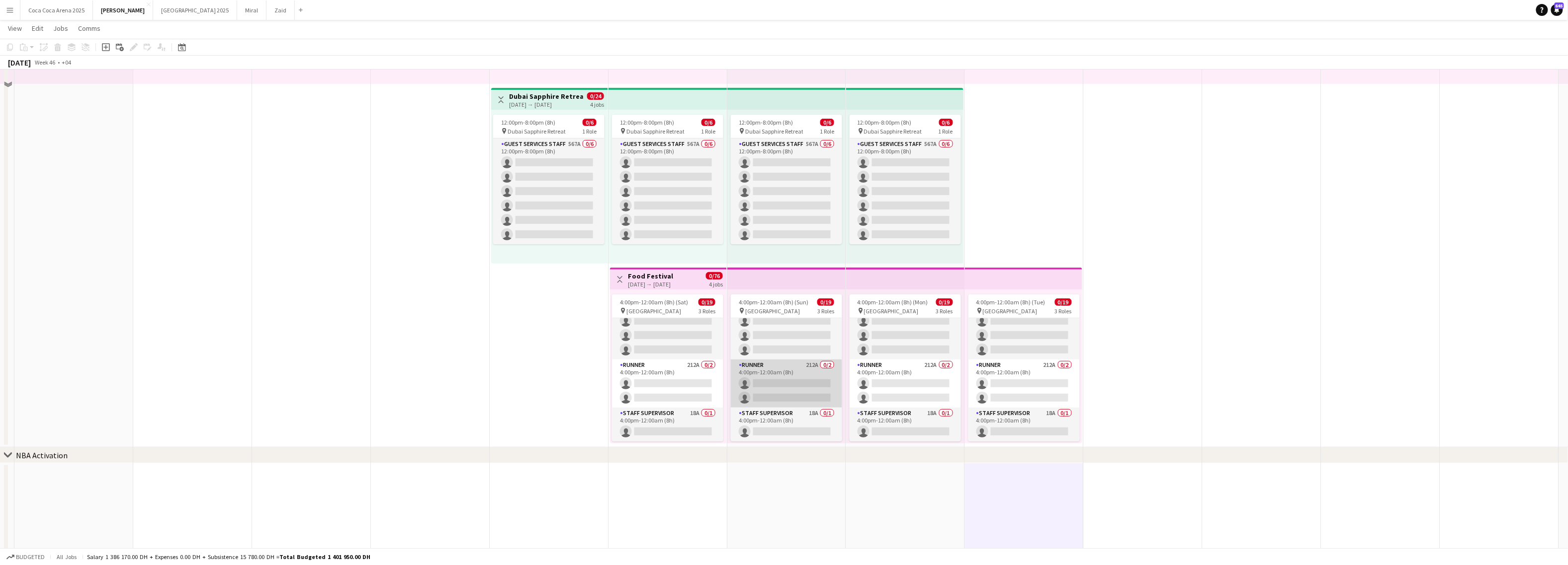
scroll to position [209, 0]
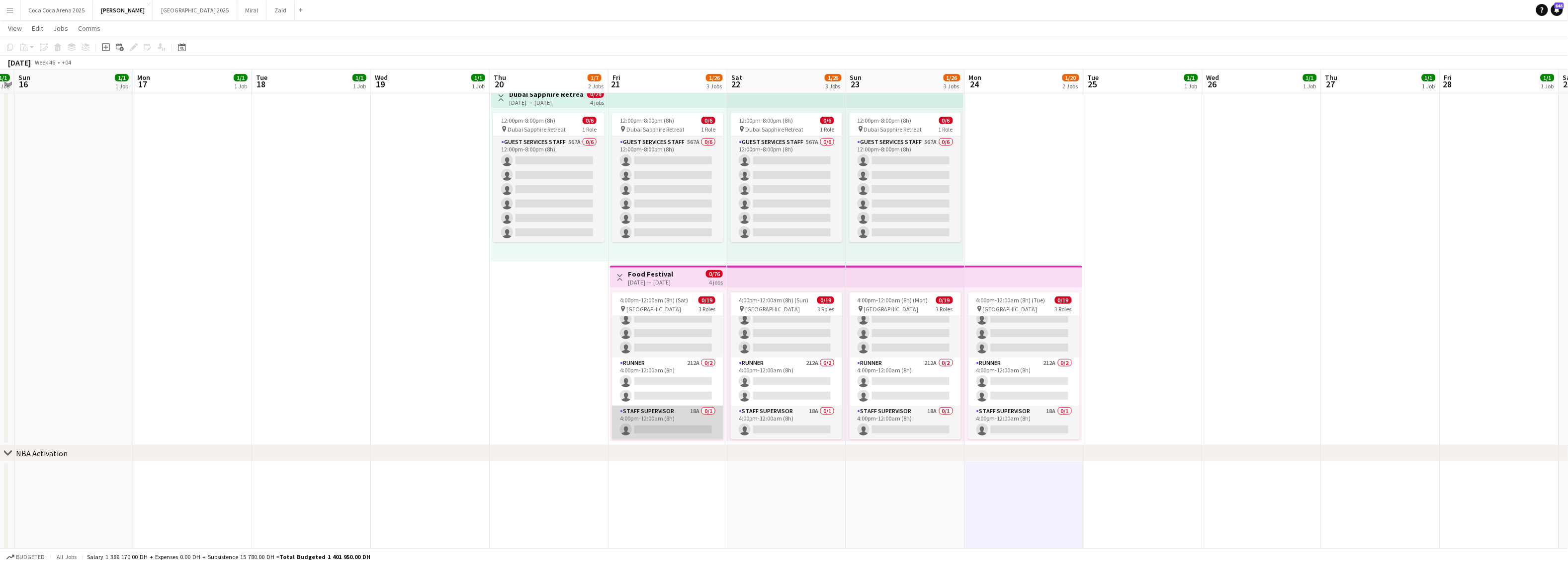
click at [691, 425] on app-card-role "Staff Supervisor 18A 0/1 4:00pm-12:00am (8h) single-neutral-actions" at bounding box center [667, 423] width 111 height 34
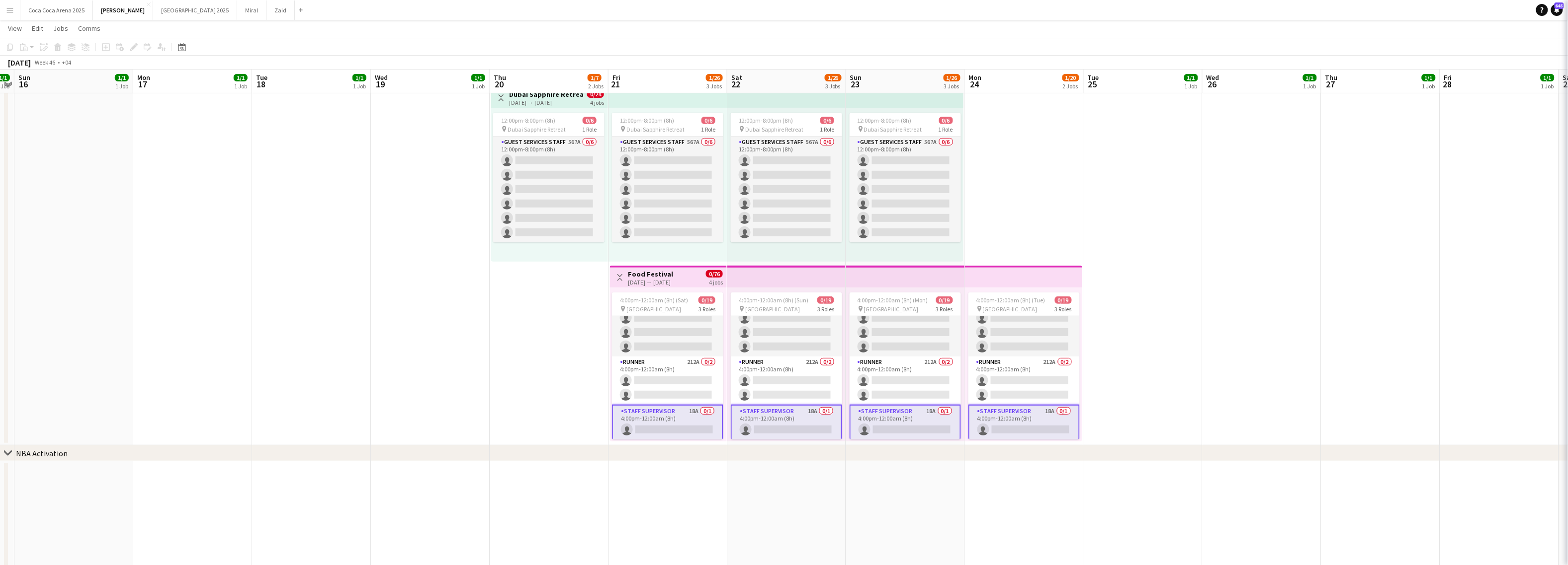
scroll to position [211, 0]
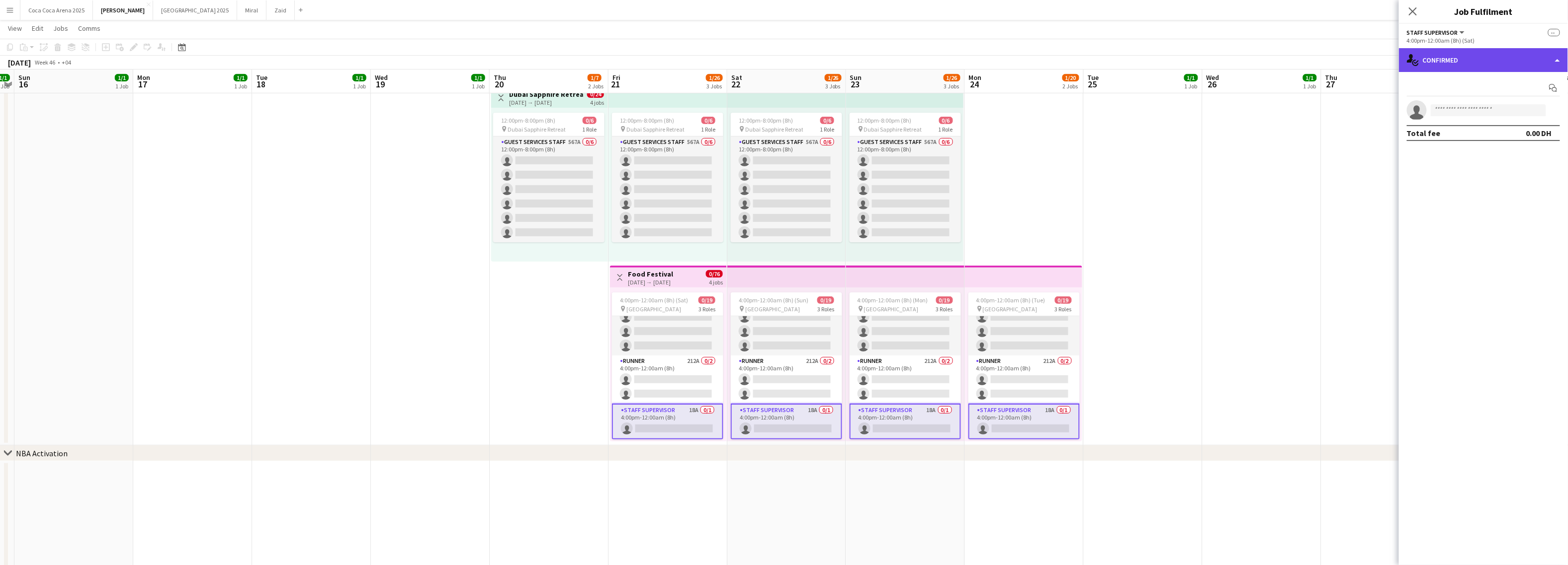
click at [1426, 66] on div "single-neutral-actions-check-2 Confirmed" at bounding box center [1483, 60] width 169 height 24
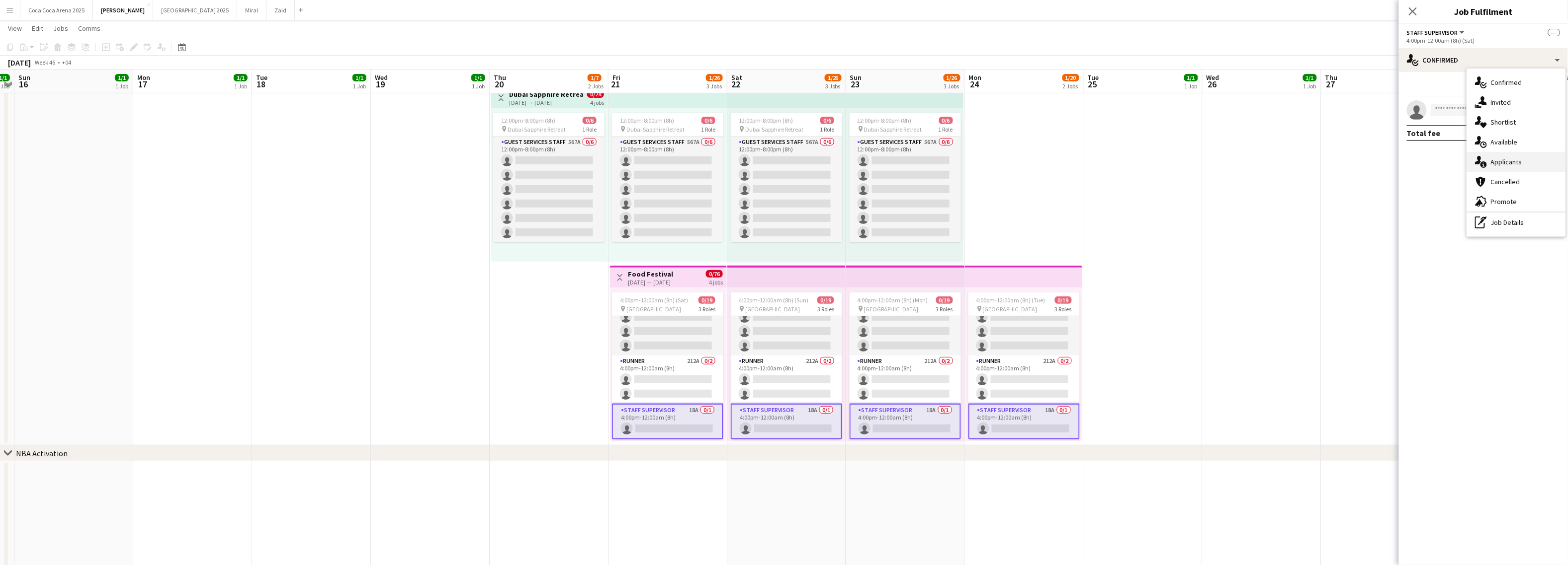
click at [1499, 161] on span "Applicants" at bounding box center [1506, 162] width 31 height 9
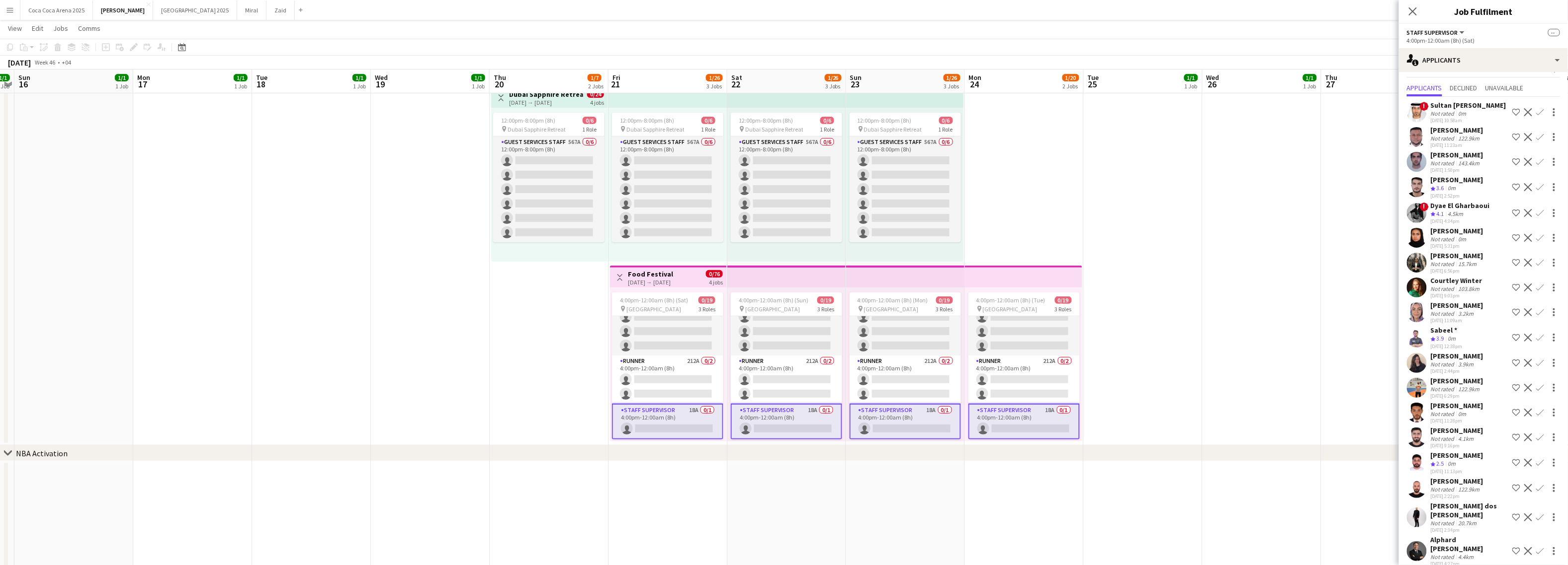
scroll to position [22, 0]
click at [1519, 335] on app-icon "Shortlist crew" at bounding box center [1516, 334] width 8 height 8
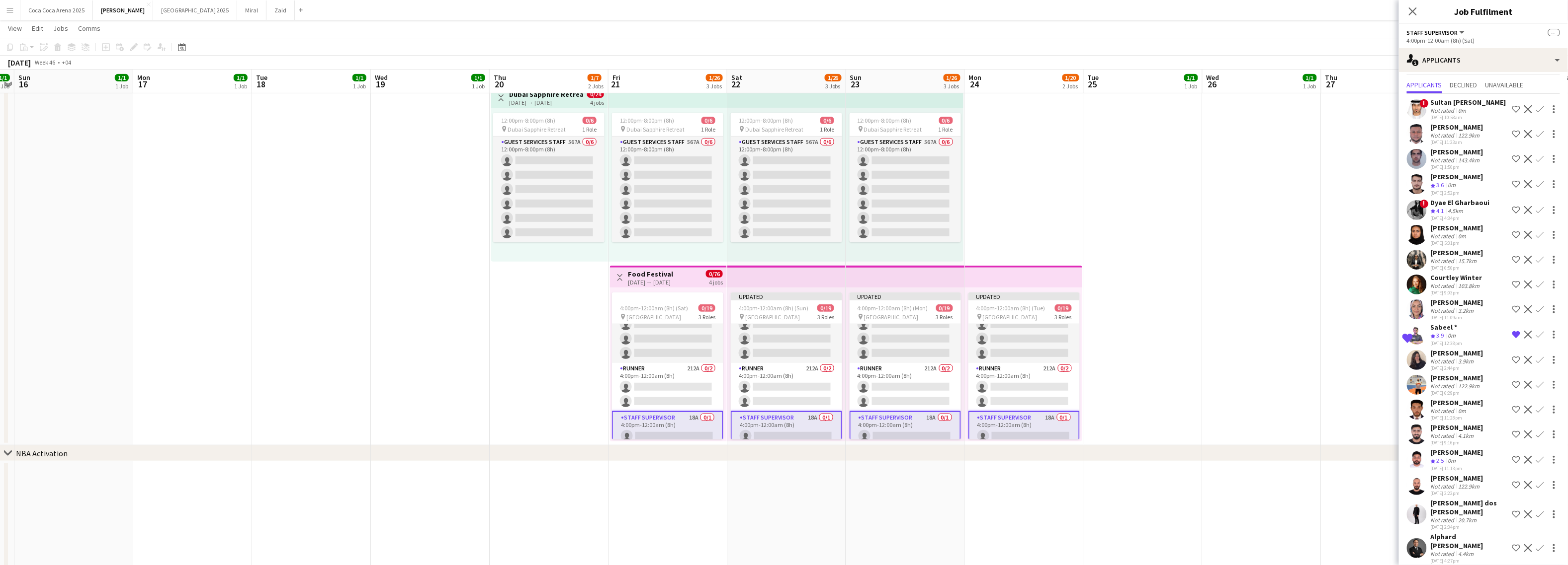
scroll to position [218, 0]
click at [1443, 384] on div "Not rated" at bounding box center [1444, 386] width 26 height 7
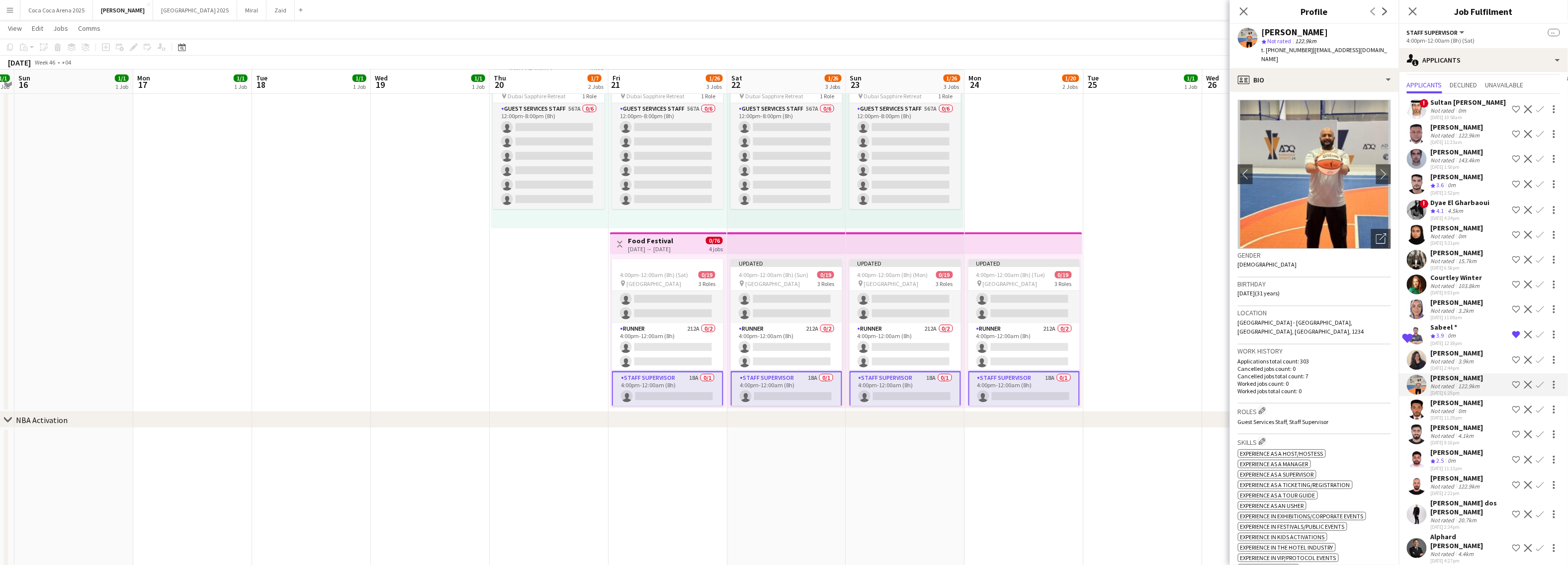
scroll to position [244, 0]
click at [1185, 352] on app-date-cell "10:00am-10:00pm (12h) 1/1 pin Dubai 1 Role Runner 1/1 10:00am-10:00pm (12h) Jes…" at bounding box center [1143, 139] width 119 height 544
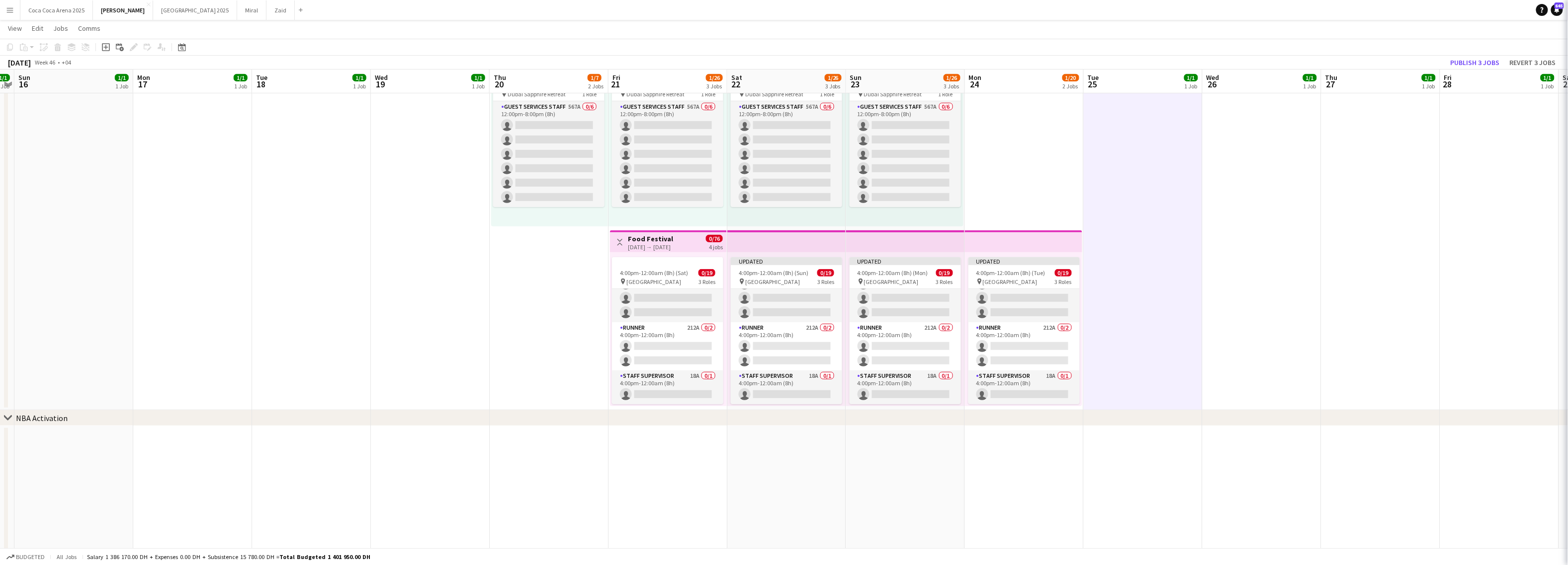
scroll to position [0, 0]
click at [1488, 64] on button "Publish 3 jobs" at bounding box center [1475, 62] width 57 height 13
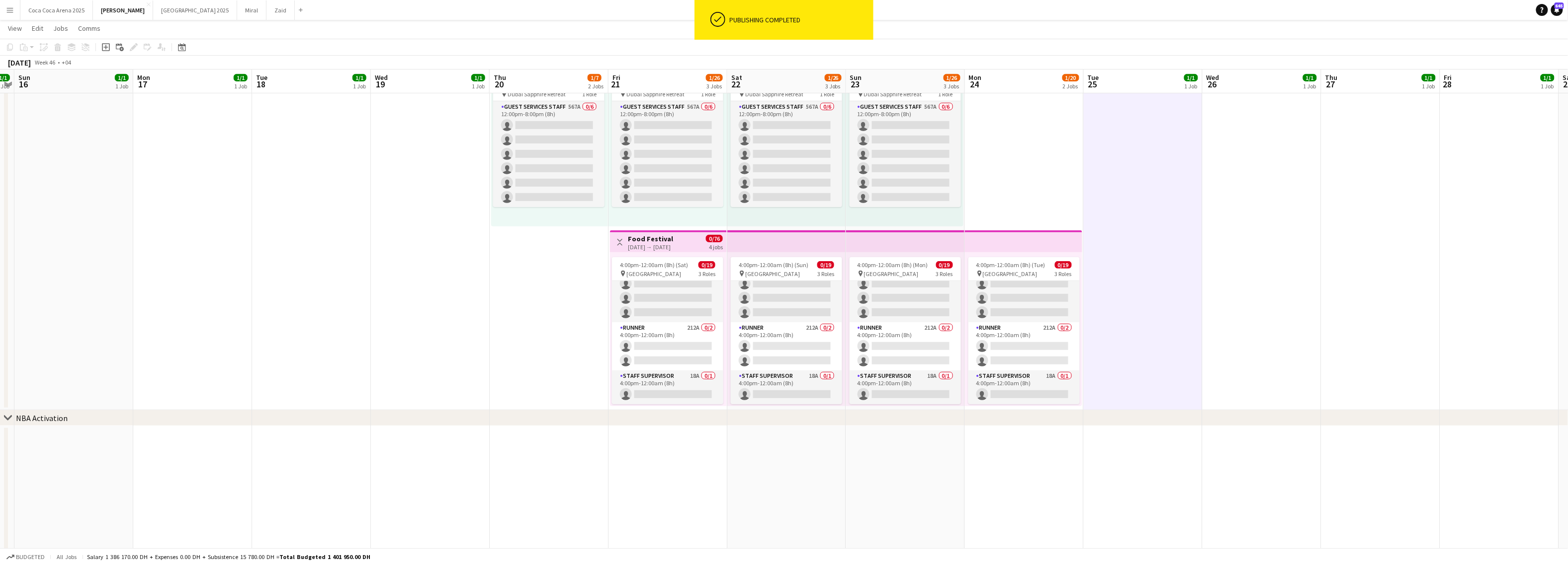
scroll to position [210, 0]
click at [673, 387] on app-card-role "Staff Supervisor 18A 0/1 4:00pm-12:00am (8h) single-neutral-actions" at bounding box center [667, 387] width 111 height 34
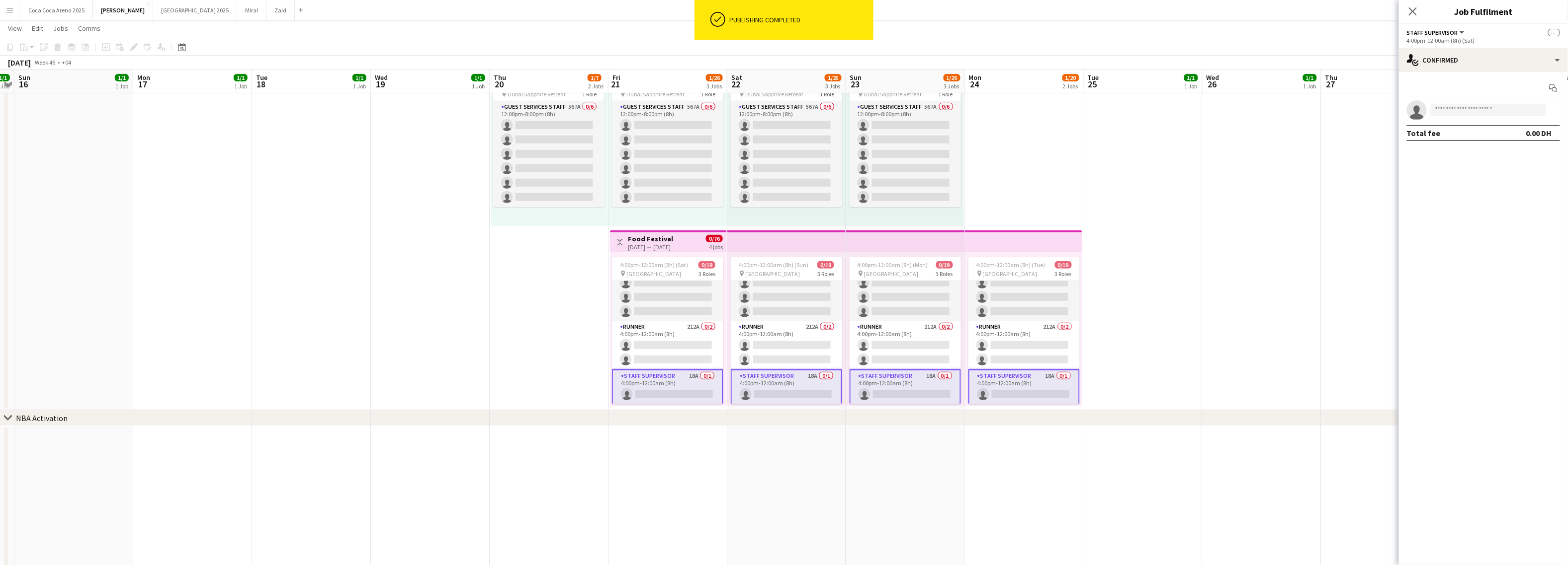
scroll to position [211, 0]
click at [1477, 57] on div "single-neutral-actions-check-2 Confirmed" at bounding box center [1483, 60] width 169 height 24
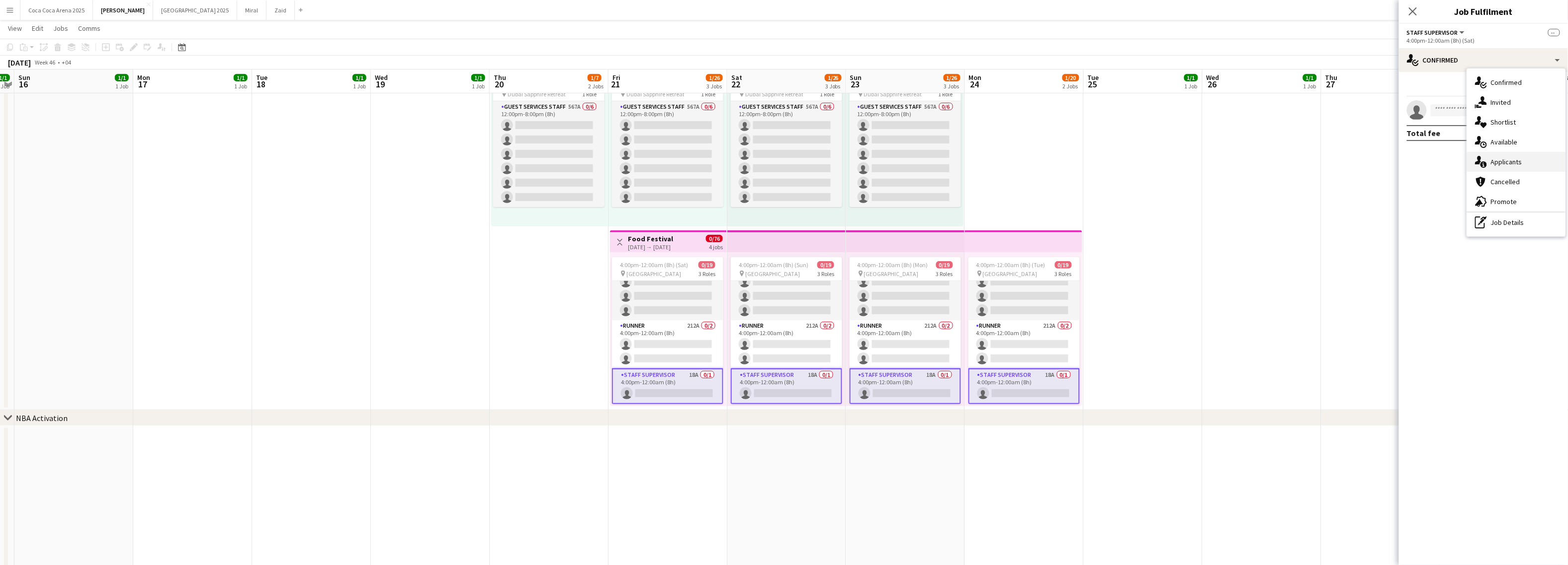
click at [1499, 164] on span "Applicants" at bounding box center [1506, 162] width 31 height 9
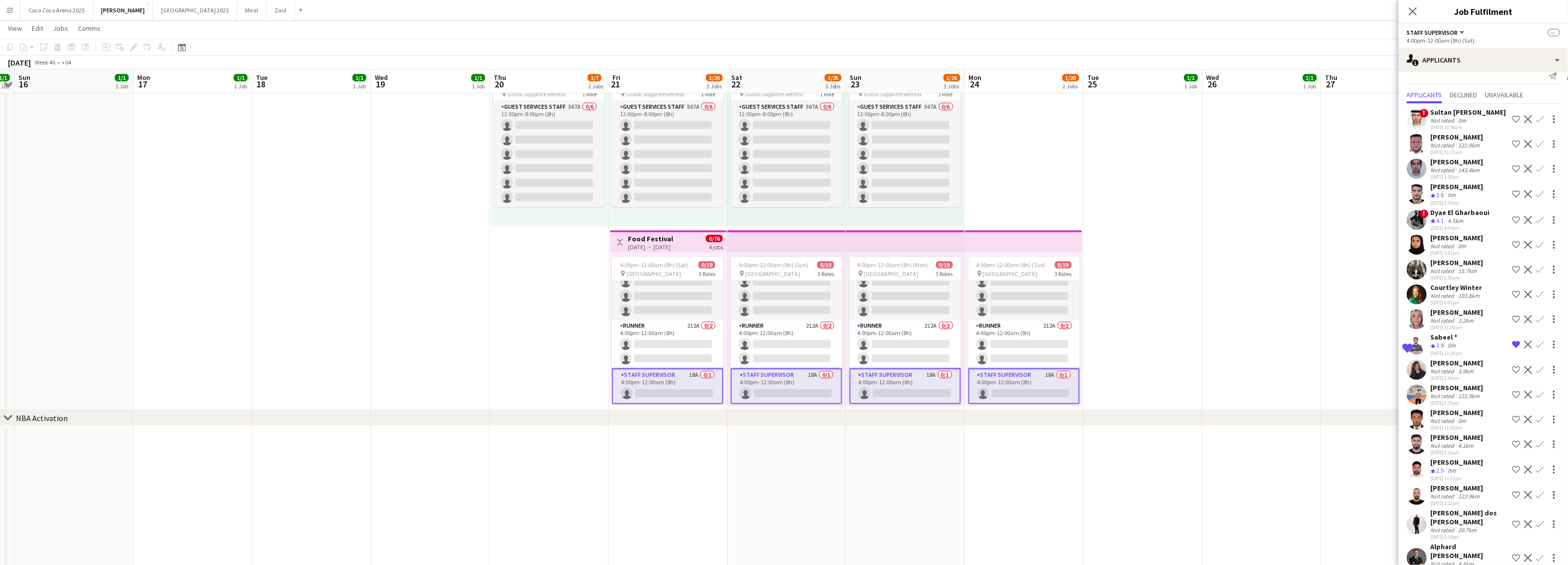
scroll to position [0, 0]
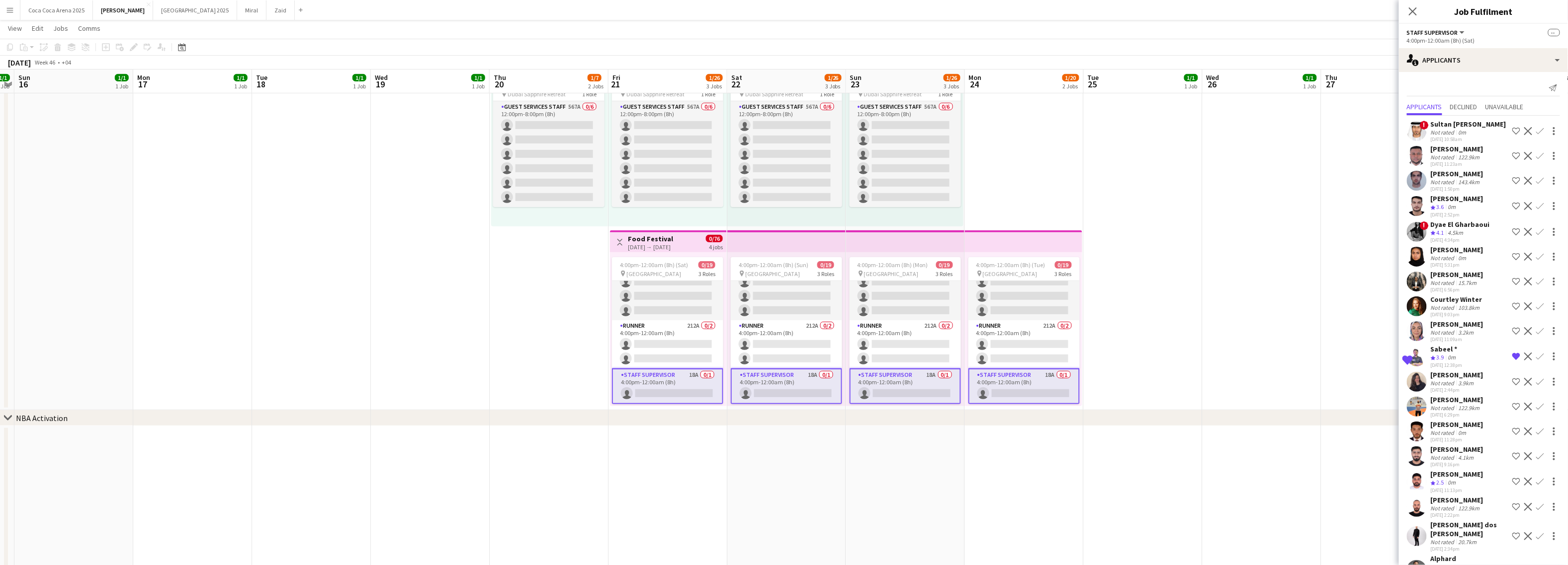
click at [1339, 325] on app-date-cell "10:00am-10:00pm (12h) 1/1 pin Dubai 1 Role Runner 1/1 10:00am-10:00pm (12h) Jes…" at bounding box center [1381, 139] width 119 height 544
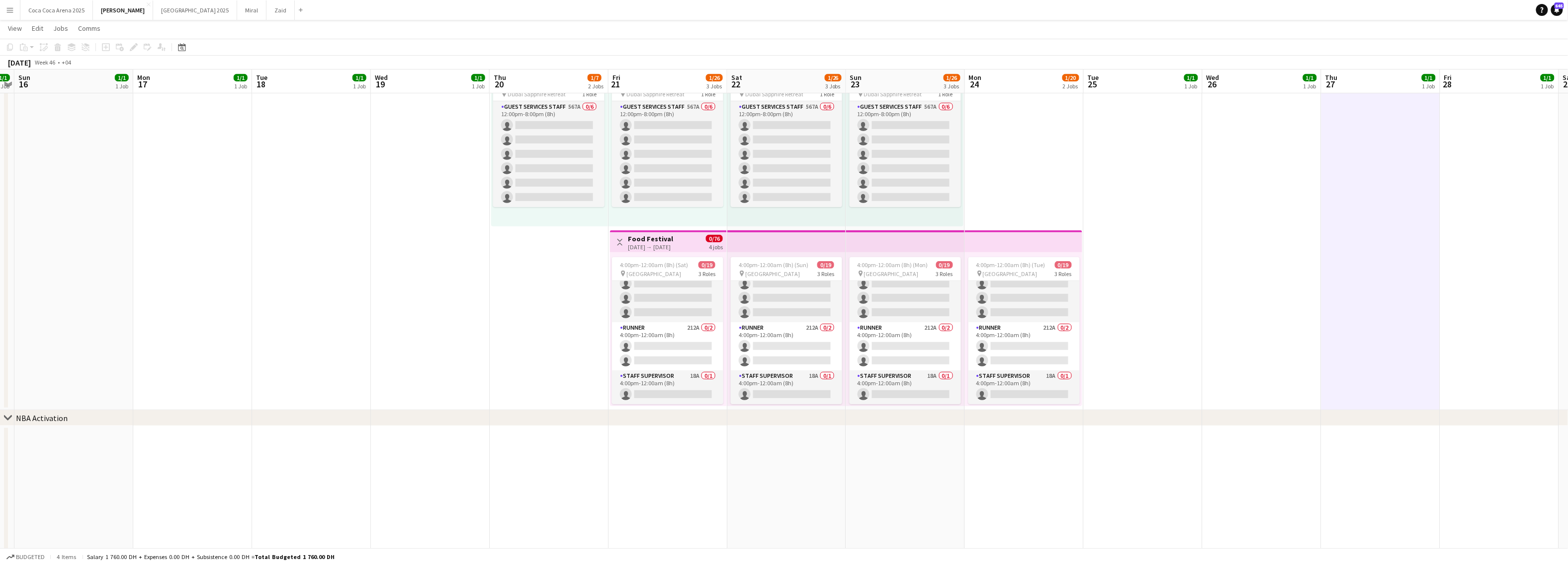
scroll to position [210, 0]
click at [1251, 367] on app-date-cell "10:00am-10:00pm (12h) 1/1 pin Dubai 1 Role Runner 1/1 10:00am-10:00pm (12h) Jes…" at bounding box center [1262, 139] width 119 height 544
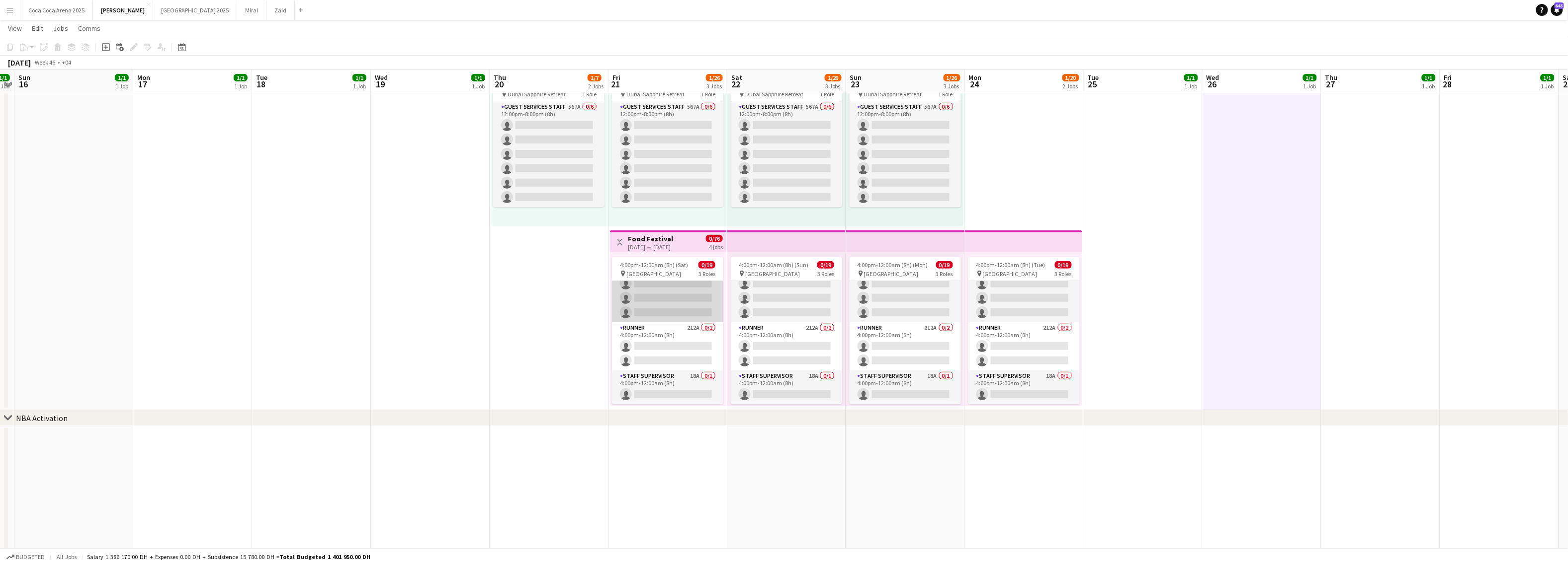
scroll to position [0, 343]
click at [673, 283] on app-card-role "Guest Services Staff 289A 0/16 4:00pm-12:00am (8h) single-neutral-actions singl…" at bounding box center [667, 197] width 111 height 250
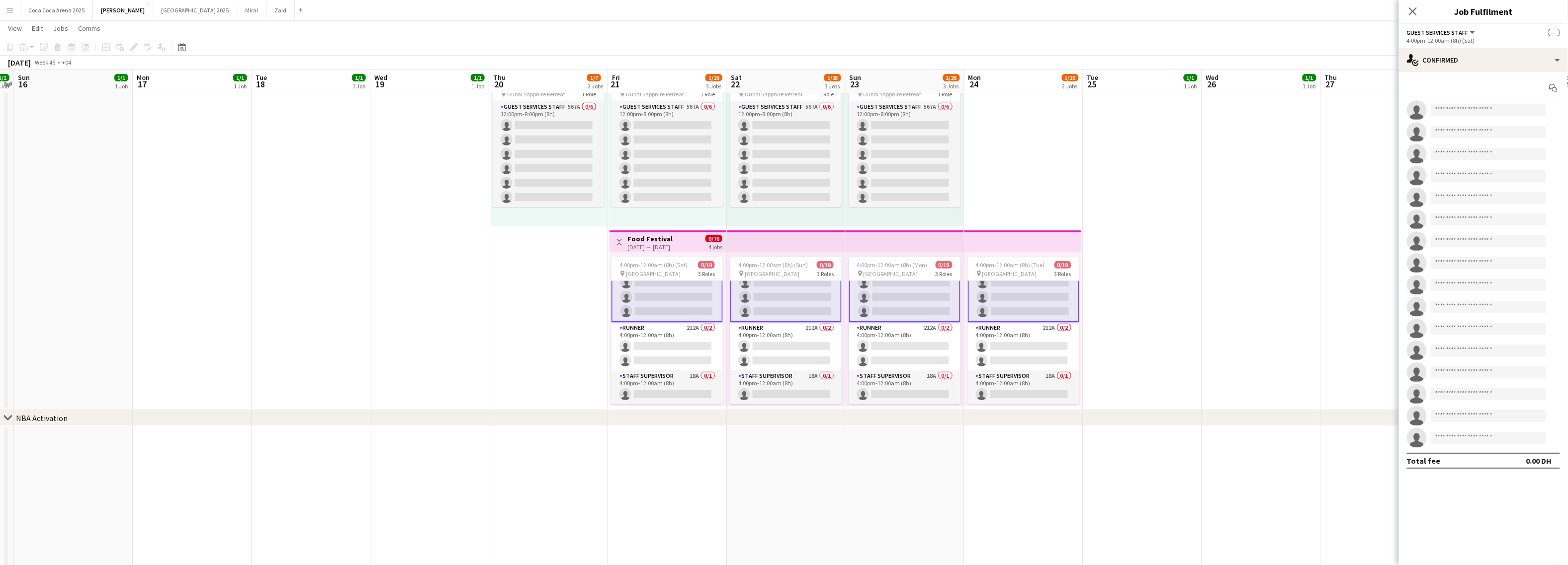
click at [667, 251] on div "21-11-2025 → 24-11-2025" at bounding box center [650, 247] width 45 height 7
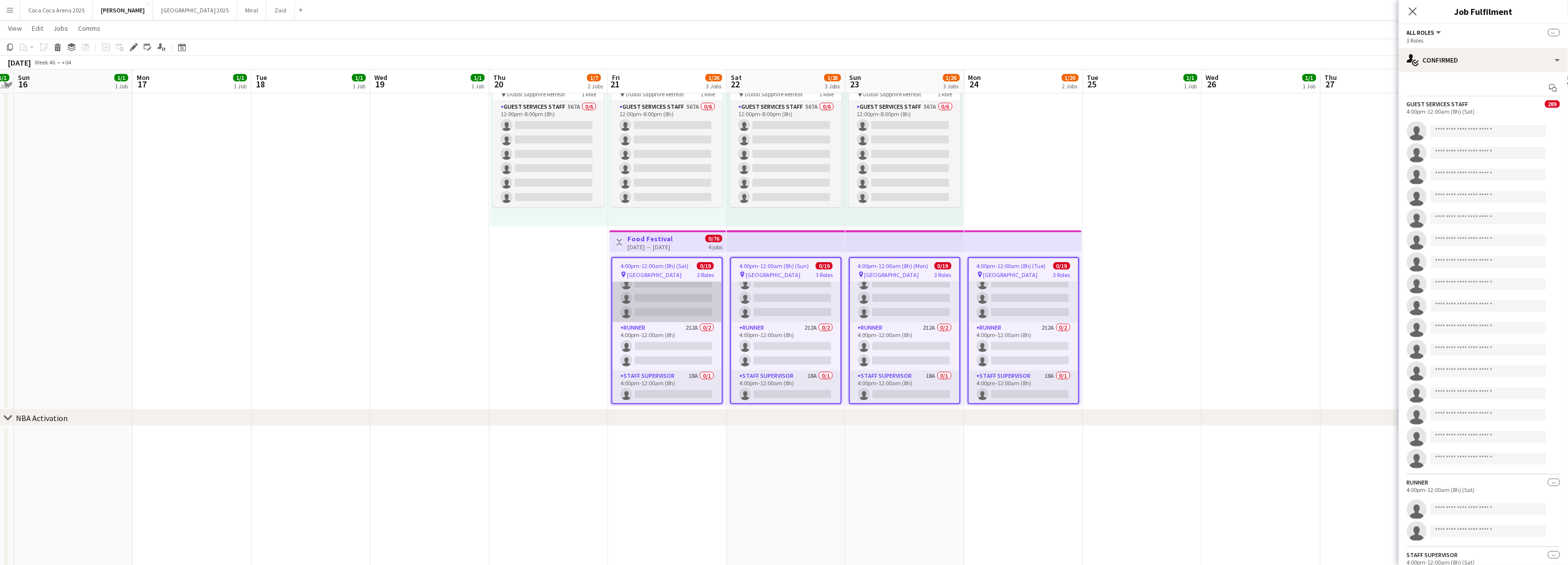
click at [688, 298] on app-card-role "Guest Services Staff 289A 0/16 4:00pm-12:00am (8h) single-neutral-actions singl…" at bounding box center [667, 197] width 110 height 250
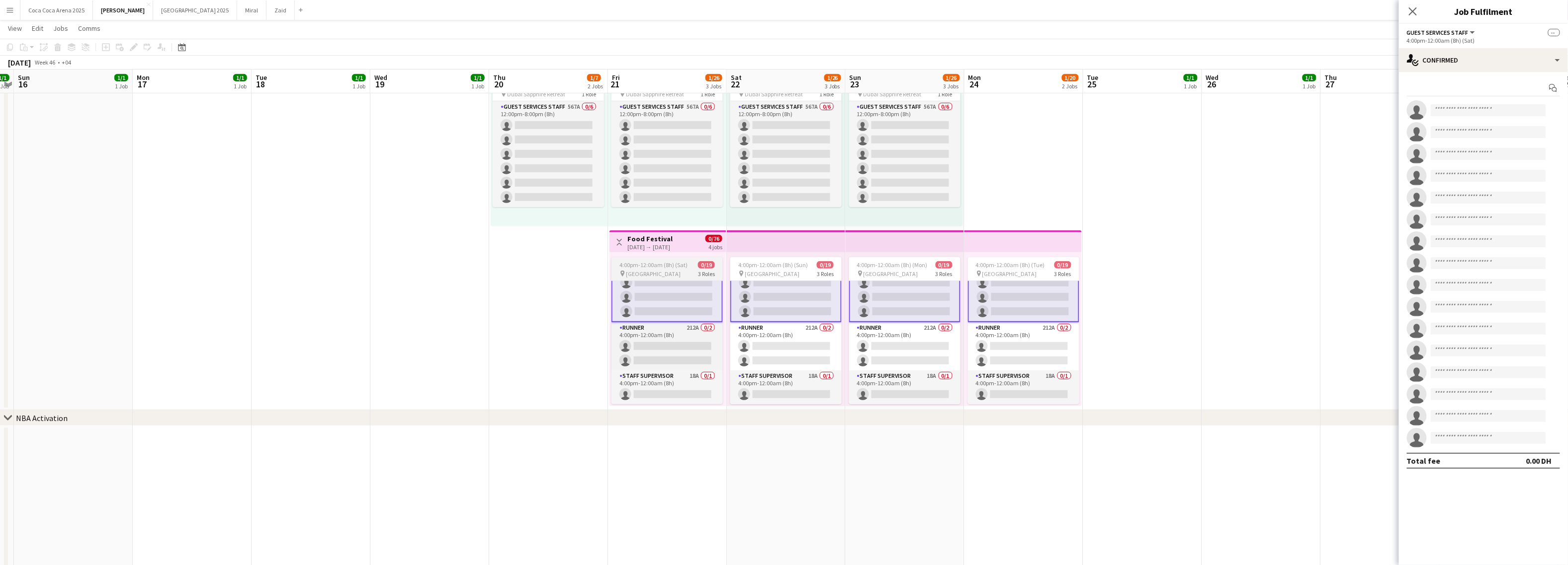
click at [682, 276] on div "pin Abu Dhabi 3 Roles" at bounding box center [667, 273] width 111 height 8
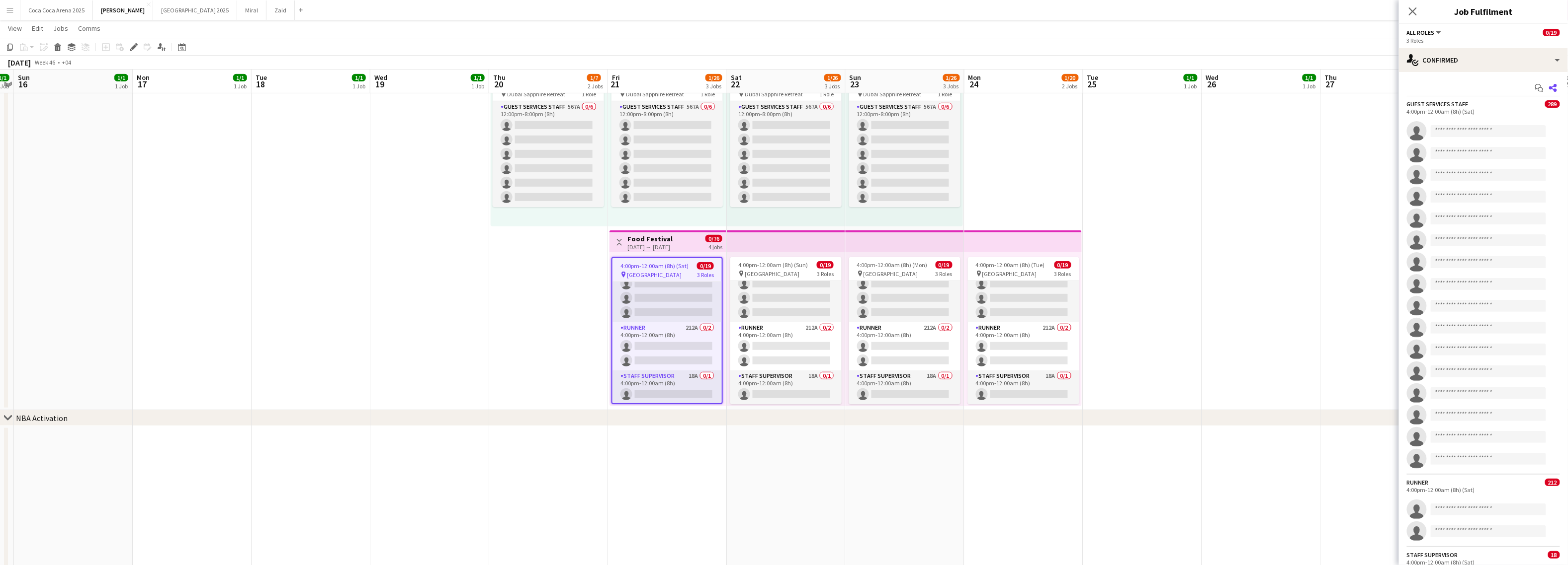
click at [1556, 86] on icon at bounding box center [1553, 88] width 8 height 8
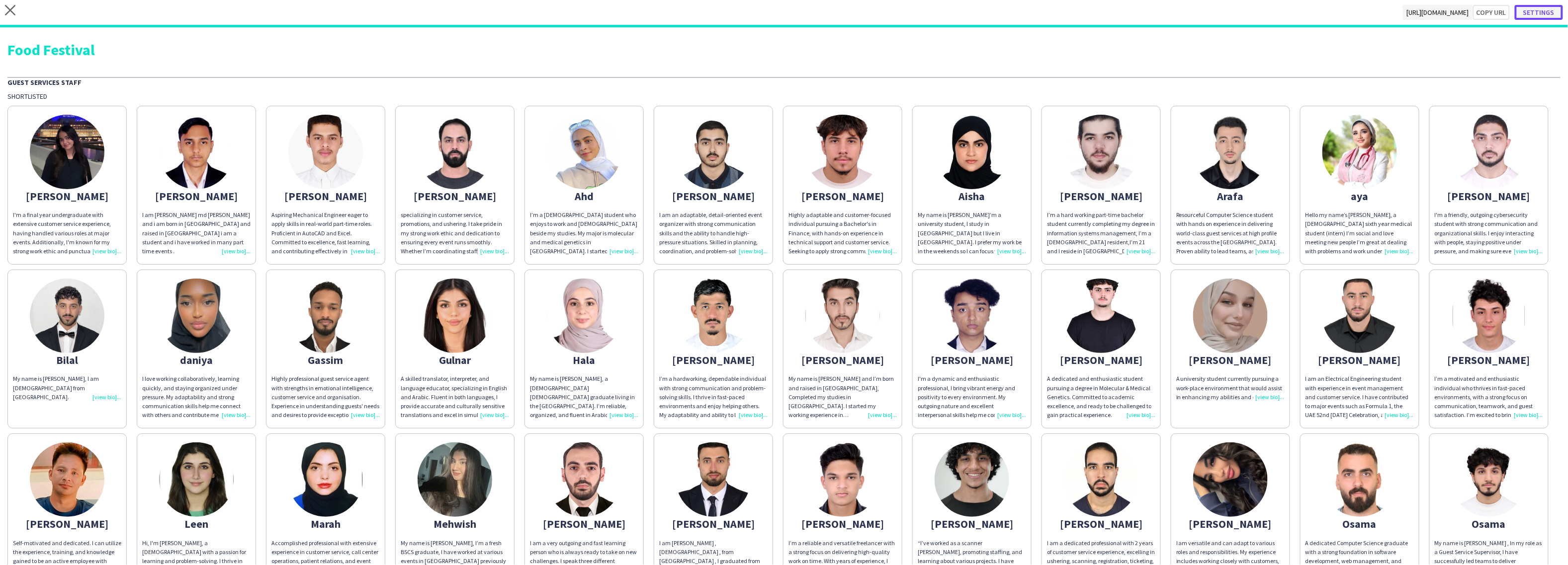
click at [1545, 12] on button "Settings" at bounding box center [1539, 12] width 48 height 15
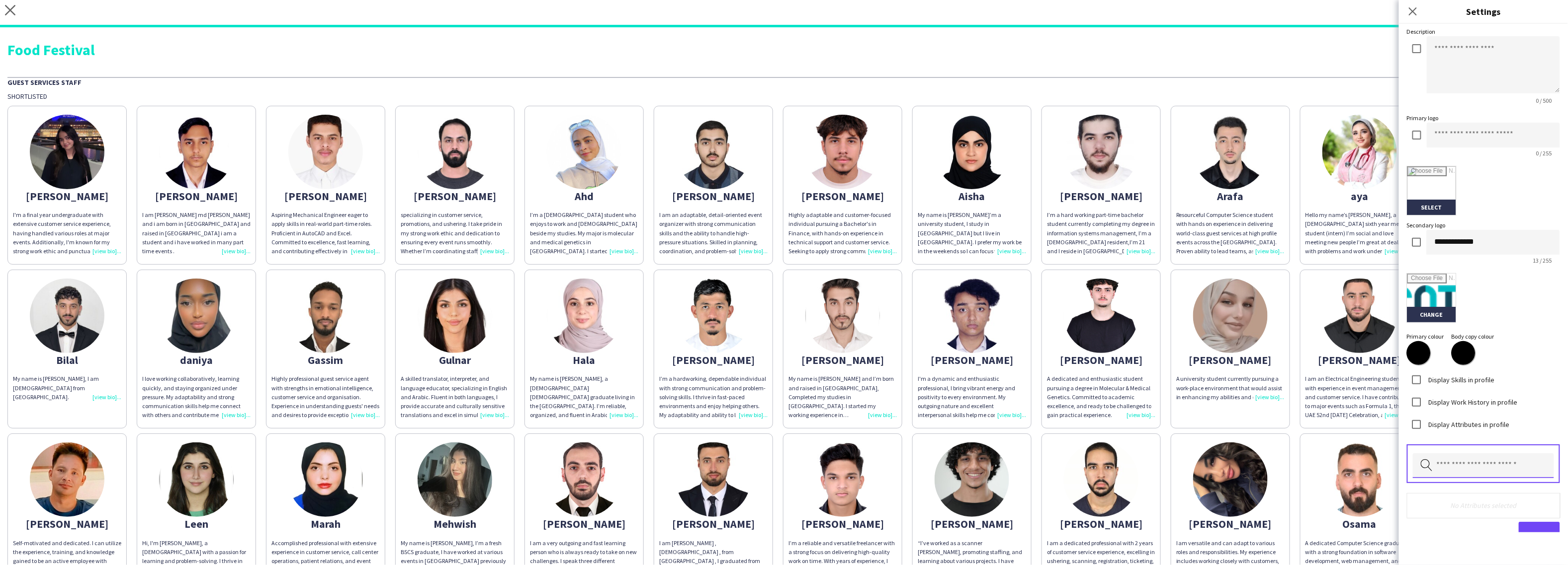
click at [1456, 463] on input "text" at bounding box center [1483, 466] width 141 height 25
click at [1451, 387] on span "Nationality" at bounding box center [1483, 386] width 126 height 10
click at [1463, 458] on input "text" at bounding box center [1483, 466] width 141 height 25
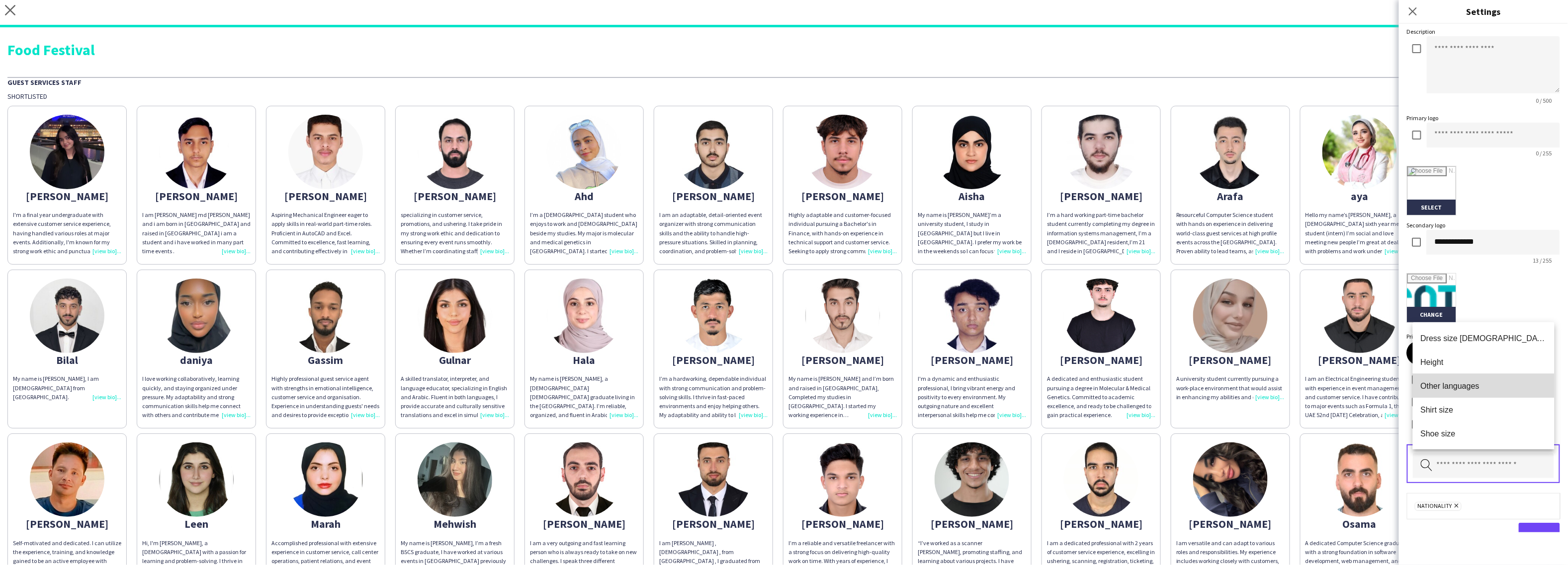
click at [1456, 390] on span "Other languages" at bounding box center [1483, 386] width 126 height 10
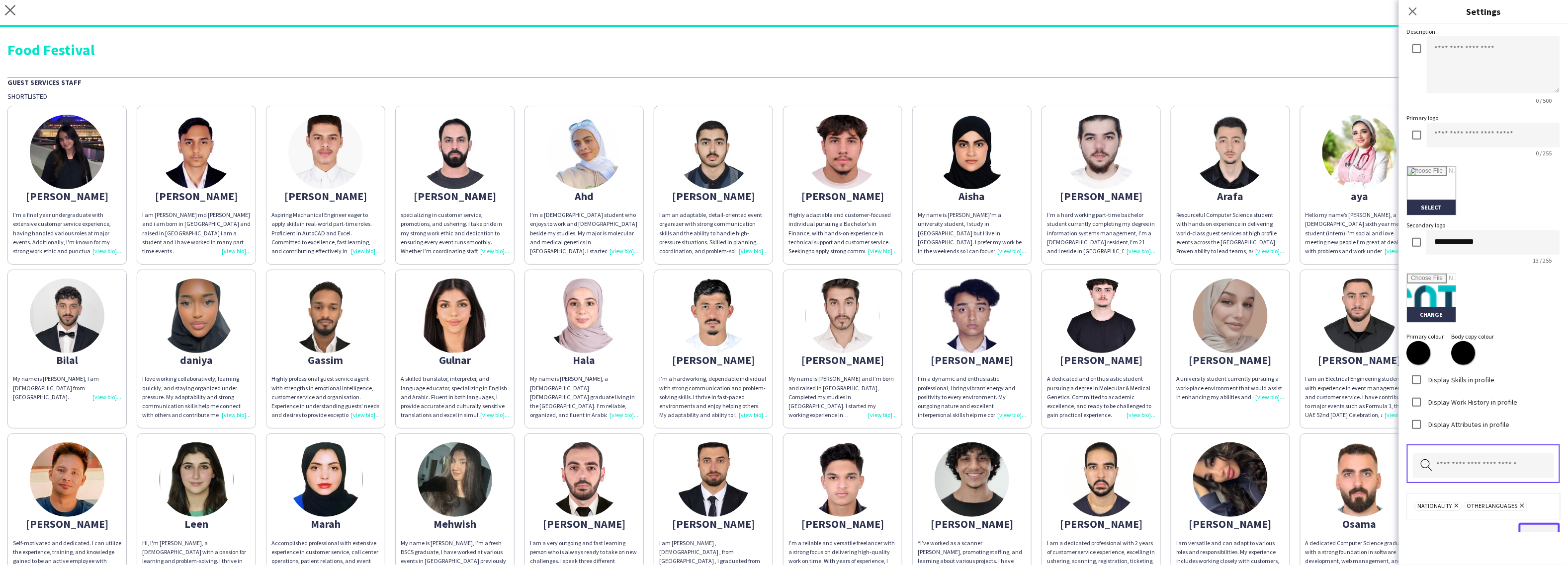
click at [1534, 525] on button "Done" at bounding box center [1539, 535] width 41 height 25
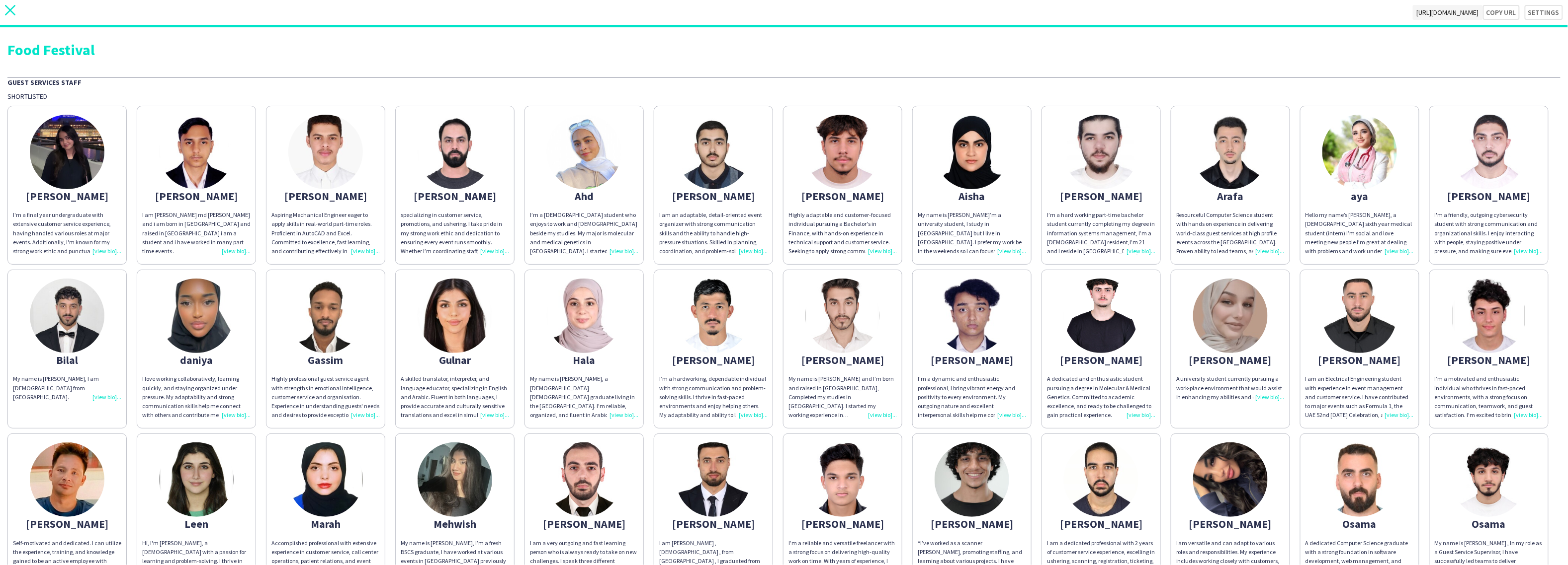
click at [15, 13] on icon "close" at bounding box center [10, 10] width 10 height 10
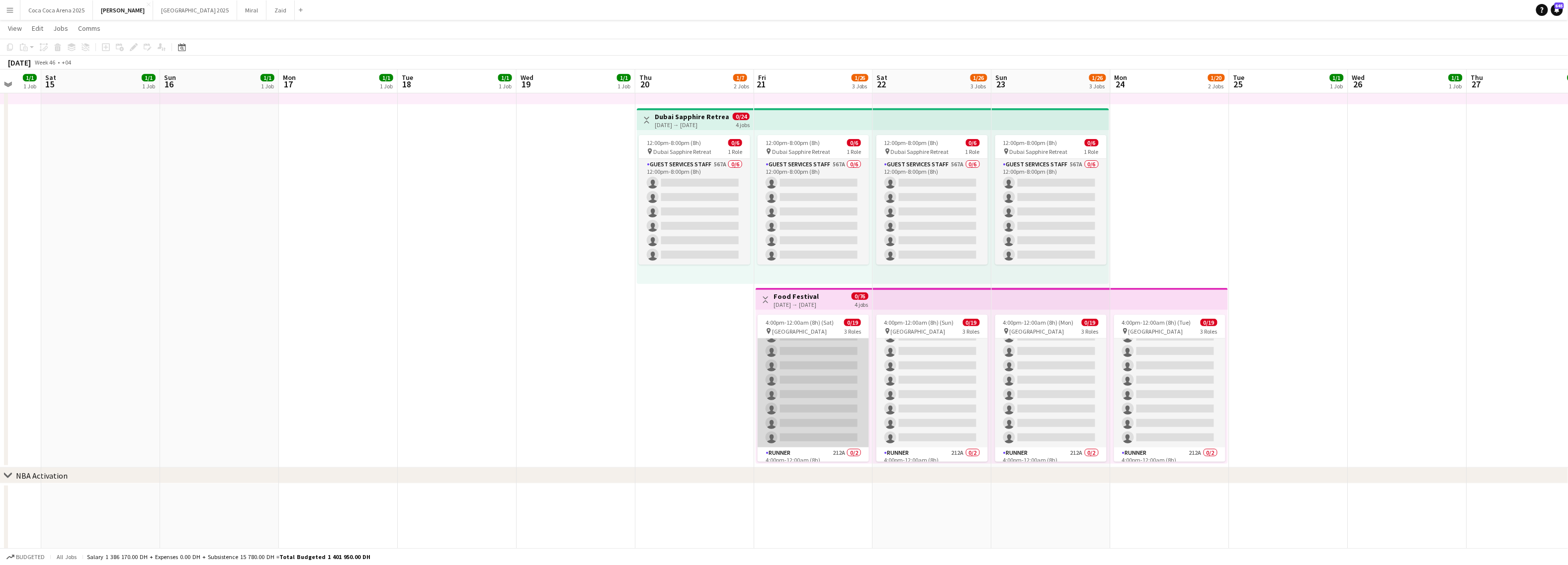
scroll to position [210, 0]
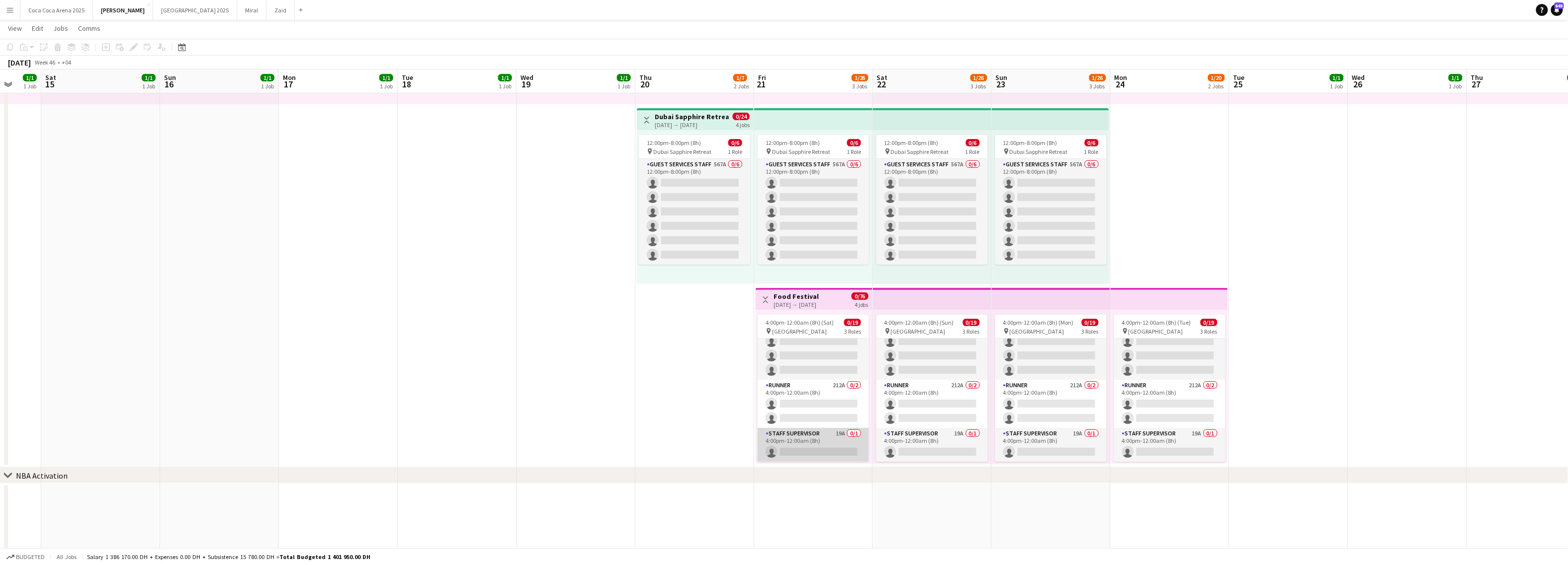
click at [812, 435] on app-card-role "Staff Supervisor 19A 0/1 4:00pm-12:00am (8h) single-neutral-actions" at bounding box center [813, 445] width 111 height 34
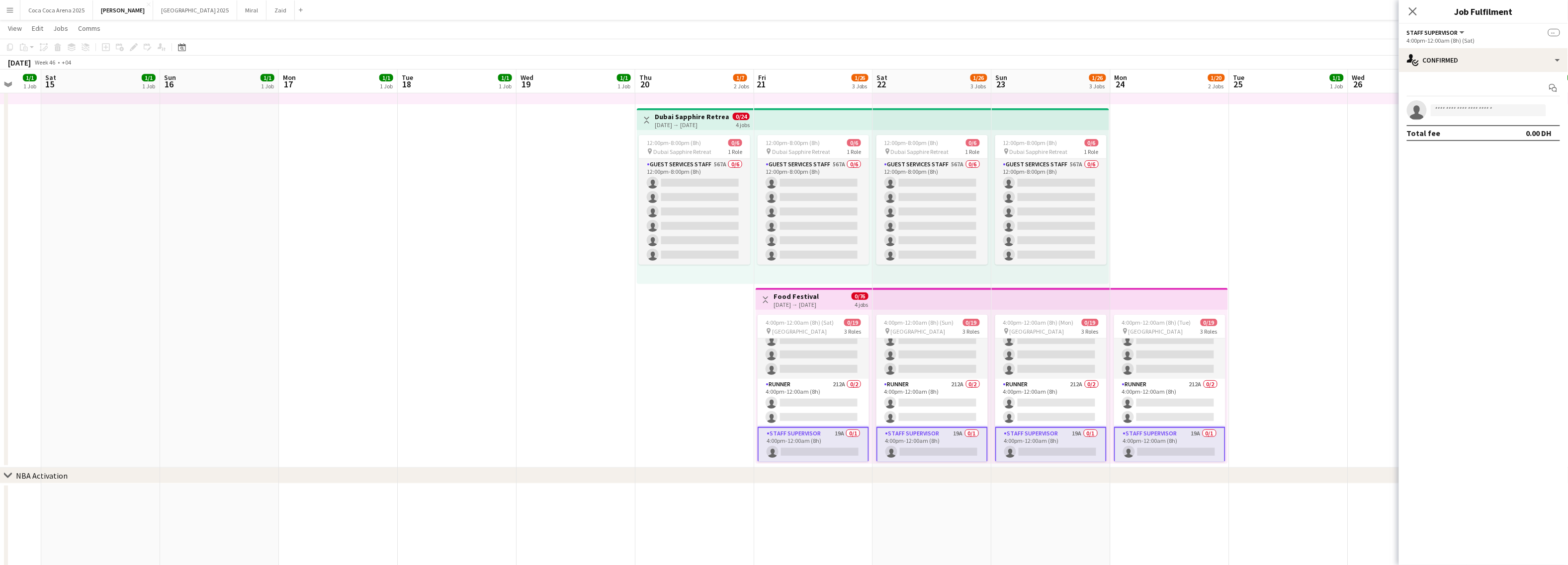
click at [844, 450] on app-card-role "Staff Supervisor 19A 0/1 4:00pm-12:00am (8h) single-neutral-actions" at bounding box center [813, 445] width 111 height 36
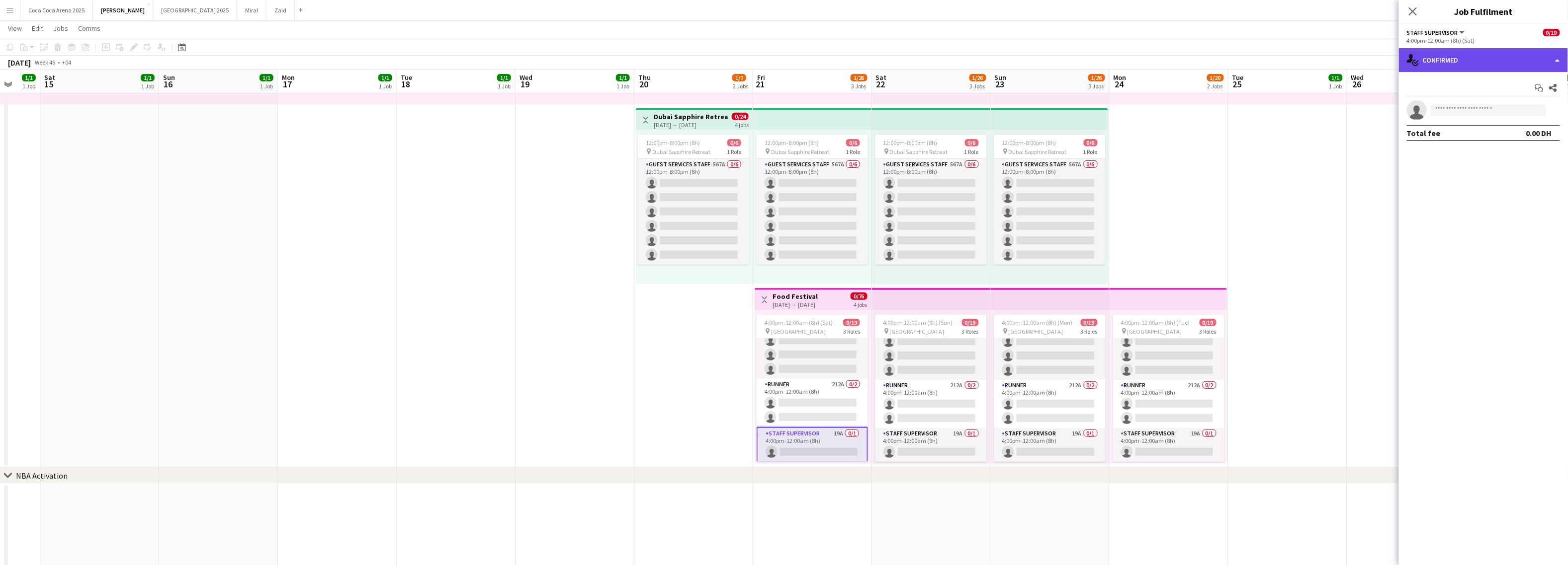
click at [1466, 55] on div "single-neutral-actions-check-2 Confirmed" at bounding box center [1483, 60] width 169 height 24
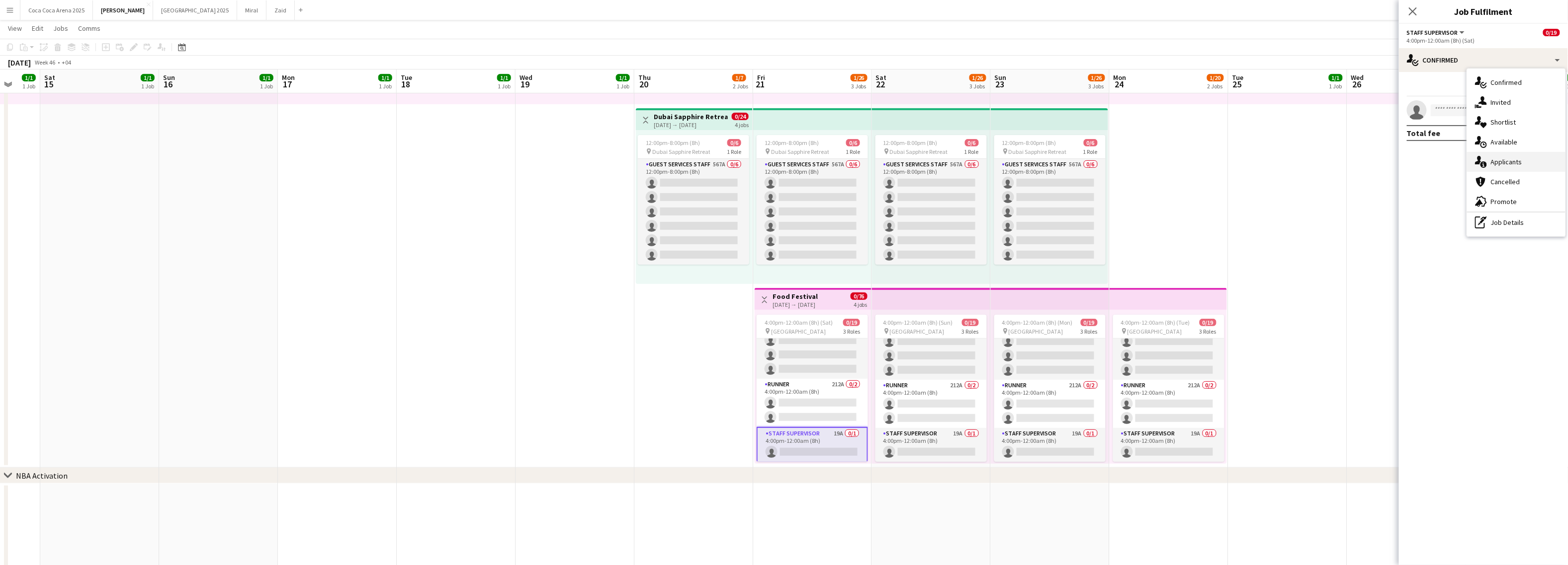
click at [1489, 159] on div "single-neutral-actions-information Applicants" at bounding box center [1516, 162] width 99 height 20
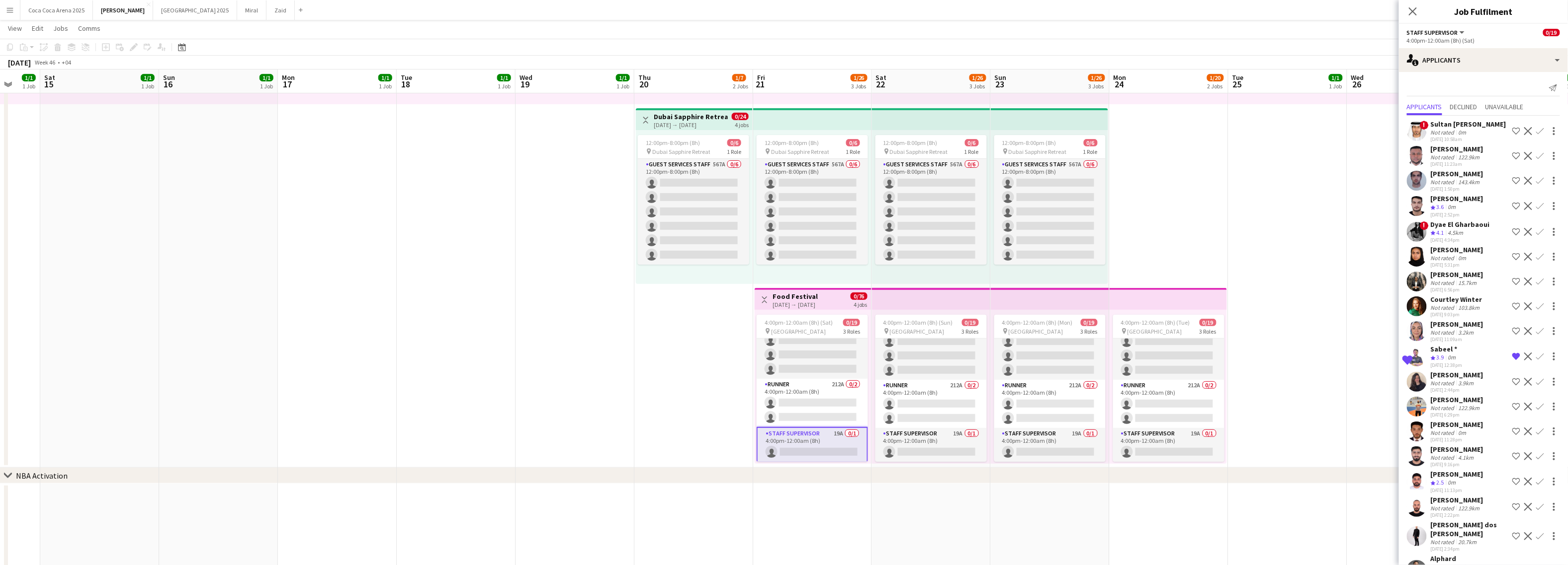
scroll to position [47, 0]
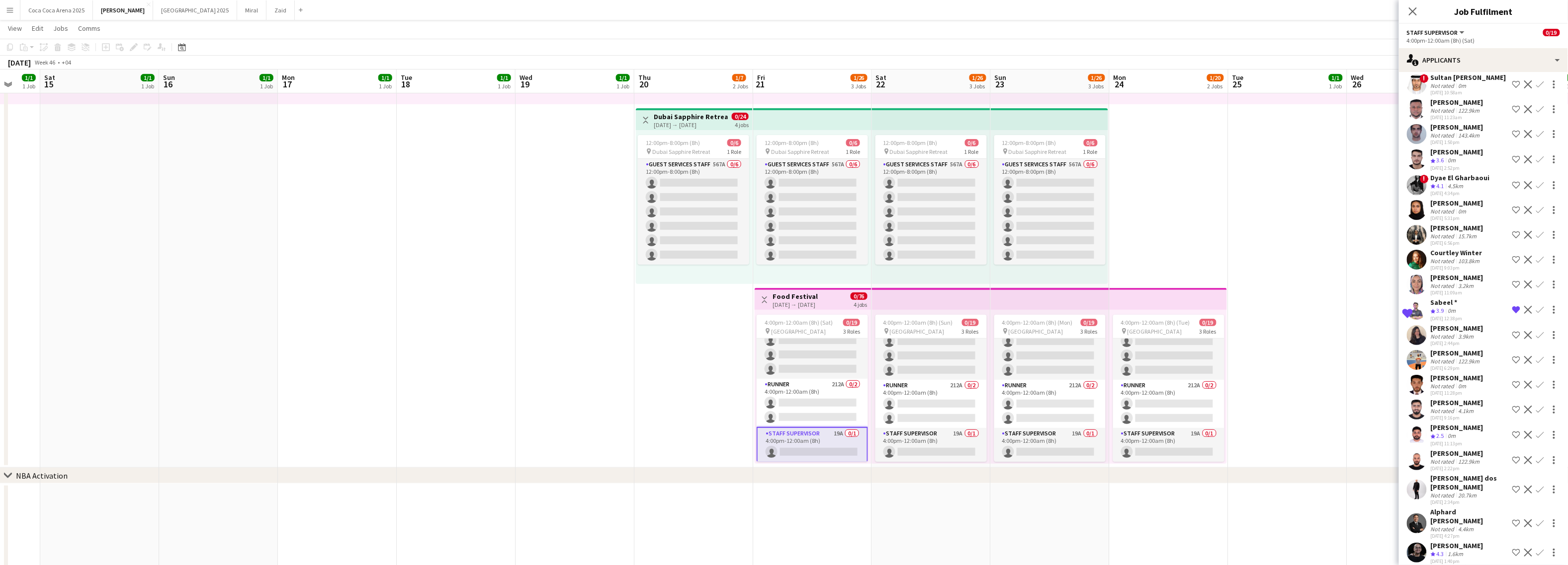
click at [1519, 549] on app-icon "Shortlist crew" at bounding box center [1516, 552] width 8 height 8
click at [1332, 432] on app-date-cell "10:00am-10:00pm (12h) 1/1 pin Dubai 1 Role Runner 1/1 10:00am-10:00pm (12h) Jes…" at bounding box center [1287, 196] width 119 height 544
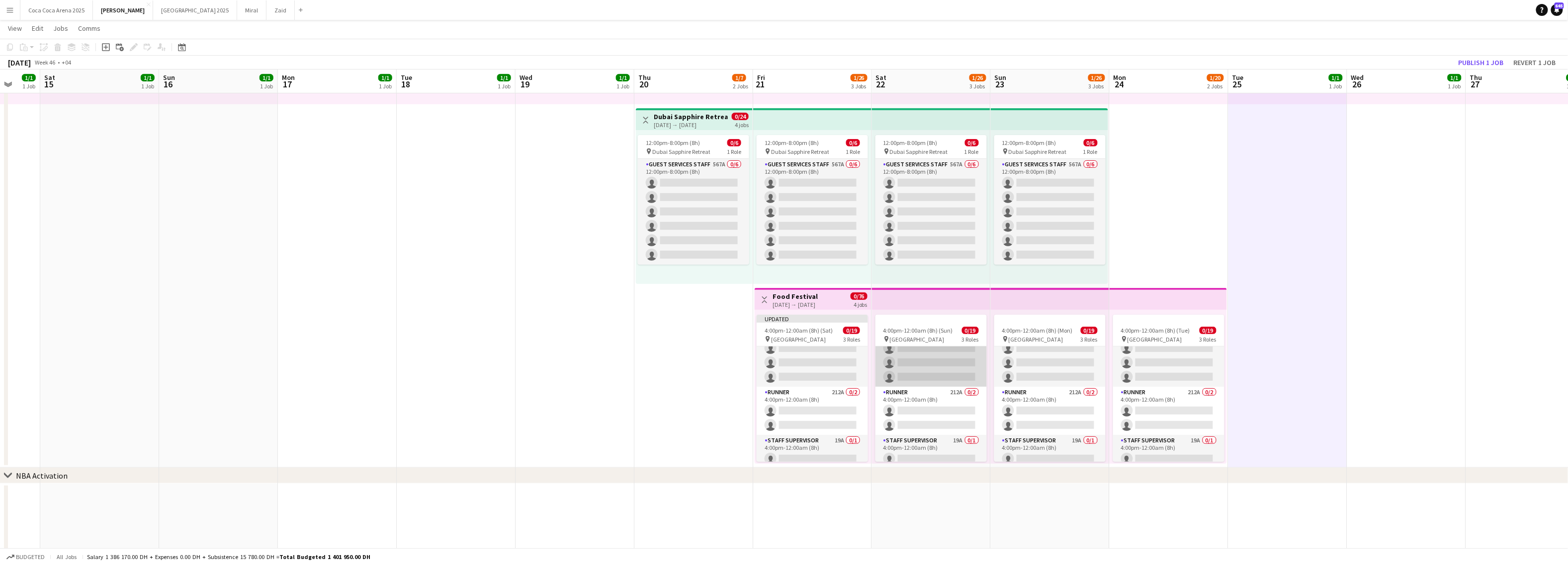
scroll to position [218, 0]
click at [1465, 58] on button "Publish 1 job" at bounding box center [1481, 62] width 53 height 13
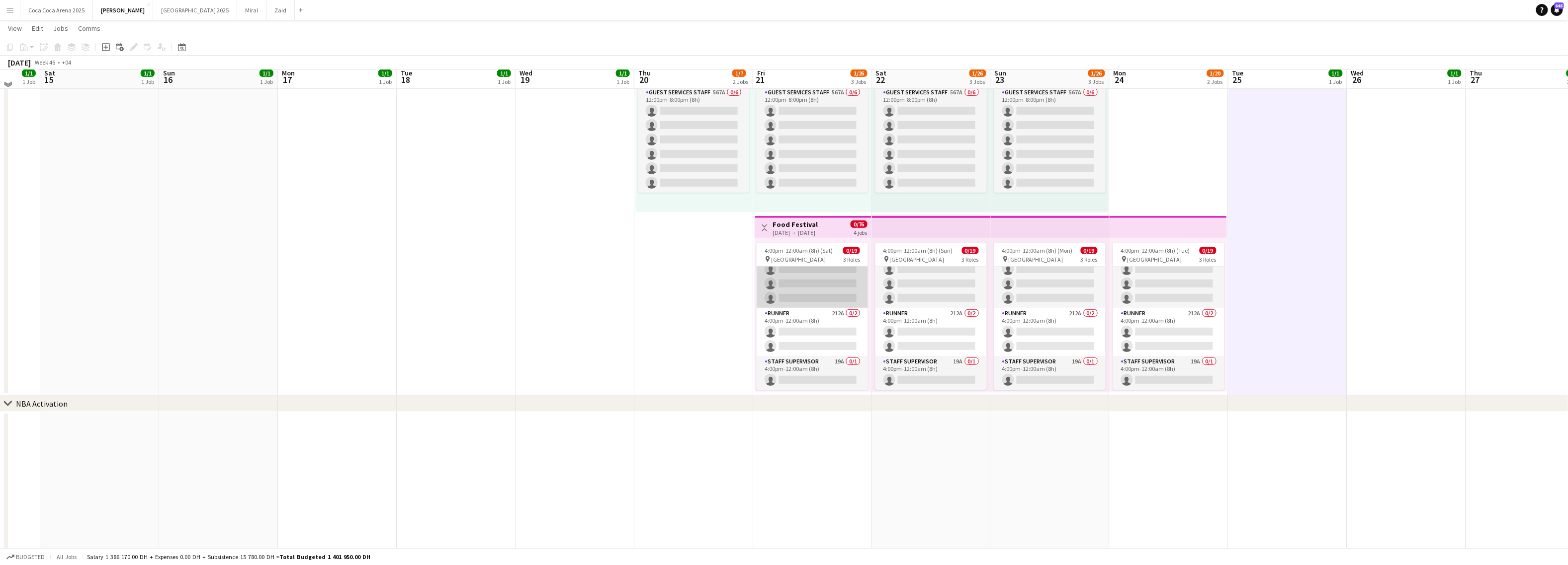
scroll to position [283, 0]
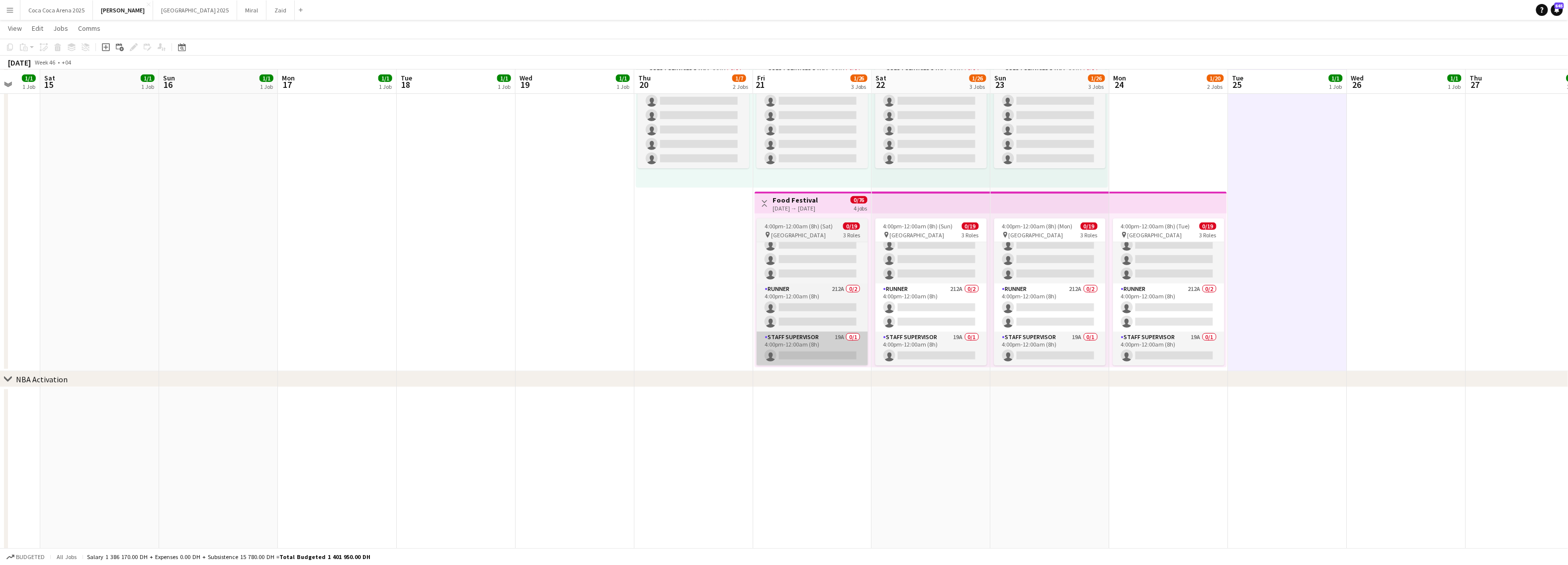
click at [821, 354] on app-card-role "Staff Supervisor 19A 0/1 4:00pm-12:00am (8h) single-neutral-actions" at bounding box center [812, 349] width 111 height 34
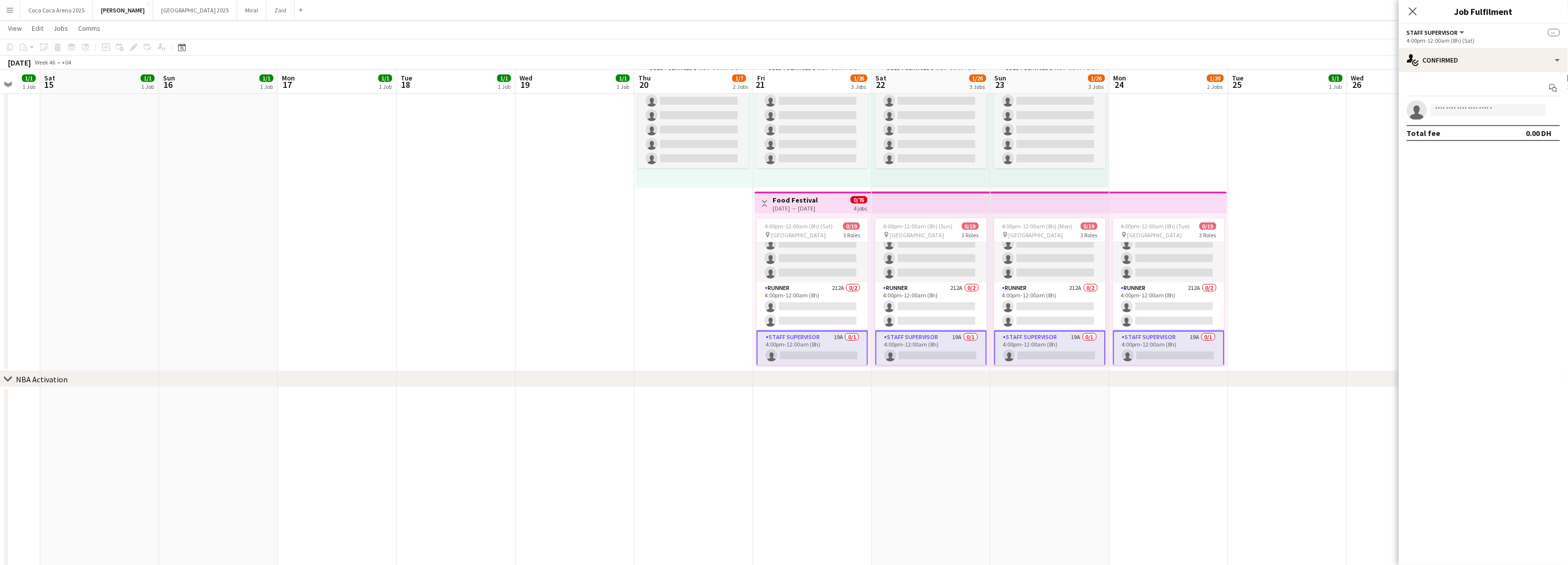
scroll to position [211, 0]
click at [1460, 59] on div "single-neutral-actions-check-2 Confirmed" at bounding box center [1483, 60] width 169 height 24
click at [828, 348] on app-card-role "Staff Supervisor 19A 0/1 4:00pm-12:00am (8h) single-neutral-actions" at bounding box center [812, 347] width 111 height 36
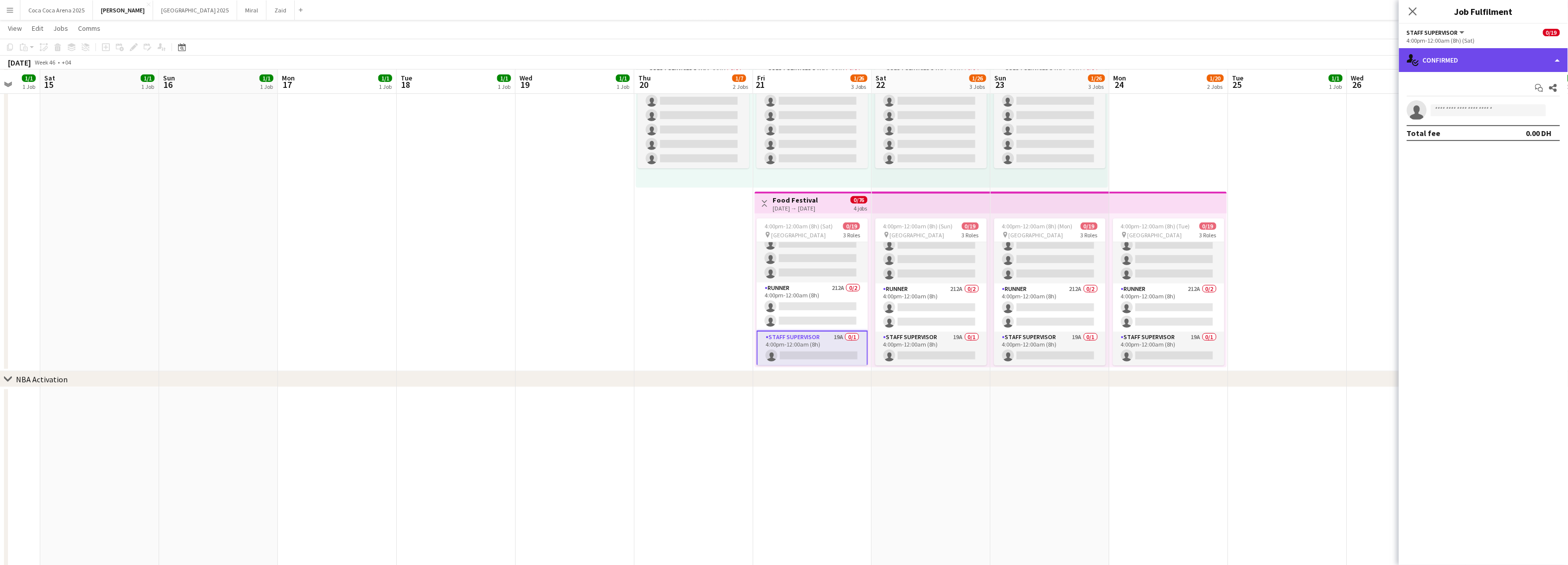
click at [1454, 55] on div "single-neutral-actions-check-2 Confirmed" at bounding box center [1483, 60] width 169 height 24
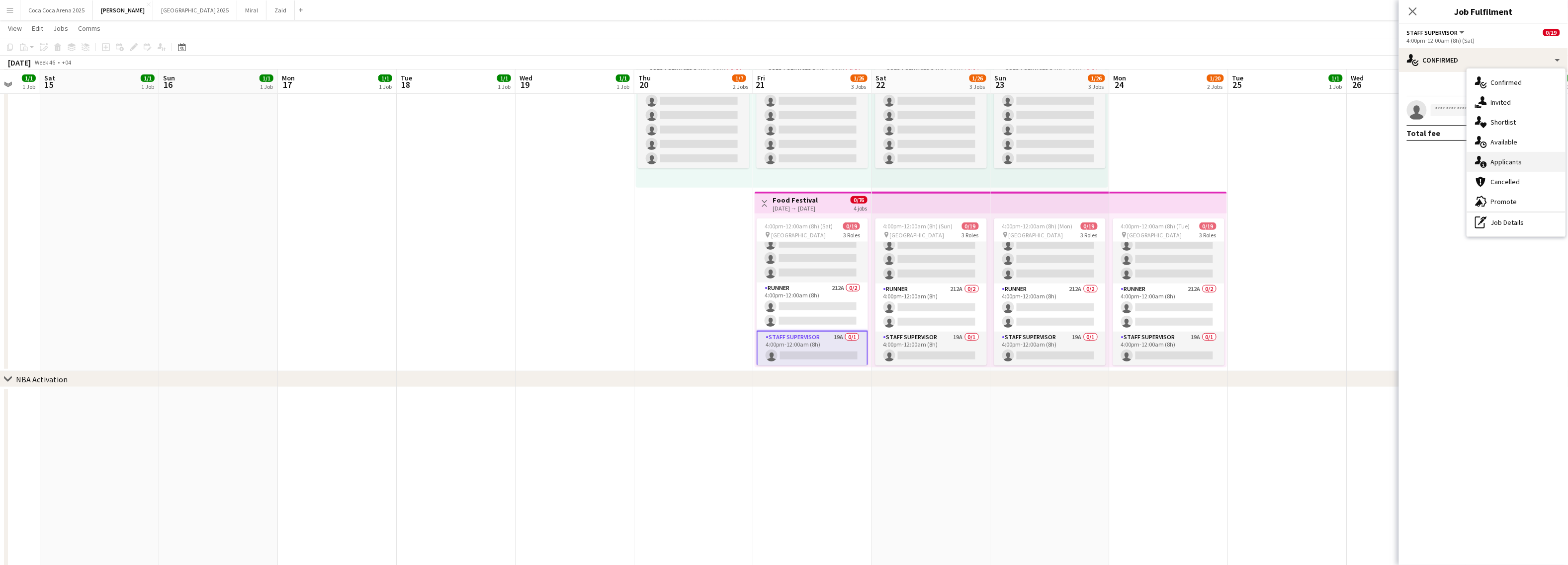
click at [1504, 164] on span "Applicants" at bounding box center [1506, 162] width 31 height 9
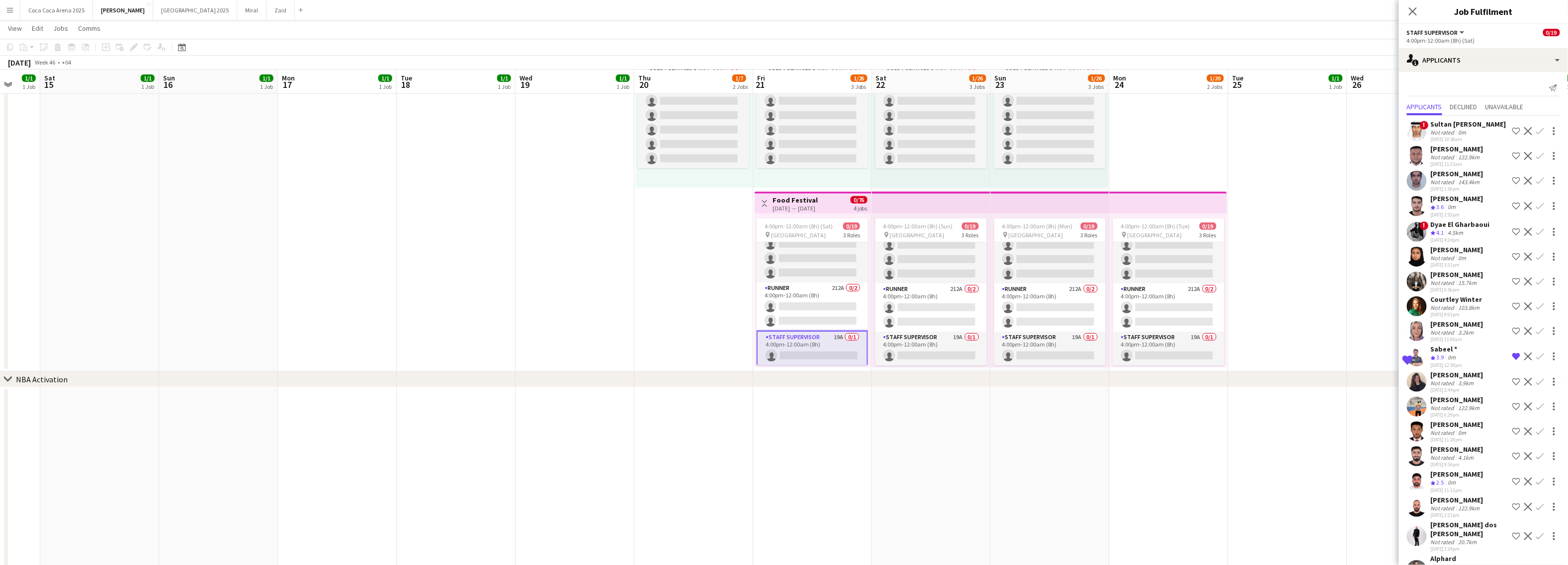
scroll to position [47, 0]
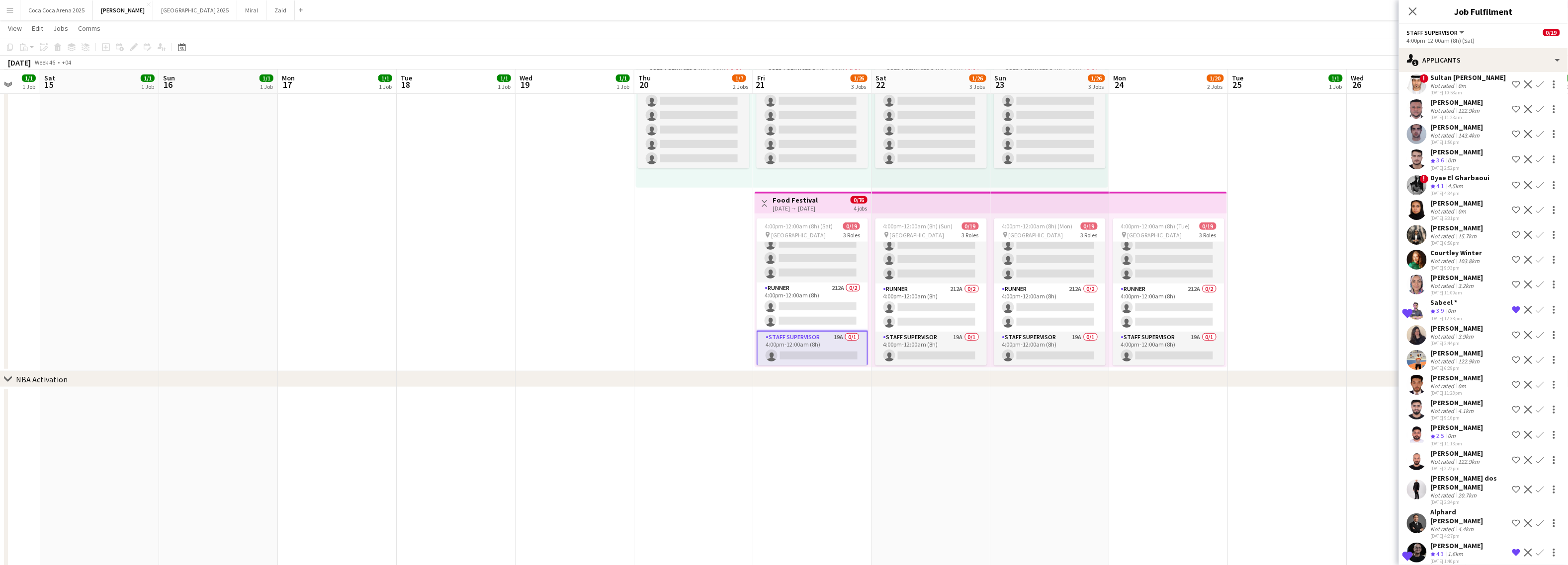
click at [1463, 432] on div "Crew rating 2.5 0m" at bounding box center [1457, 437] width 53 height 9
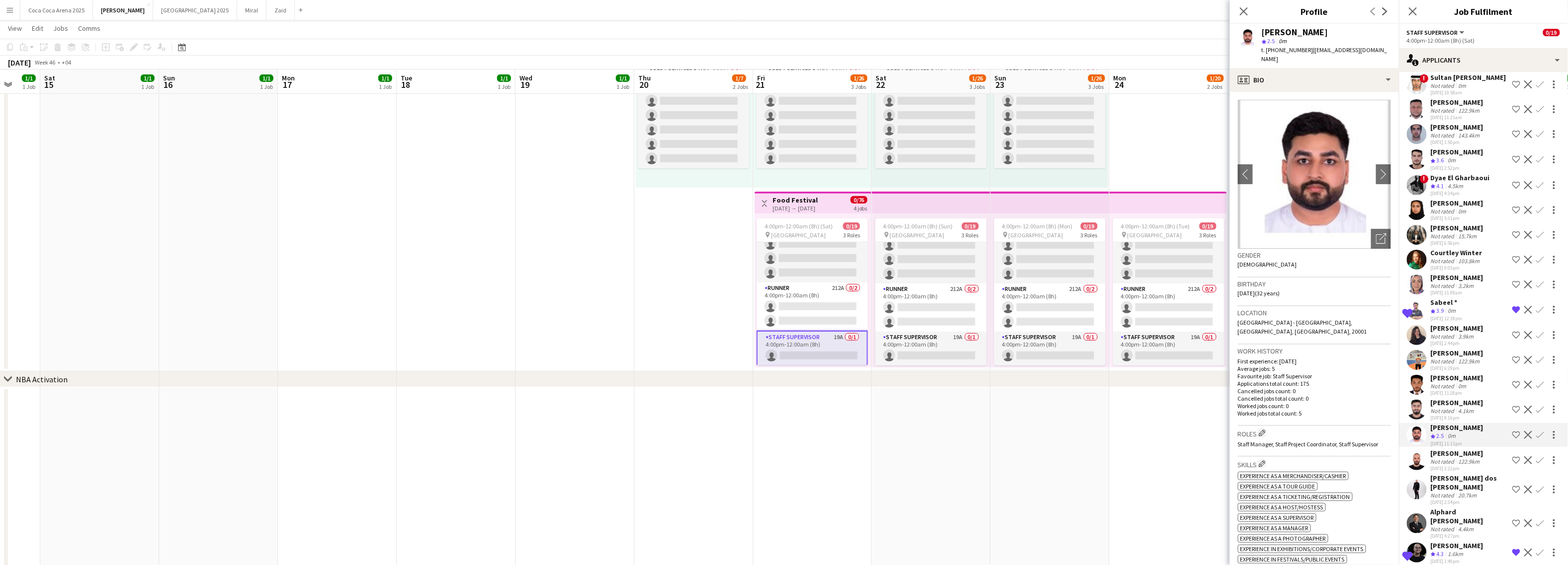
click at [1461, 411] on div "4.1km" at bounding box center [1466, 411] width 19 height 7
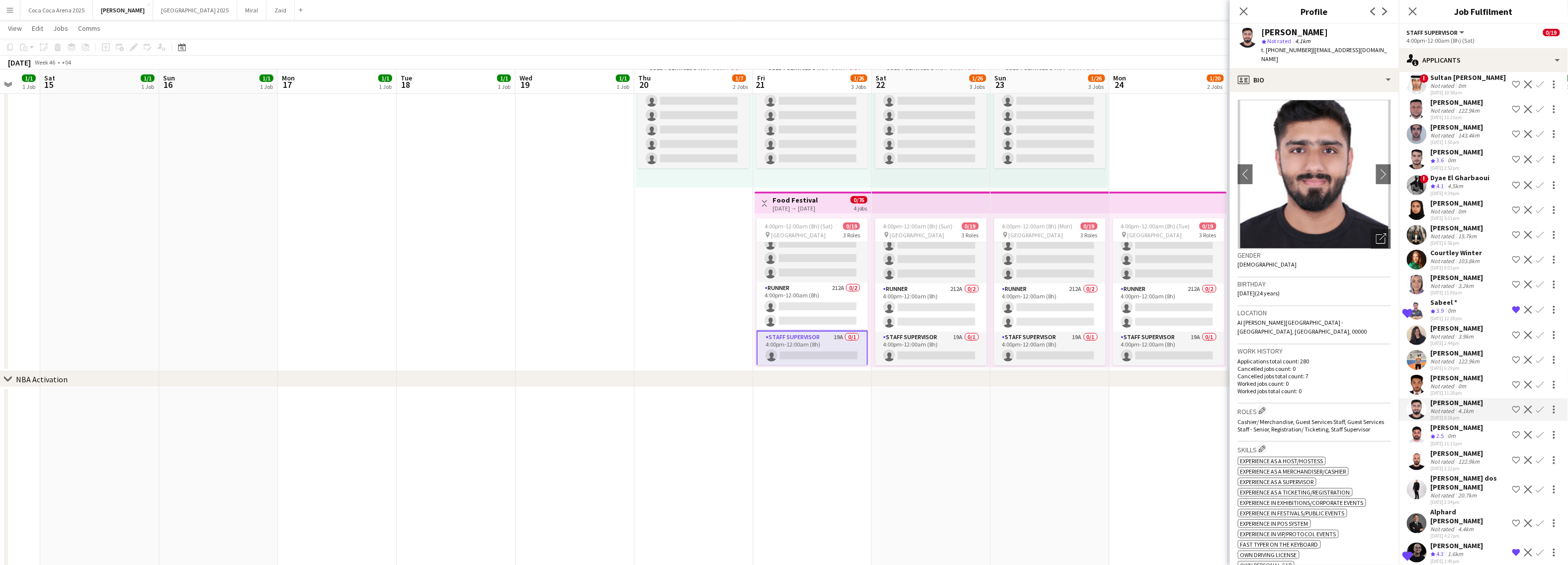
click at [1454, 380] on div "Ahmed Awad" at bounding box center [1457, 378] width 53 height 9
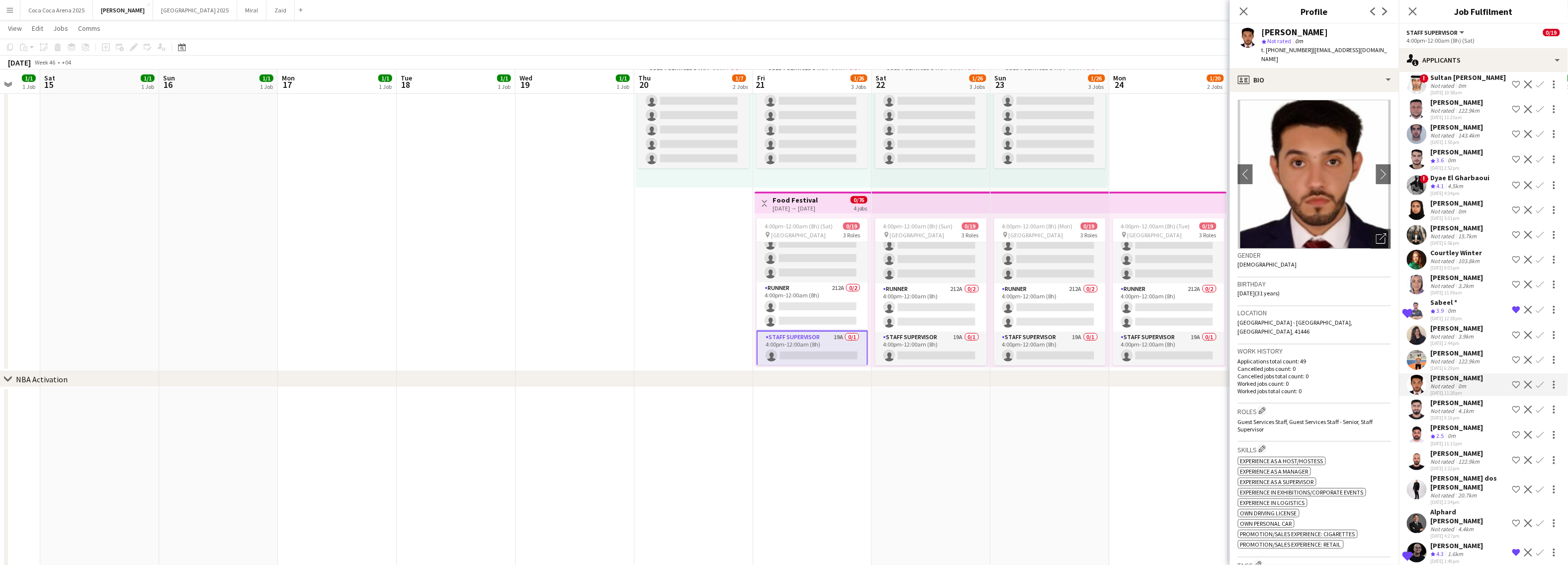
click at [1452, 360] on div "Not rated" at bounding box center [1444, 361] width 26 height 7
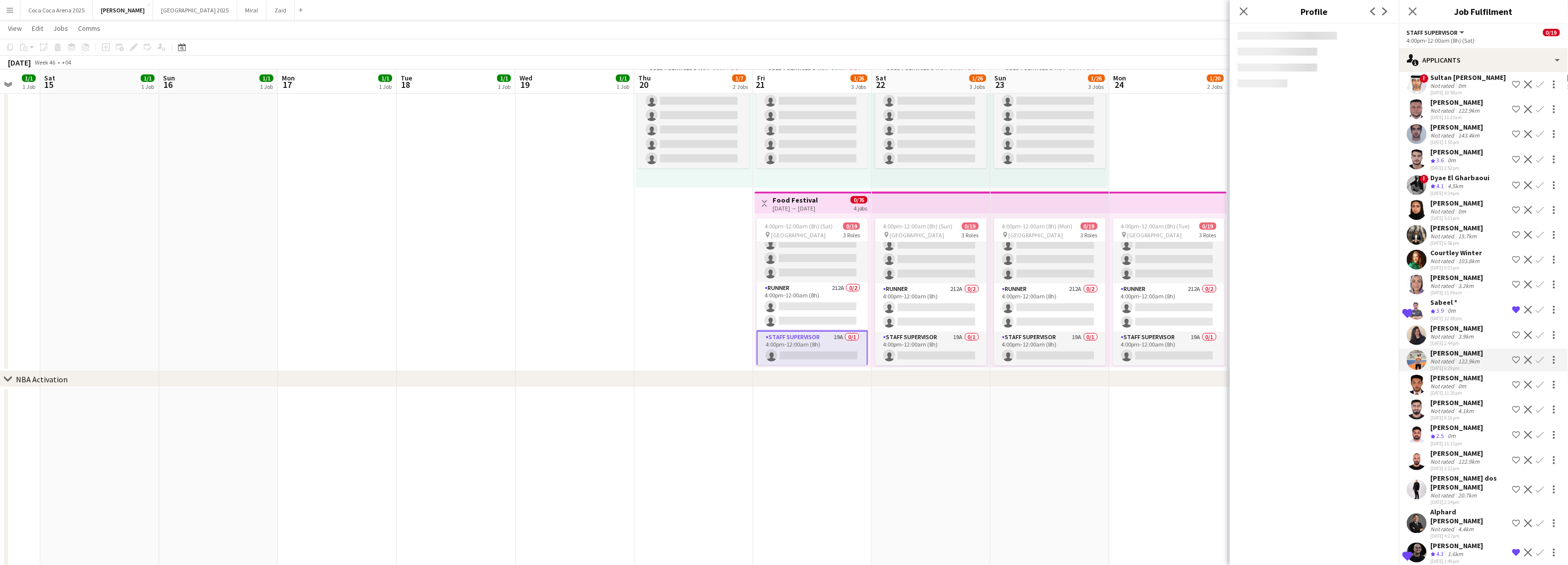
click at [1450, 339] on div "Not rated" at bounding box center [1444, 336] width 26 height 7
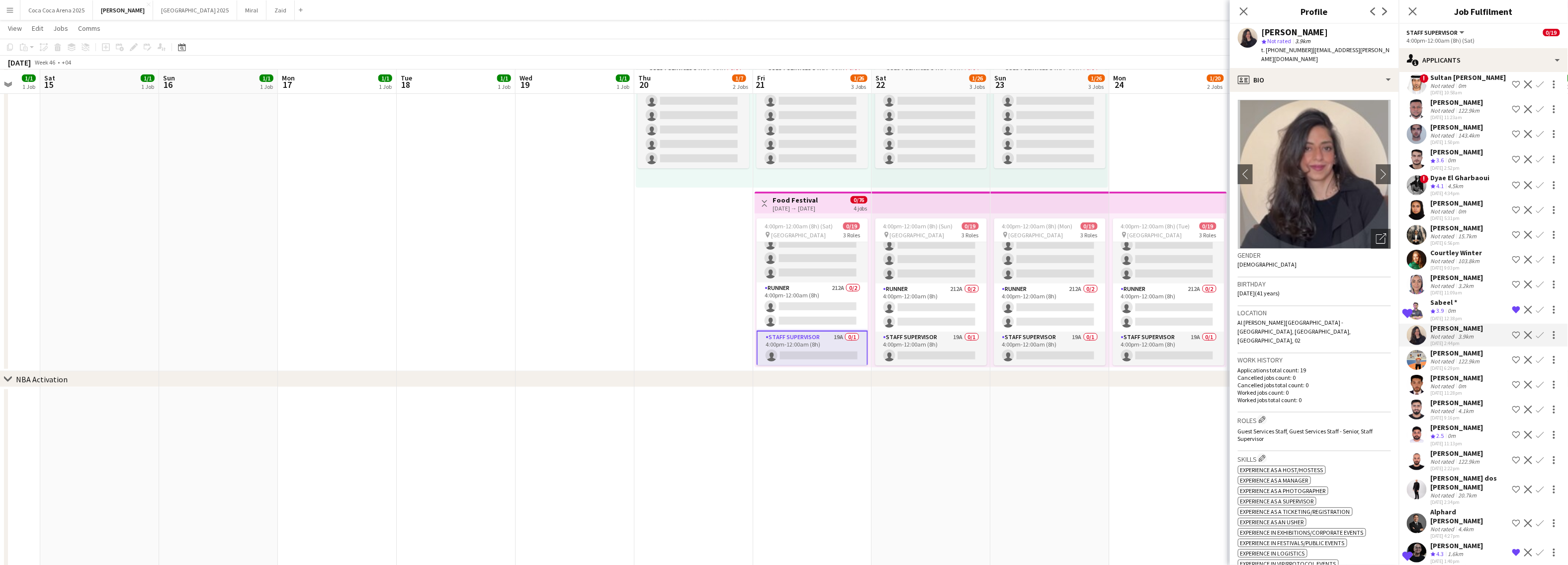
click at [1444, 275] on div "Dalia Mohamed" at bounding box center [1457, 277] width 53 height 9
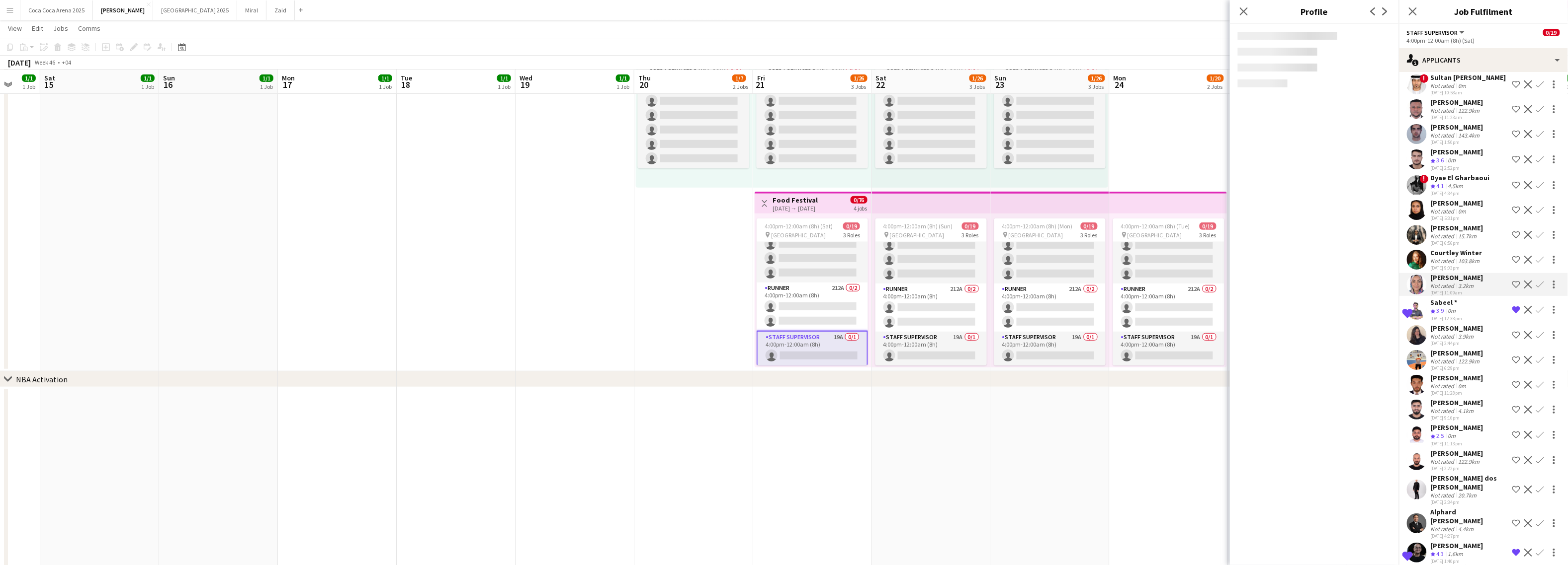
click at [1444, 252] on div "Courtley Winter" at bounding box center [1457, 252] width 52 height 9
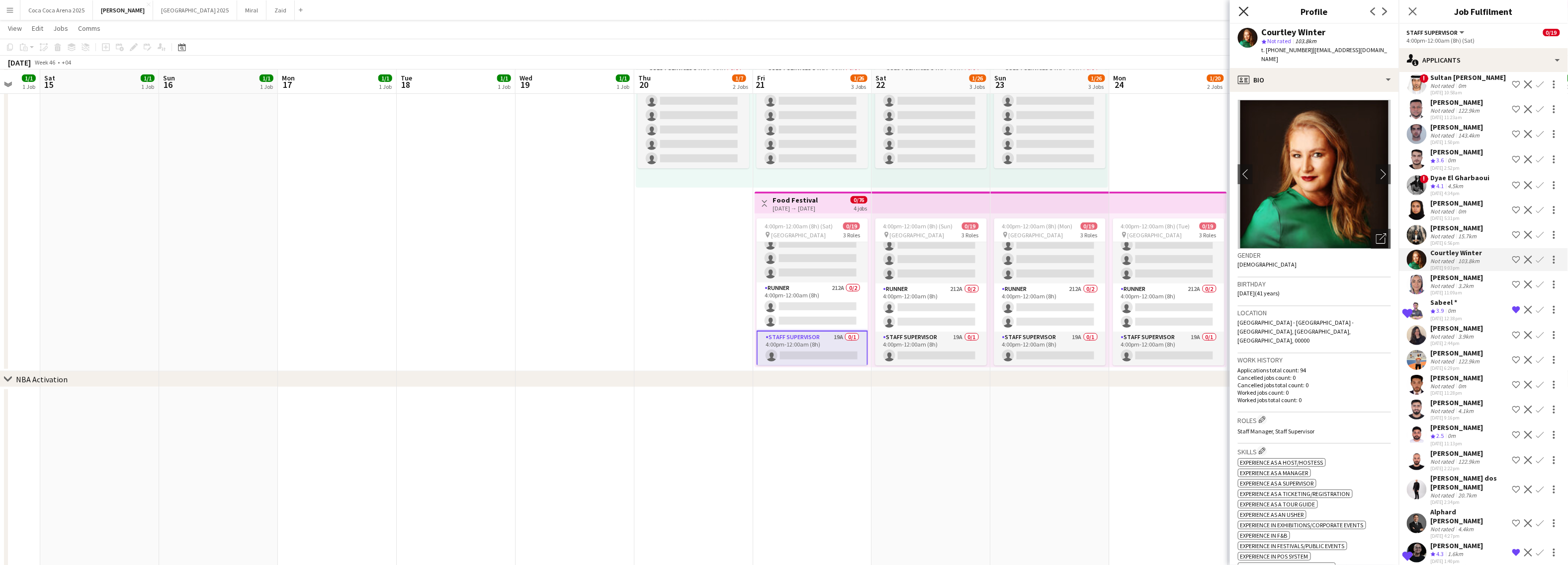
click at [1247, 15] on icon at bounding box center [1244, 12] width 10 height 10
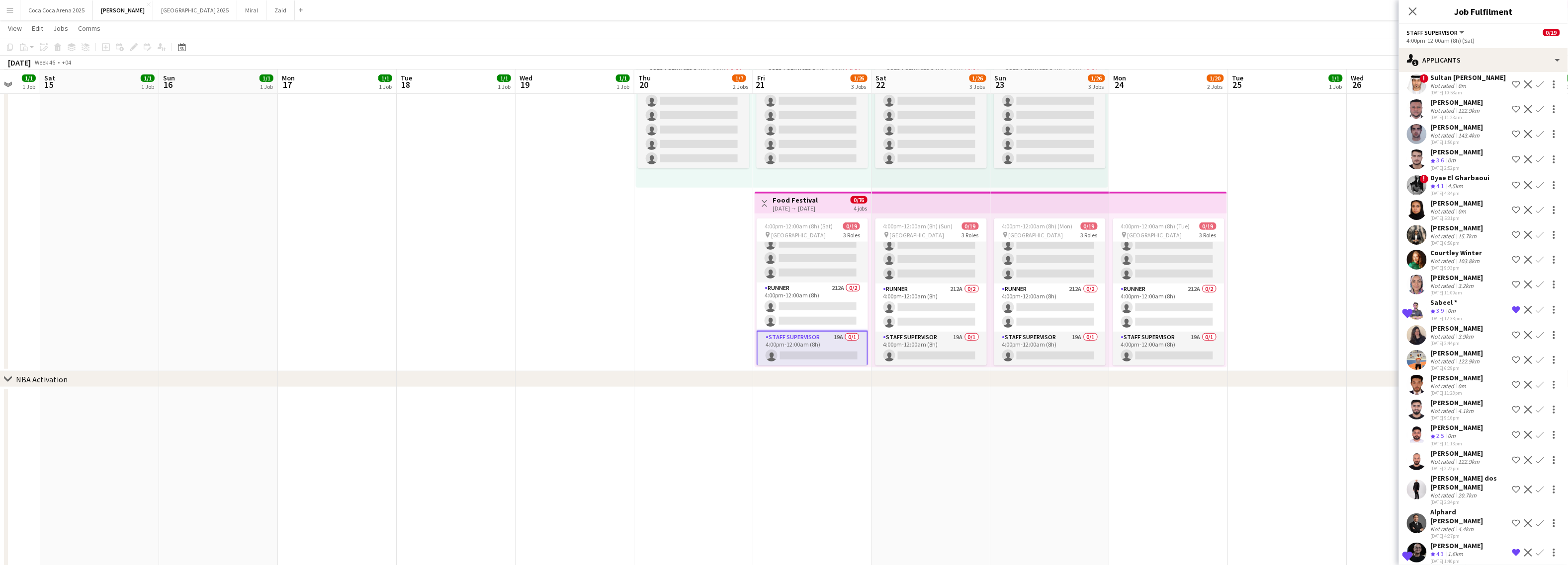
click at [1188, 148] on app-date-cell "10:00am-10:00pm (12h) 1/1 pin Dubai 1 Role Runner 1/1 10:00am-10:00pm (12h) Jes…" at bounding box center [1169, 100] width 119 height 544
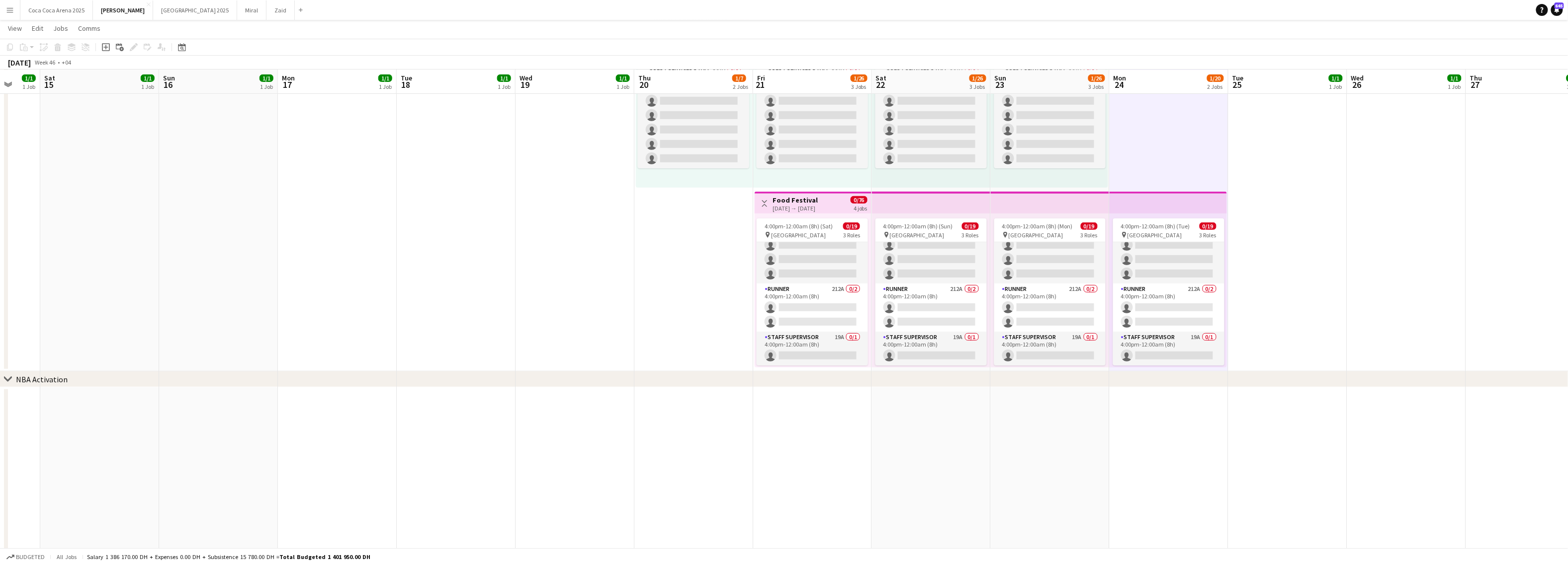
scroll to position [0, 317]
click at [797, 274] on app-card-role "Guest Services Staff 289A 0/16 4:00pm-12:00am (8h) single-neutral-actions singl…" at bounding box center [811, 159] width 111 height 250
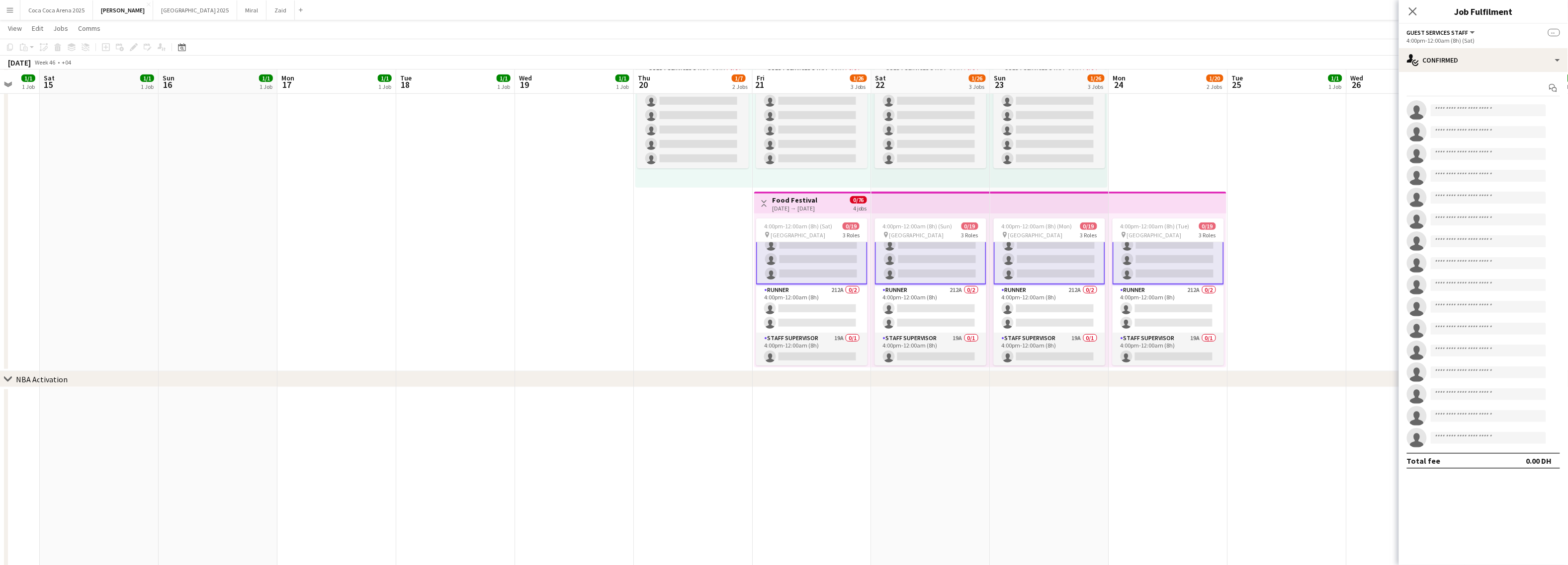
scroll to position [210, 0]
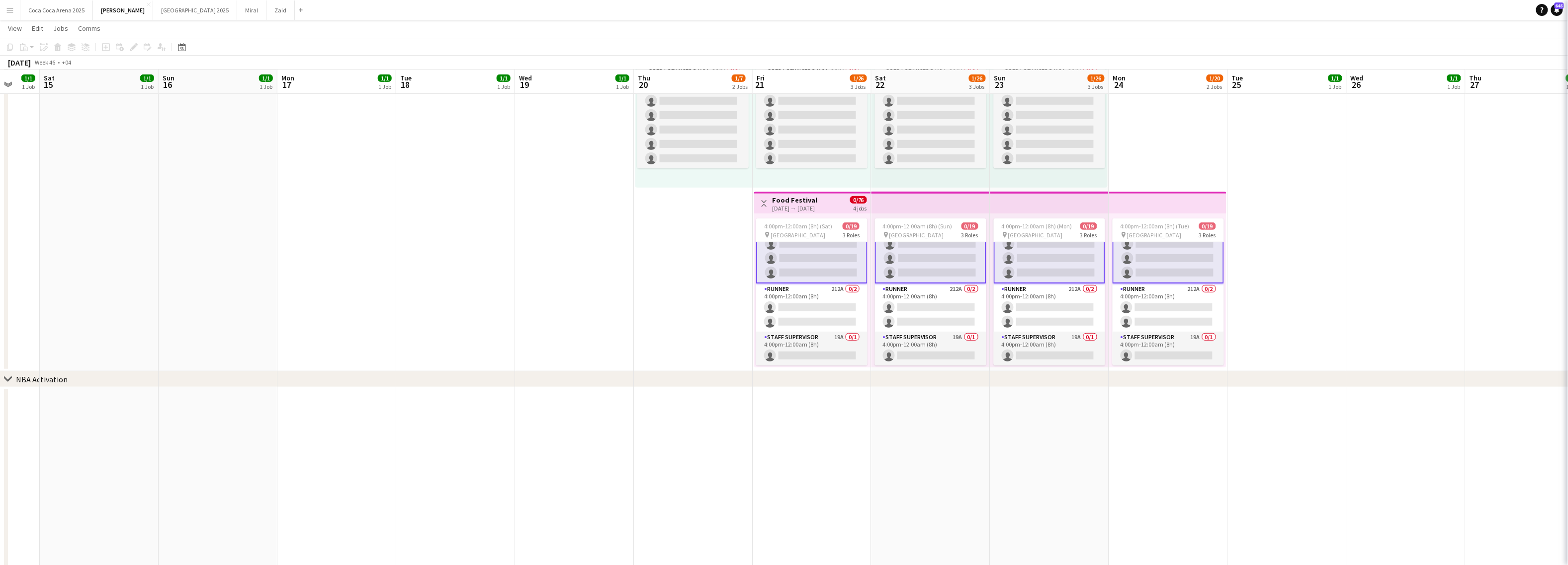
click at [798, 209] on div "21-11-2025 → 24-11-2025" at bounding box center [794, 208] width 45 height 7
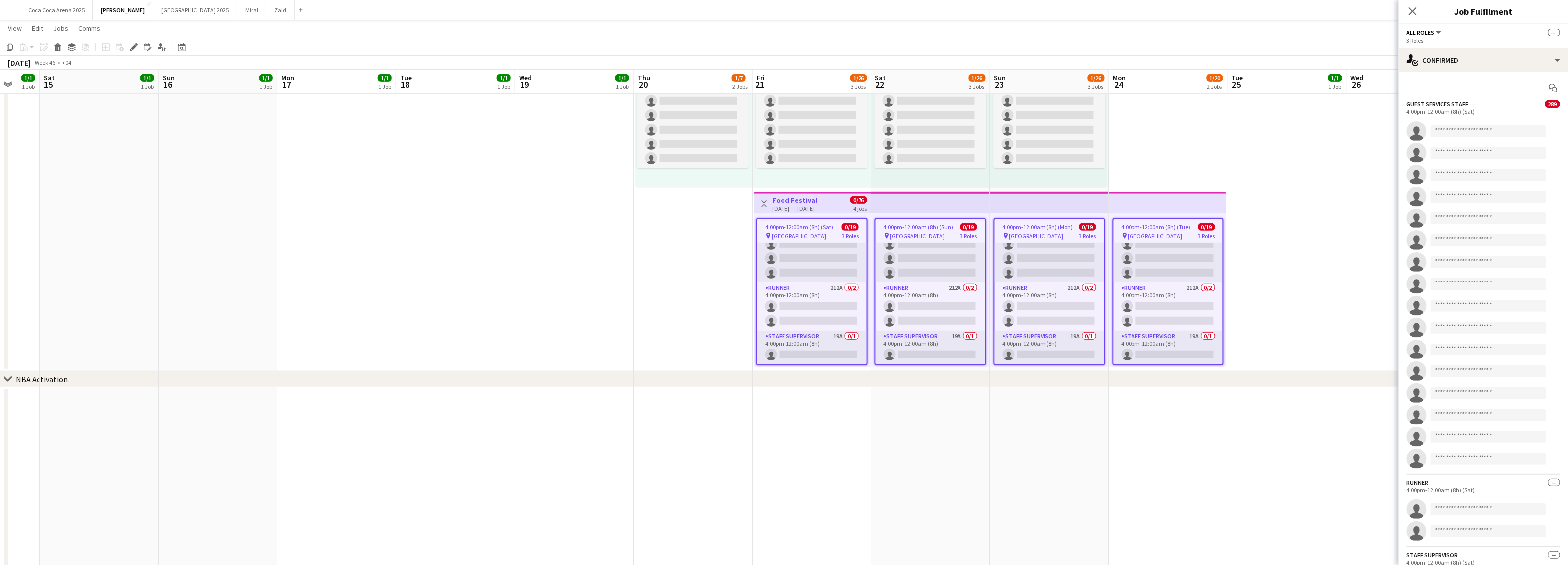
scroll to position [210, 0]
click at [798, 209] on div "21-11-2025 → 24-11-2025" at bounding box center [794, 208] width 45 height 7
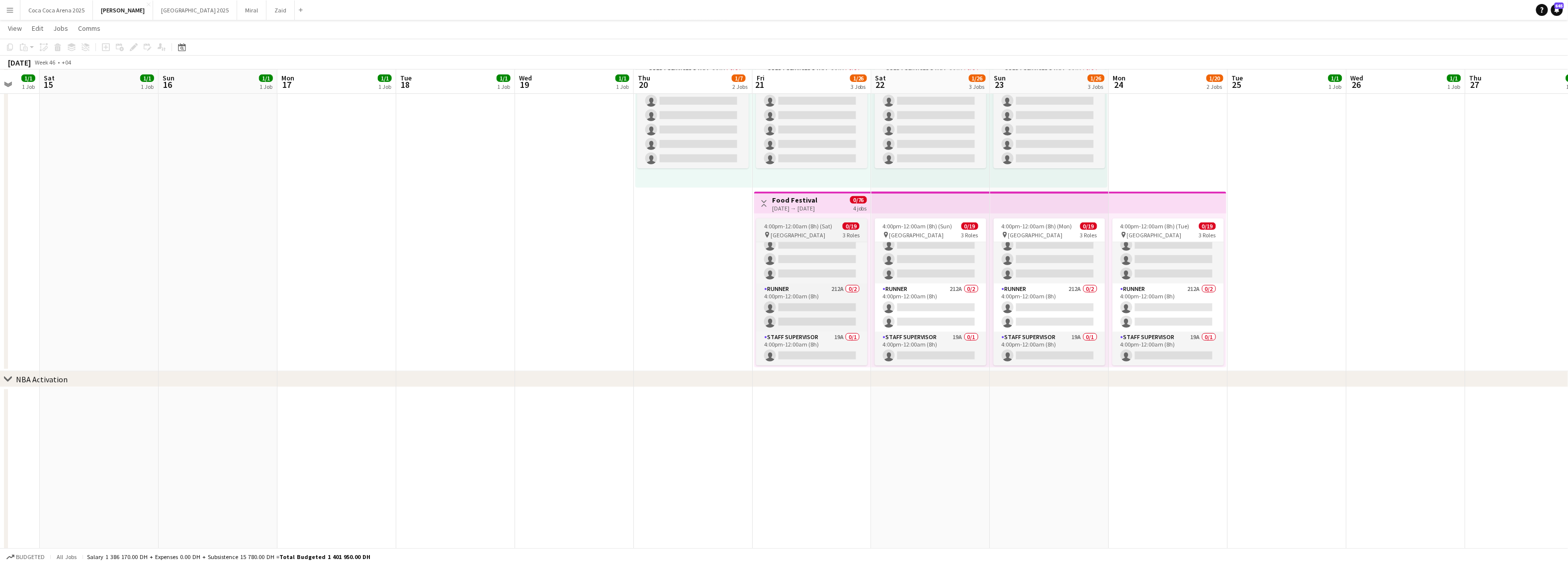
click at [797, 240] on app-job-card "4:00pm-12:00am (8h) (Sat) 0/19 pin Abu Dhabi 3 Roles Guest Services Staff 289A …" at bounding box center [811, 292] width 111 height 147
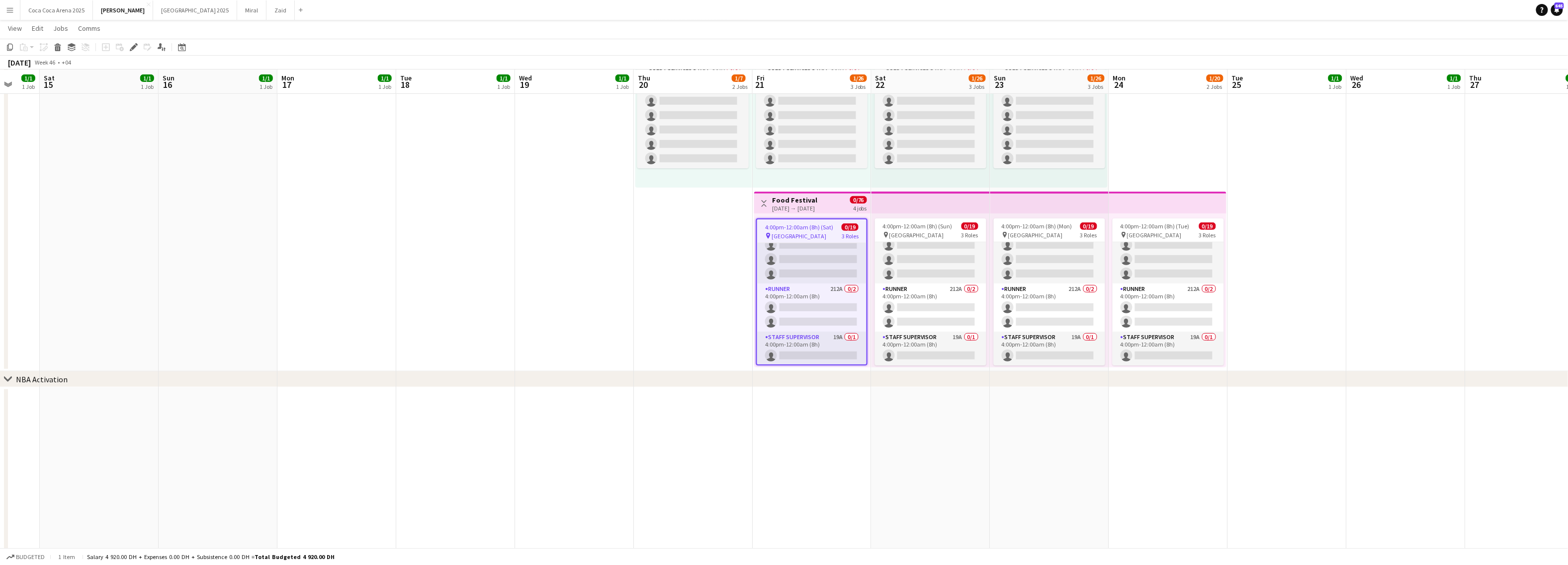
click at [799, 202] on h3 "Food Festival" at bounding box center [794, 200] width 45 height 9
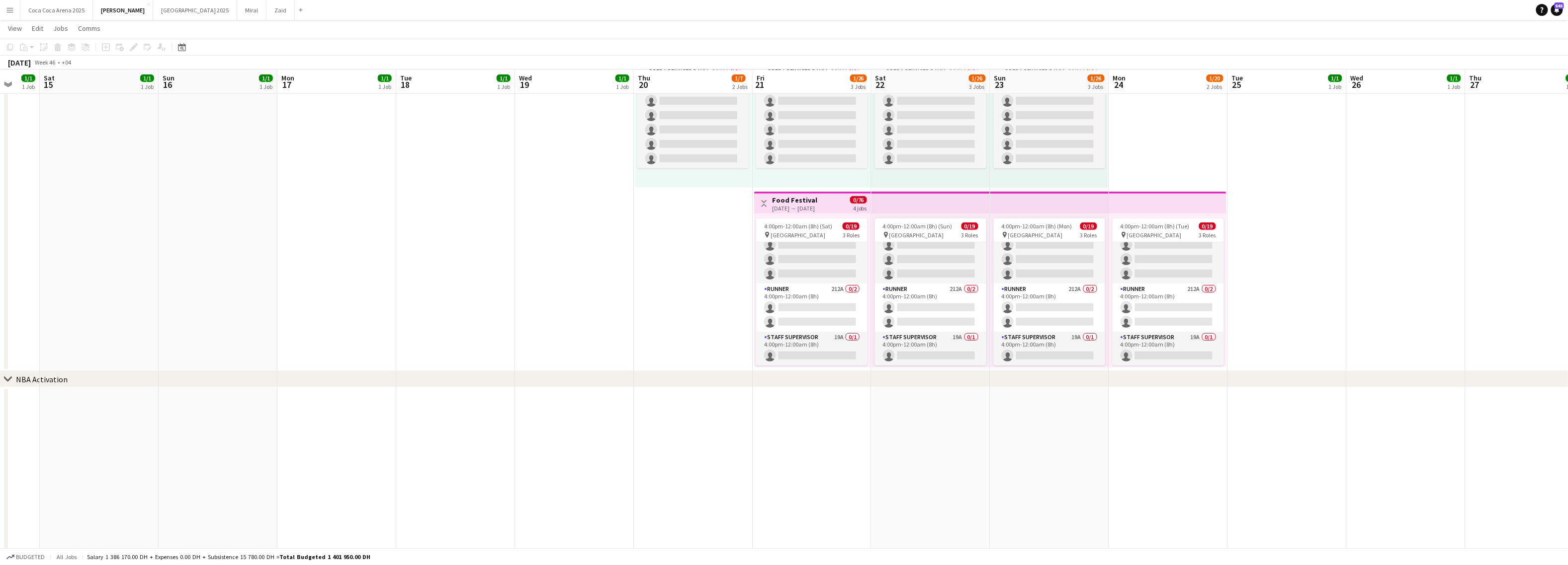
click at [803, 201] on h3 "Food Festival" at bounding box center [794, 200] width 45 height 9
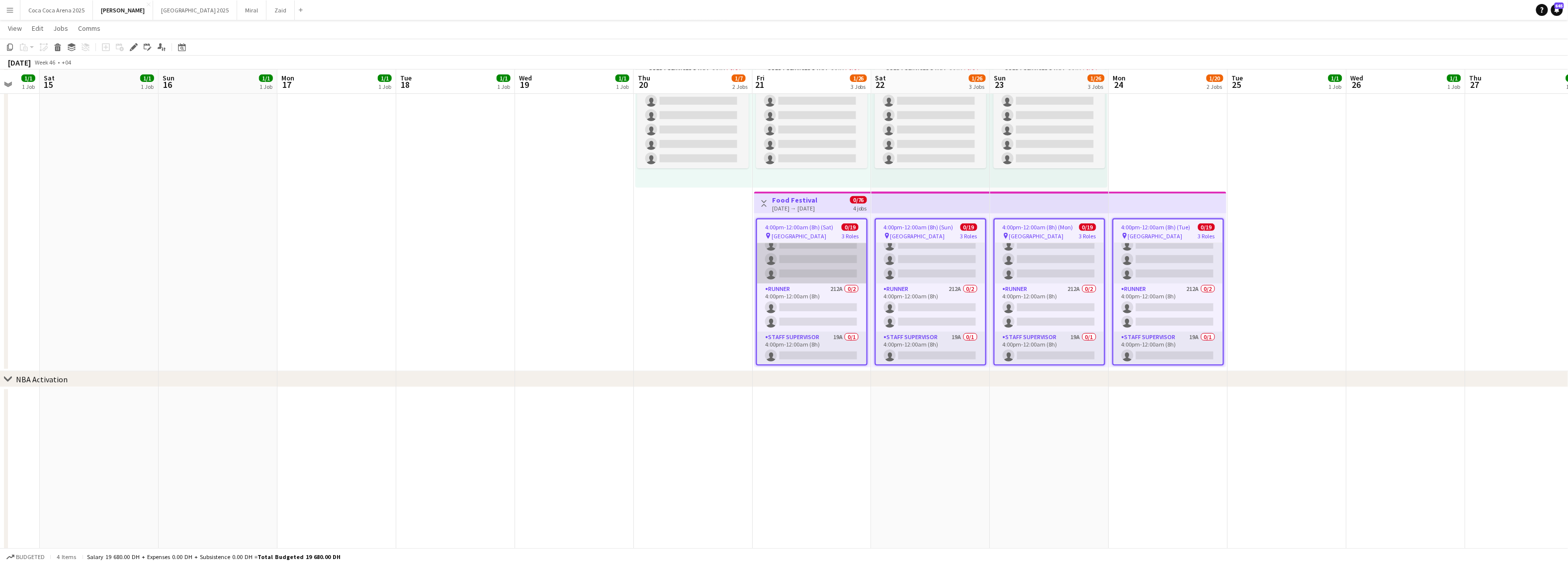
click at [803, 245] on app-card-role "Guest Services Staff 289A 0/16 4:00pm-12:00am (8h) single-neutral-actions singl…" at bounding box center [812, 159] width 110 height 250
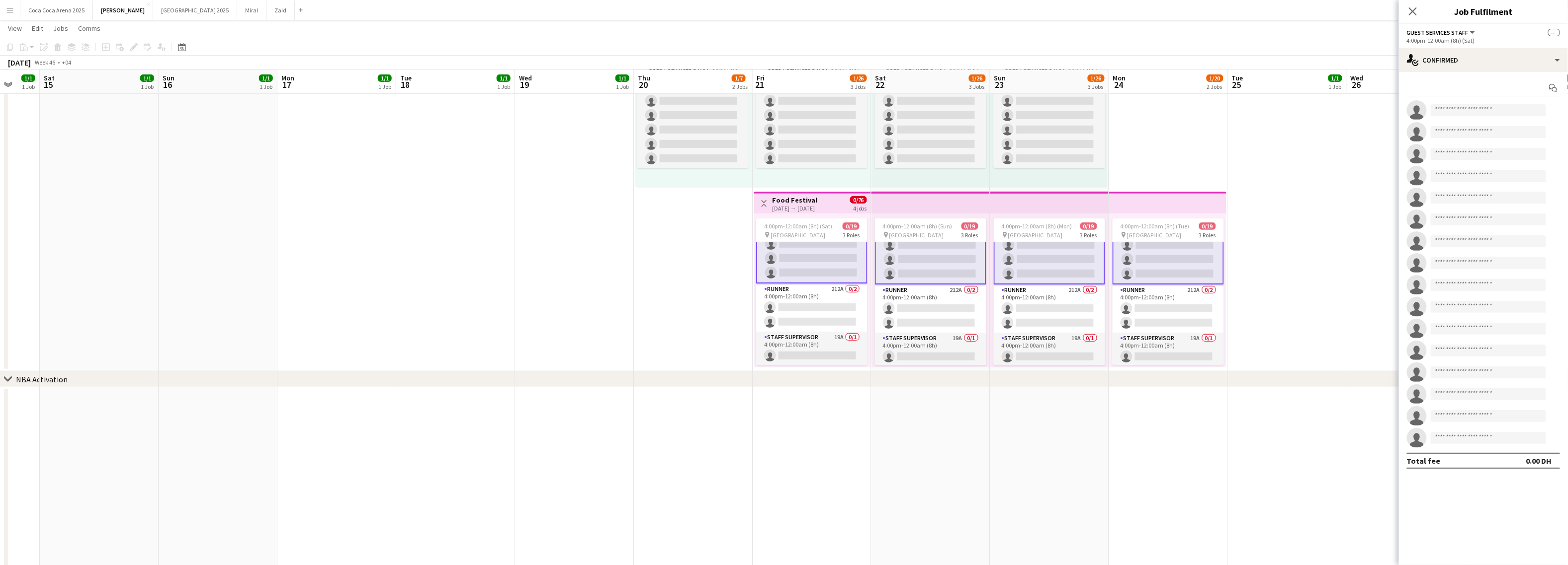
scroll to position [210, 0]
click at [804, 234] on div "pin Abu Dhabi 3 Roles" at bounding box center [811, 235] width 111 height 8
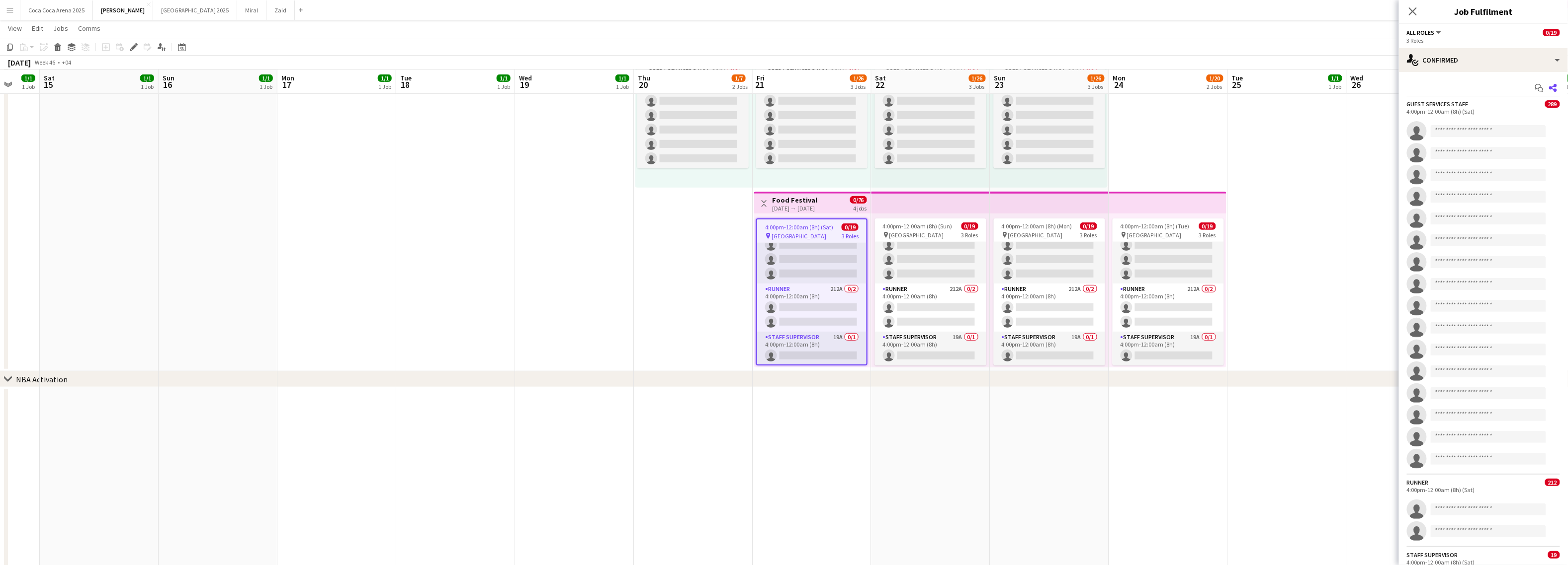
click at [1556, 88] on icon "Share" at bounding box center [1553, 88] width 8 height 8
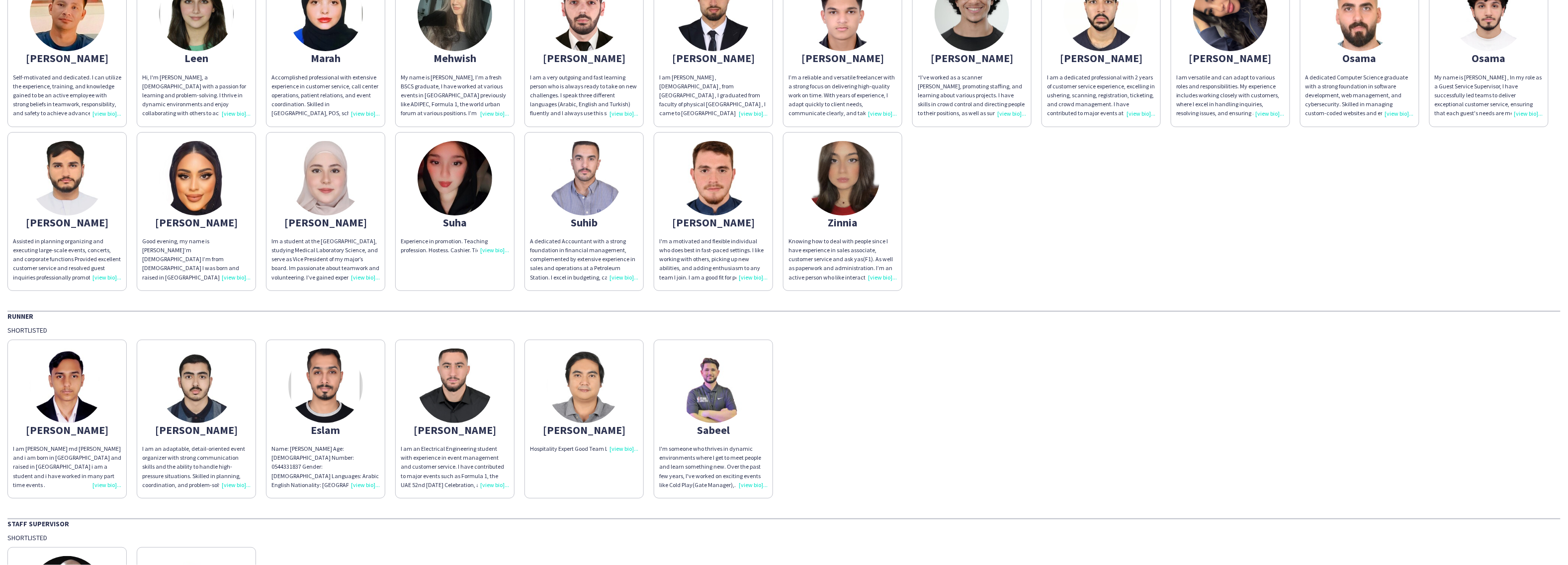
scroll to position [75, 0]
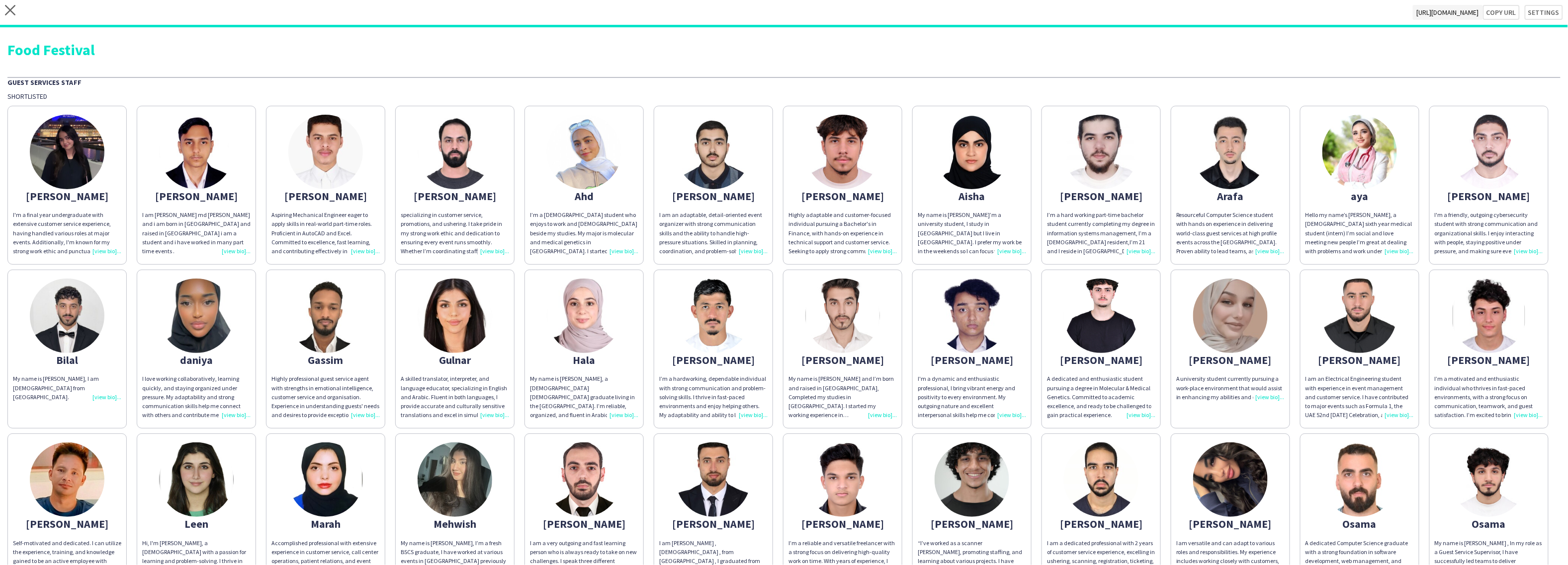
click at [96, 246] on div "I'm a final year undergraduate with extensive customer service experience, havi…" at bounding box center [67, 233] width 108 height 45
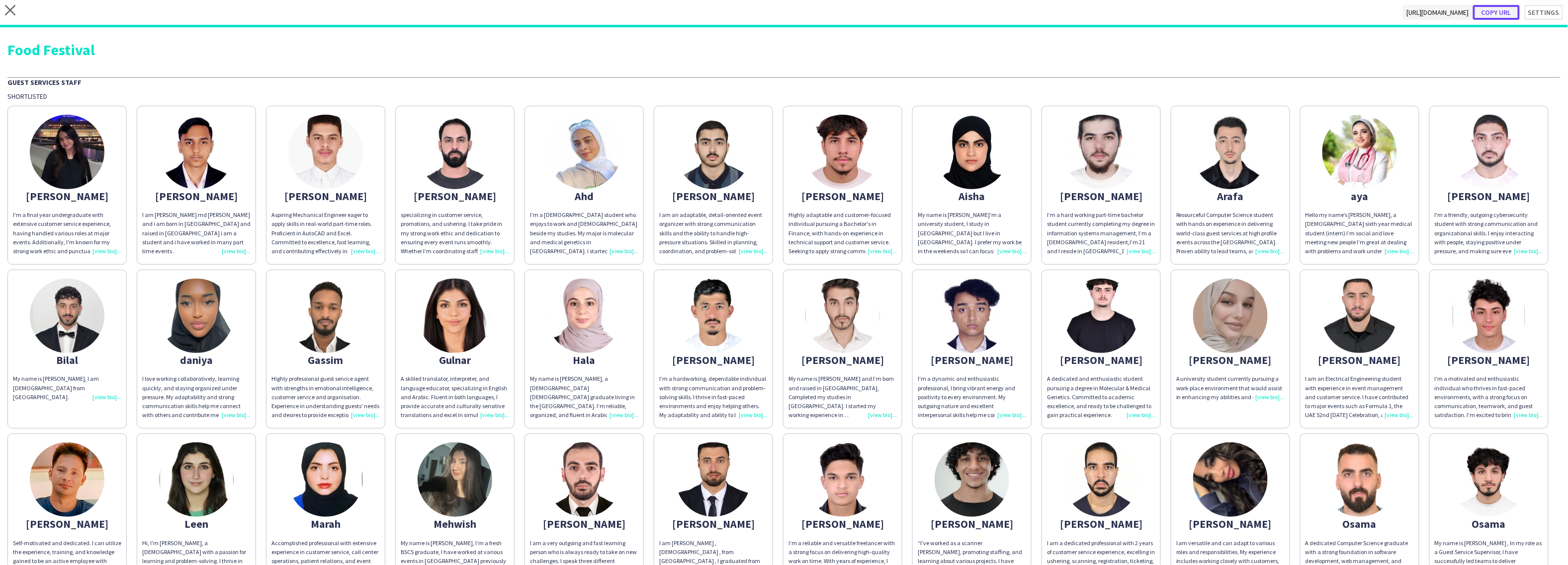
click at [1499, 14] on button "Copy url" at bounding box center [1496, 12] width 47 height 15
click at [10, 12] on icon "close" at bounding box center [10, 10] width 10 height 10
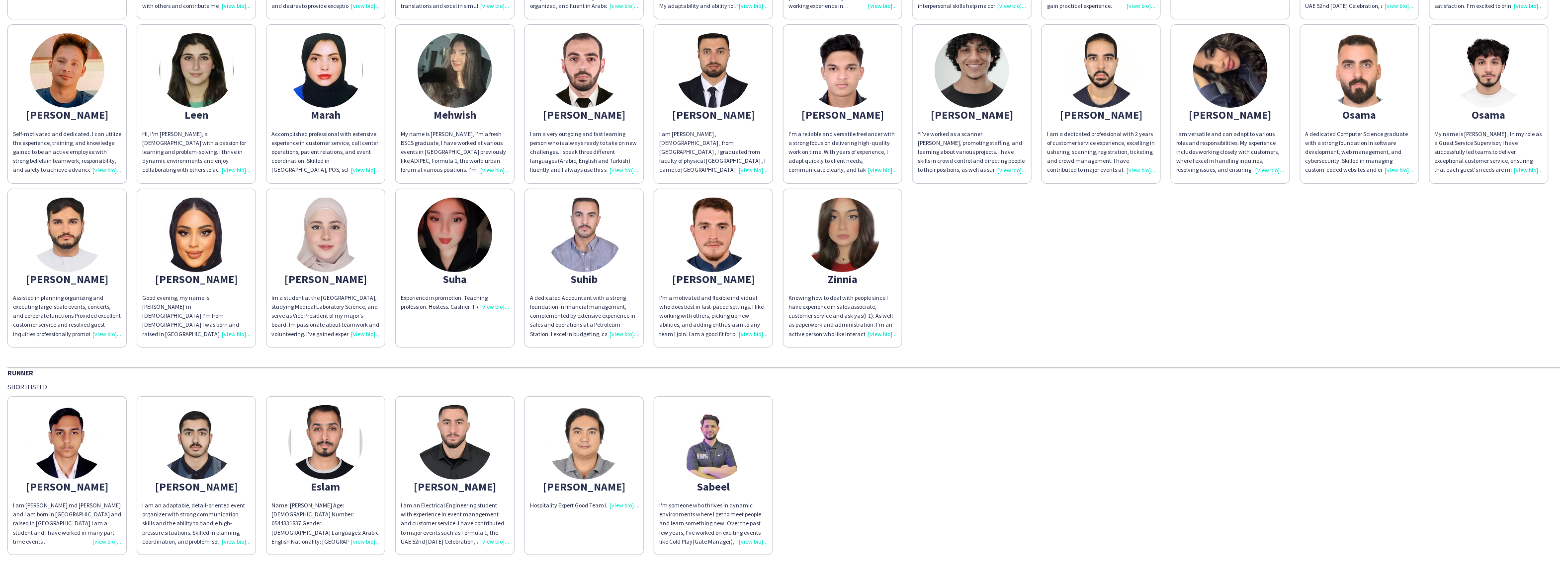
scroll to position [625, 0]
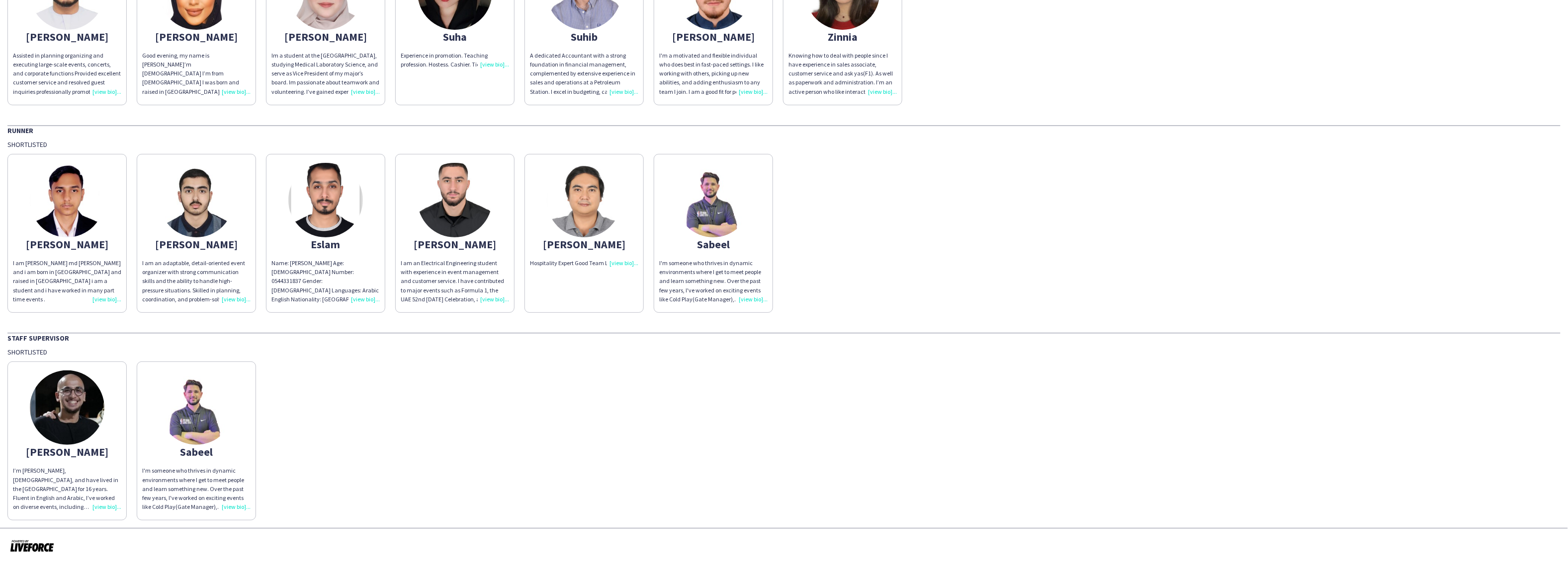
click at [107, 508] on div "I’m [PERSON_NAME], [DEMOGRAPHIC_DATA], and have lived in the [GEOGRAPHIC_DATA] …" at bounding box center [67, 489] width 108 height 45
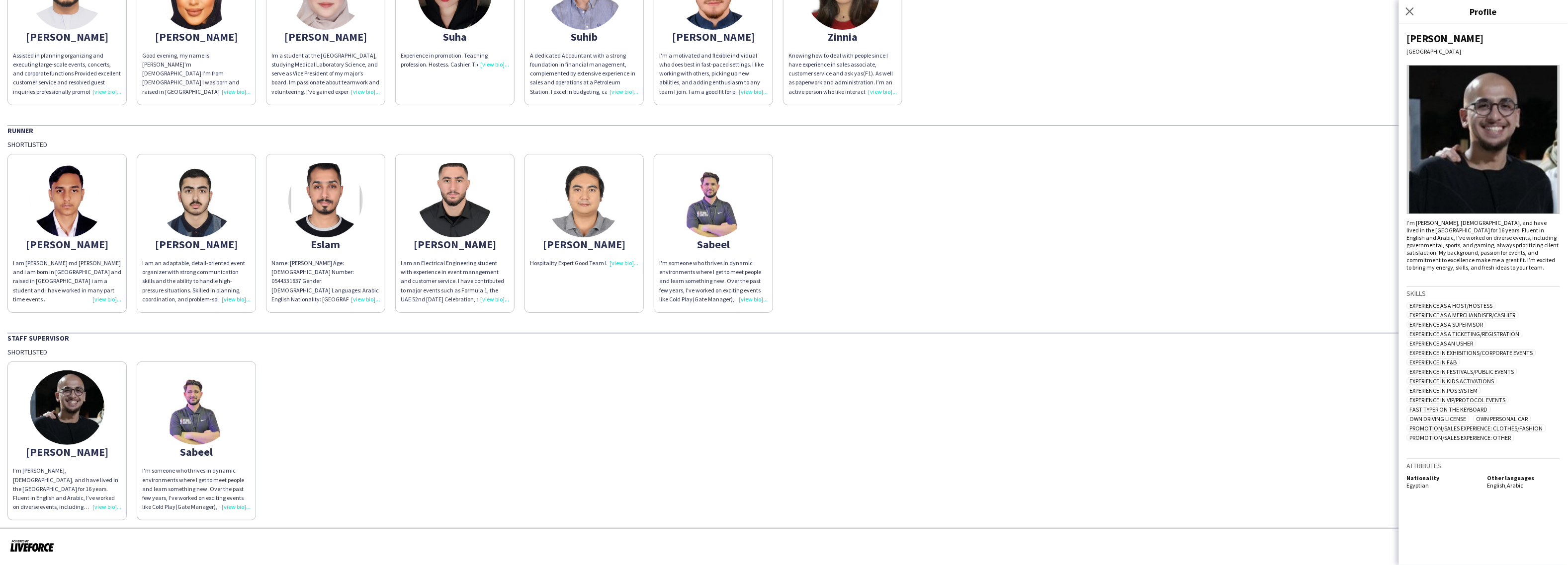
click at [233, 504] on div "I'm someone who thrives in dynamic environments where I get to meet people and …" at bounding box center [197, 489] width 108 height 45
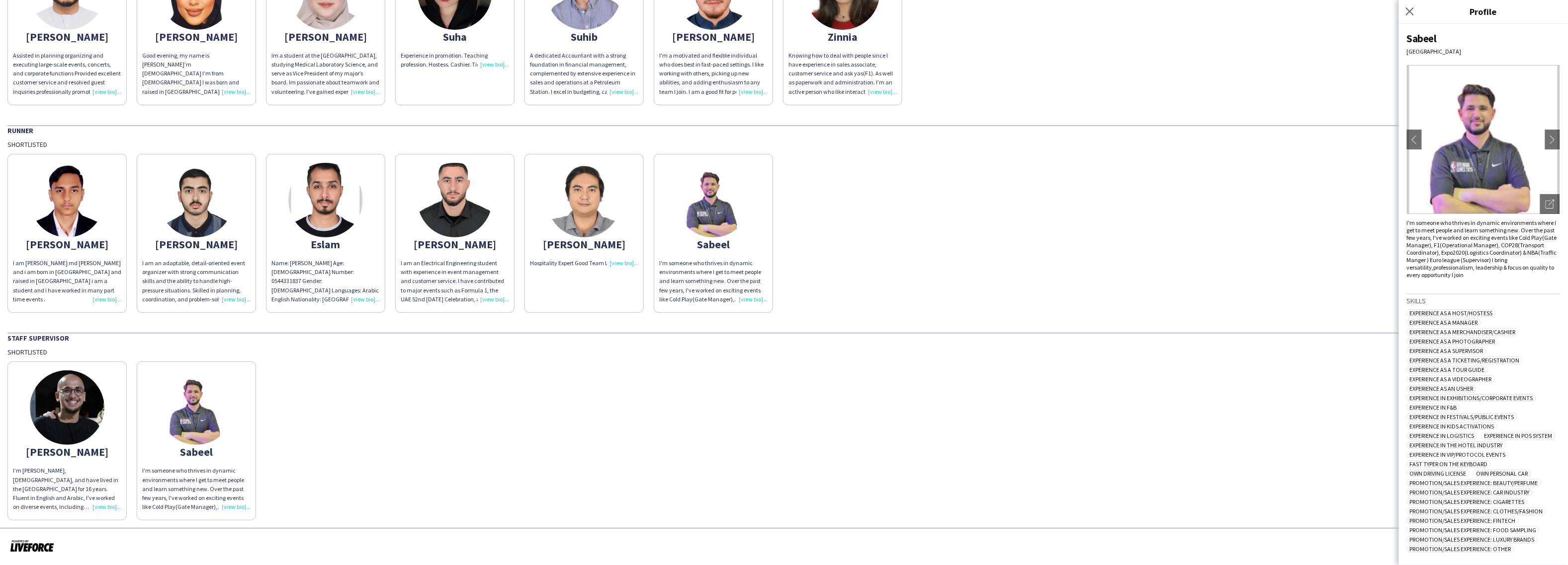
click at [345, 468] on div "Abdulla I’m Abdulla Zaiton, Egyptian, and have lived in the UAE for 16 years. F…" at bounding box center [783, 438] width 1553 height 164
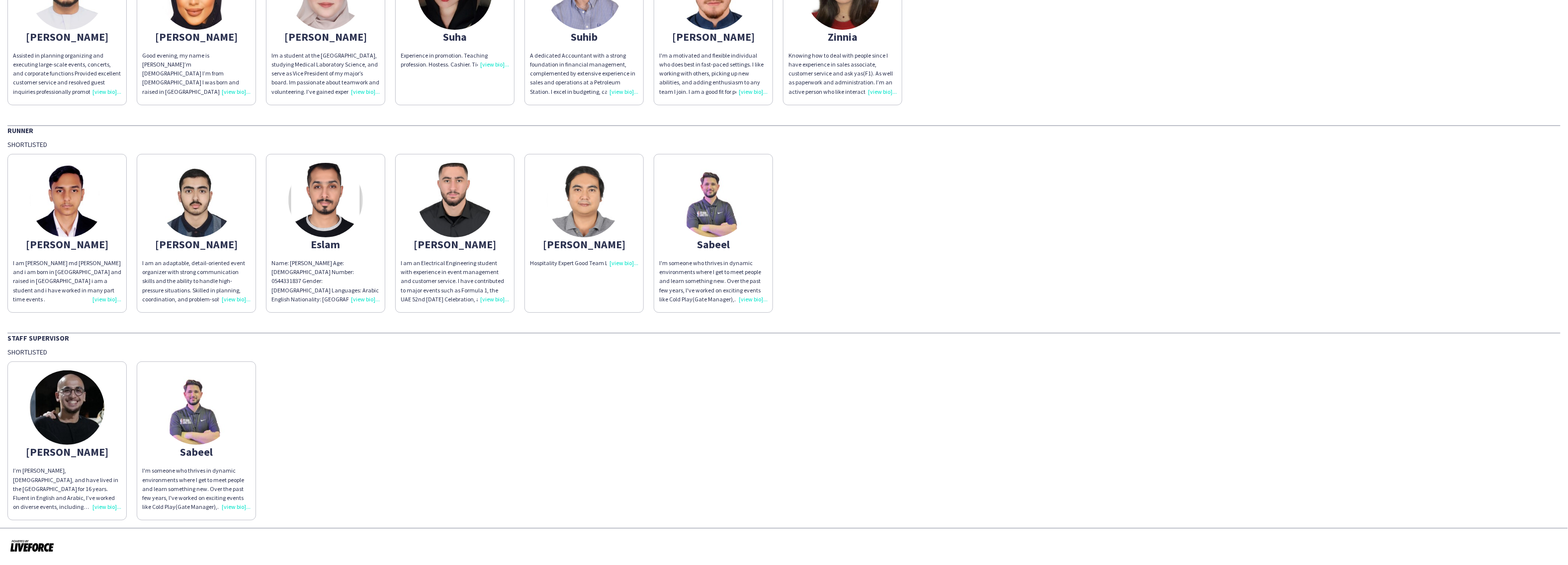
click at [235, 505] on div "I'm someone who thrives in dynamic environments where I get to meet people and …" at bounding box center [197, 489] width 108 height 45
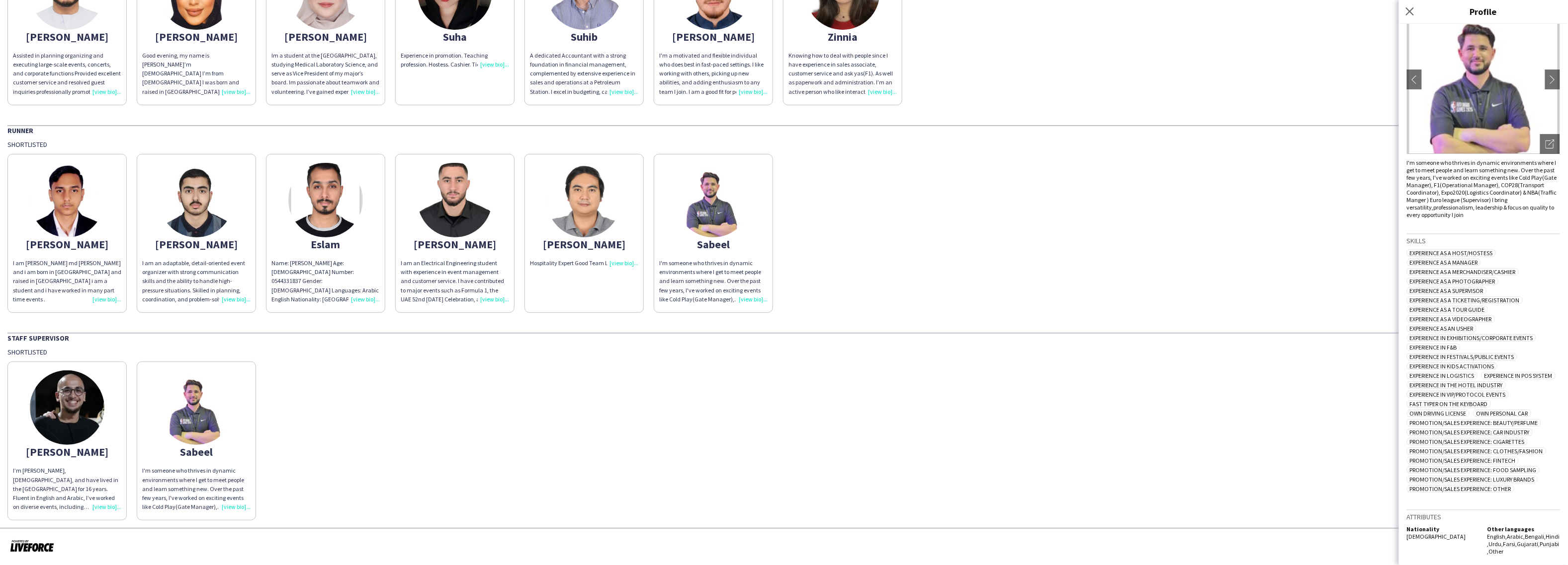
click at [95, 417] on img at bounding box center [67, 407] width 75 height 75
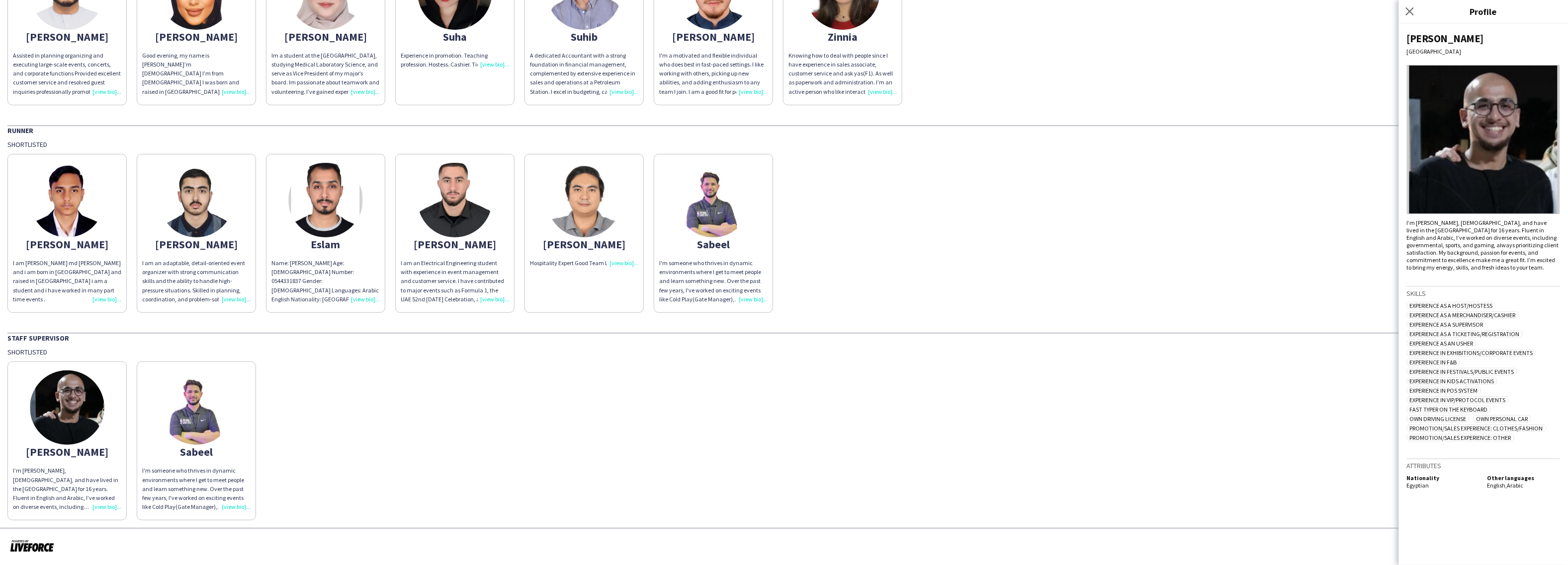
click at [113, 508] on div "I’m [PERSON_NAME], [DEMOGRAPHIC_DATA], and have lived in the [GEOGRAPHIC_DATA] …" at bounding box center [67, 489] width 108 height 45
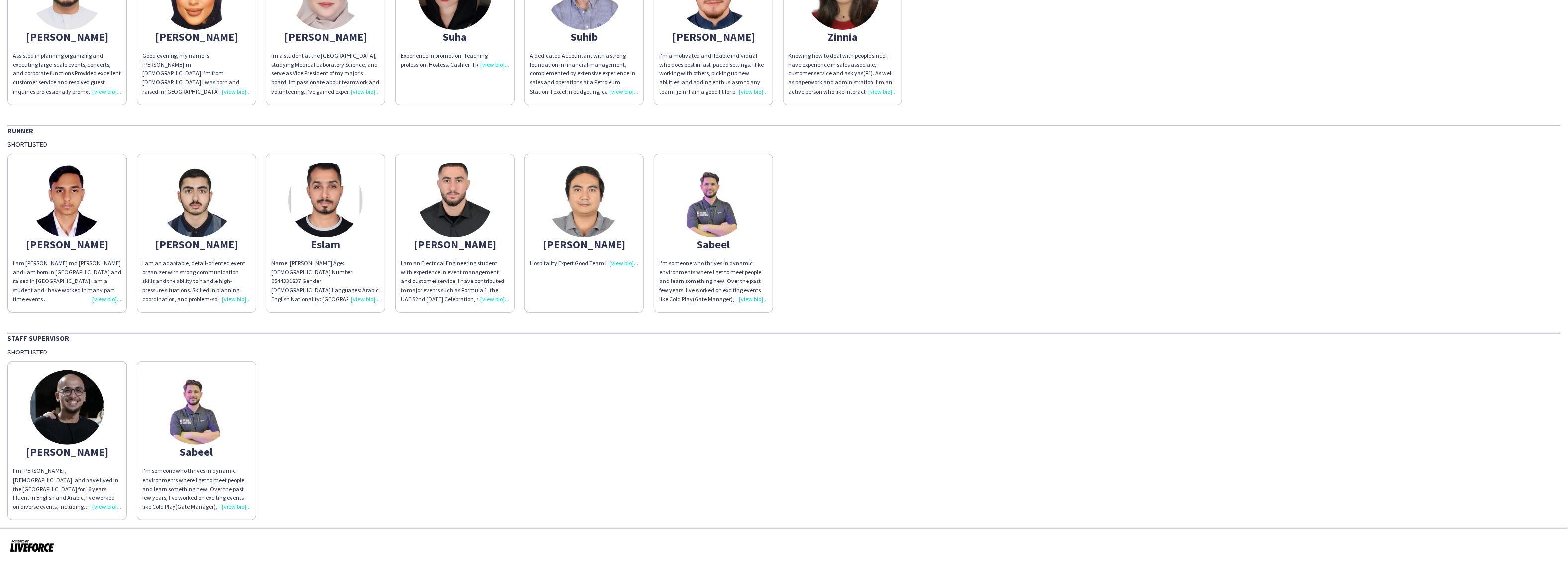
click at [113, 505] on div "I’m [PERSON_NAME], [DEMOGRAPHIC_DATA], and have lived in the [GEOGRAPHIC_DATA] …" at bounding box center [67, 489] width 108 height 45
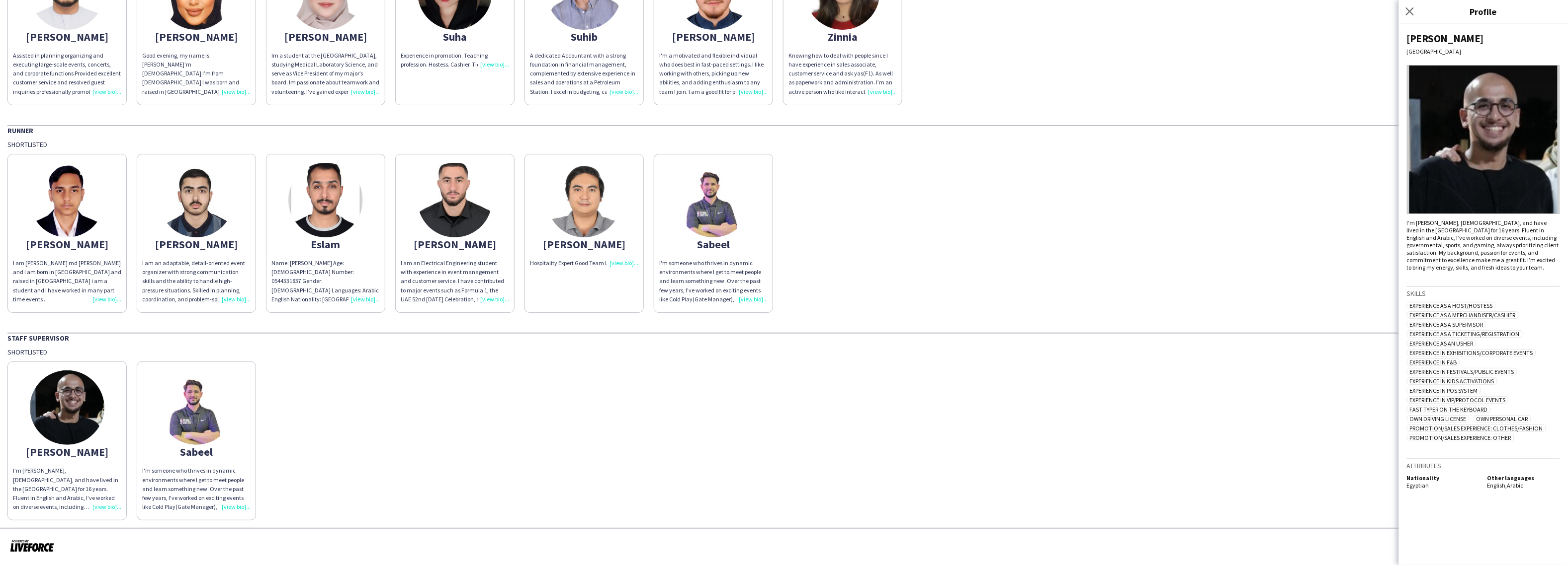
click at [236, 507] on div "I'm someone who thrives in dynamic environments where I get to meet people and …" at bounding box center [197, 489] width 108 height 45
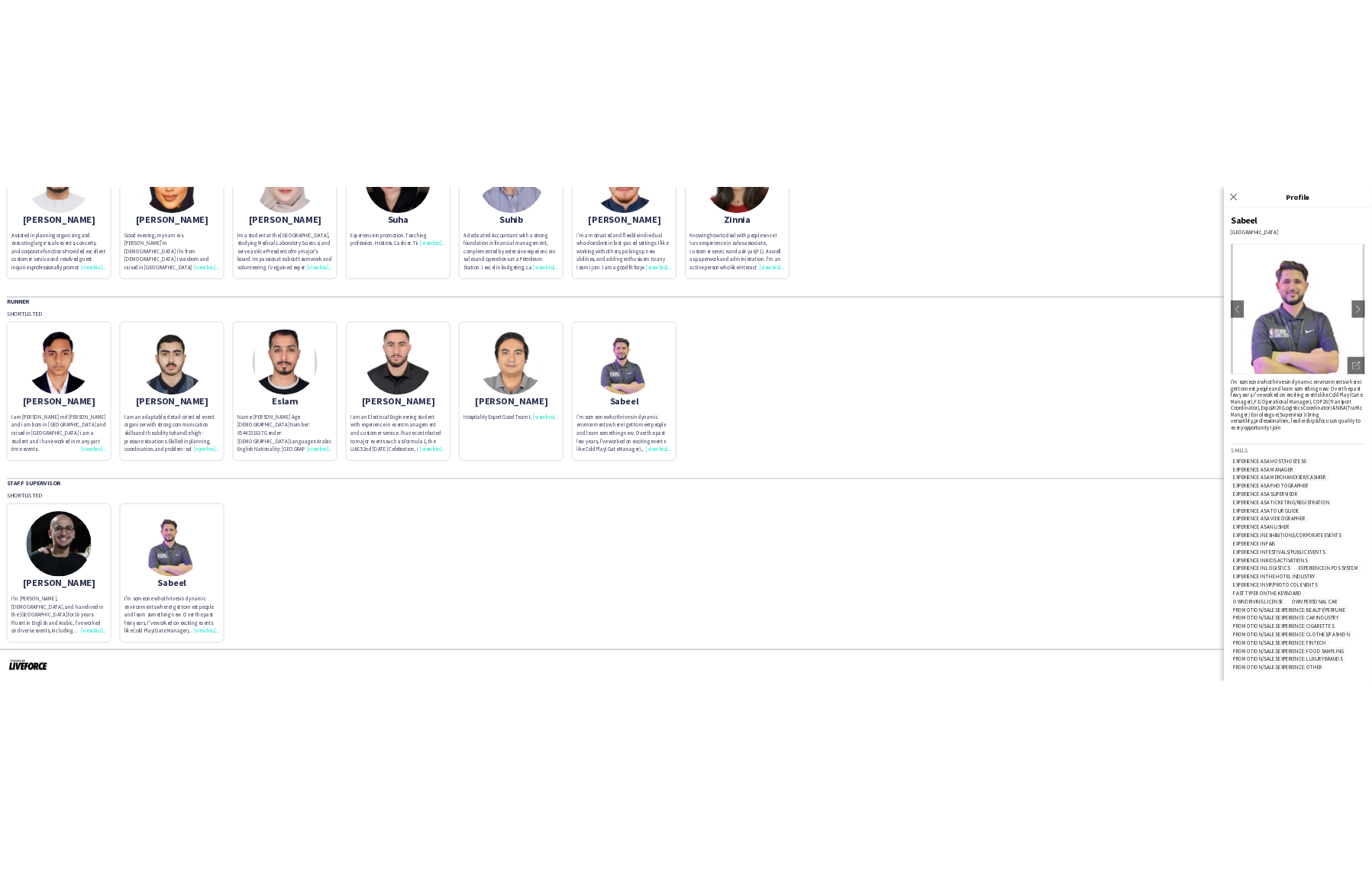
scroll to position [119, 0]
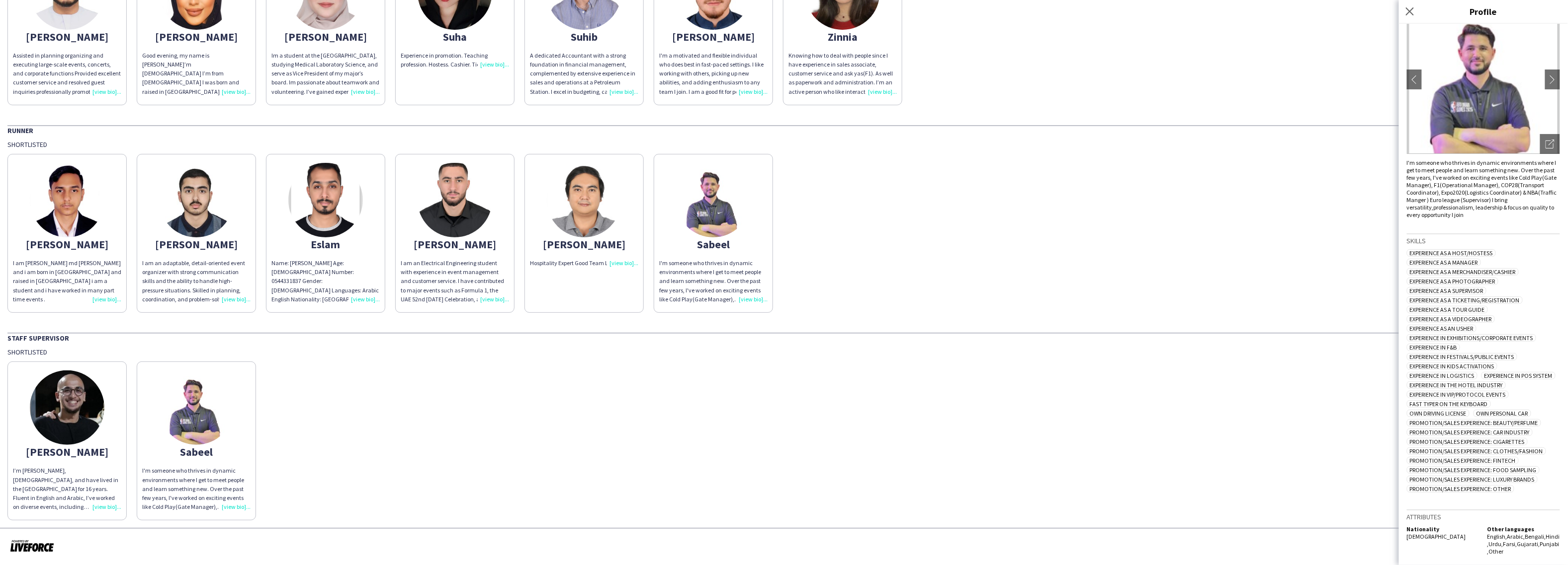
click at [103, 295] on app-share-pages-crew-card "Abdullah I am abdullah md abur rahman and i am born in uae and raised in uae i …" at bounding box center [67, 233] width 119 height 159
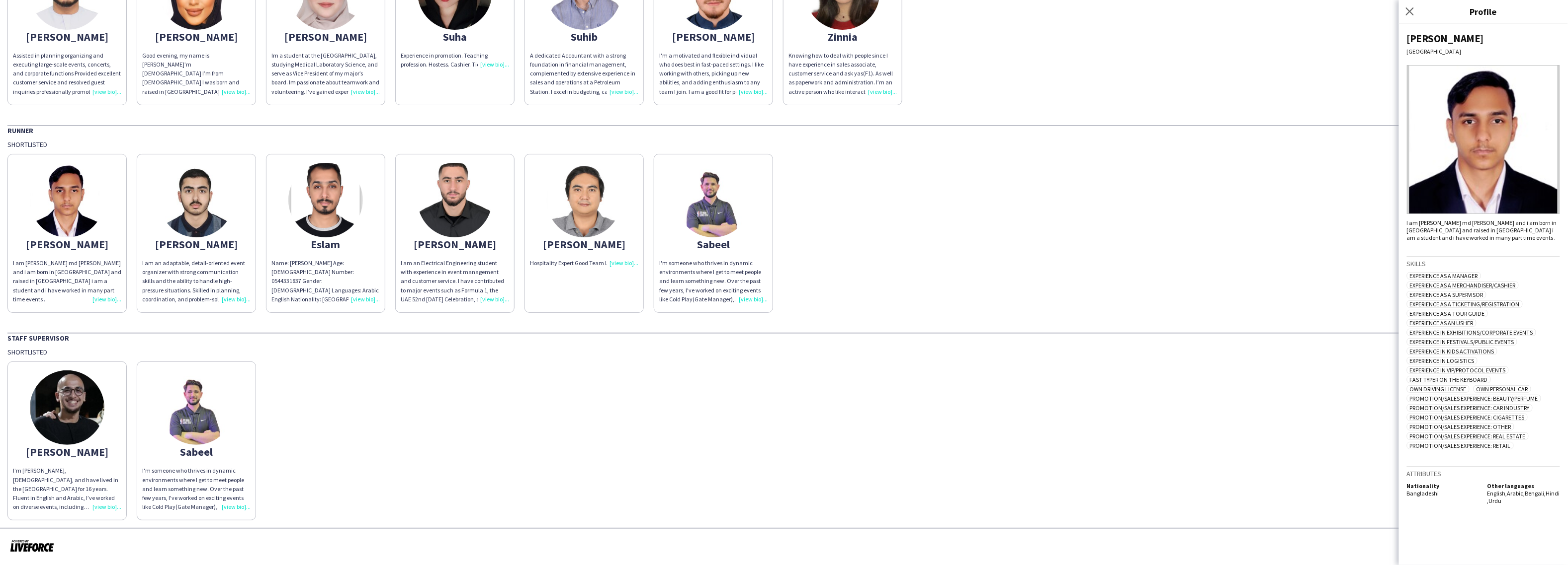
click at [103, 293] on div "I am [PERSON_NAME] md [PERSON_NAME] and i am born in [GEOGRAPHIC_DATA] and rais…" at bounding box center [67, 282] width 108 height 45
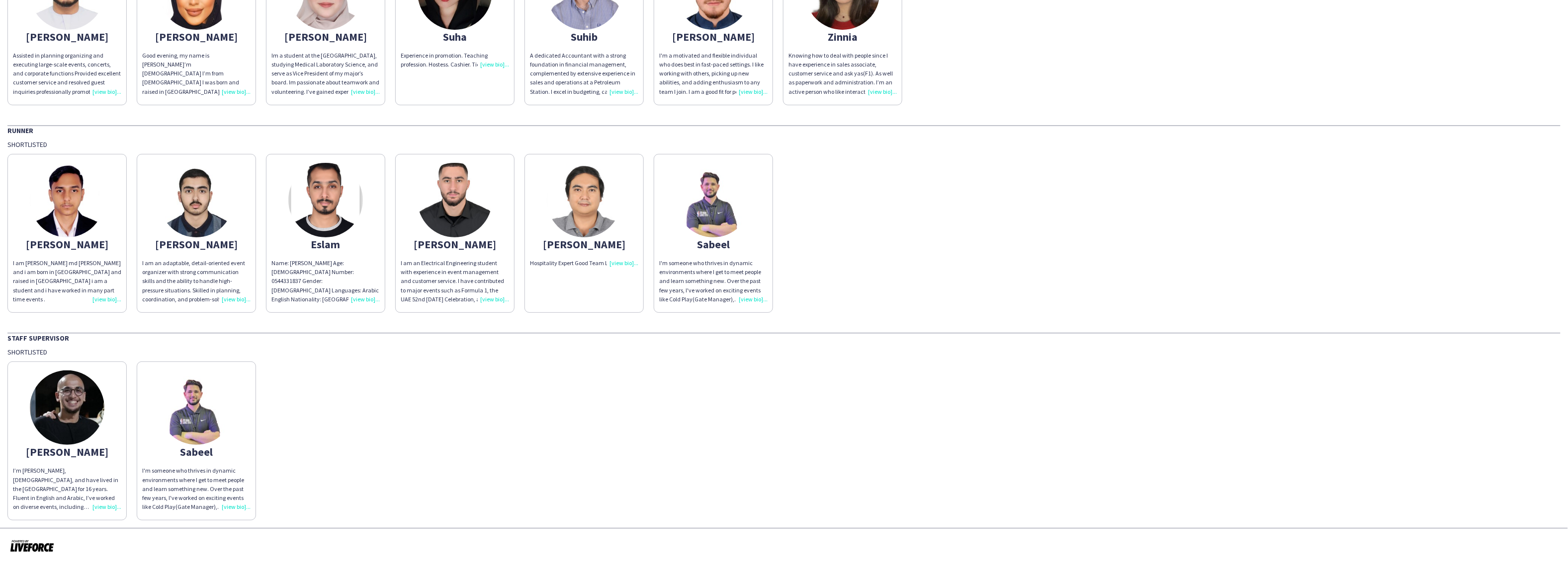
click at [542, 457] on div "Abdulla I’m Abdulla Zaiton, Egyptian, and have lived in the UAE for 16 years. F…" at bounding box center [783, 438] width 1553 height 164
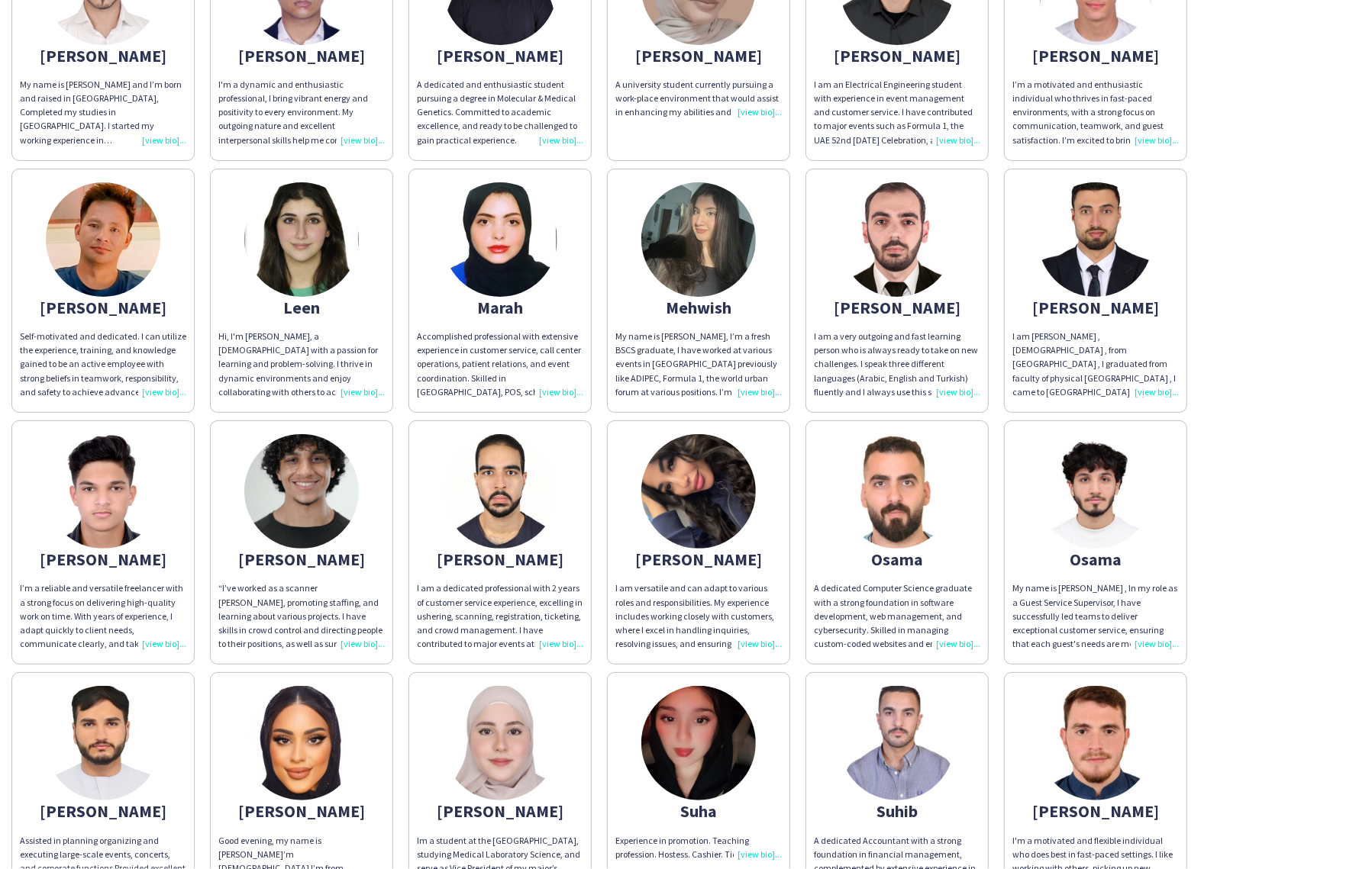
scroll to position [1709, 0]
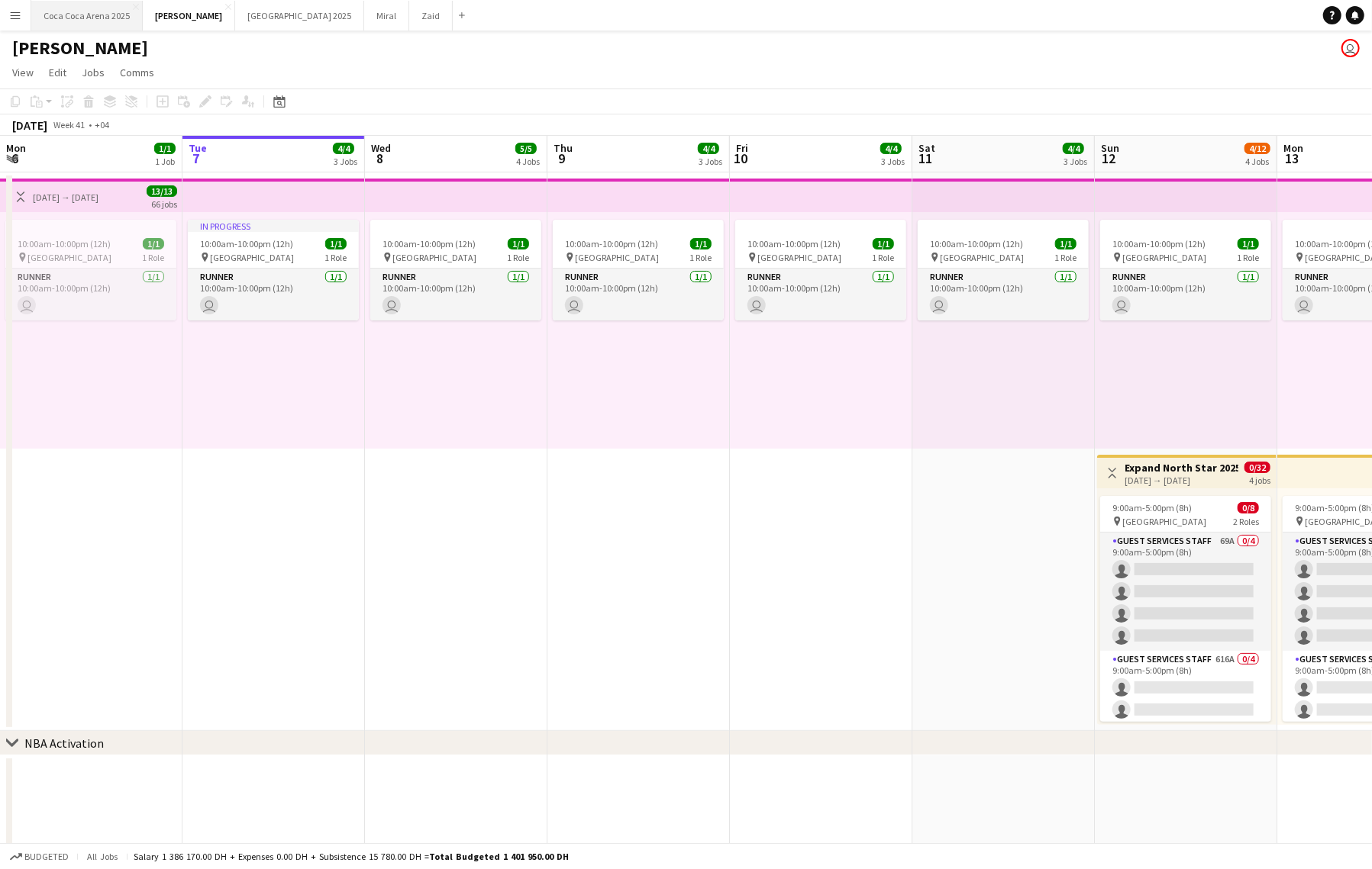
click at [120, 17] on button "Coca Coca Arena 2025 Close" at bounding box center [86, 16] width 111 height 30
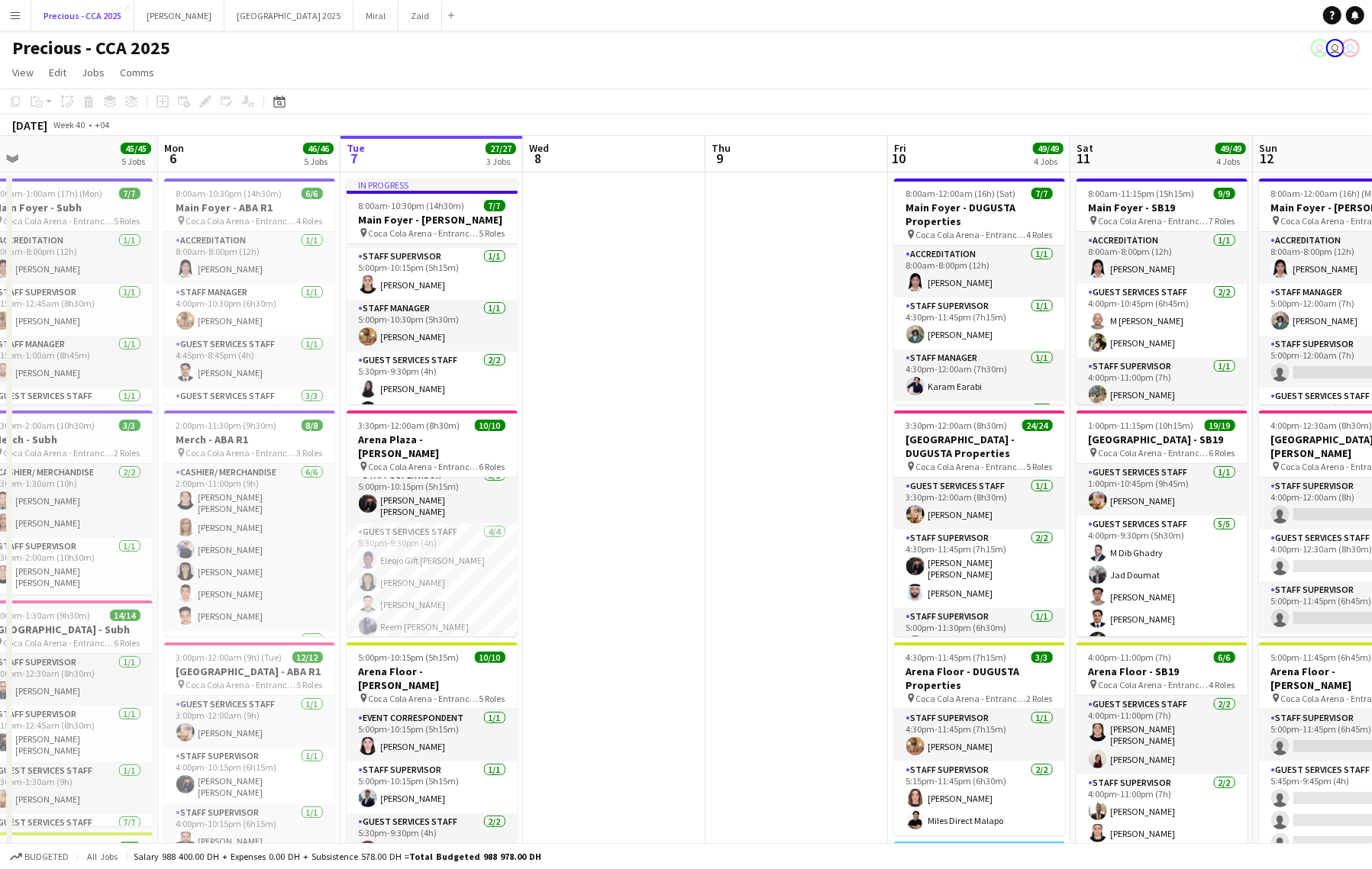
scroll to position [128, 0]
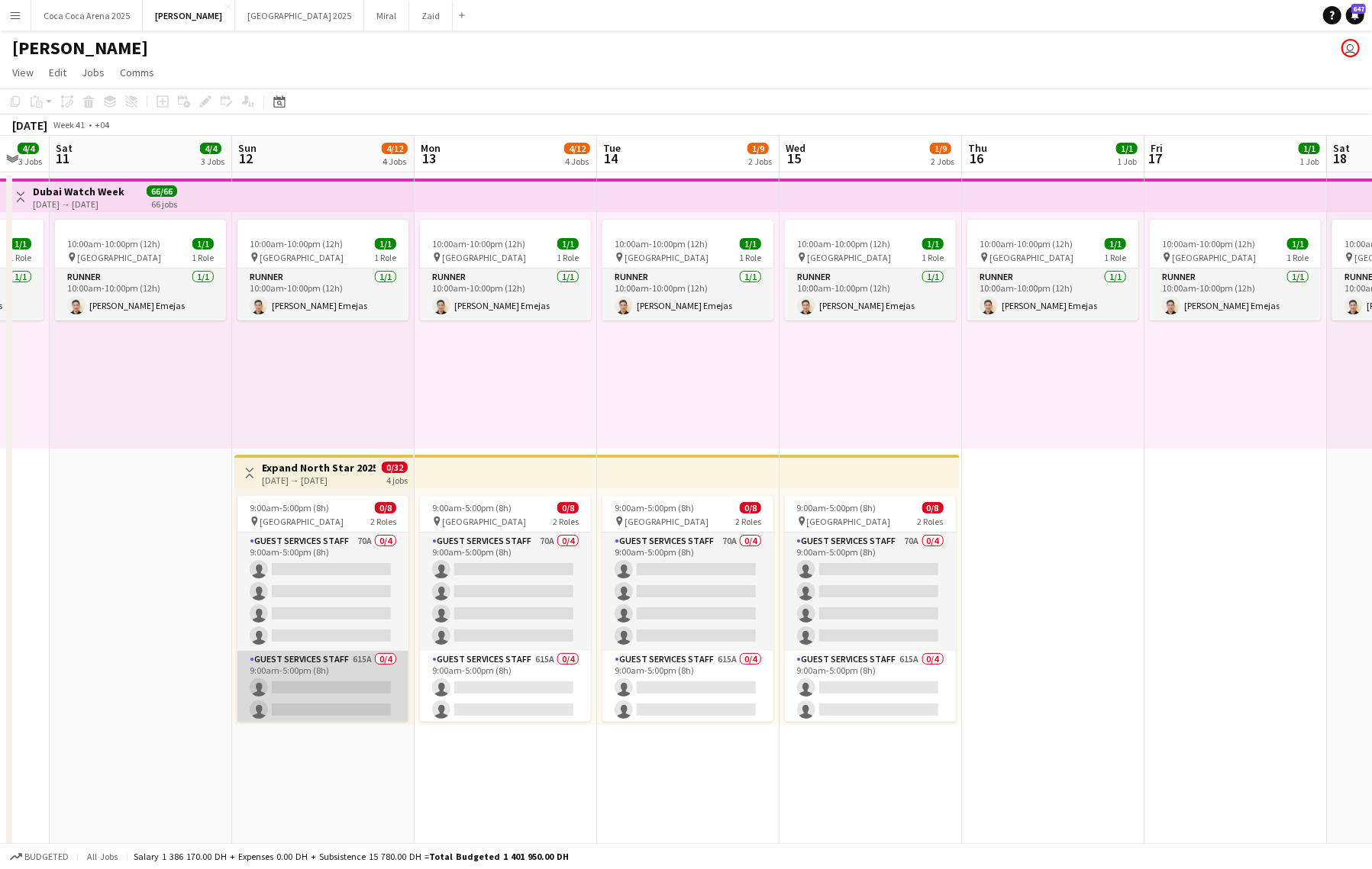
scroll to position [47, 0]
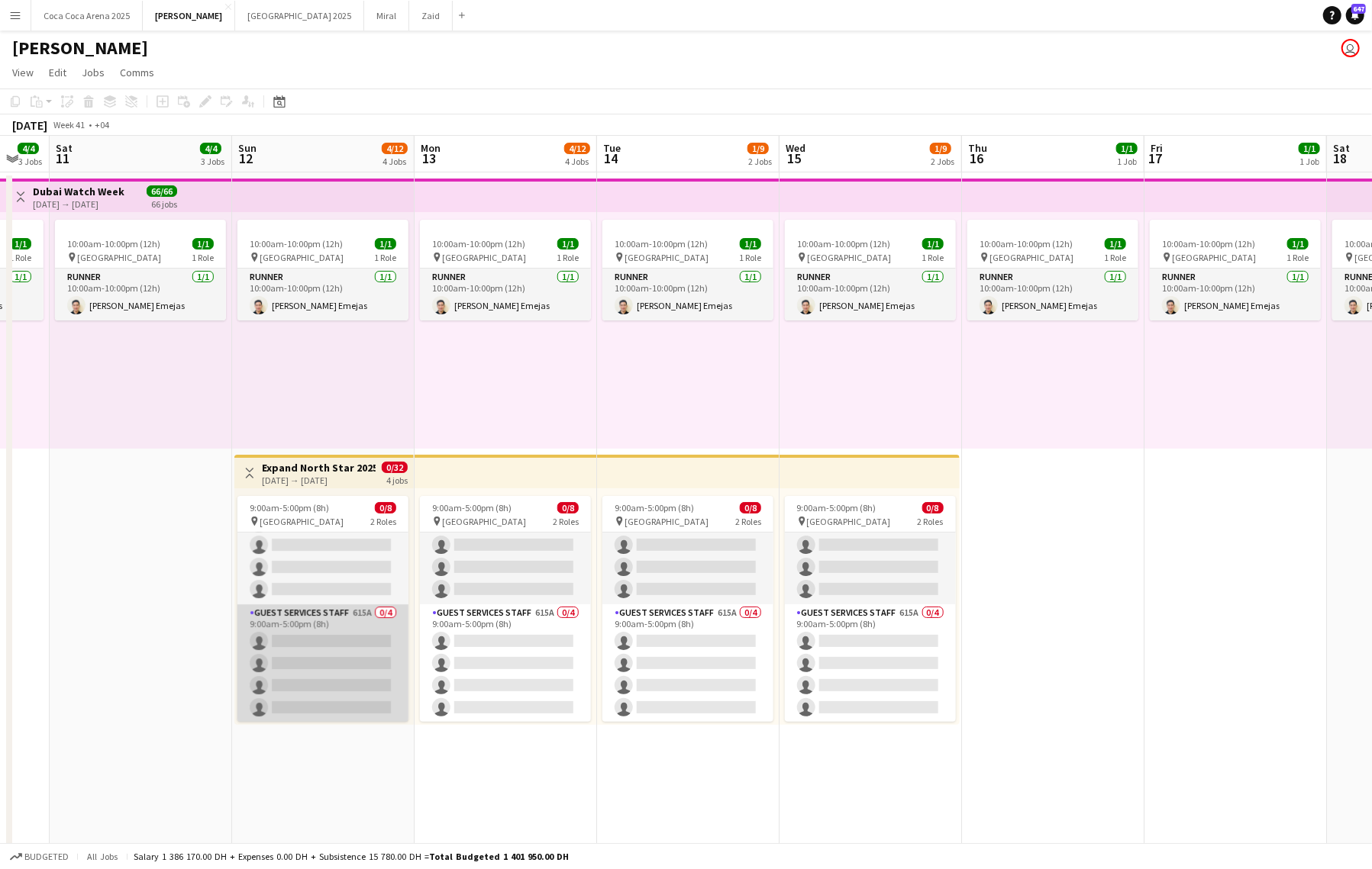
click at [313, 629] on app-card-role "Guest Services Staff 615A 0/4 9:00am-5:00pm (8h) single-neutral-actions single-…" at bounding box center [322, 663] width 171 height 119
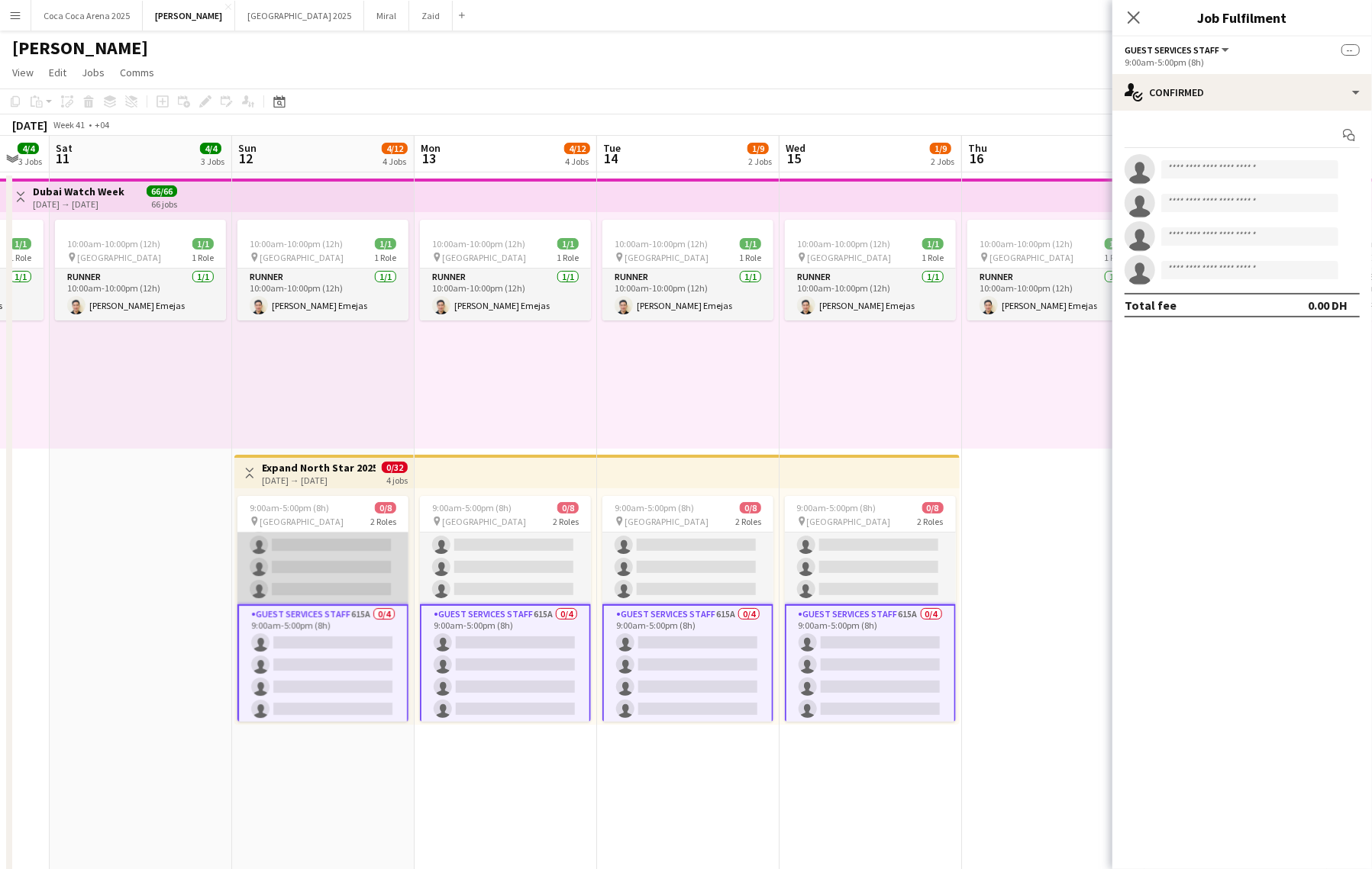
click at [316, 537] on app-card-role "Guest Services Staff 70A 0/4 9:00am-5:00pm (8h) single-neutral-actions single-n…" at bounding box center [322, 545] width 171 height 119
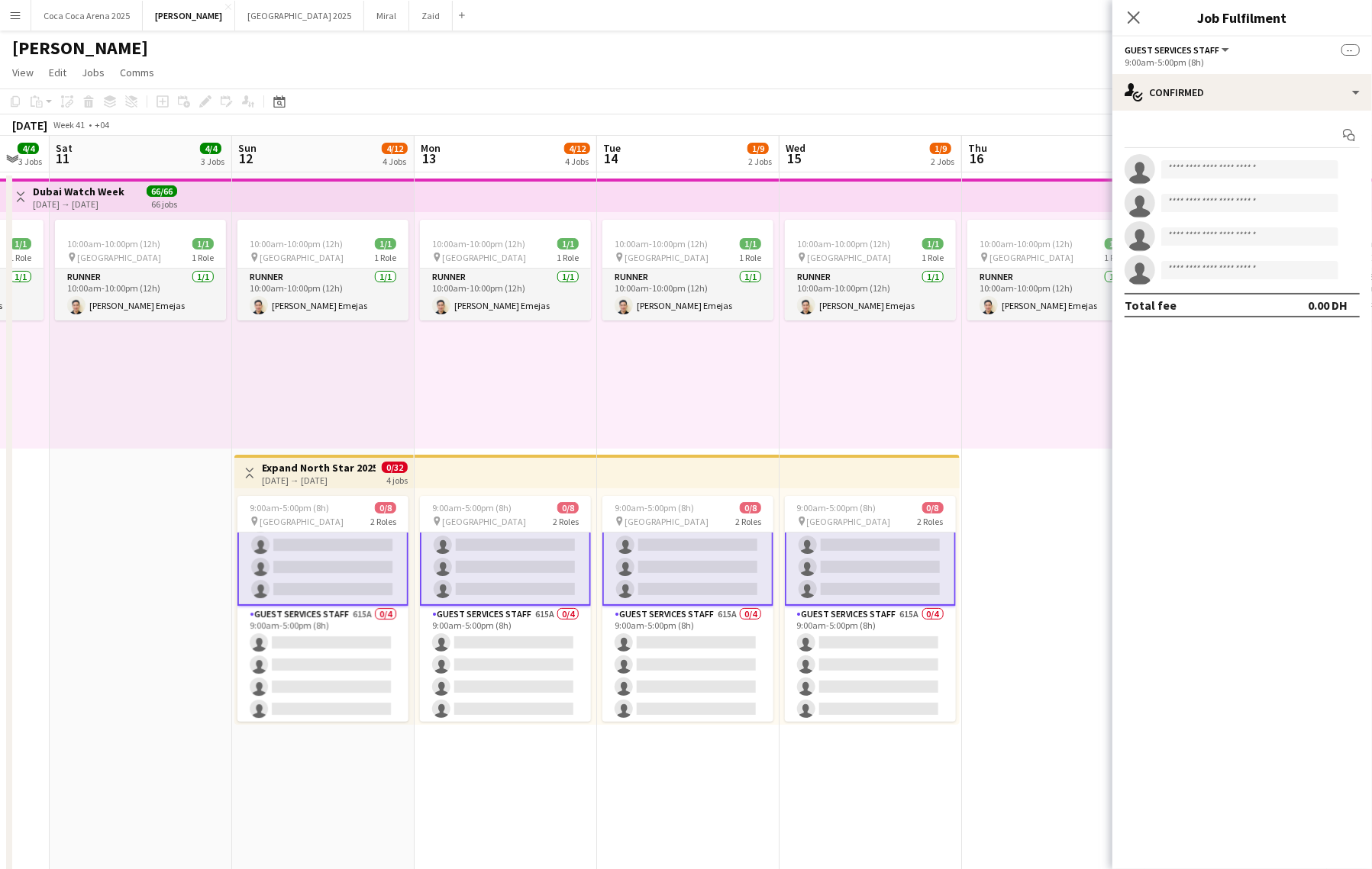
scroll to position [0, 0]
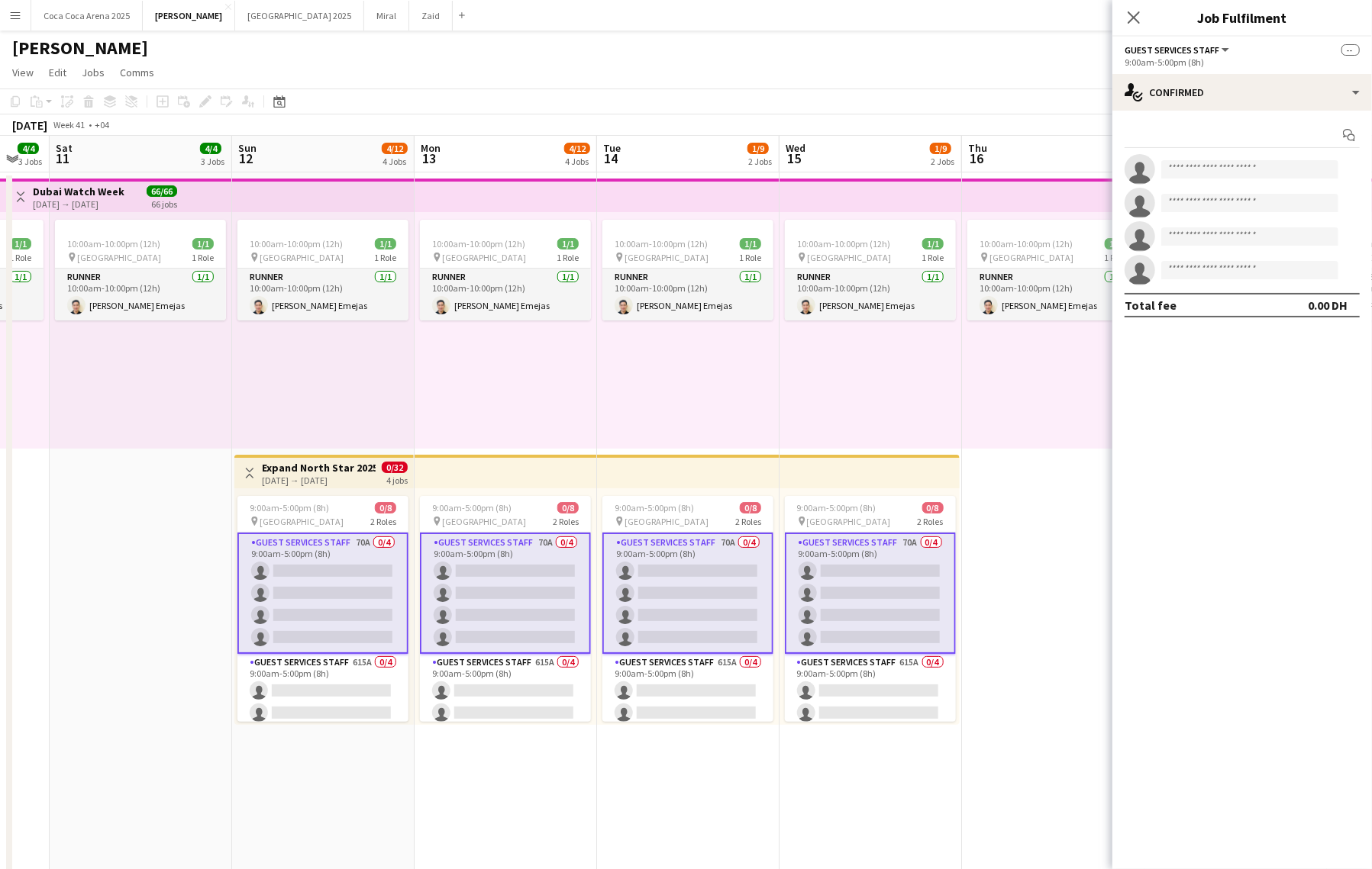
click at [337, 589] on app-card-role "Guest Services Staff 70A 0/4 9:00am-5:00pm (8h) single-neutral-actions single-n…" at bounding box center [322, 593] width 171 height 121
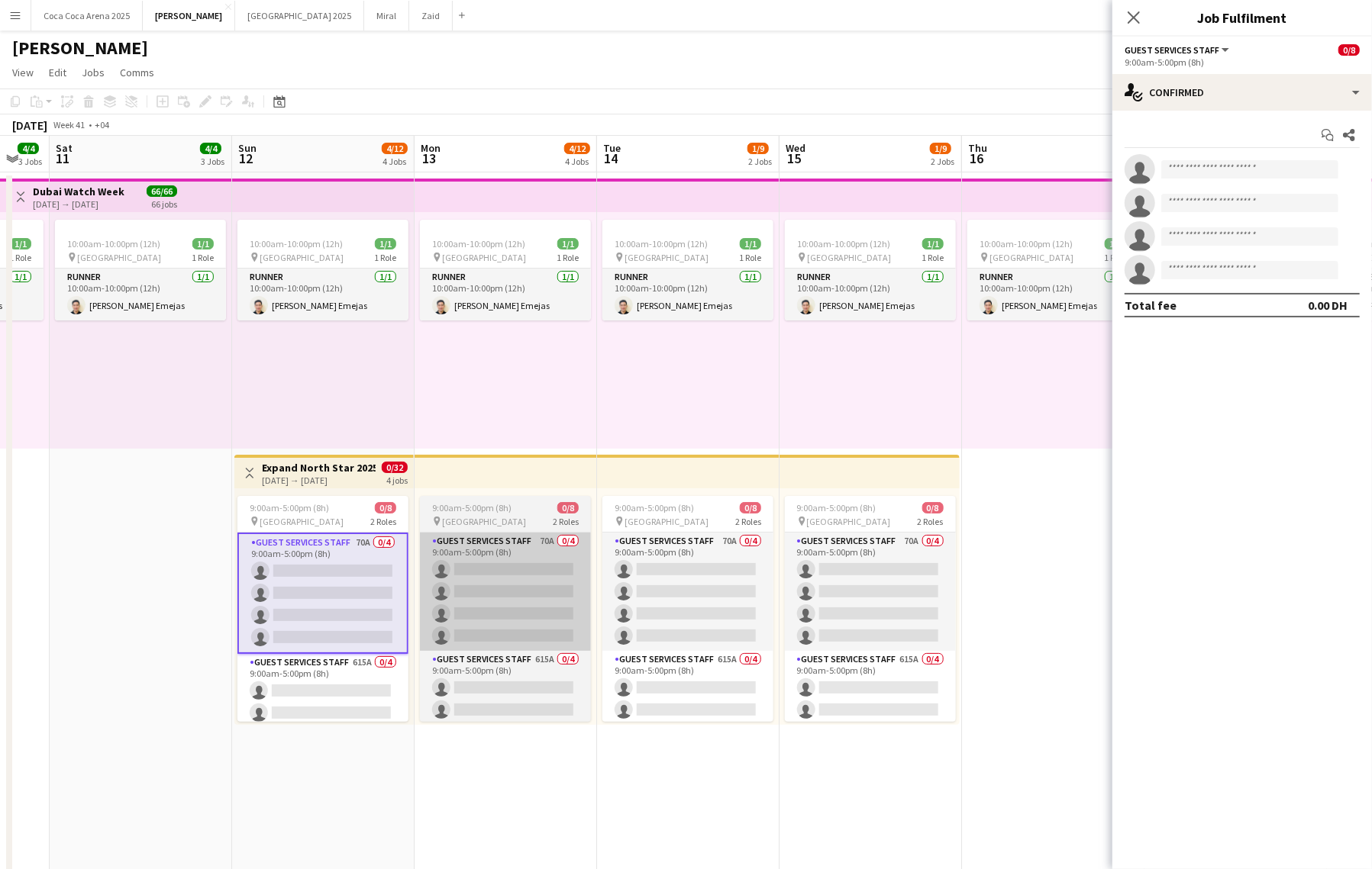
click at [323, 693] on app-card-role "Guest Services Staff 615A 0/4 9:00am-5:00pm (8h) single-neutral-actions single-…" at bounding box center [322, 713] width 171 height 119
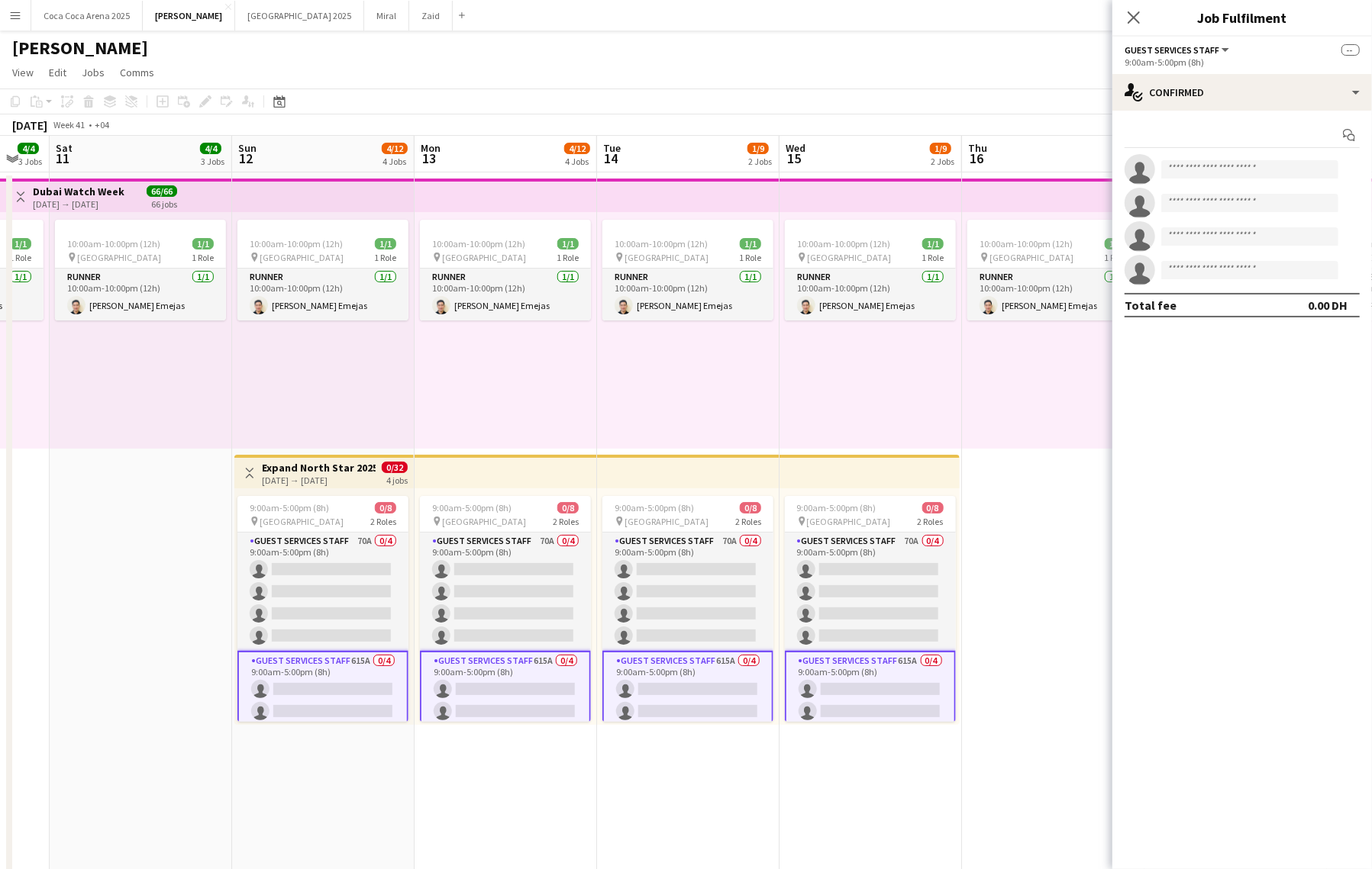
click at [309, 685] on app-card-role "Guest Services Staff 615A 0/4 9:00am-5:00pm (8h) single-neutral-actions single-…" at bounding box center [322, 712] width 171 height 121
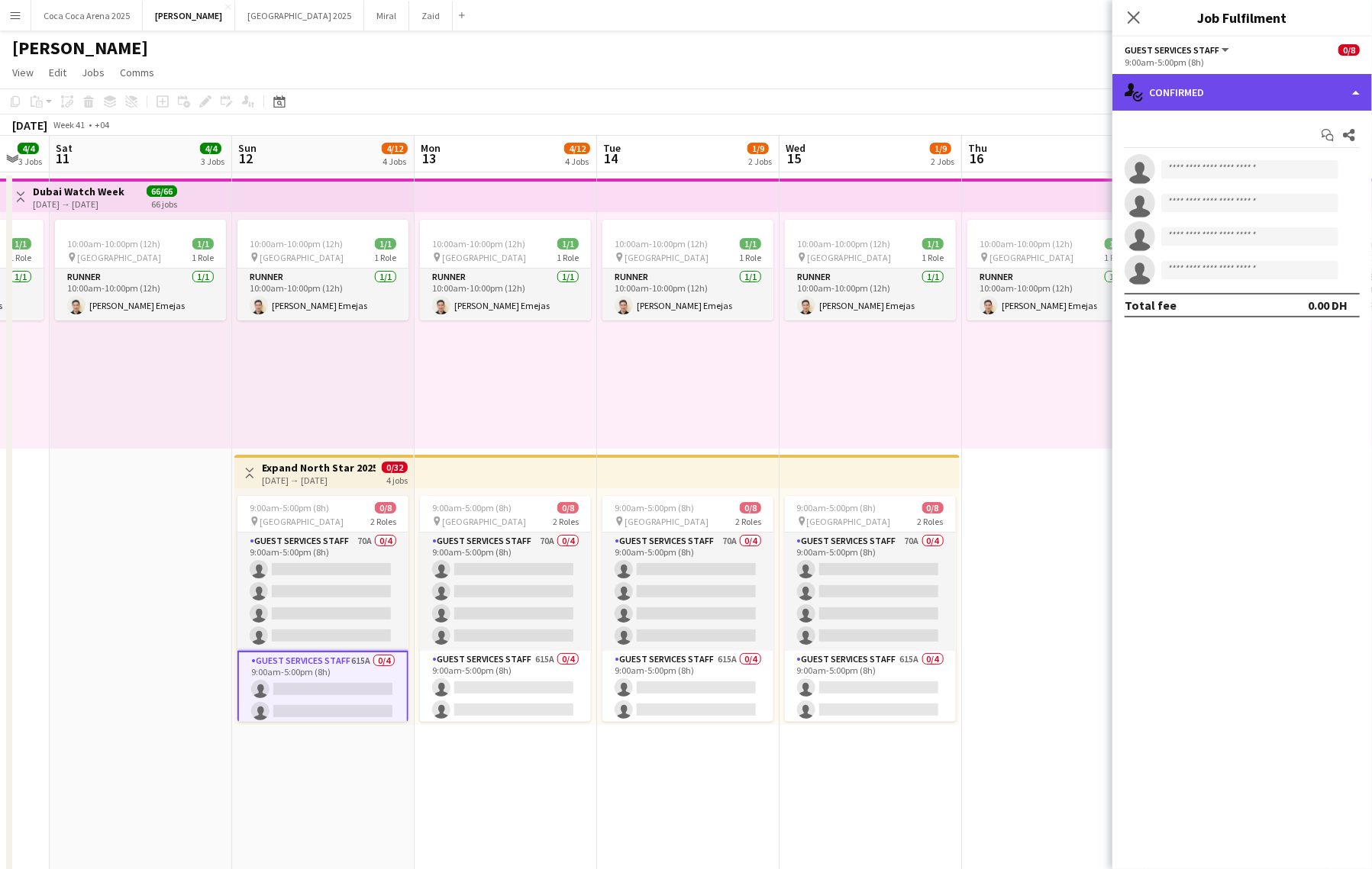
click at [1222, 102] on div "single-neutral-actions-check-2 Confirmed" at bounding box center [1242, 92] width 260 height 36
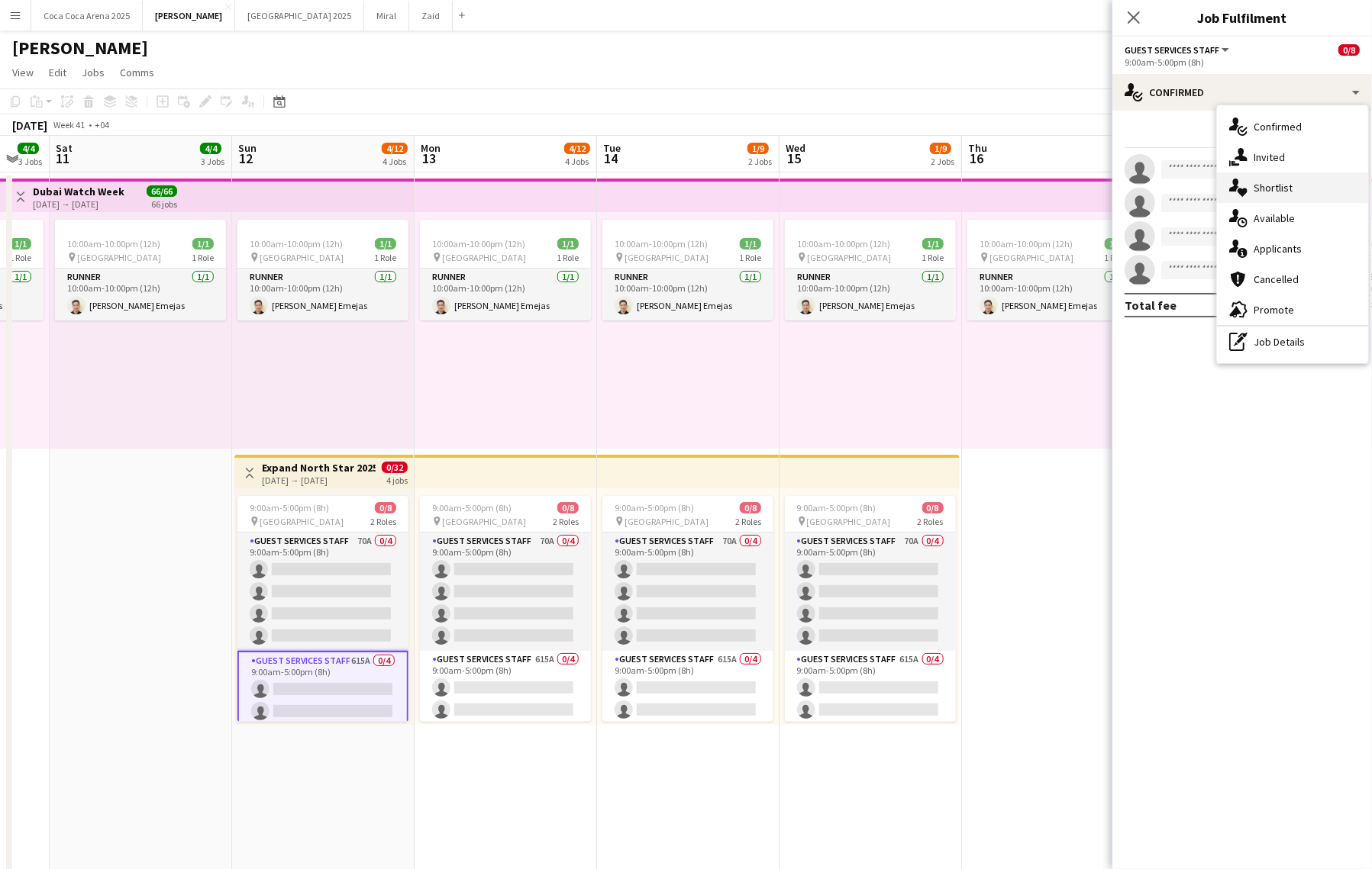
click at [1278, 182] on span "Shortlist" at bounding box center [1273, 188] width 39 height 14
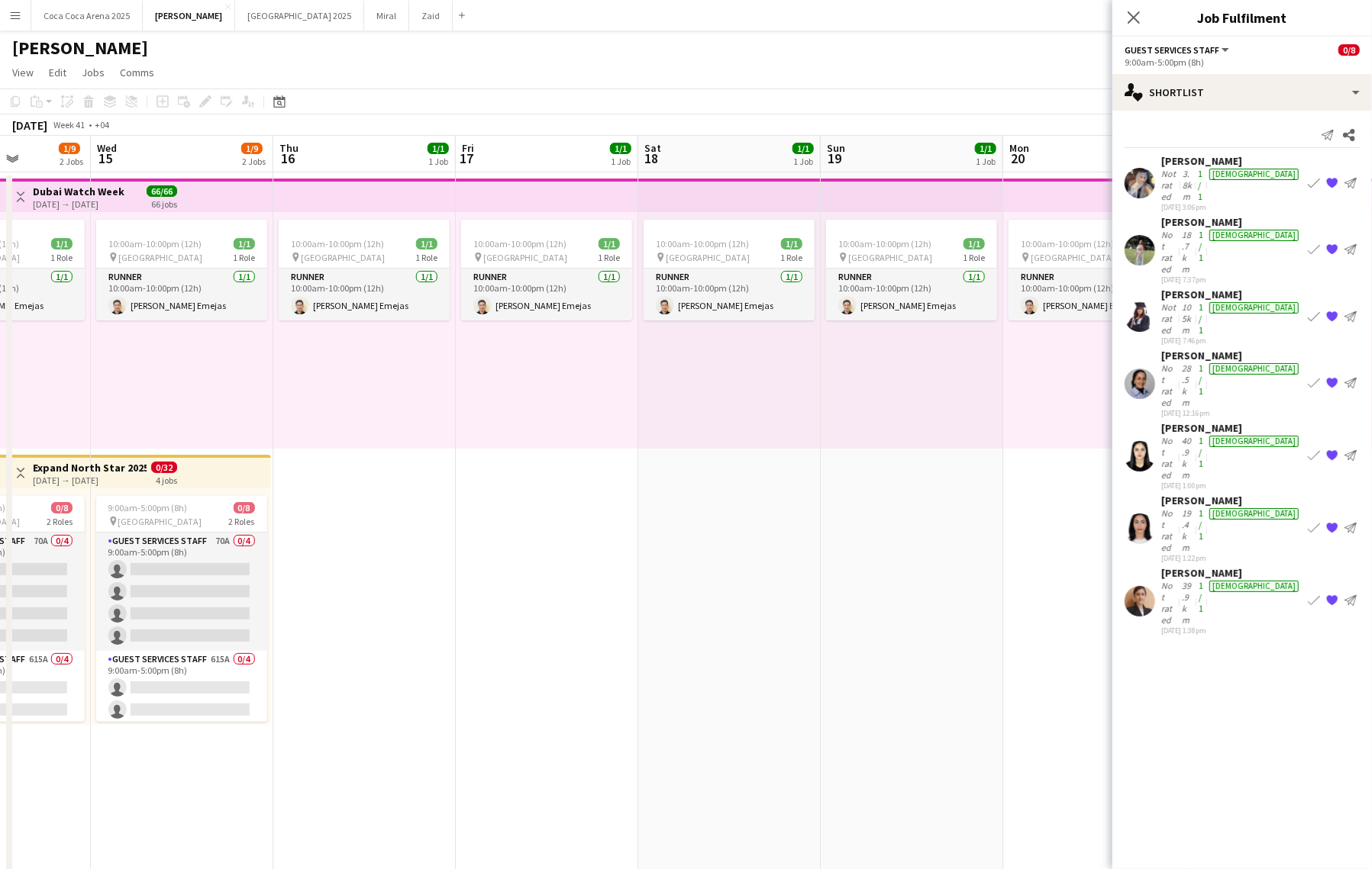
click at [723, 605] on app-date-cell "10:00am-10:00pm (12h) 1/1 pin Dubai 1 Role Runner 1/1 10:00am-10:00pm (12h) Jes…" at bounding box center [729, 591] width 182 height 835
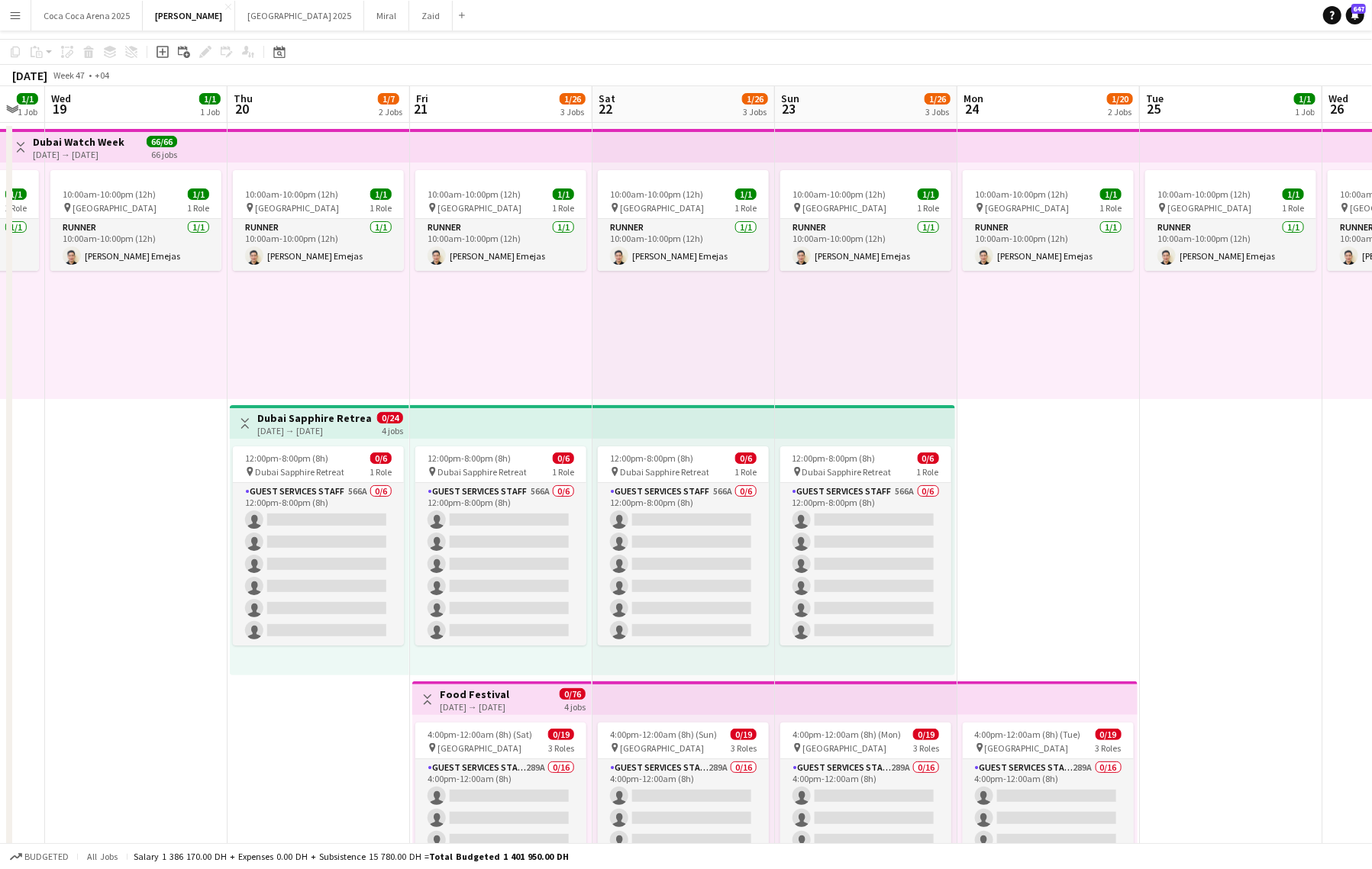
scroll to position [239, 0]
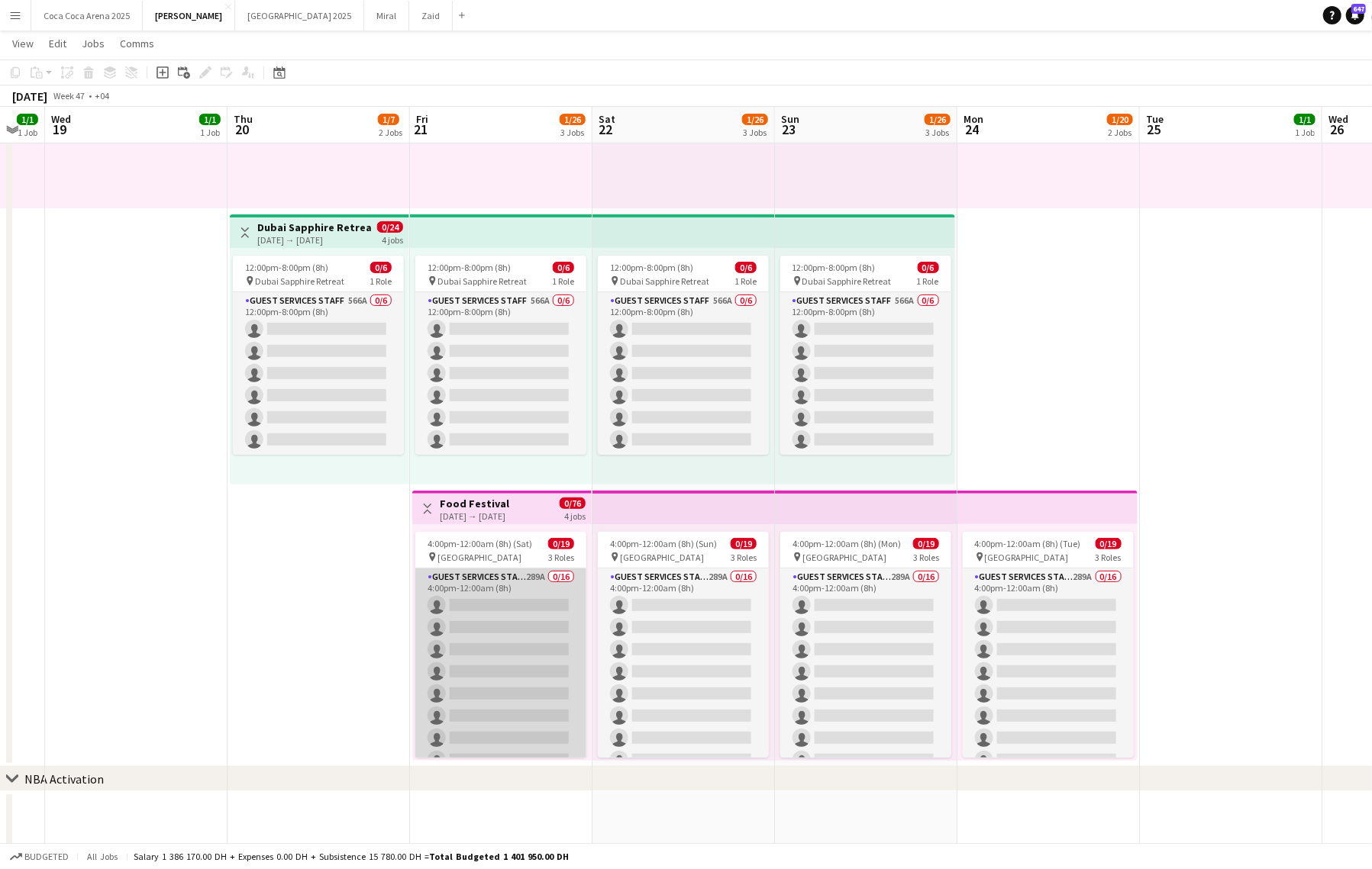
click at [467, 654] on app-card-role "Guest Services Staff 289A 0/16 4:00pm-12:00am (8h) single-neutral-actions singl…" at bounding box center [500, 760] width 171 height 384
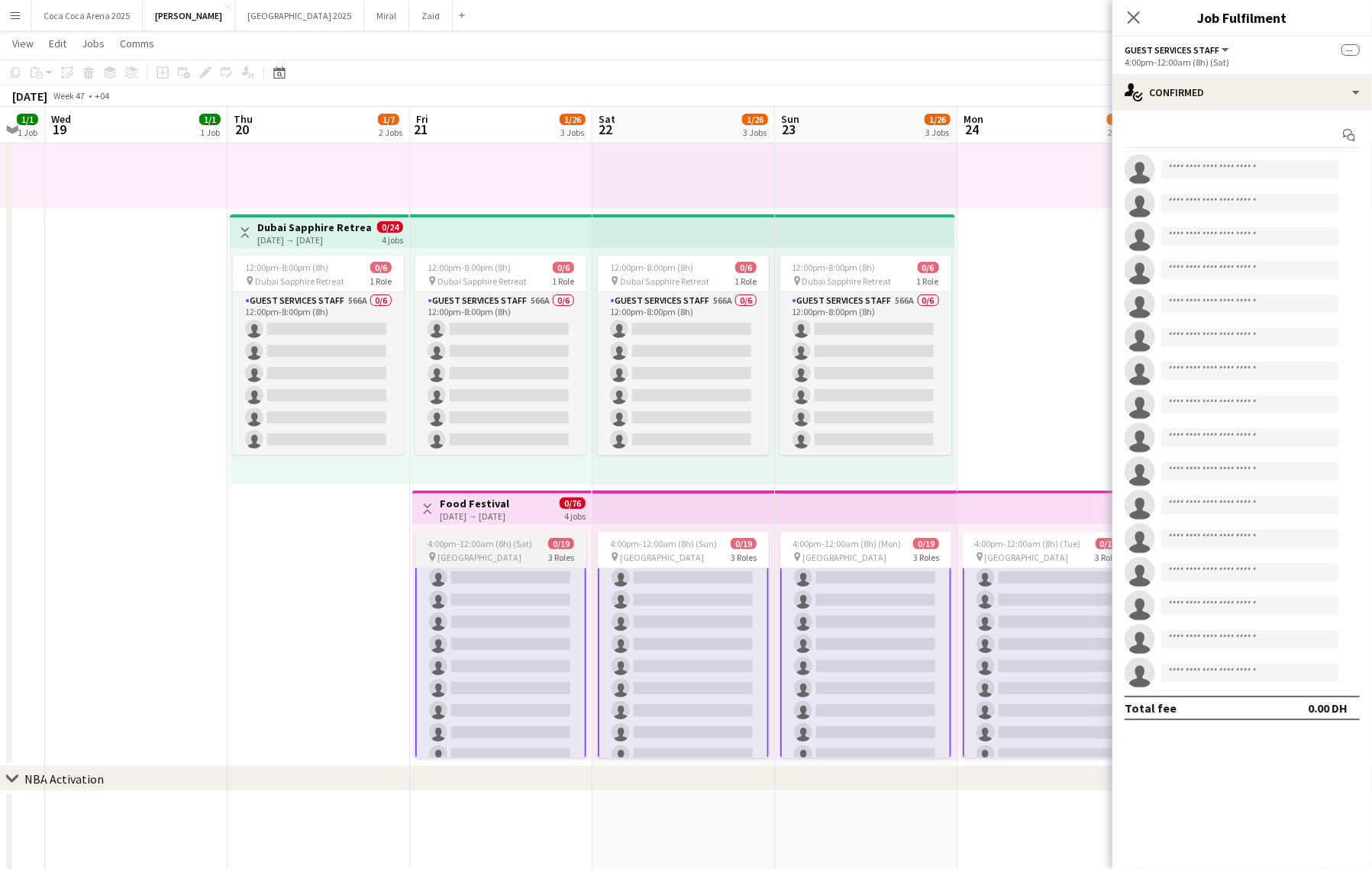
scroll to position [0, 0]
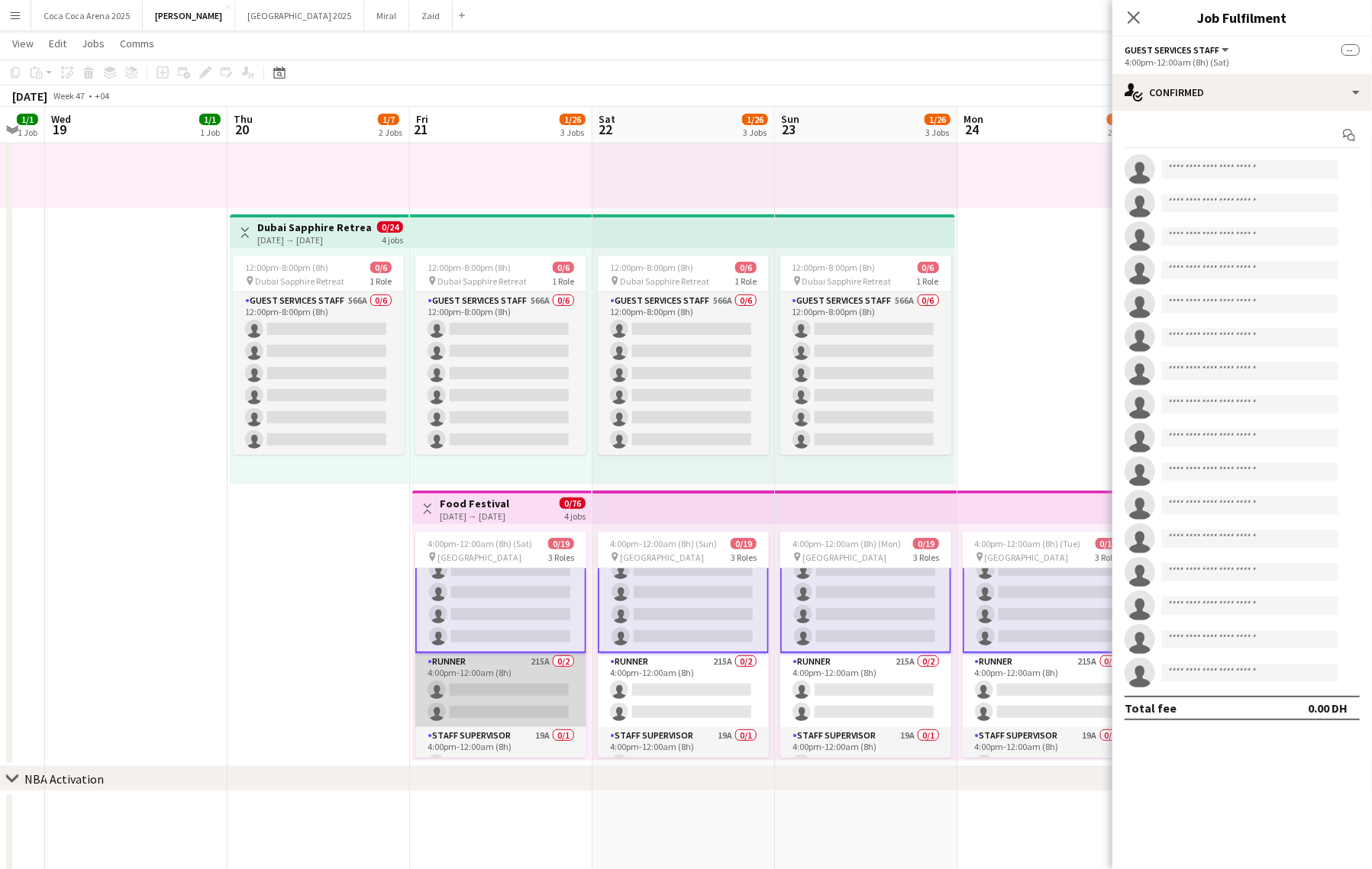
click at [514, 668] on app-card-role "Runner 215A 0/2 4:00pm-12:00am (8h) single-neutral-actions single-neutral-actio…" at bounding box center [500, 690] width 171 height 74
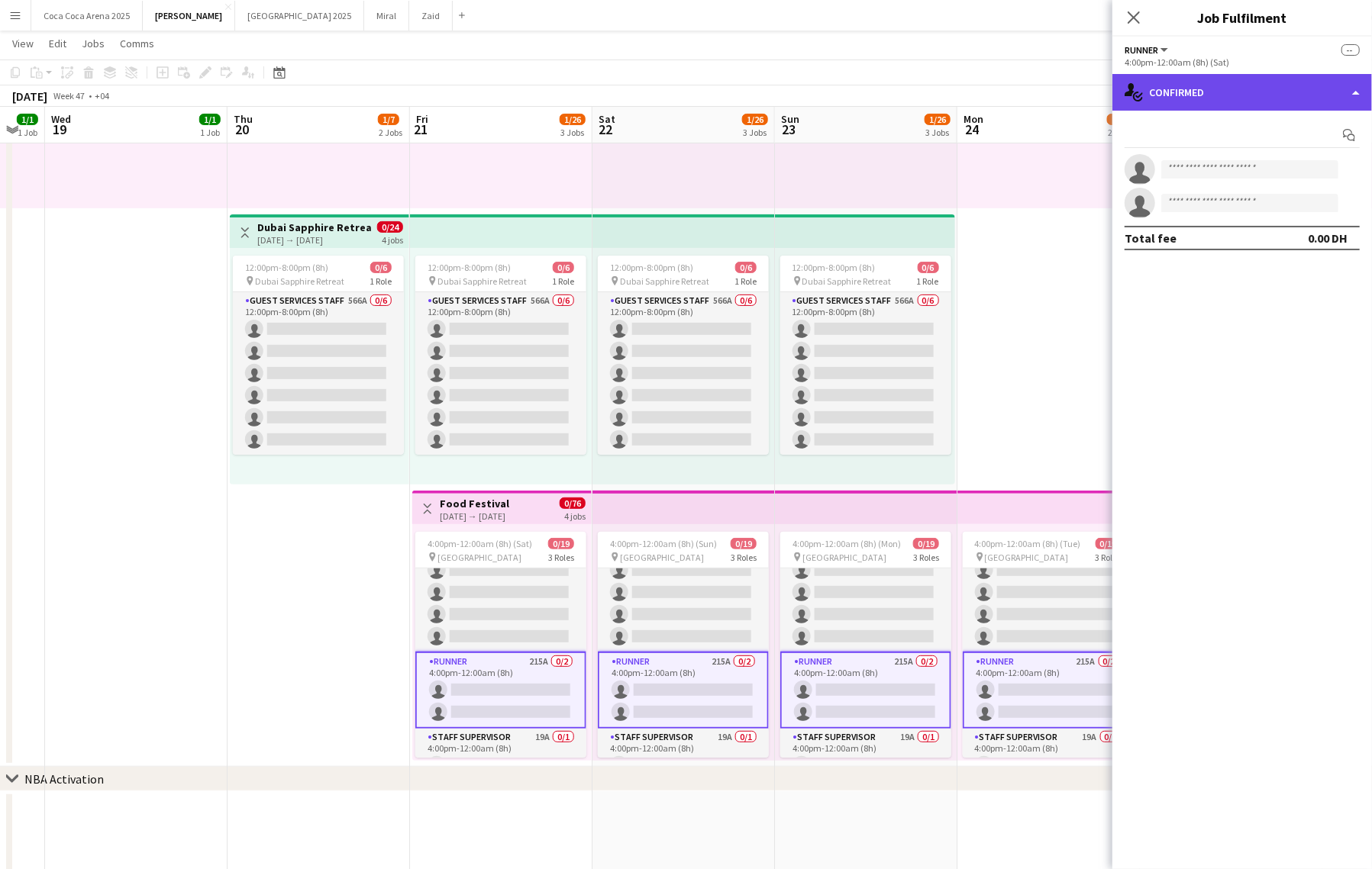
click at [1215, 93] on div "single-neutral-actions-check-2 Confirmed" at bounding box center [1242, 92] width 260 height 36
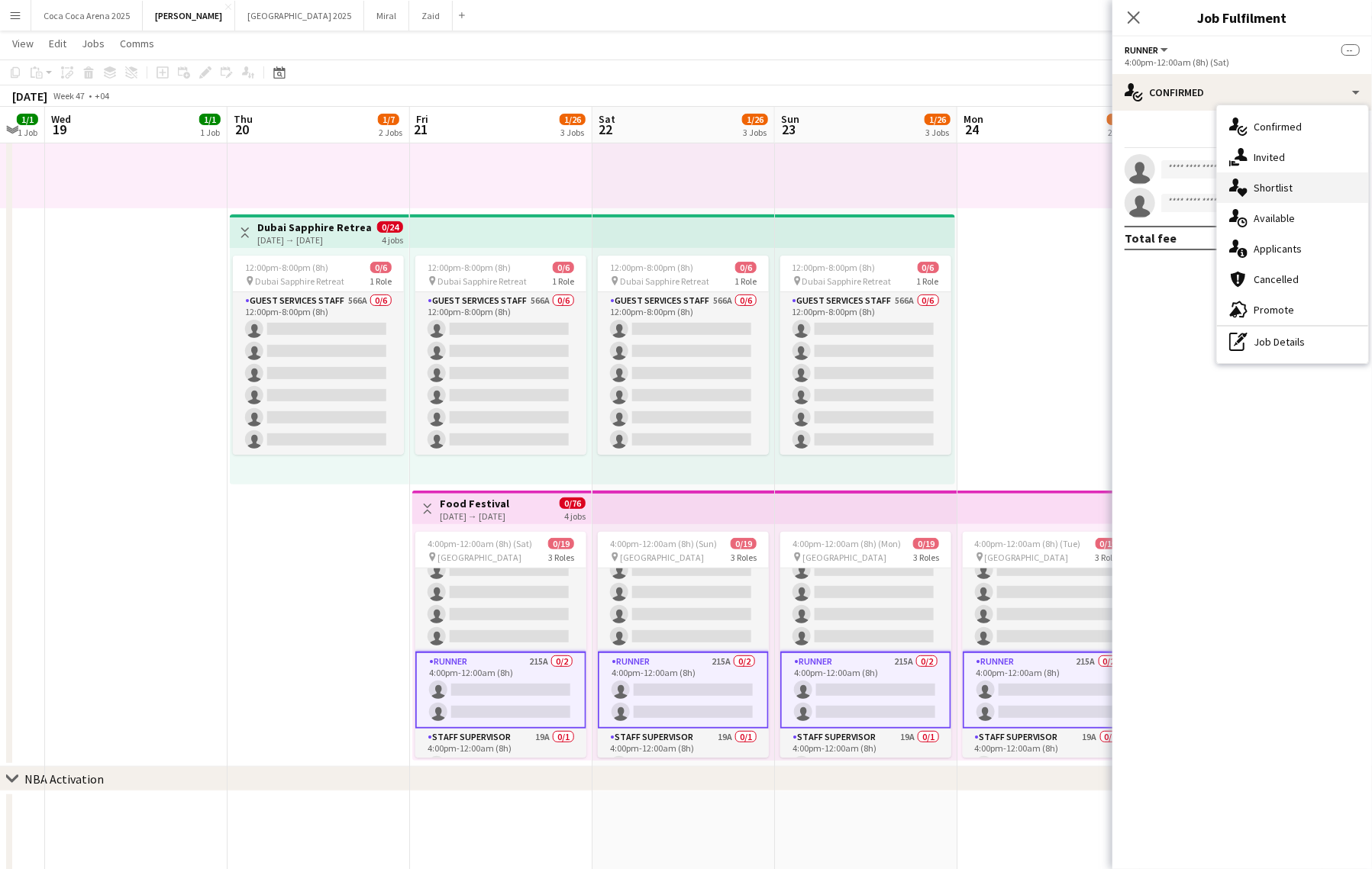
click at [1272, 183] on span "Shortlist" at bounding box center [1273, 188] width 39 height 14
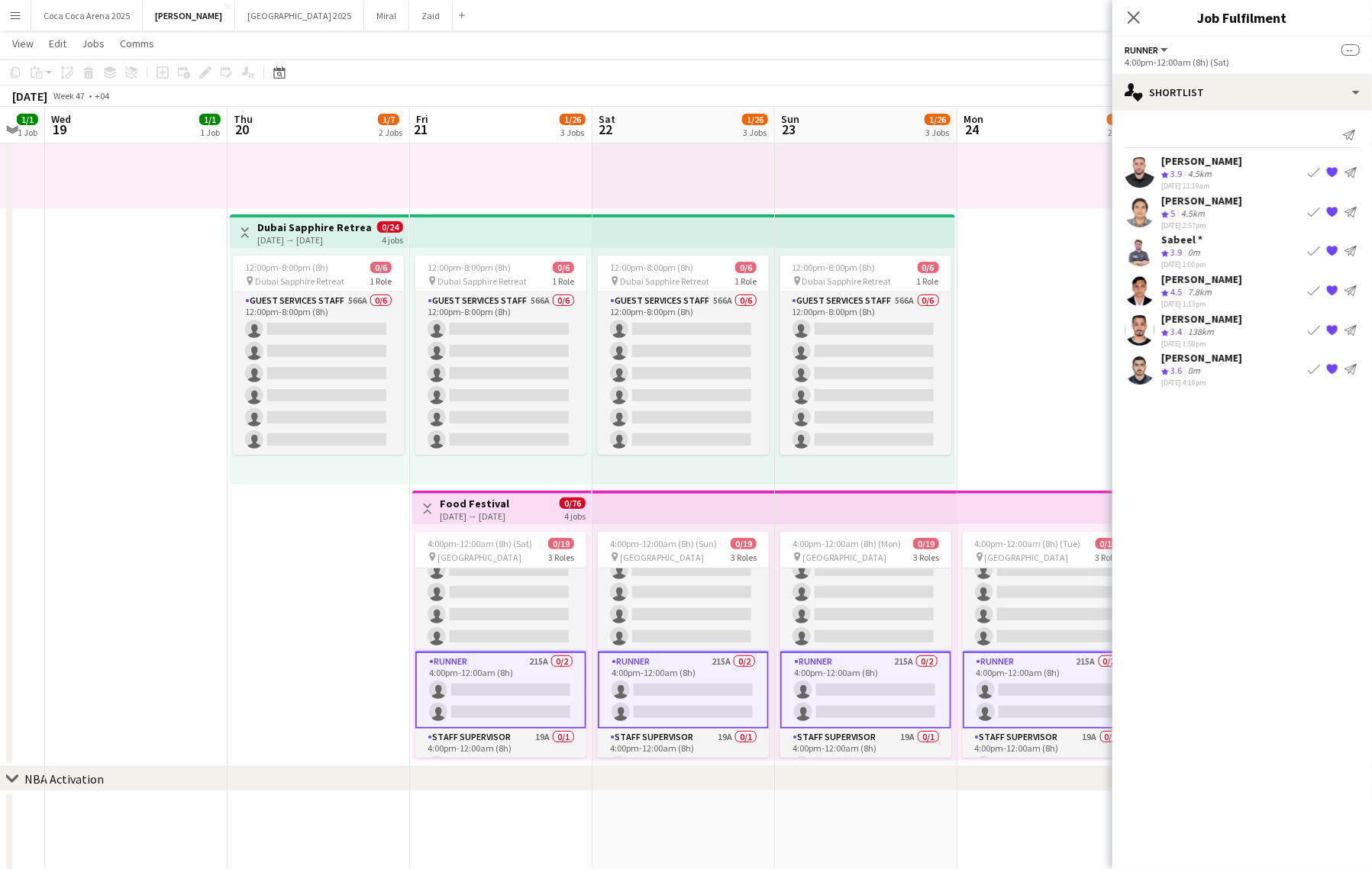
click at [1332, 249] on app-icon "{{ spriteTitle }}" at bounding box center [1332, 250] width 12 height 12
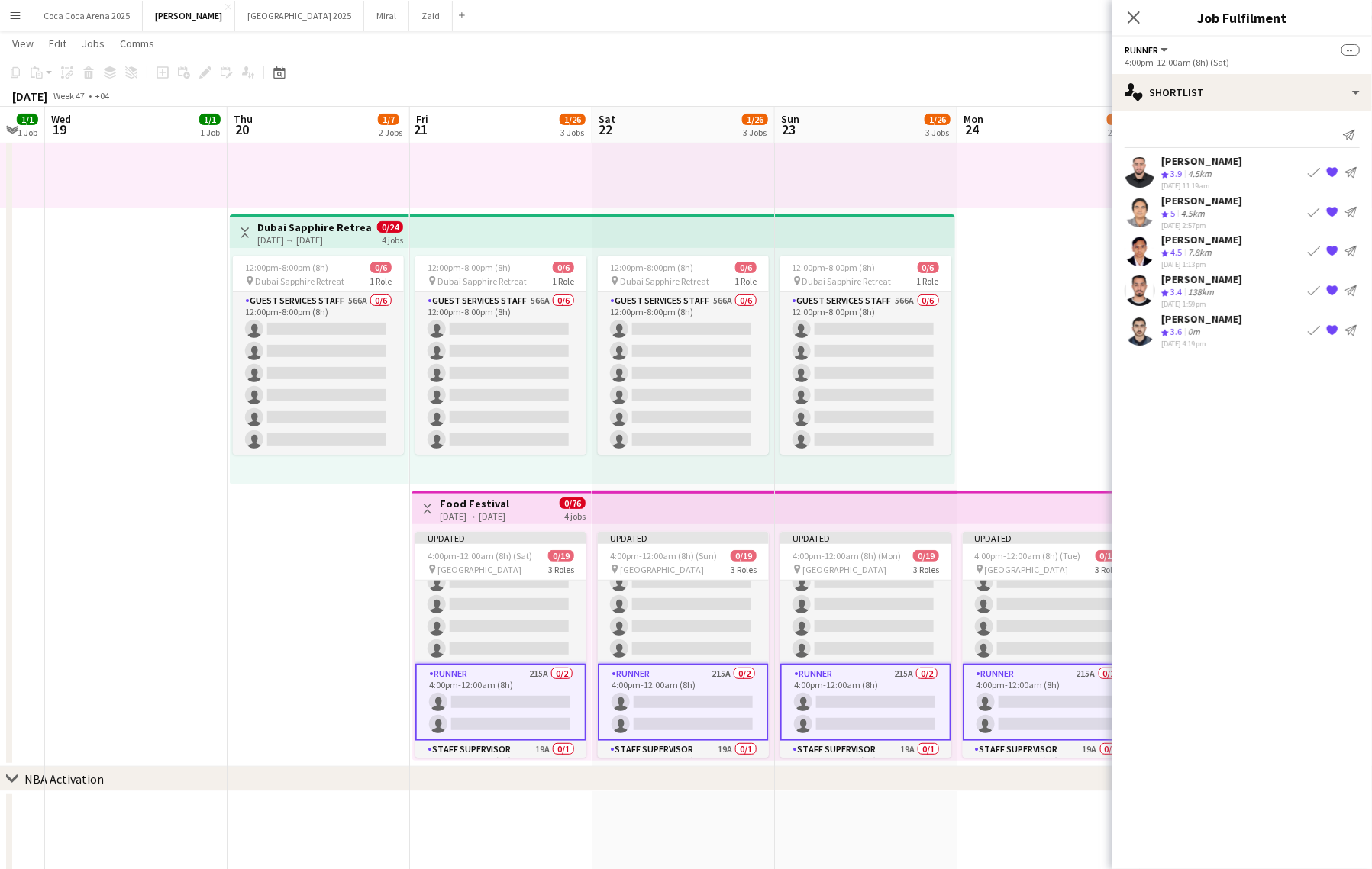
click at [1331, 210] on app-icon "{{ spriteTitle }}" at bounding box center [1332, 211] width 12 height 12
click at [1051, 355] on app-date-cell "10:00am-10:00pm (12h) 1/1 pin Dubai 1 Role Runner 1/1 10:00am-10:00pm (12h) Jes…" at bounding box center [1048, 349] width 182 height 835
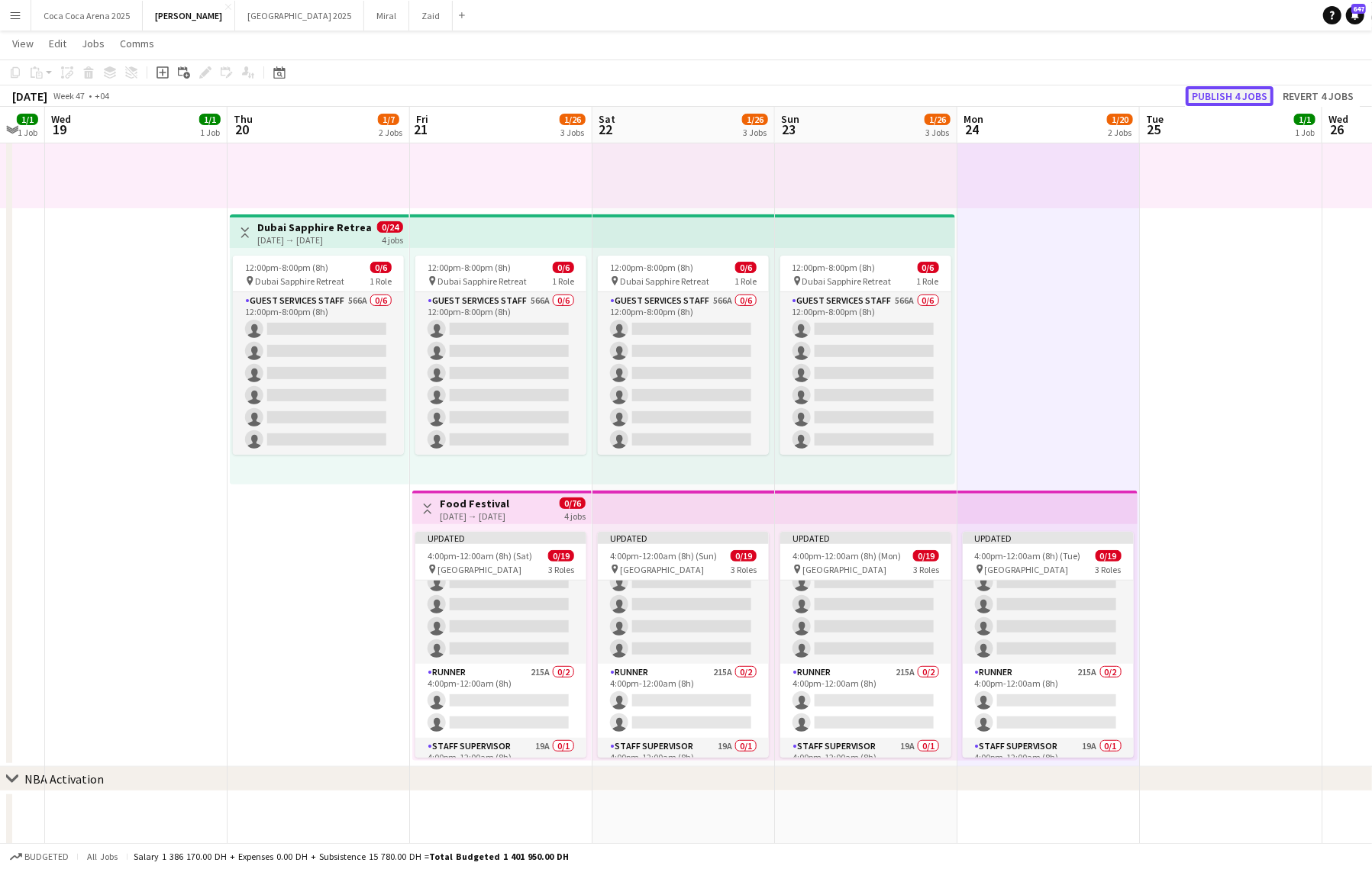
click at [1230, 99] on button "Publish 4 jobs" at bounding box center [1229, 95] width 88 height 20
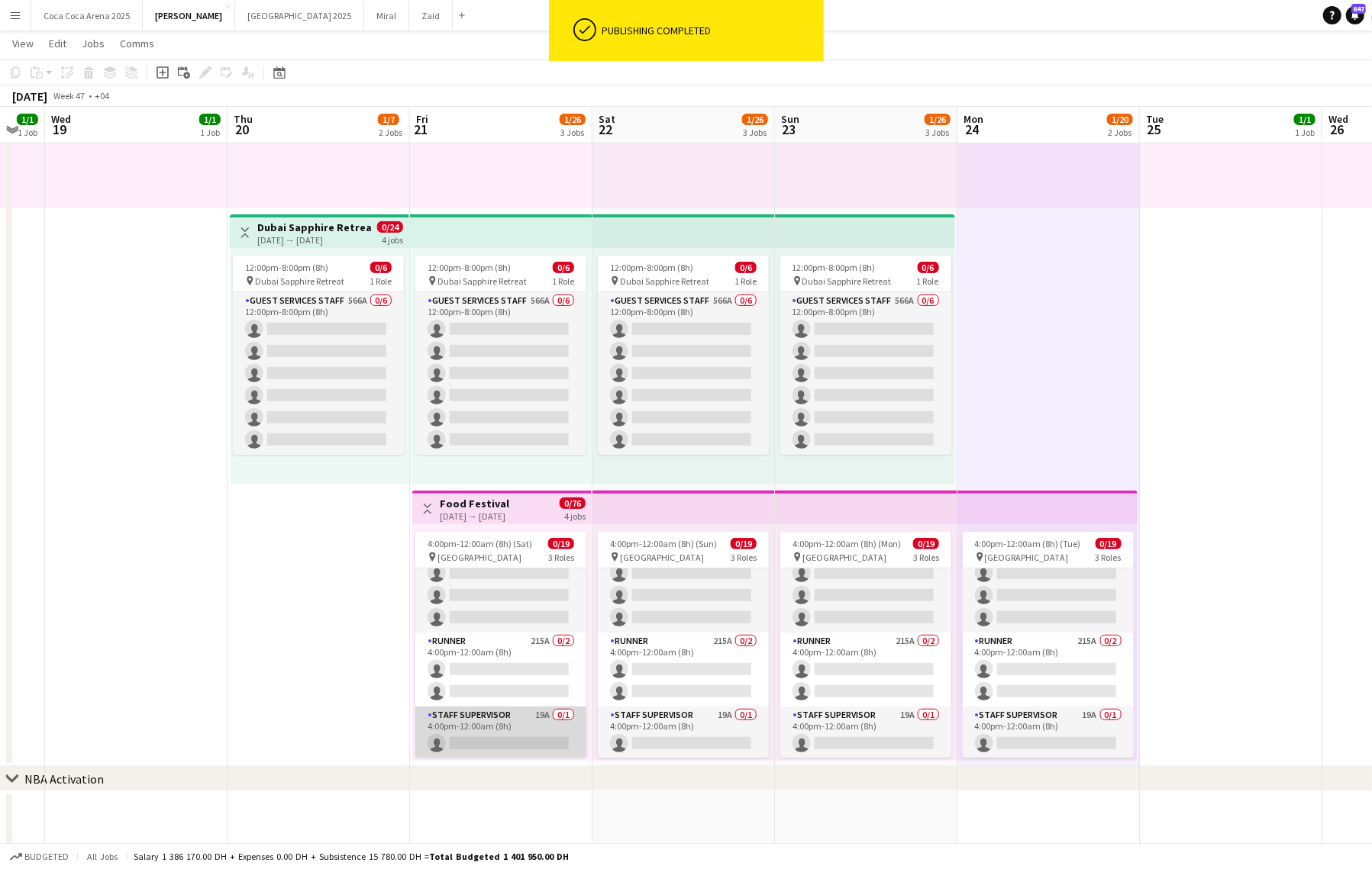
click at [514, 719] on app-card-role "Staff Supervisor 19A 0/1 4:00pm-12:00am (8h) single-neutral-actions" at bounding box center [500, 733] width 171 height 52
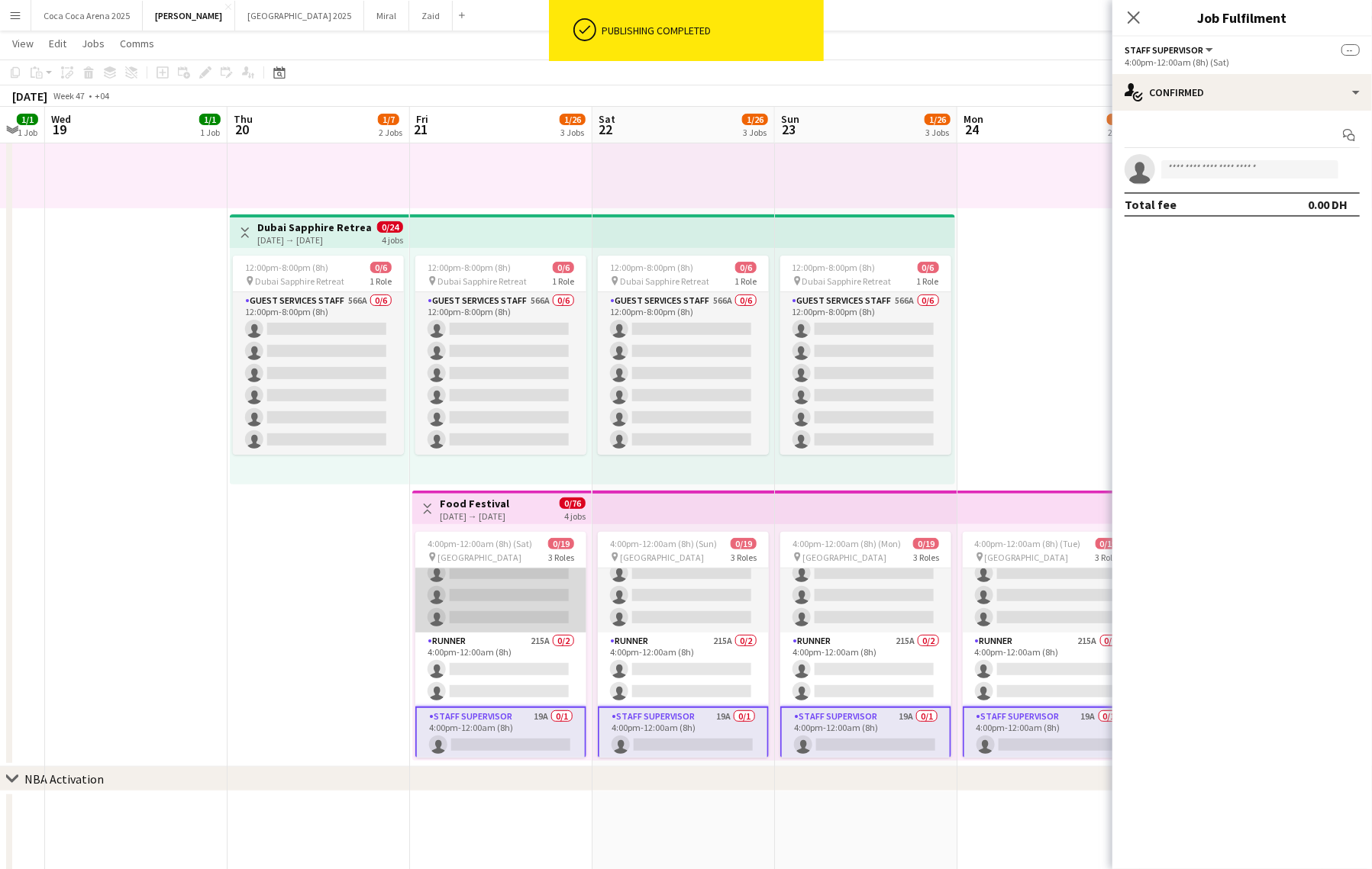
click at [518, 568] on app-card-role "Guest Services Staff 289A 0/16 4:00pm-12:00am (8h) single-neutral-actions singl…" at bounding box center [500, 440] width 171 height 384
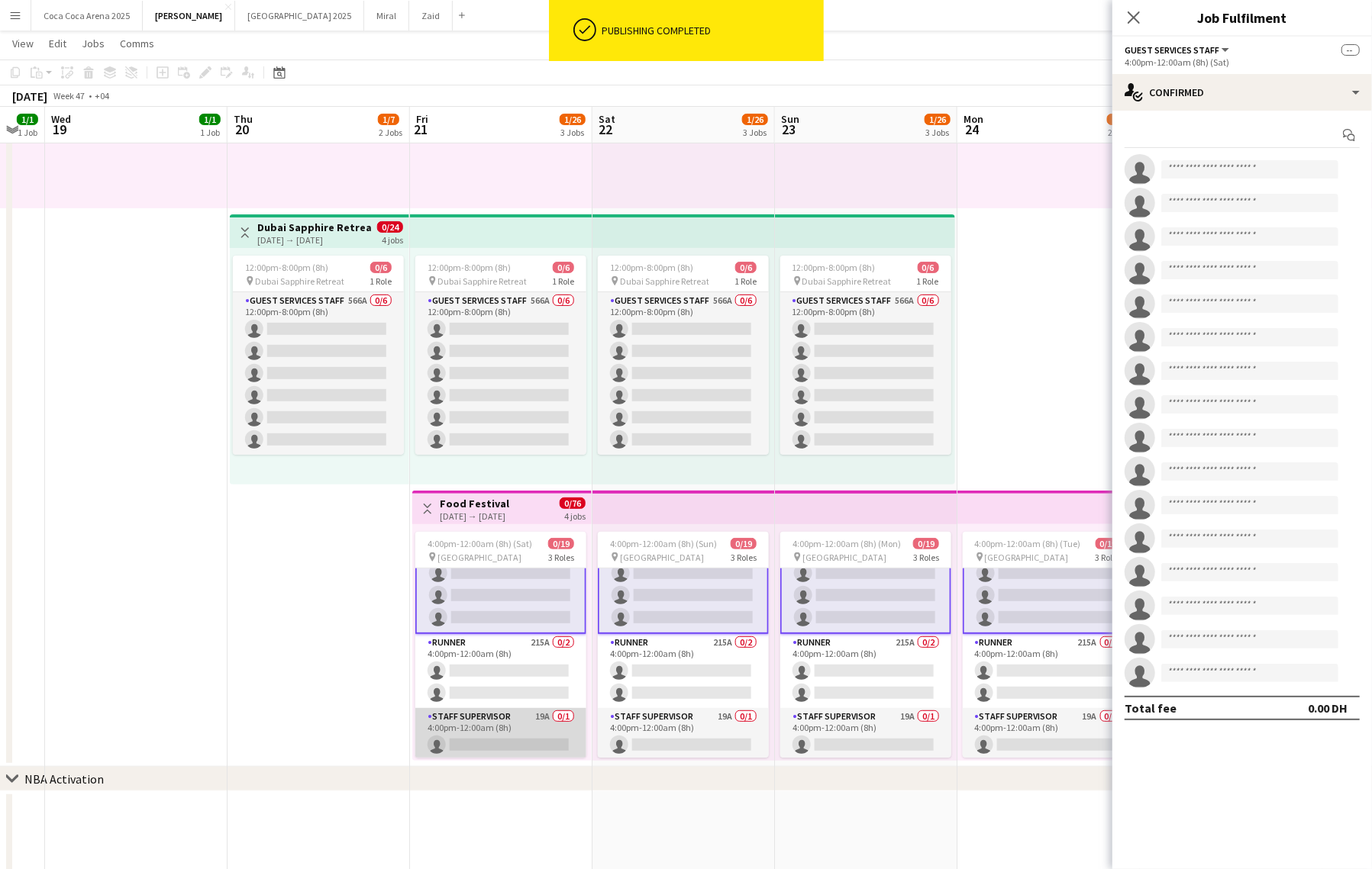
click at [507, 733] on app-card-role "Staff Supervisor 19A 0/1 4:00pm-12:00am (8h) single-neutral-actions" at bounding box center [500, 734] width 171 height 52
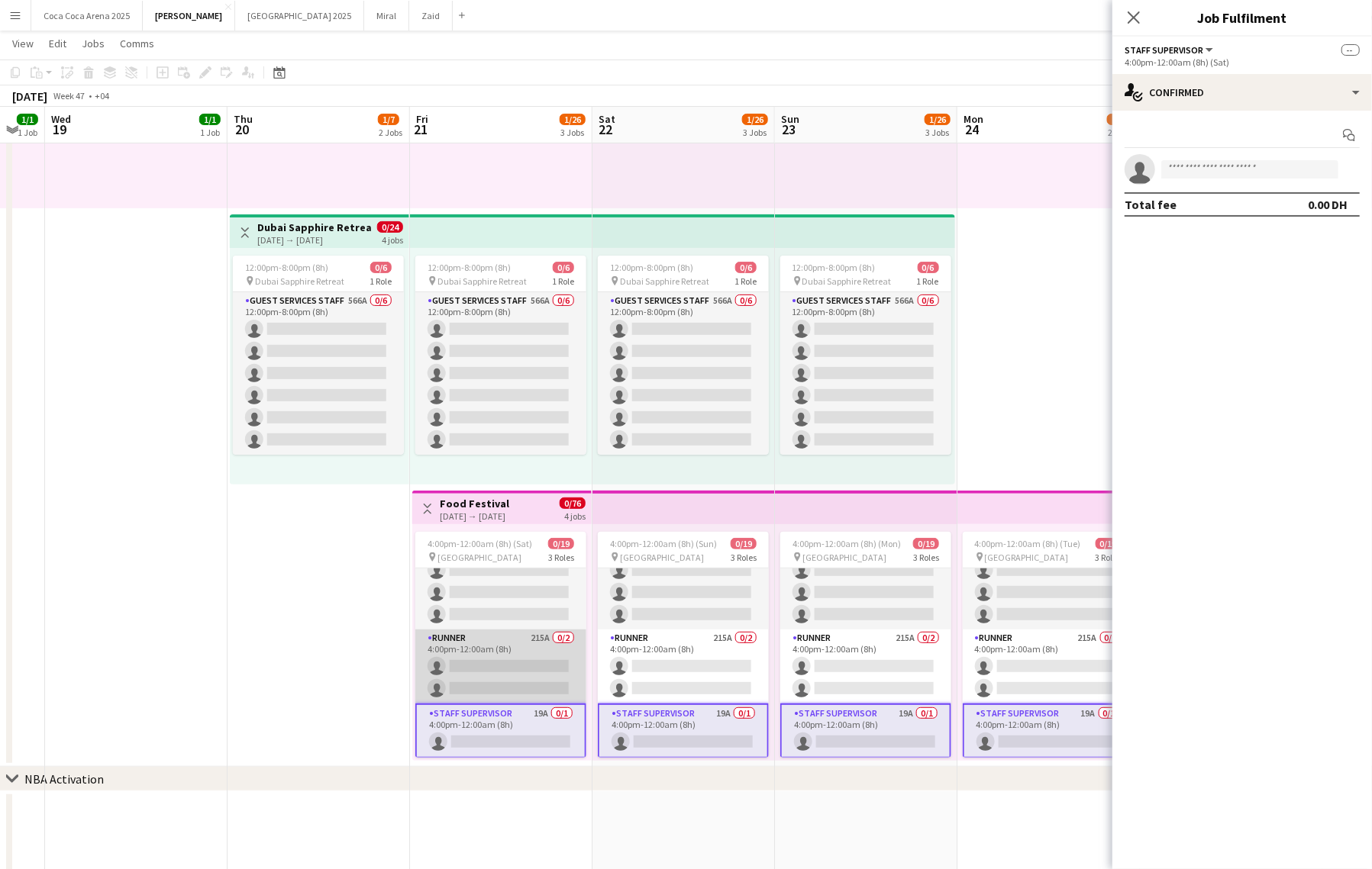
click at [514, 671] on app-card-role "Runner 215A 0/2 4:00pm-12:00am (8h) single-neutral-actions single-neutral-actio…" at bounding box center [500, 666] width 171 height 74
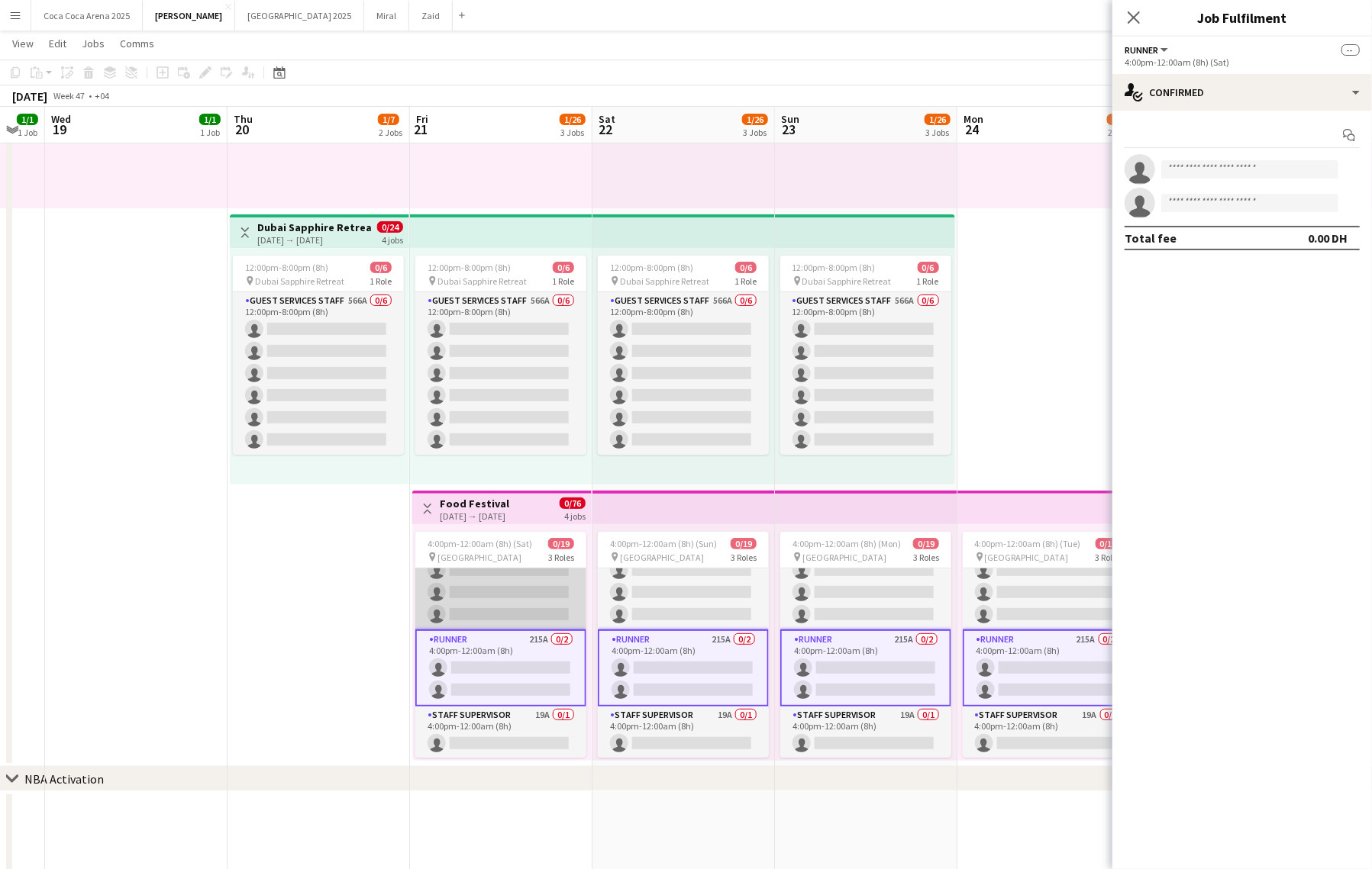
click at [528, 596] on app-card-role "Guest Services Staff 289A 0/16 4:00pm-12:00am (8h) single-neutral-actions singl…" at bounding box center [500, 437] width 171 height 384
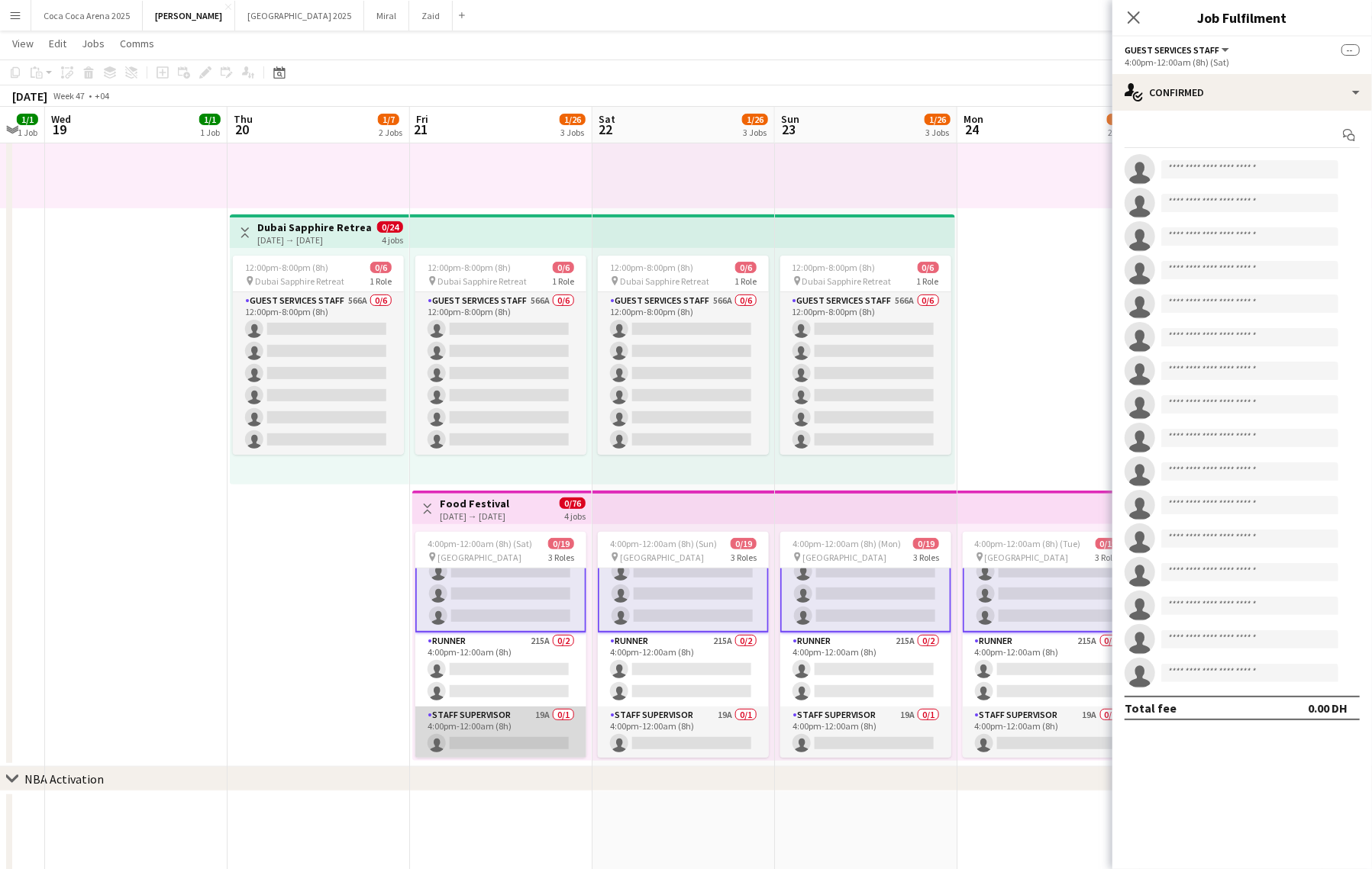
click at [497, 735] on app-card-role "Staff Supervisor 19A 0/1 4:00pm-12:00am (8h) single-neutral-actions" at bounding box center [500, 733] width 171 height 52
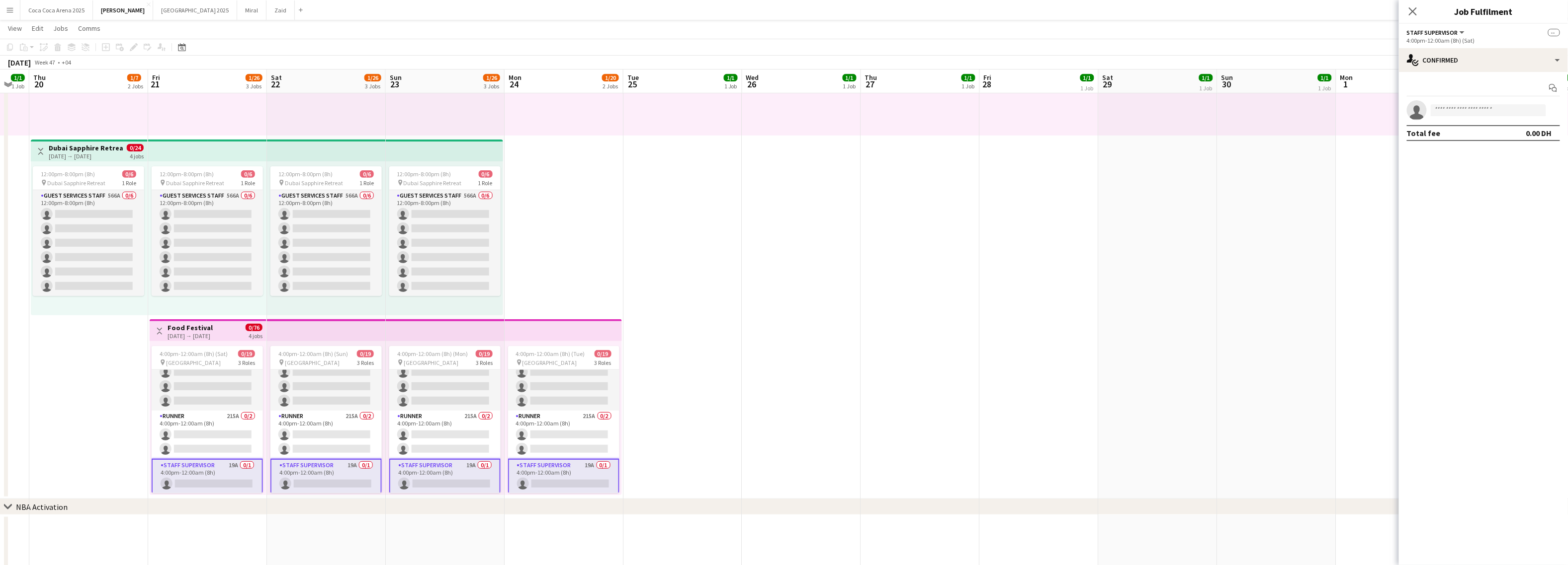
scroll to position [209, 0]
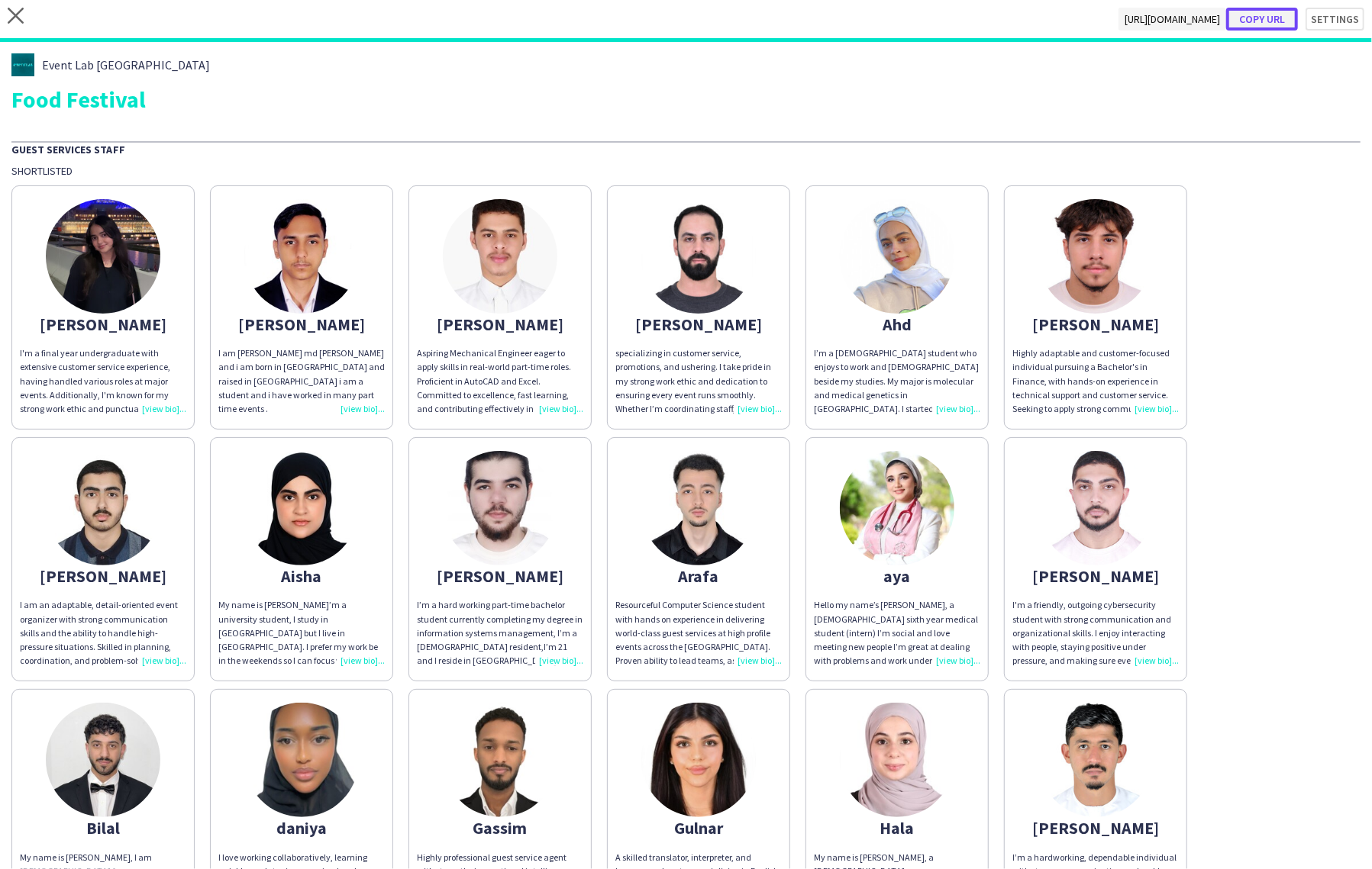
click at [1255, 21] on button "Copy url" at bounding box center [1262, 19] width 72 height 23
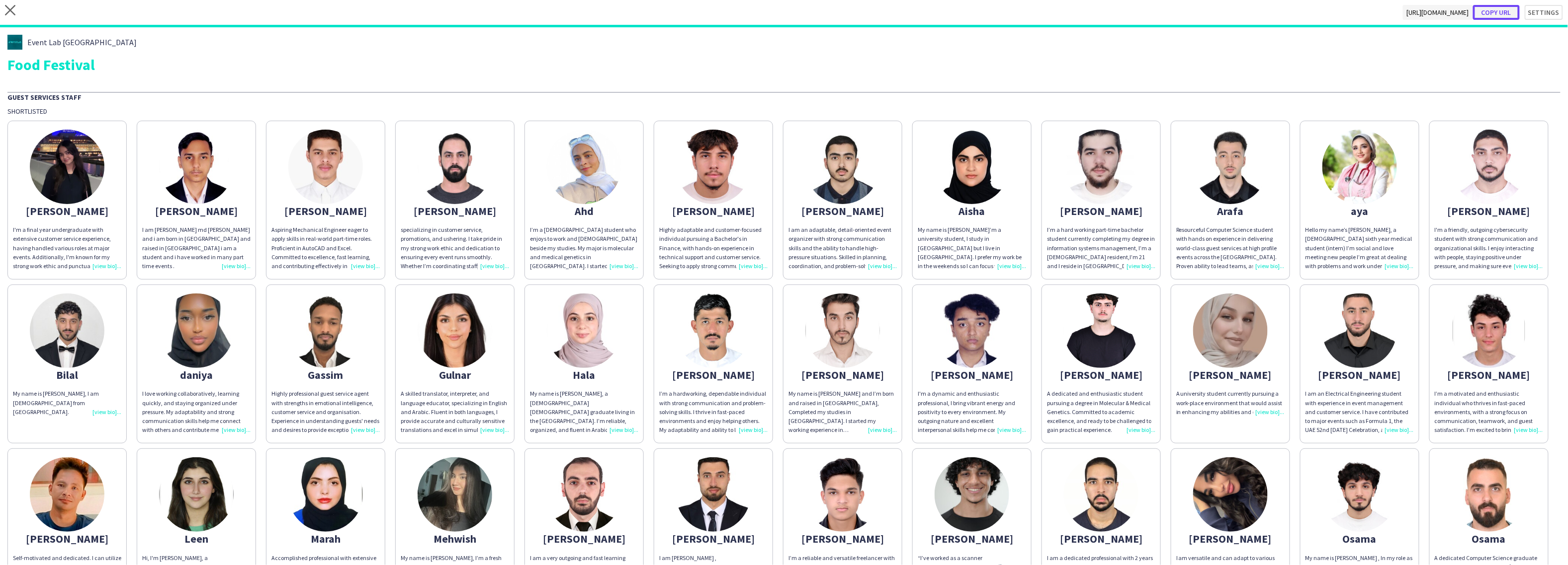
click at [893, 10] on button "Copy url" at bounding box center [1496, 12] width 47 height 15
click at [107, 262] on div "I'm a final year undergraduate with extensive customer service experience, havi…" at bounding box center [67, 248] width 108 height 45
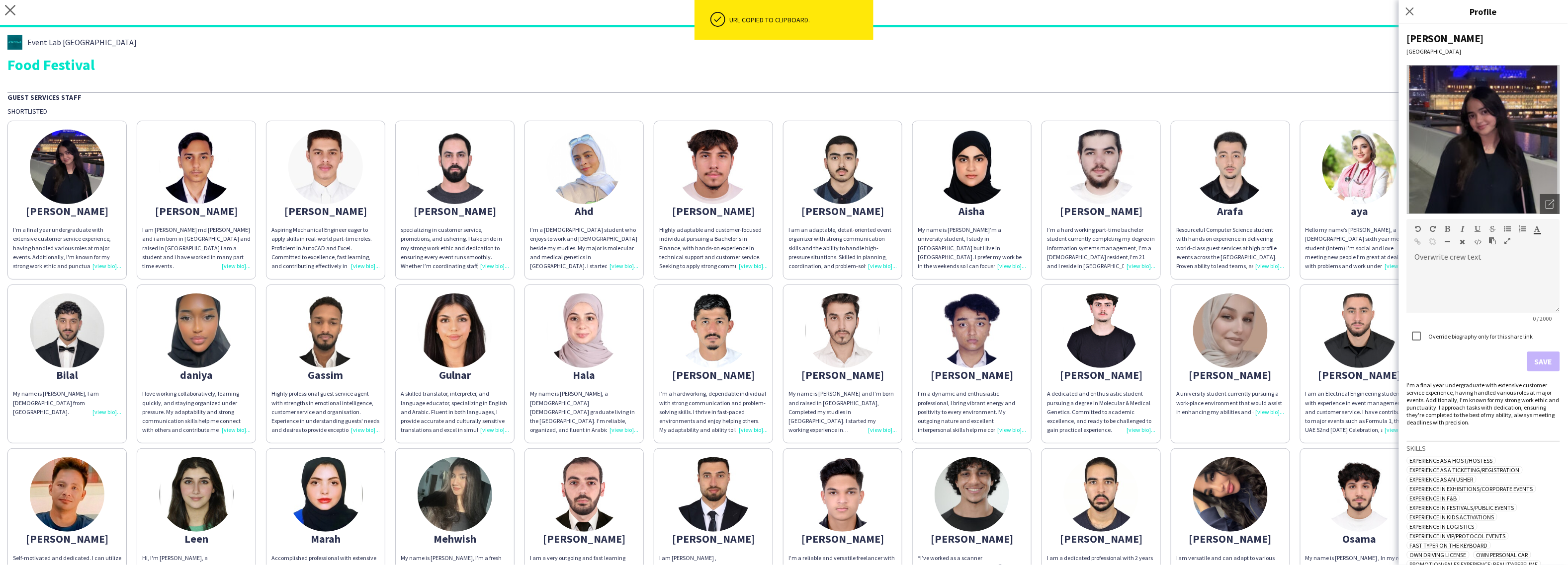
click at [229, 257] on div "I am [PERSON_NAME] md [PERSON_NAME] and i am born in [GEOGRAPHIC_DATA] and rais…" at bounding box center [197, 248] width 108 height 45
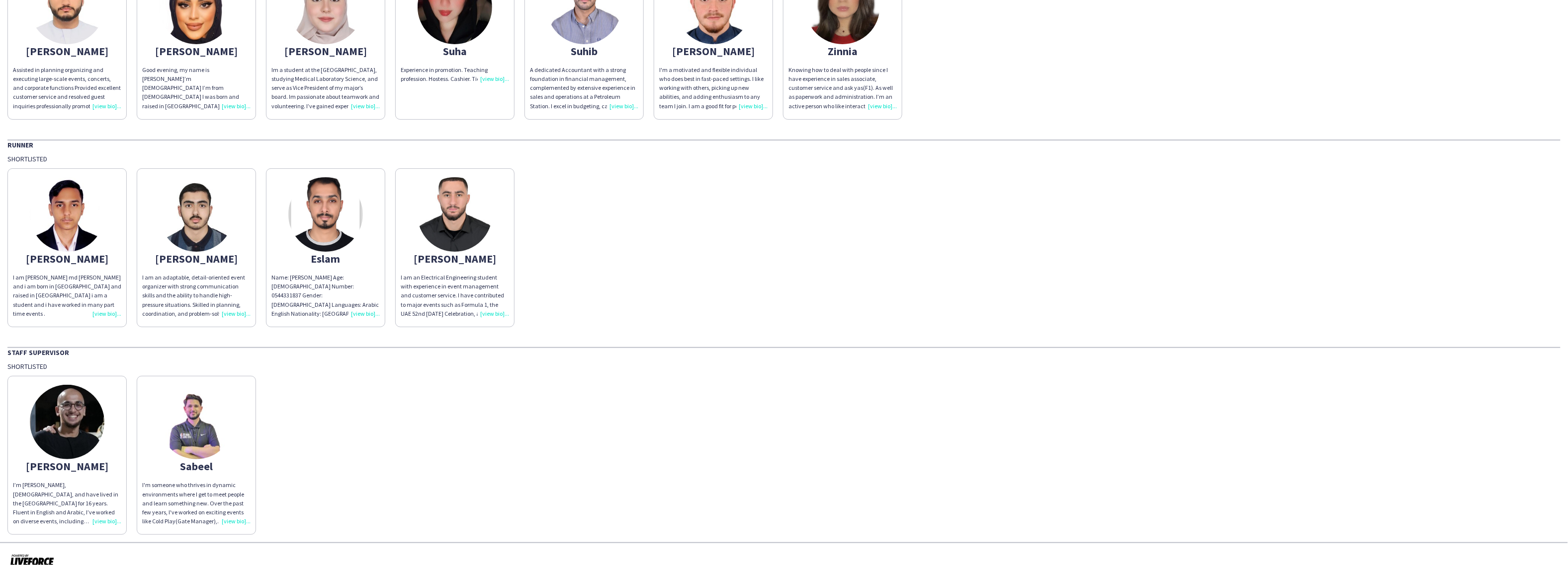
scroll to position [640, 0]
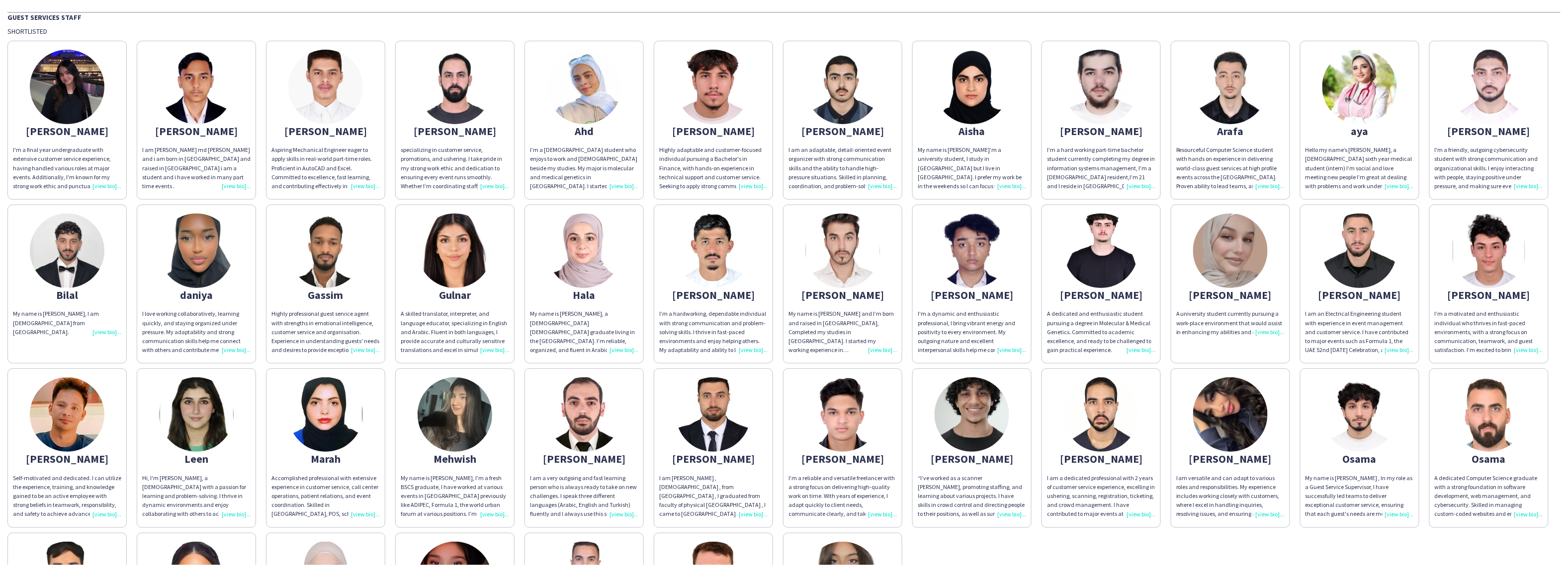
scroll to position [23, 0]
